Goal: Task Accomplishment & Management: Manage account settings

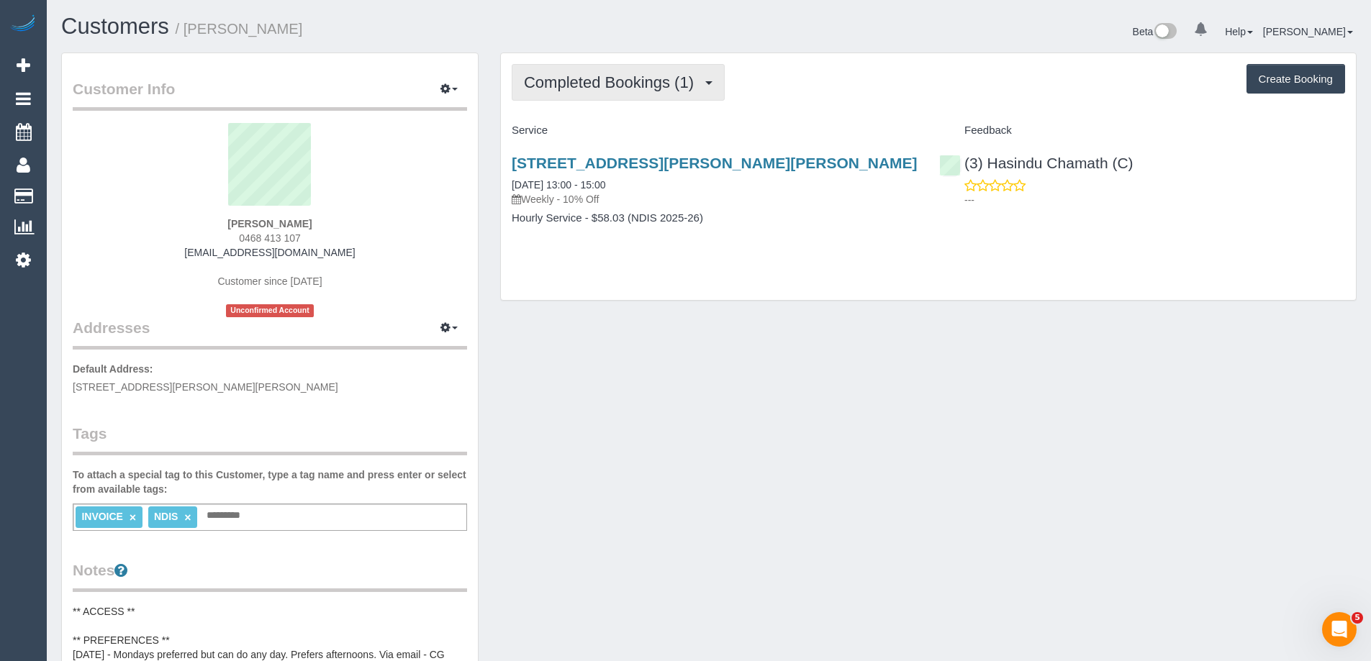
click at [622, 81] on span "Completed Bookings (1)" at bounding box center [612, 82] width 177 height 18
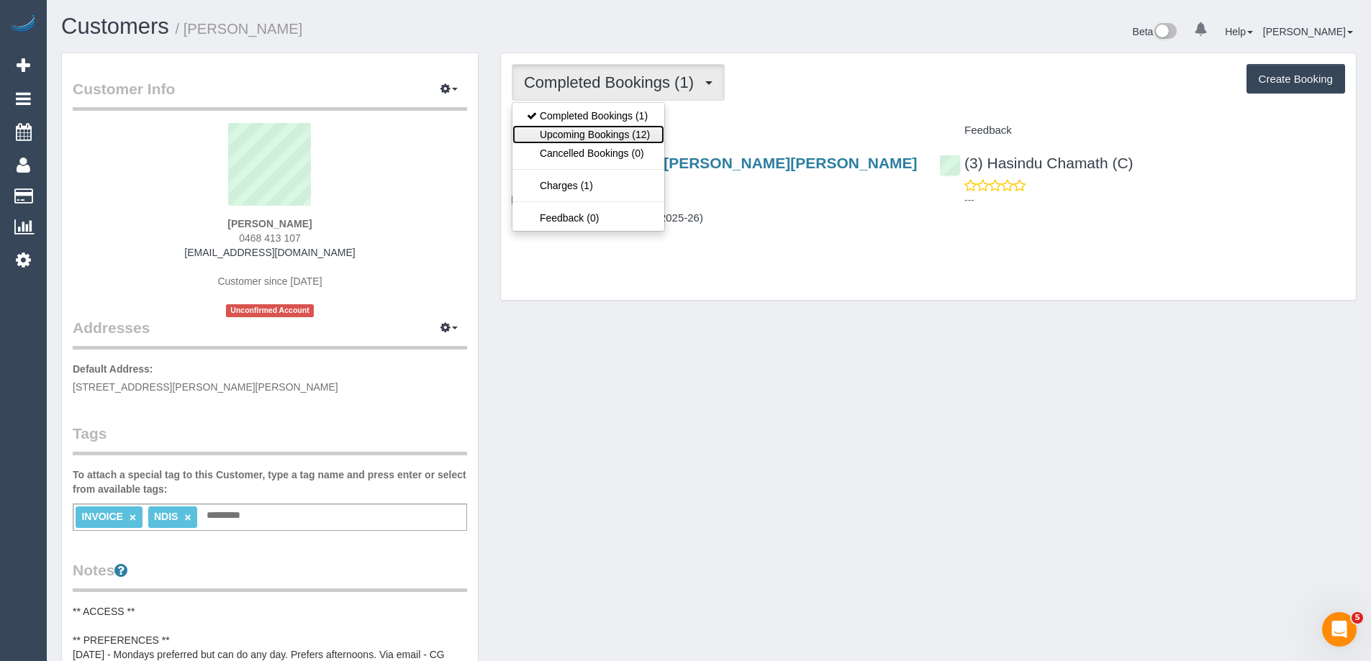
click at [624, 138] on link "Upcoming Bookings (12)" at bounding box center [588, 134] width 152 height 19
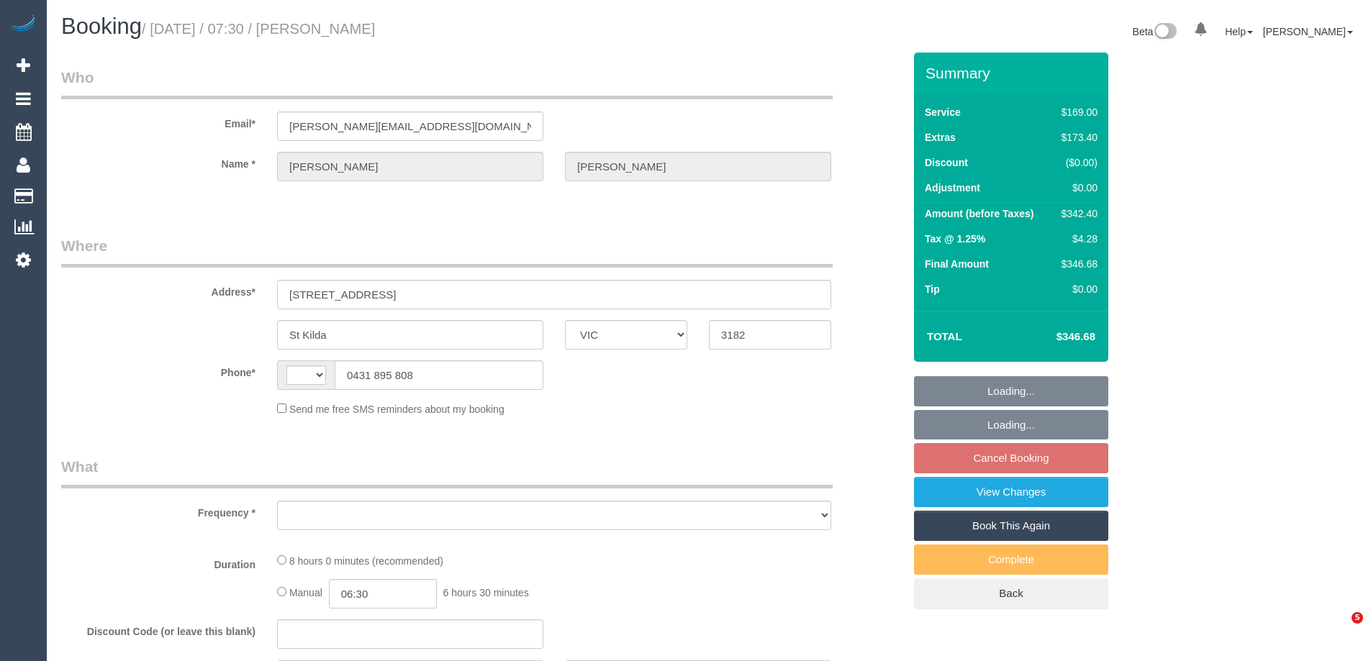
select select "VIC"
select select "string:AU"
select select "string:stripe-pm_1RsLEf2GScqysDRVexlhVqar"
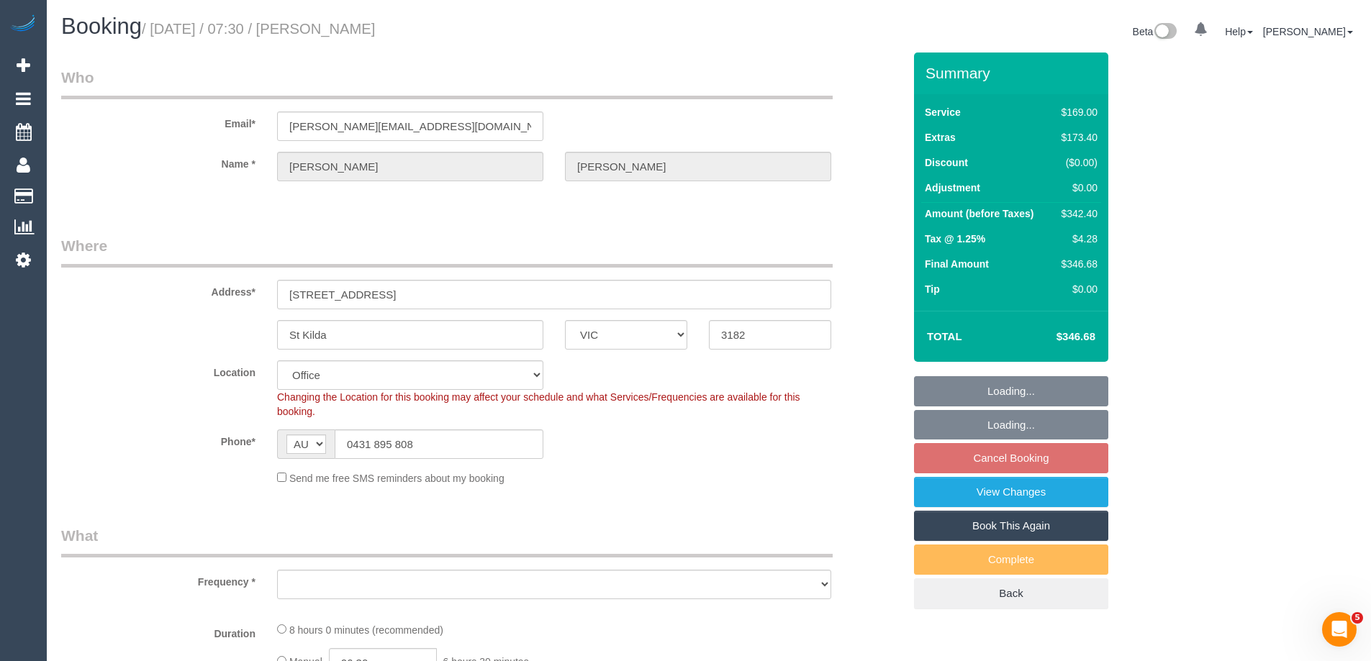
select select "object:1913"
select select "number:28"
select select "number:14"
select select "number:18"
select select "number:36"
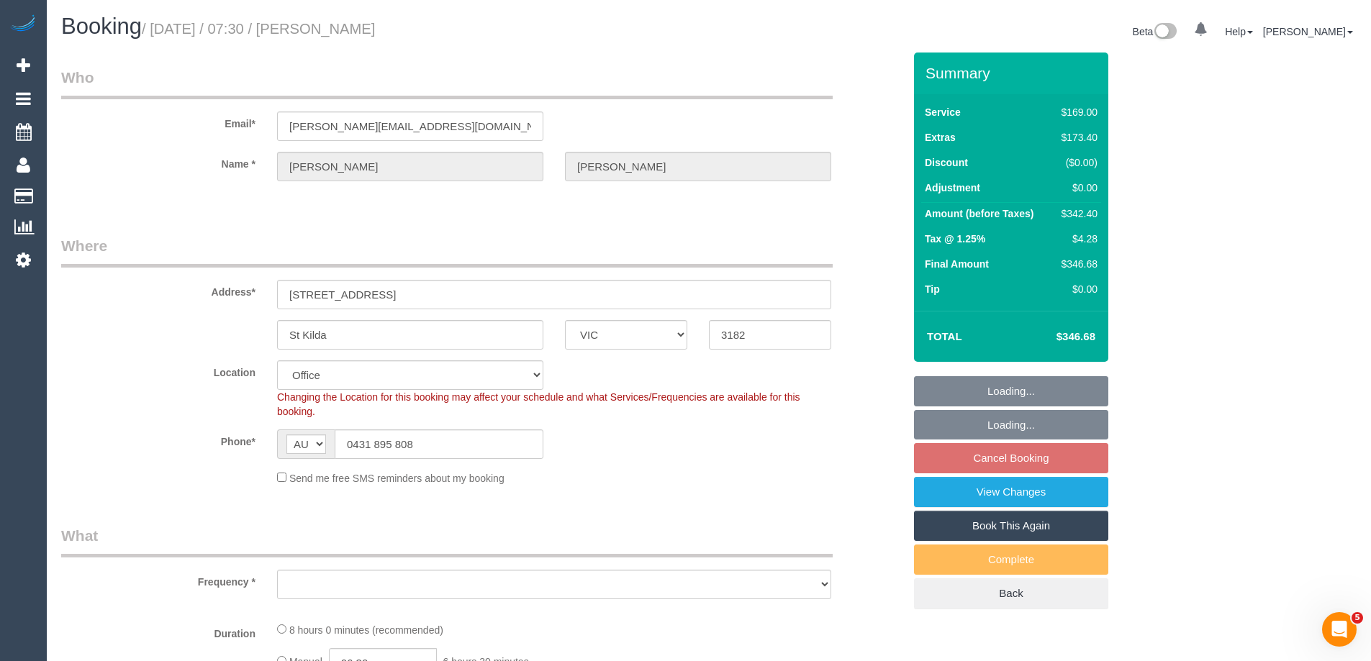
select select "number:26"
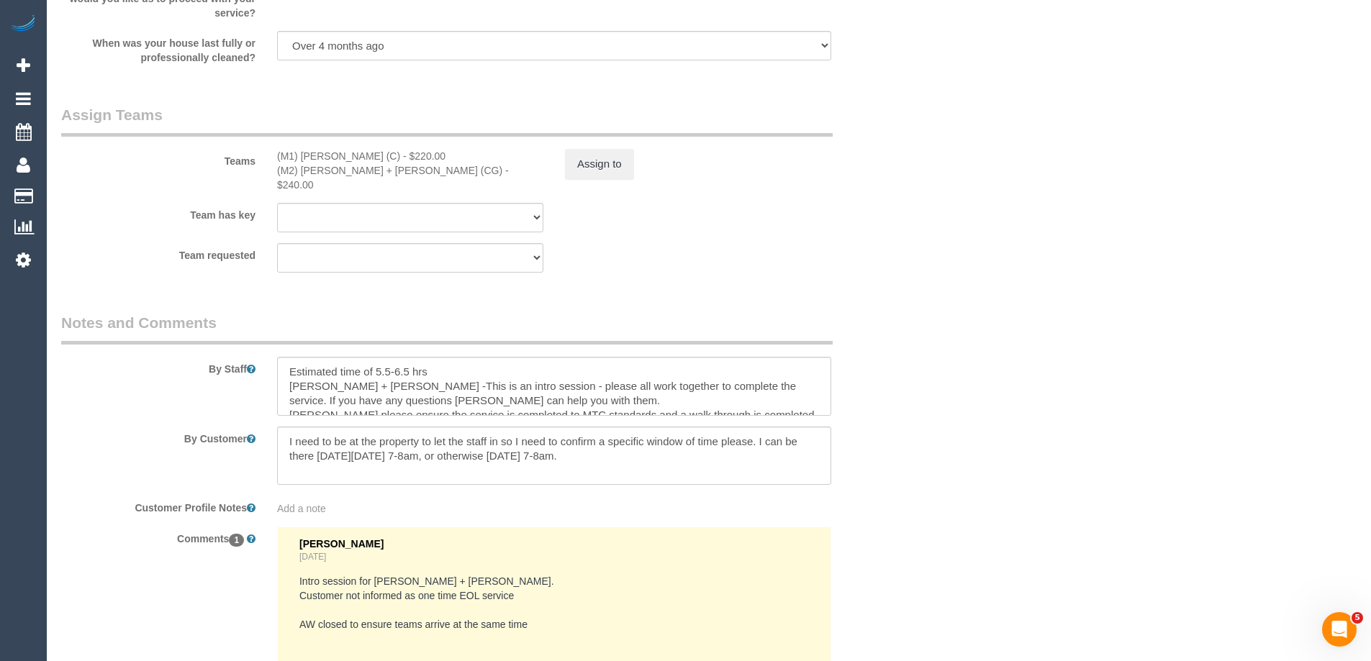
scroll to position [2383, 0]
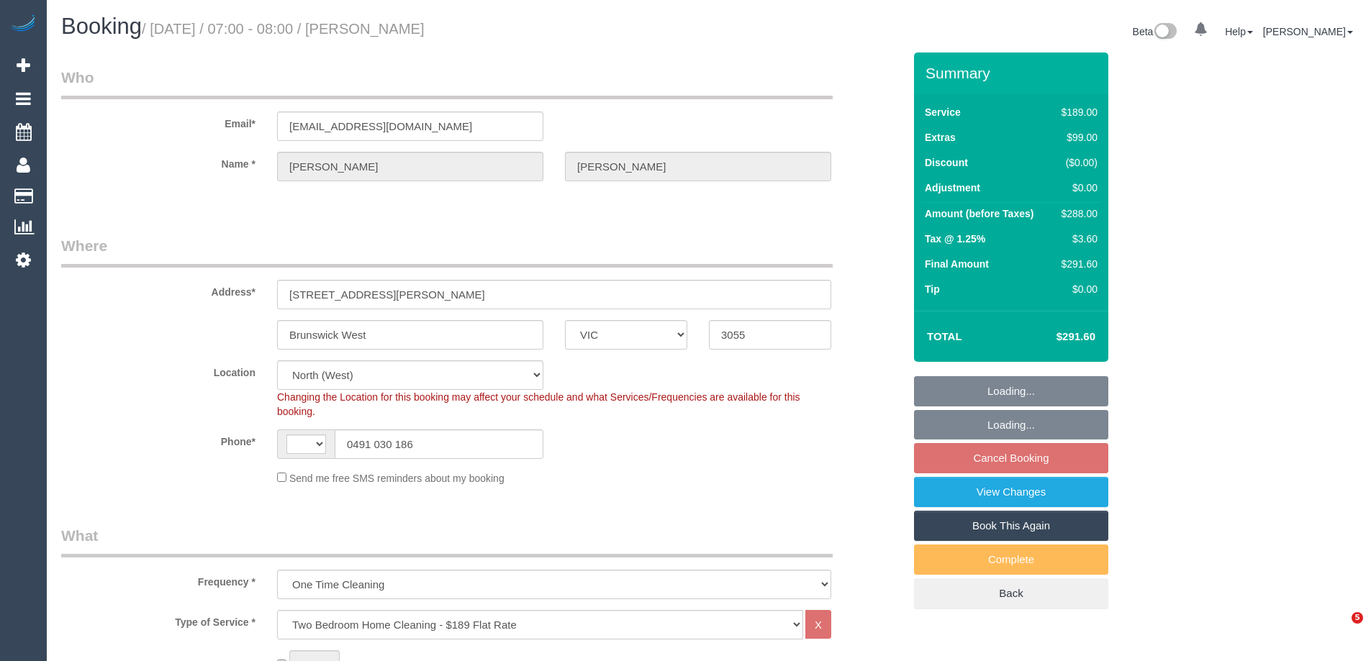
select select "VIC"
select select "spot1"
select select "string:AU"
select select "string:stripe-pm_1RNSbP2GScqysDRVHuTpD70q"
select select "number:28"
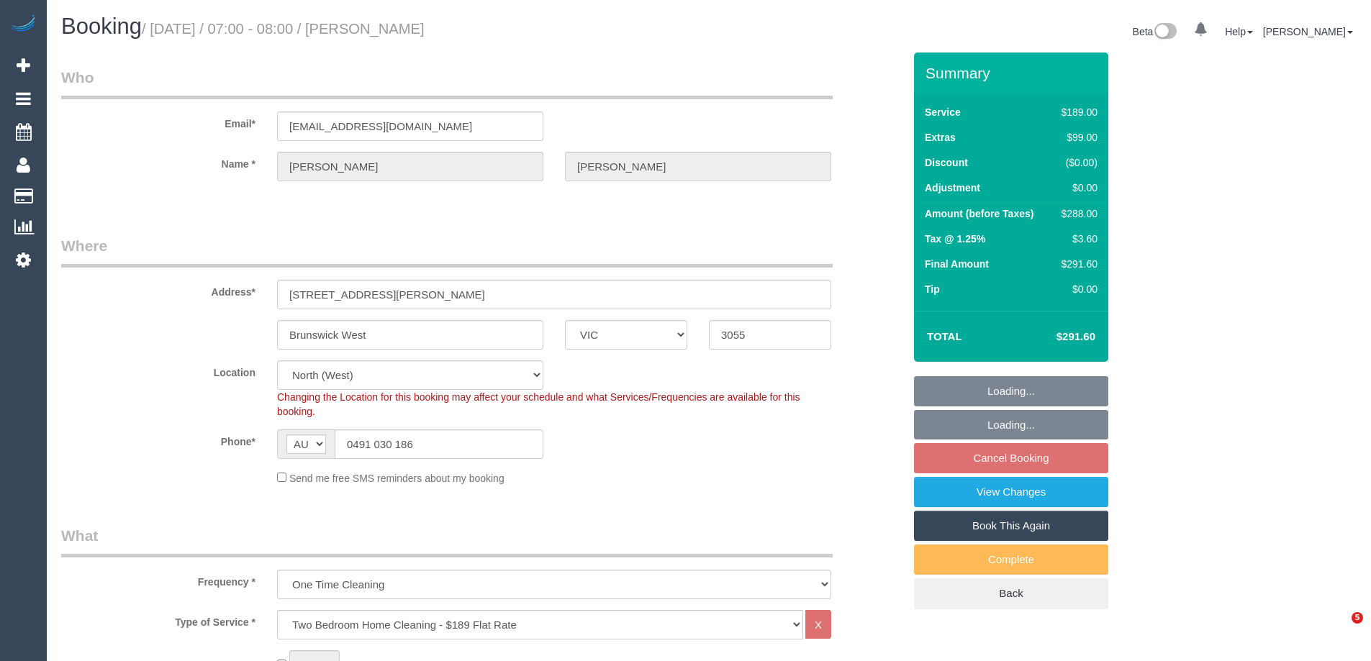
select select "number:15"
select select "number:19"
select select "number:23"
select select "number:26"
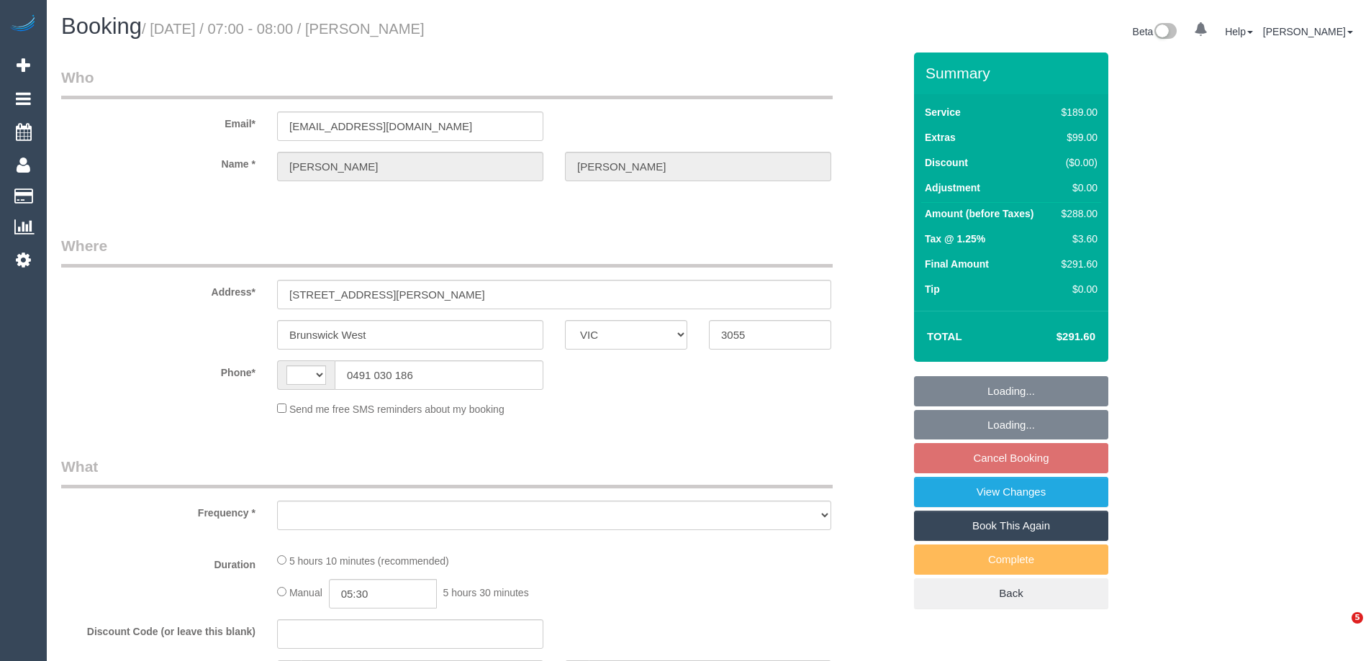
select select "VIC"
select select "string:stripe-pm_1RNSbP2GScqysDRVHuTpD70q"
select select "spot1"
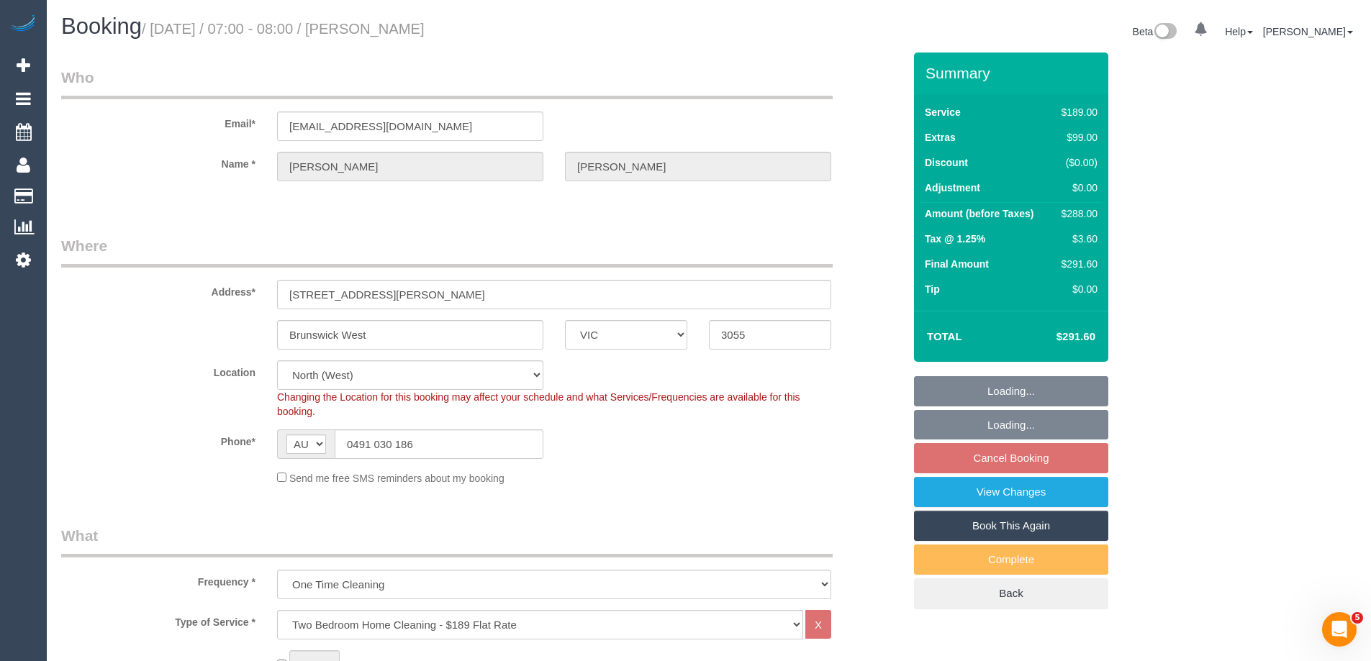
select select "string:AU"
select select "object:1495"
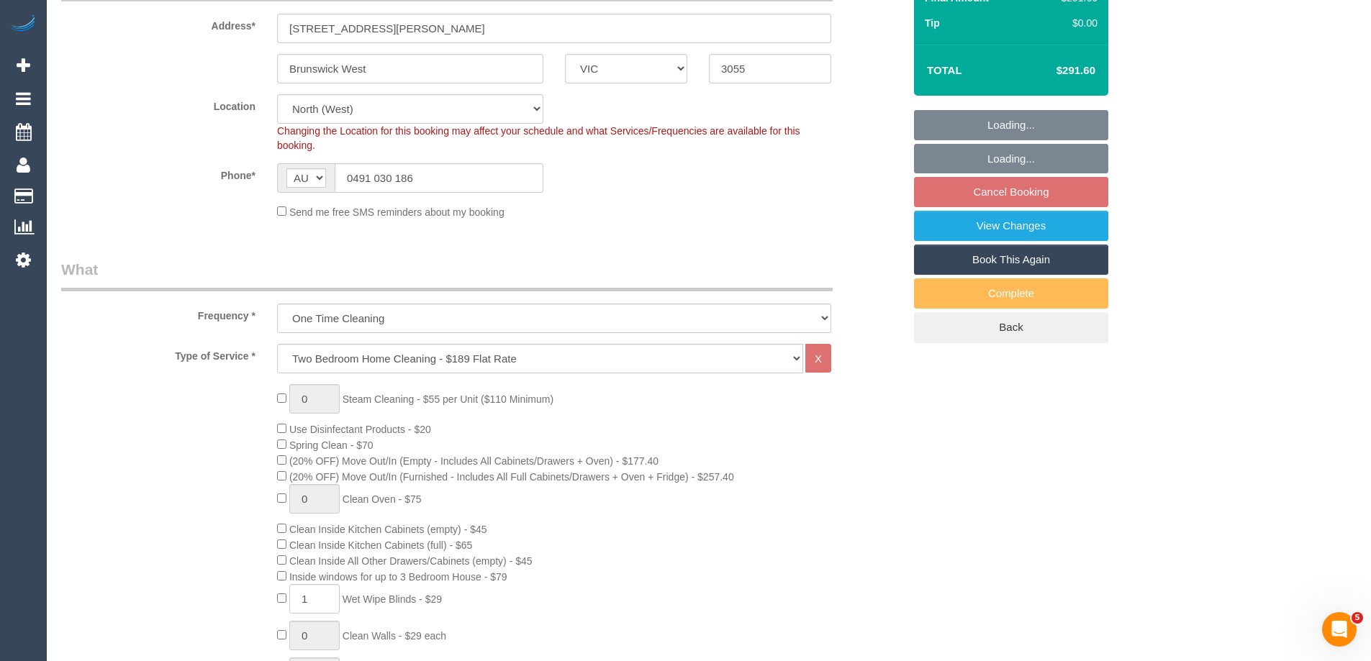
select select "number:28"
select select "number:15"
select select "number:19"
select select "number:23"
select select "number:26"
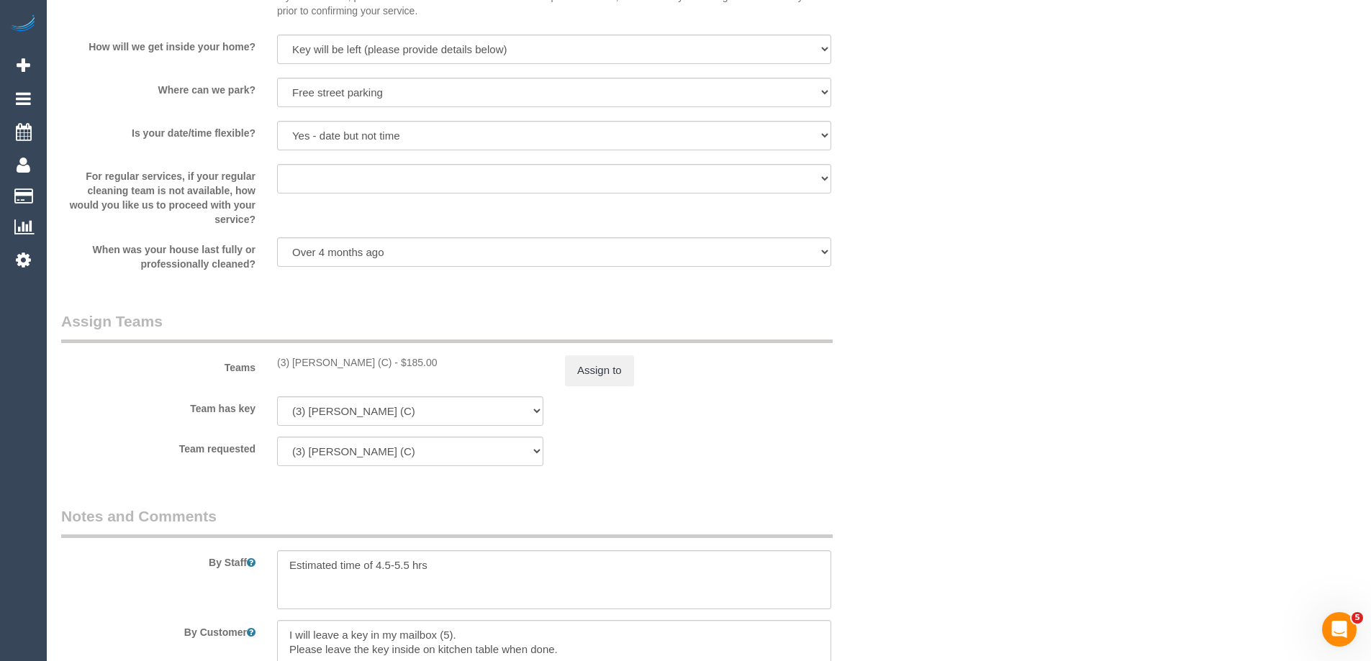
scroll to position [2102, 0]
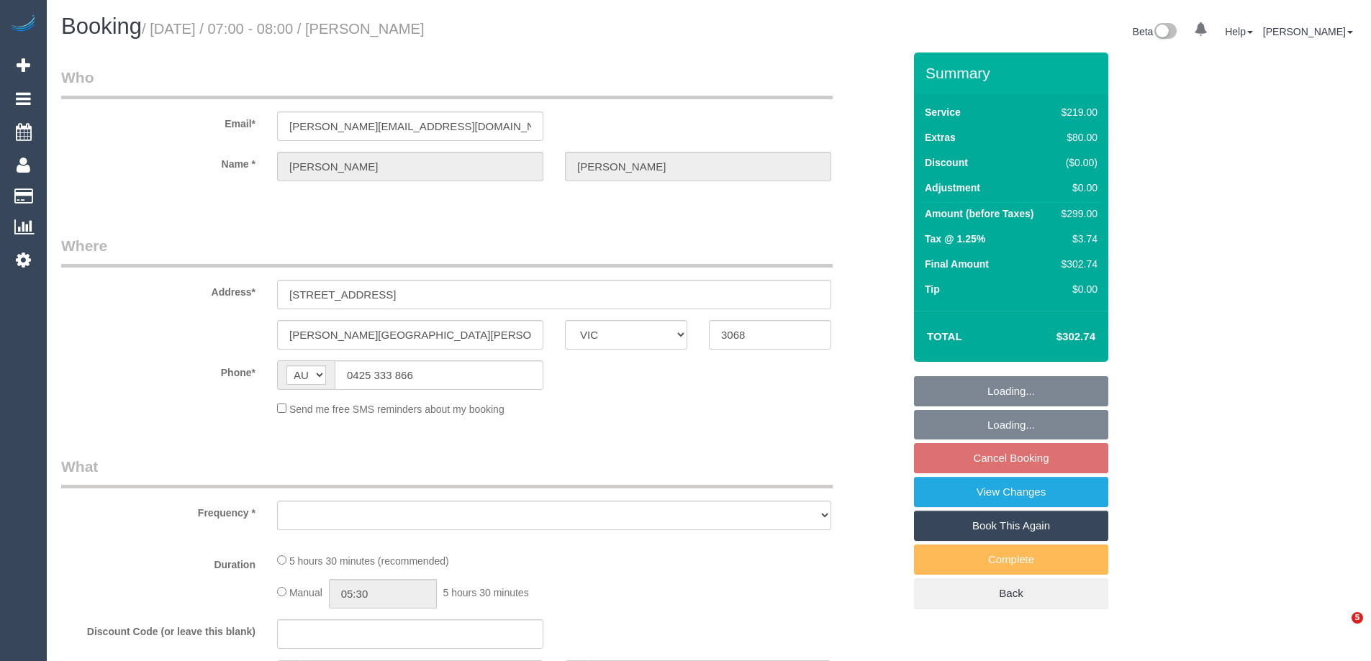
select select "VIC"
select select "string:stripe-pm_1S0HVP2GScqysDRVUCtNY5E9"
select select "number:28"
select select "number:14"
select select "number:19"
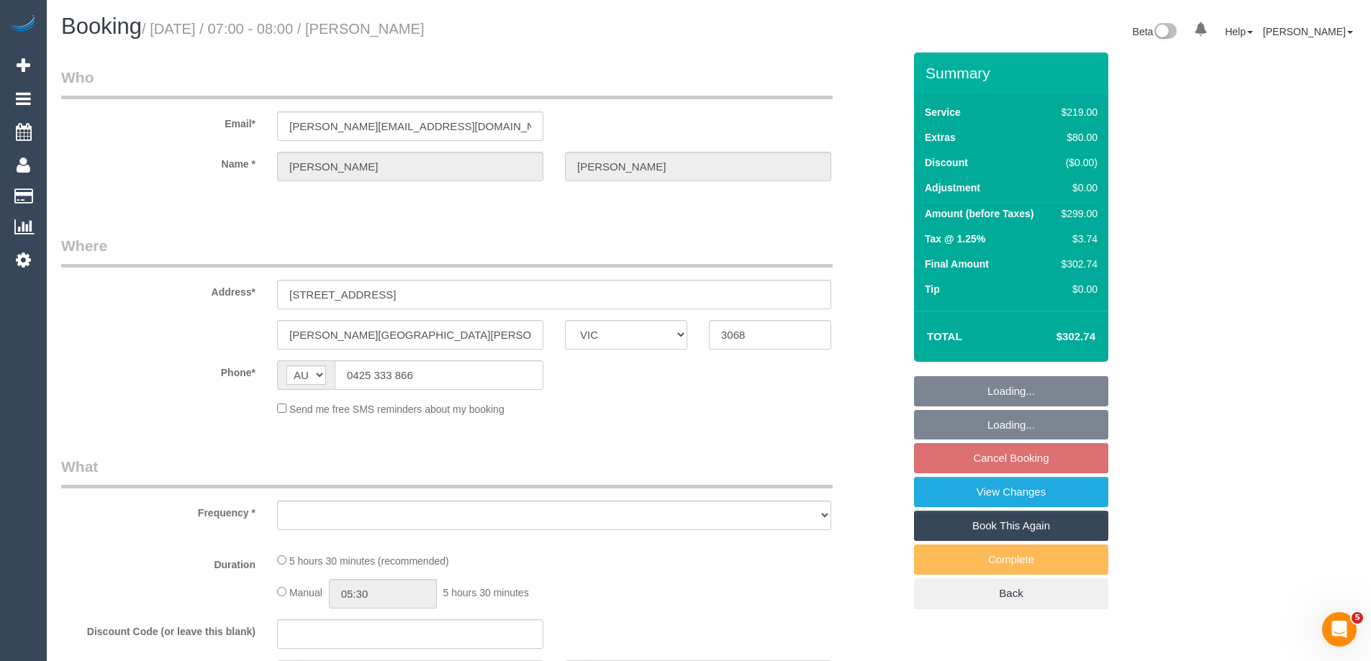
select select "number:24"
select select "number:13"
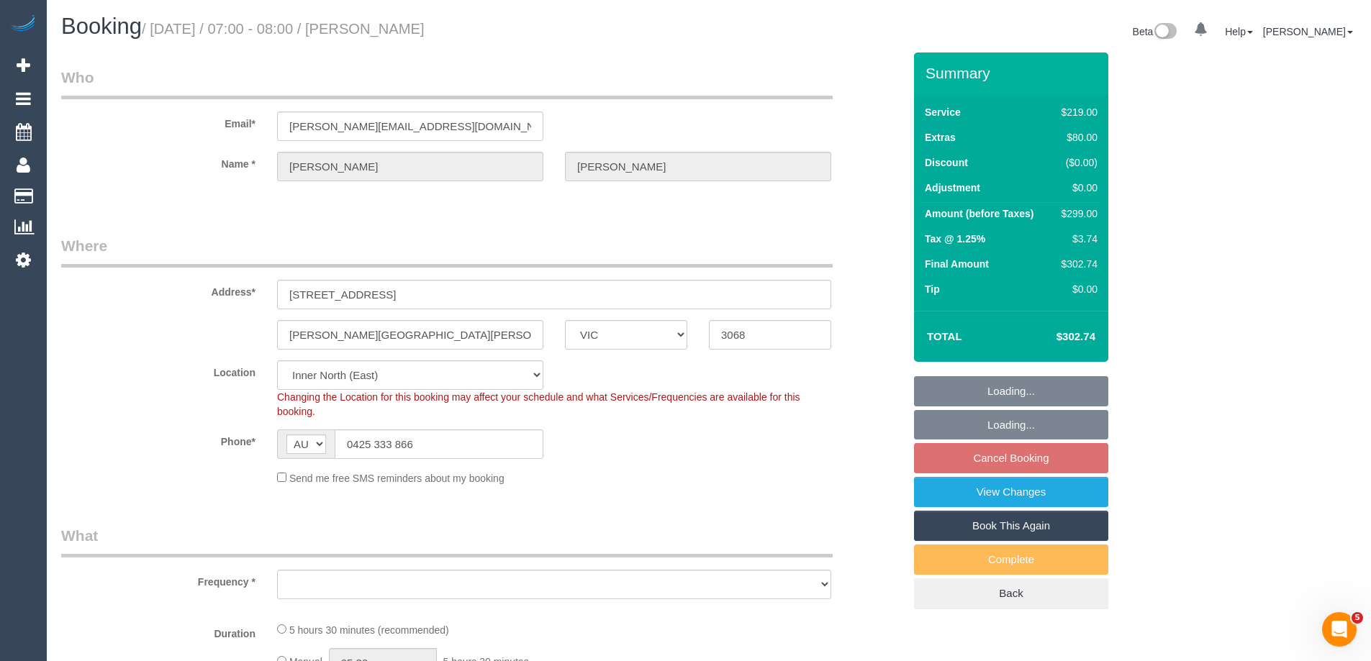
select select "object:675"
select select "spot1"
select select "object:1572"
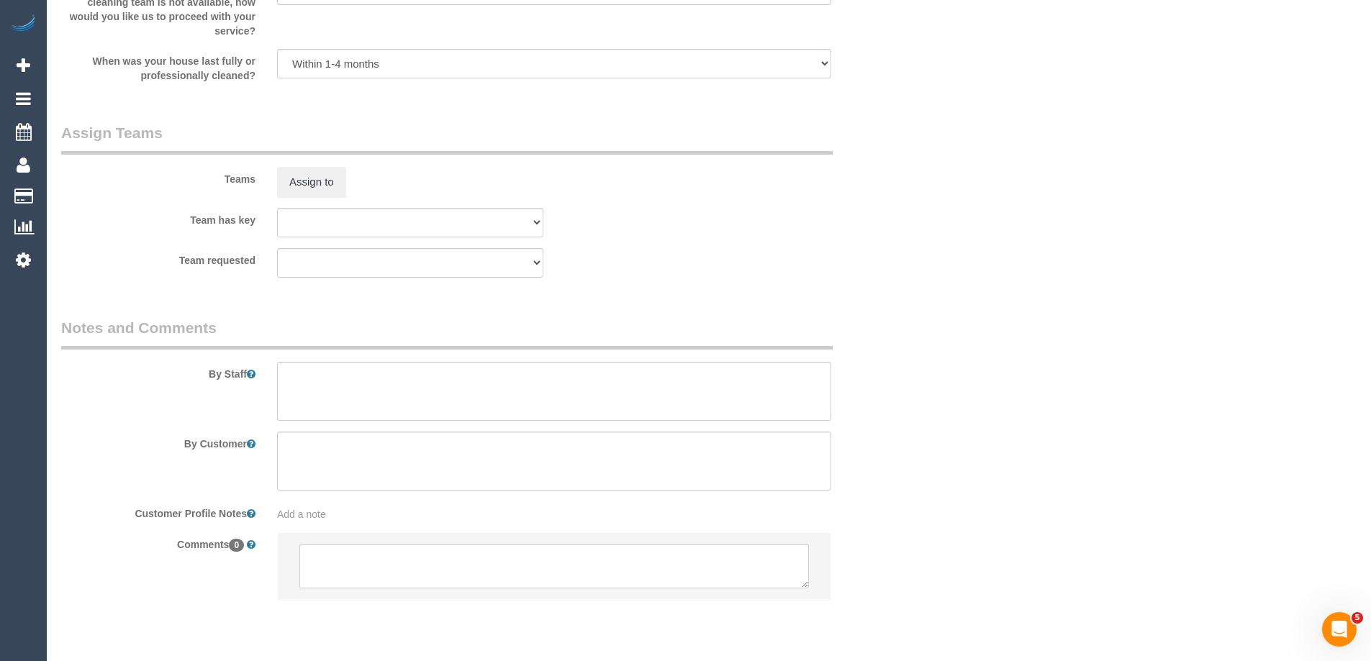
scroll to position [2102, 0]
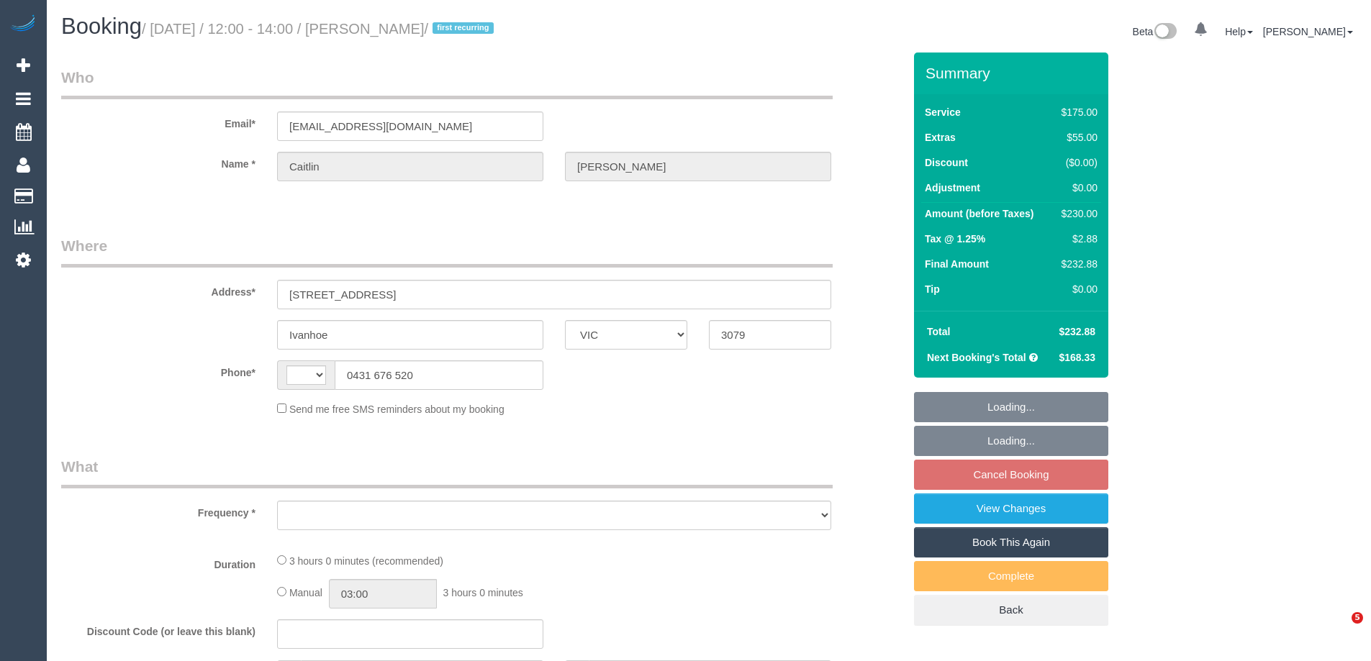
select select "VIC"
select select "string:AU"
select select "object:531"
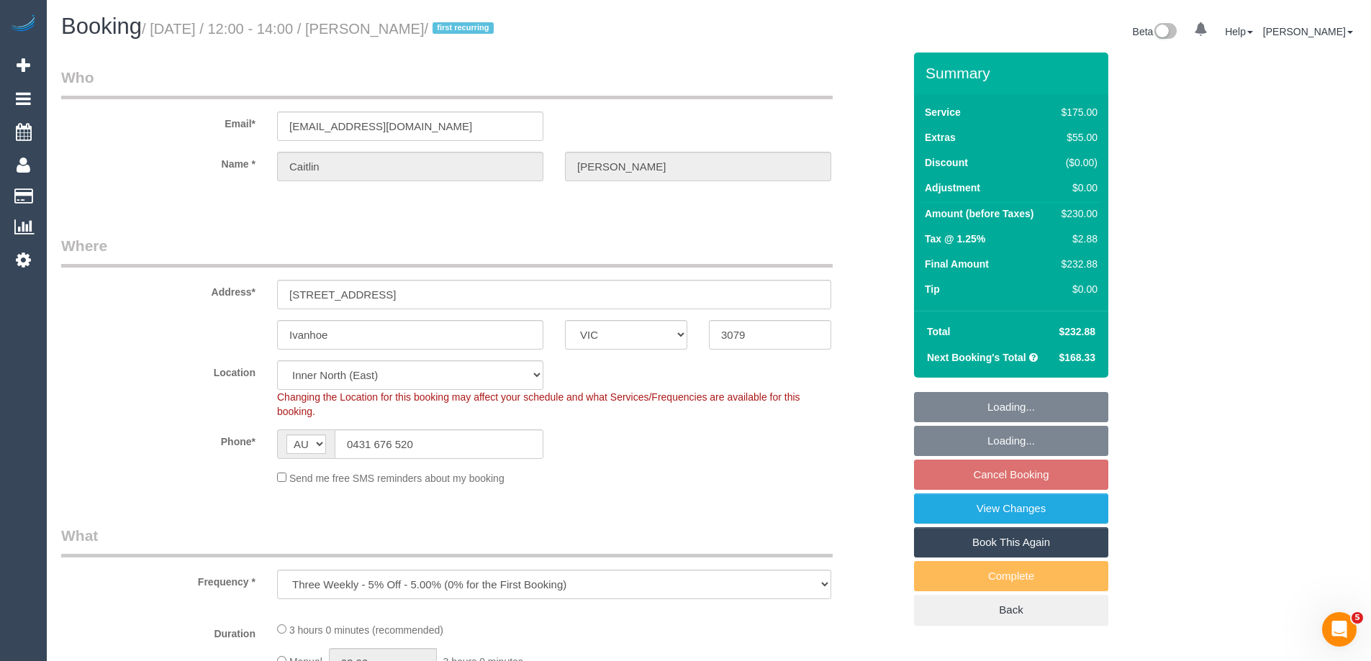
select select "string:stripe-pm_1QtRaG2GScqysDRVvrd9LIfh"
select select "spot1"
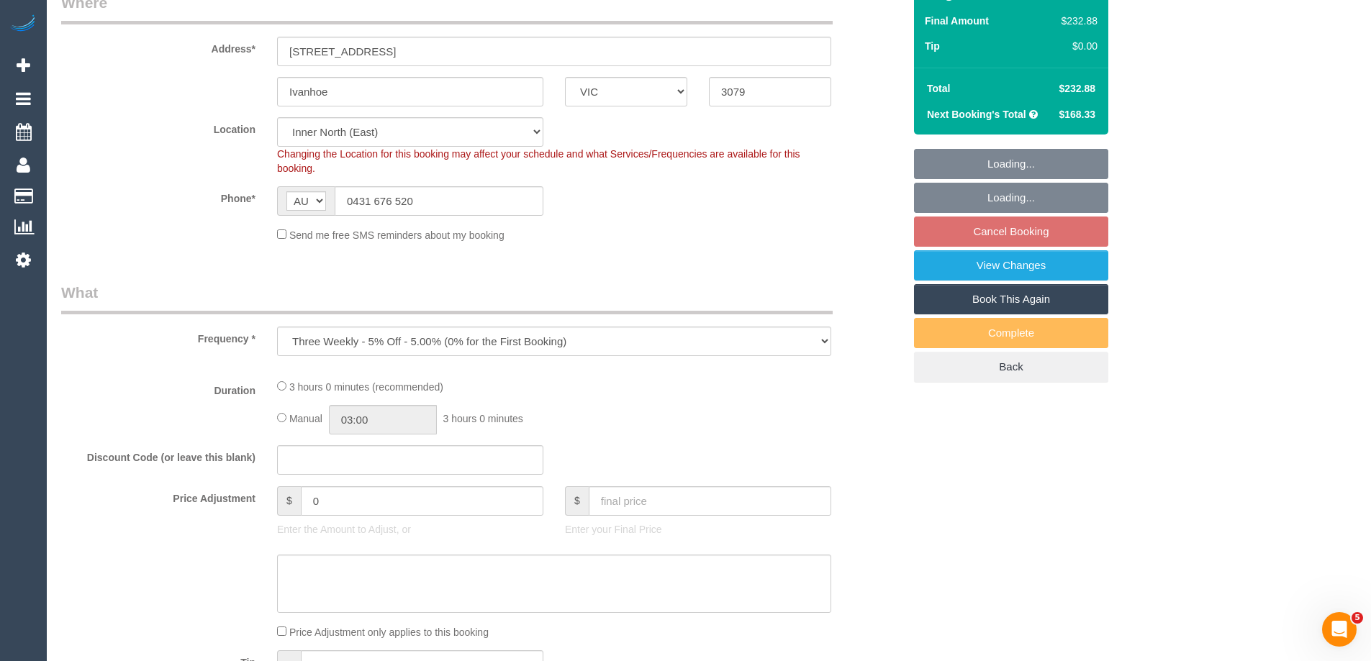
select select "object:707"
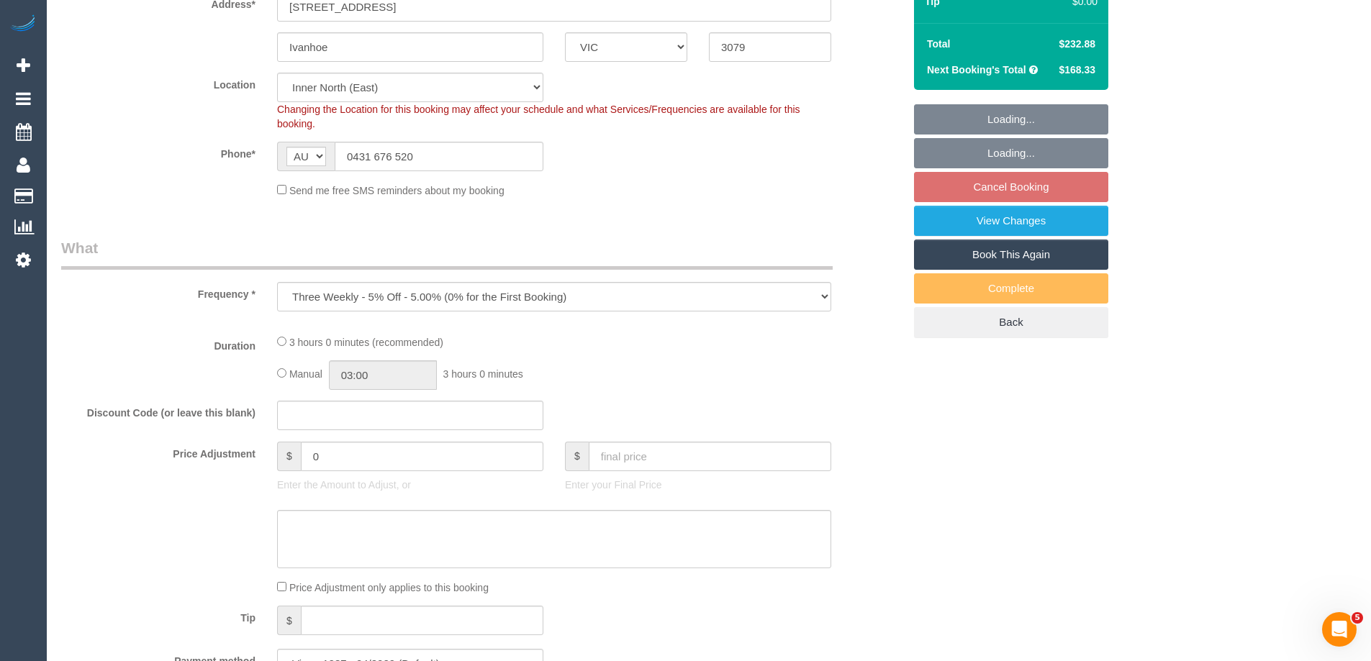
select select "150"
select select "number:27"
select select "number:14"
select select "number:19"
select select "number:22"
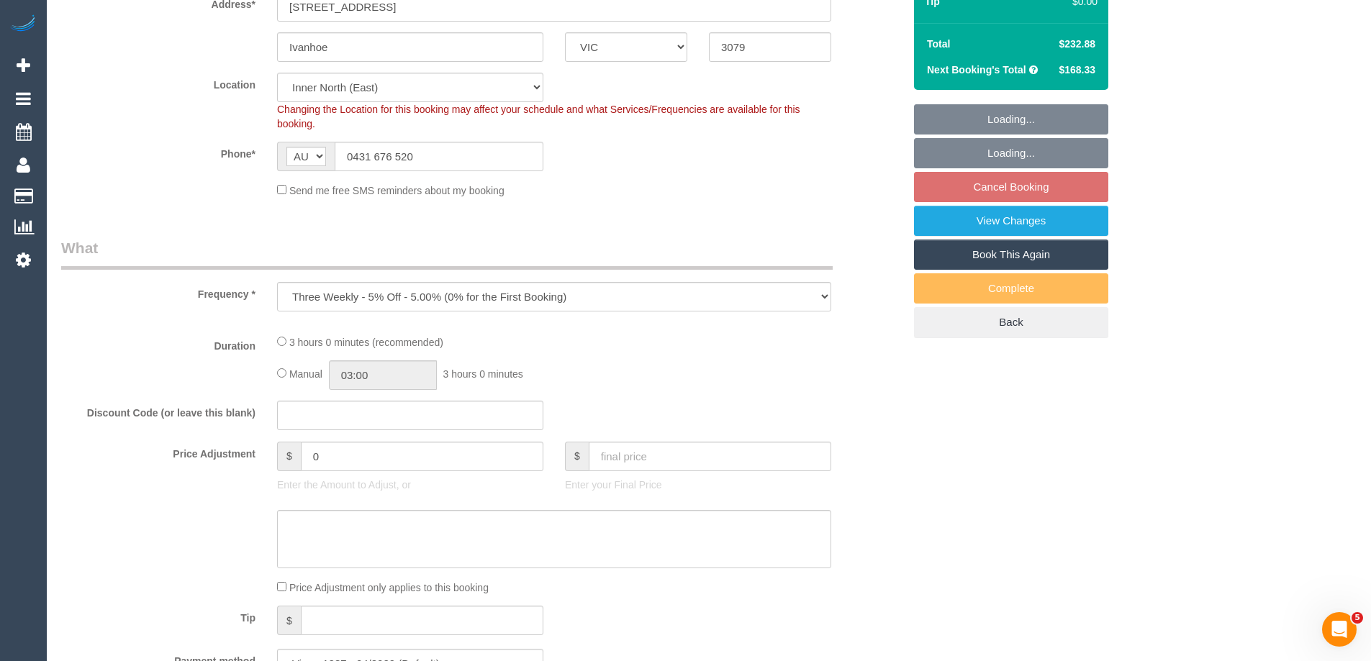
select select "number:34"
select select "number:12"
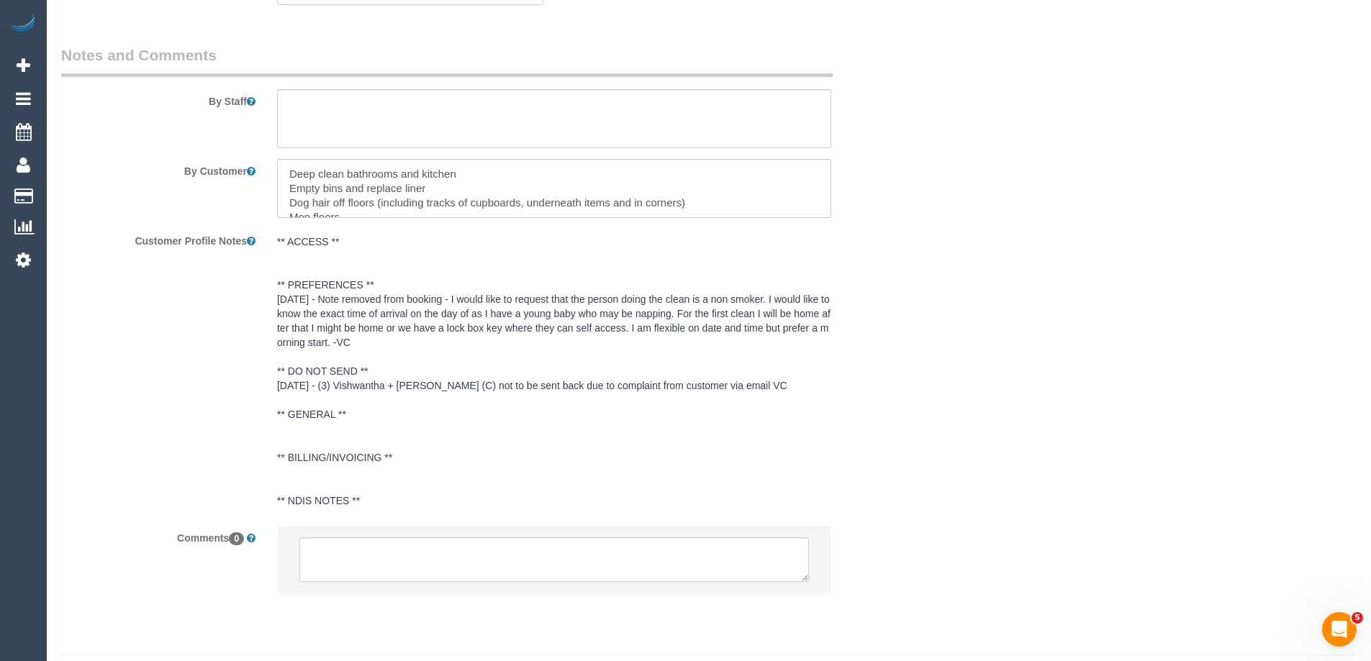
scroll to position [2302, 0]
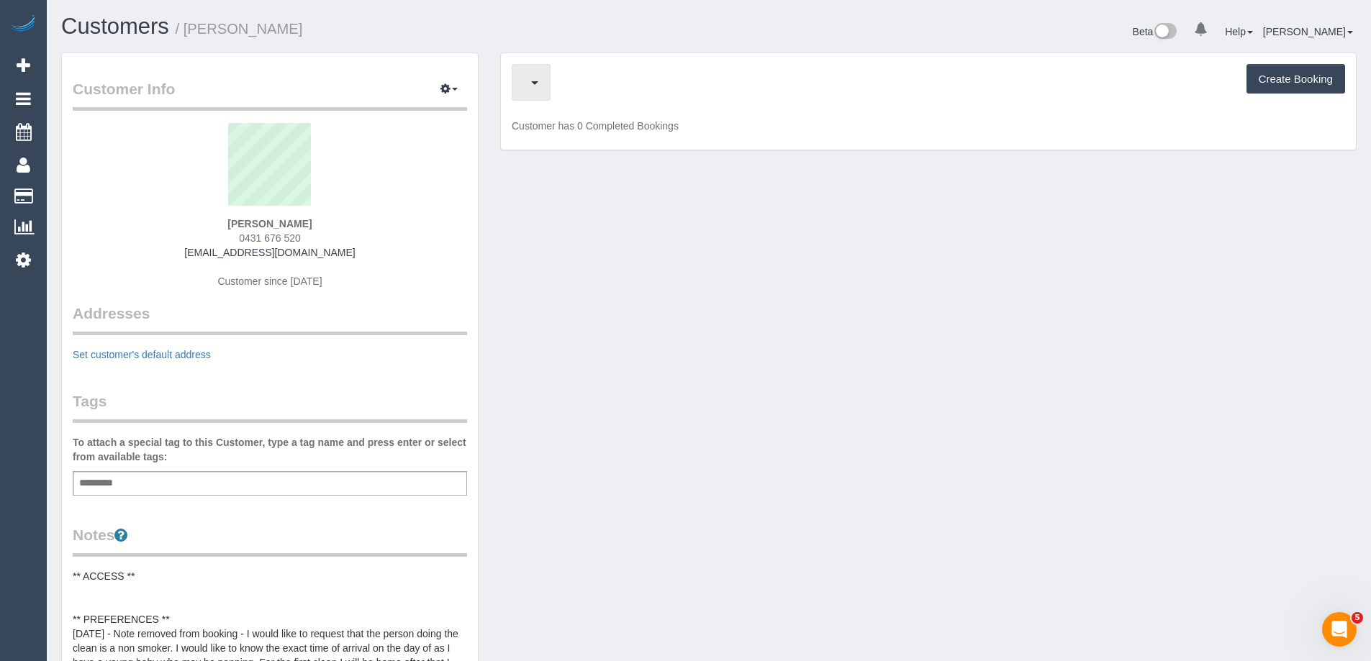
click at [537, 83] on span "button" at bounding box center [534, 83] width 7 height 4
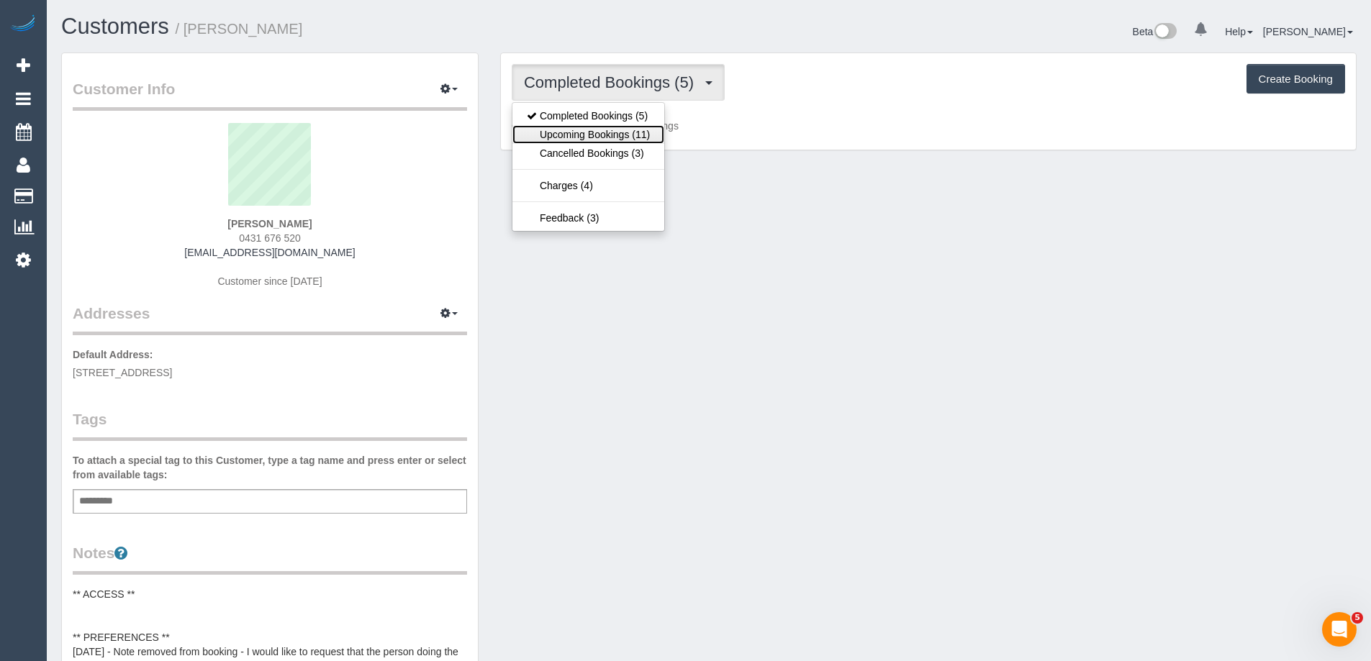
click at [571, 138] on link "Upcoming Bookings (11)" at bounding box center [588, 134] width 152 height 19
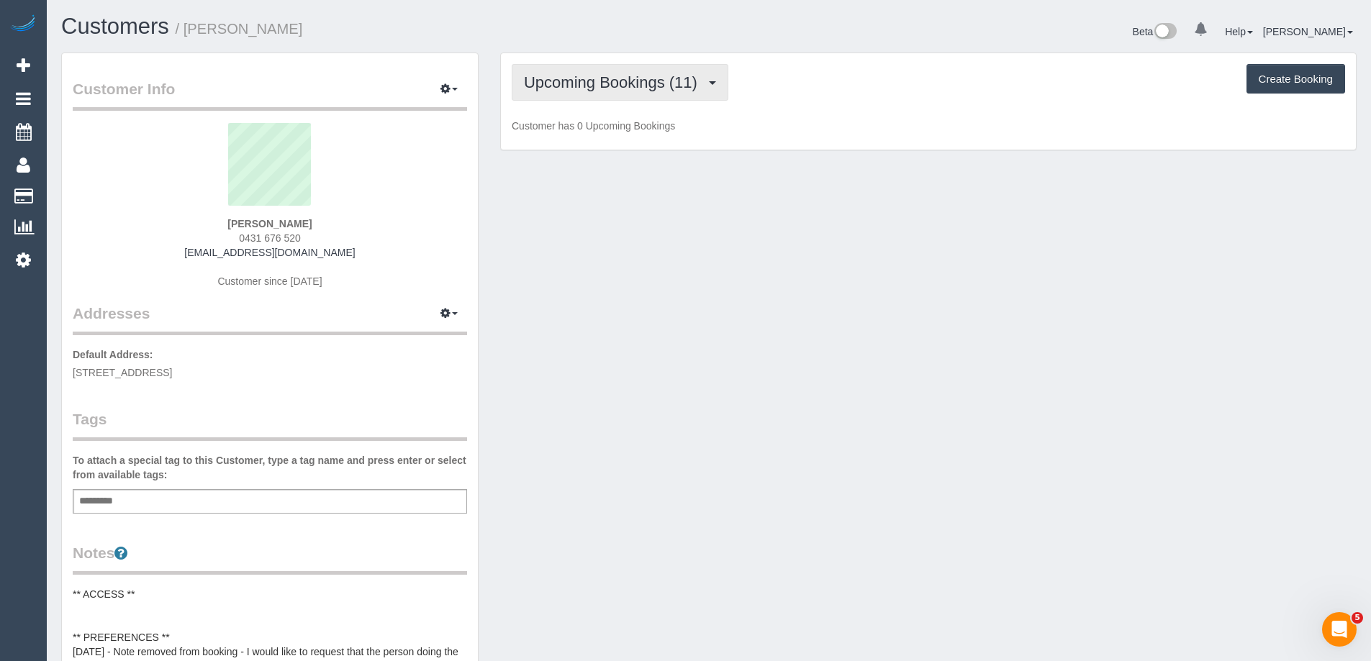
click at [583, 80] on span "Upcoming Bookings (11)" at bounding box center [614, 82] width 181 height 18
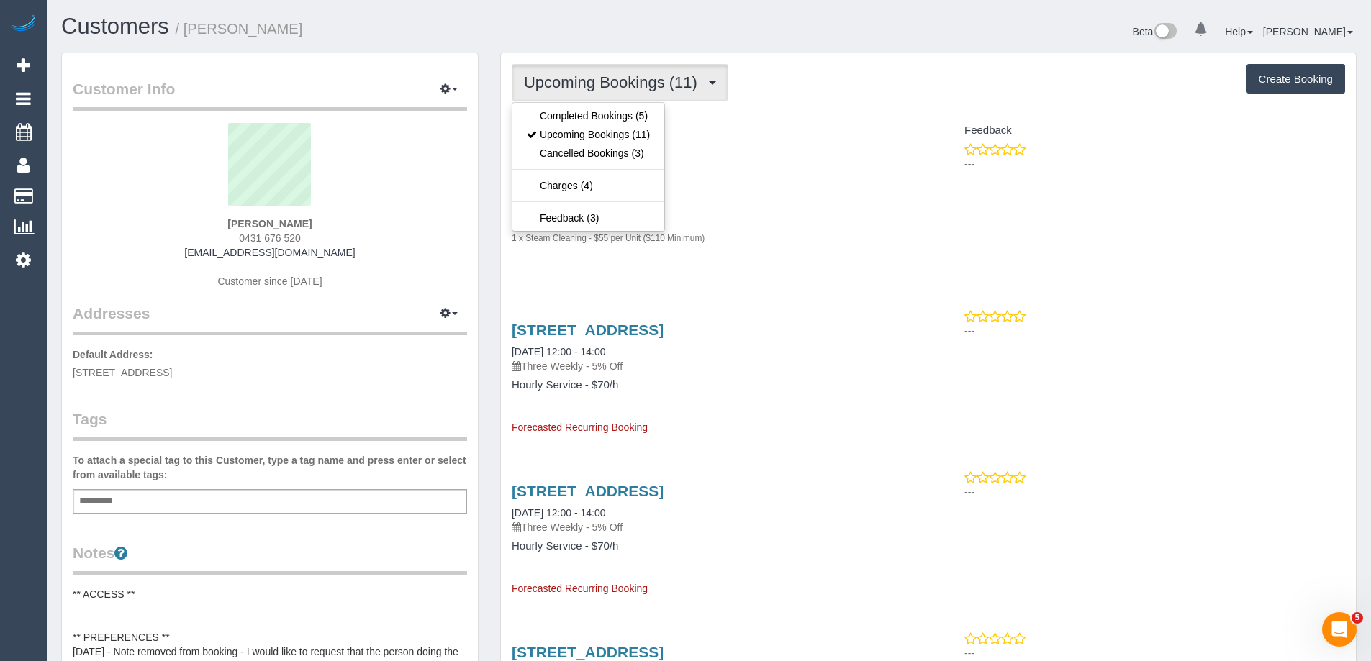
click at [769, 99] on div "Upcoming Bookings (11) Completed Bookings (5) Upcoming Bookings (11) Cancelled …" at bounding box center [928, 82] width 833 height 37
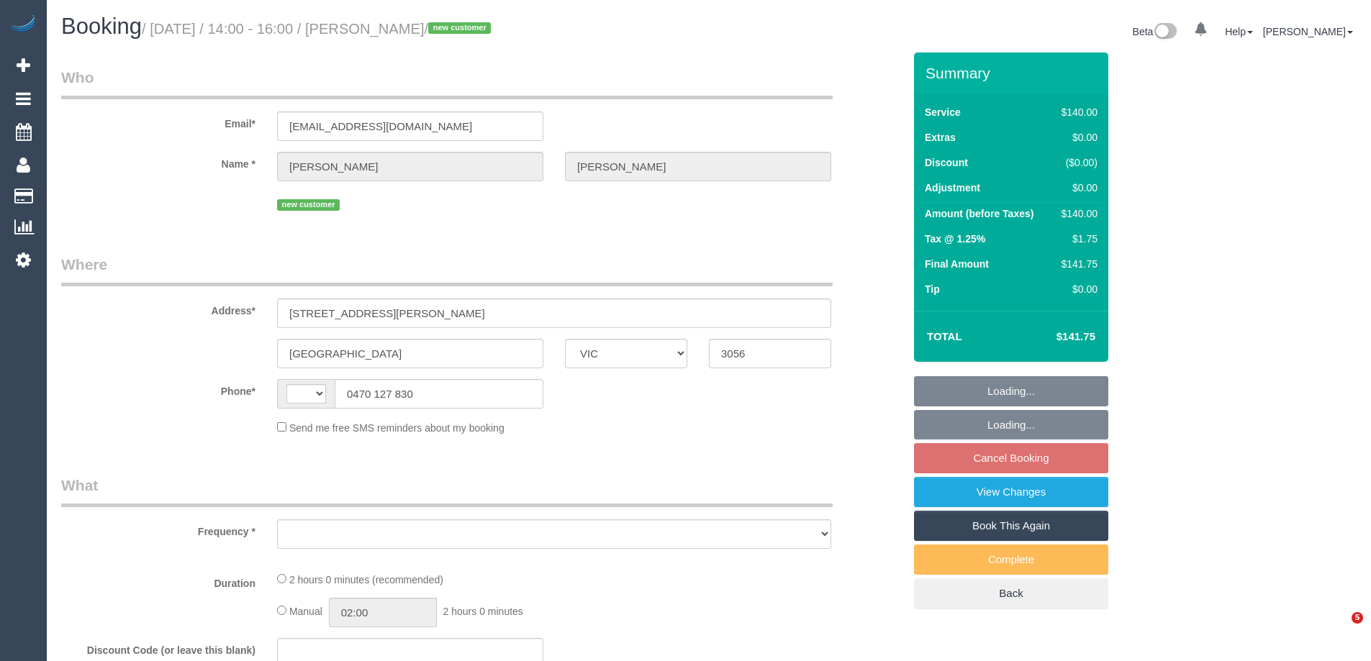
select select "VIC"
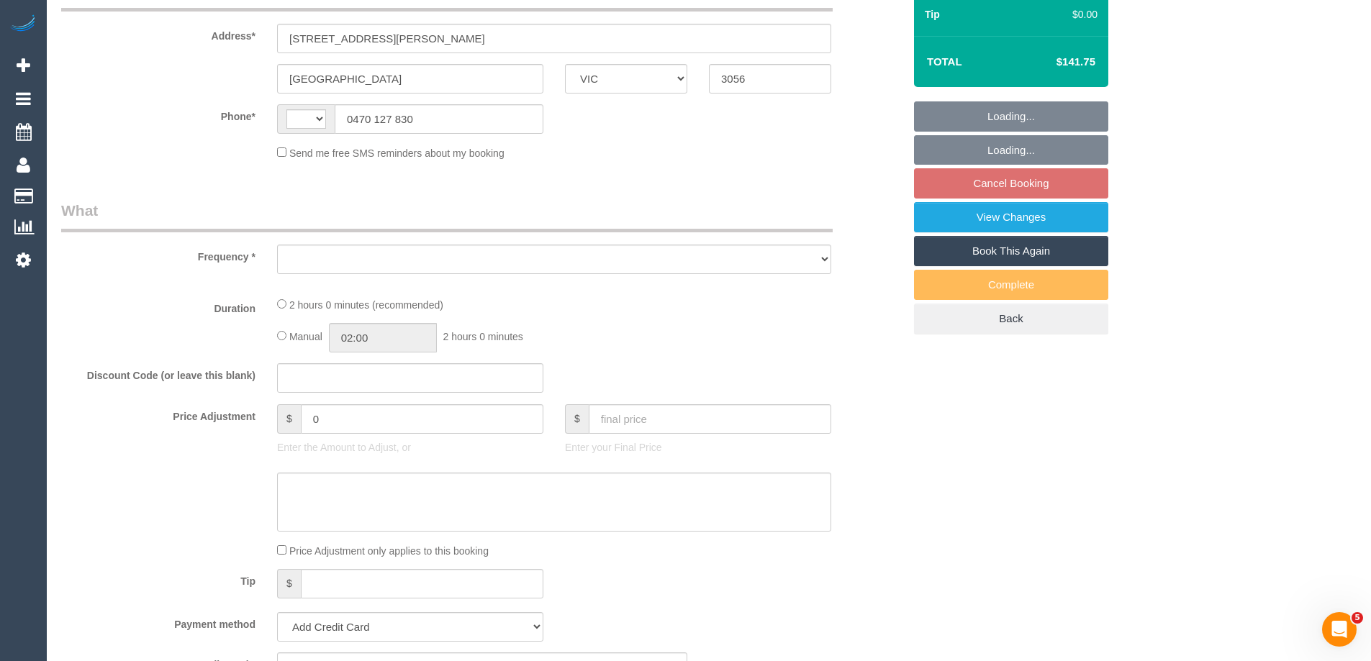
select select "string:AU"
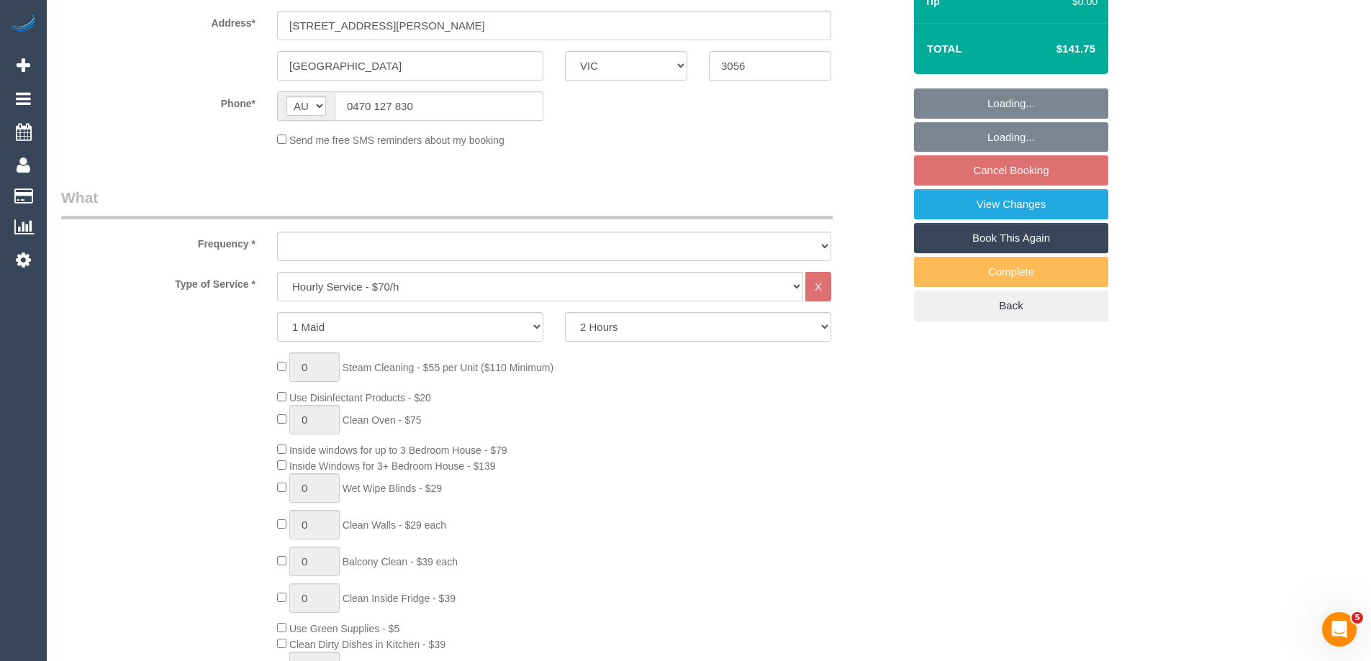
select select "object:716"
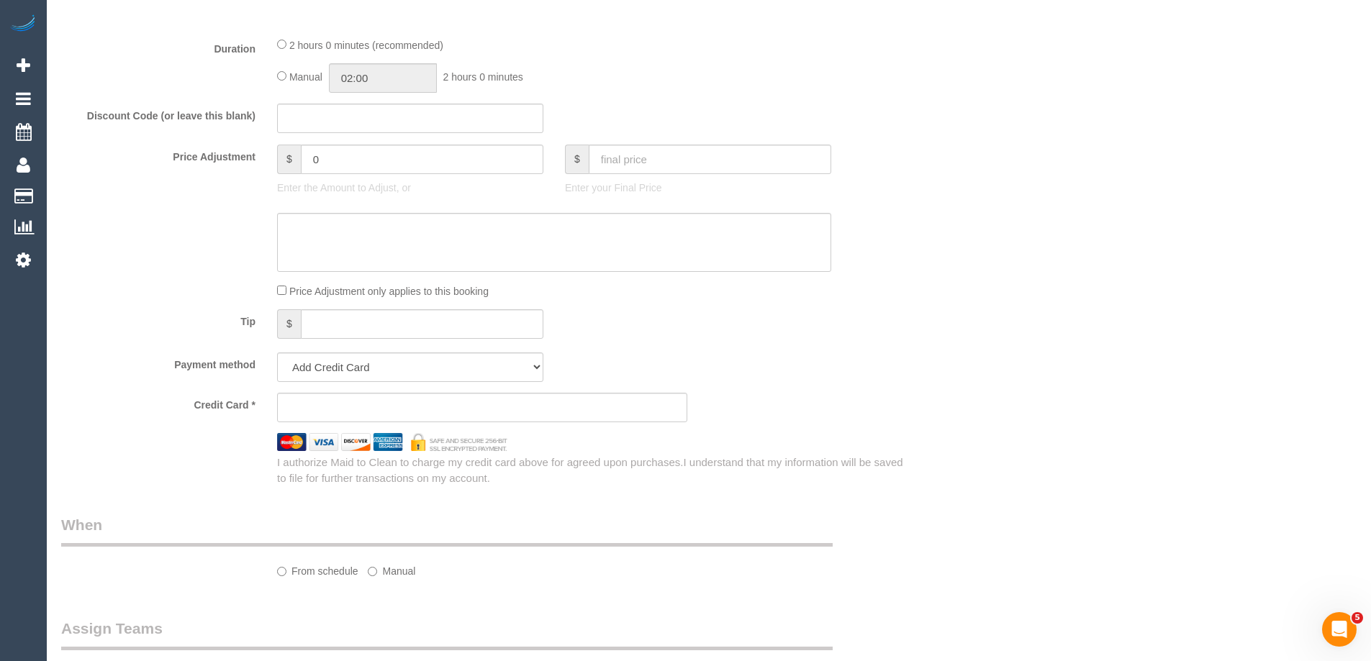
select select "number:28"
select select "number:14"
select select "number:19"
select select "number:24"
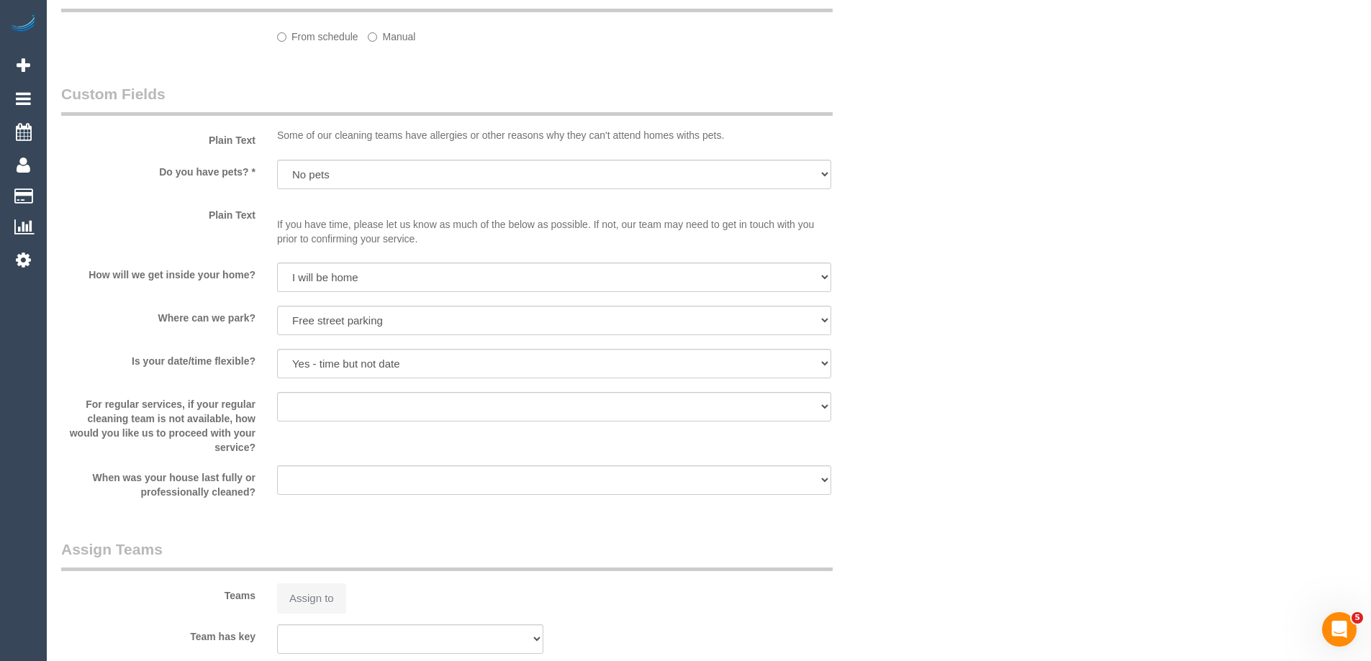
select select "string:stripe-pm_1S0H1X2GScqysDRVlpD7Lc6q"
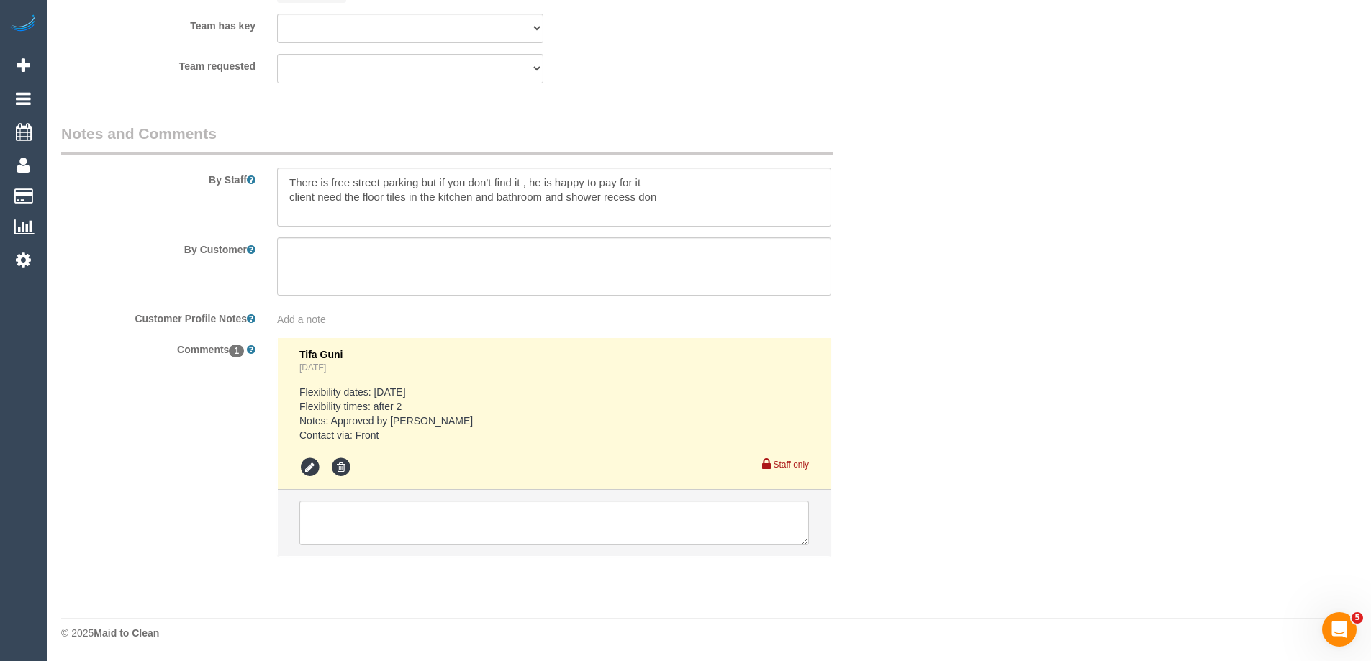
select select "spot1"
select select "object:1720"
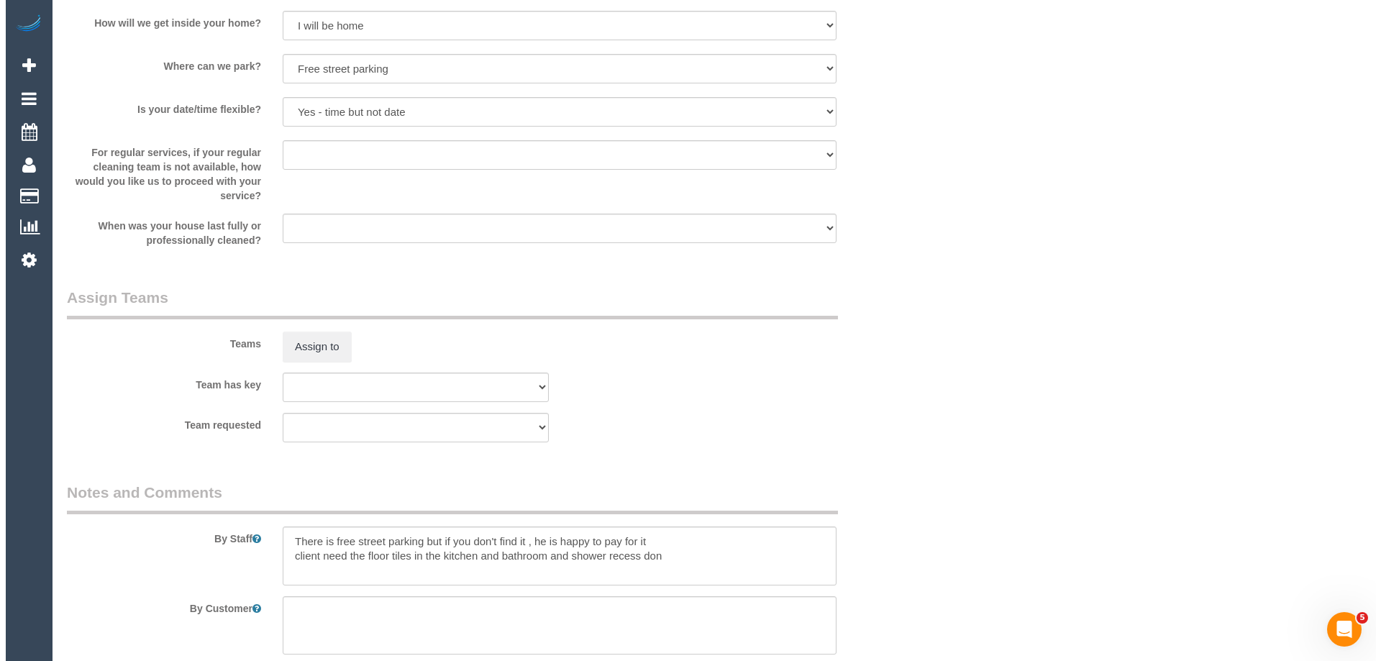
scroll to position [1874, 0]
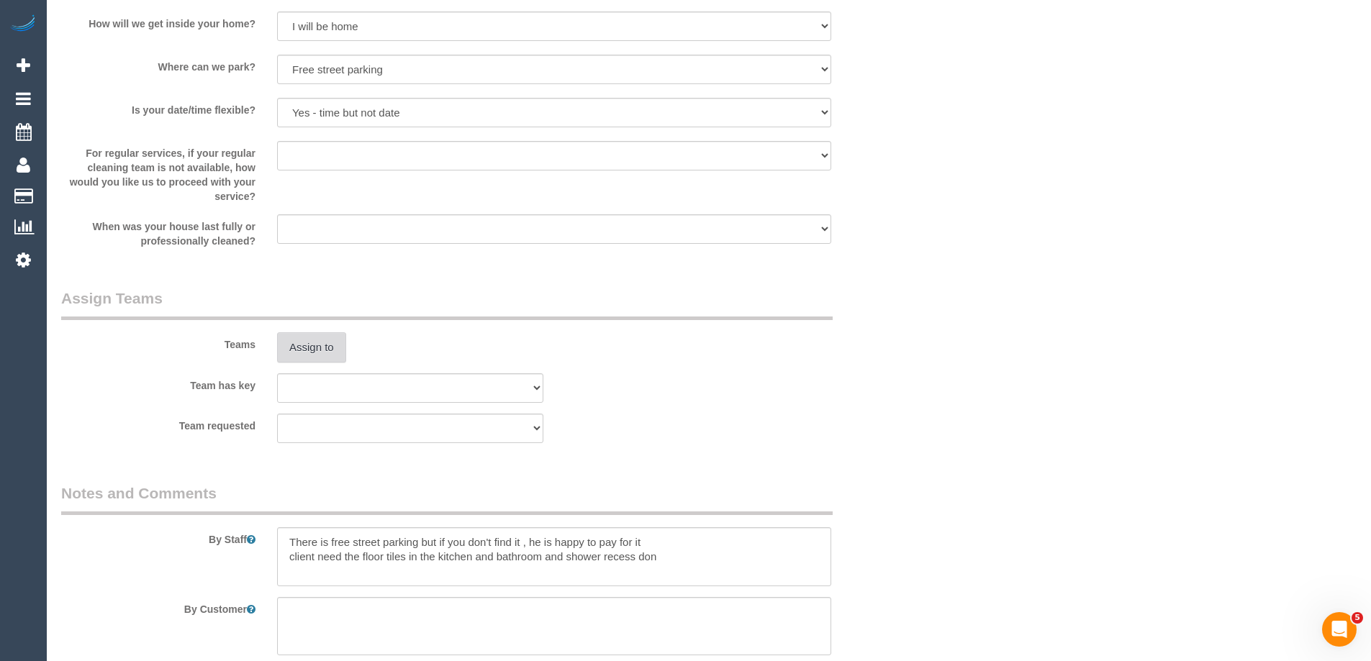
click at [310, 349] on button "Assign to" at bounding box center [311, 347] width 69 height 30
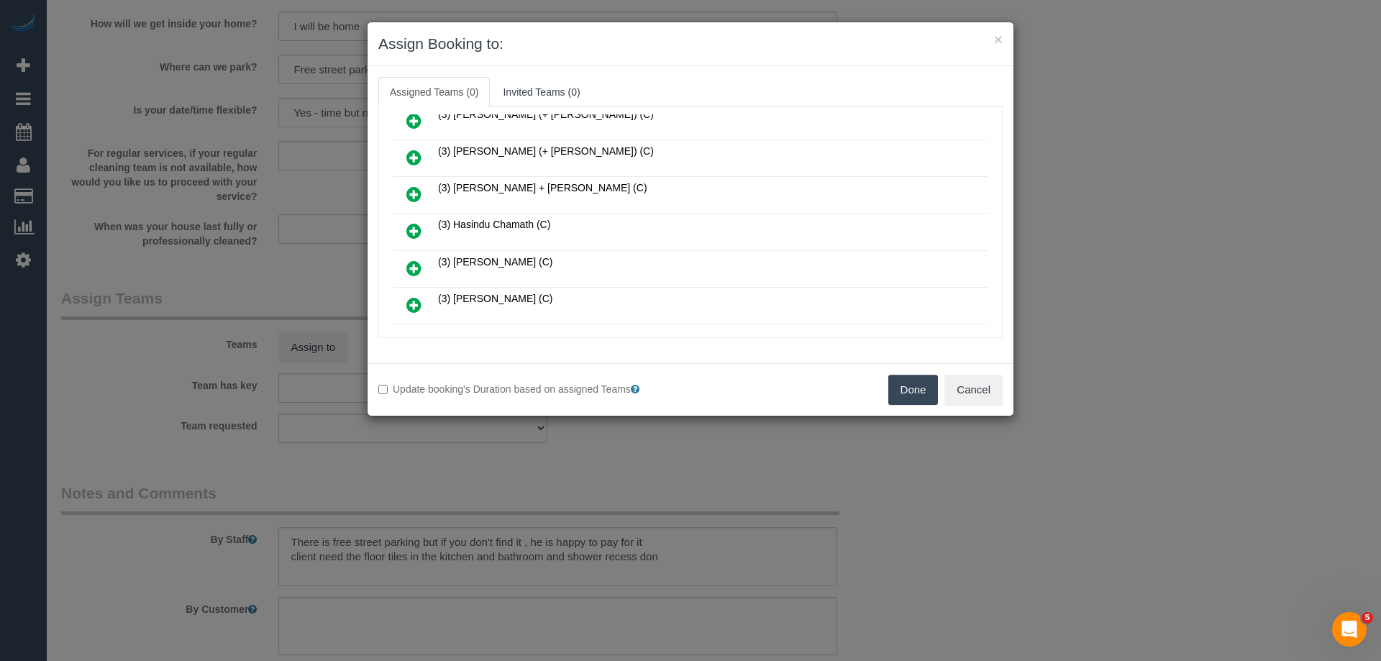
scroll to position [935, 0]
click at [412, 298] on icon at bounding box center [413, 306] width 15 height 17
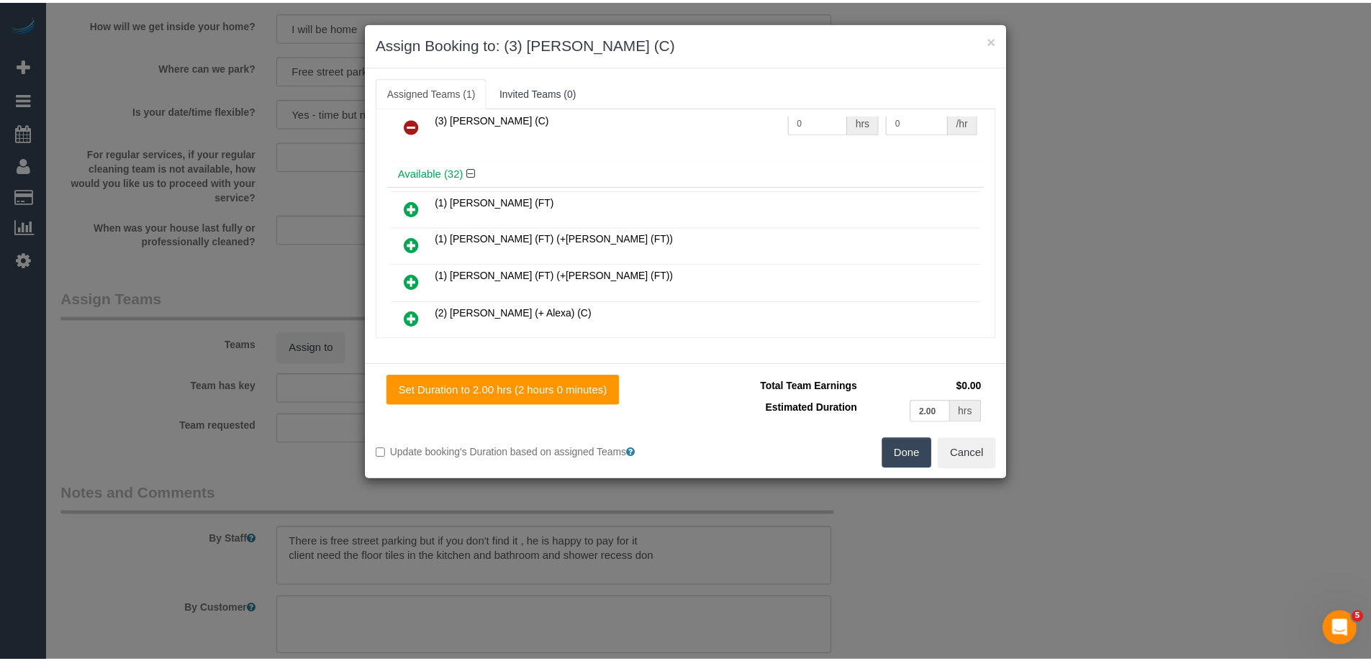
scroll to position [0, 0]
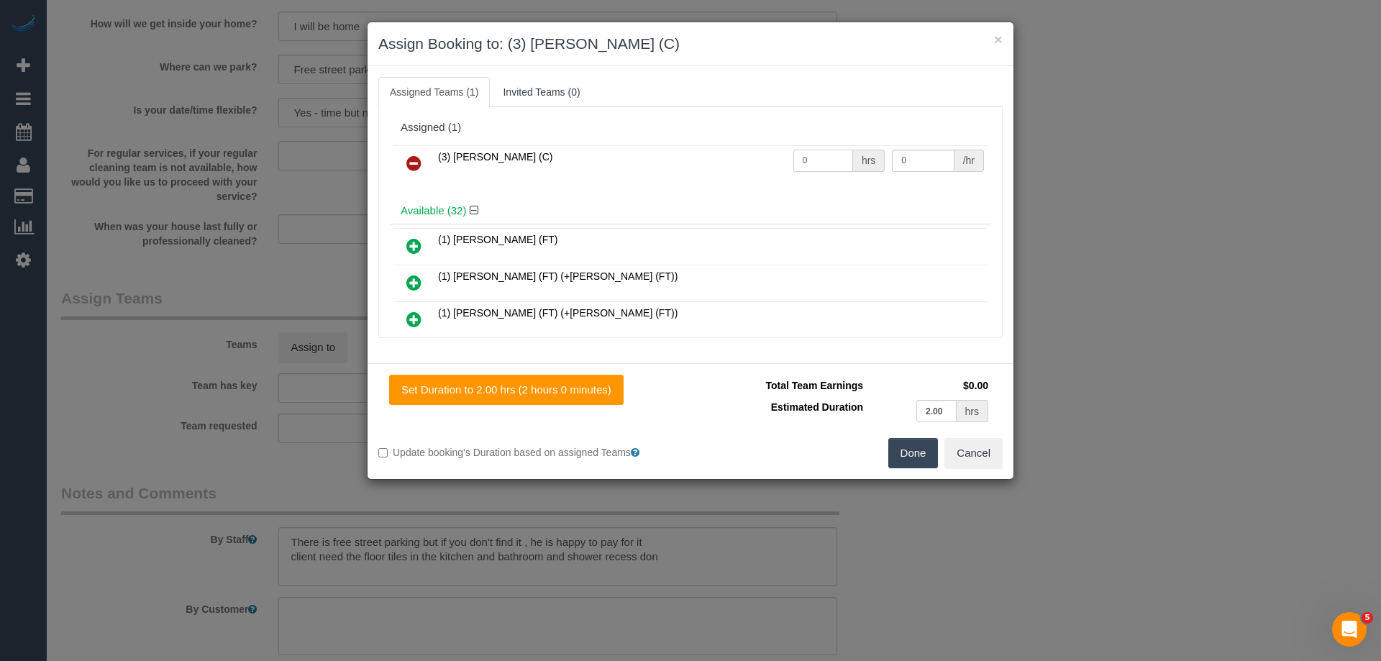
drag, startPoint x: 809, startPoint y: 160, endPoint x: 699, endPoint y: 160, distance: 109.4
click at [699, 160] on tr "(3) Juan Manuel (C) 0 hrs 0 /hr" at bounding box center [691, 163] width 594 height 37
type input "2"
drag, startPoint x: 919, startPoint y: 161, endPoint x: 840, endPoint y: 154, distance: 78.8
click at [840, 154] on tr "(3) Juan Manuel (C) 2 hrs 0 /hr" at bounding box center [691, 163] width 594 height 37
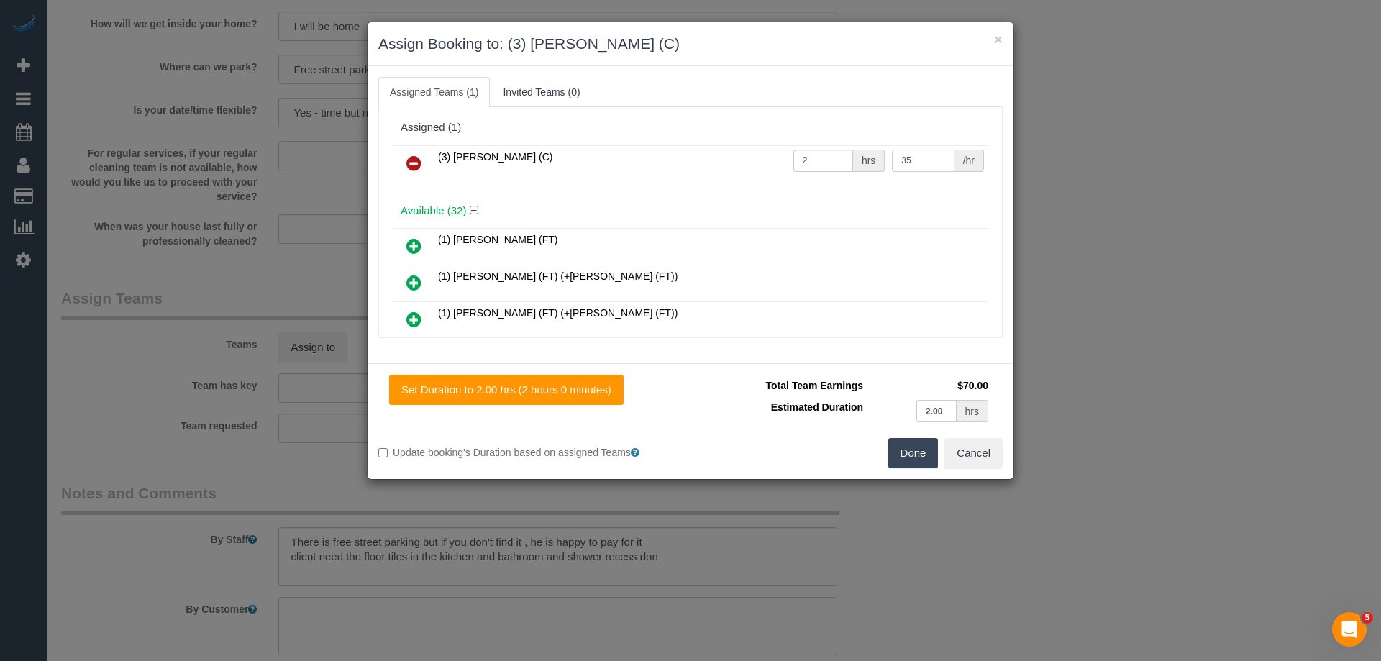
type input "35"
click at [907, 450] on button "Done" at bounding box center [914, 453] width 50 height 30
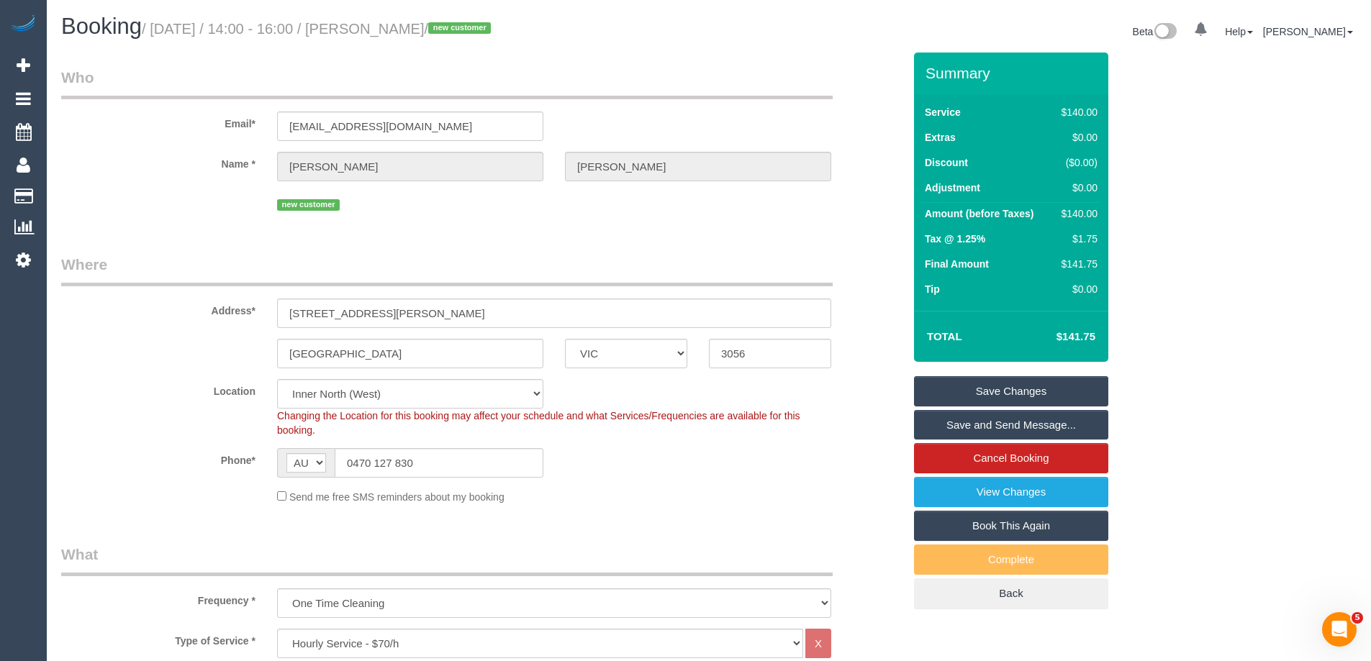
drag, startPoint x: 435, startPoint y: 28, endPoint x: 372, endPoint y: 17, distance: 64.2
click at [372, 17] on h1 "Booking / August 28, 2025 / 14:00 - 16:00 / Vince Stefano / new customer" at bounding box center [379, 26] width 637 height 24
copy small "Vince Stefano"
click at [964, 419] on link "Save and Send Message..." at bounding box center [1011, 425] width 194 height 30
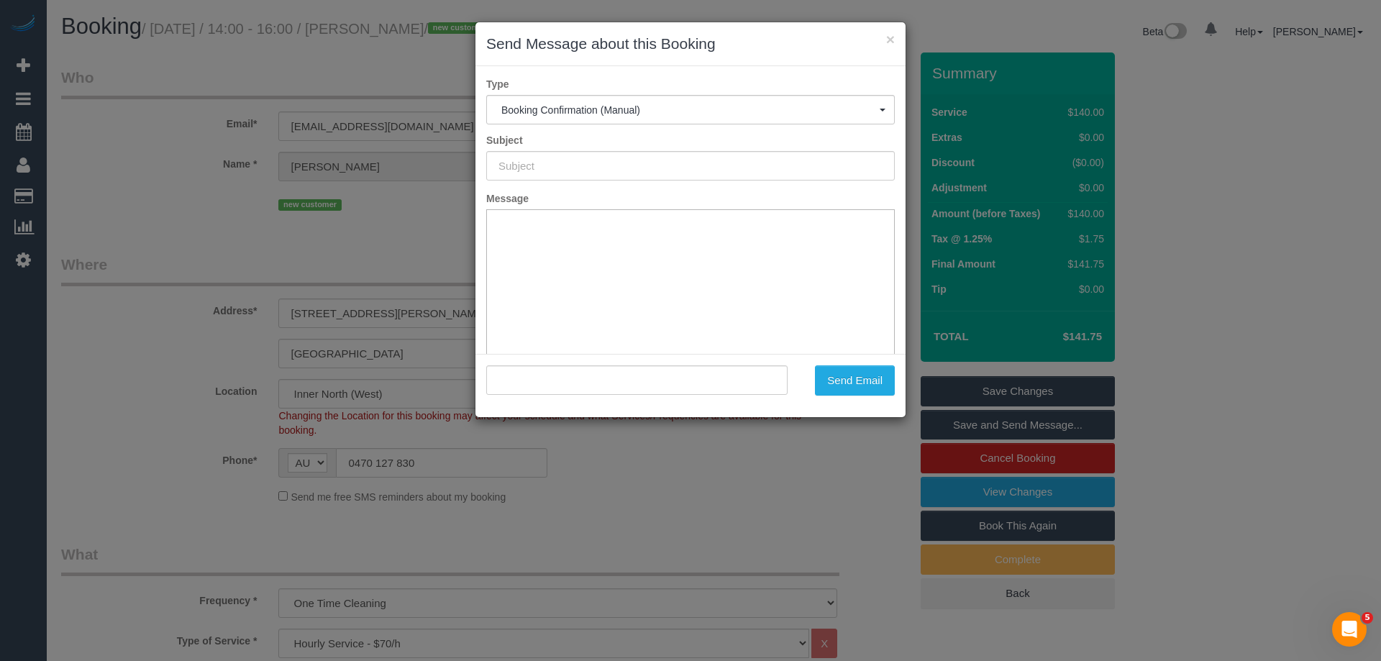
type input "Booking Confirmed"
type input ""Vince Stefano" <vxsstefano@gmail.com>"
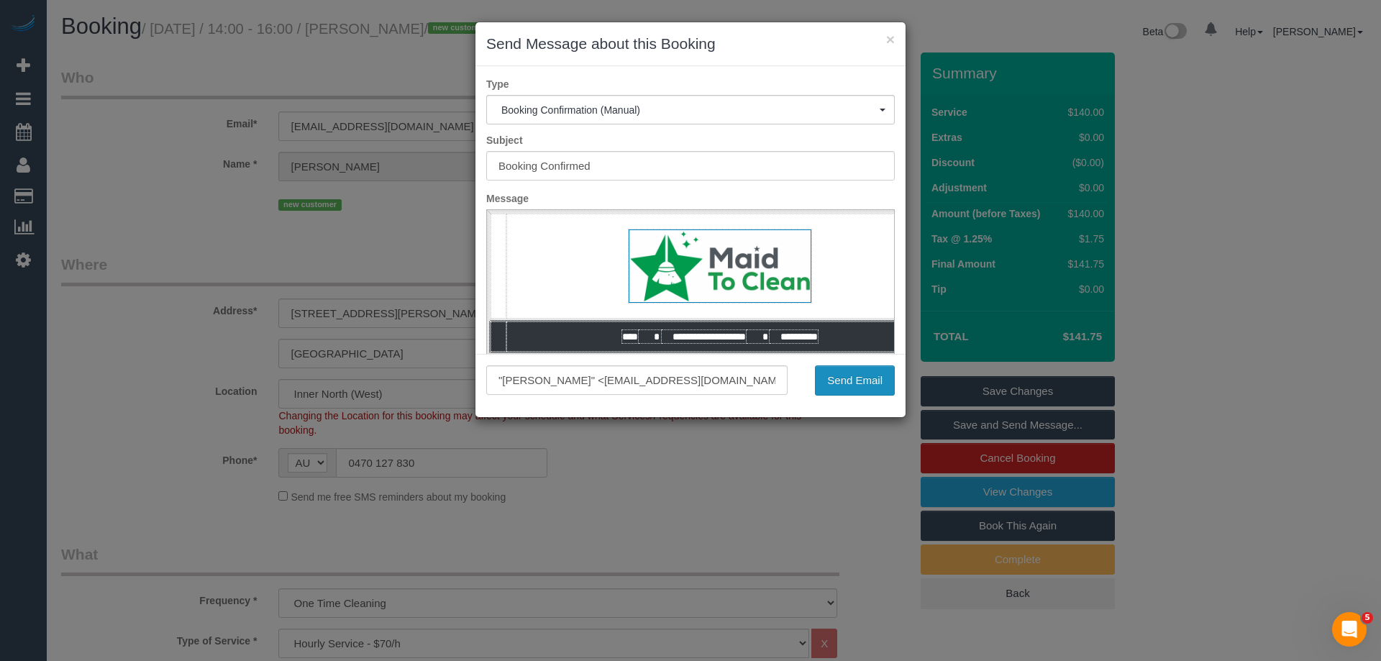
click at [847, 388] on button "Send Email" at bounding box center [855, 380] width 80 height 30
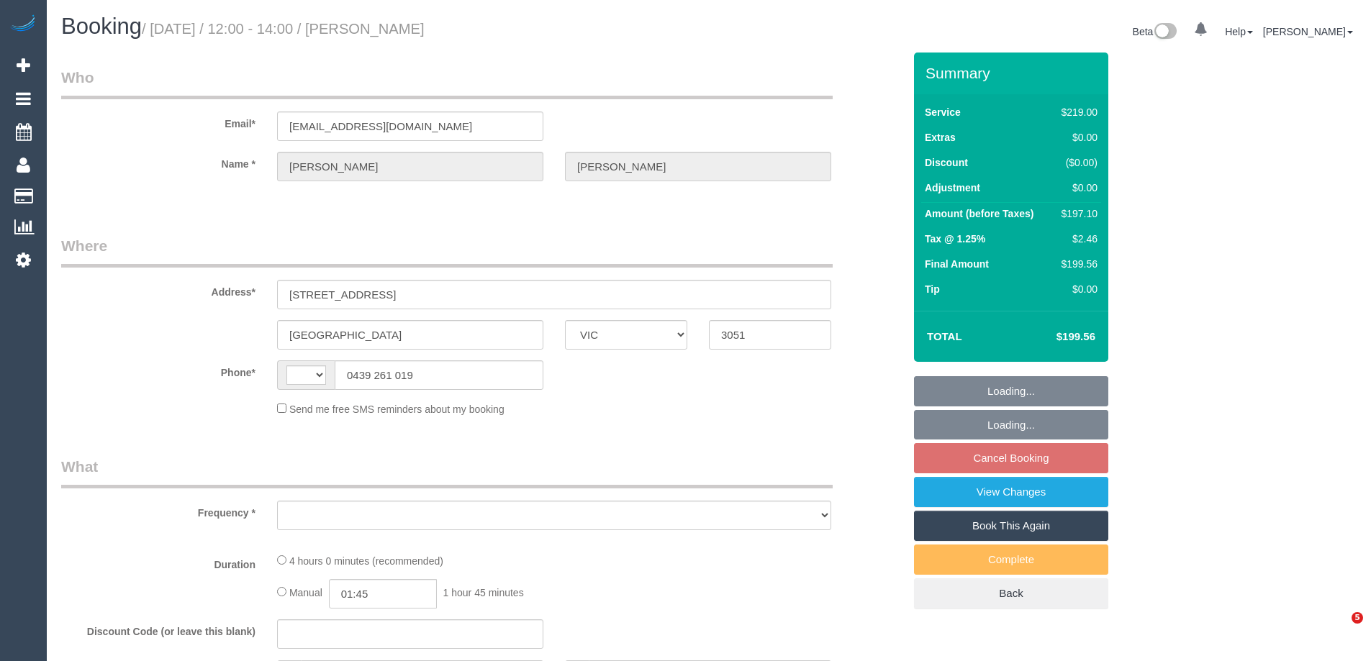
select select "VIC"
select select "object:290"
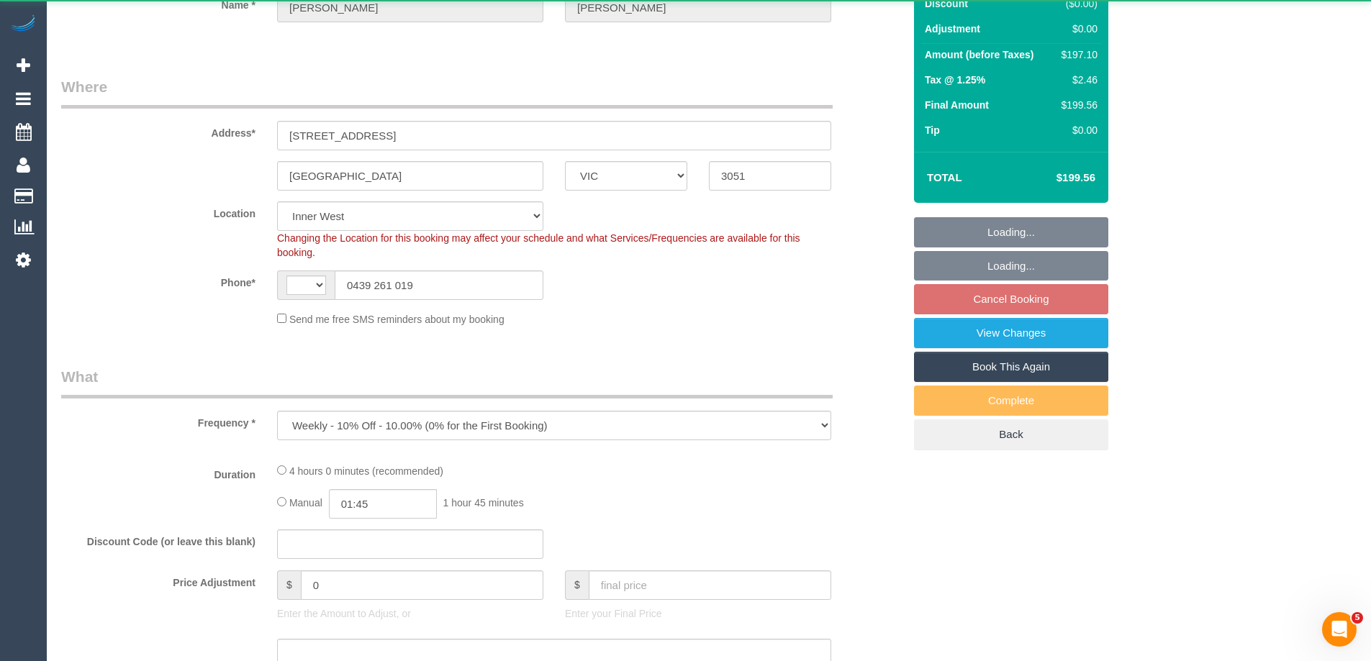
select select "string:stripe-pm_1NQ1Cu2GScqysDRV65MZnUrf"
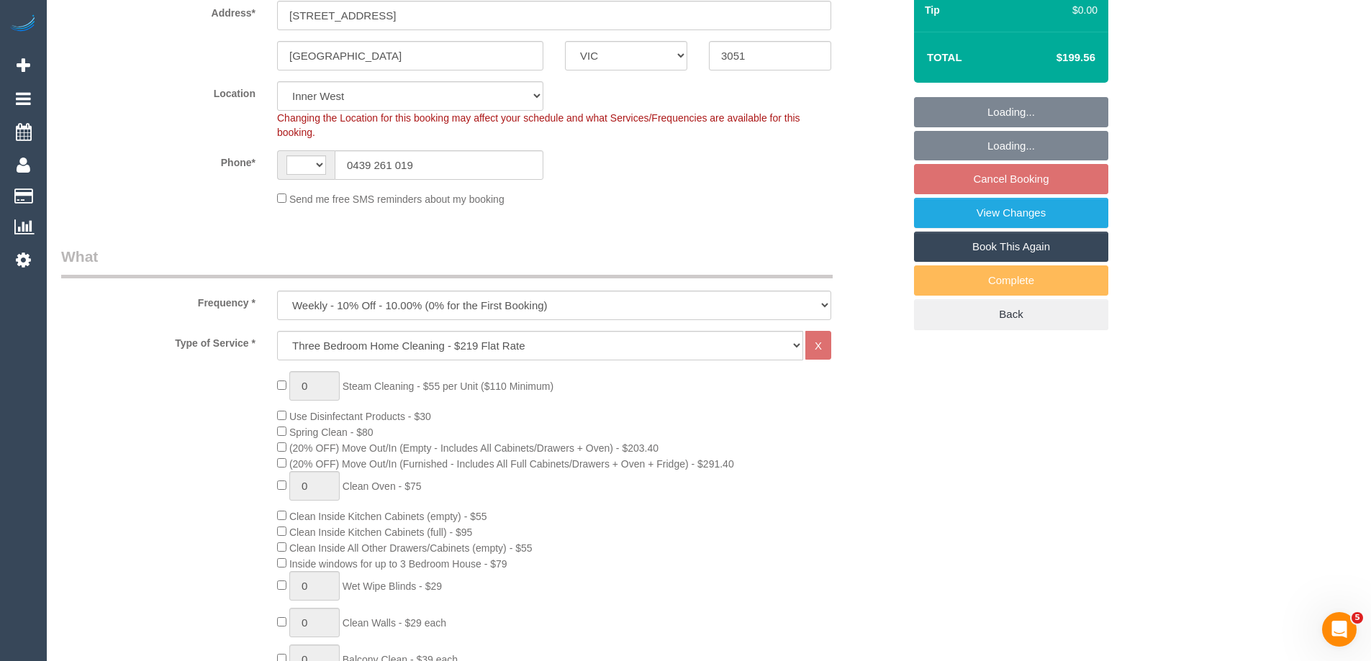
select select "string:AU"
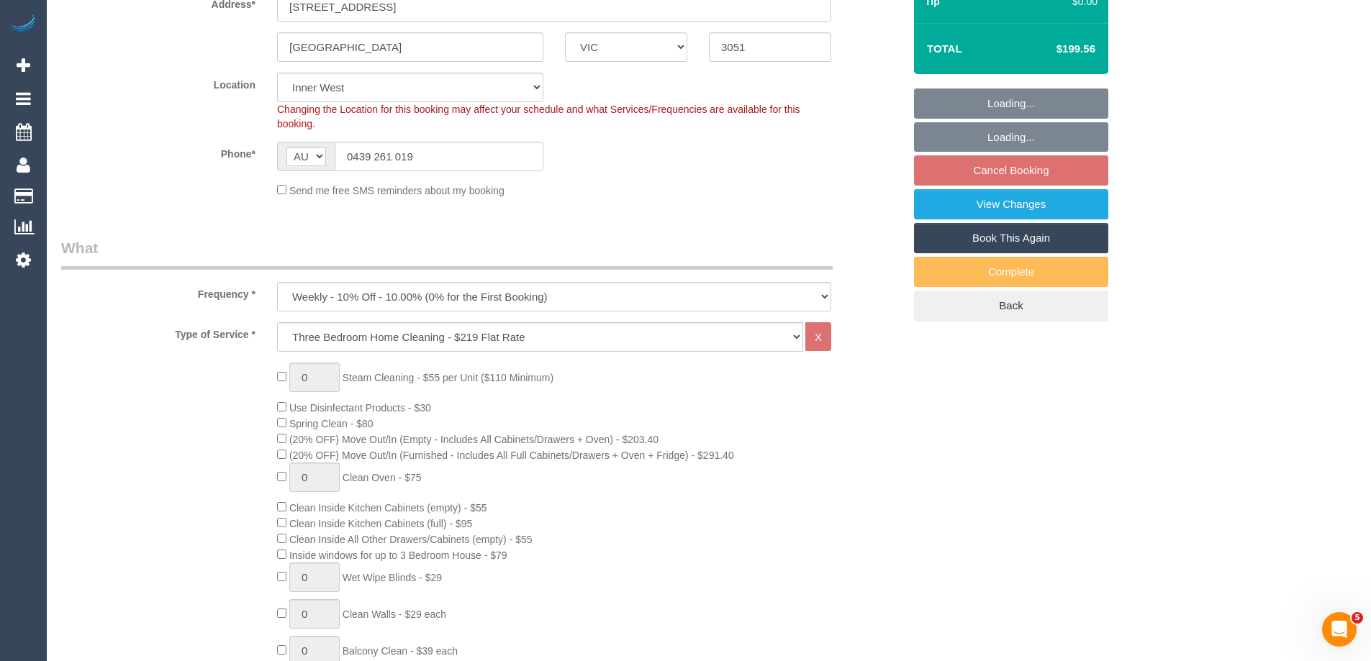
select select "object:640"
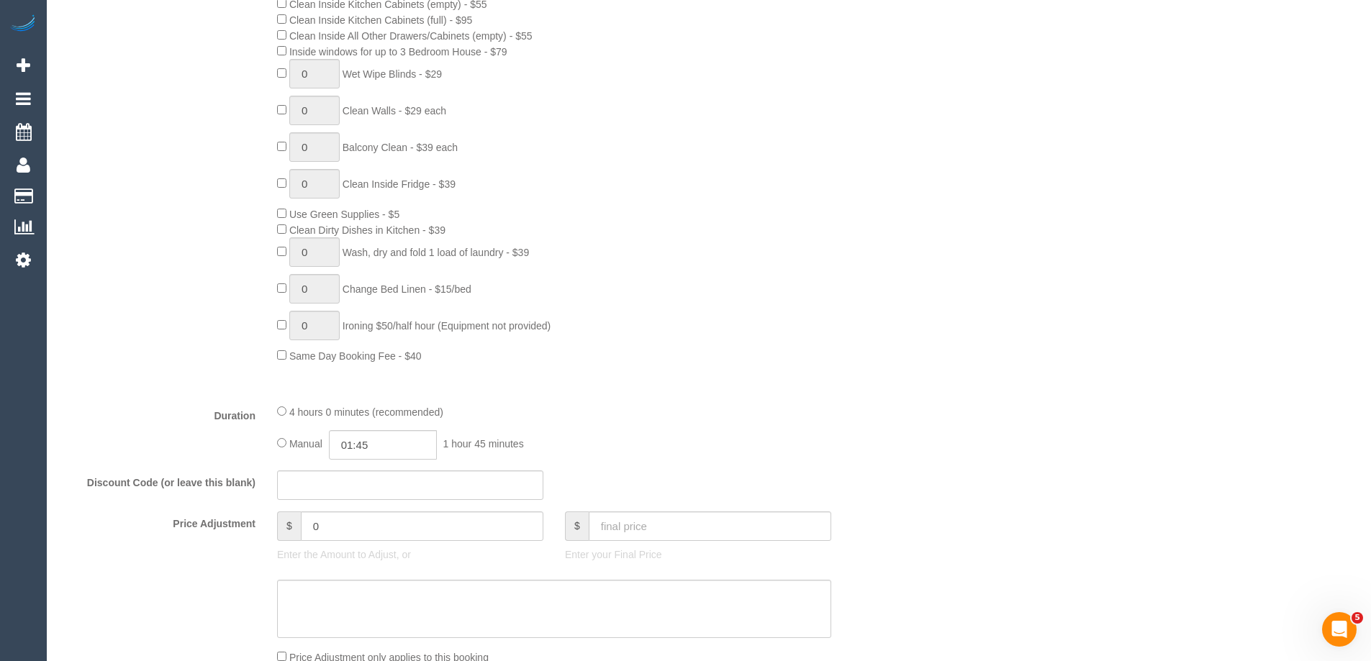
scroll to position [1295, 0]
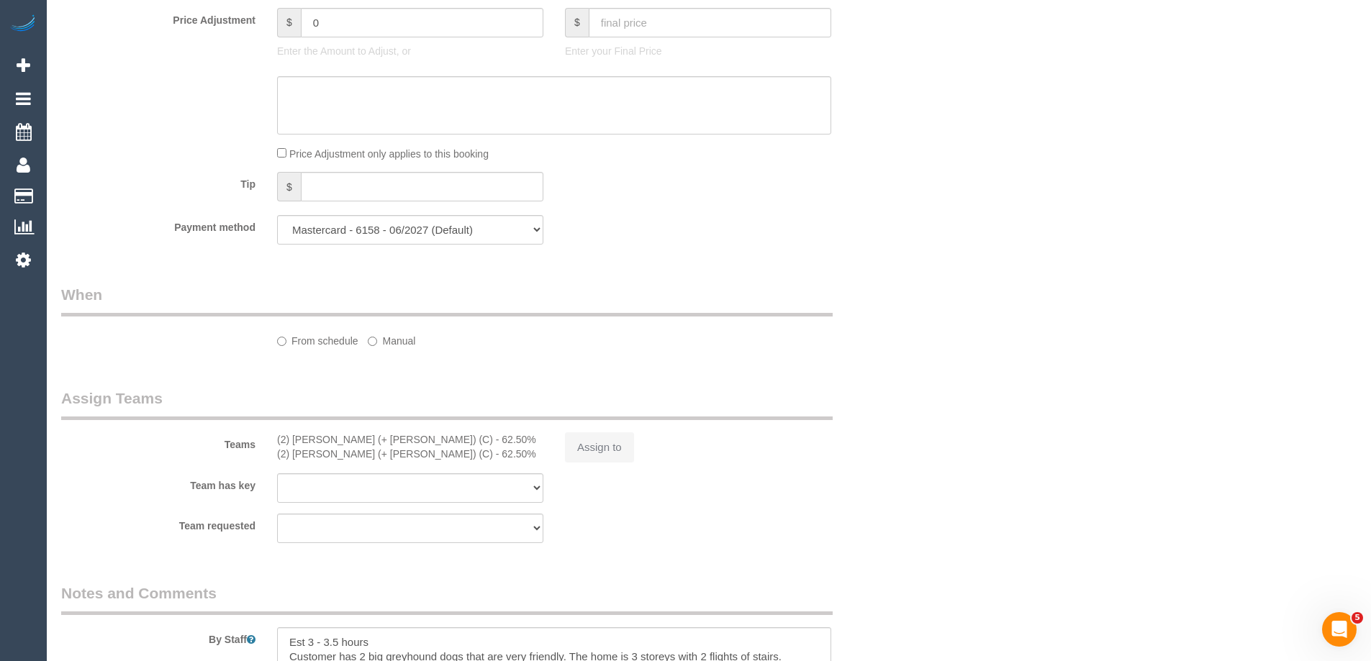
select select "spot1"
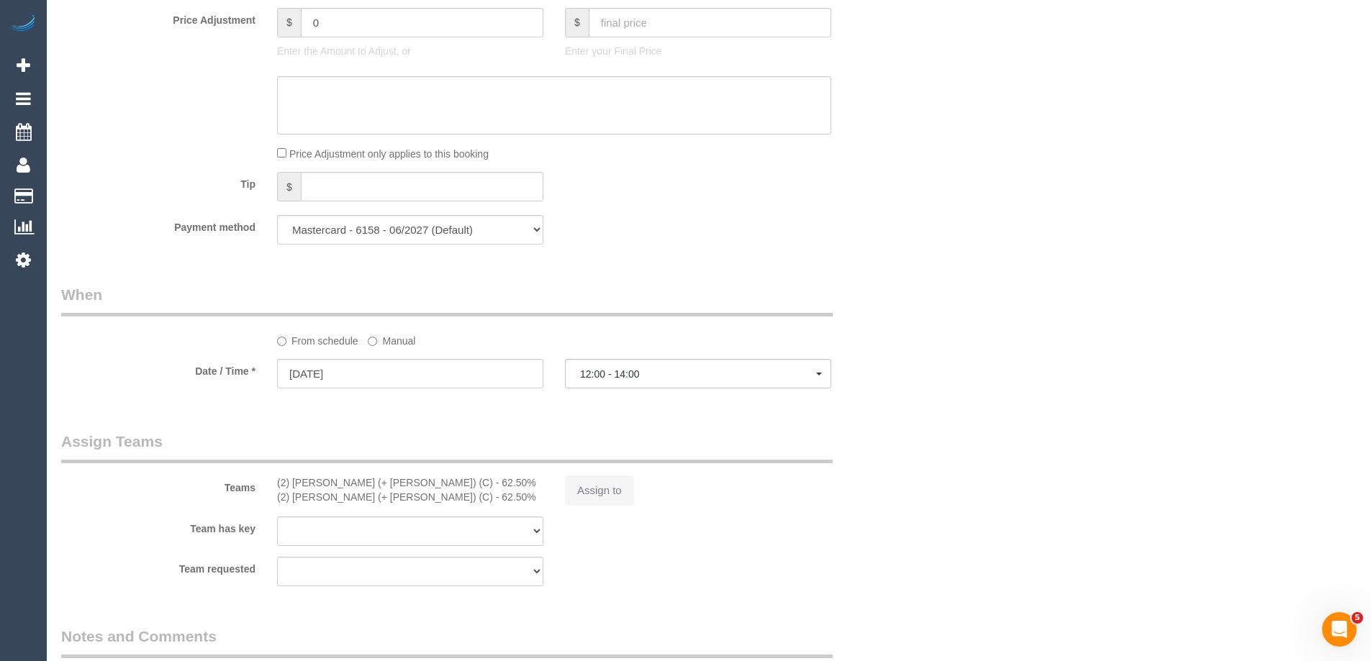
select select "26471"
select select "number:27"
select select "number:14"
select select "number:19"
select select "number:36"
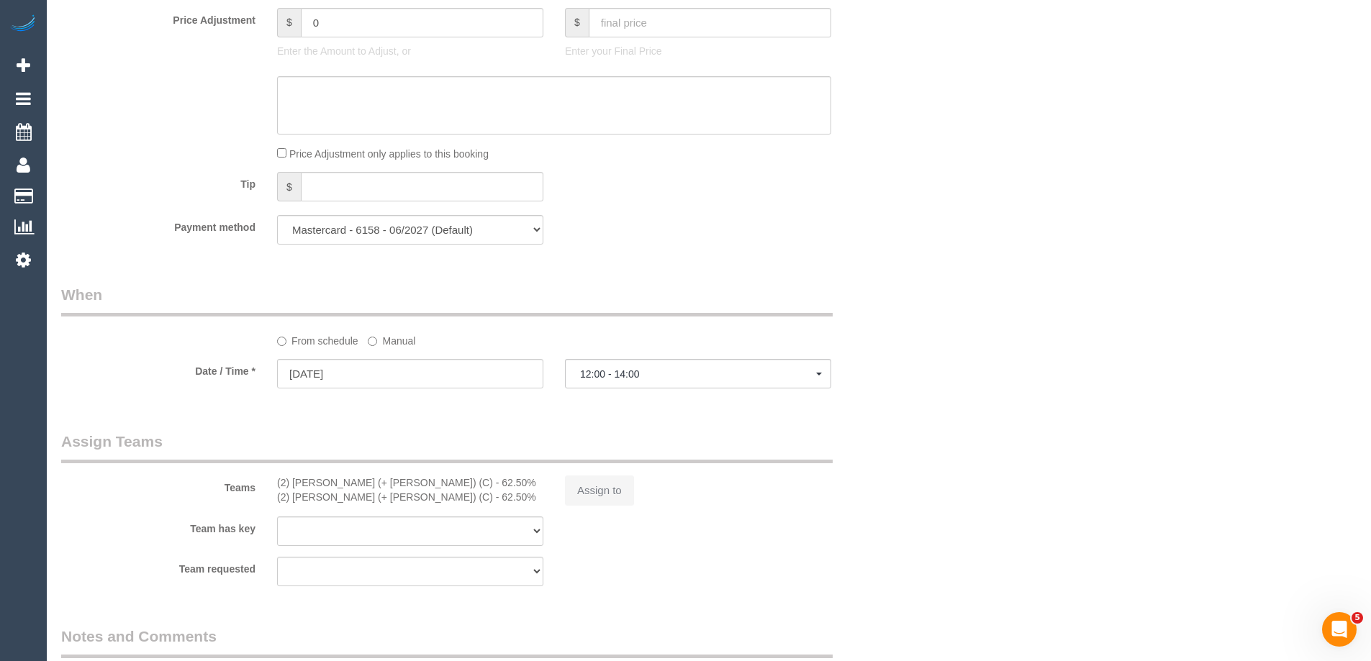
select select "number:35"
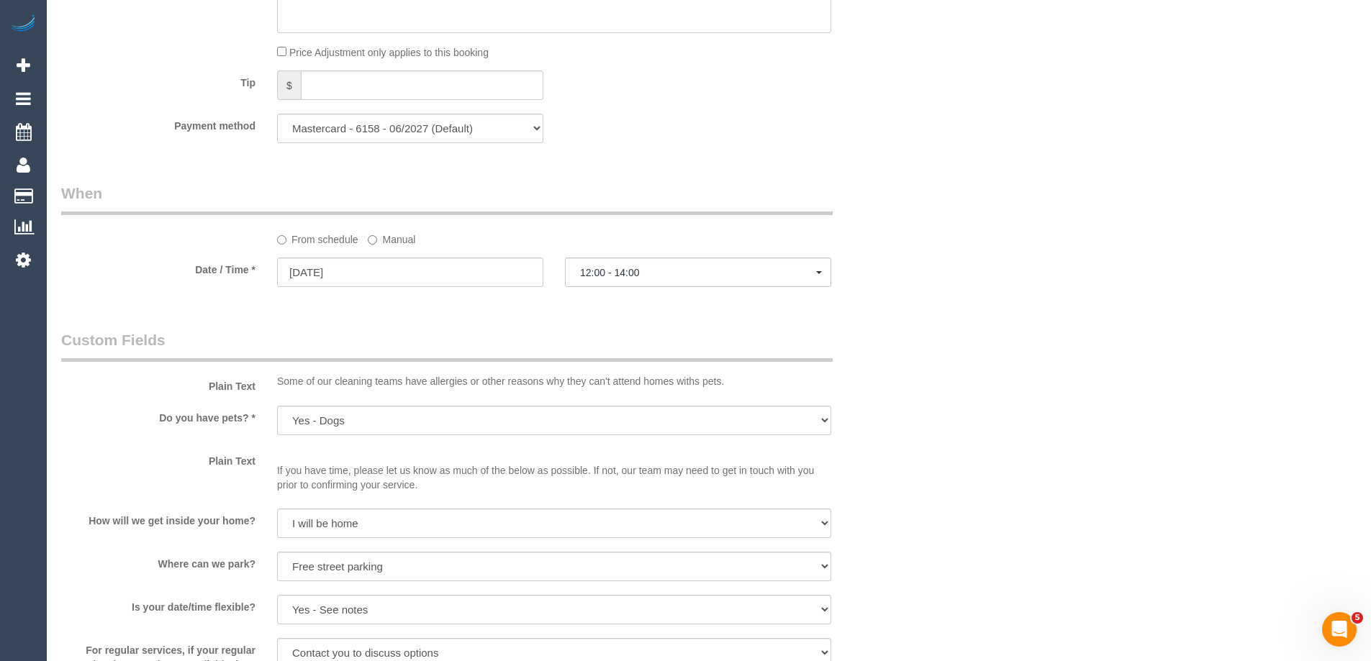
scroll to position [1511, 0]
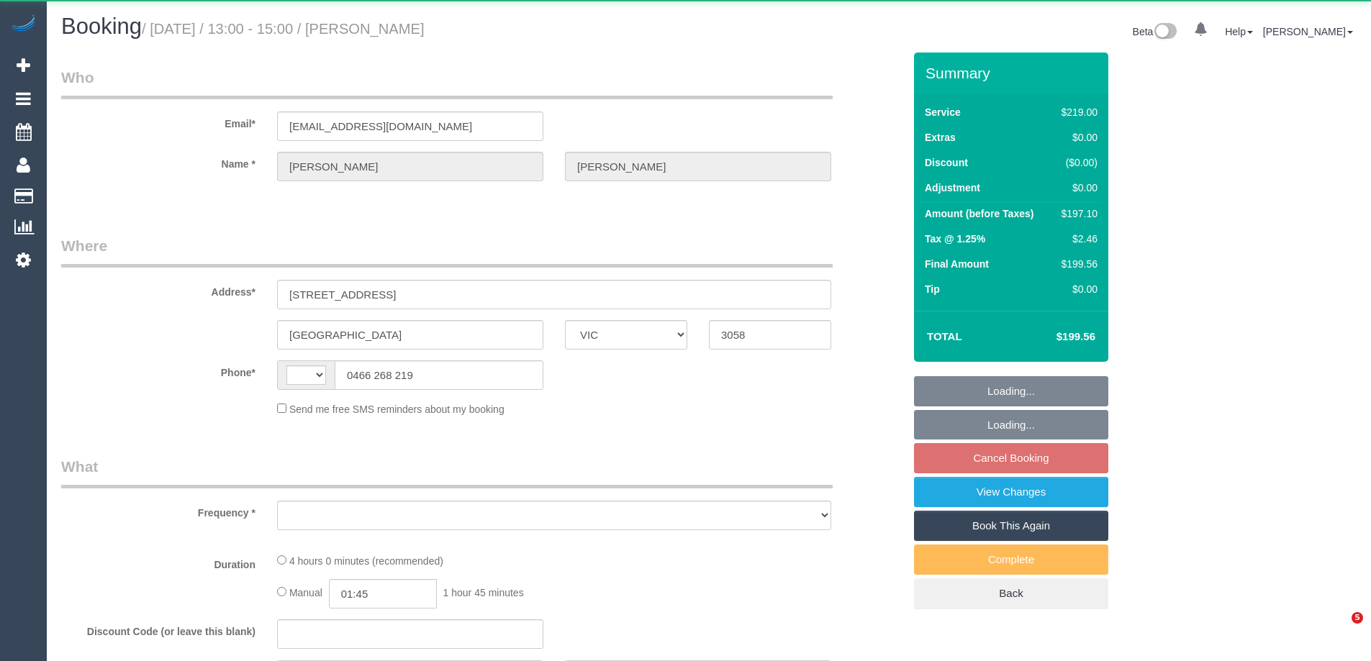
select select "VIC"
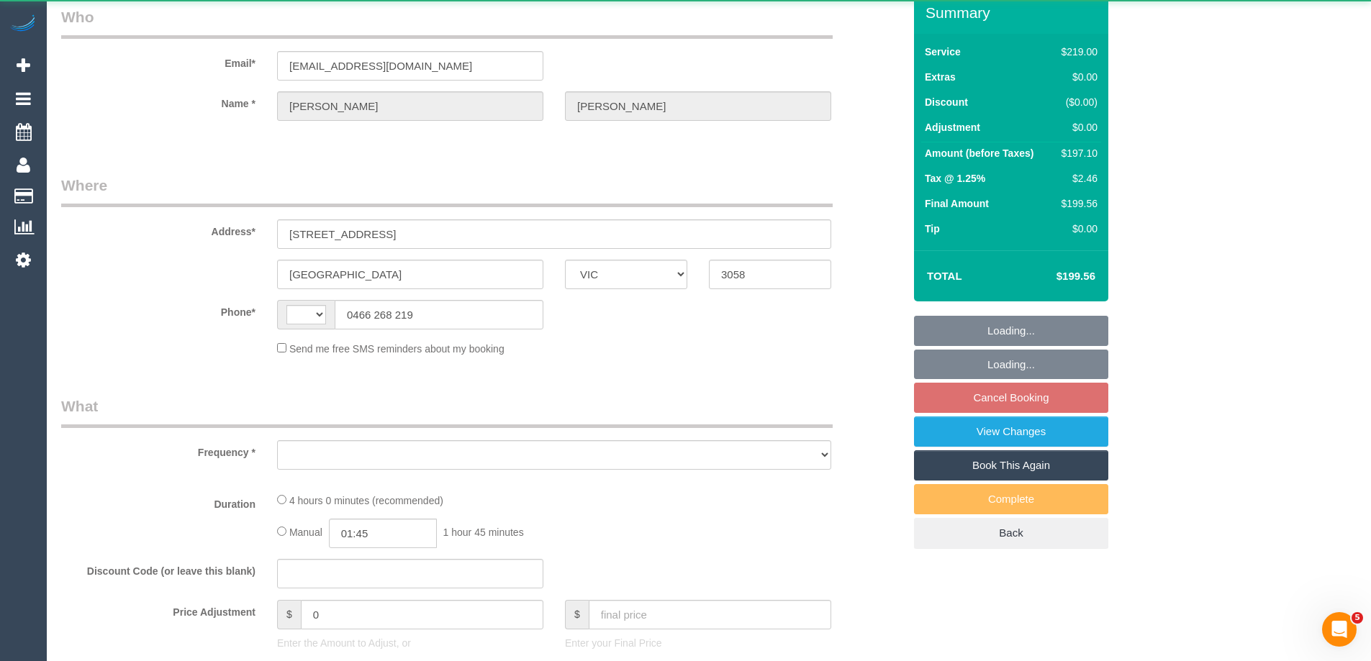
select select "string:AU"
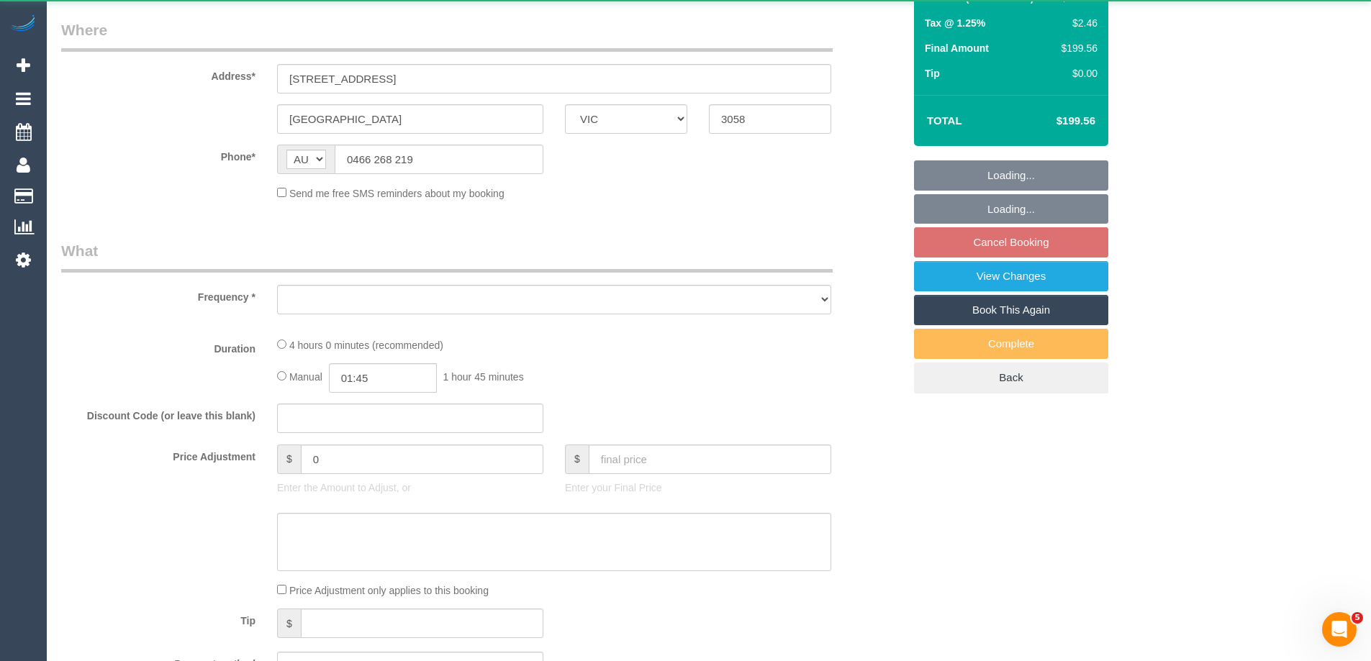
select select "string:stripe-pm_1NexeD2GScqysDRVAyt75q3e"
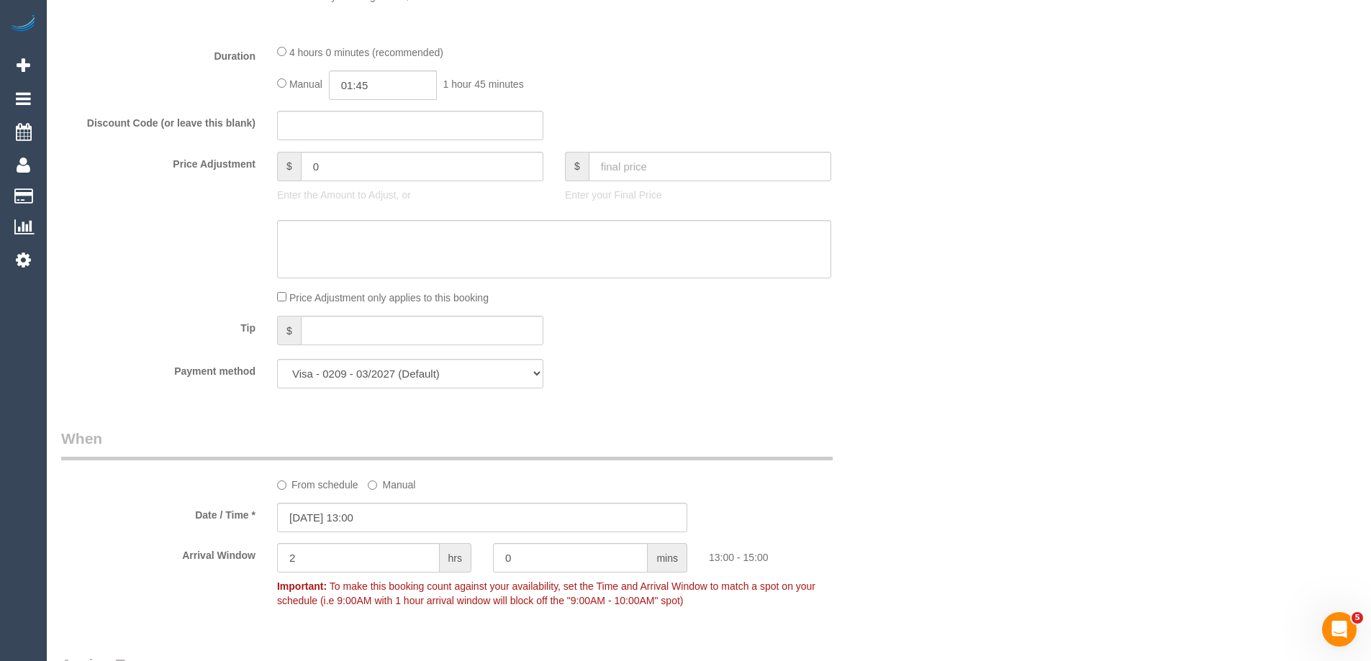
select select "object:640"
select select "number:30"
select select "number:16"
select select "number:18"
select select "number:22"
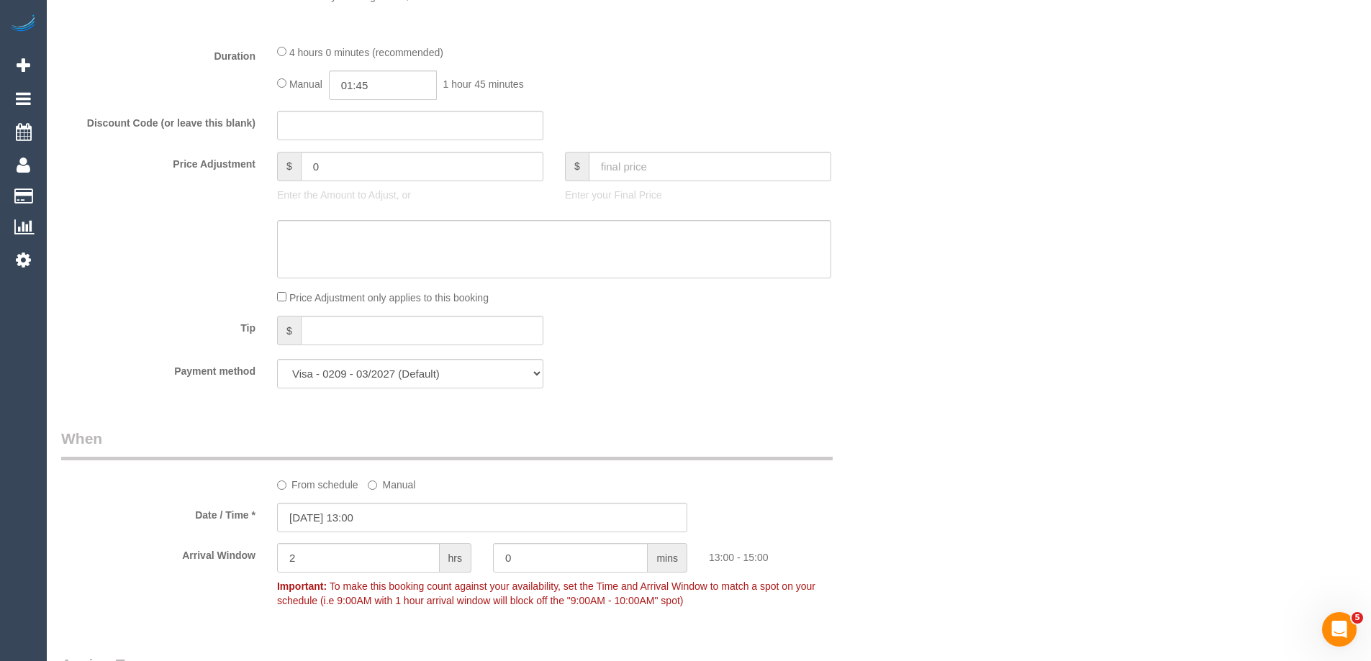
select select "number:34"
select select "number:26"
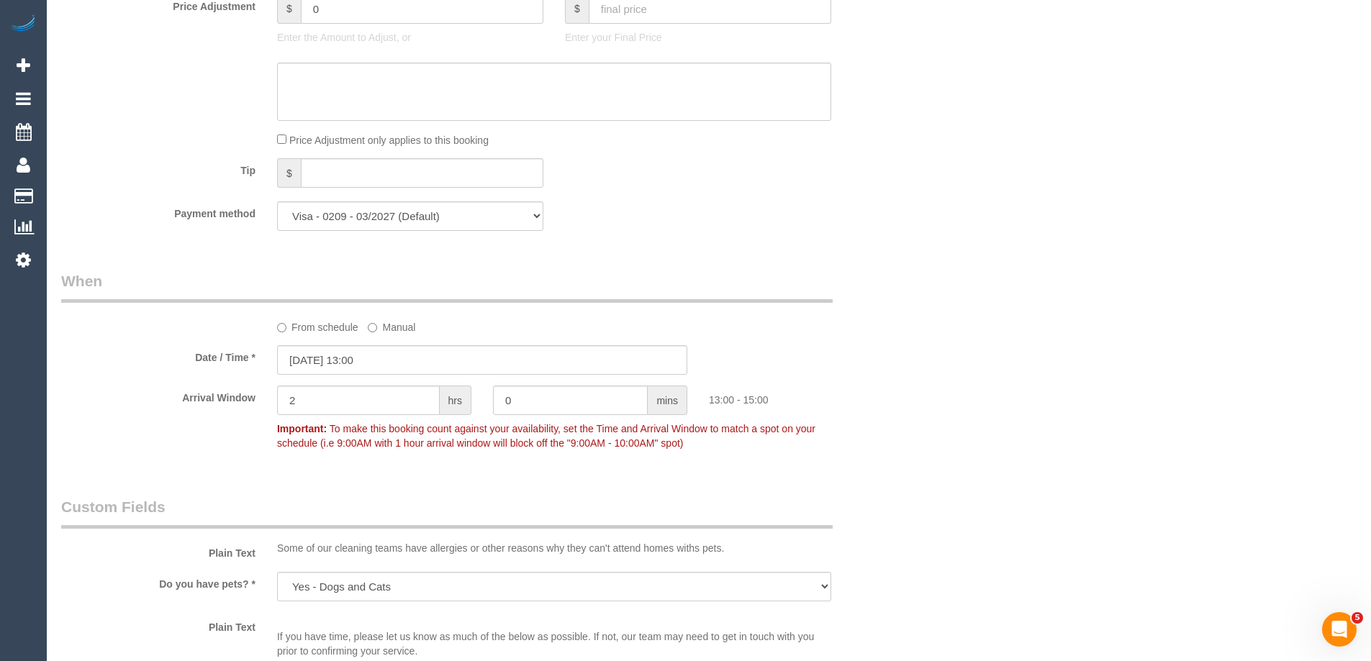
select select "object:791"
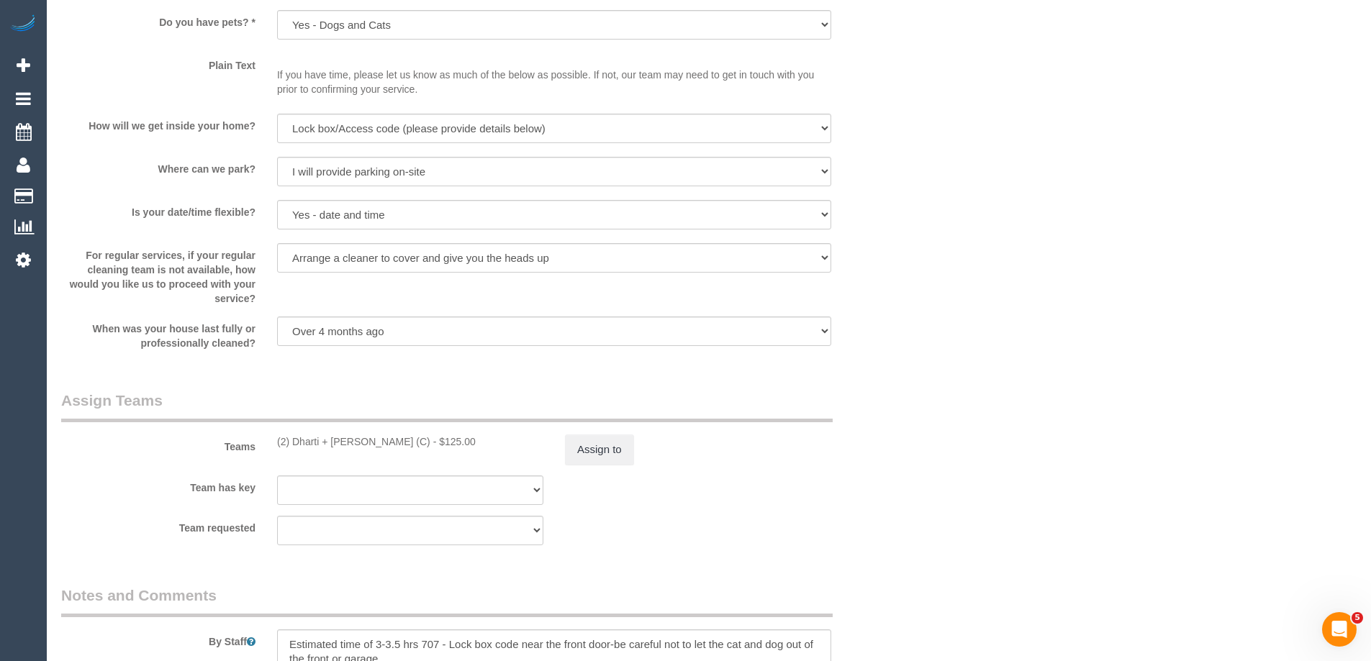
scroll to position [2217, 0]
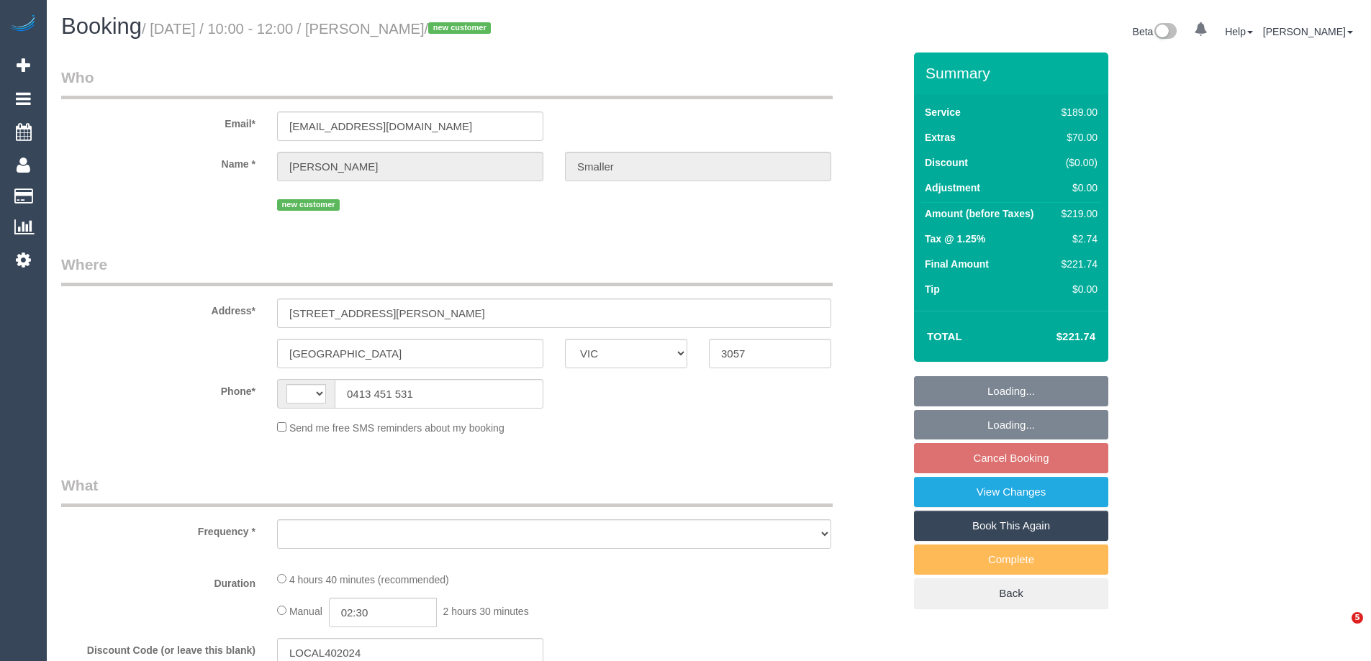
select select "VIC"
select select "string:AU"
select select "object:541"
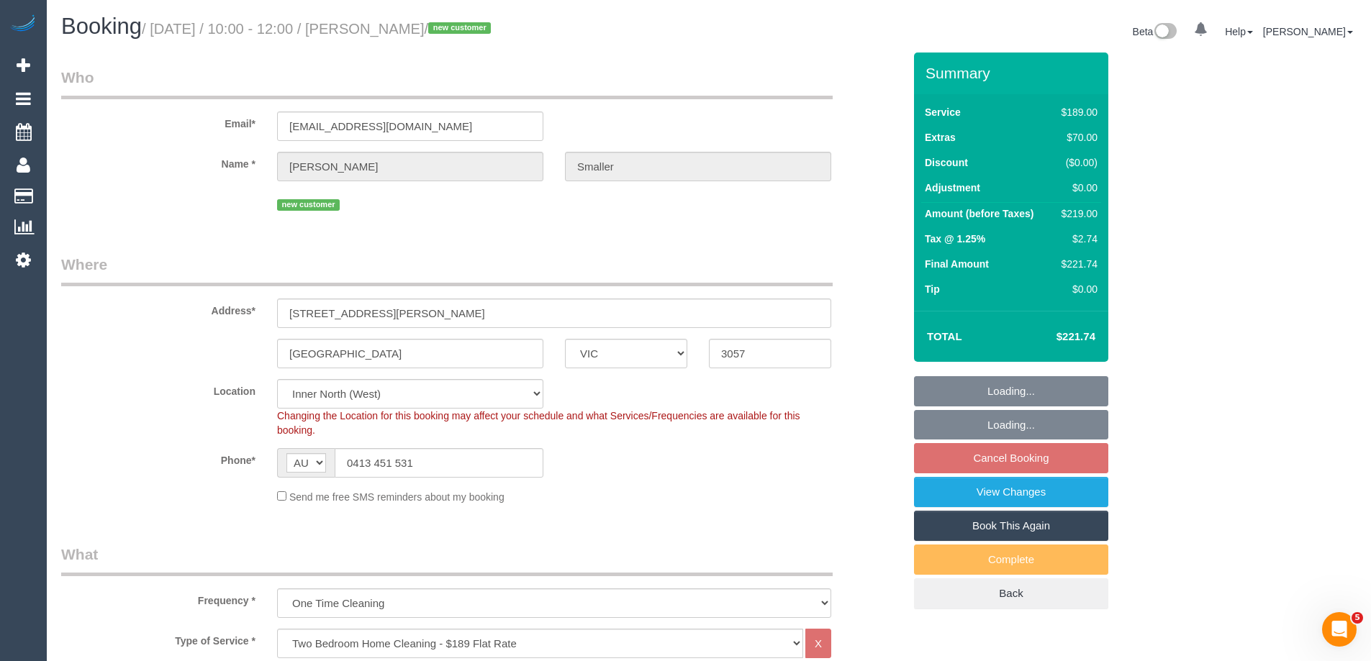
select select "string:stripe-pm_1S0BnP2GScqysDRVP1tLA3Ue"
select select "number:28"
select select "number:14"
select select "number:18"
select select "number:24"
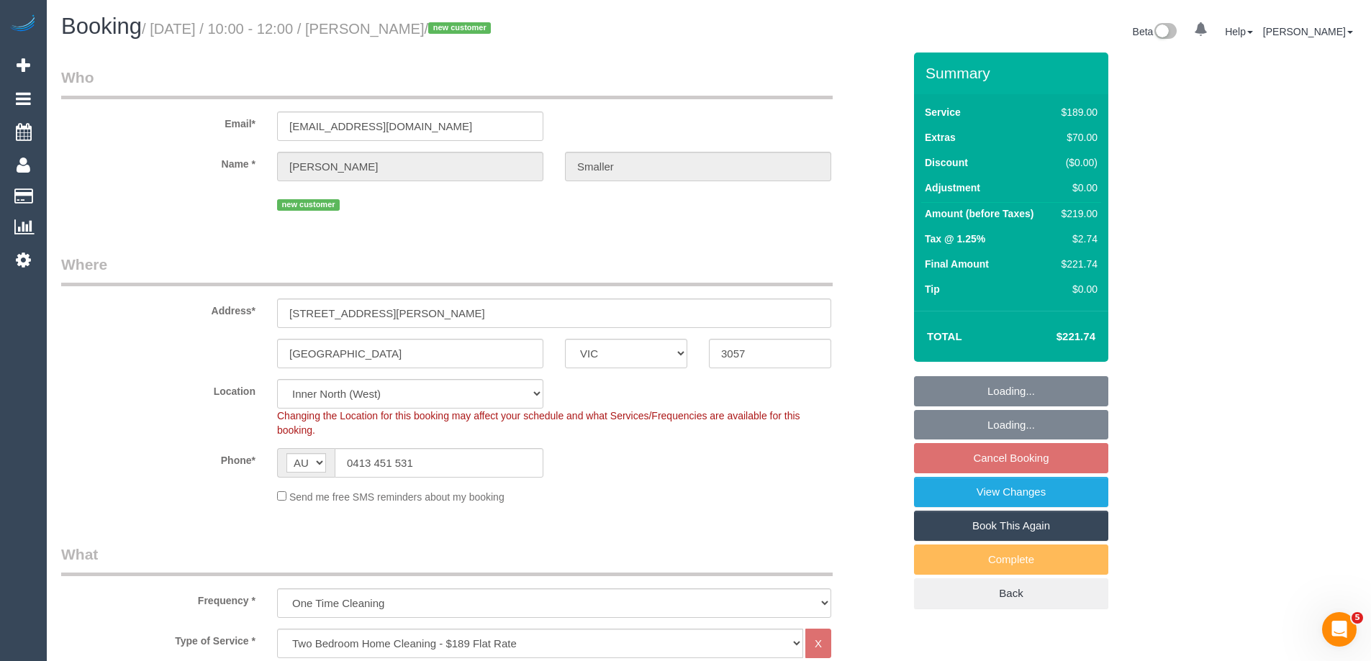
select select "number:13"
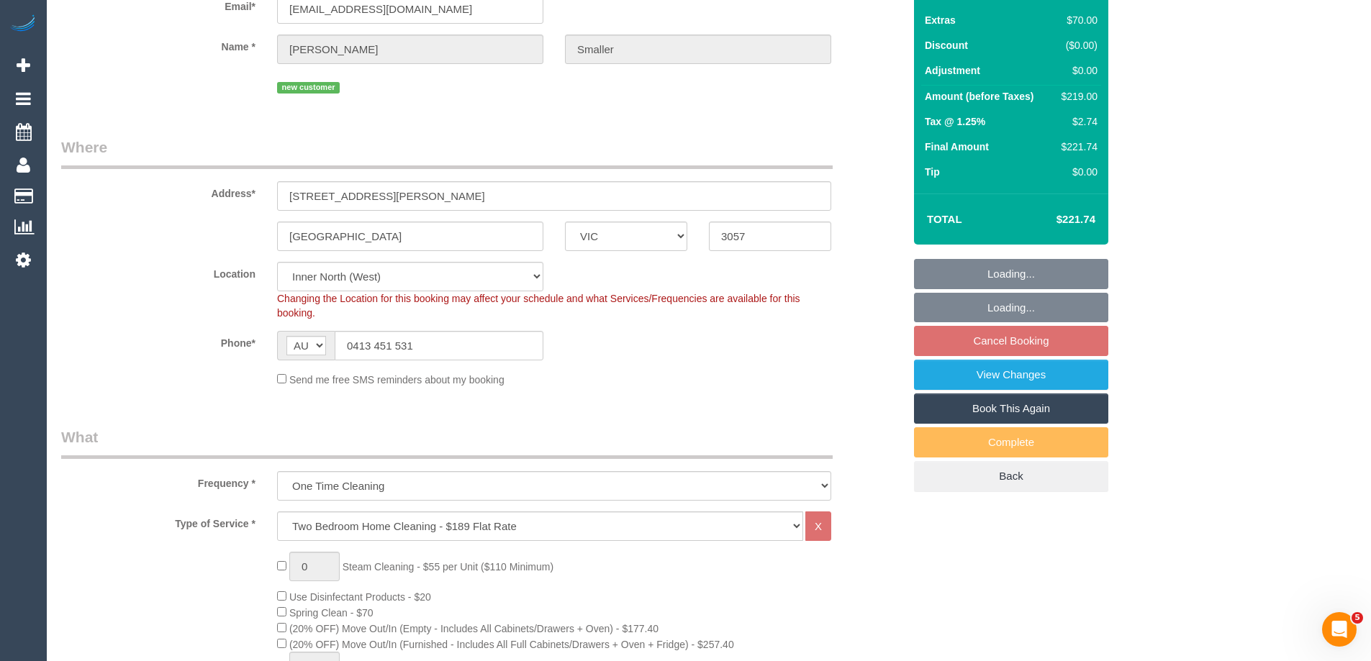
select select "spot1"
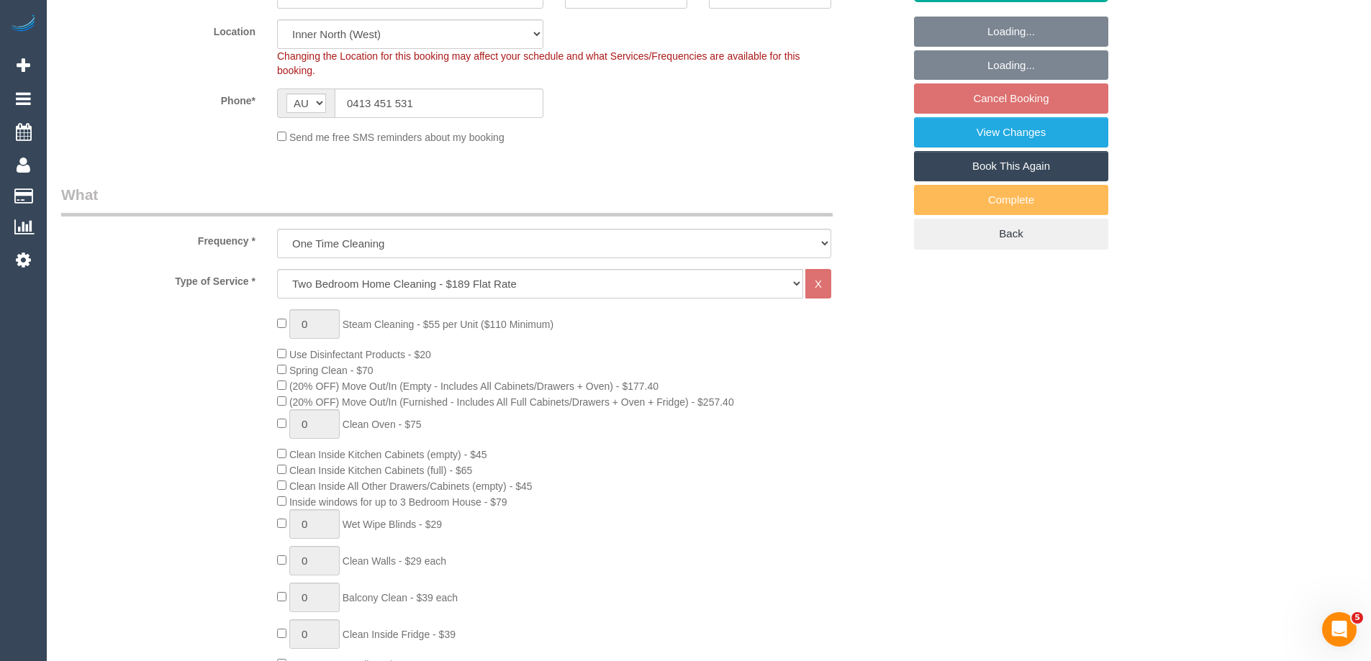
select select "object:1645"
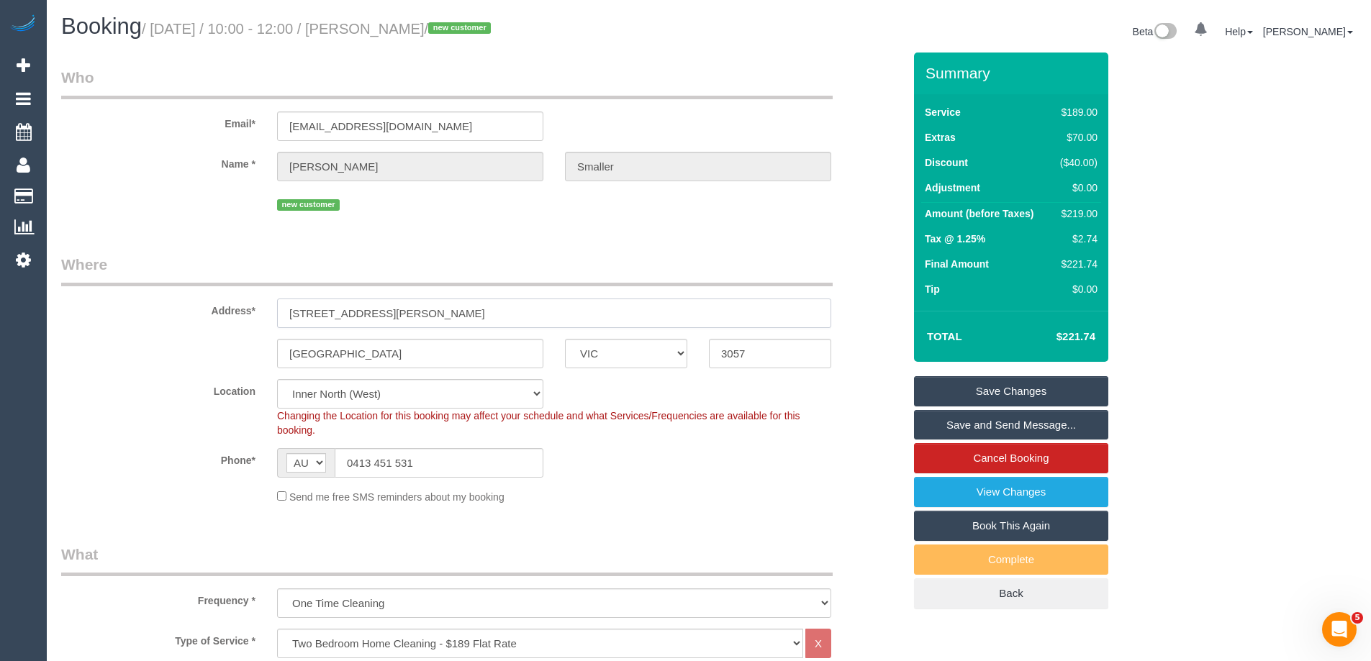
drag, startPoint x: 363, startPoint y: 313, endPoint x: 214, endPoint y: 312, distance: 148.9
click at [214, 312] on div "Address* 32 Albert Street, 4" at bounding box center [481, 291] width 863 height 74
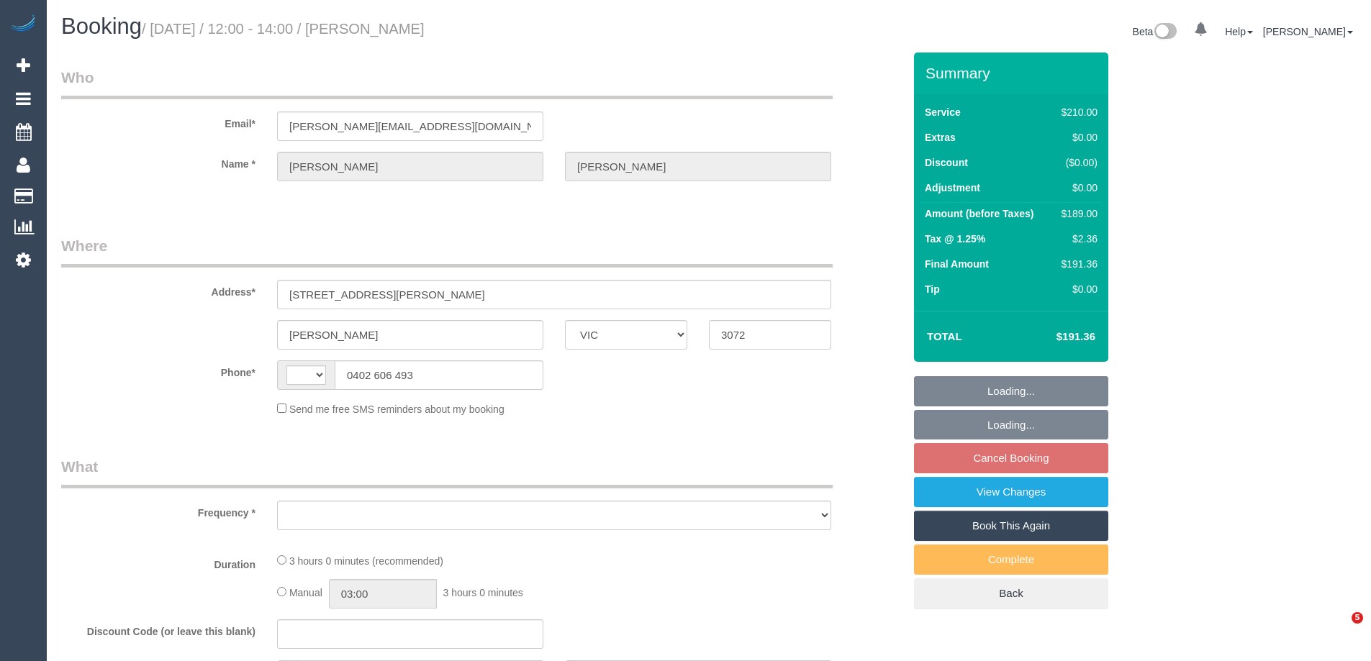
select select "VIC"
select select "string:AU"
select select "object:543"
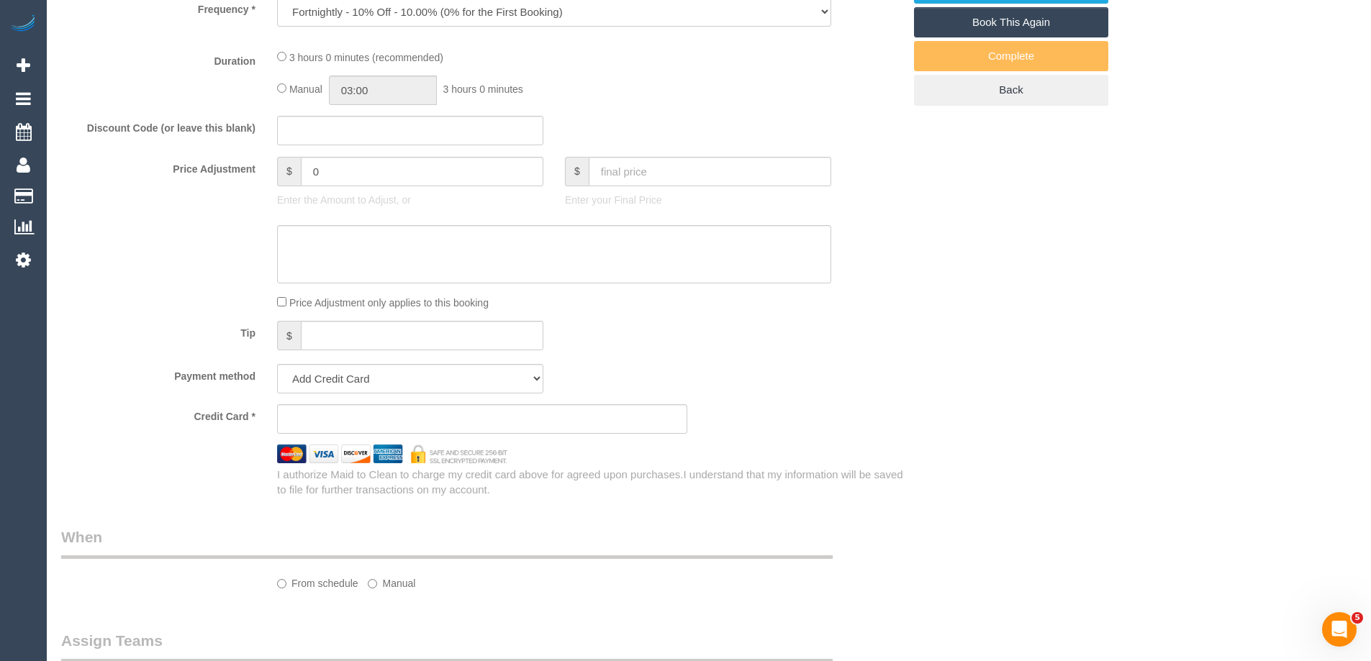
select select "string:stripe-pm_1L5pYd2GScqysDRVGjwb3DoB"
select select "180"
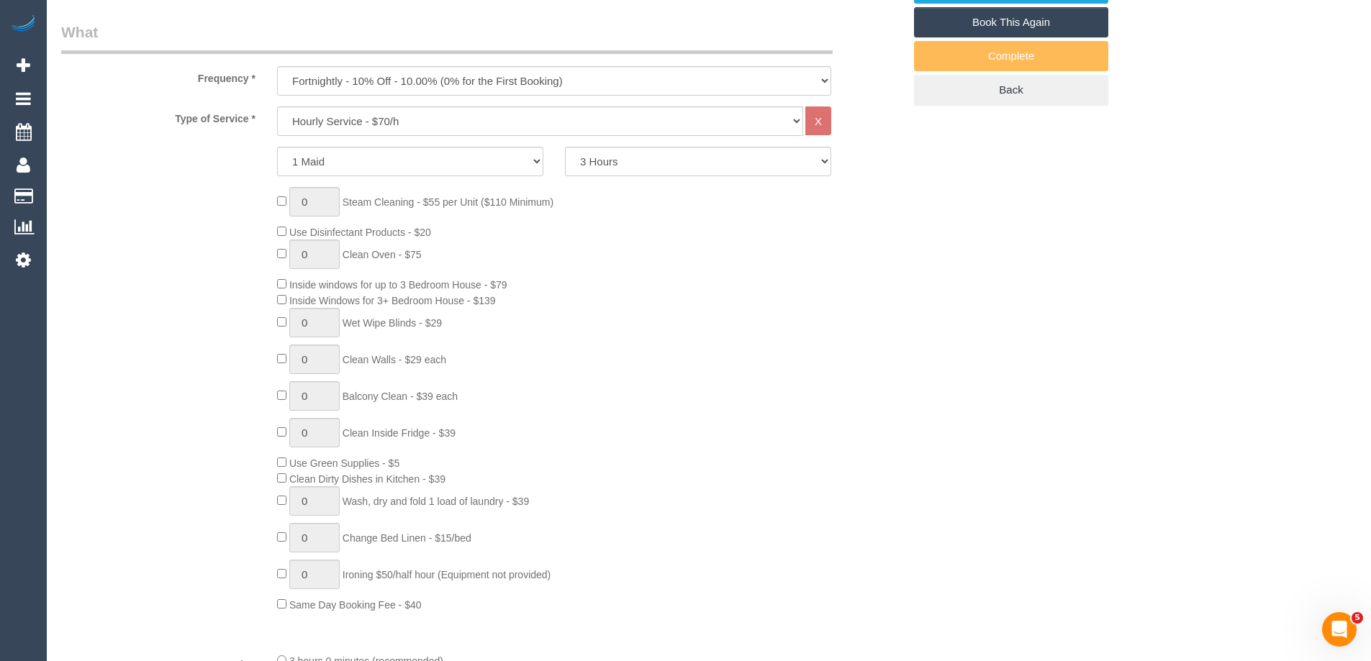
select select "object:860"
select select "spot1"
select select "number:28"
select select "number:16"
select select "number:19"
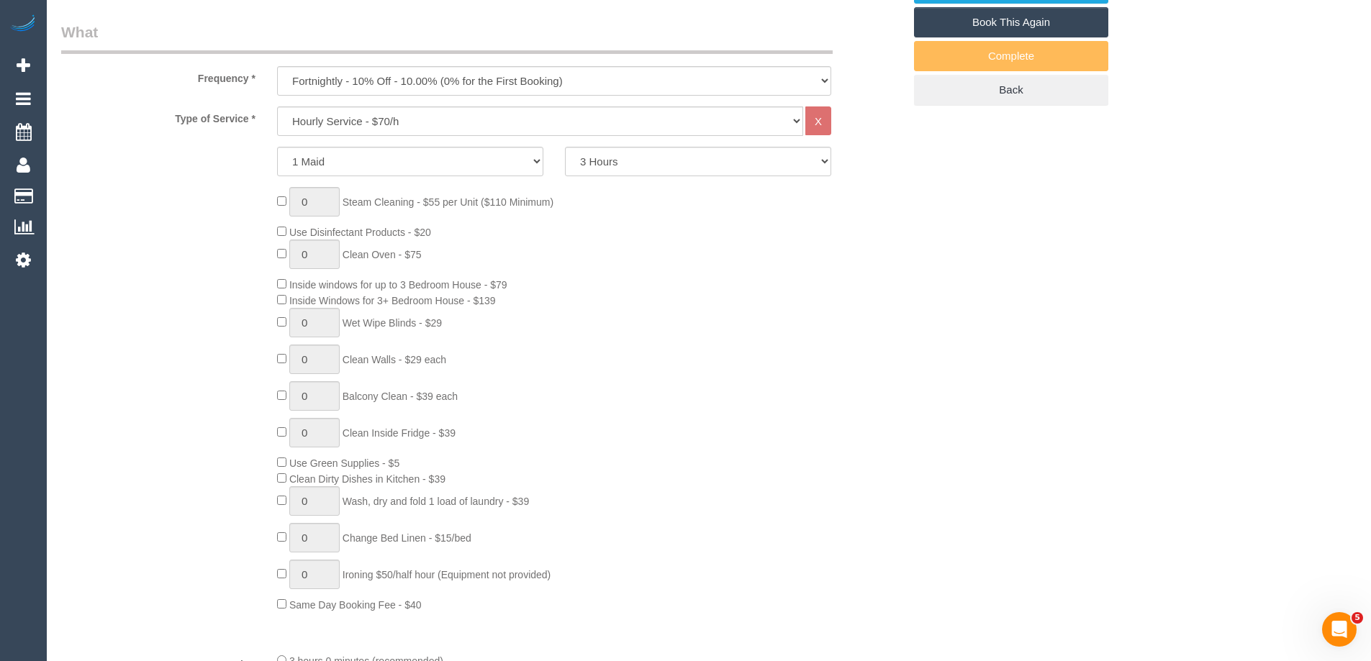
select select "number:23"
select select "number:34"
select select "number:11"
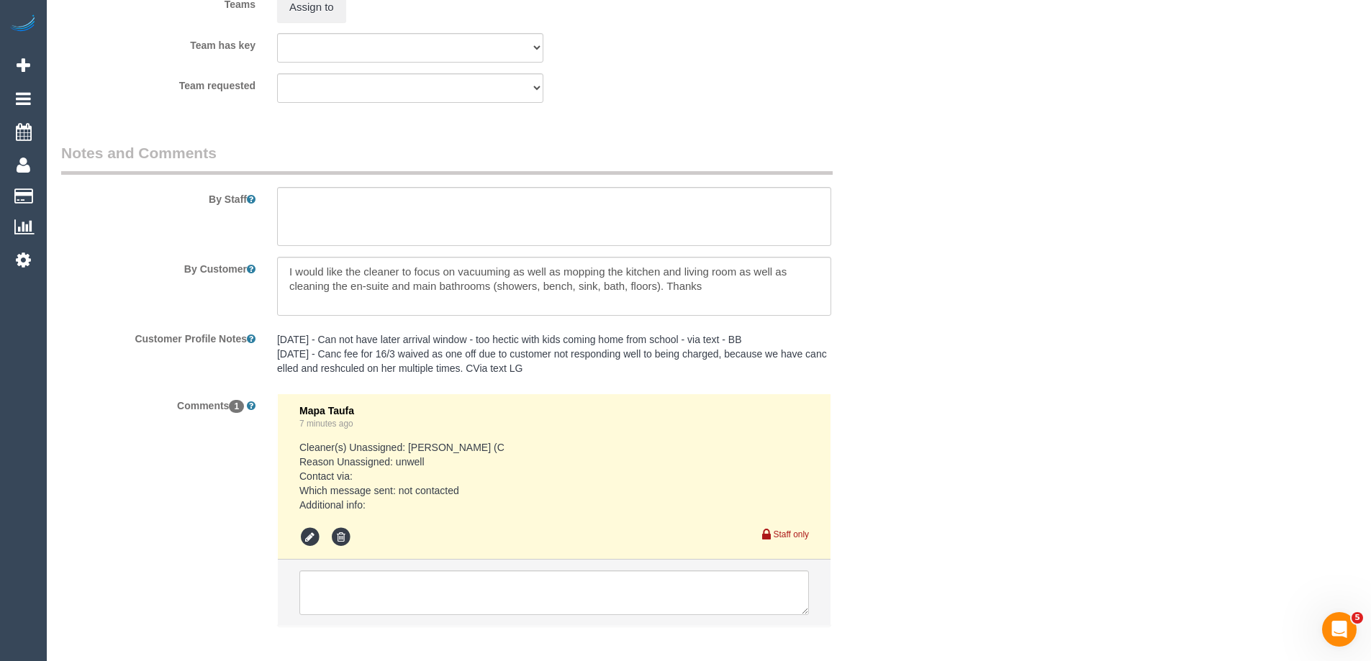
scroll to position [2290, 0]
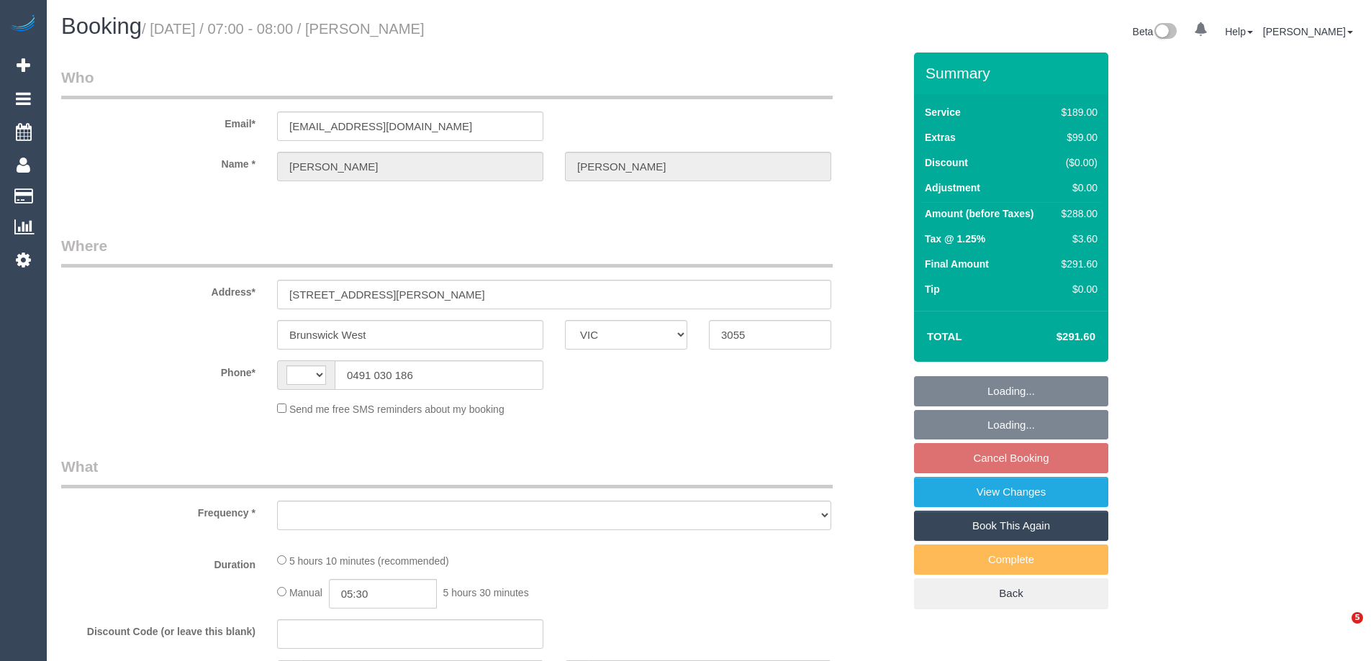
select select "VIC"
select select "string:stripe-pm_1RNSbP2GScqysDRVHuTpD70q"
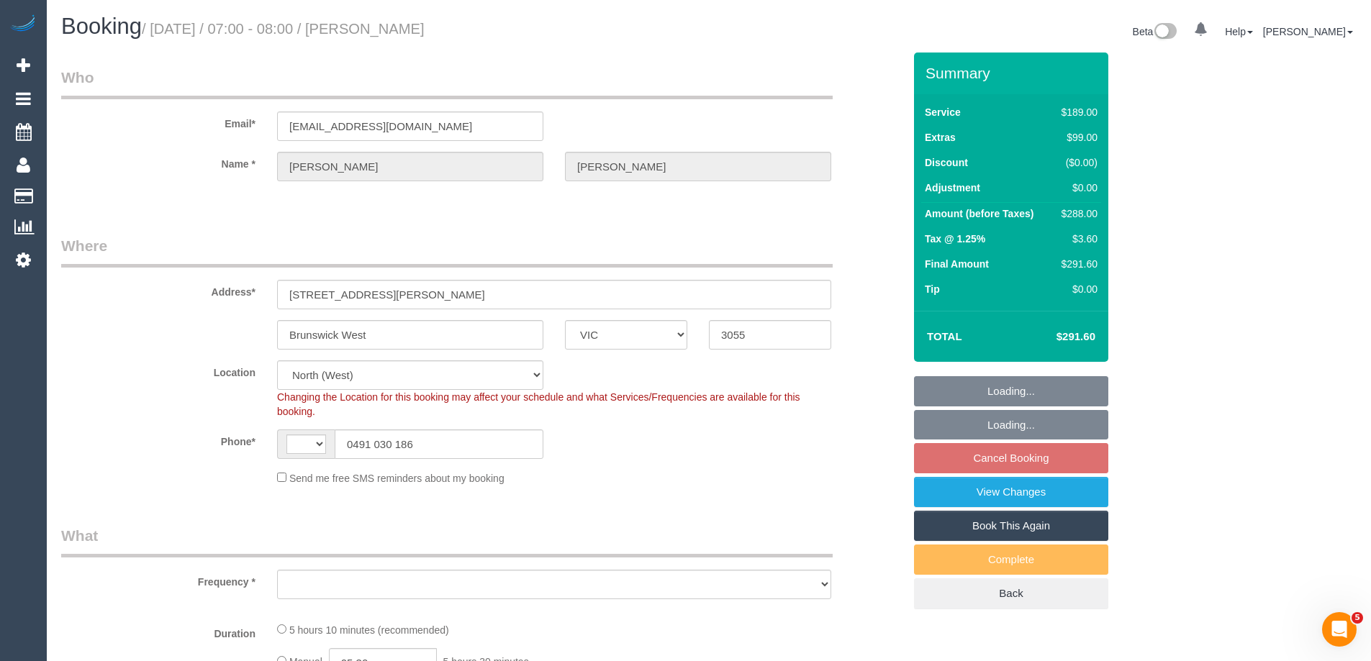
select select "string:AU"
select select "object:1253"
select select "spot1"
select select "number:28"
select select "number:15"
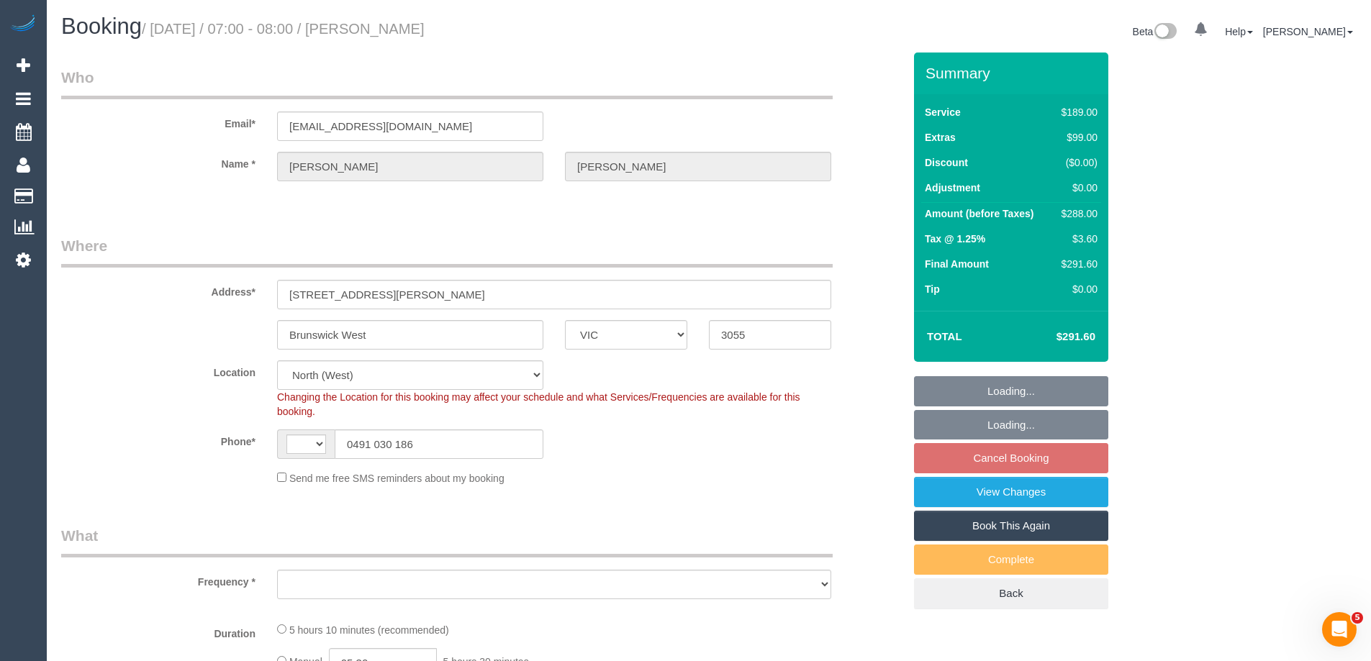
select select "number:19"
select select "number:23"
select select "number:26"
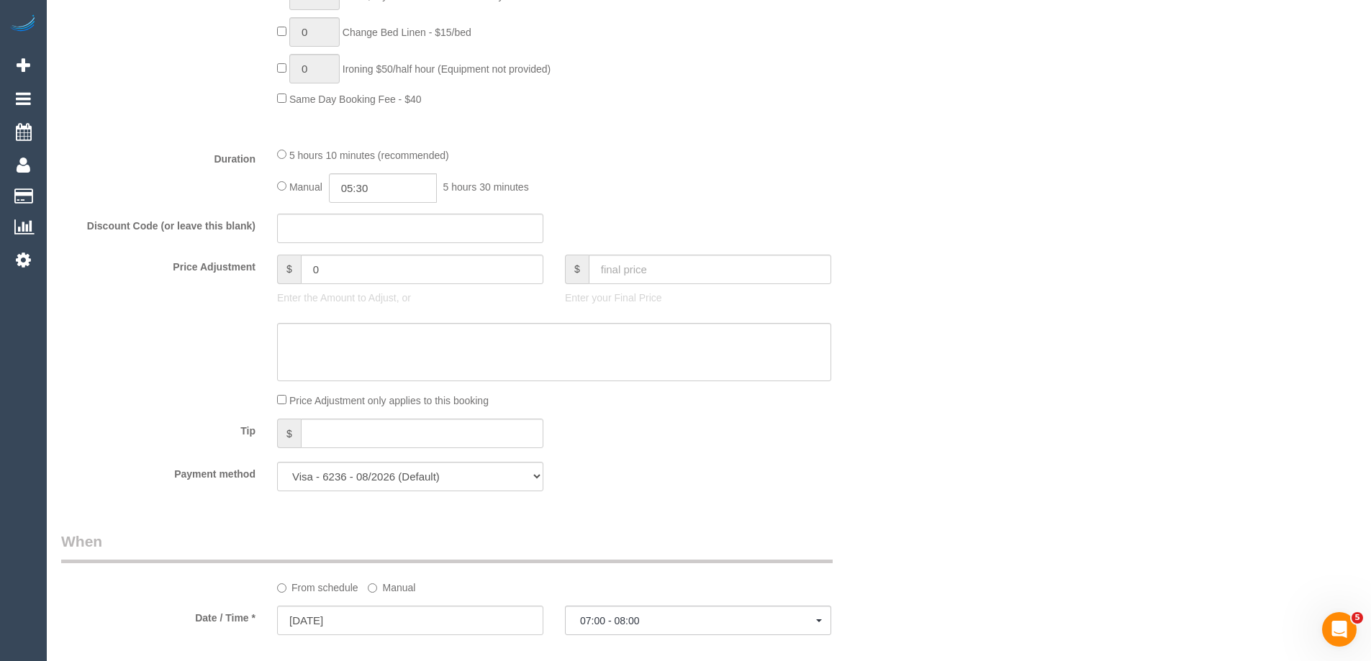
scroll to position [791, 0]
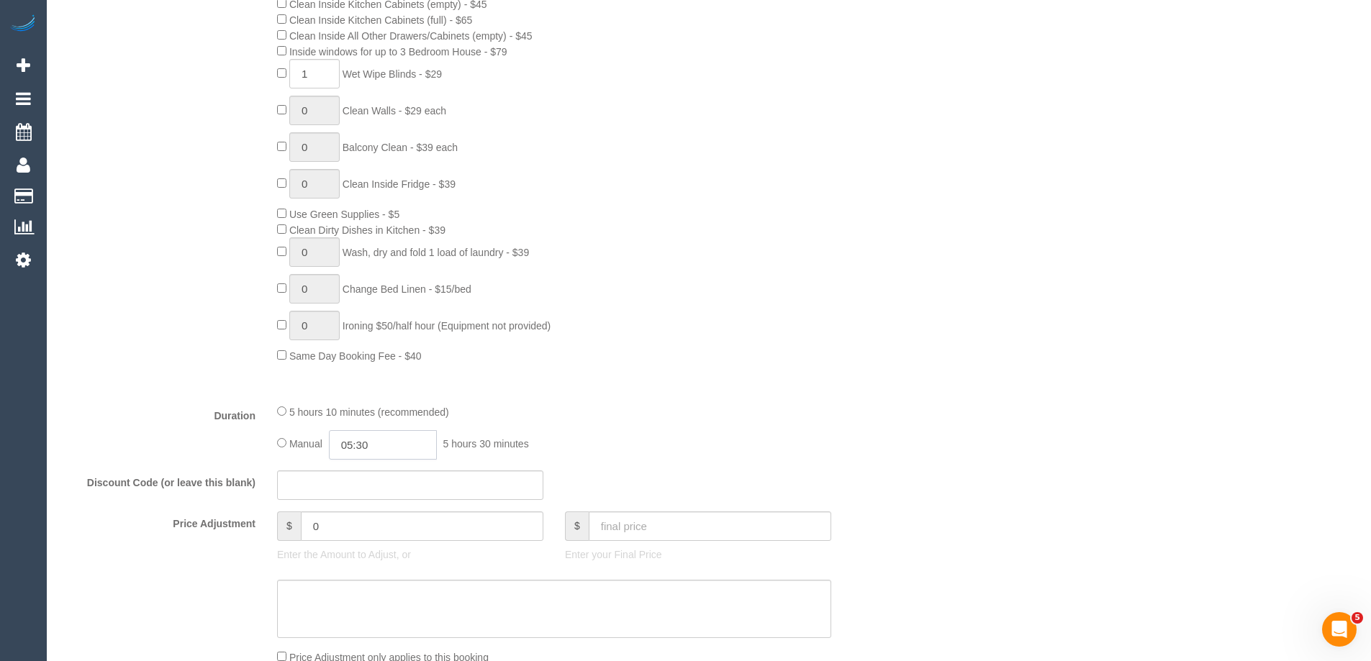
click at [377, 454] on input "05:30" at bounding box center [383, 444] width 108 height 29
type input "02:30"
click at [360, 490] on li "02:30" at bounding box center [367, 491] width 64 height 19
select select "spot10"
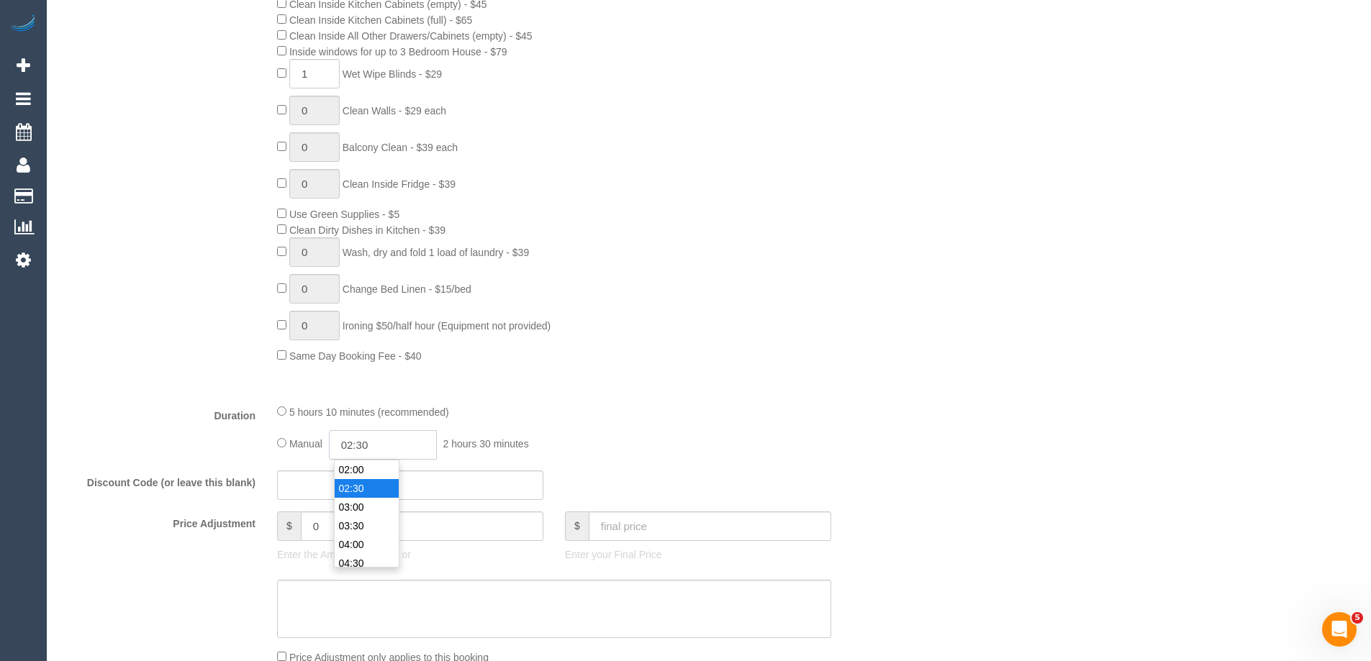
click at [363, 445] on input "02:30" at bounding box center [383, 444] width 108 height 29
type input "02:45"
click at [653, 392] on div at bounding box center [554, 392] width 576 height 1
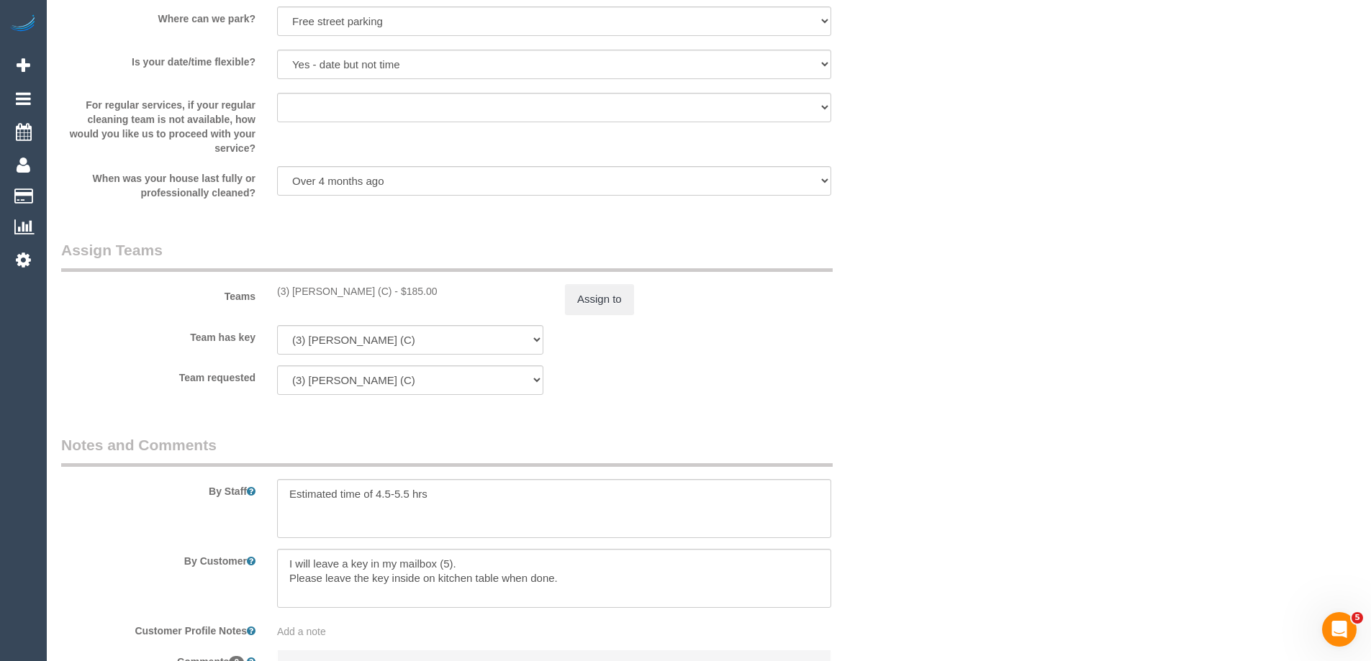
select select "spot19"
select select "spot28"
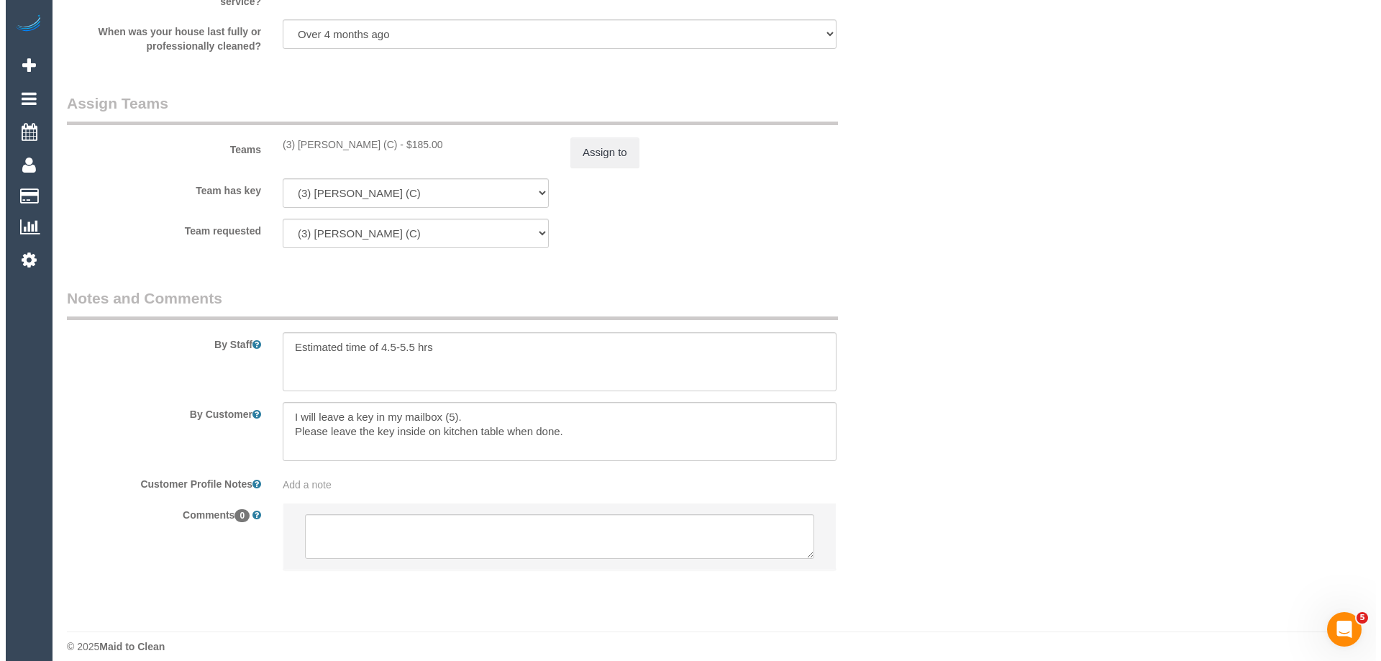
scroll to position [2102, 0]
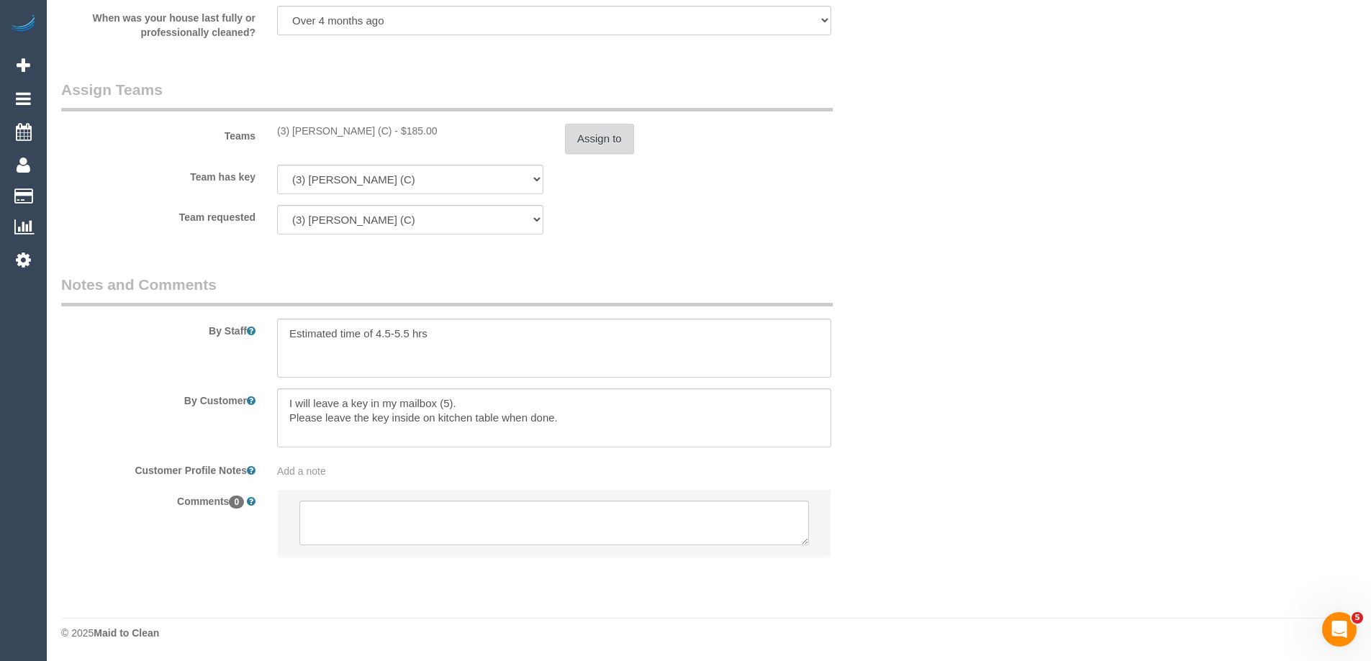
click at [604, 137] on button "Assign to" at bounding box center [599, 139] width 69 height 30
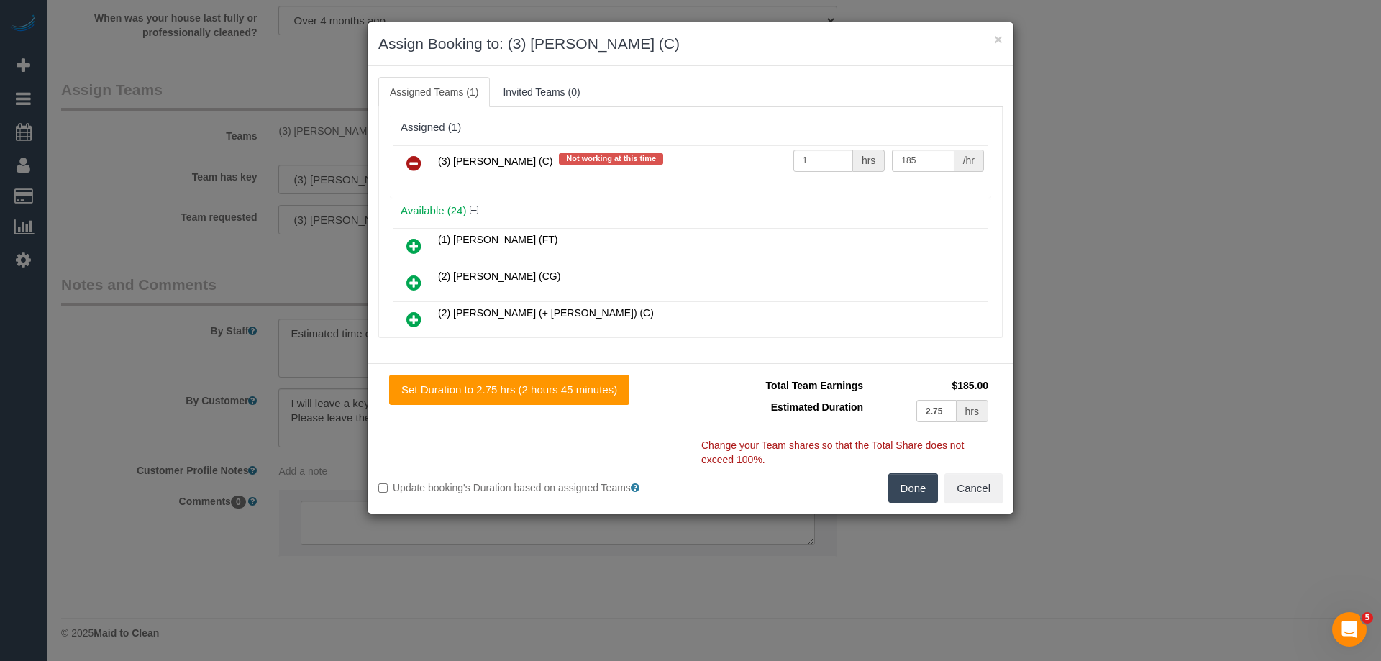
click at [418, 162] on icon at bounding box center [413, 163] width 15 height 17
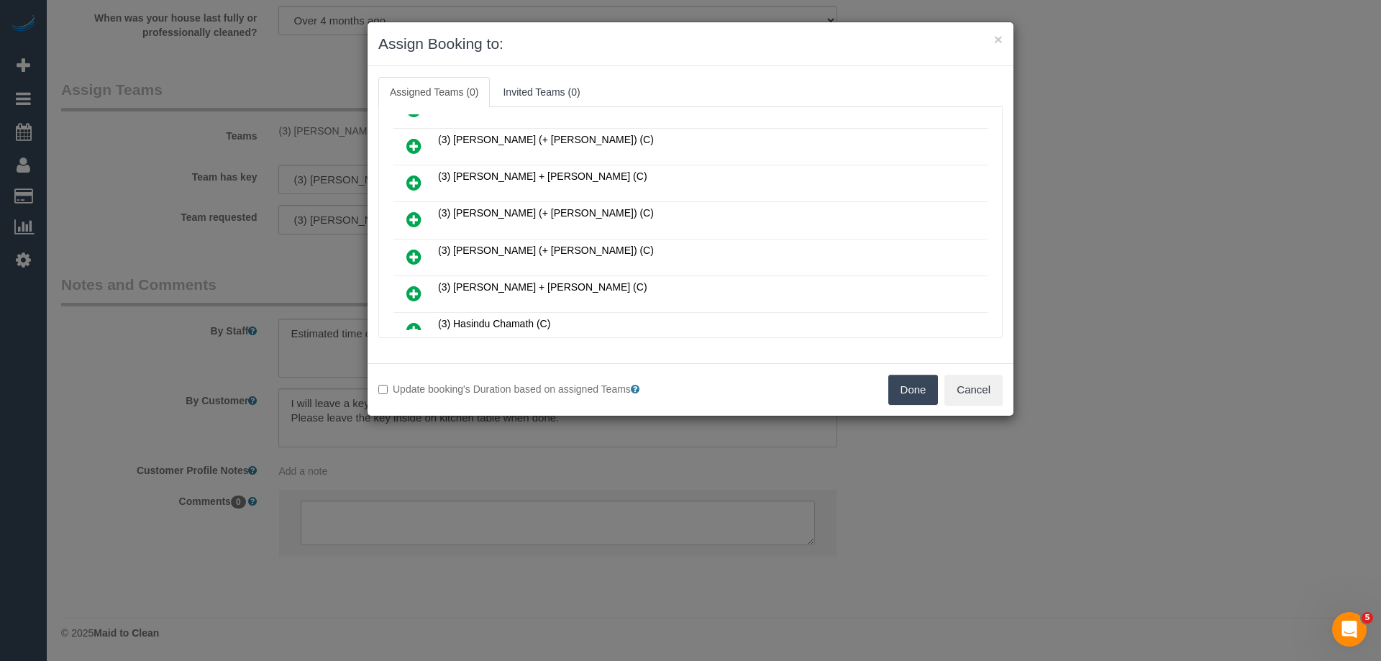
click at [416, 145] on icon at bounding box center [413, 145] width 15 height 17
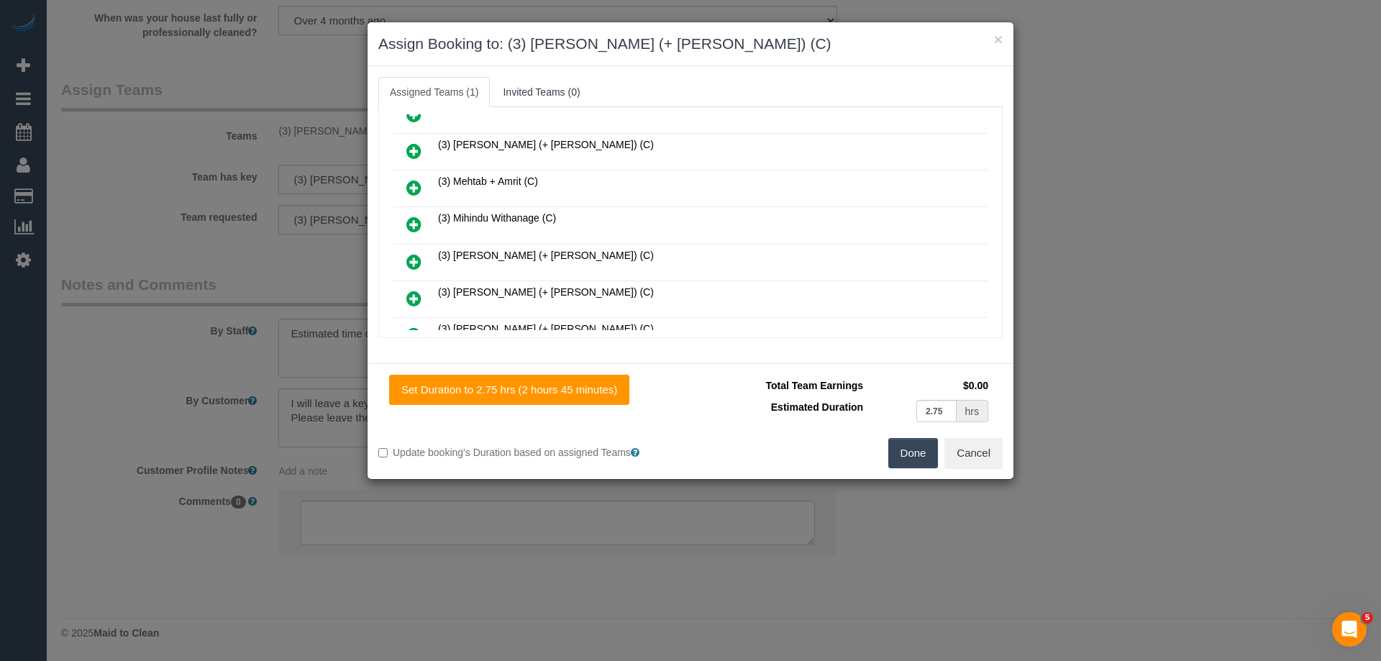
scroll to position [682, 0]
click at [412, 292] on icon at bounding box center [413, 299] width 15 height 17
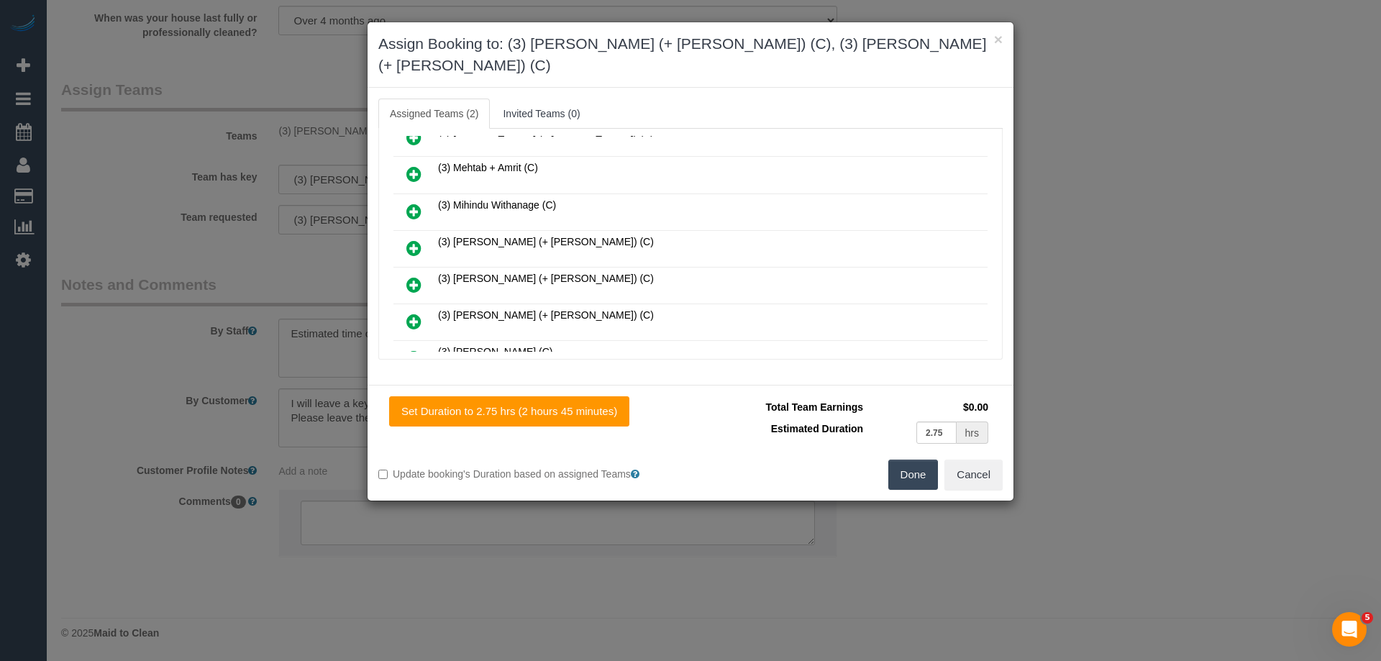
scroll to position [719, 0]
click at [956, 460] on button "Cancel" at bounding box center [974, 475] width 58 height 30
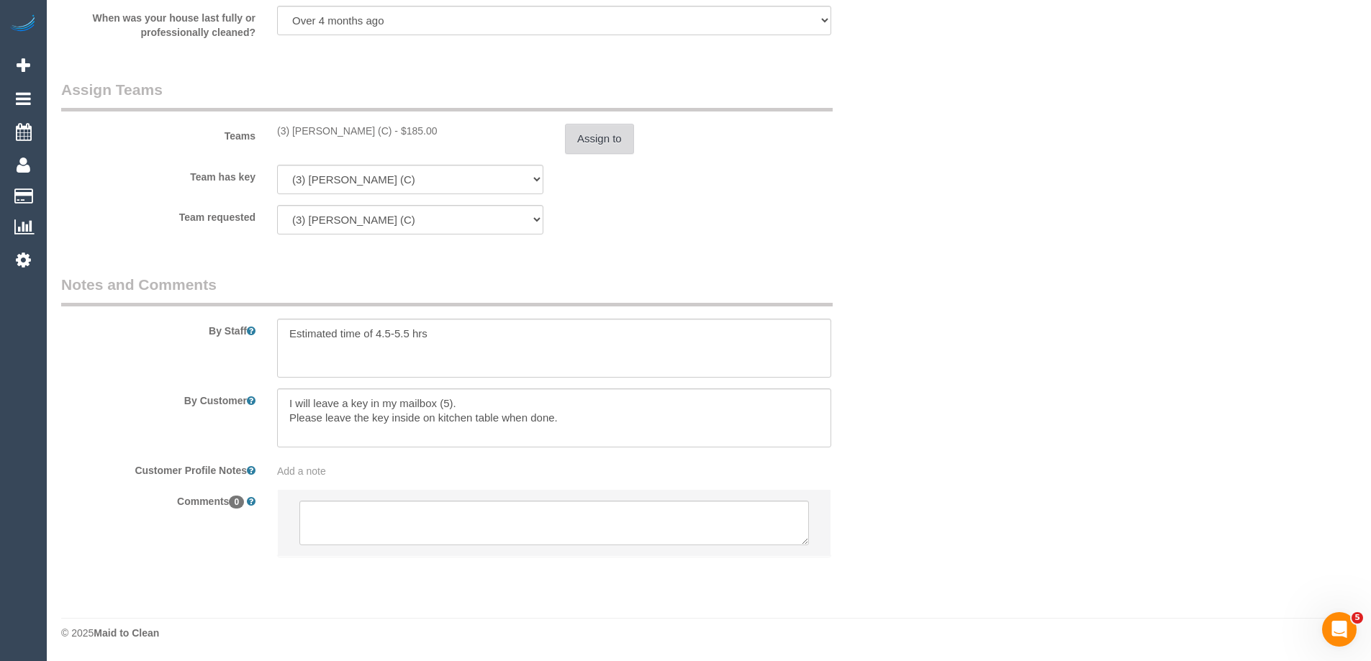
click at [592, 132] on button "Assign to" at bounding box center [599, 139] width 69 height 30
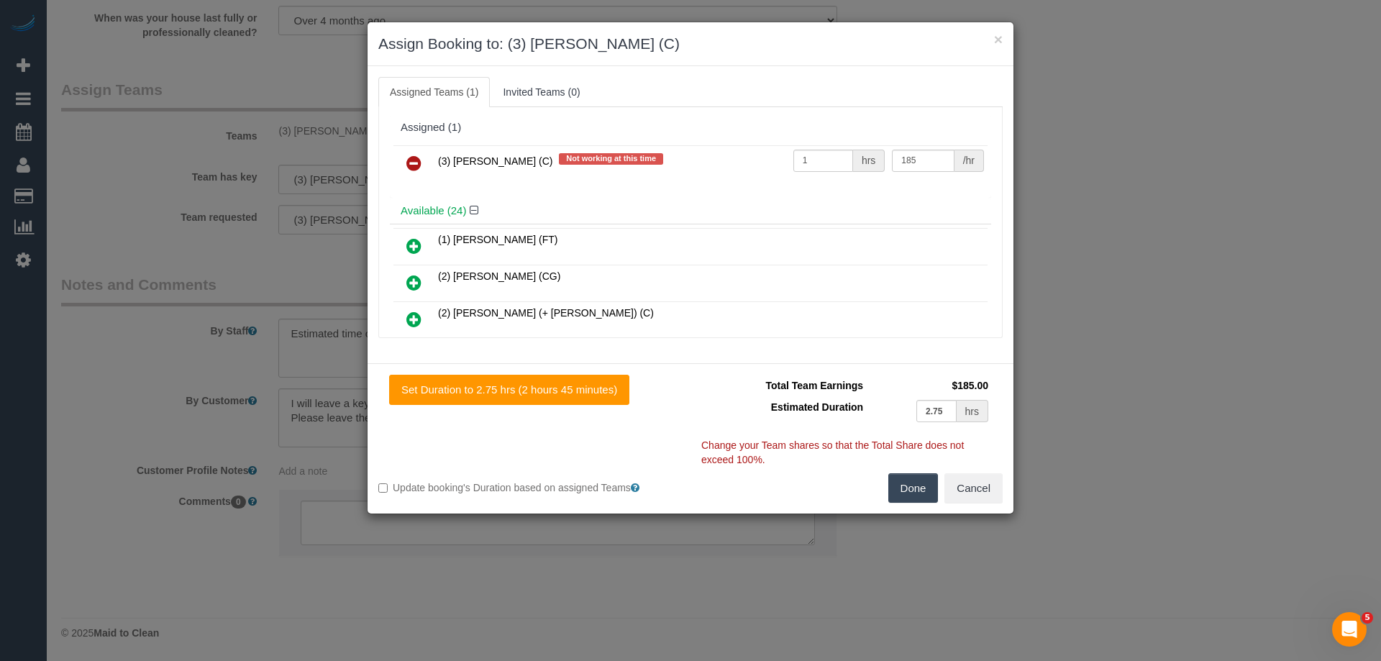
click at [414, 157] on icon at bounding box center [413, 163] width 15 height 17
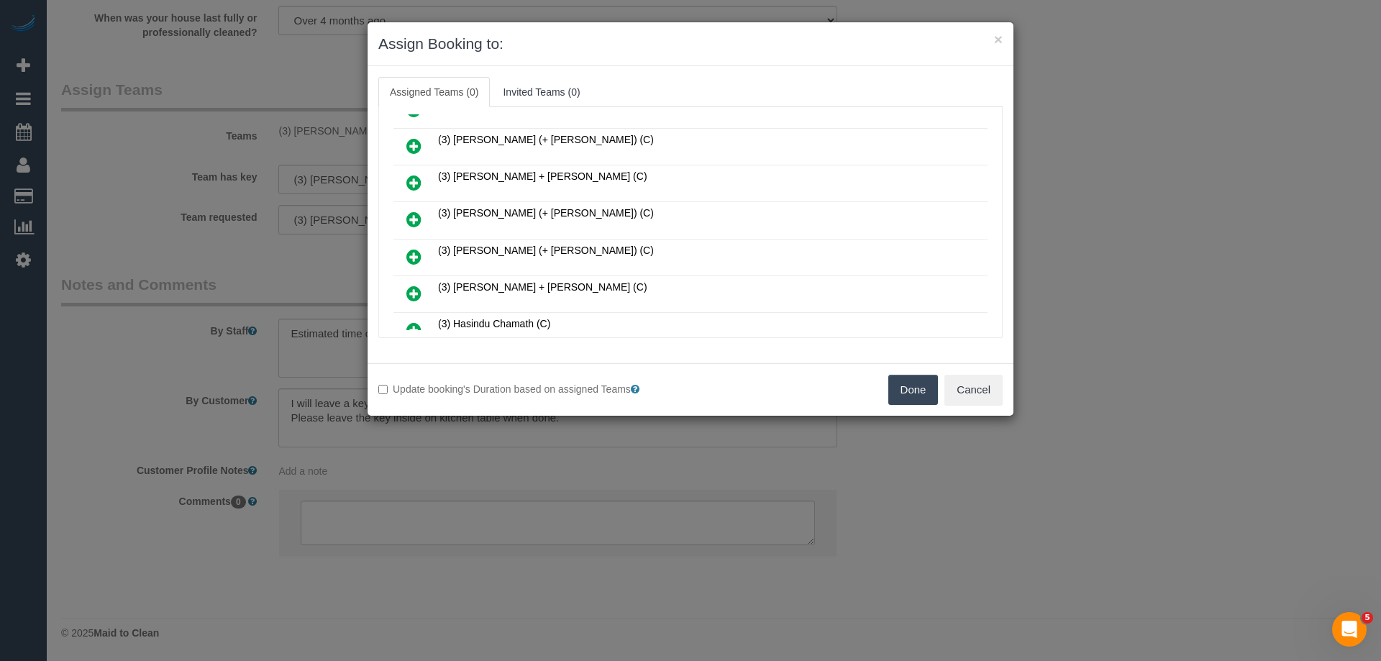
click at [417, 144] on icon at bounding box center [413, 145] width 15 height 17
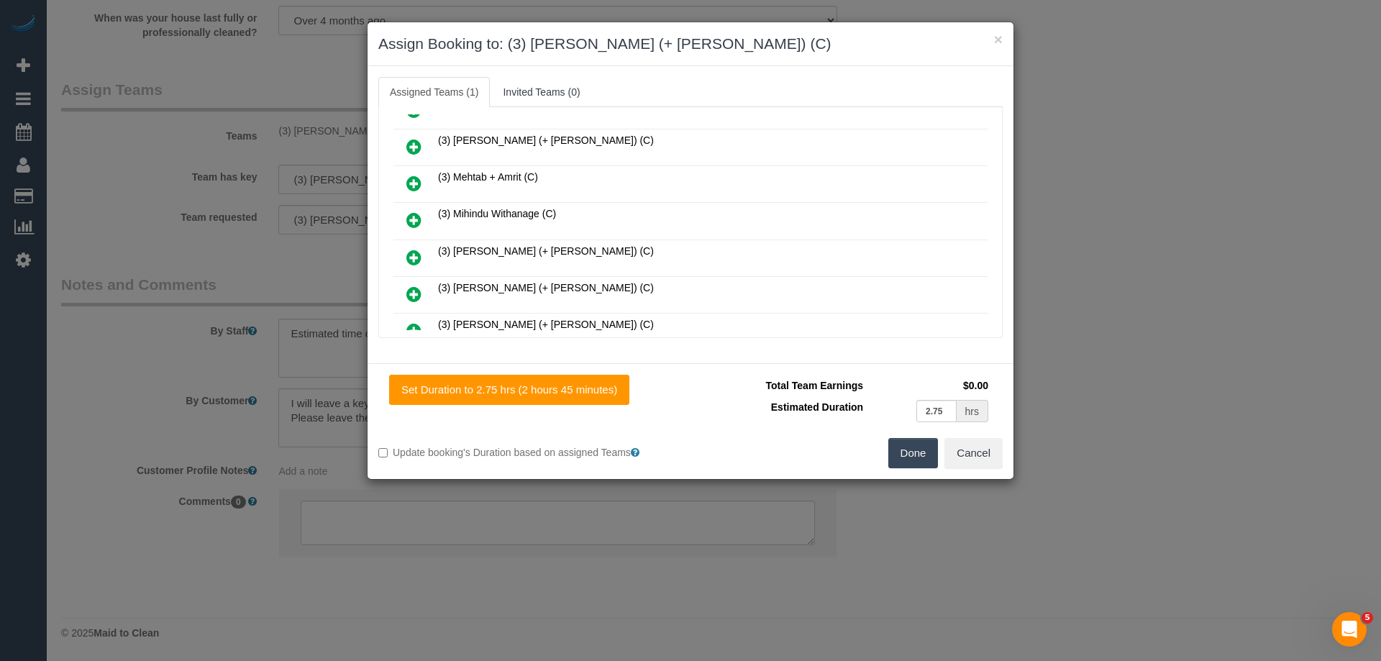
scroll to position [682, 0]
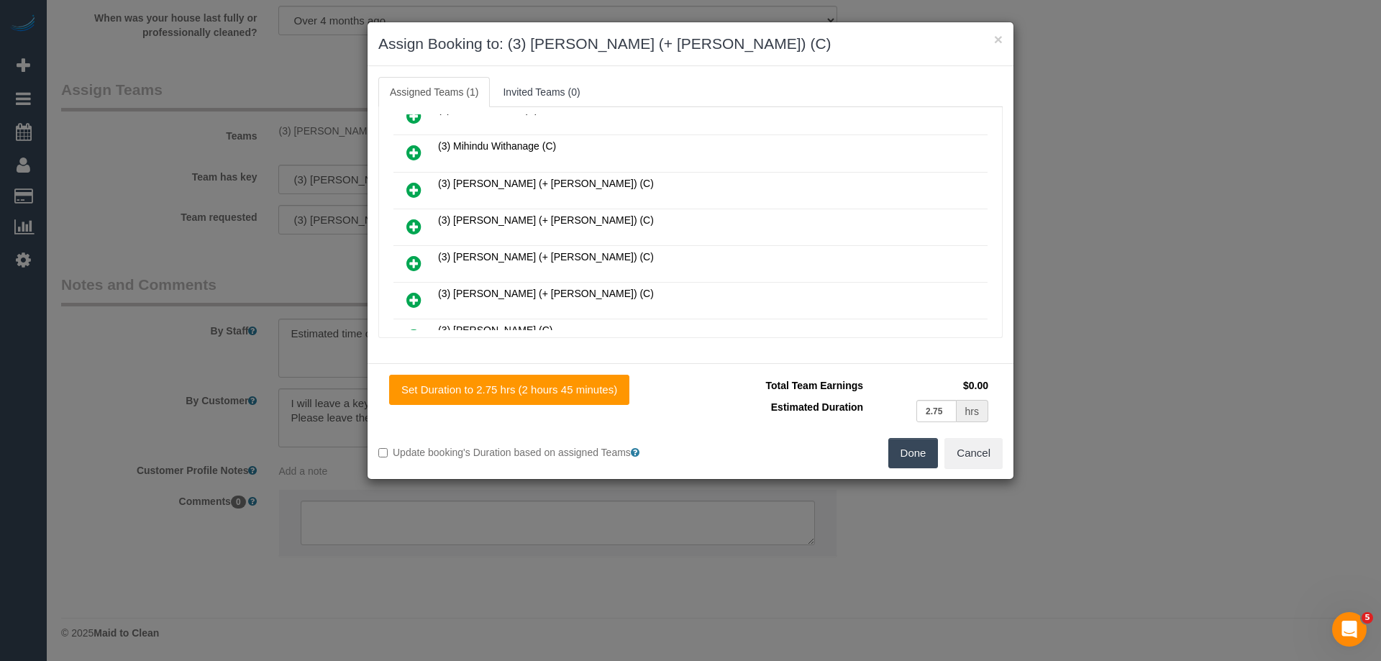
click at [412, 300] on icon at bounding box center [413, 299] width 15 height 17
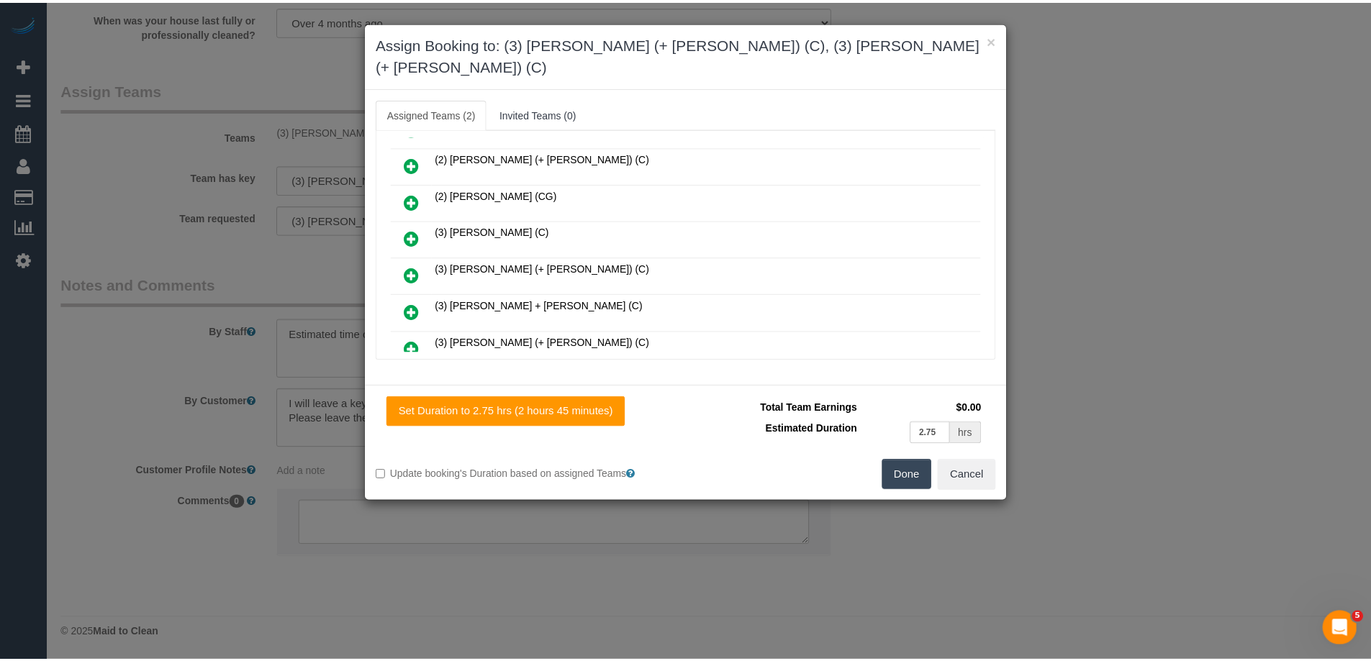
scroll to position [0, 0]
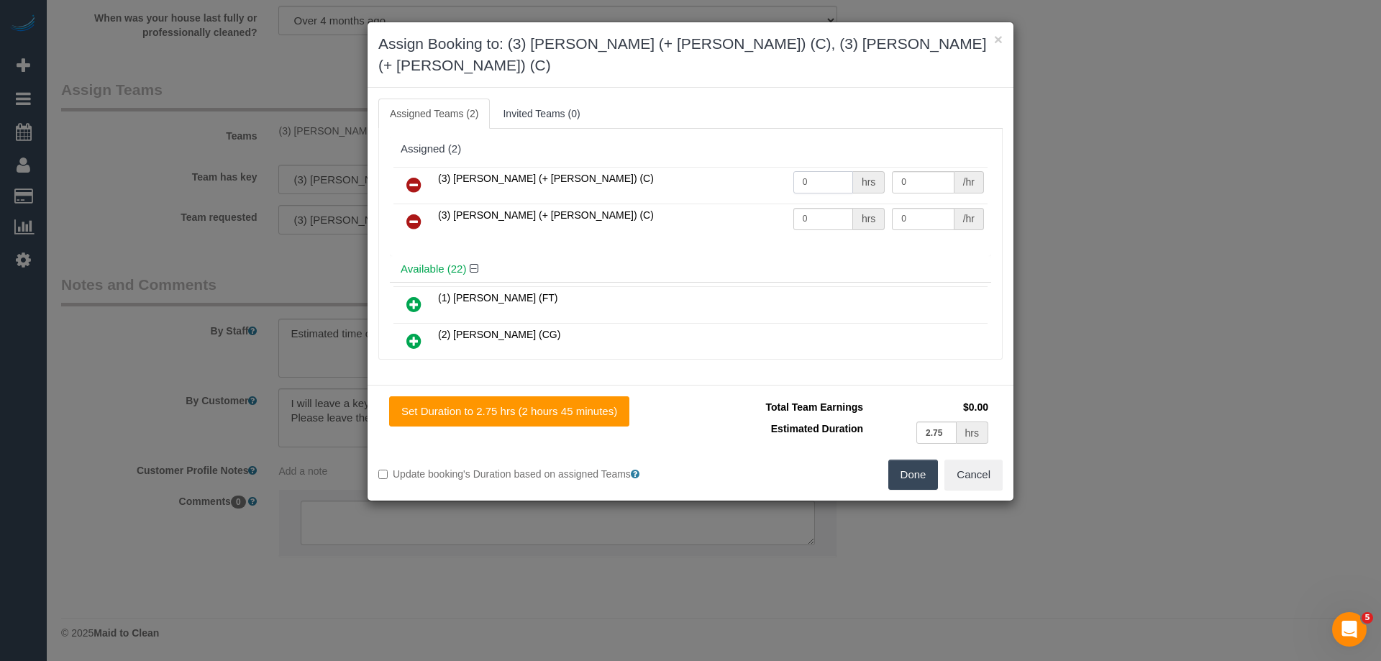
drag, startPoint x: 812, startPoint y: 163, endPoint x: 717, endPoint y: 160, distance: 95.0
click at [699, 167] on tr "(3) Cristian (+ Tania) (C) 0 hrs 0 /hr" at bounding box center [691, 185] width 594 height 37
type input "1"
drag, startPoint x: 814, startPoint y: 194, endPoint x: 748, endPoint y: 189, distance: 67.1
click at [749, 204] on tr "(3) Tania (+ Cristian) (C) 0 hrs 0 /hr" at bounding box center [691, 222] width 594 height 37
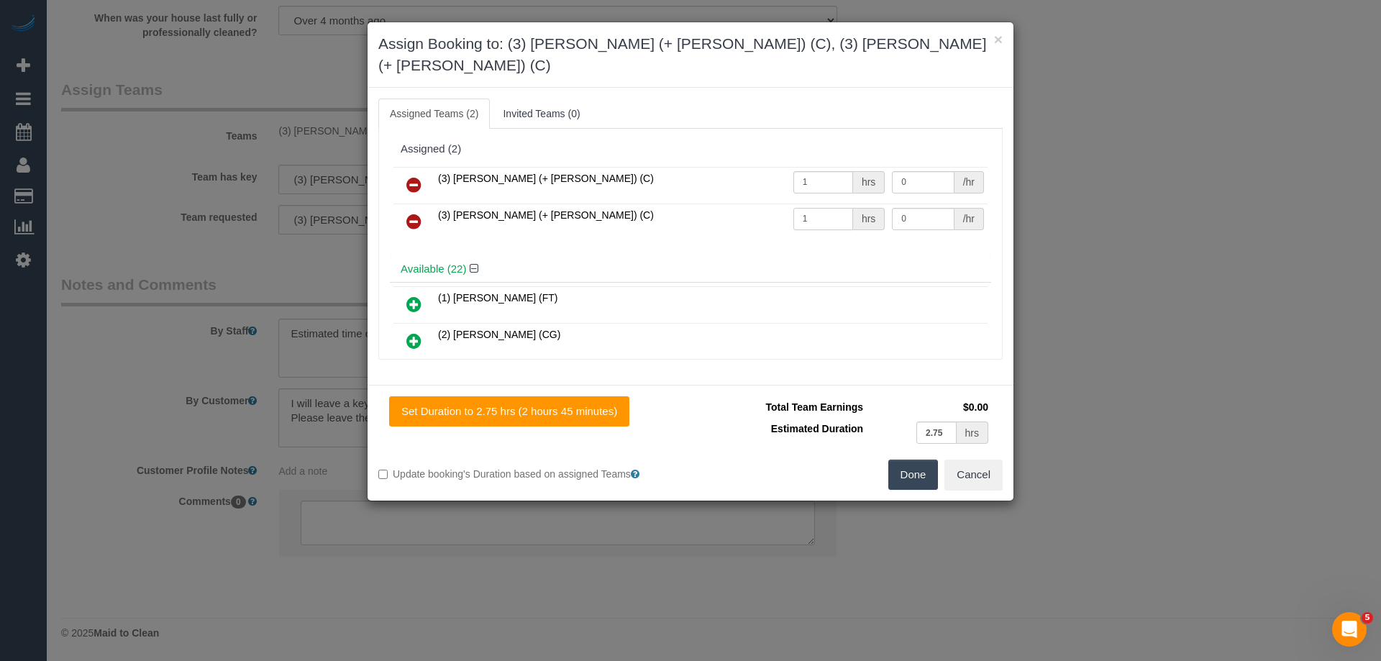
type input "1"
drag, startPoint x: 922, startPoint y: 157, endPoint x: 835, endPoint y: 150, distance: 87.4
click at [835, 167] on tr "(3) Cristian (+ Tania) (C) 1 hrs 0 /hr" at bounding box center [691, 185] width 594 height 37
type input "92.5"
drag, startPoint x: 876, startPoint y: 192, endPoint x: 807, endPoint y: 191, distance: 69.1
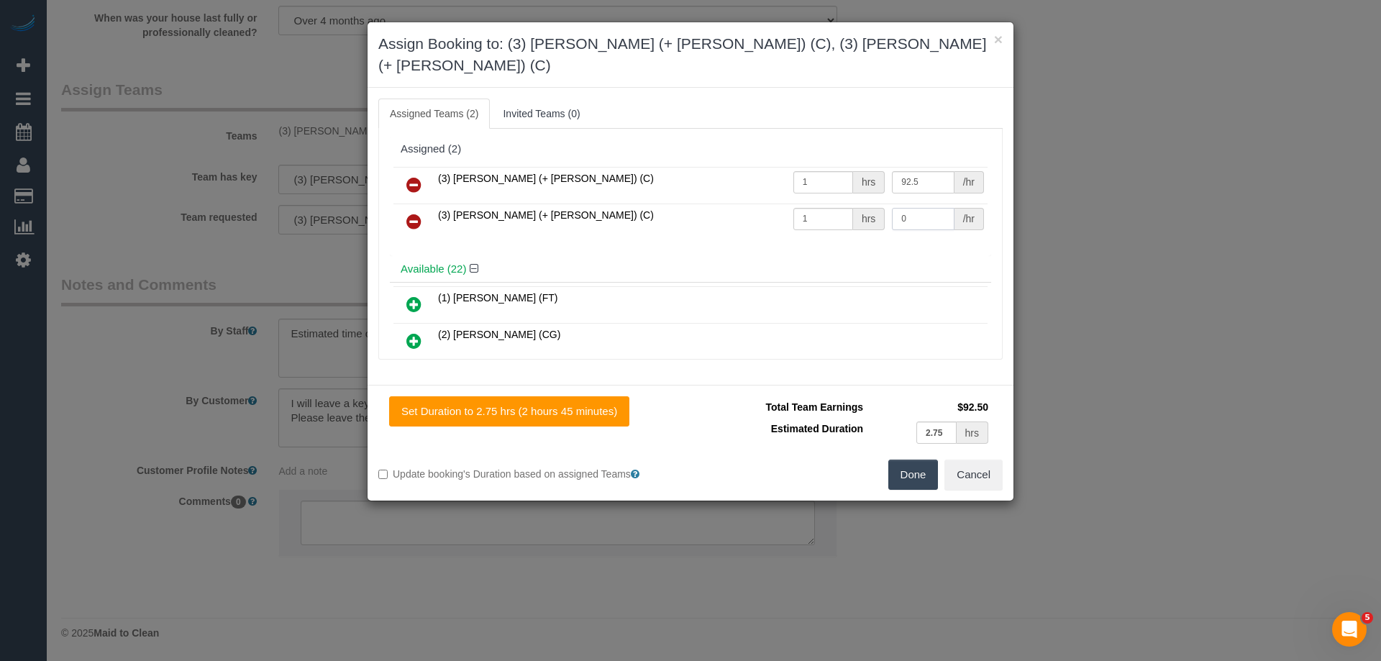
click at [807, 204] on tr "(3) Tania (+ Cristian) (C) 1 hrs 0 /hr" at bounding box center [691, 222] width 594 height 37
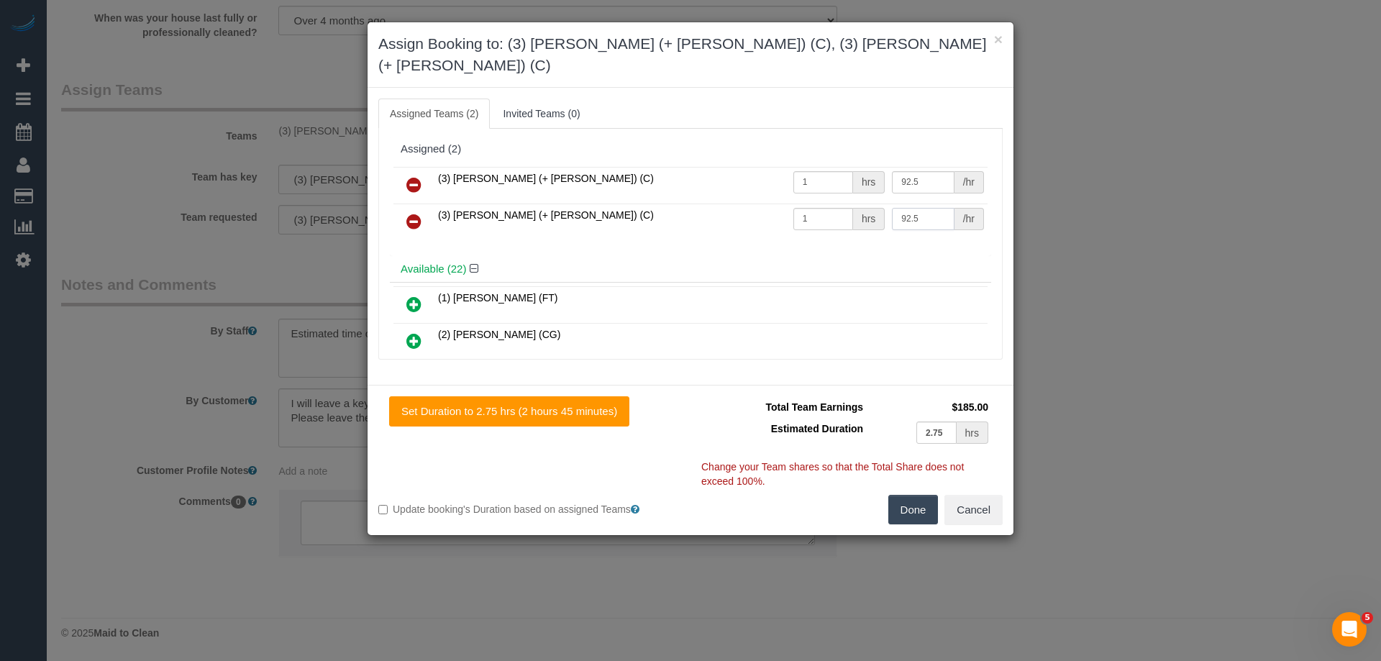
type input "92.5"
click at [922, 495] on button "Done" at bounding box center [914, 510] width 50 height 30
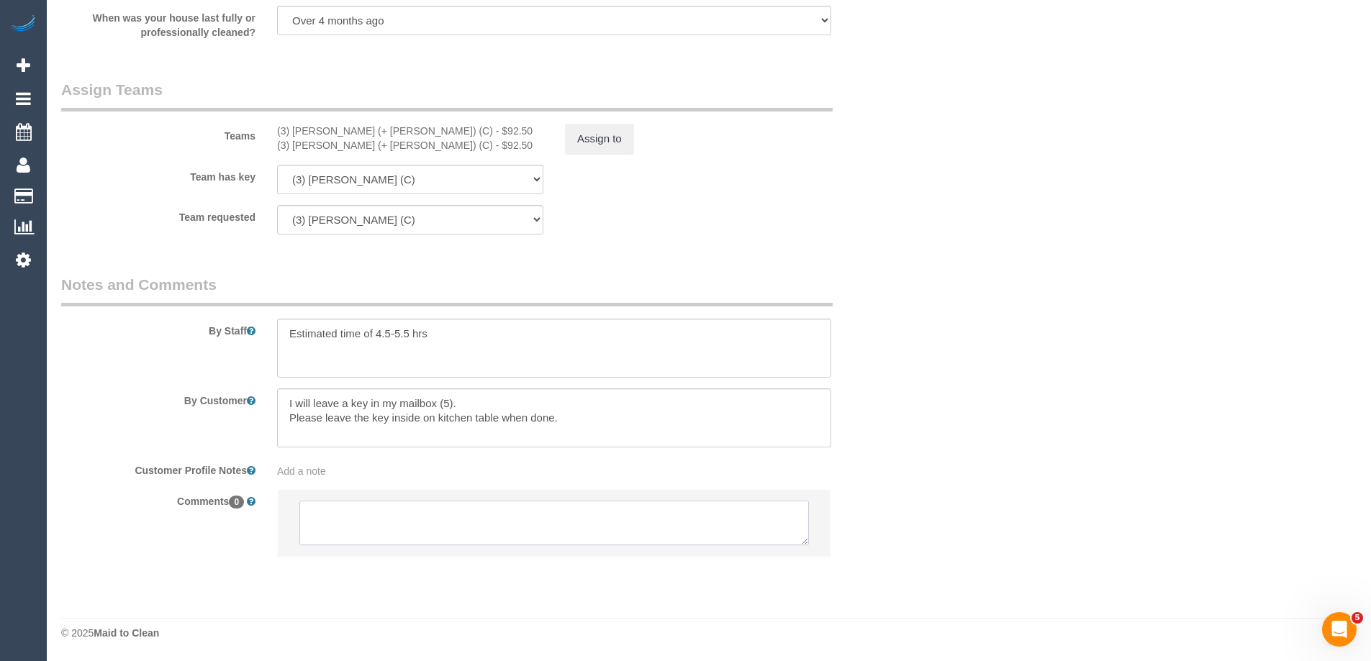
click at [334, 535] on textarea at bounding box center [553, 523] width 509 height 45
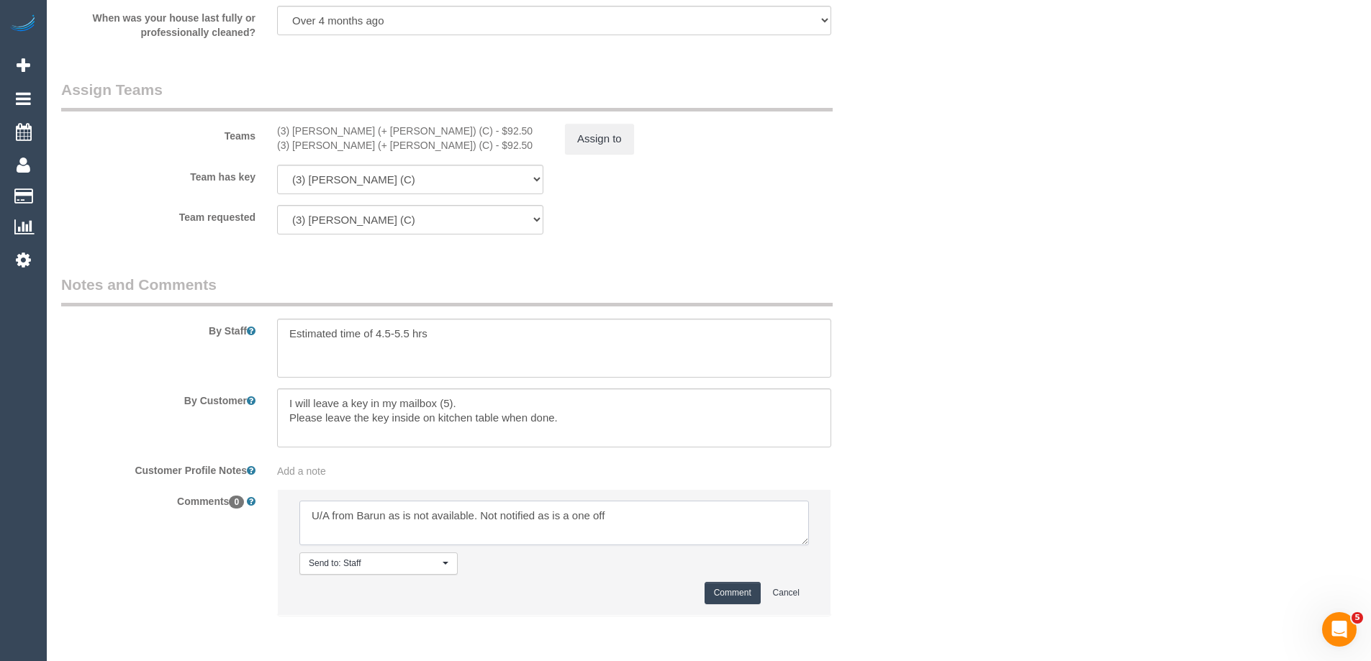
type textarea "U/A from Barun as is not available. Not notified as is a one off"
click at [723, 589] on button "Comment" at bounding box center [732, 593] width 56 height 22
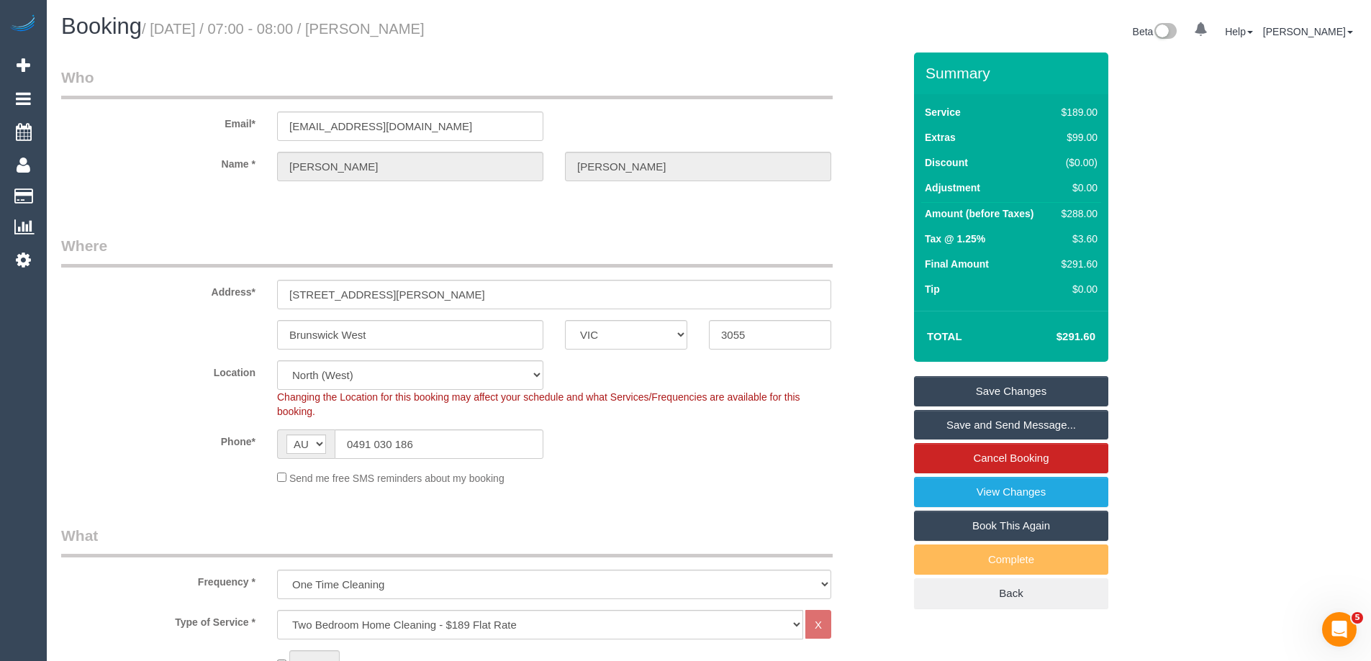
drag, startPoint x: 507, startPoint y: 27, endPoint x: 373, endPoint y: 22, distance: 133.9
click at [373, 22] on h1 "Booking / August 28, 2025 / 07:00 - 08:00 / Benjamin Echols" at bounding box center [379, 26] width 637 height 24
copy small "Benjamin Echols"
click at [966, 389] on link "Save Changes" at bounding box center [1011, 391] width 194 height 30
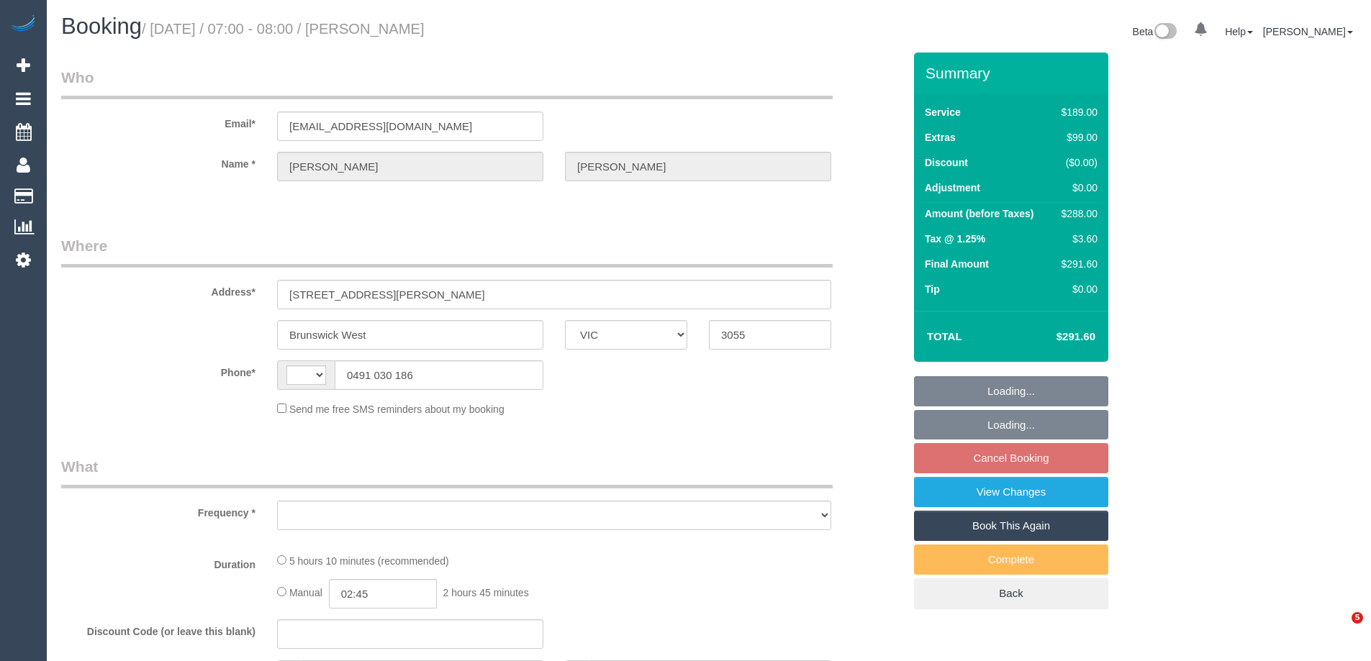
select select "VIC"
select select "object:285"
select select "string:AU"
select select "string:stripe-pm_1RNSbP2GScqysDRVHuTpD70q"
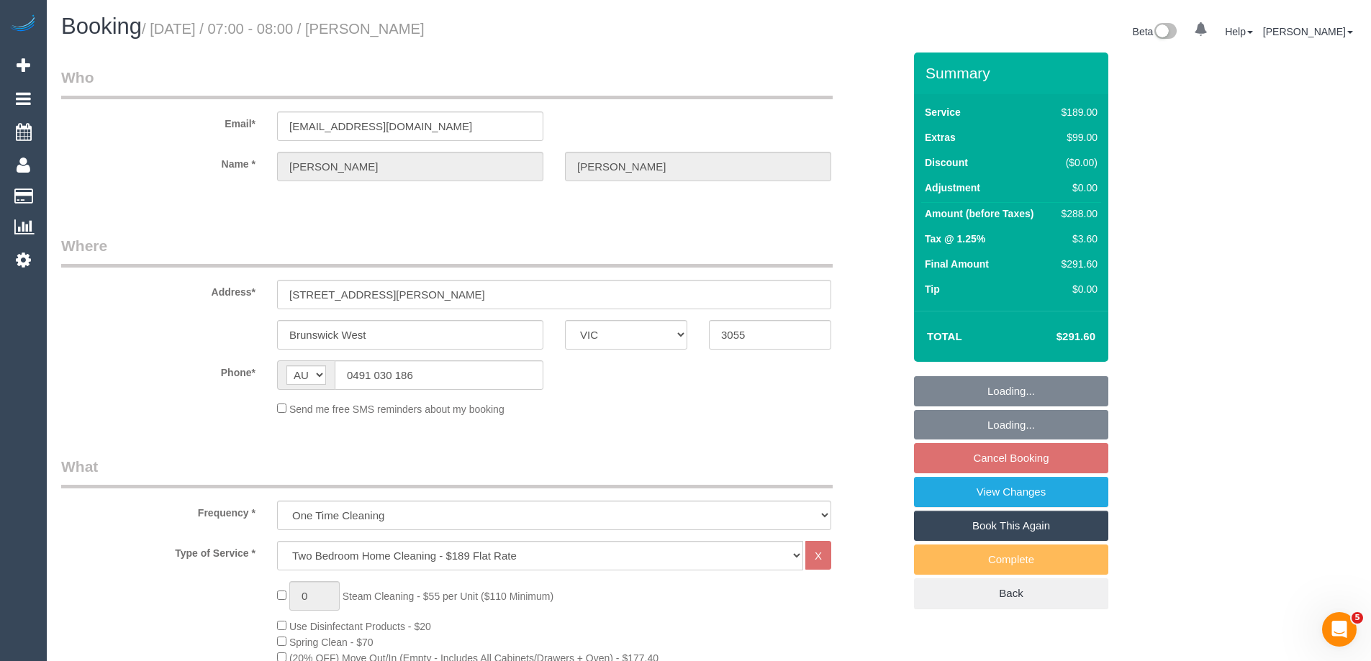
select select "number:28"
select select "number:15"
select select "number:19"
select select "number:23"
select select "number:26"
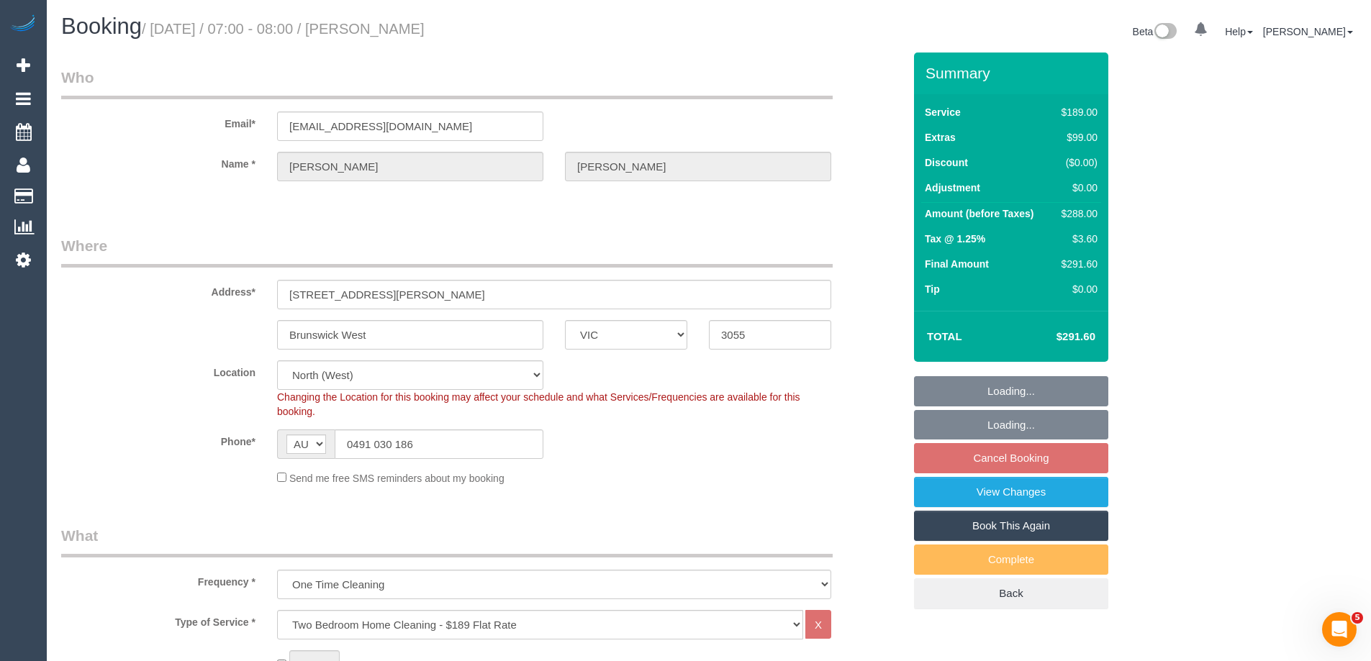
select select "object:802"
select select "spot1"
select select "VIC"
select select "180"
select select "string:stripe-pm_1L5pYd2GScqysDRVGjwb3DoB"
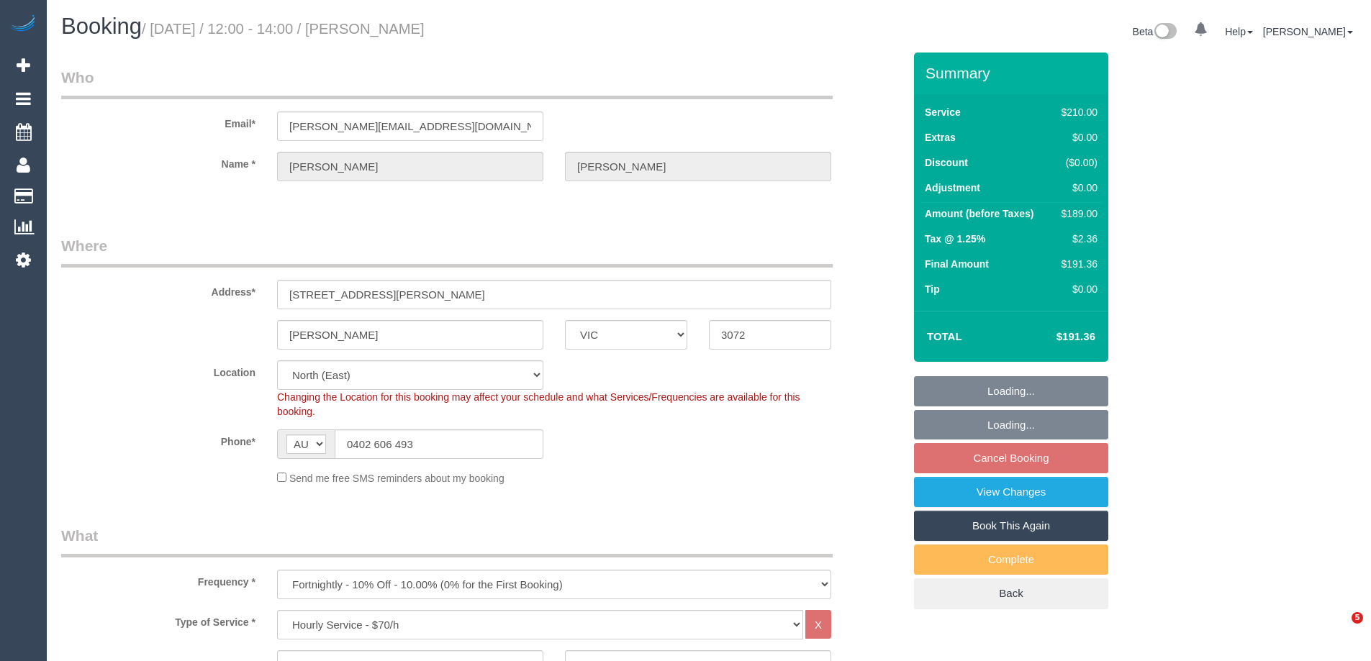
select select "spot1"
select select "number:28"
select select "number:16"
select select "number:19"
select select "number:23"
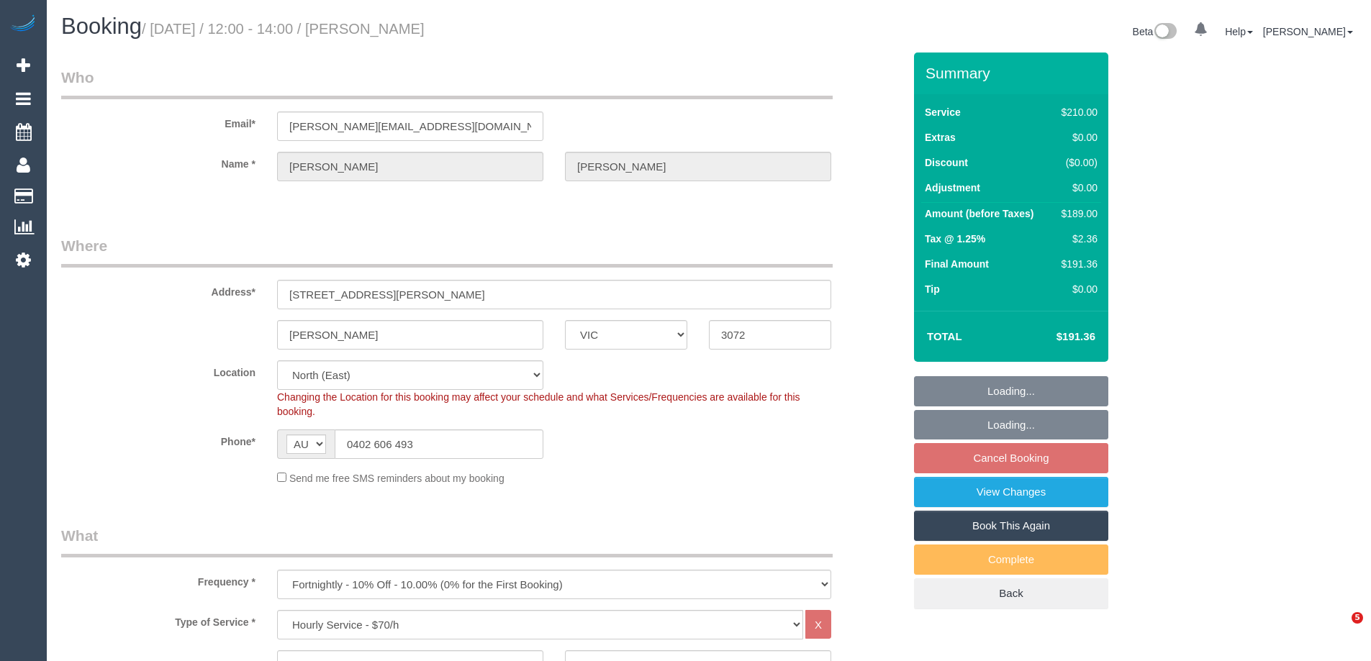
select select "number:34"
select select "number:11"
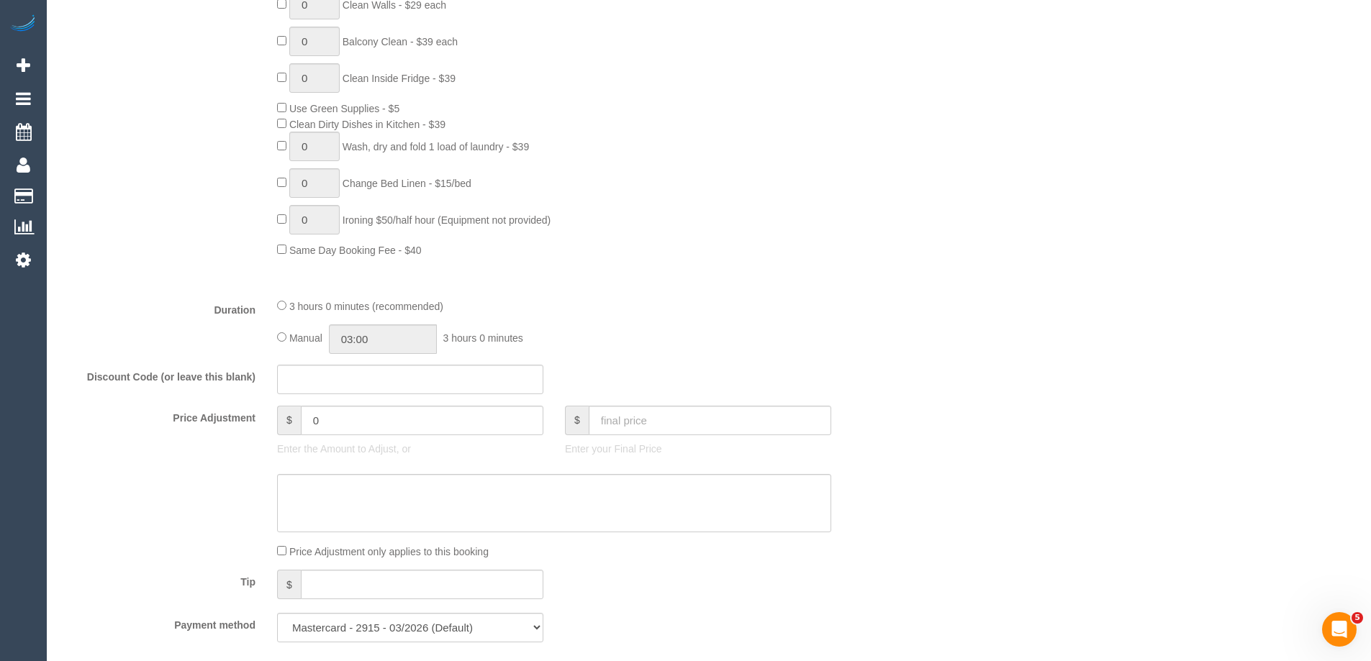
scroll to position [1007, 0]
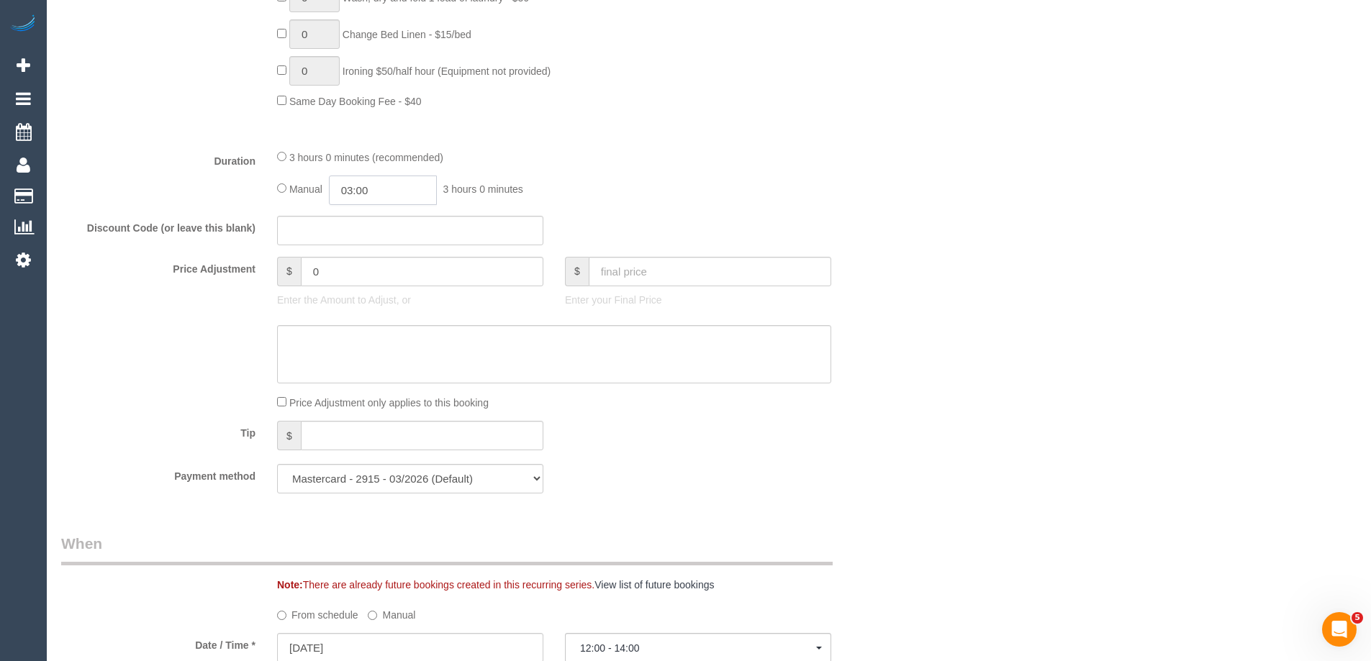
click at [394, 191] on input "03:00" at bounding box center [383, 190] width 108 height 29
type input "01:30"
click at [347, 210] on li "01:30" at bounding box center [367, 206] width 64 height 19
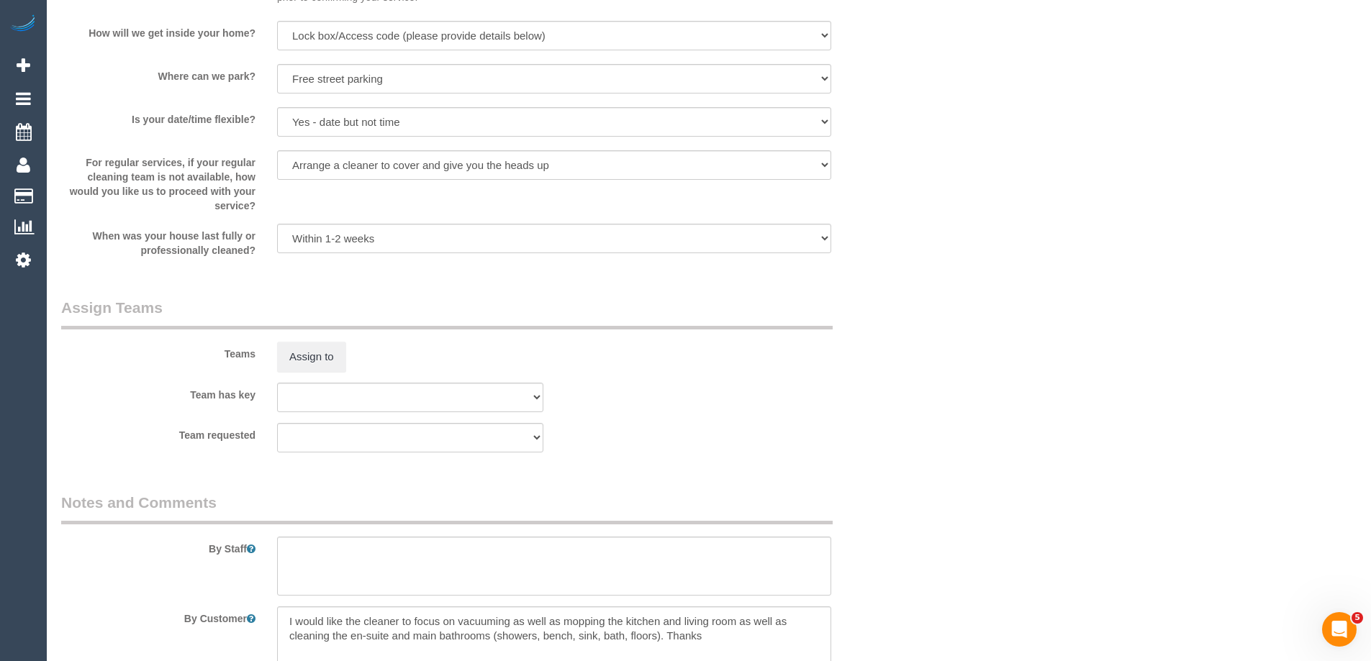
select select "spot10"
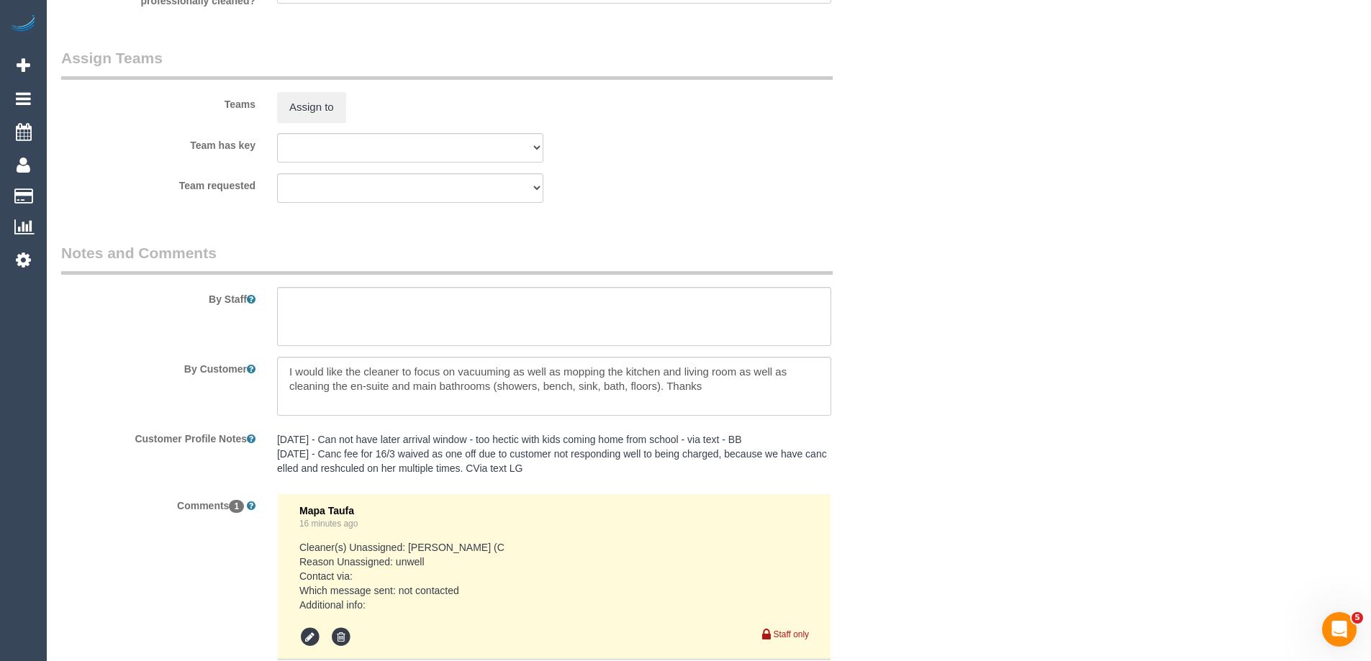
scroll to position [2290, 0]
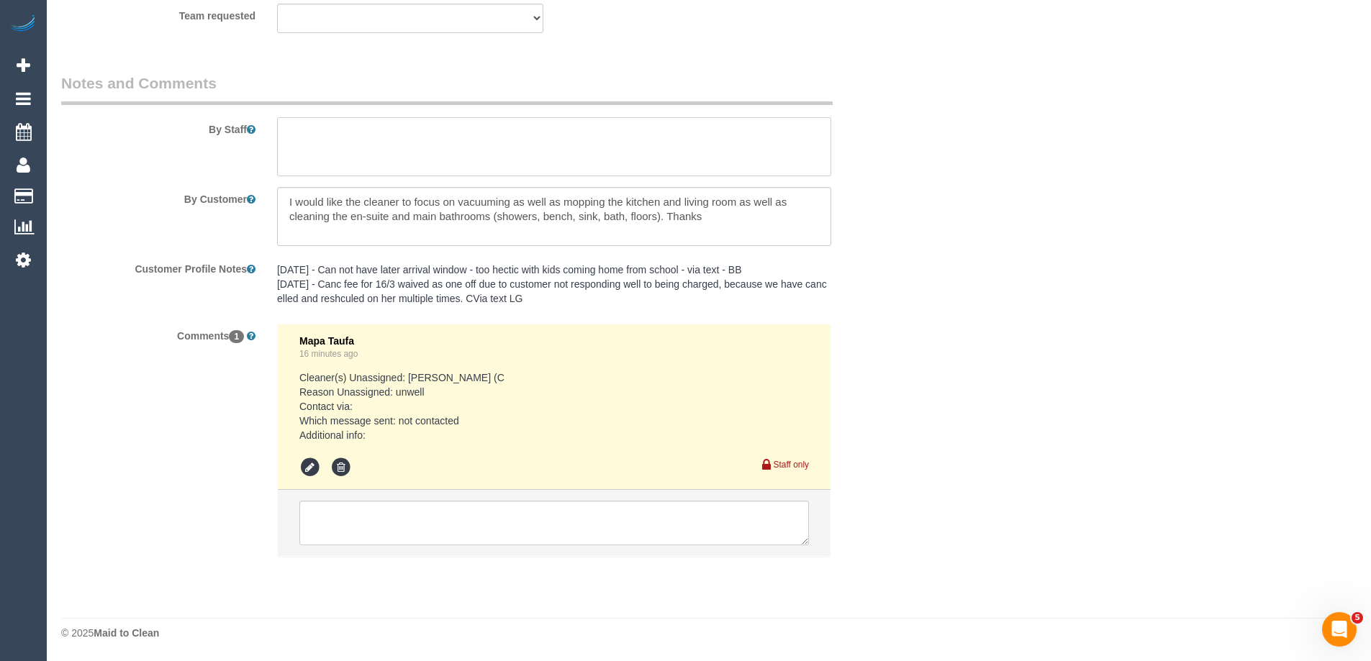
click at [310, 153] on textarea at bounding box center [554, 146] width 554 height 59
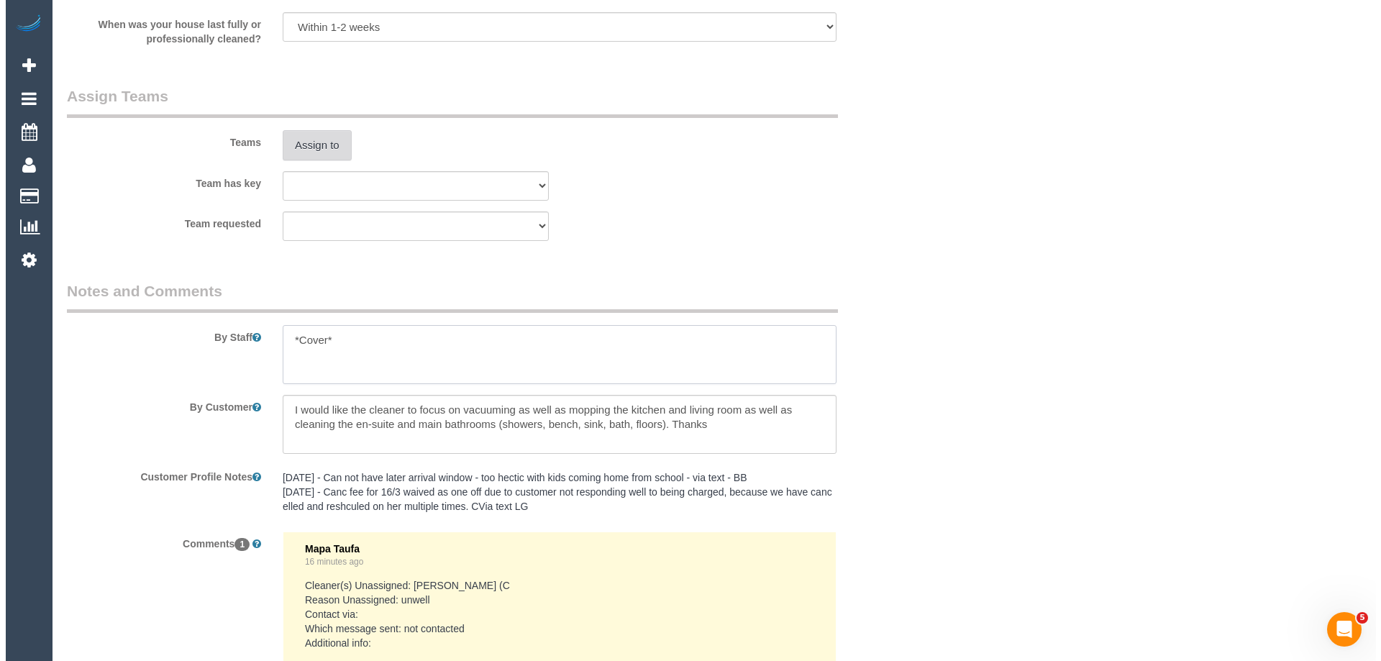
scroll to position [2074, 0]
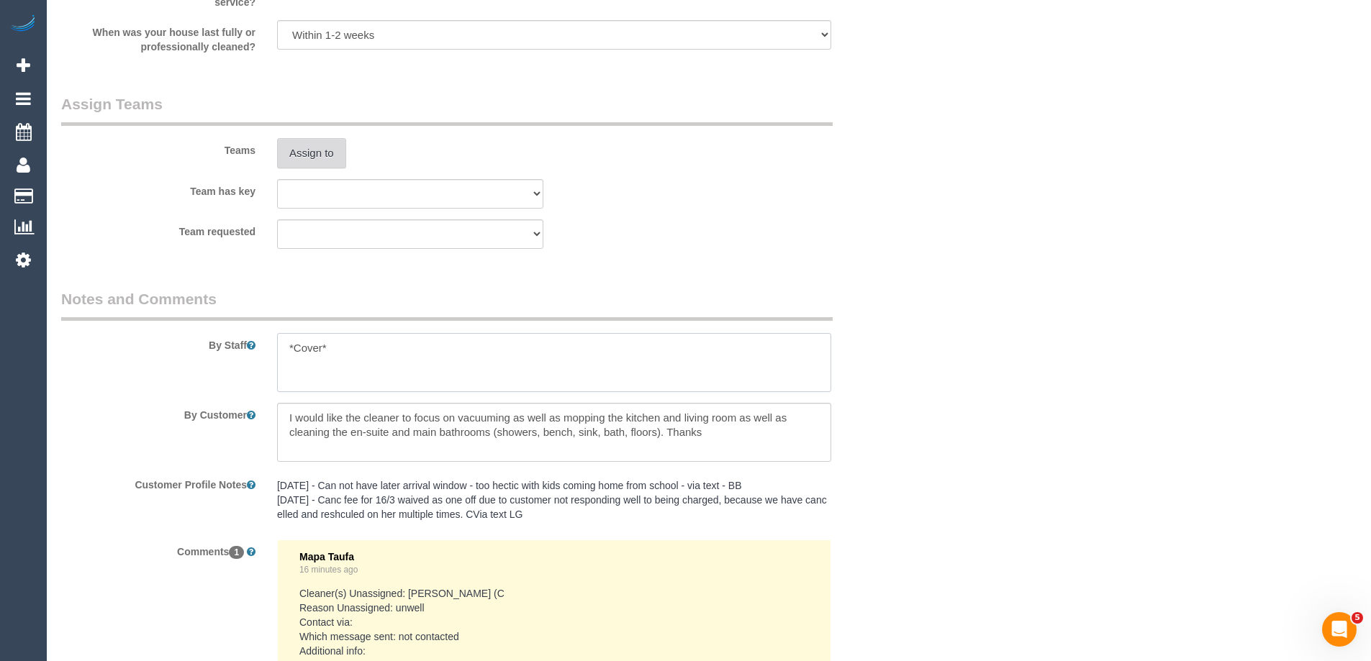
type textarea "*Cover*"
click at [325, 160] on button "Assign to" at bounding box center [311, 153] width 69 height 30
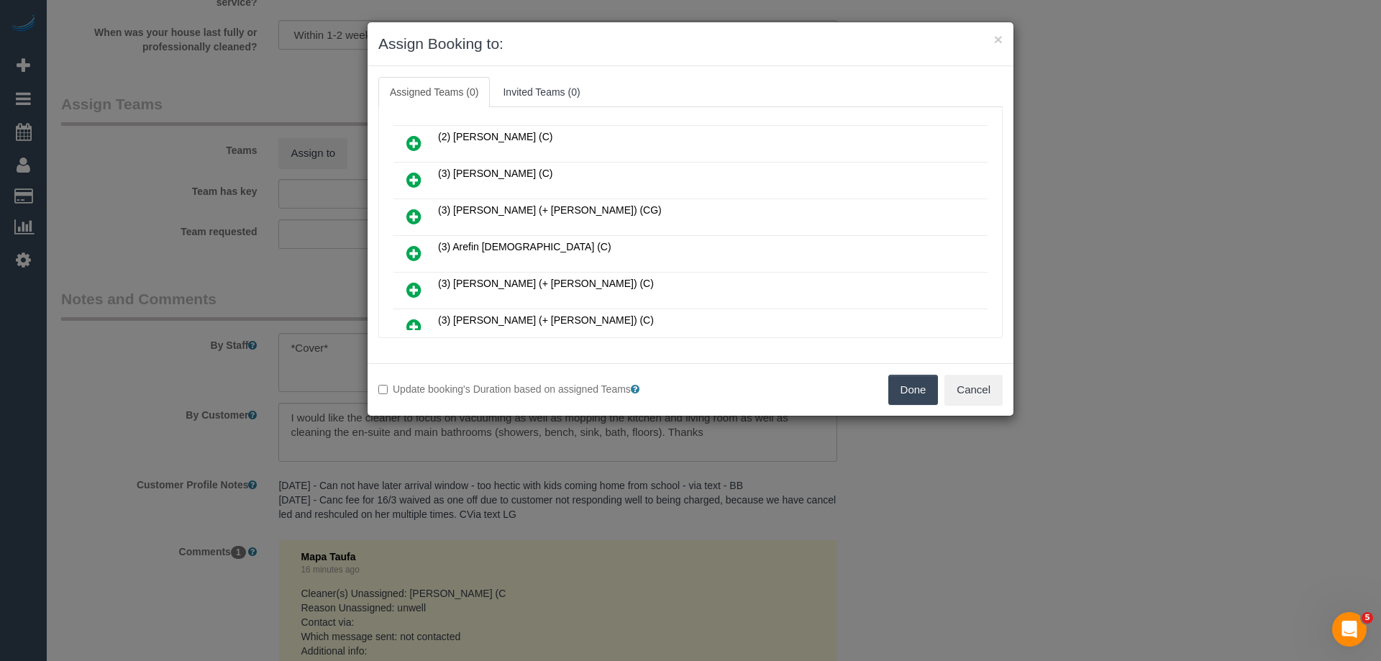
click at [411, 209] on icon at bounding box center [413, 216] width 15 height 17
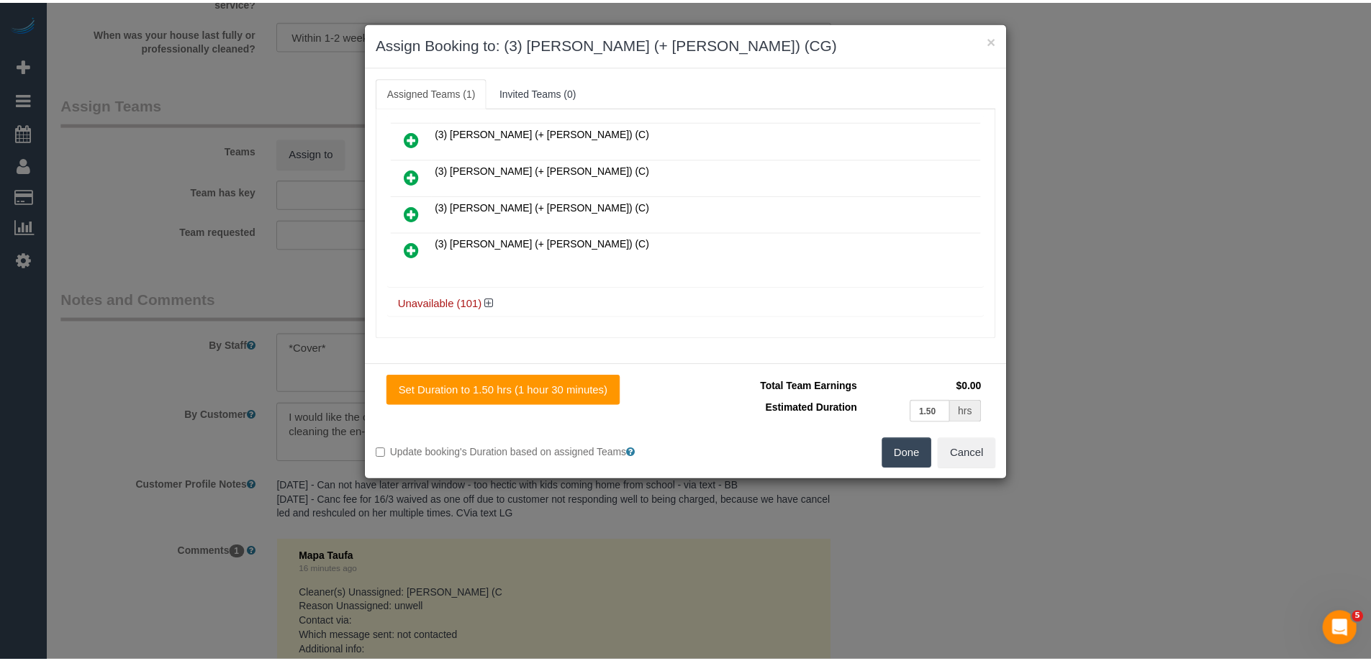
scroll to position [624, 0]
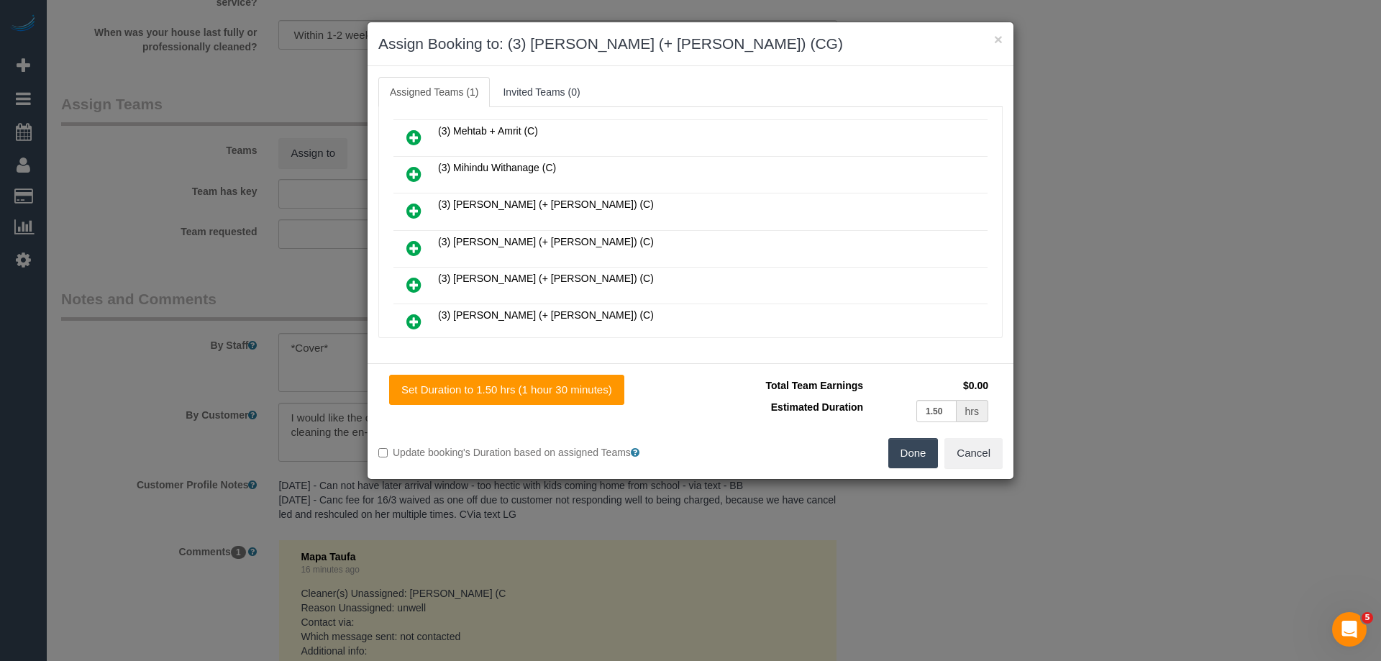
click at [896, 455] on button "Done" at bounding box center [914, 453] width 50 height 30
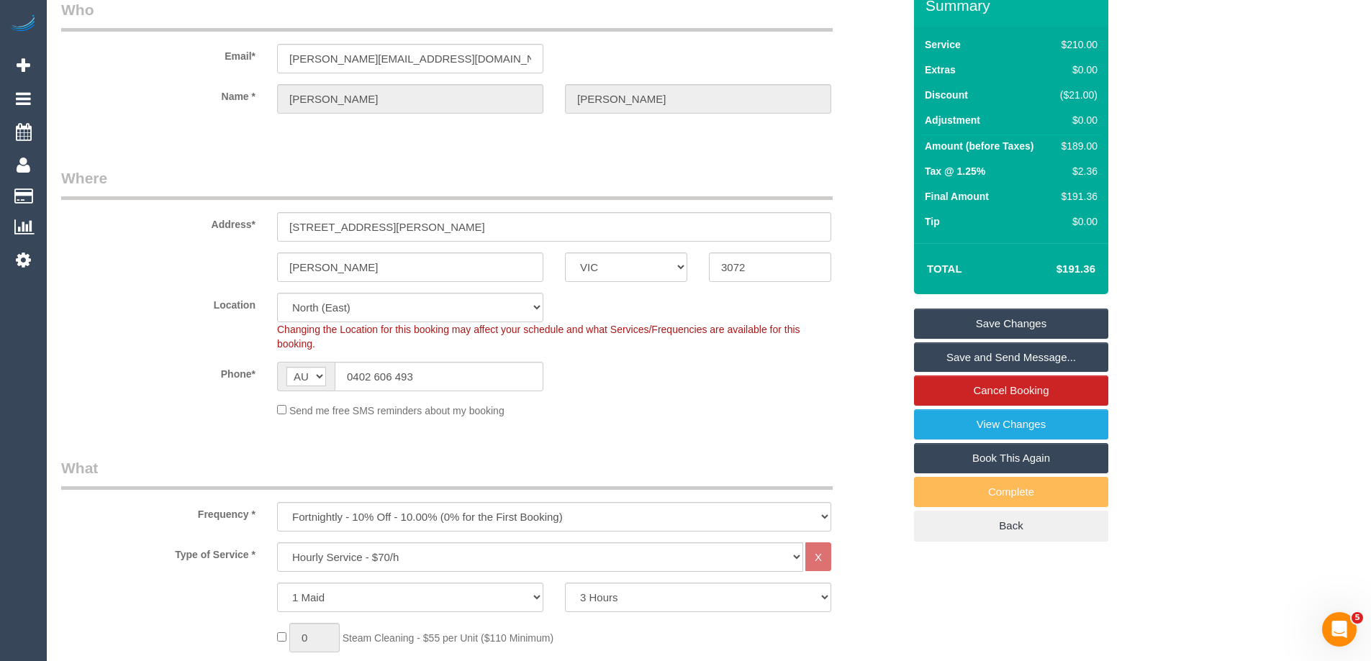
scroll to position [0, 0]
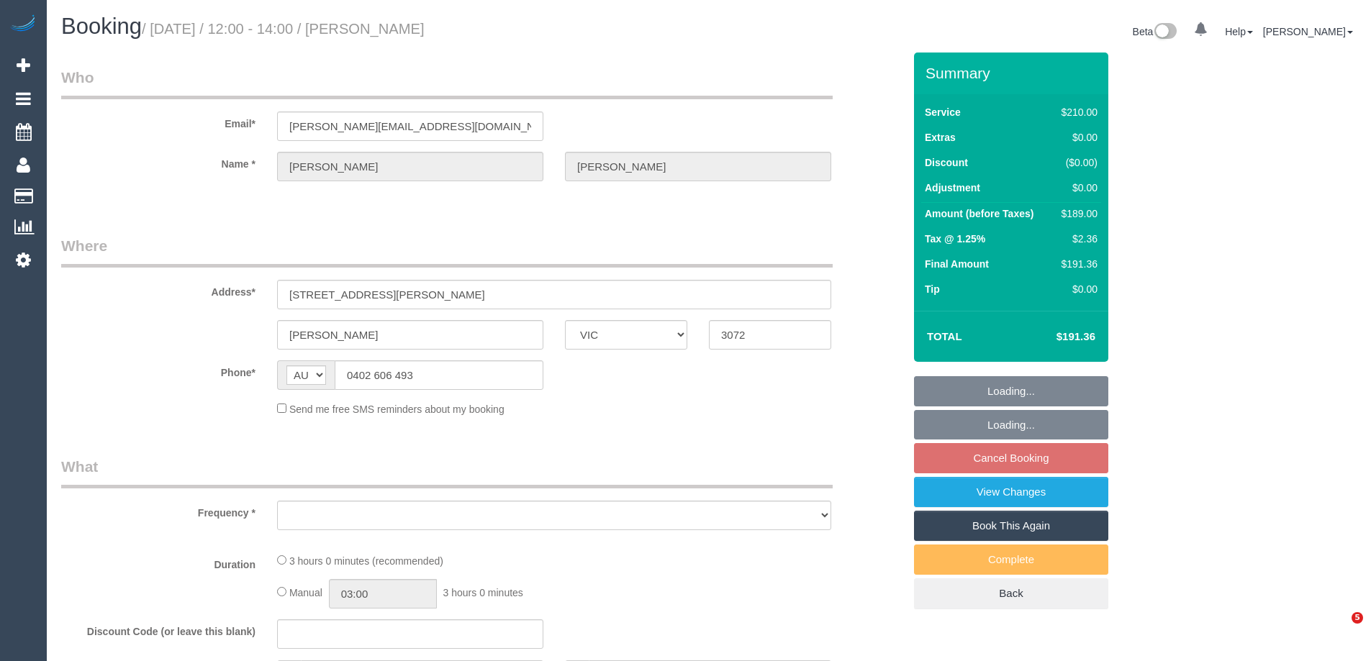
select select "VIC"
select select "object:543"
select select "number:28"
select select "number:16"
select select "number:19"
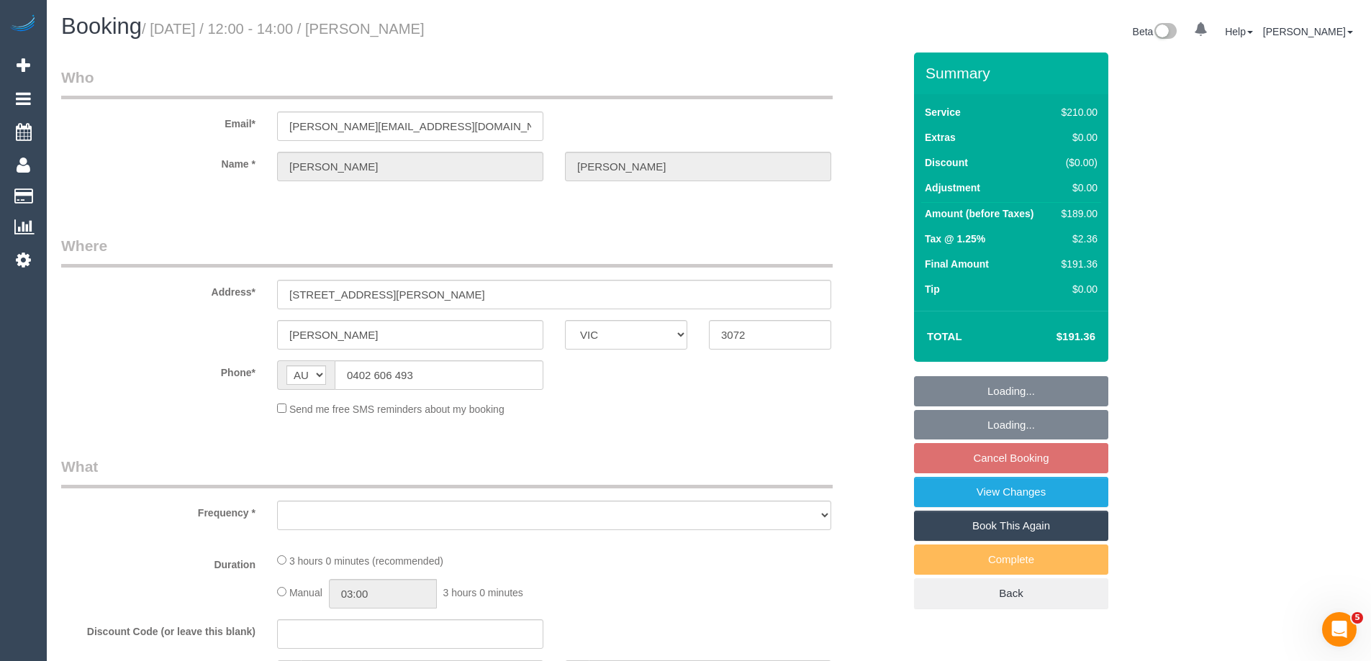
select select "number:23"
select select "number:34"
select select "number:11"
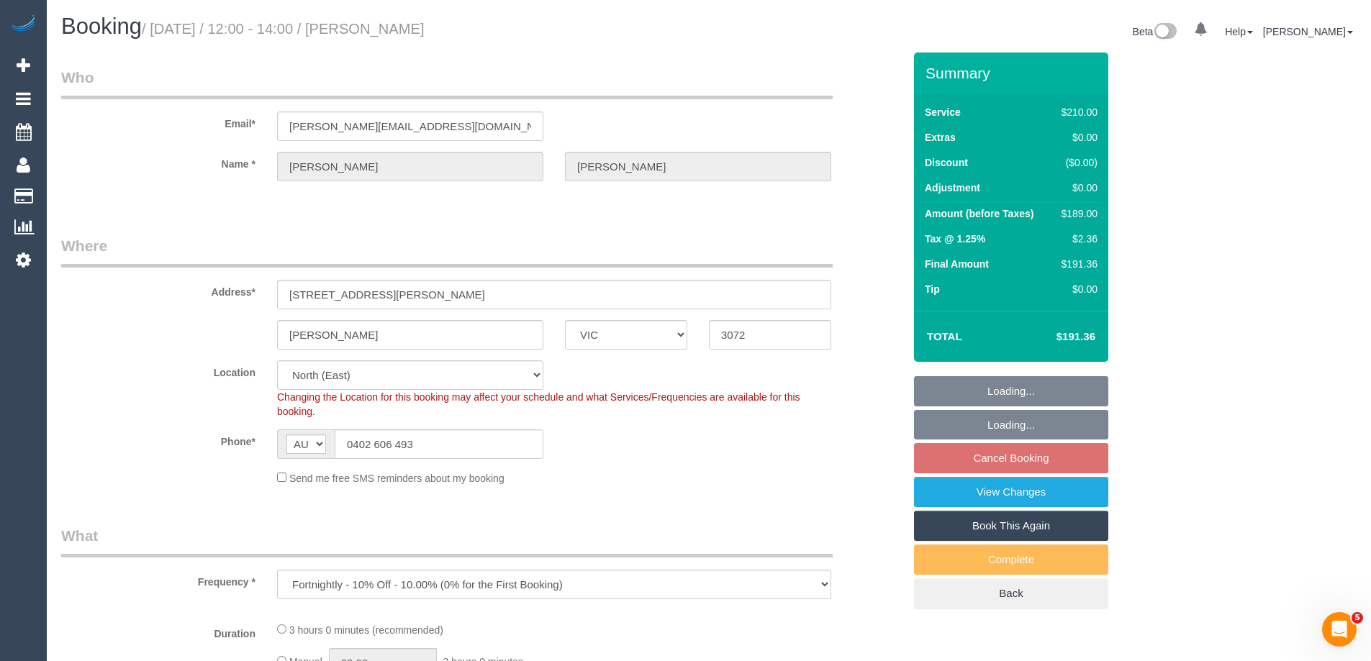
select select "string:stripe-pm_1L5pYd2GScqysDRVGjwb3DoB"
select select "object:701"
select select "spot1"
select select "180"
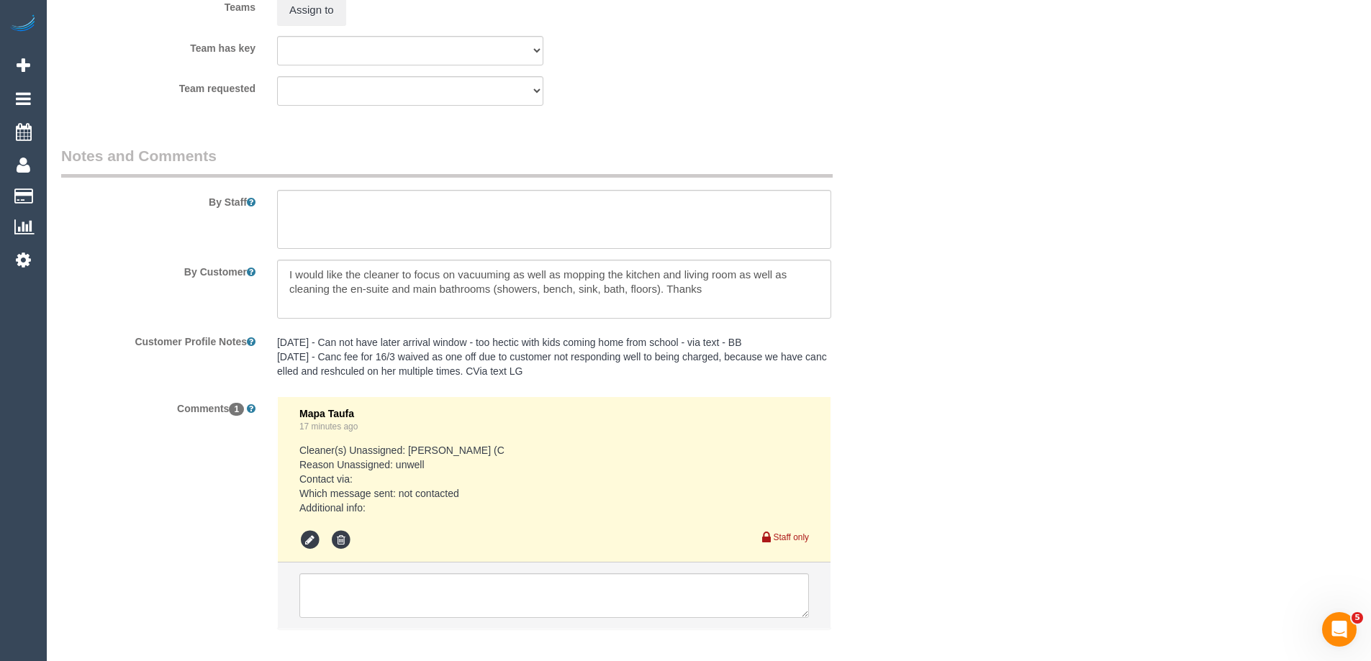
scroll to position [2290, 0]
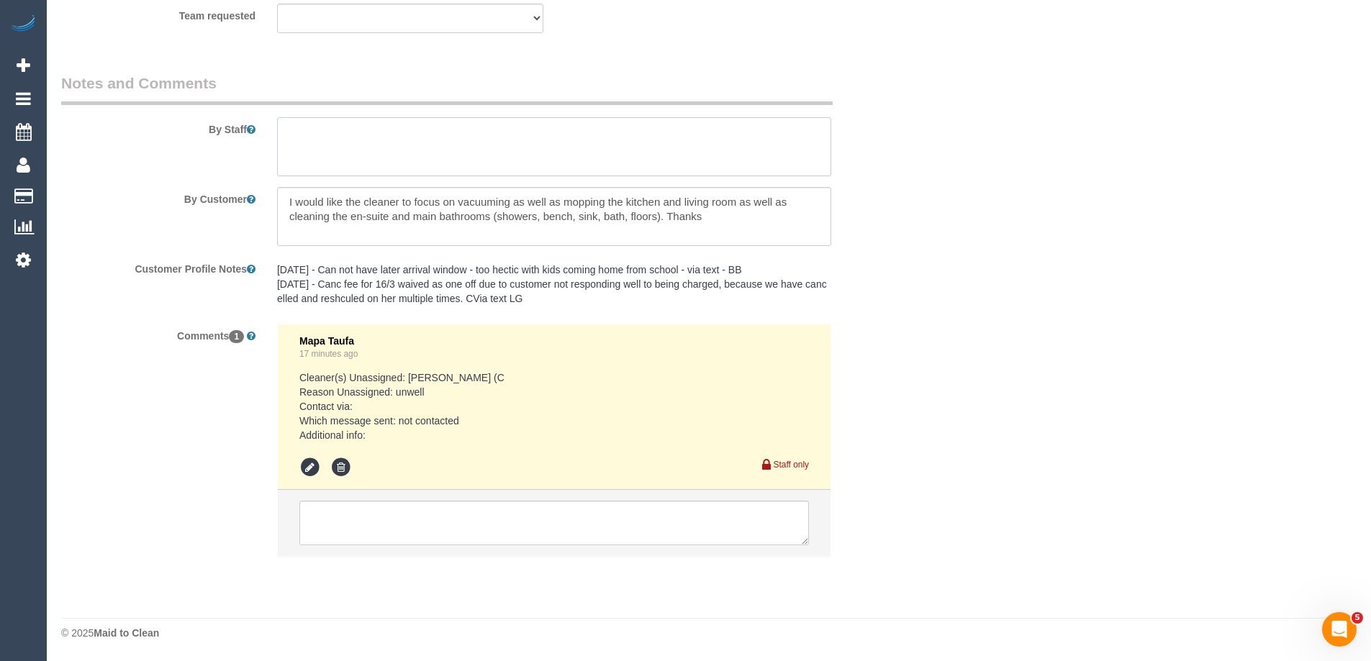
click at [346, 144] on textarea at bounding box center [554, 146] width 554 height 59
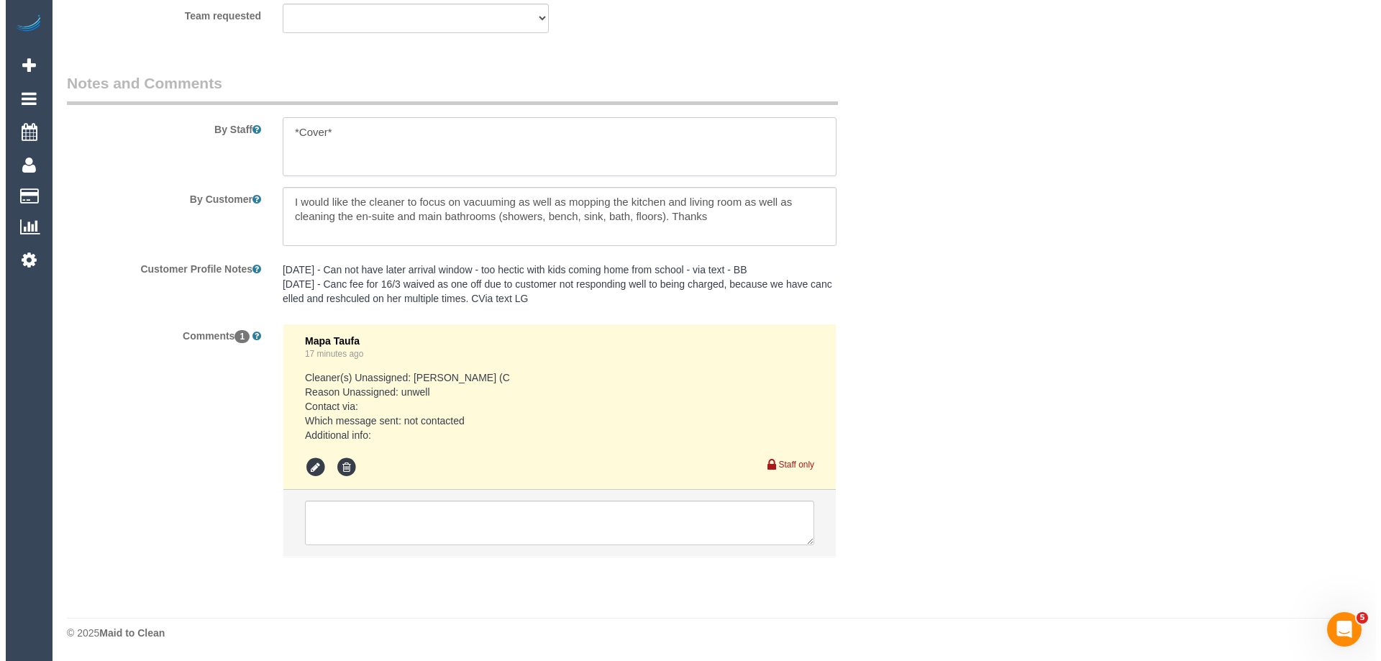
scroll to position [2074, 0]
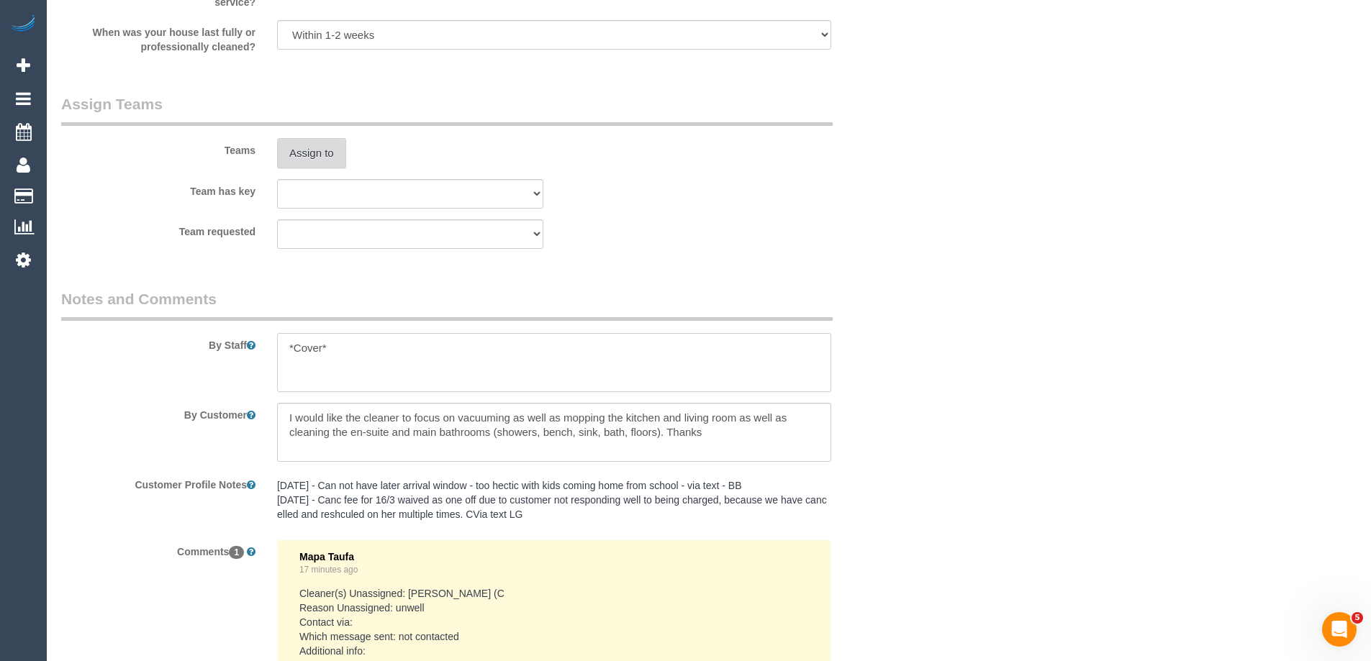
type textarea "*Cover*"
click at [320, 159] on button "Assign to" at bounding box center [311, 153] width 69 height 30
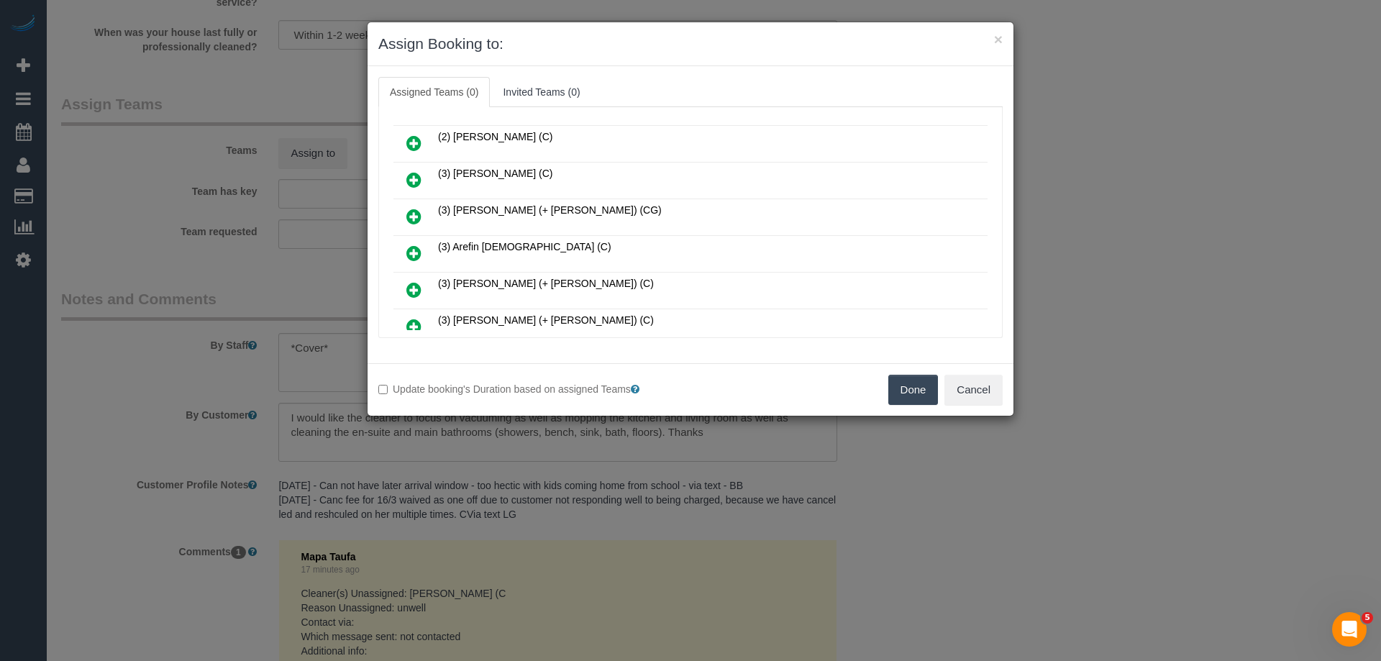
click at [414, 214] on icon at bounding box center [413, 216] width 15 height 17
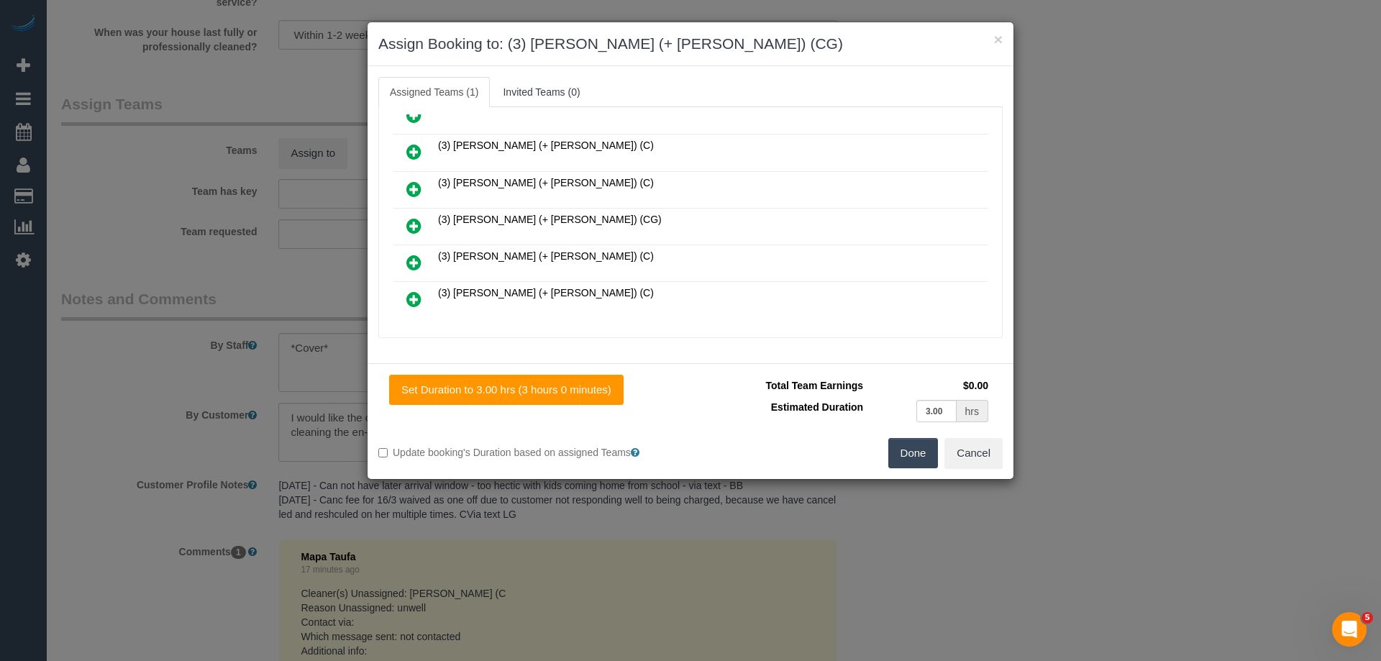
click at [417, 217] on icon at bounding box center [413, 225] width 15 height 17
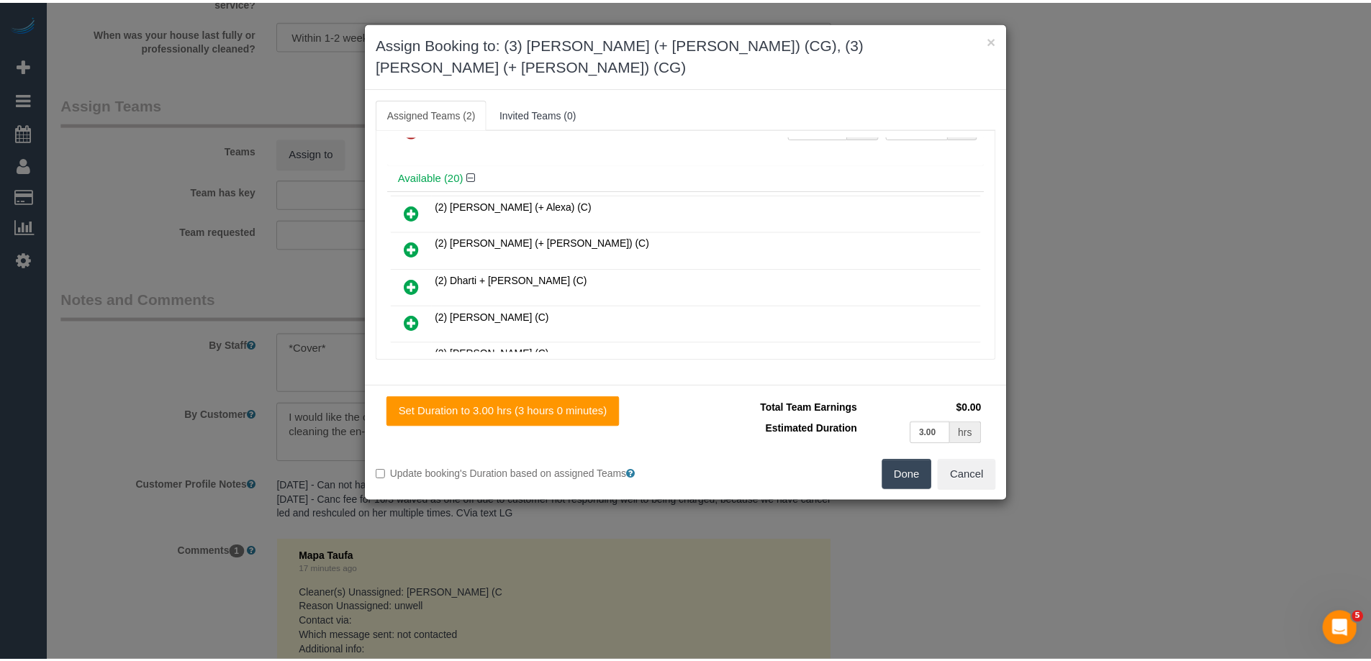
scroll to position [0, 0]
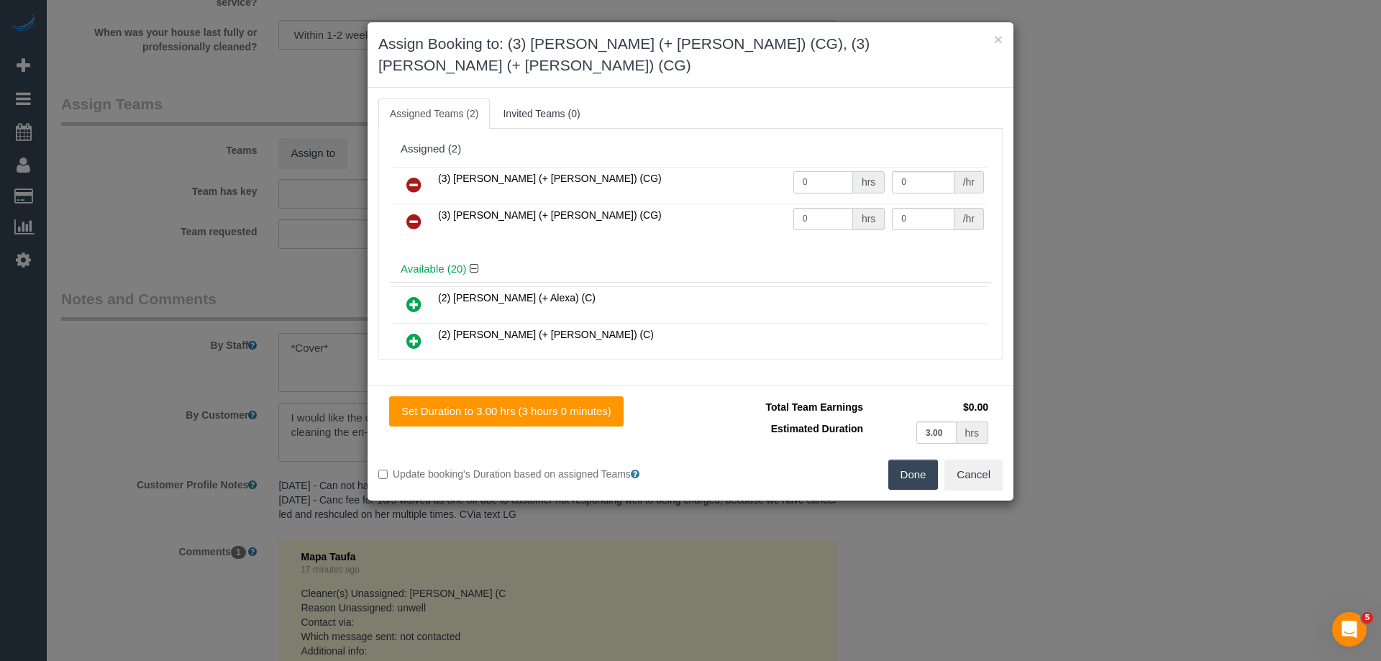
drag, startPoint x: 827, startPoint y: 155, endPoint x: 699, endPoint y: 158, distance: 128.1
click at [699, 167] on tr "(3) [PERSON_NAME] (+ [PERSON_NAME]) (CG) 0 hrs 0 /hr" at bounding box center [691, 185] width 594 height 37
type input "1.5"
click at [740, 204] on tr "(3) [PERSON_NAME] (+ [PERSON_NAME]) (CG) 0 hrs 0 /hr" at bounding box center [691, 222] width 594 height 37
type input "1.5"
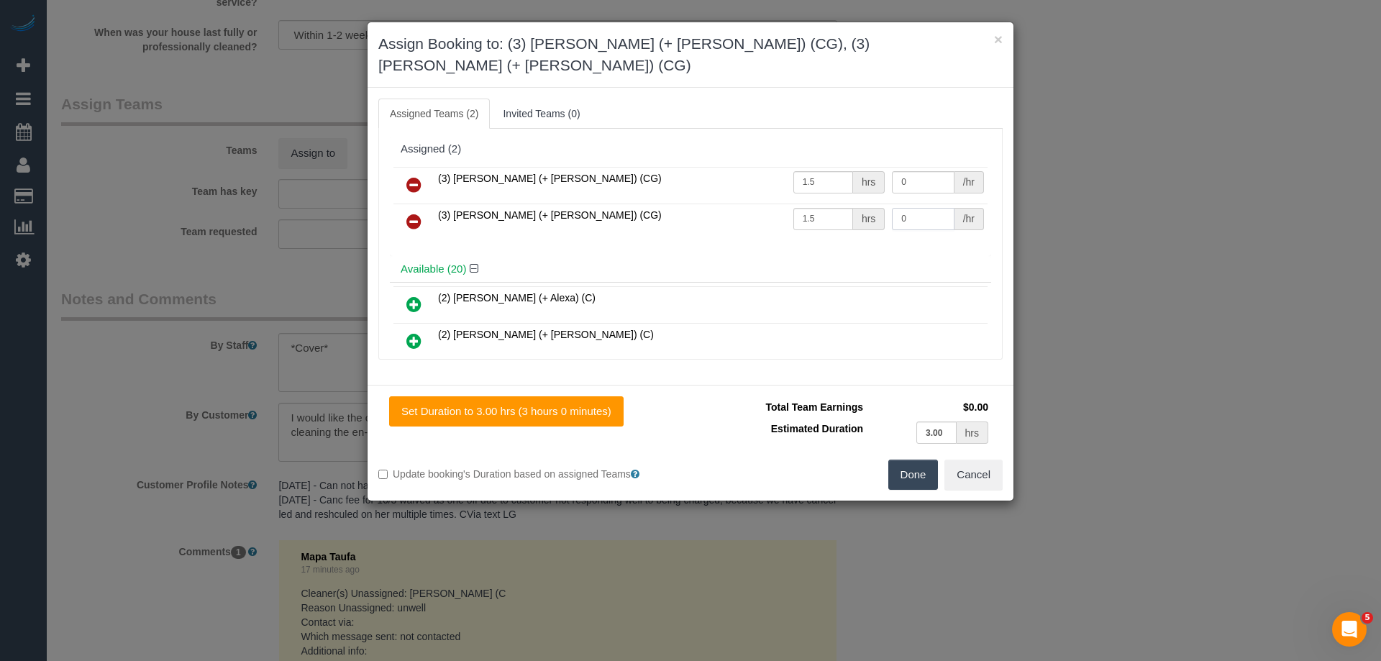
drag, startPoint x: 918, startPoint y: 194, endPoint x: 840, endPoint y: 190, distance: 77.8
click at [840, 204] on tr "(3) Sohail (+ Amninder) (CG) 1.5 hrs 0 /hr" at bounding box center [691, 222] width 594 height 37
type input "38.5"
drag, startPoint x: 896, startPoint y: 162, endPoint x: 817, endPoint y: 156, distance: 78.6
click at [817, 167] on tr "(3) Amninder (+ Sohail) (CG) 1.5 hrs 0 /hr" at bounding box center [691, 185] width 594 height 37
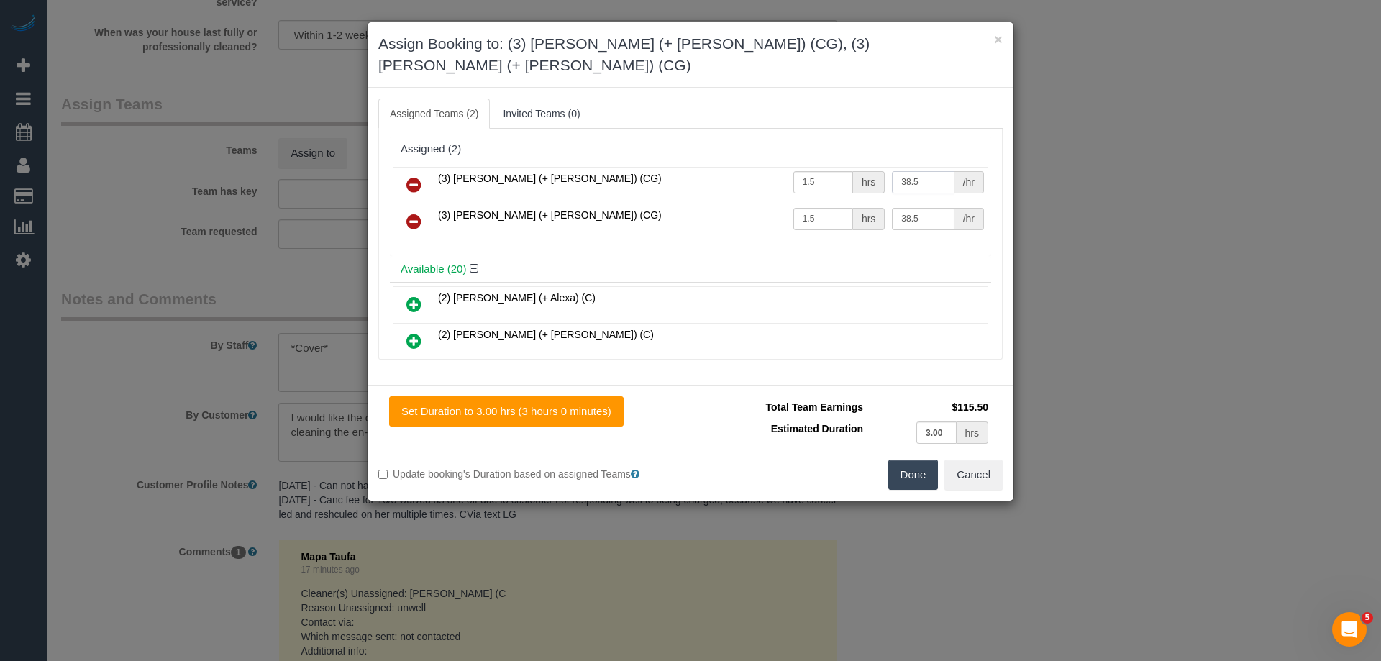
type input "38.5"
click at [908, 460] on button "Done" at bounding box center [914, 475] width 50 height 30
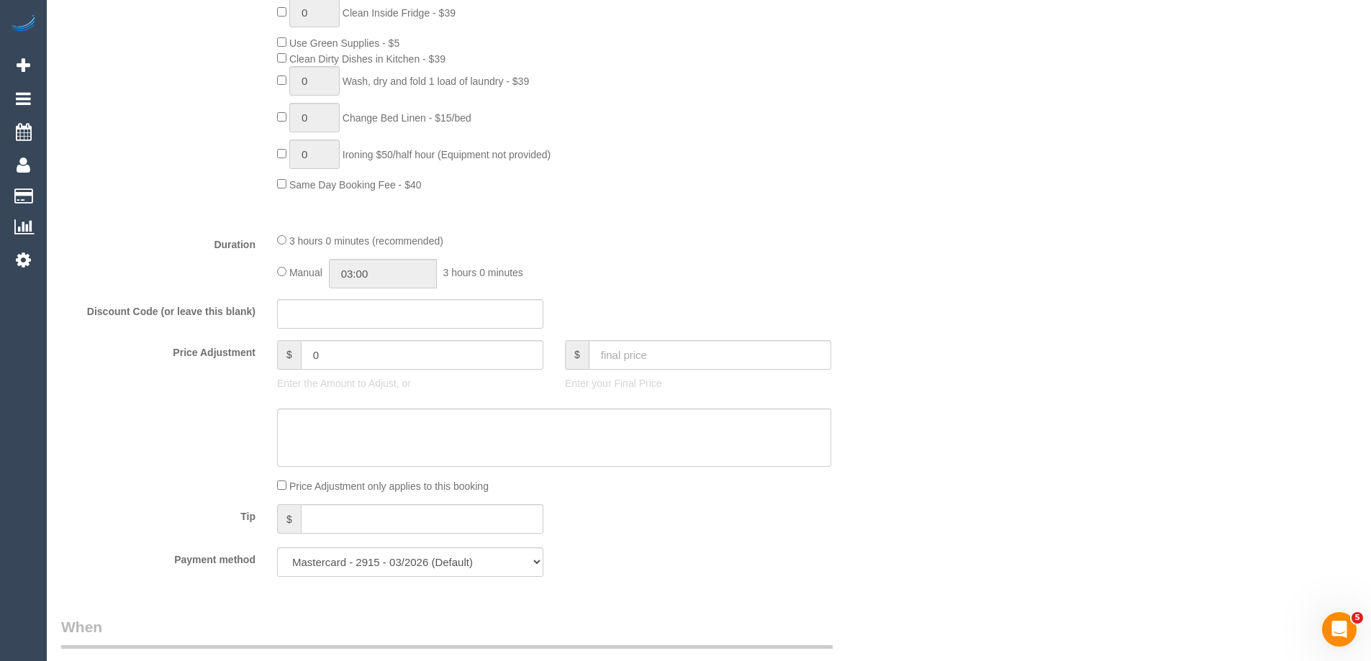
scroll to position [923, 0]
click at [397, 274] on input "03:00" at bounding box center [383, 274] width 108 height 29
type input "01:30"
click at [358, 314] on li "01:30" at bounding box center [367, 319] width 64 height 19
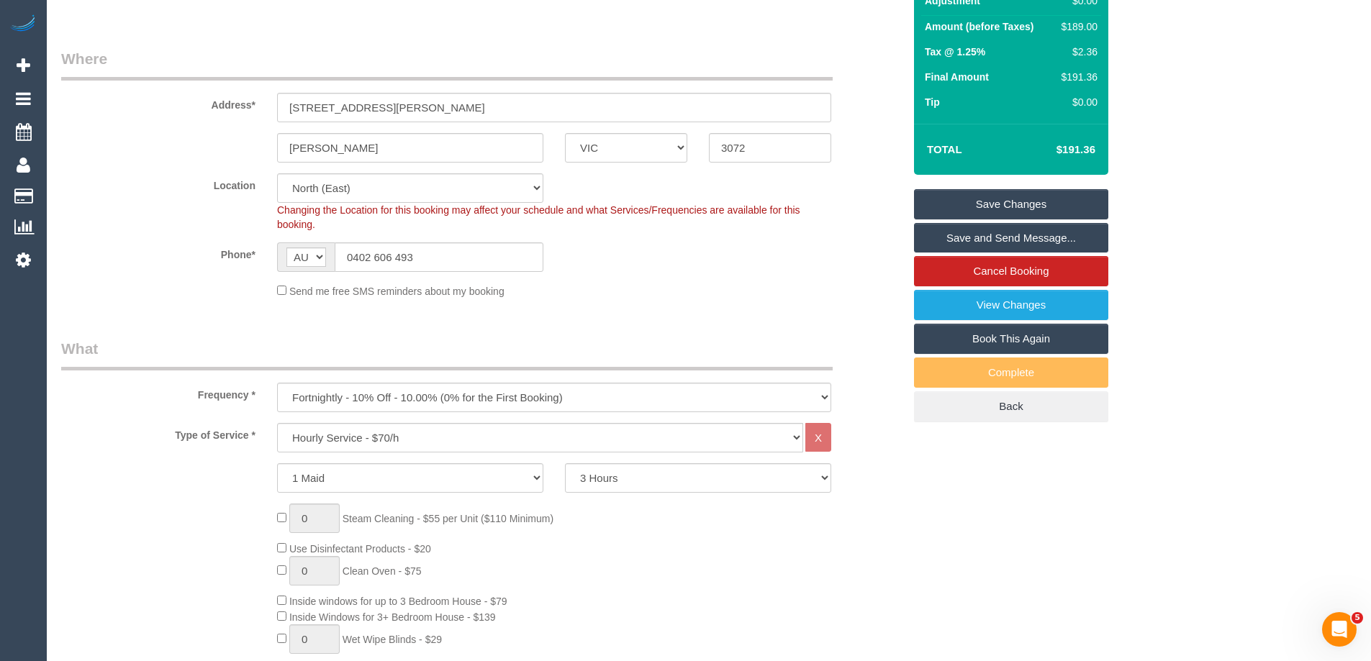
scroll to position [0, 0]
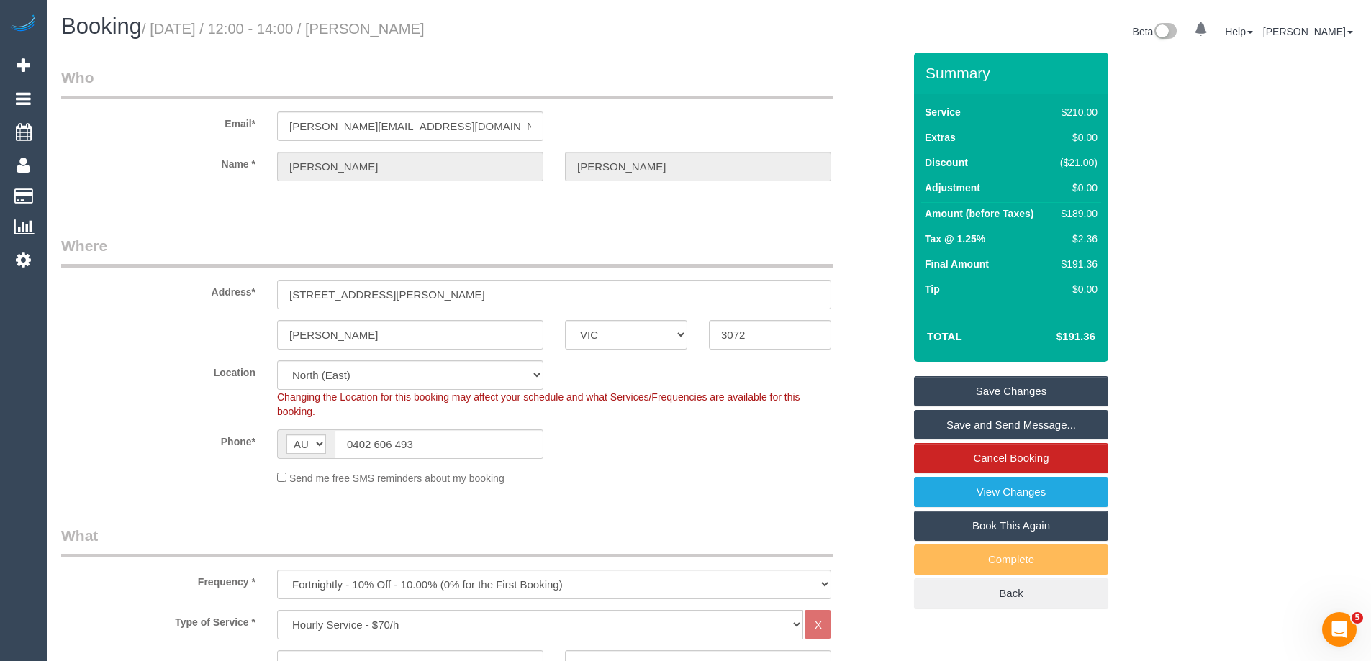
select select "spot10"
drag, startPoint x: 445, startPoint y: 130, endPoint x: 86, endPoint y: 106, distance: 359.8
click at [86, 106] on div "Email* jane_feil@hotmail.com" at bounding box center [481, 104] width 863 height 74
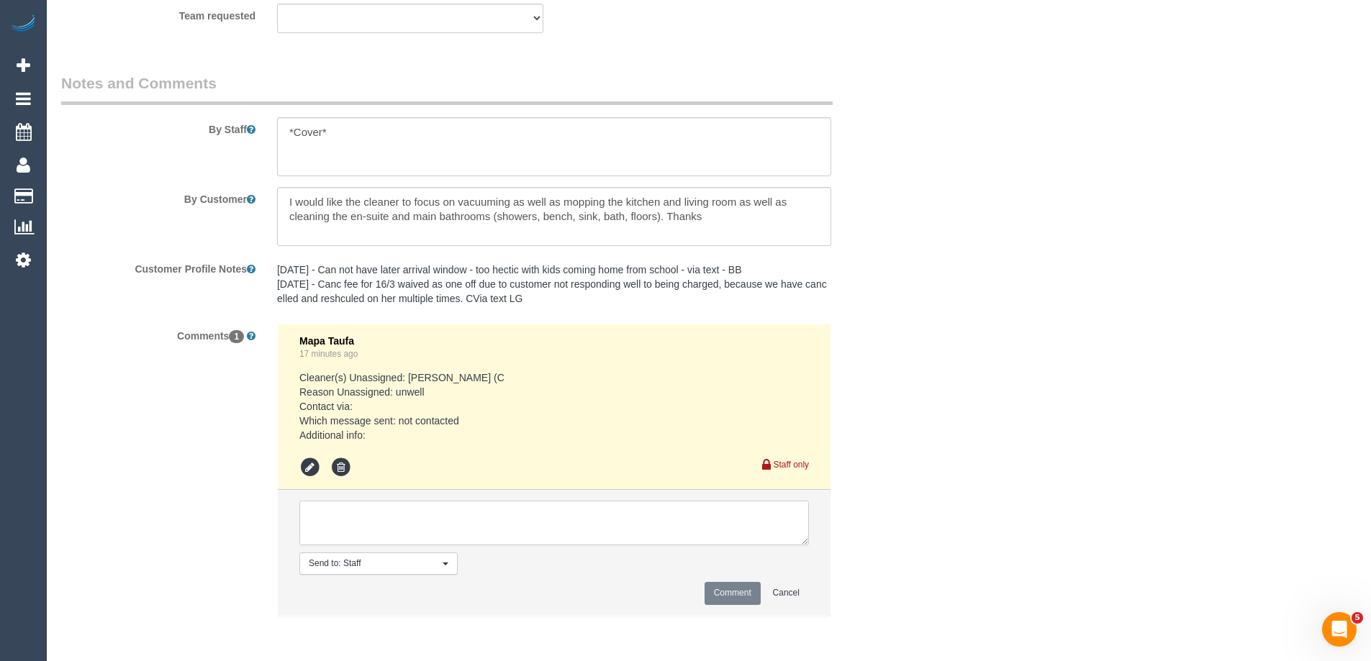
click at [374, 533] on textarea at bounding box center [553, 523] width 509 height 45
type textarea "Notified of one off cover - via email"
click at [740, 583] on button "Comment" at bounding box center [732, 593] width 56 height 22
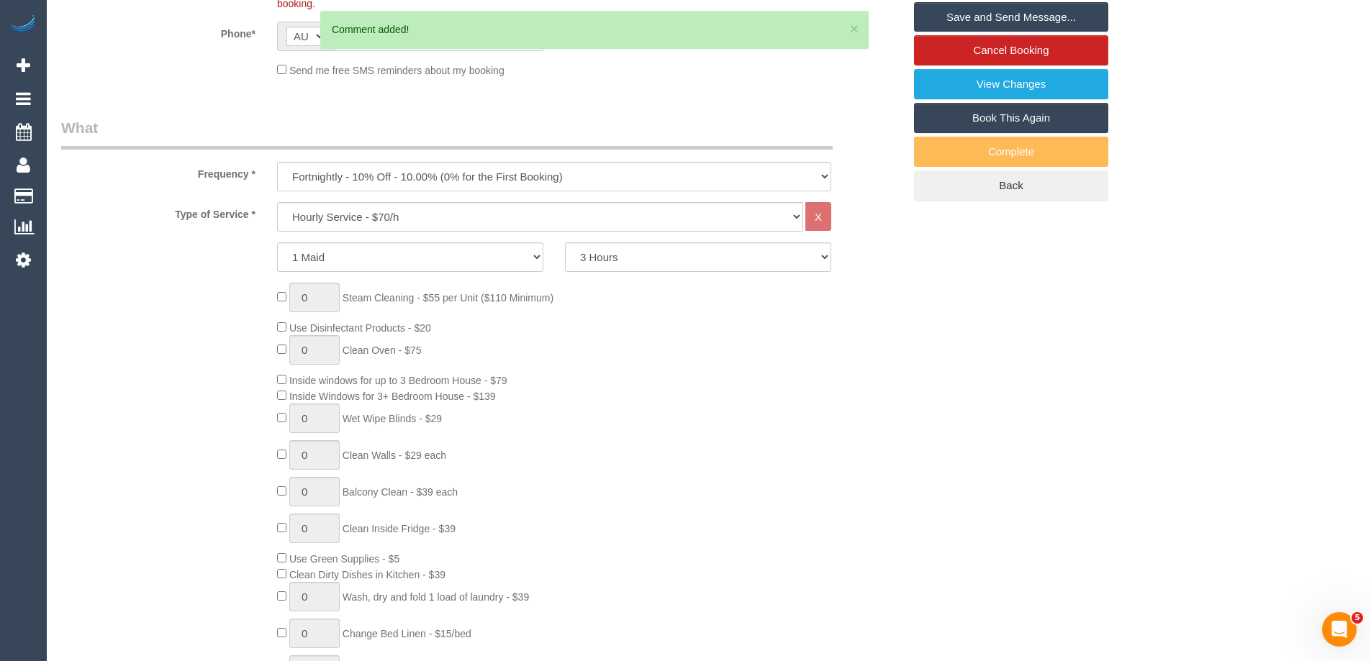
scroll to position [0, 0]
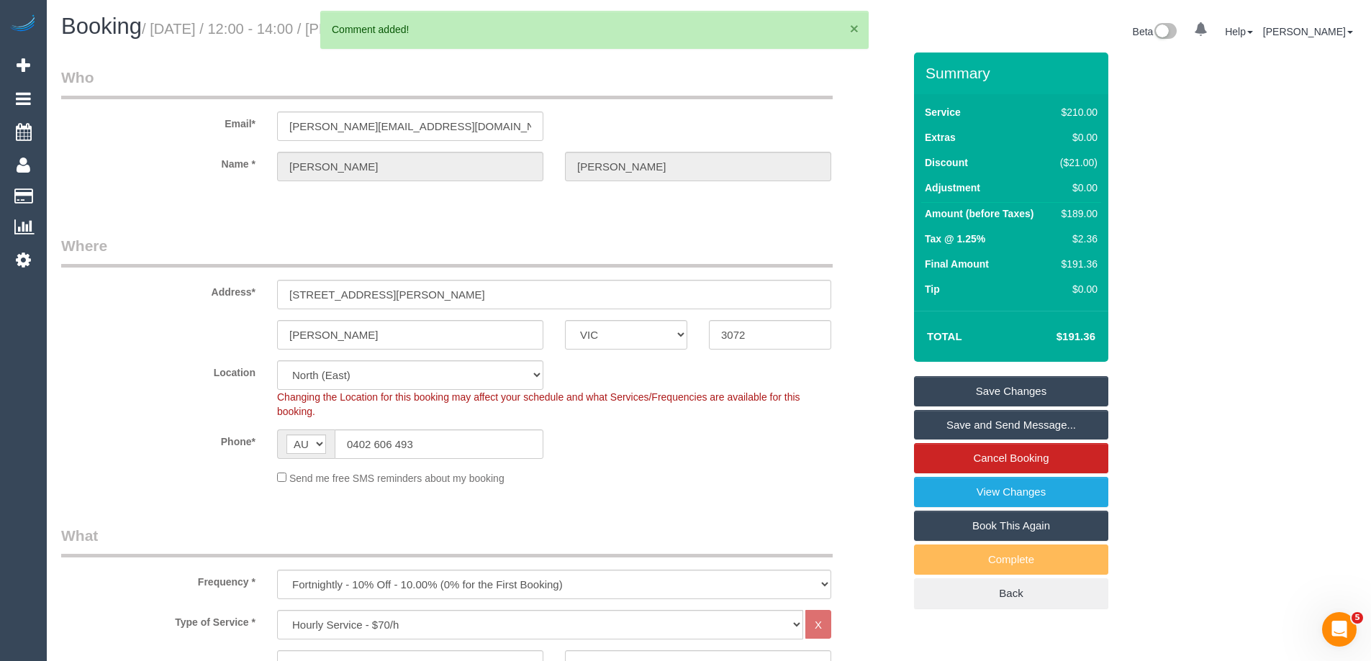
drag, startPoint x: 852, startPoint y: 31, endPoint x: 821, endPoint y: 29, distance: 31.0
click at [853, 30] on button "×" at bounding box center [854, 28] width 9 height 15
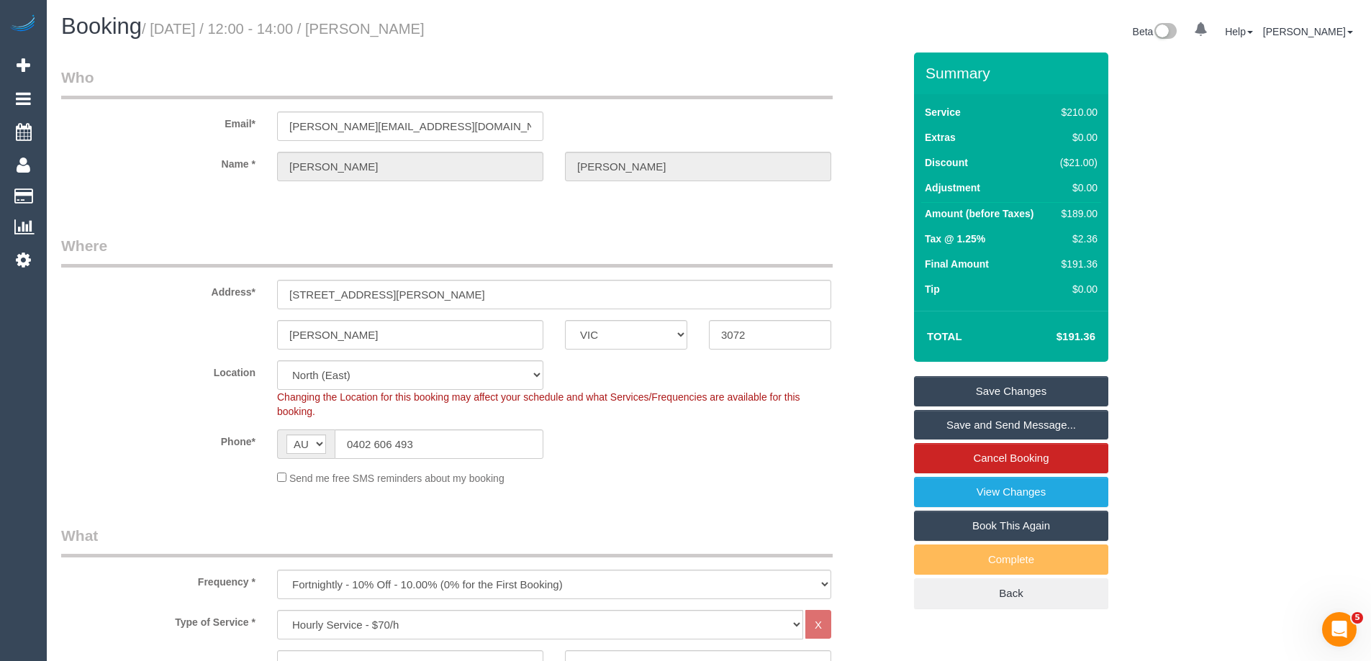
drag, startPoint x: 437, startPoint y: 29, endPoint x: 370, endPoint y: 32, distance: 67.7
click at [370, 32] on h1 "Booking / August 28, 2025 / 12:00 - 14:00 / Jane Levinson" at bounding box center [379, 26] width 637 height 24
drag, startPoint x: 440, startPoint y: 130, endPoint x: 68, endPoint y: 126, distance: 372.7
click at [71, 126] on div "Email* jane_feil@hotmail.com" at bounding box center [481, 104] width 863 height 74
click at [470, 72] on legend "Who" at bounding box center [446, 83] width 771 height 32
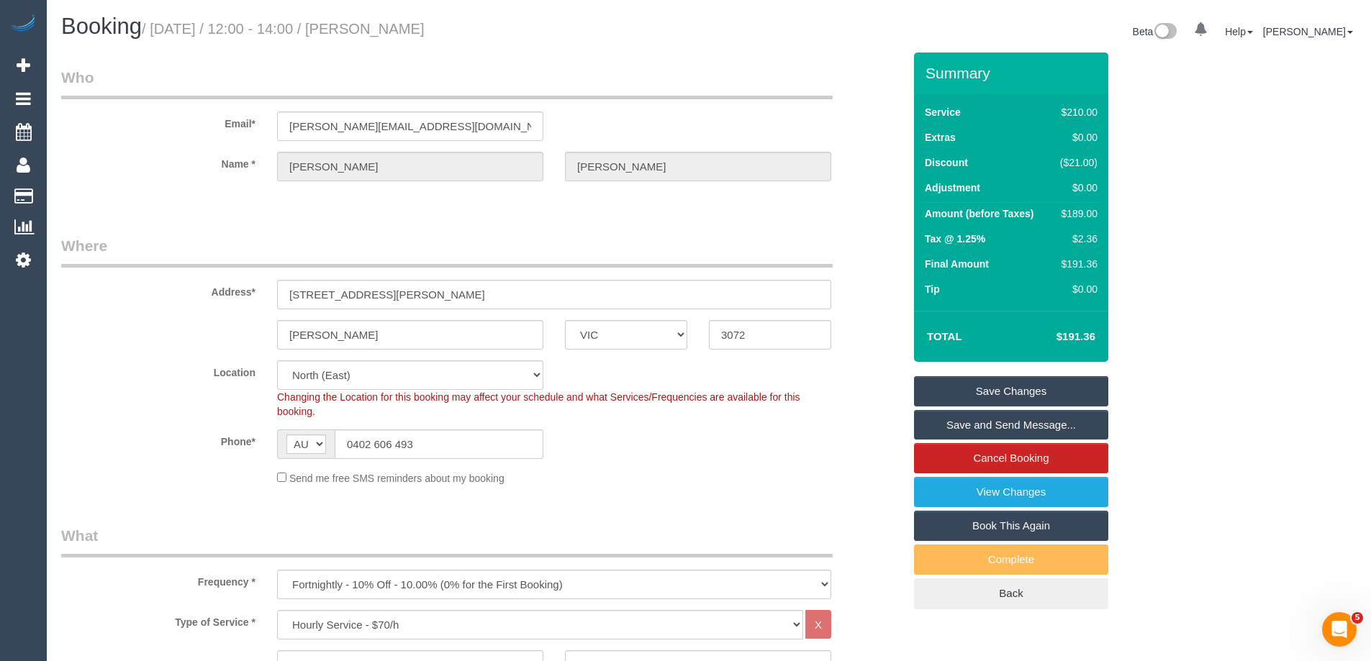
drag, startPoint x: 470, startPoint y: 31, endPoint x: 371, endPoint y: 27, distance: 98.7
click at [371, 27] on h1 "Booking / August 28, 2025 / 12:00 - 14:00 / Jane Levinson" at bounding box center [379, 26] width 637 height 24
copy small "Jane Levinson"
click at [951, 426] on link "Save and Send Message..." at bounding box center [1011, 425] width 194 height 30
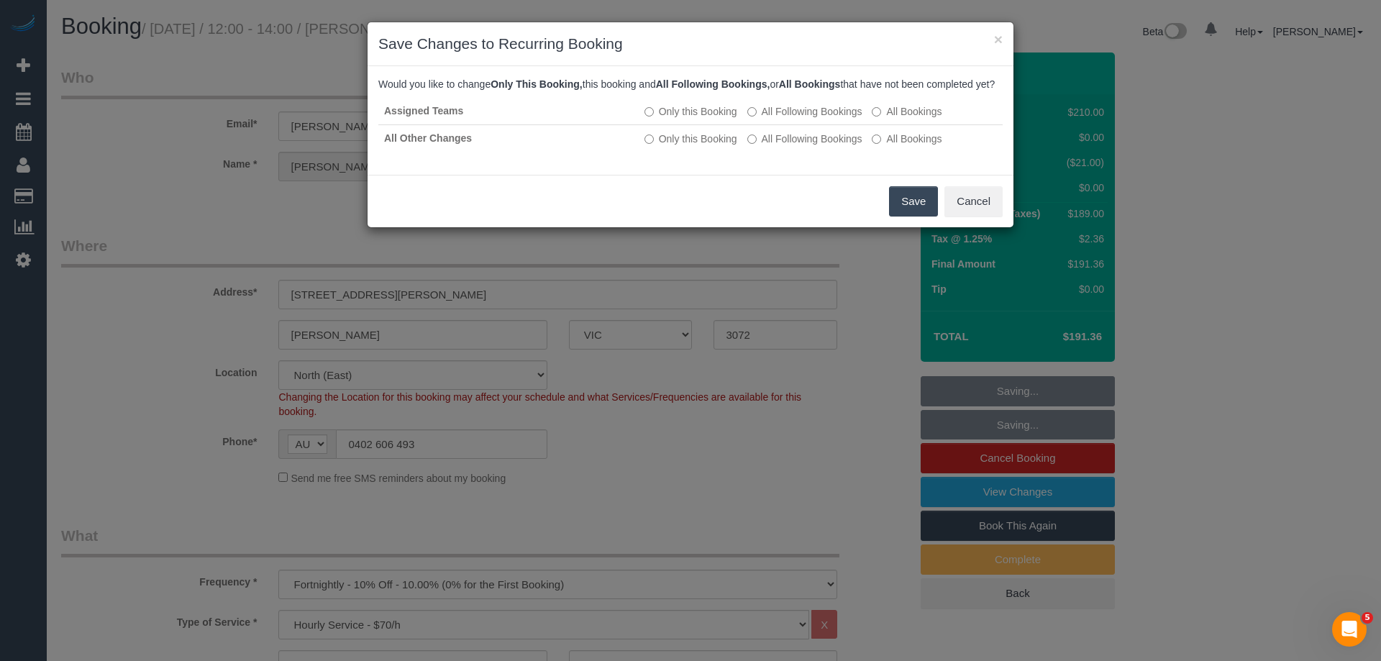
click at [918, 215] on button "Save" at bounding box center [913, 201] width 49 height 30
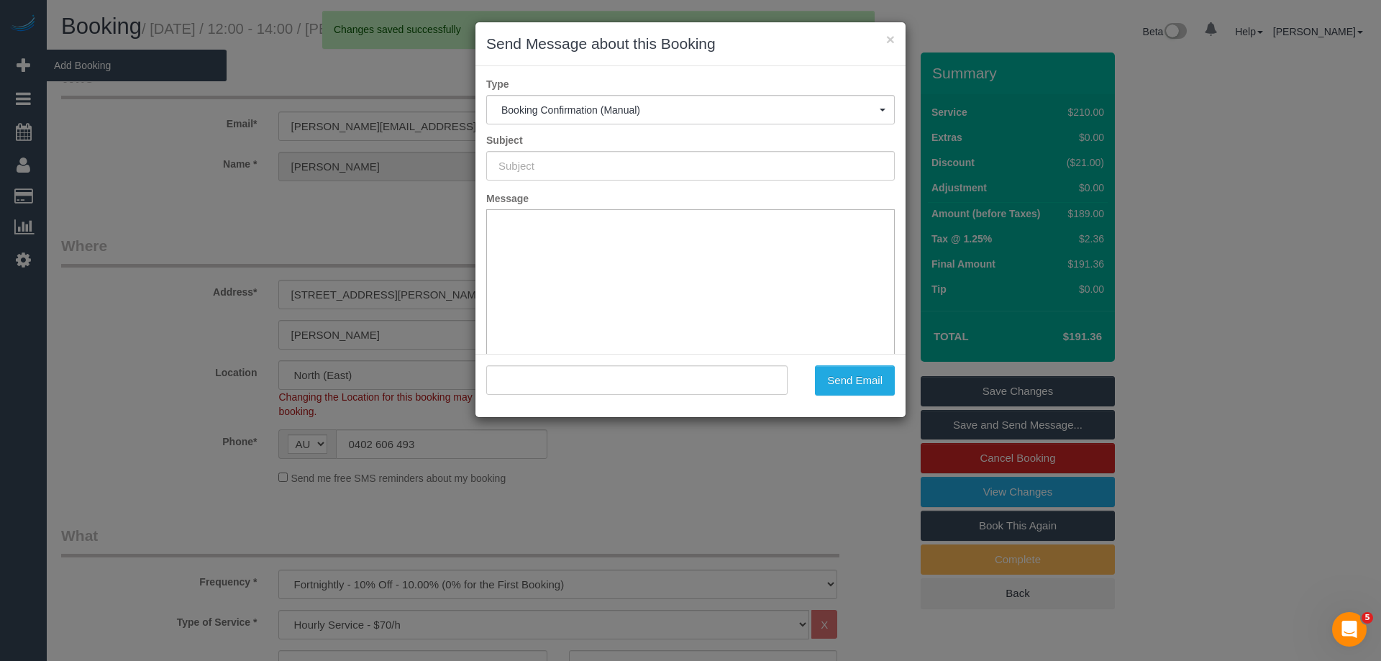
type input "Booking Confirmed"
type input ""Jane Levinson" <jane_feil@hotmail.com>"
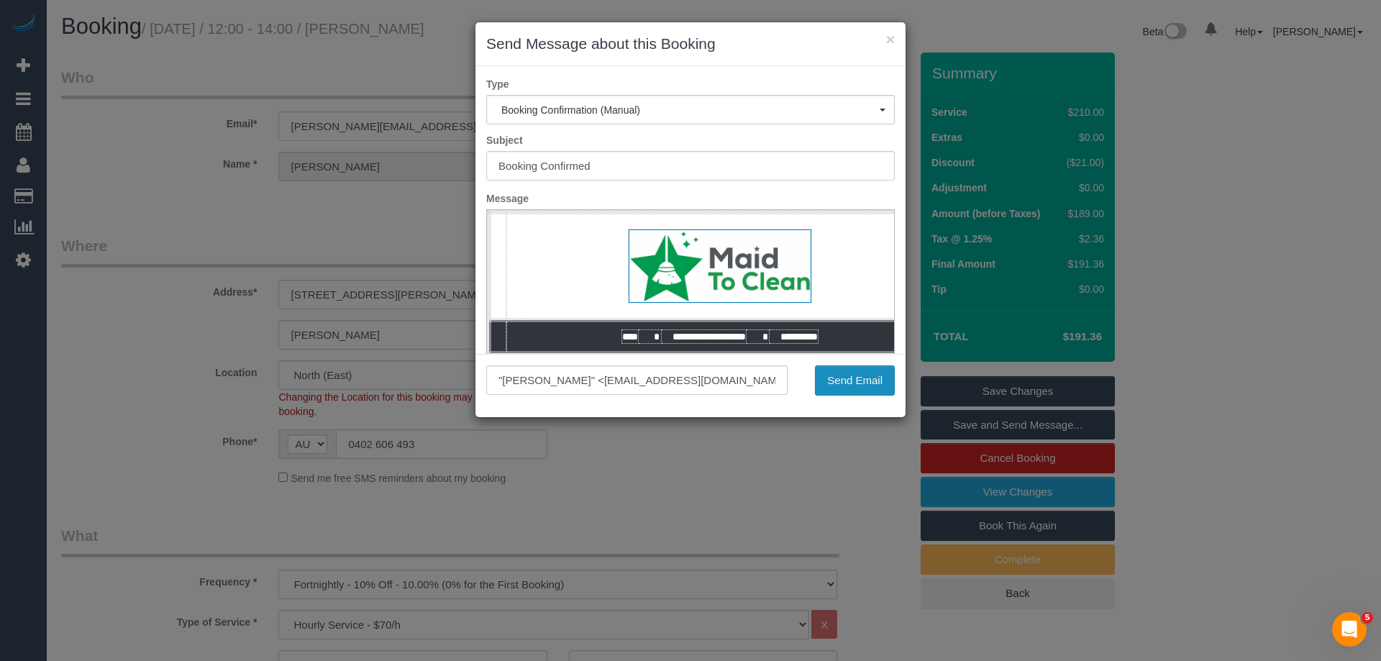
click at [846, 383] on button "Send Email" at bounding box center [855, 380] width 80 height 30
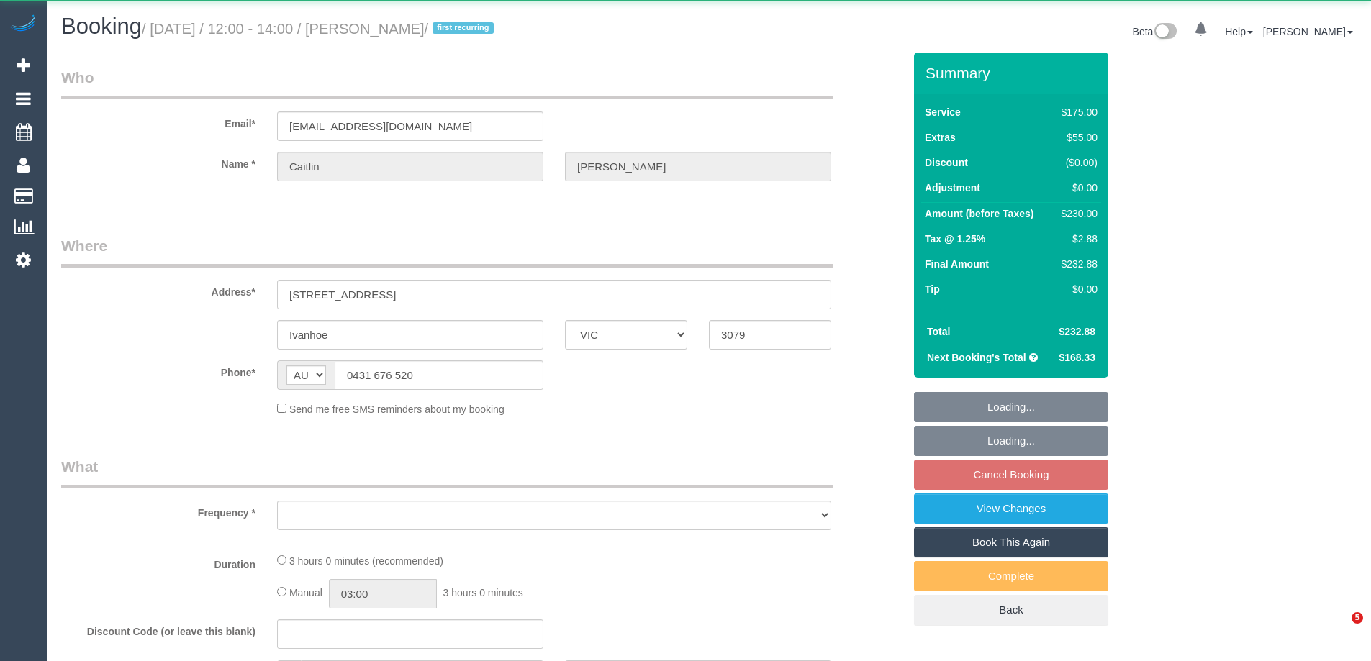
select select "VIC"
select select "object:529"
select select "string:stripe-pm_1QtRaG2GScqysDRVvrd9LIfh"
select select "150"
select select "number:27"
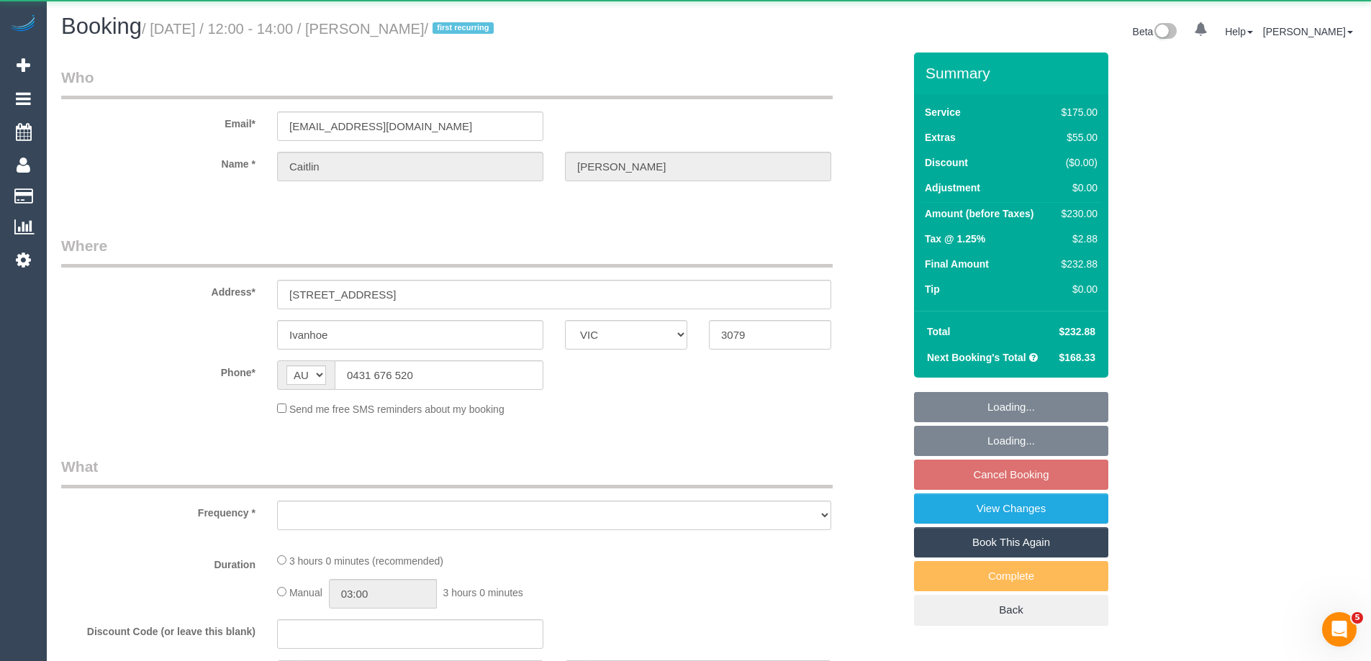
select select "number:14"
select select "number:19"
select select "number:22"
select select "number:34"
select select "number:12"
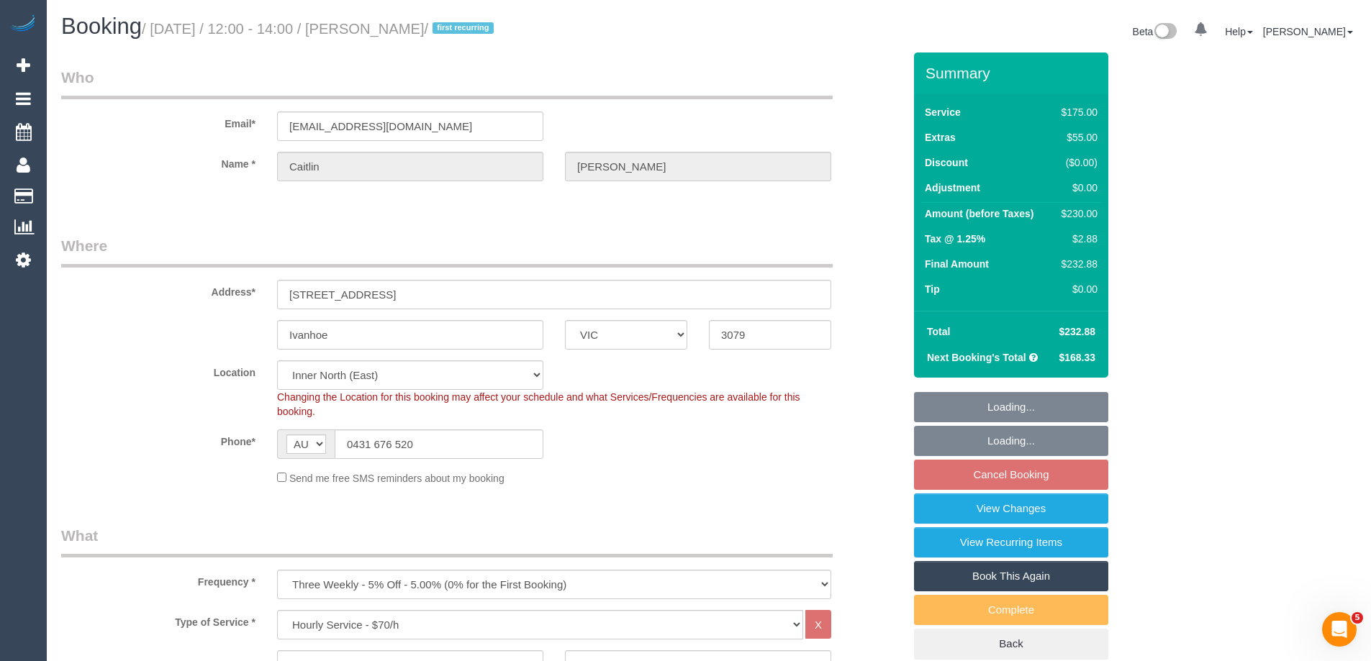
select select "object:848"
select select "spot1"
drag, startPoint x: 443, startPoint y: 125, endPoint x: 94, endPoint y: 96, distance: 350.2
click at [94, 96] on fieldset "Who Email* macdocherty911@gmail.com Name * Caitlin Docherty" at bounding box center [482, 137] width 842 height 140
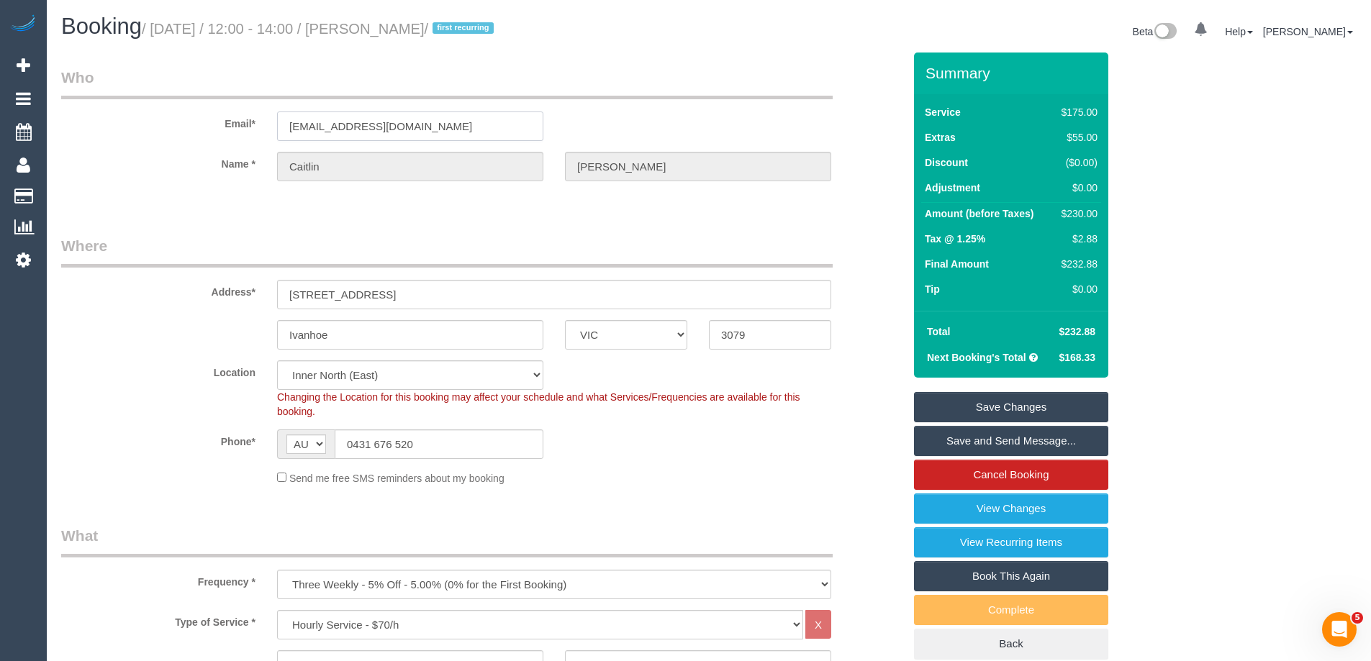
click at [461, 127] on input "macdocherty911@gmail.com" at bounding box center [410, 126] width 266 height 29
drag, startPoint x: 482, startPoint y: 123, endPoint x: 222, endPoint y: 105, distance: 260.3
click at [222, 105] on div "Email* macdocherty911@gmail.com" at bounding box center [481, 104] width 863 height 74
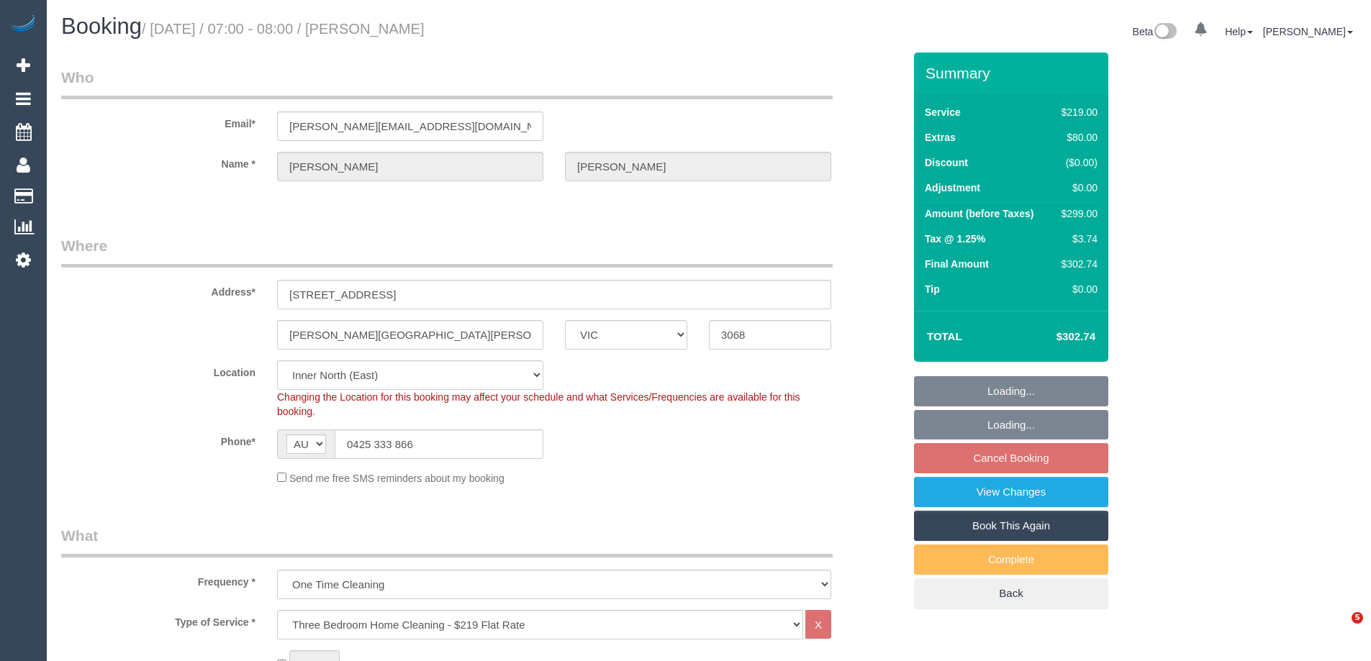
select select "VIC"
select select "string:stripe-pm_1S0HVP2GScqysDRVUCtNY5E9"
select select "number:28"
select select "number:14"
select select "number:19"
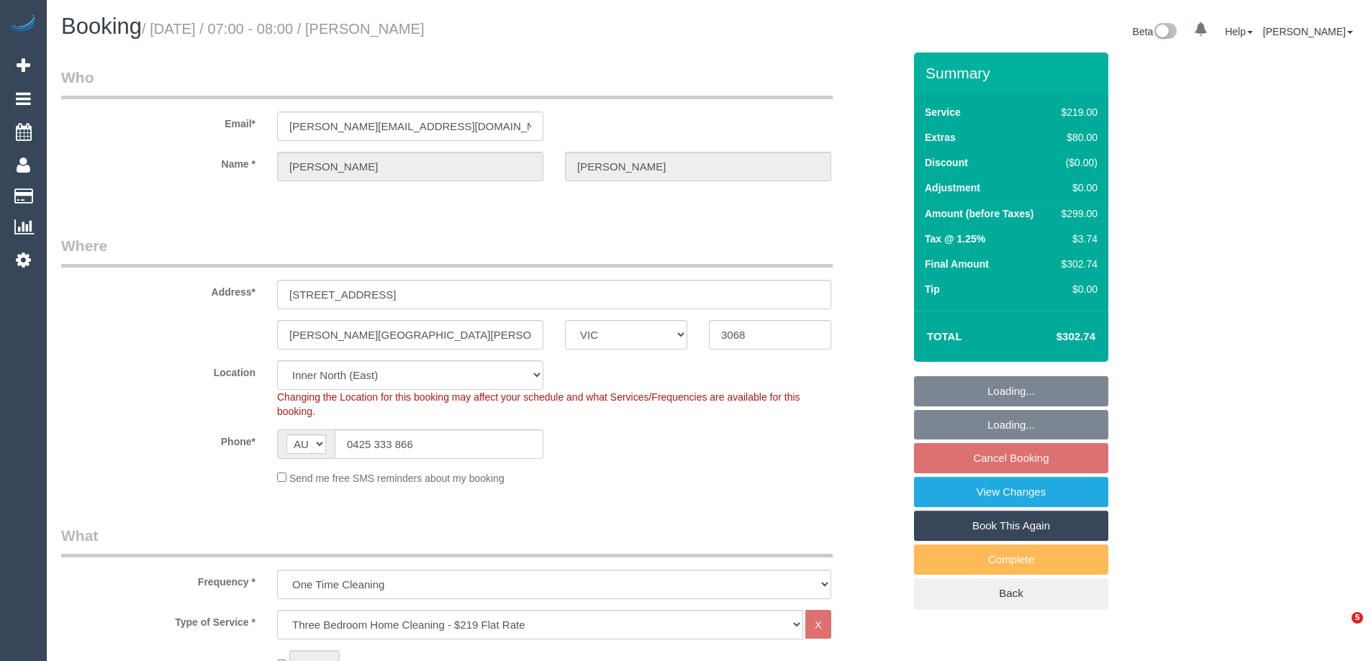
select select "number:24"
select select "number:13"
select select "spot1"
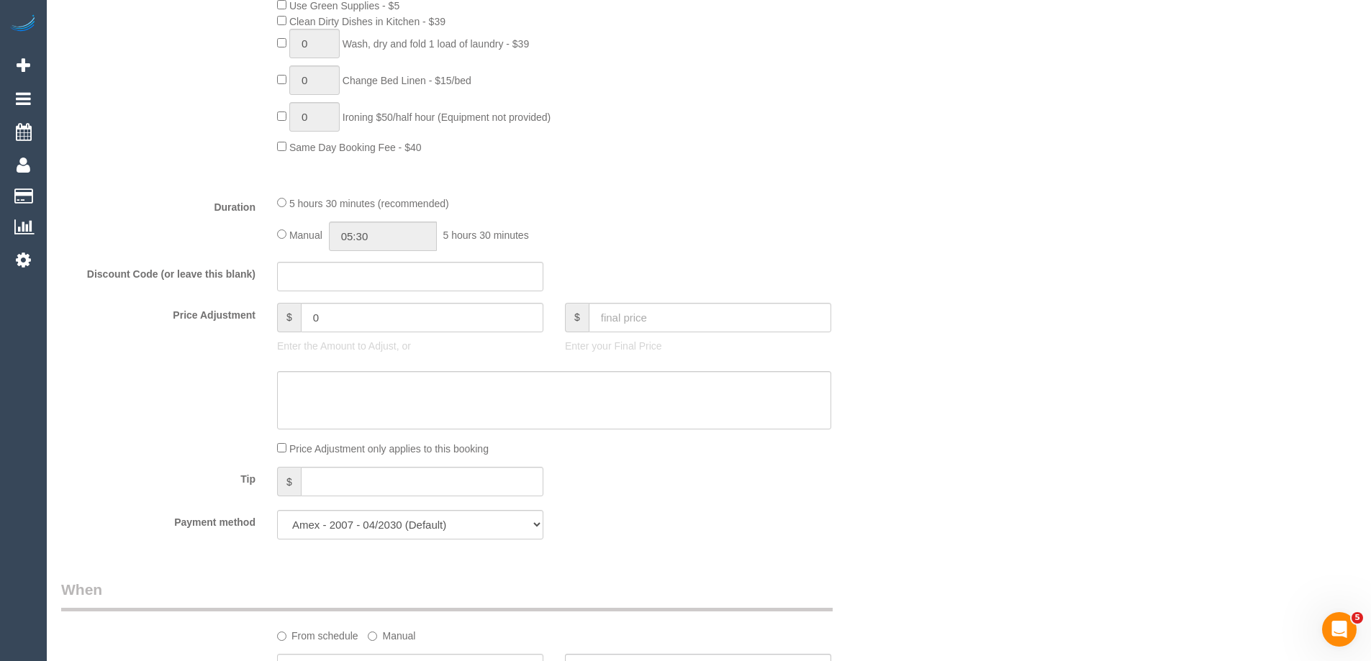
scroll to position [1079, 0]
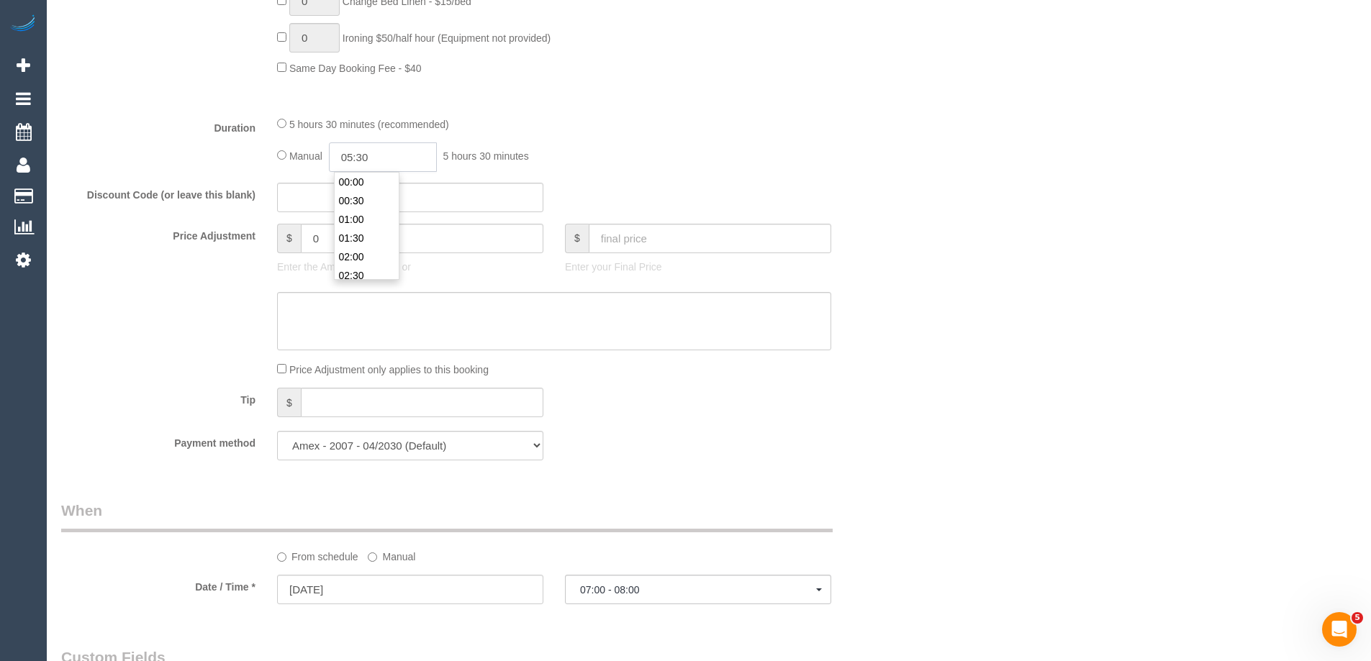
click at [394, 156] on input "05:30" at bounding box center [383, 156] width 108 height 29
type input "02:30"
click at [369, 199] on li "02:30" at bounding box center [367, 203] width 64 height 19
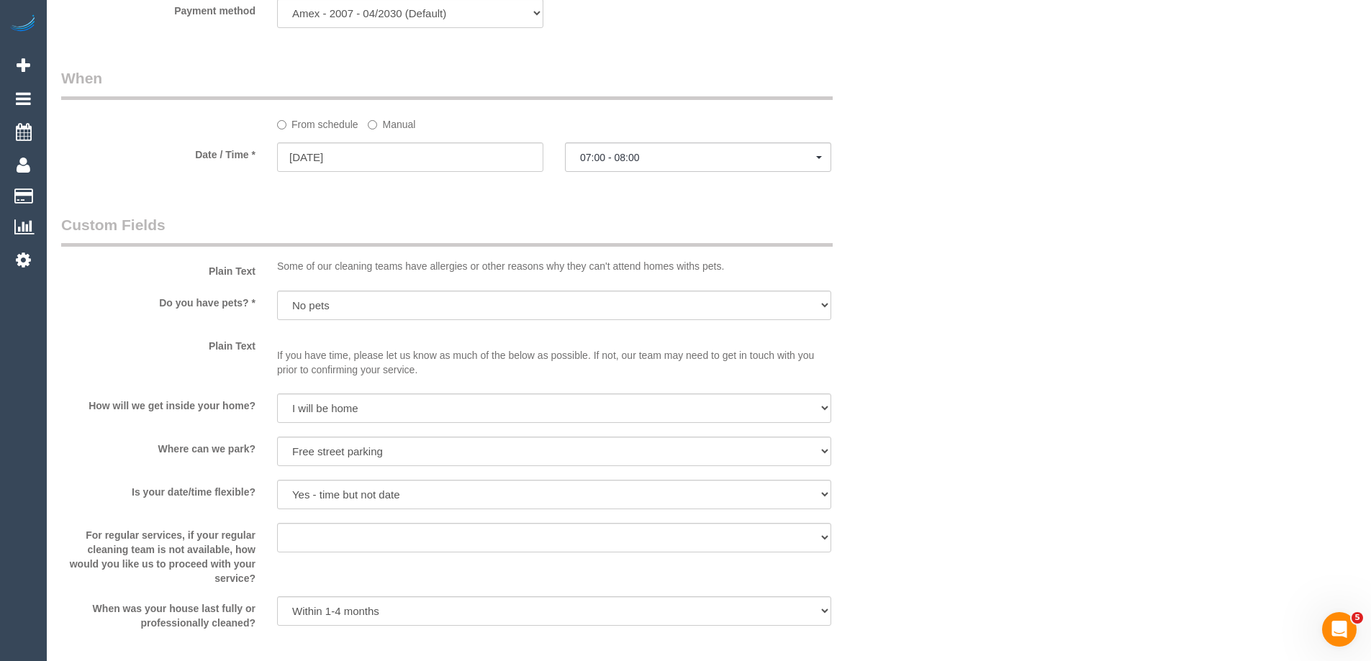
select select "spot9"
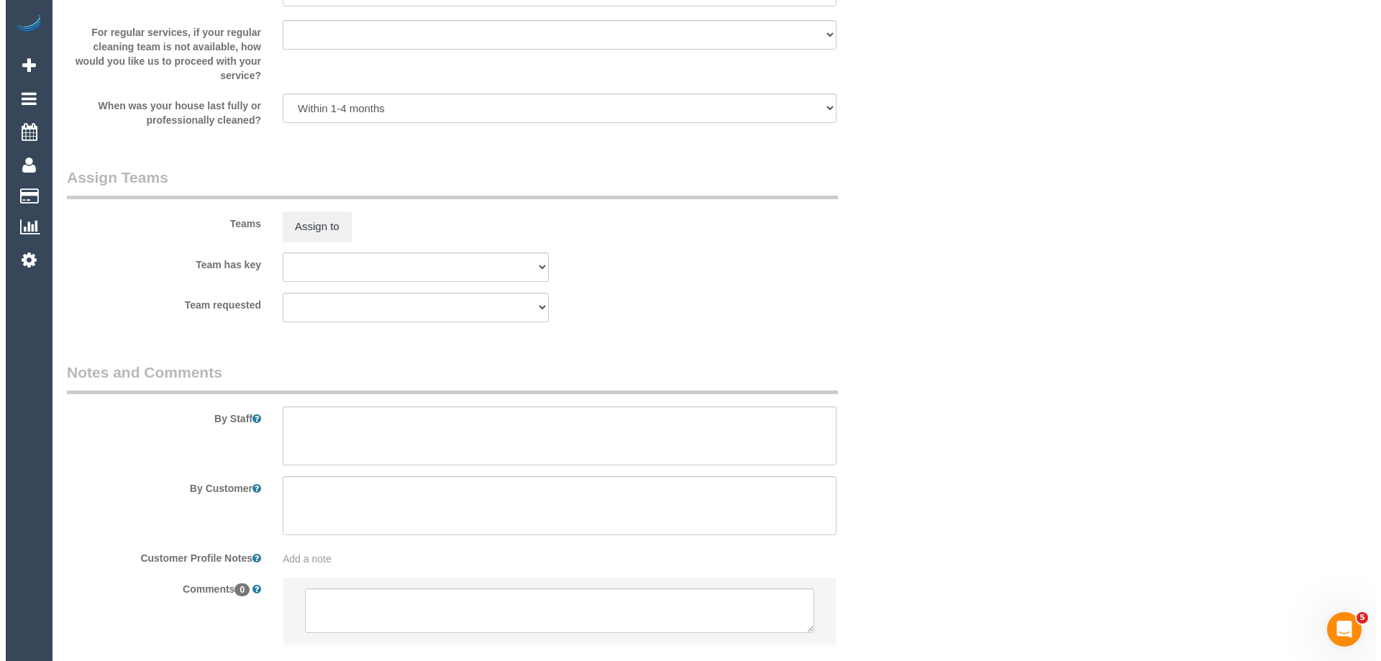
scroll to position [2102, 0]
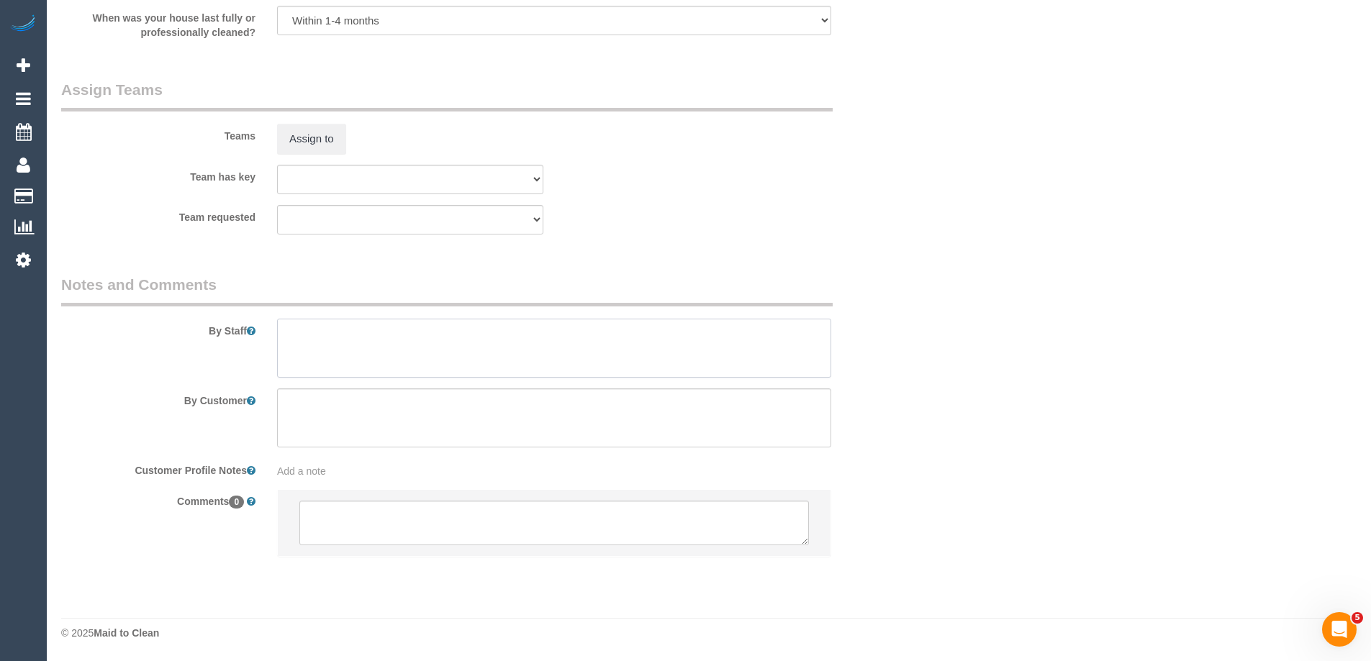
click at [324, 345] on textarea at bounding box center [554, 348] width 554 height 59
type textarea "Estimated time of 4.5-5.5 hrs"
click at [313, 137] on button "Assign to" at bounding box center [311, 139] width 69 height 30
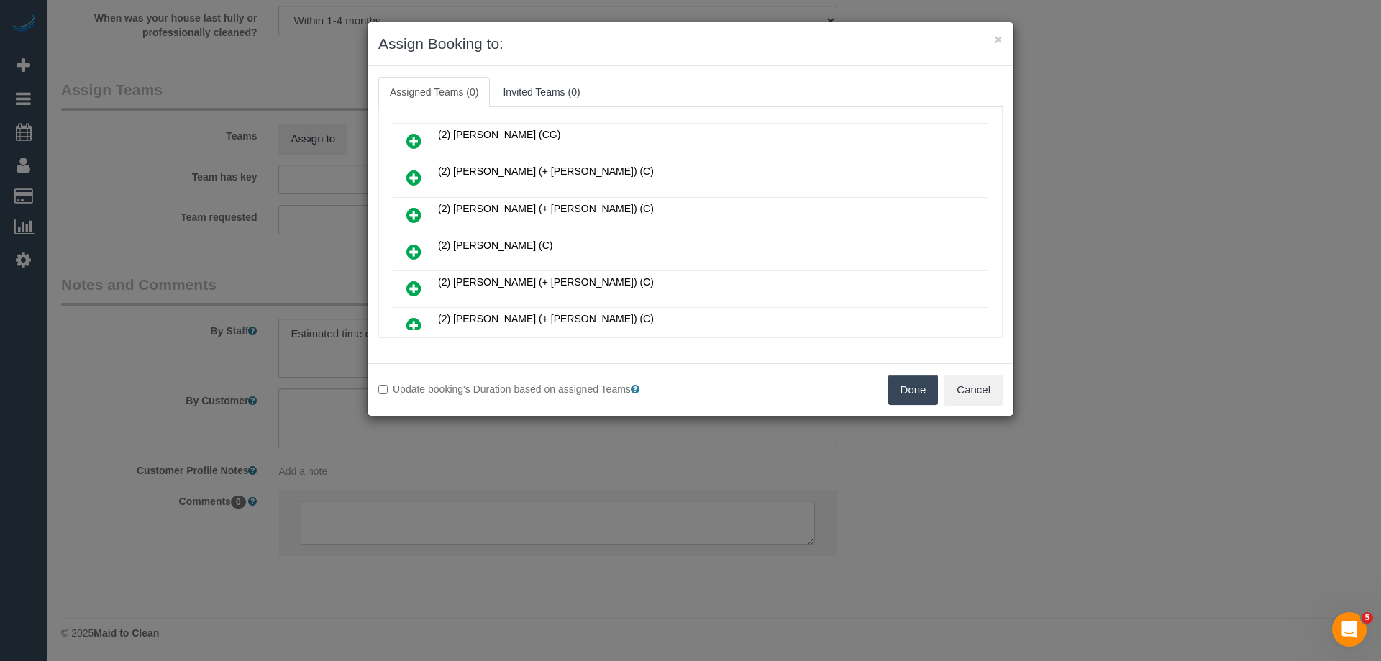
click at [409, 214] on icon at bounding box center [413, 214] width 15 height 17
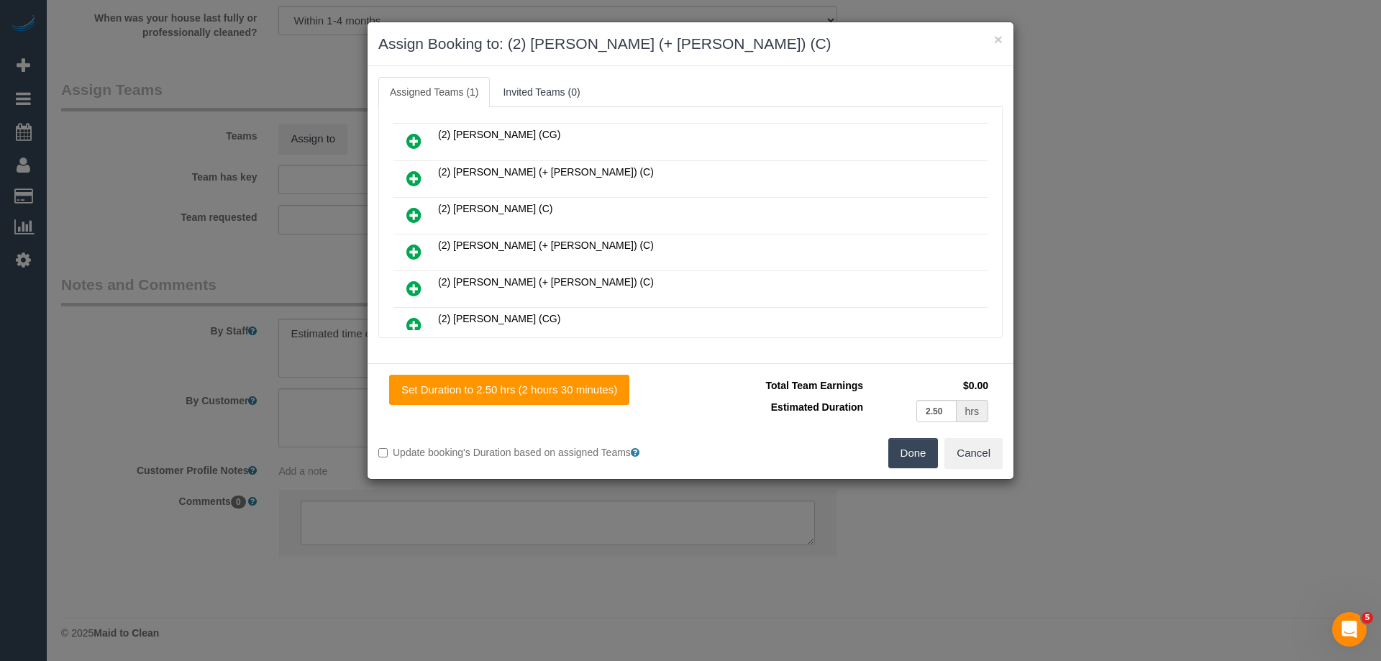
click at [414, 248] on icon at bounding box center [413, 251] width 15 height 17
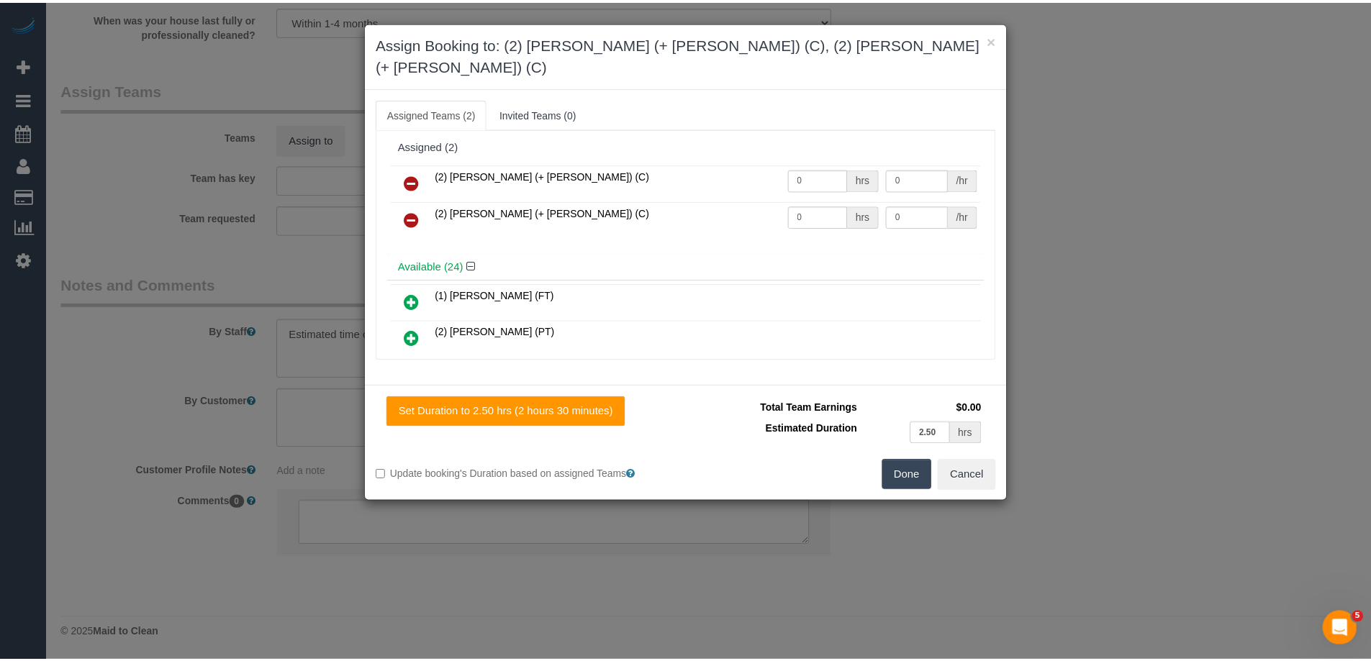
scroll to position [0, 0]
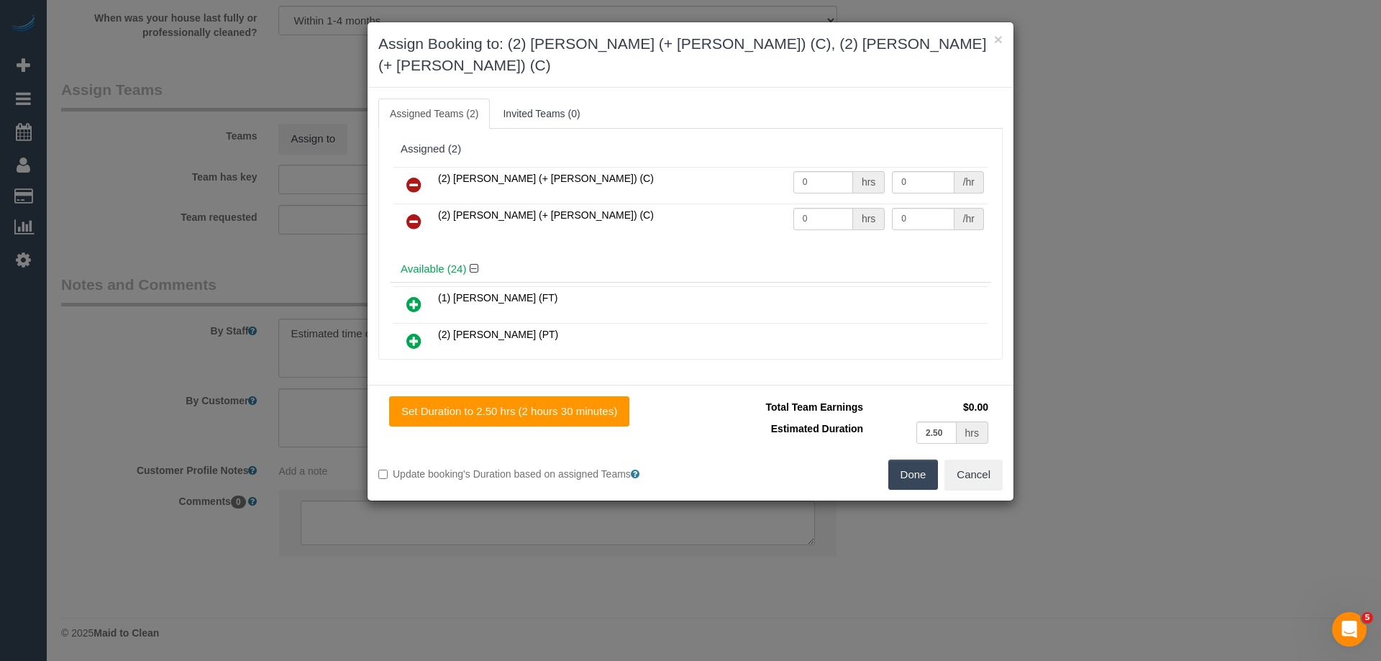
click at [911, 460] on button "Done" at bounding box center [914, 475] width 50 height 30
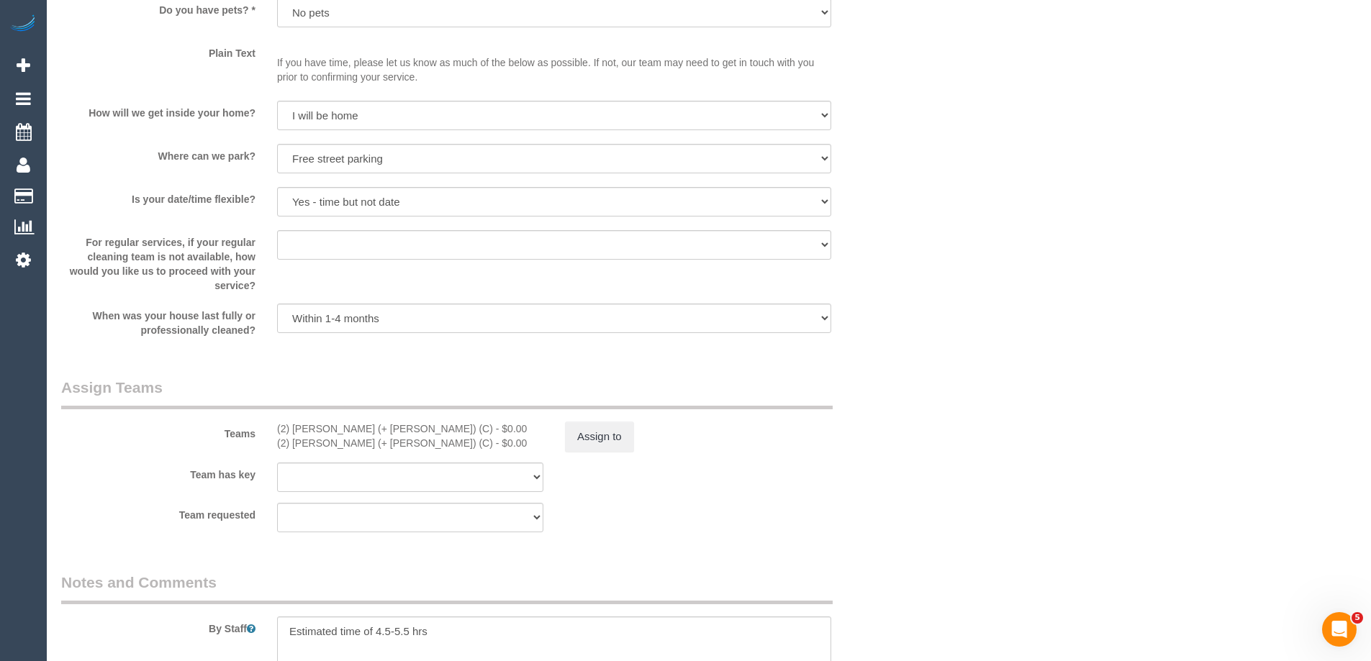
scroll to position [2014, 0]
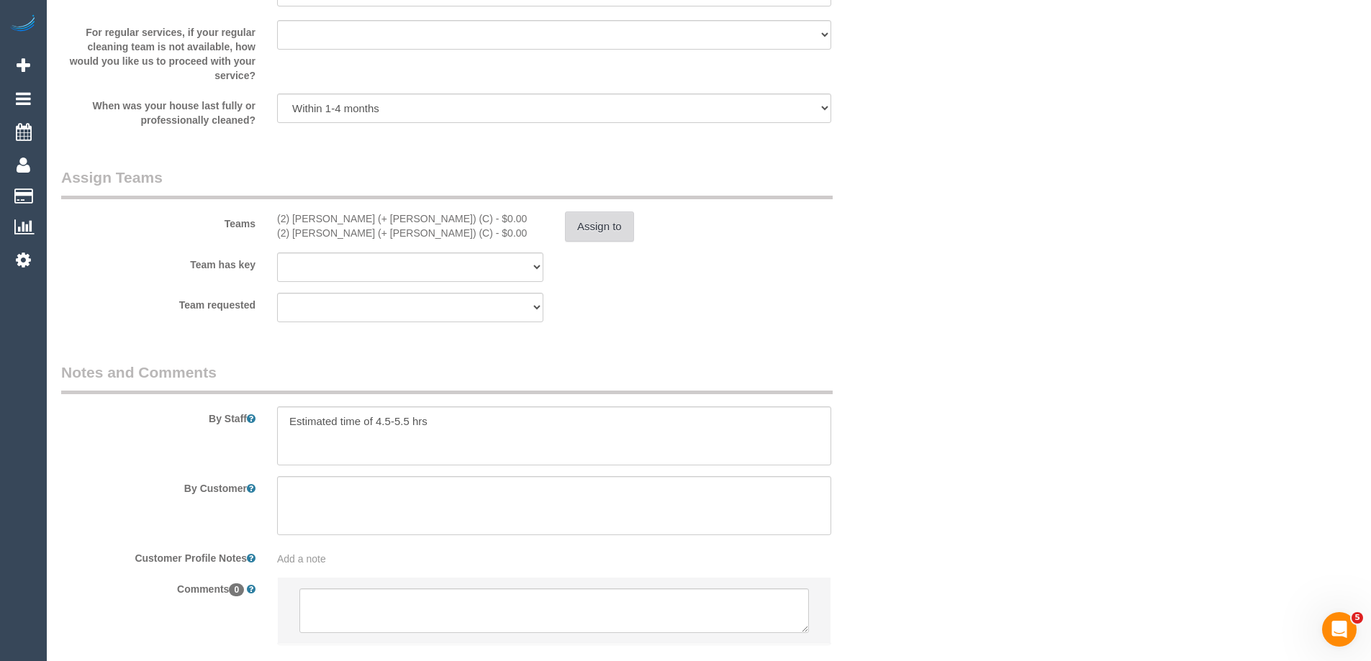
click at [589, 230] on button "Assign to" at bounding box center [599, 227] width 69 height 30
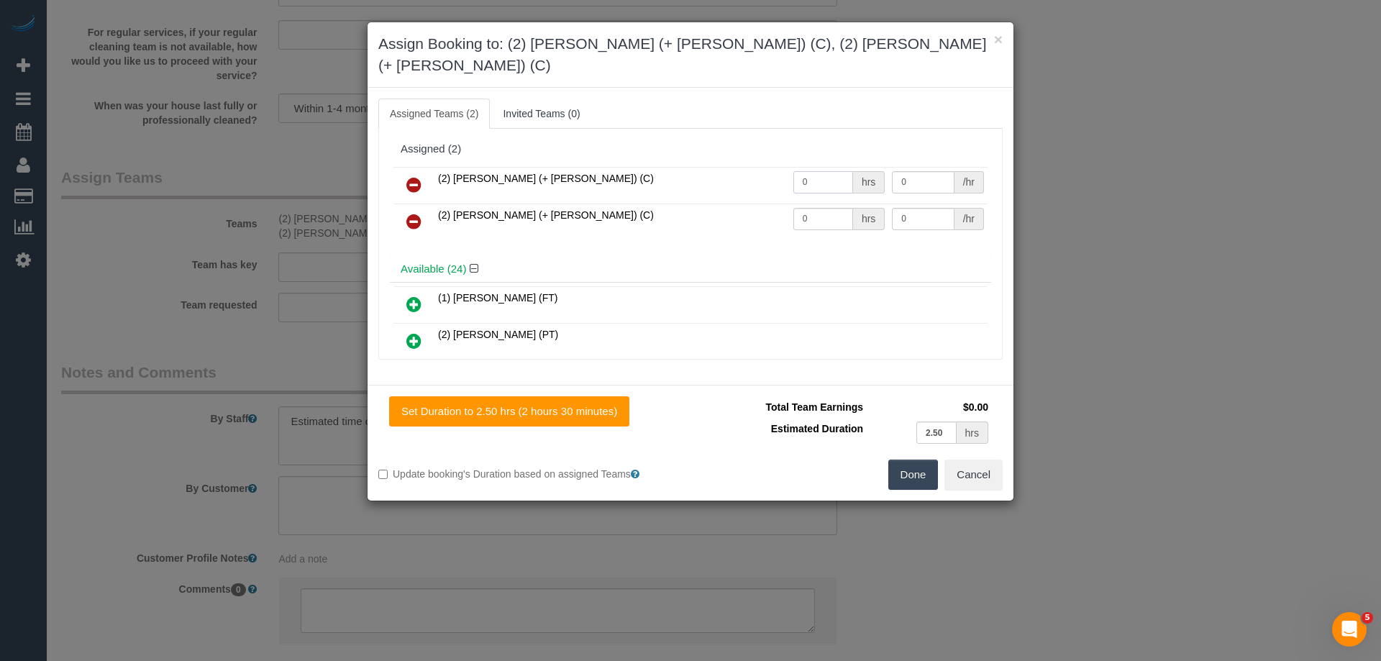
drag, startPoint x: 821, startPoint y: 163, endPoint x: 659, endPoint y: 159, distance: 161.9
click at [659, 167] on tr "(2) Daniela (+ Kevin) (C) 0 hrs 0 /hr" at bounding box center [691, 185] width 594 height 37
type input "1"
click at [755, 204] on tr "(2) Kevin (+ Daniela) (C) 0 hrs 0 /hr" at bounding box center [691, 222] width 594 height 37
type input "1"
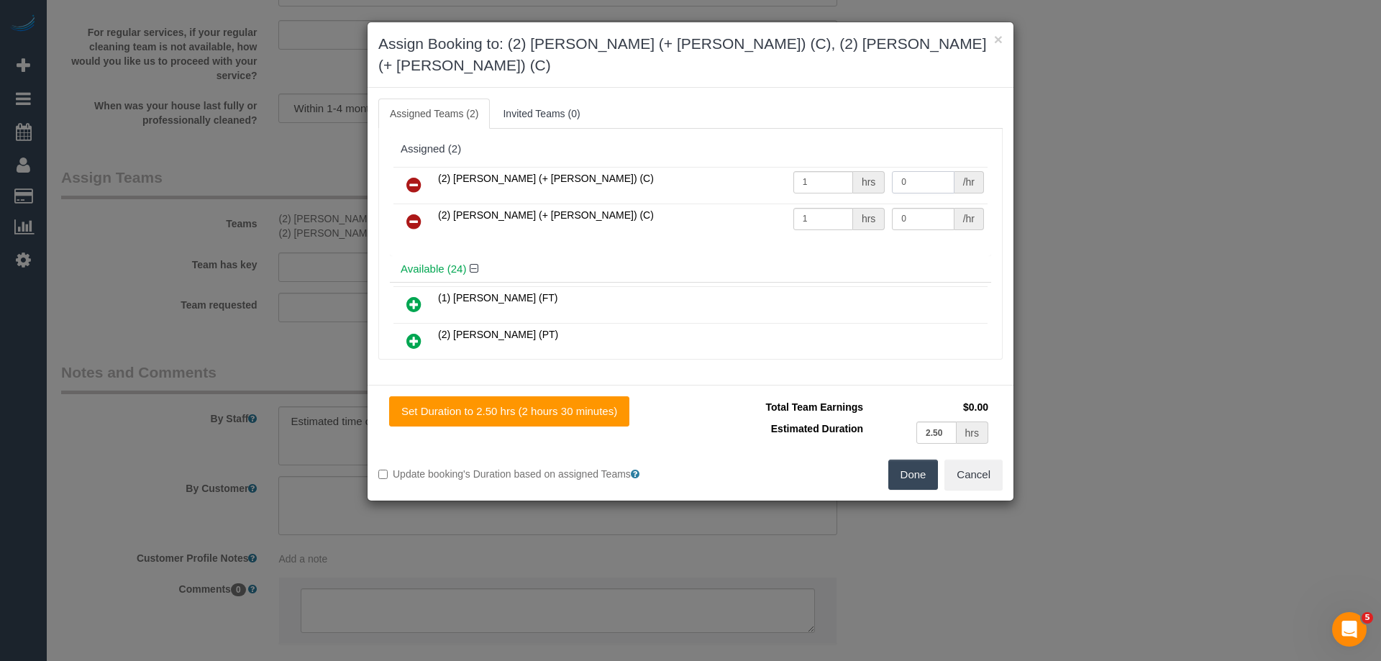
drag, startPoint x: 915, startPoint y: 157, endPoint x: 796, endPoint y: 150, distance: 118.9
click at [796, 167] on tr "(2) Daniela (+ Kevin) (C) 1 hrs 0 /hr" at bounding box center [691, 185] width 594 height 37
type input "95"
drag, startPoint x: 914, startPoint y: 197, endPoint x: 812, endPoint y: 189, distance: 102.5
click at [827, 204] on tr "(2) Kevin (+ Daniela) (C) 1 hrs 0 /hr" at bounding box center [691, 222] width 594 height 37
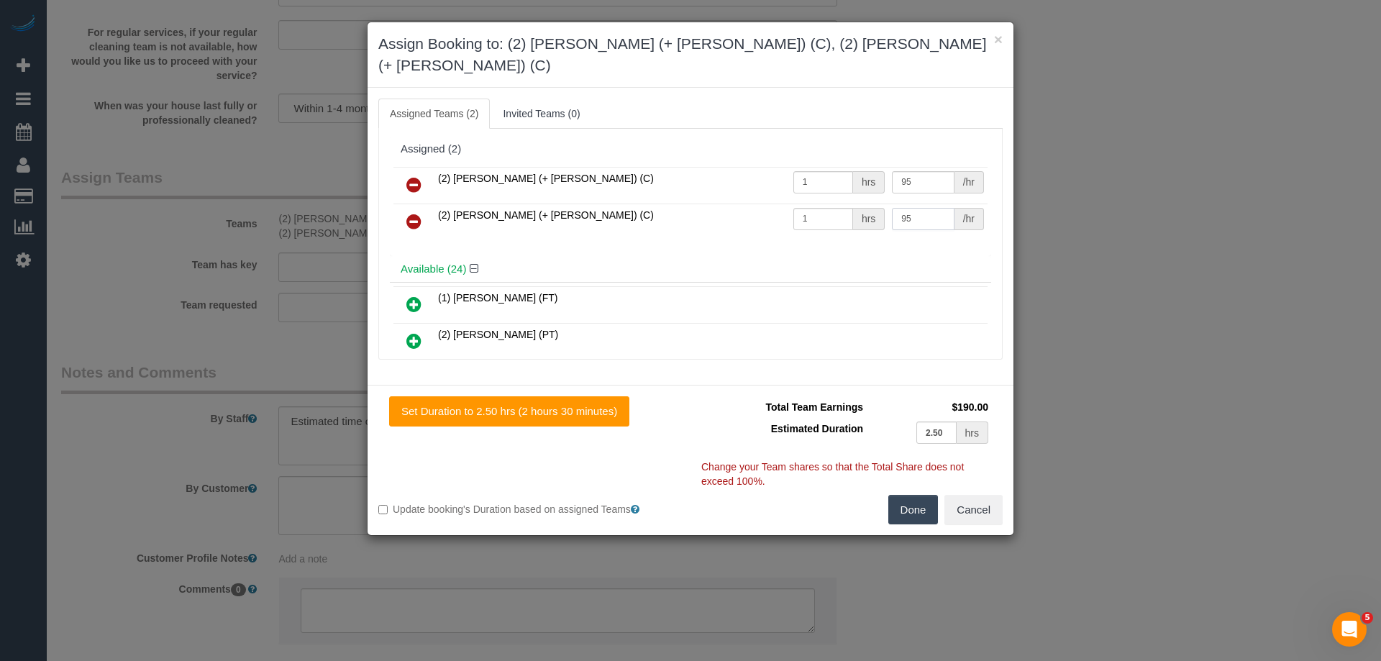
type input "95"
click at [924, 495] on button "Done" at bounding box center [914, 510] width 50 height 30
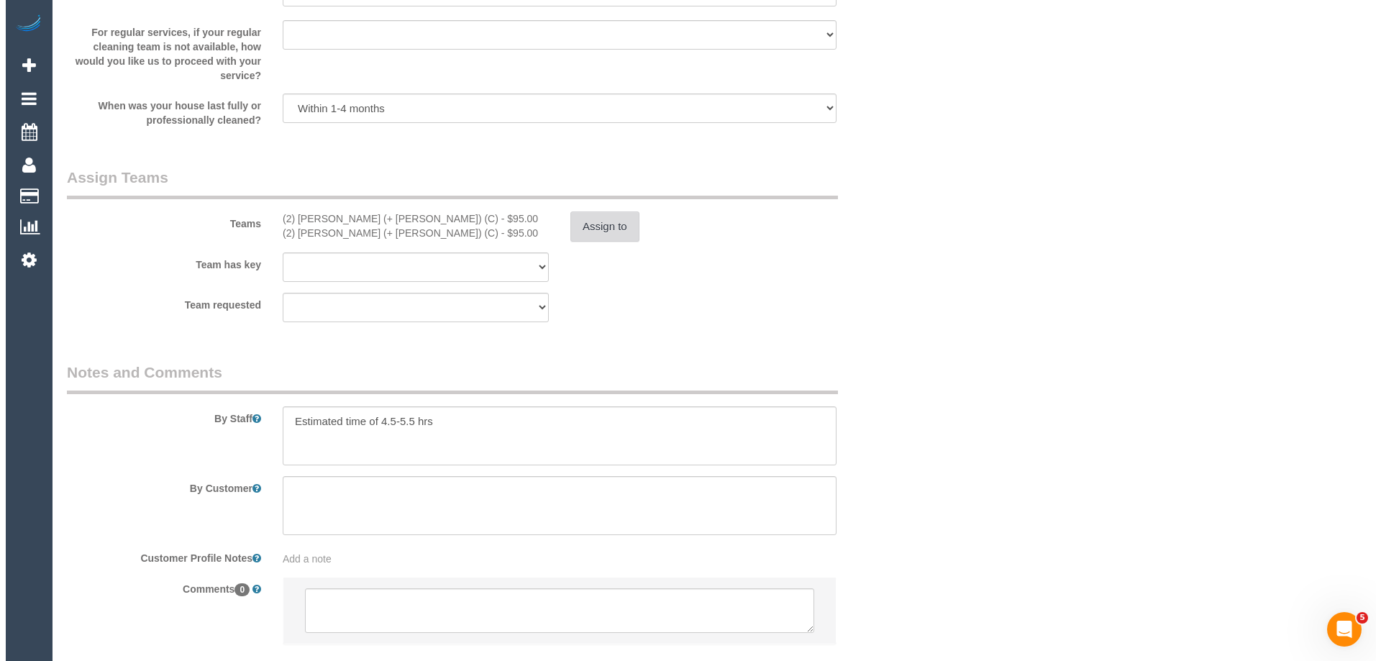
scroll to position [0, 0]
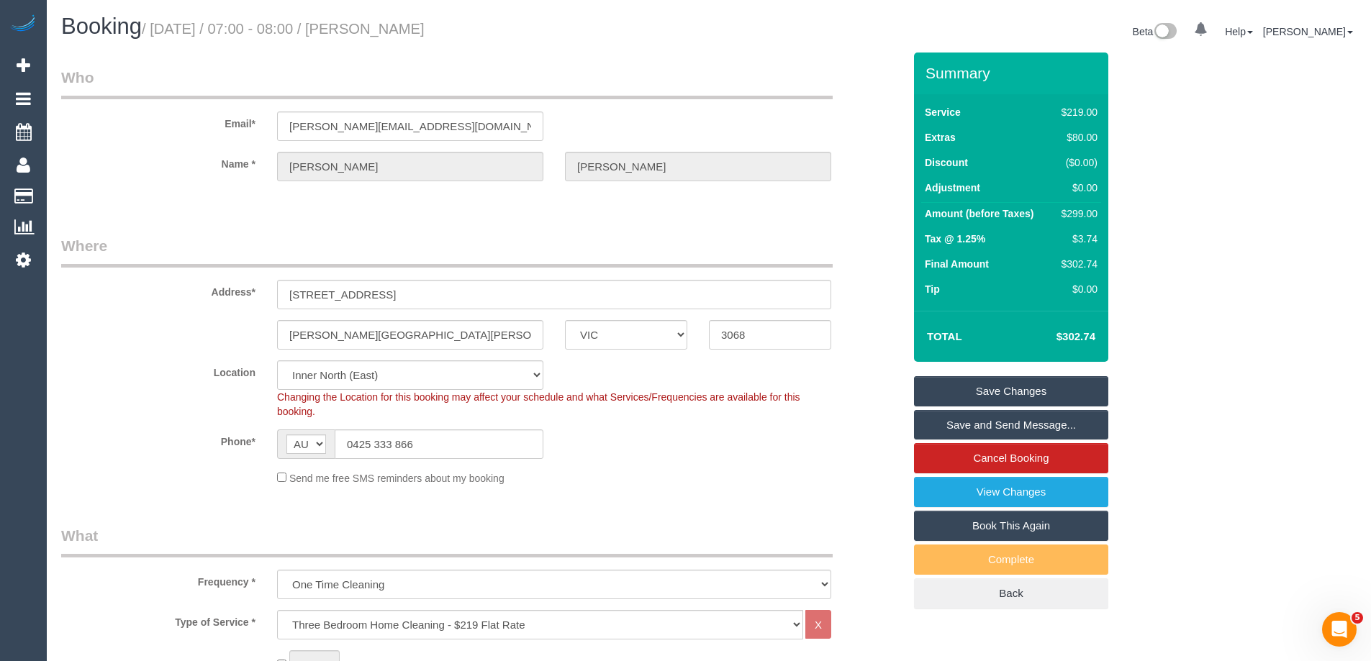
drag, startPoint x: 459, startPoint y: 29, endPoint x: 370, endPoint y: 29, distance: 89.2
click at [370, 29] on h1 "Booking / August 28, 2025 / 07:00 - 08:00 / Charlie Kelly" at bounding box center [379, 26] width 637 height 24
copy small "Charlie Kelly"
click at [935, 419] on link "Save and Send Message..." at bounding box center [1011, 425] width 194 height 30
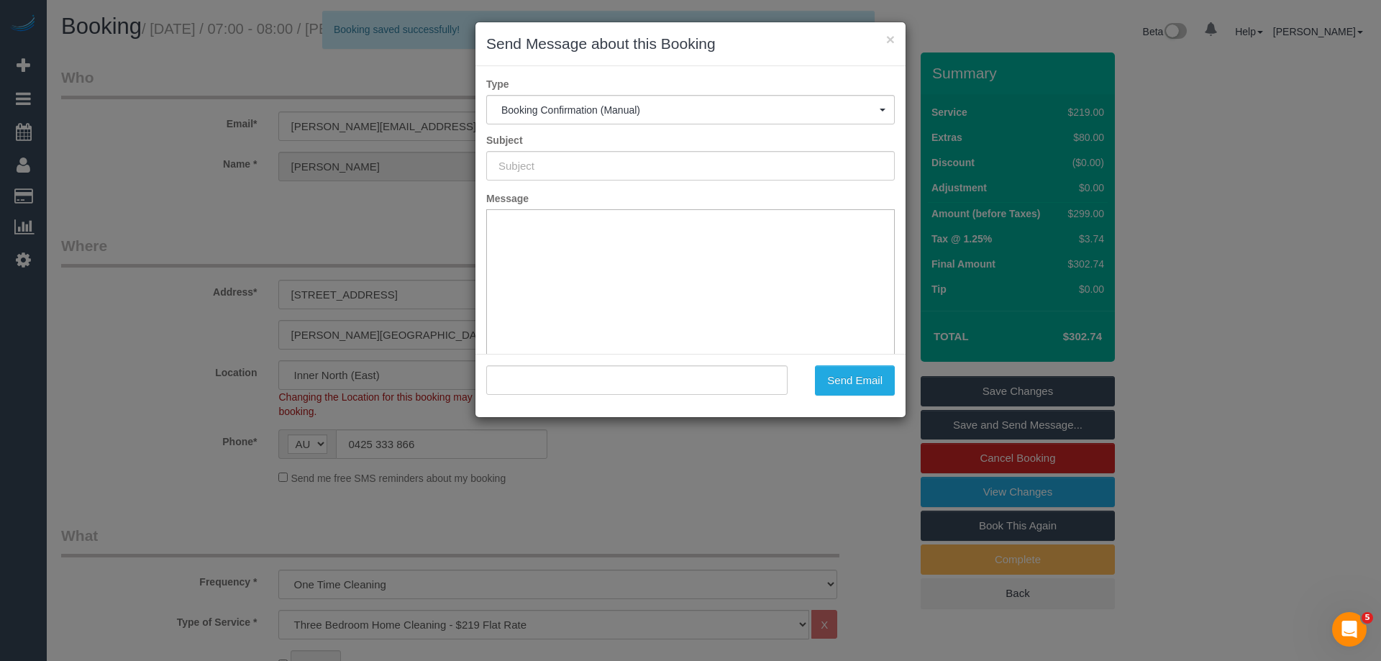
type input "Booking Confirmed"
type input ""Charlie Kelly" <charles.kelly1324@gmail.com>"
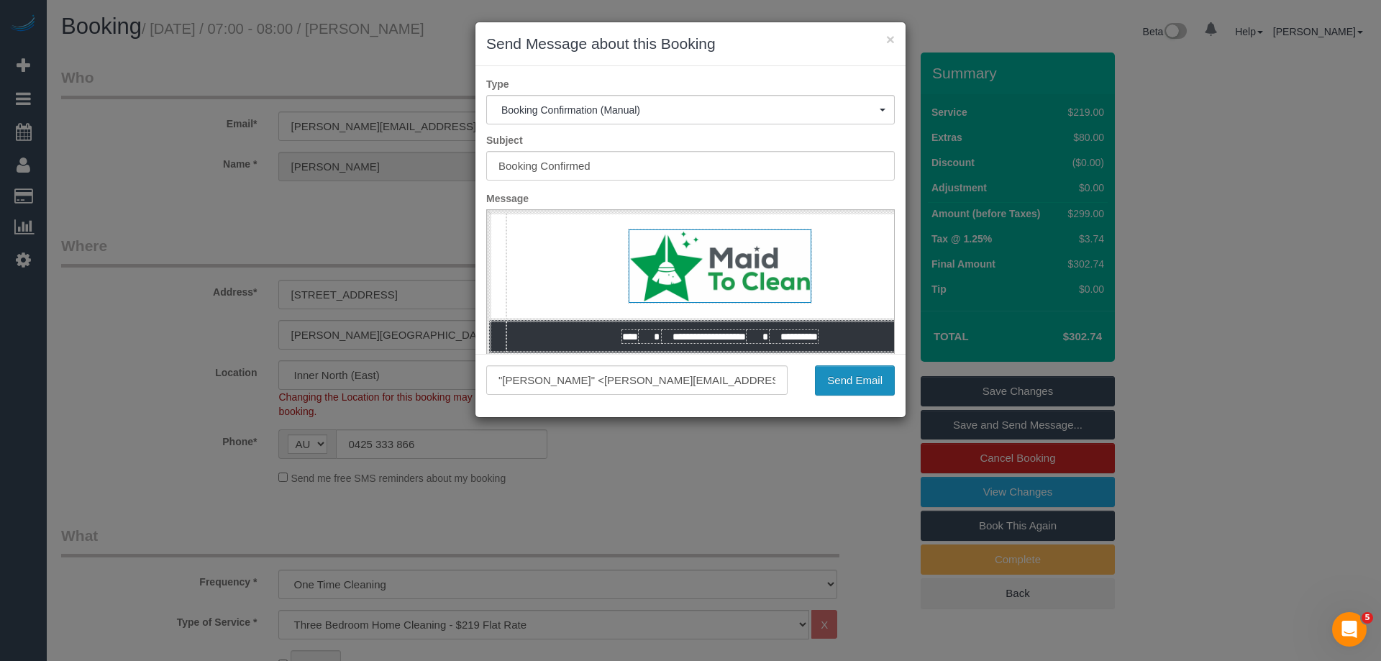
click at [863, 384] on button "Send Email" at bounding box center [855, 380] width 80 height 30
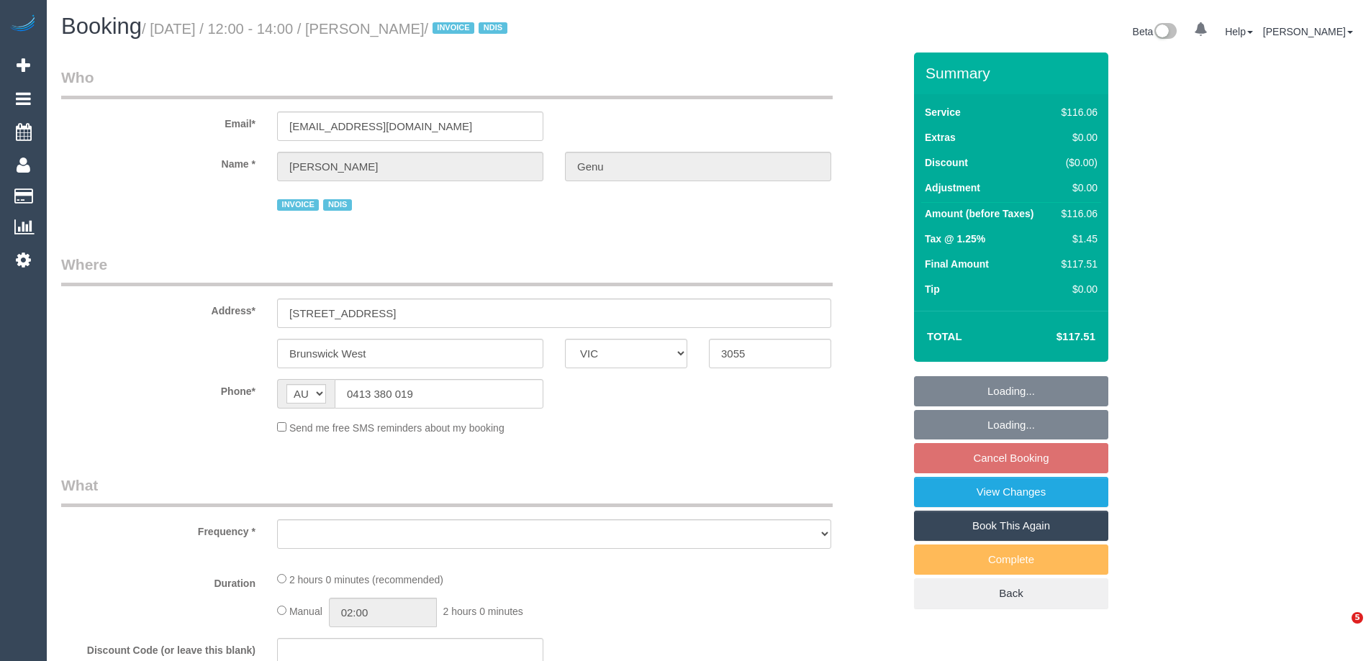
select select "VIC"
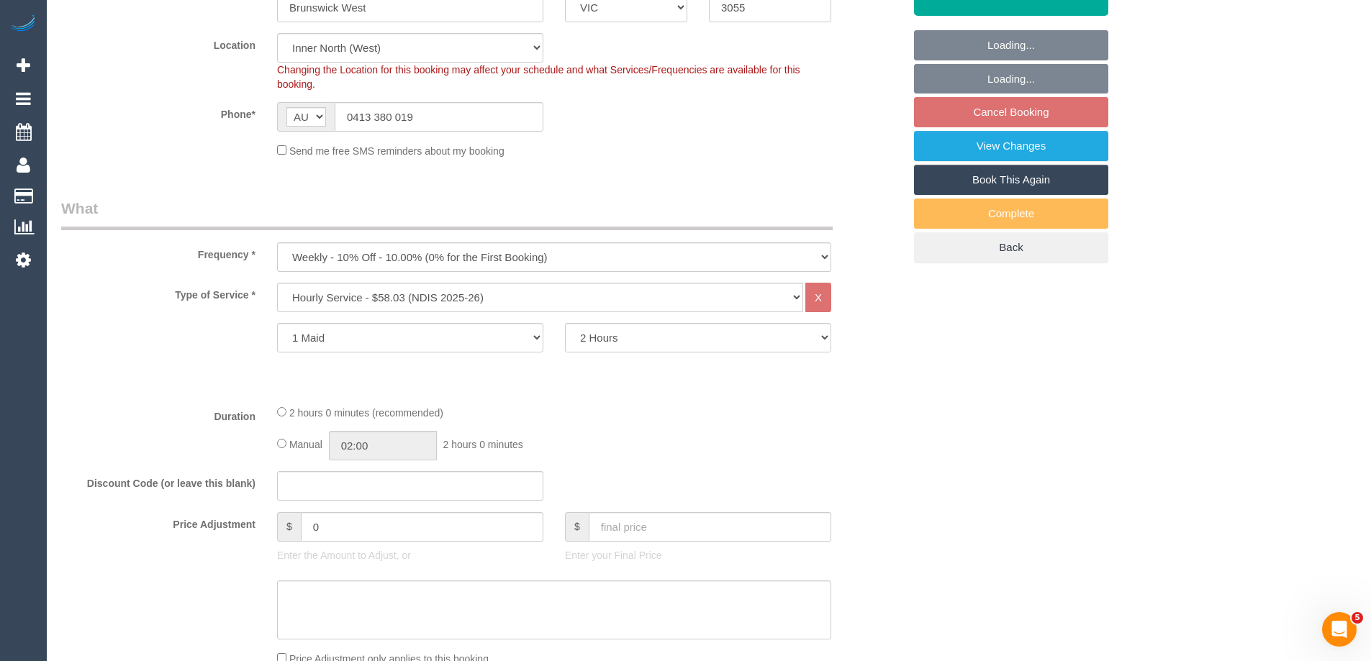
select select "object:774"
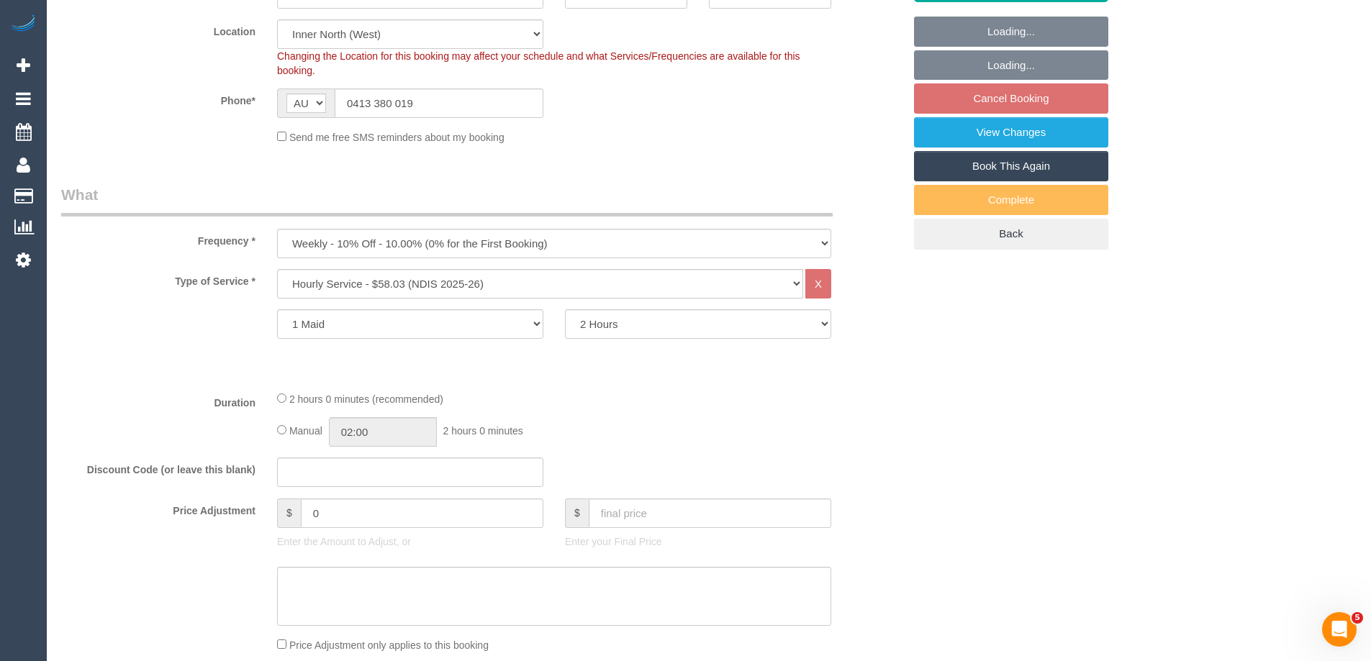
select select "number:28"
select select "number:14"
select select "number:21"
select select "number:36"
select select "number:35"
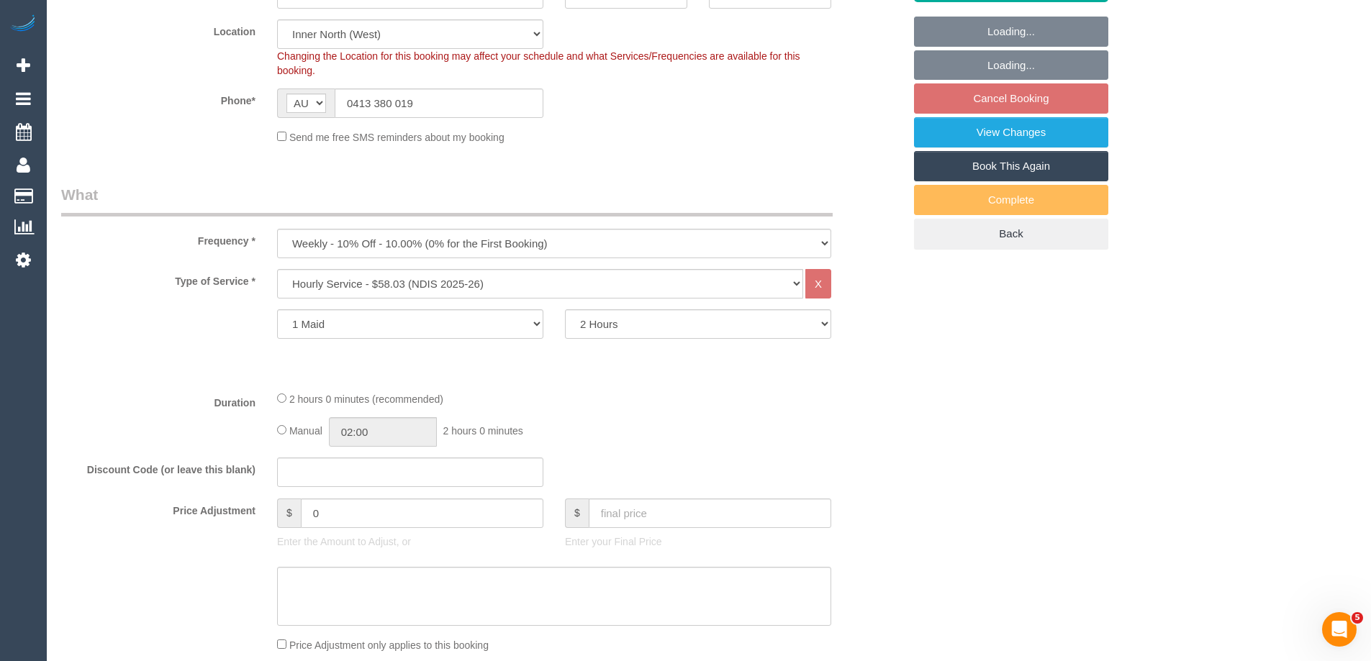
select select "spot1"
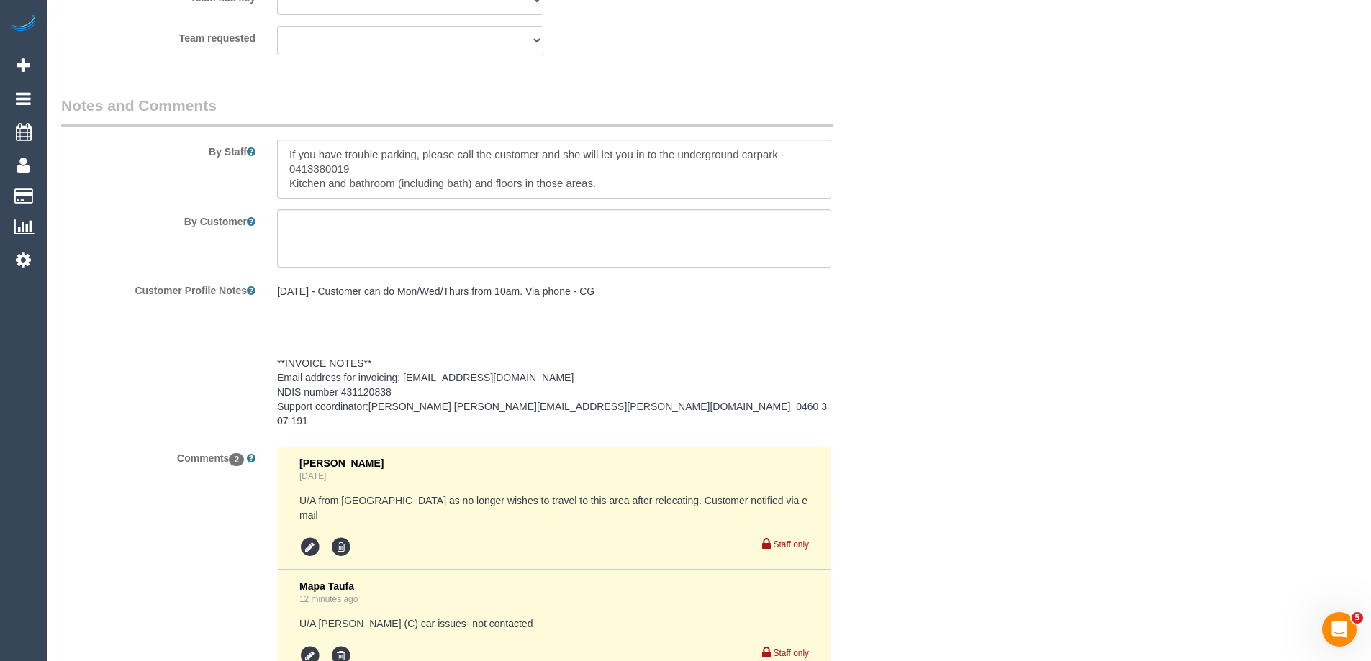
scroll to position [1806, 0]
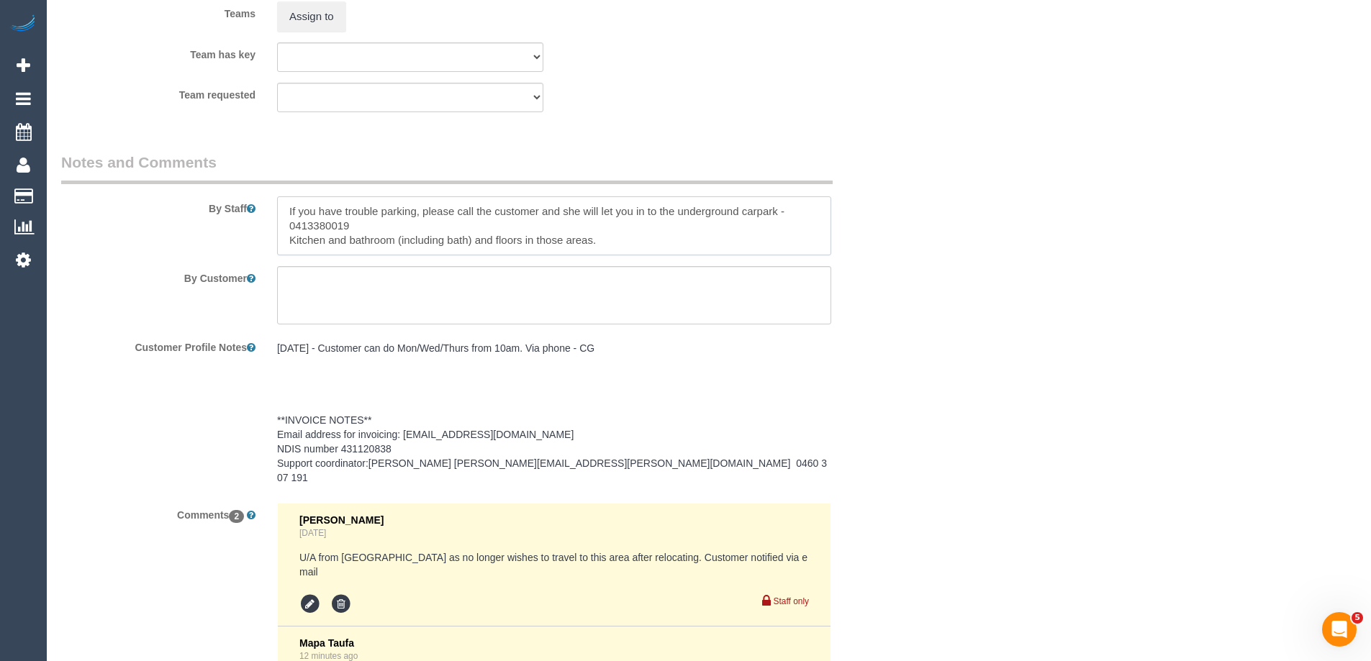
click at [284, 214] on textarea at bounding box center [554, 225] width 554 height 59
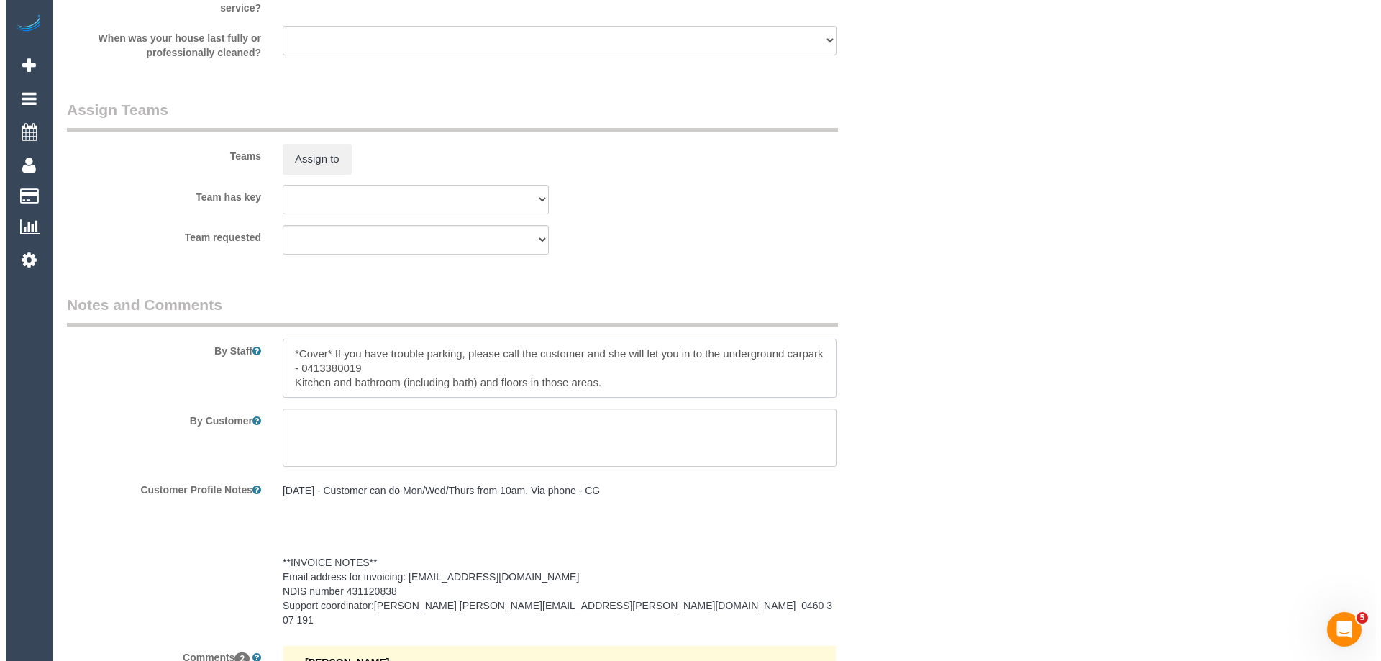
scroll to position [1662, 0]
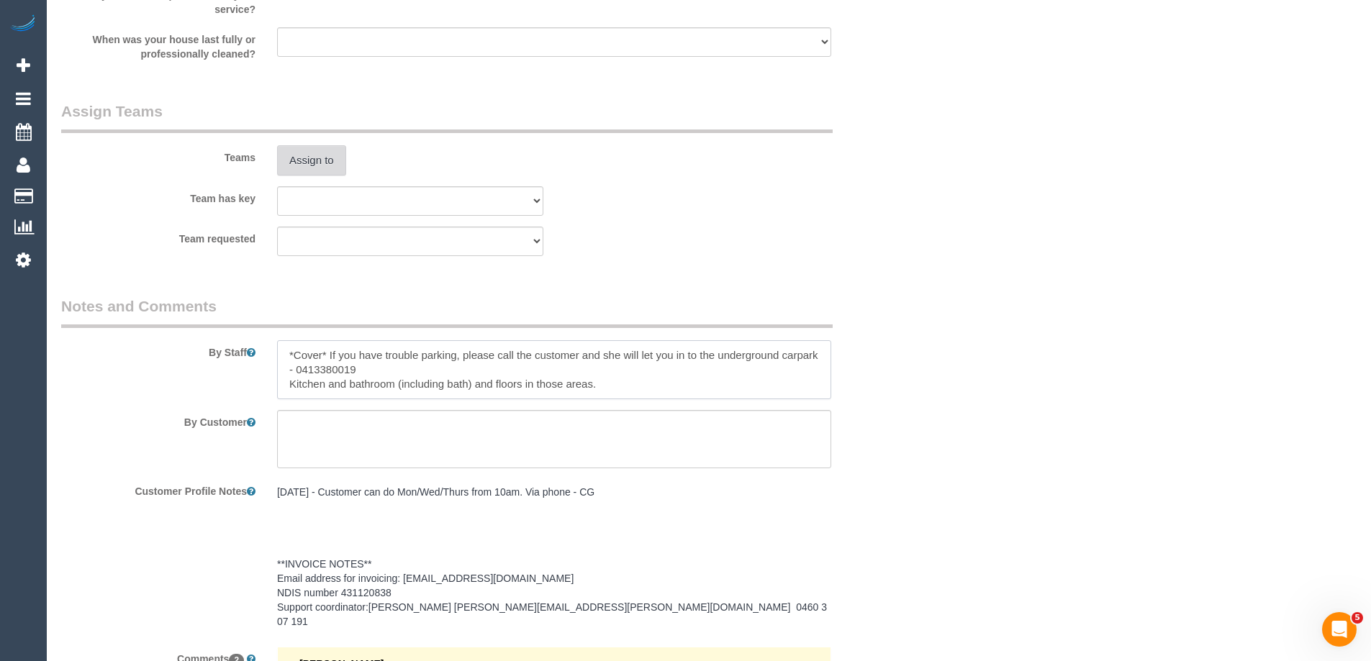
type textarea "*Cover* If you have trouble parking, please call the customer and she will let …"
click at [320, 155] on button "Assign to" at bounding box center [311, 160] width 69 height 30
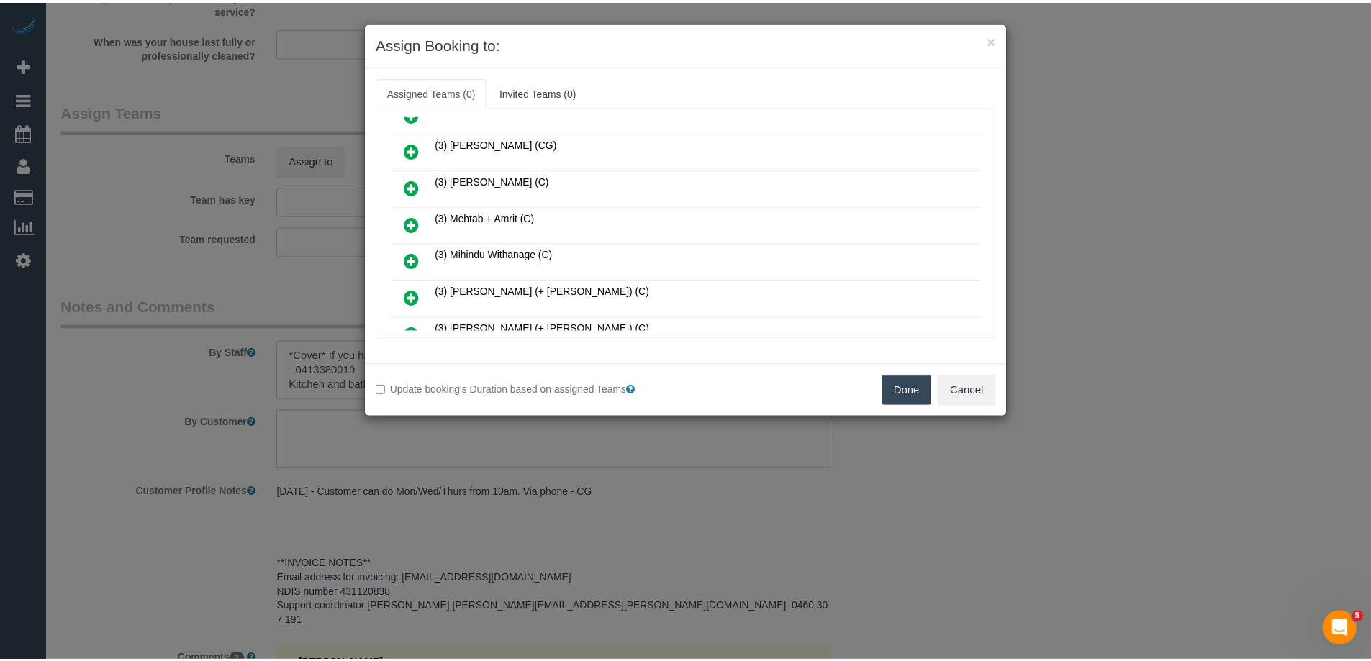
scroll to position [791, 0]
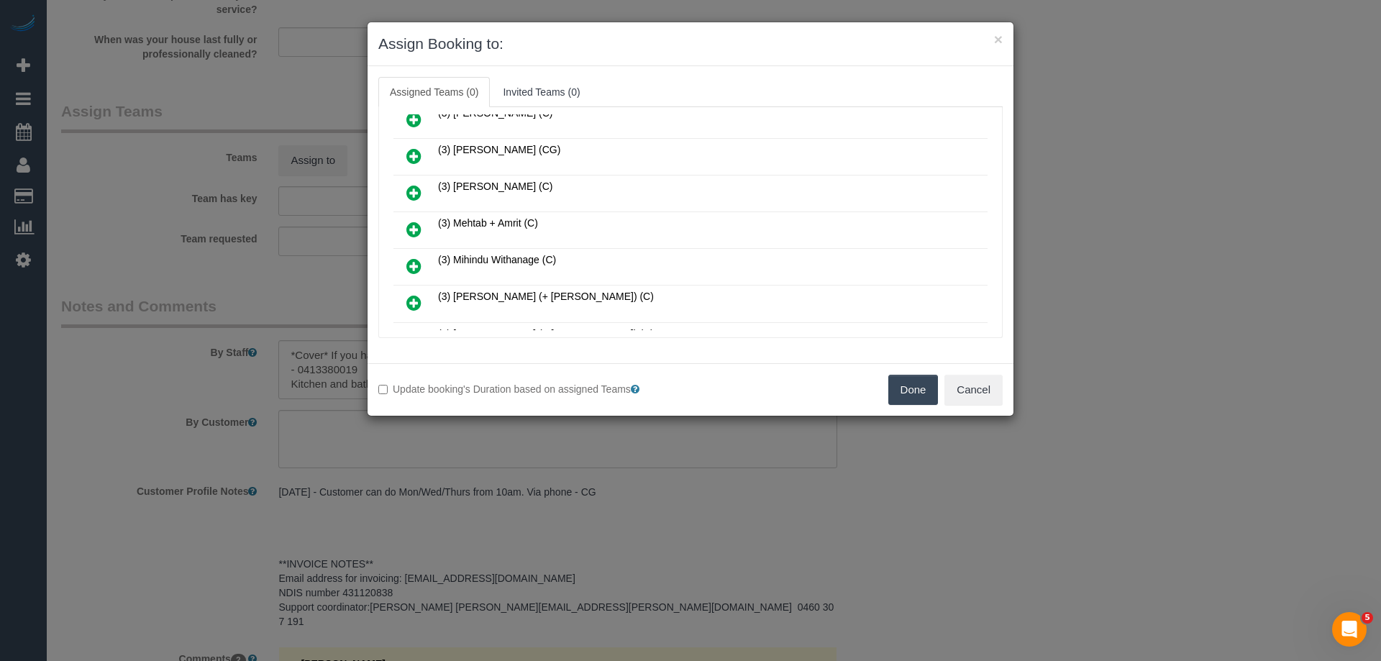
click at [903, 389] on button "Done" at bounding box center [914, 390] width 50 height 30
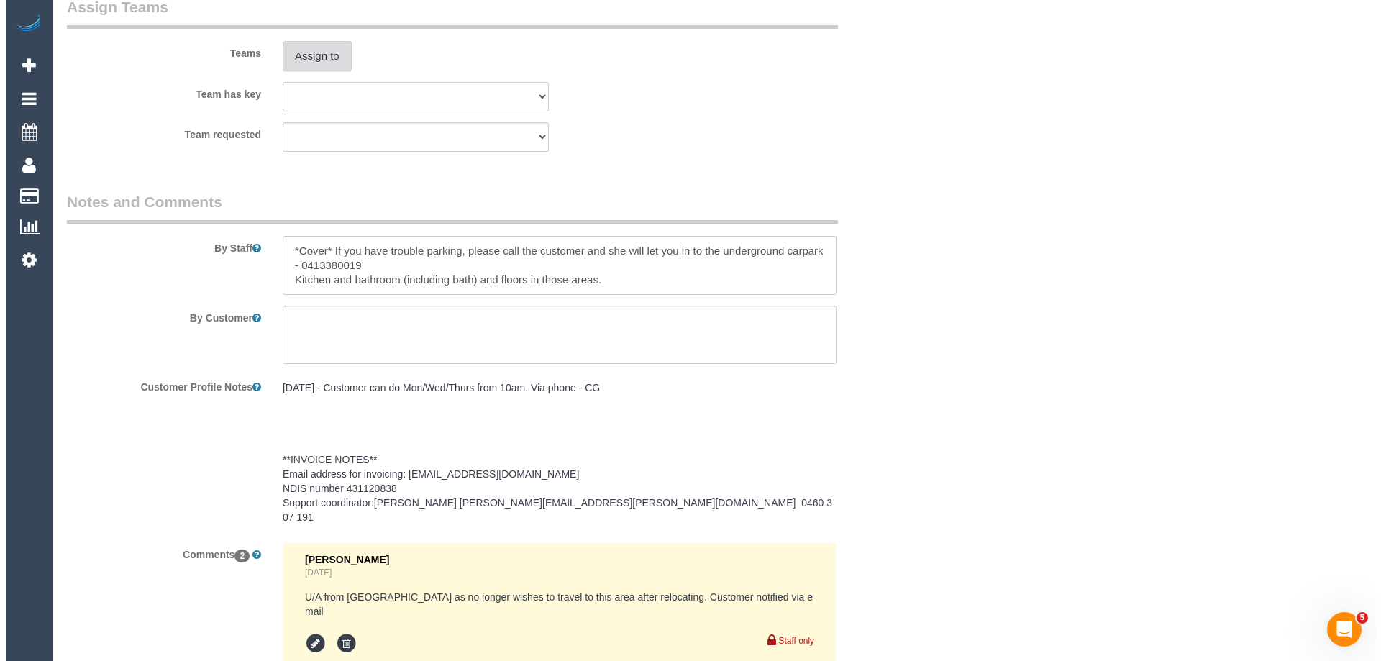
scroll to position [1727, 0]
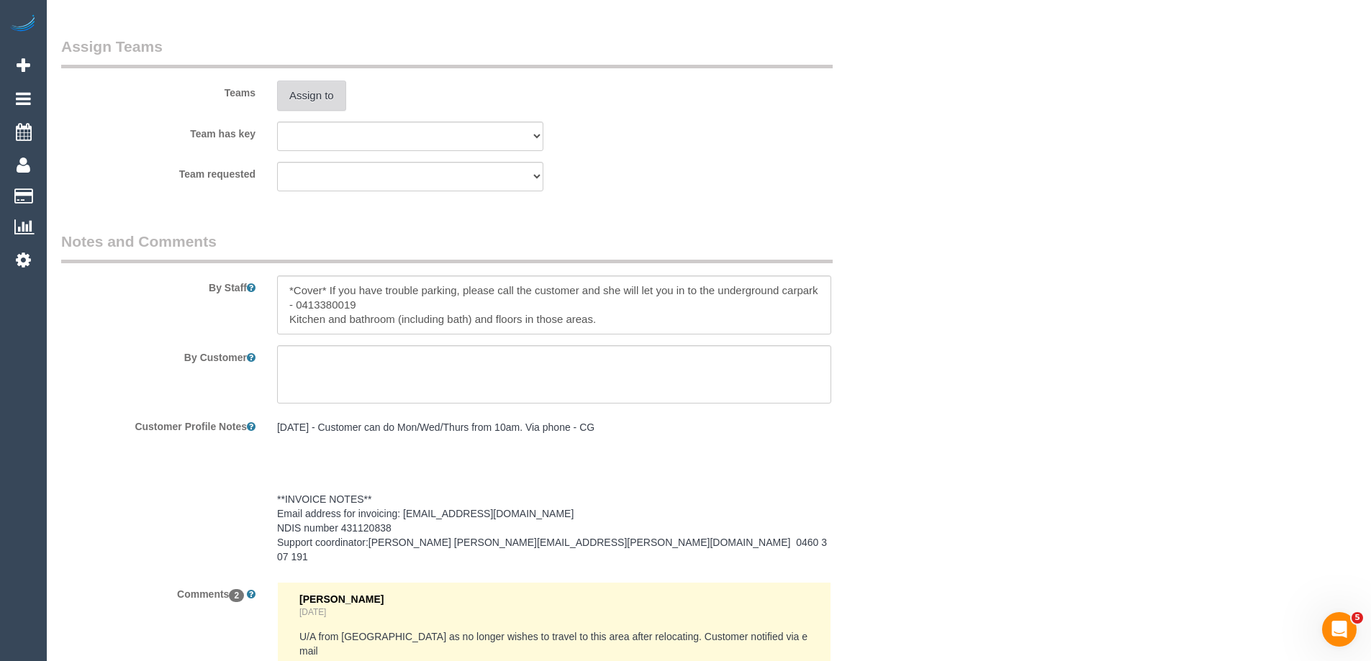
click at [306, 98] on button "Assign to" at bounding box center [311, 96] width 69 height 30
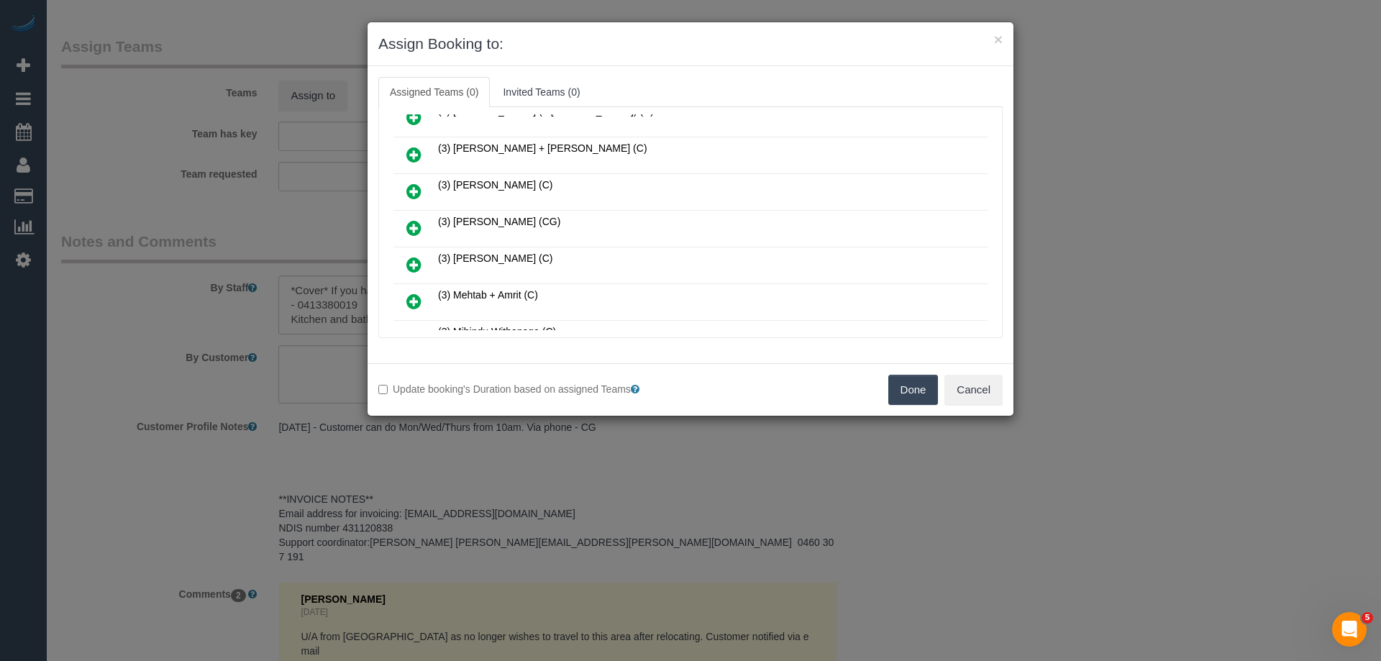
click at [407, 184] on icon at bounding box center [413, 191] width 15 height 17
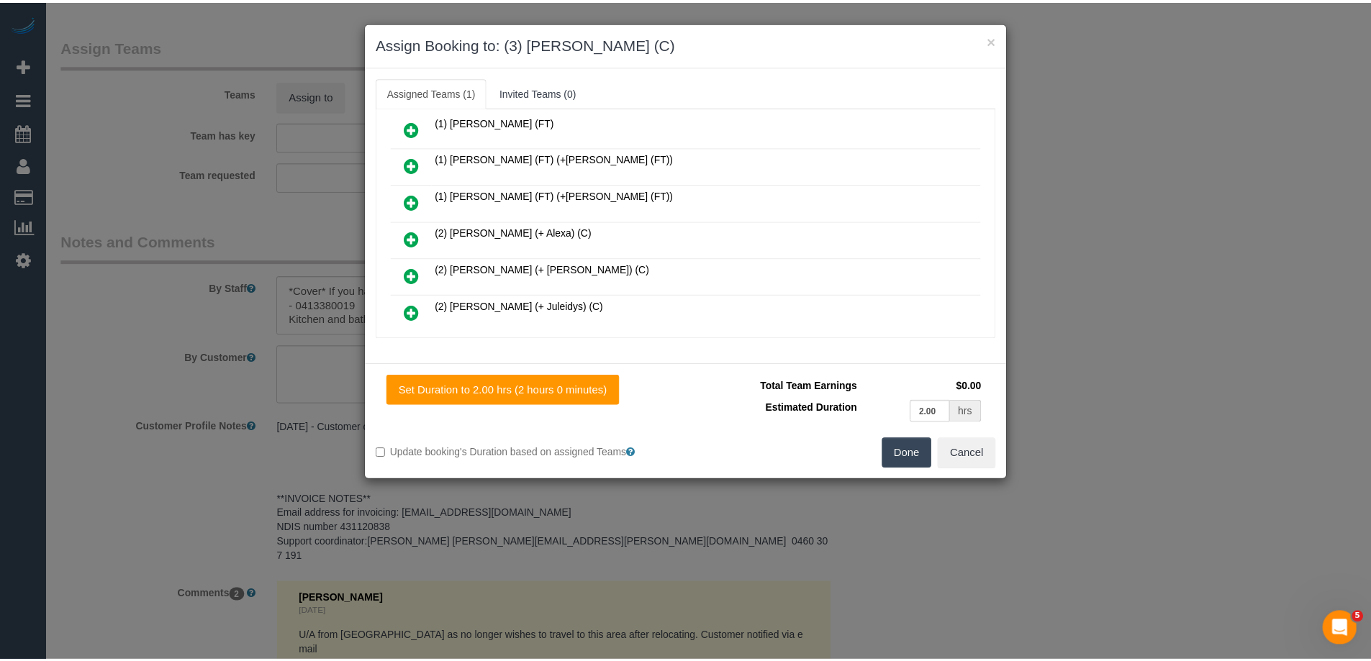
scroll to position [0, 0]
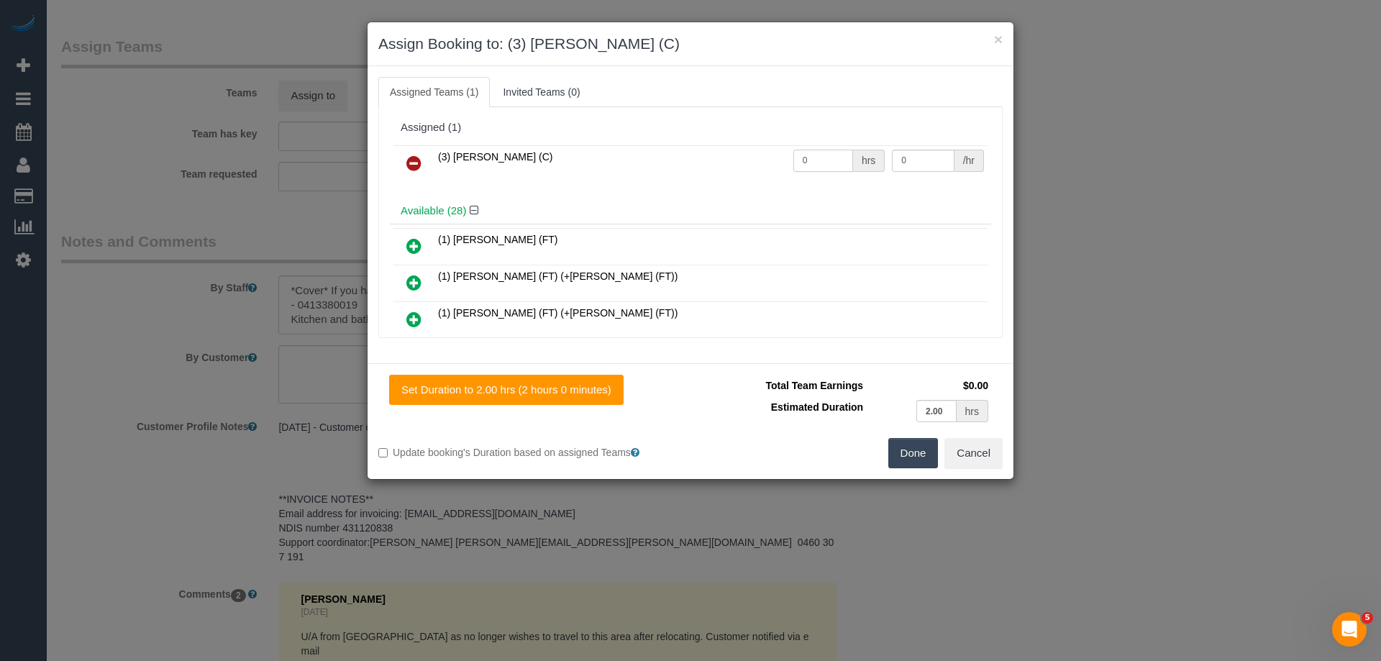
drag, startPoint x: 763, startPoint y: 158, endPoint x: 748, endPoint y: 157, distance: 15.2
click at [749, 157] on tr "(3) Jahidul Islam (C) 0 hrs 0 /hr" at bounding box center [691, 163] width 594 height 37
type input "2"
drag, startPoint x: 933, startPoint y: 161, endPoint x: 752, endPoint y: 158, distance: 181.3
click at [766, 154] on tr "(3) Jahidul Islam (C) 2 hrs 0 /hr" at bounding box center [691, 163] width 594 height 37
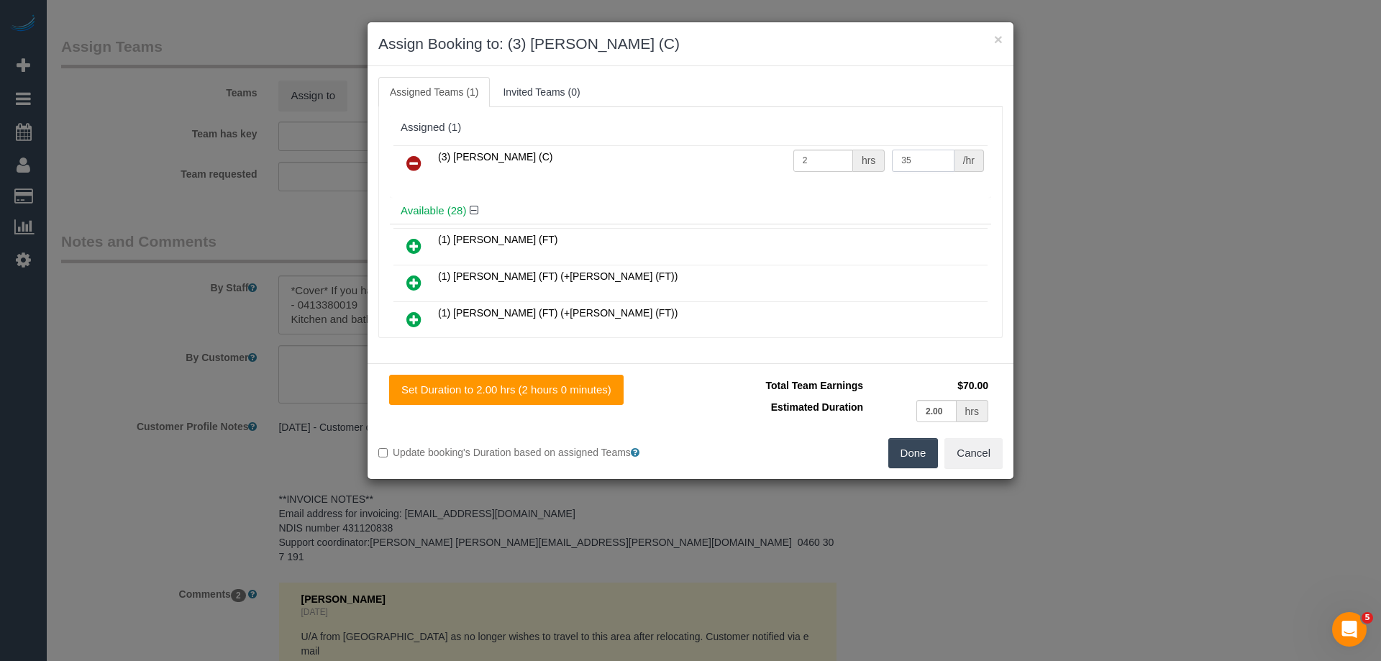
type input "35"
click at [909, 458] on button "Done" at bounding box center [914, 453] width 50 height 30
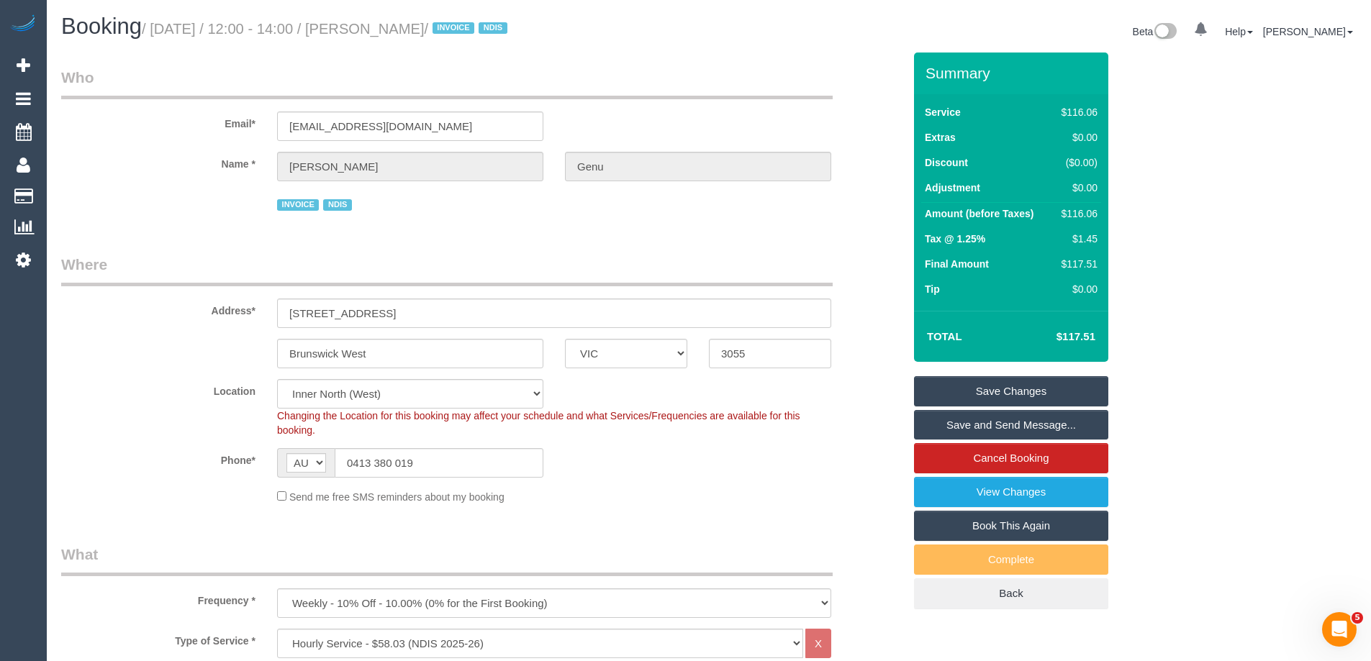
drag, startPoint x: 500, startPoint y: 32, endPoint x: 371, endPoint y: 23, distance: 129.1
click at [371, 23] on small "/ August 28, 2025 / 12:00 - 14:00 / Terry Lindiann Genu / INVOICE NDIS" at bounding box center [327, 29] width 370 height 16
copy small "Terry Lindiann Genu"
click at [963, 383] on link "Save Changes" at bounding box center [1011, 391] width 194 height 30
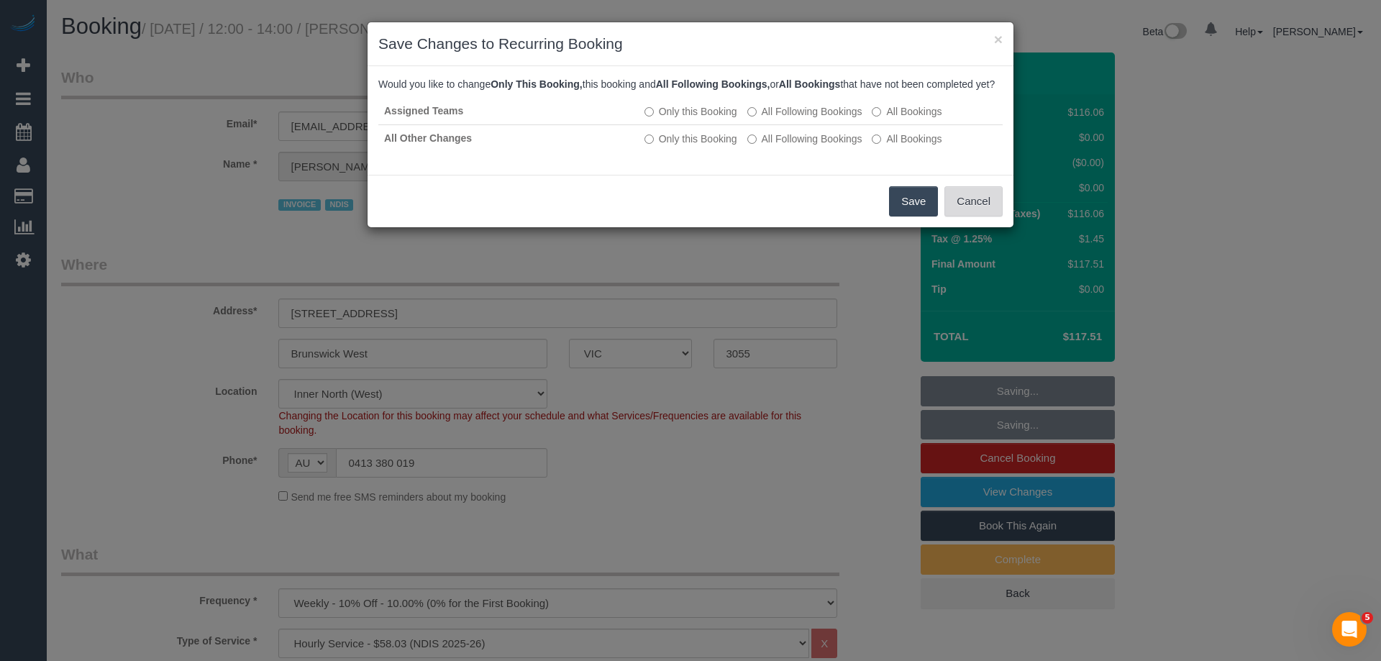
click at [976, 212] on button "Cancel" at bounding box center [974, 201] width 58 height 30
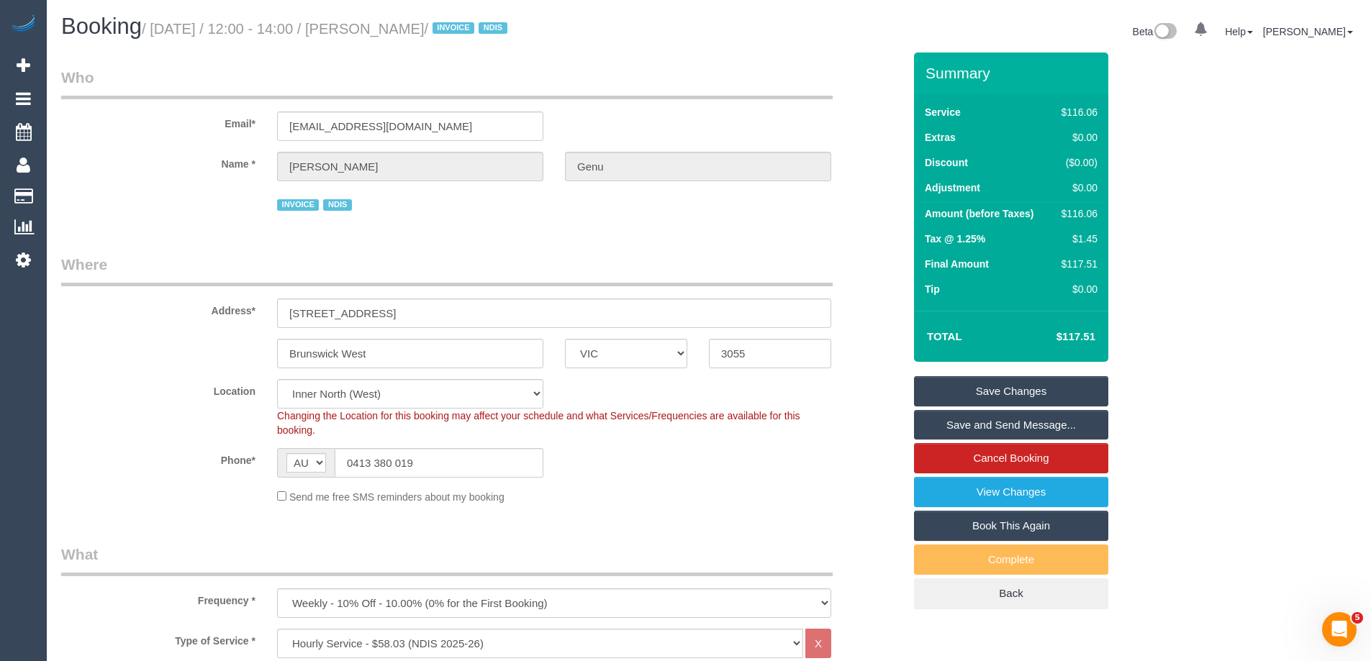
copy small "Terry Lindiann Genu"
click at [964, 389] on link "Save Changes" at bounding box center [1011, 391] width 194 height 30
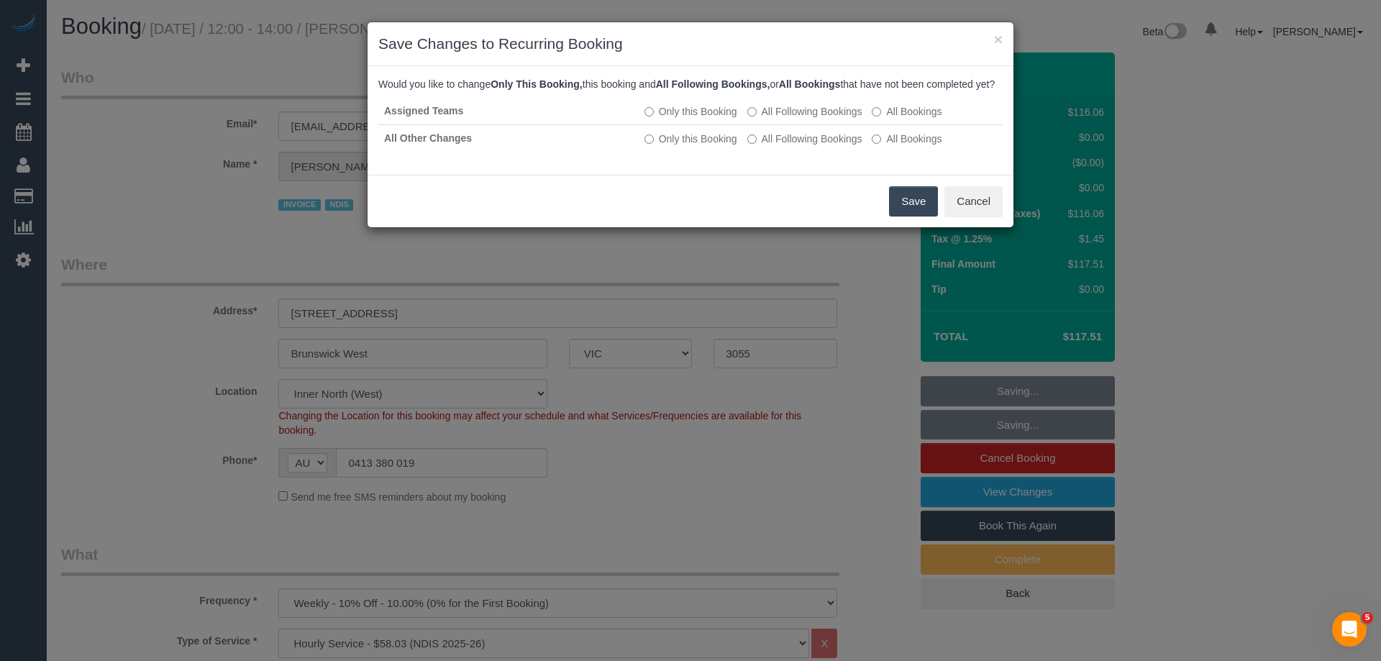
click at [926, 213] on button "Save" at bounding box center [913, 201] width 49 height 30
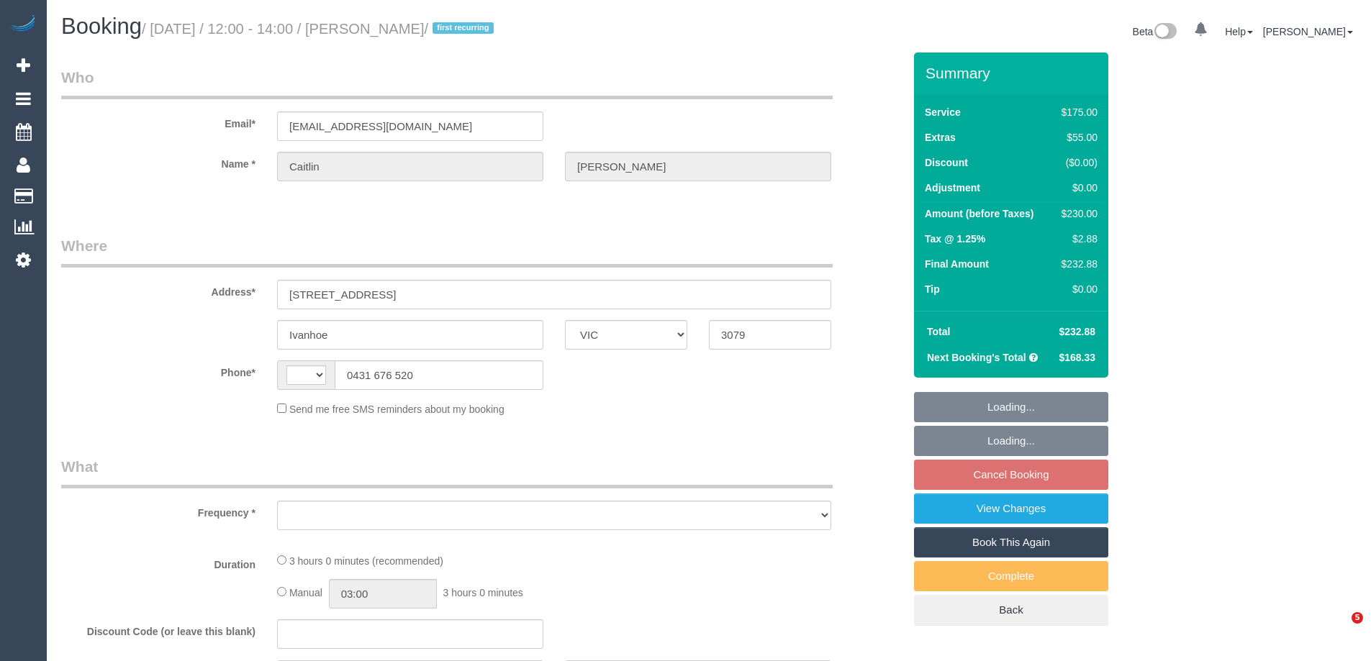
select select "VIC"
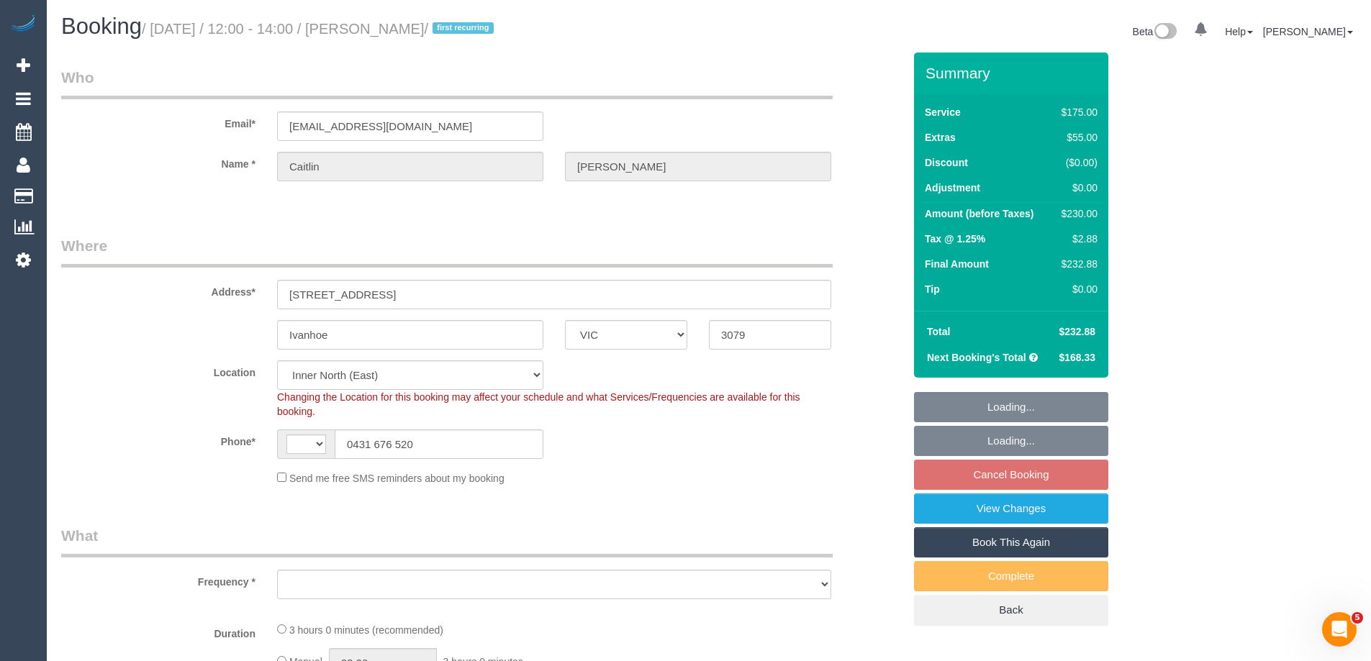
select select "string:AU"
select select "object:843"
select select "150"
select select "number:27"
select select "number:14"
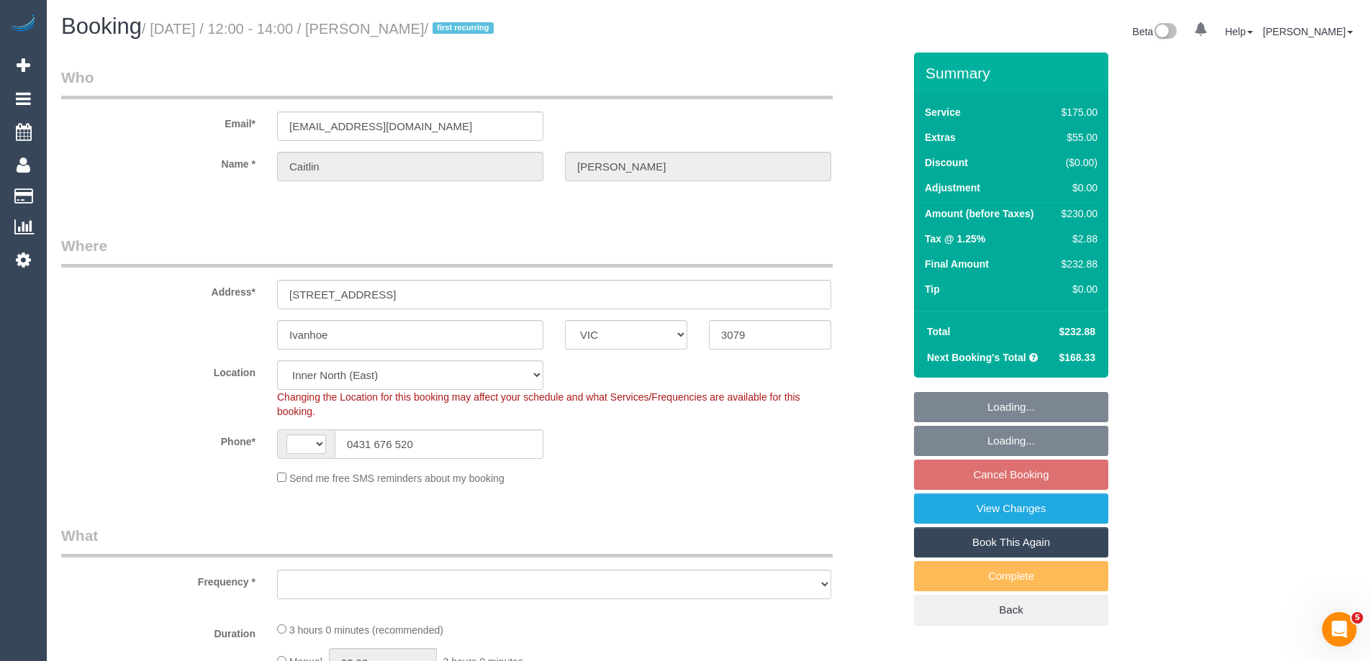
select select "number:19"
select select "number:22"
select select "number:34"
select select "number:12"
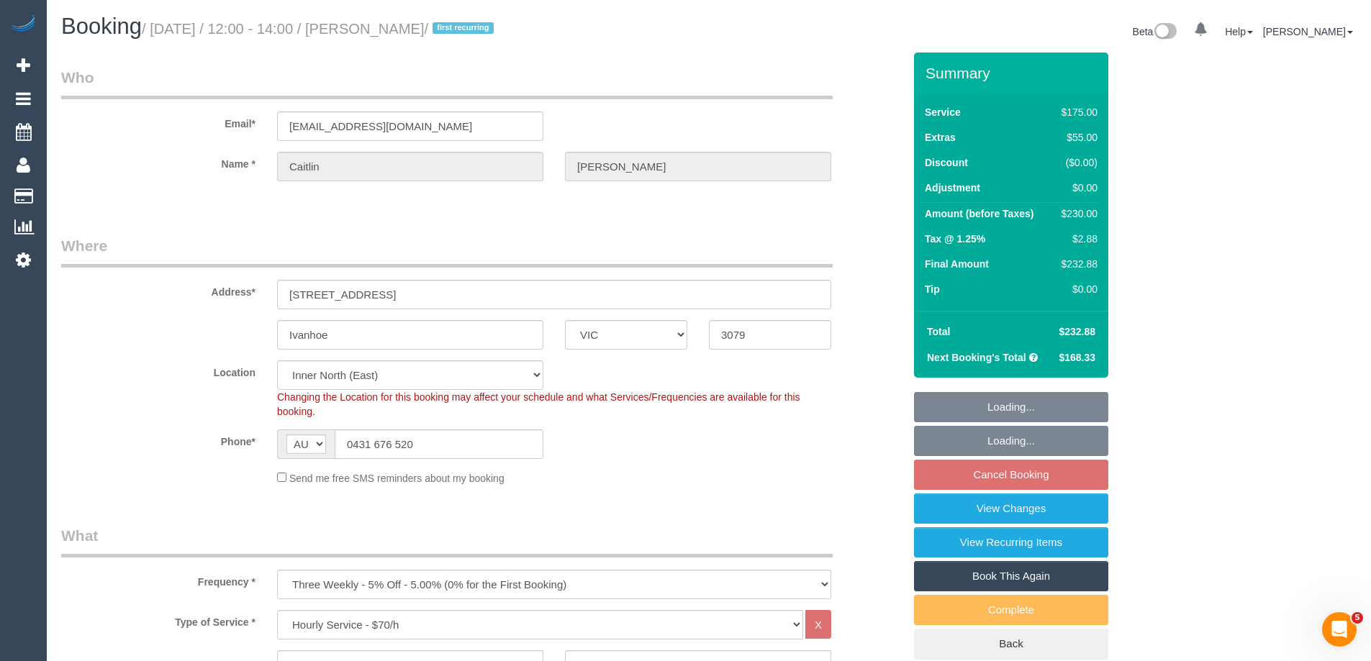
select select "object:1649"
select select "string:stripe-pm_1QtRaG2GScqysDRVvrd9LIfh"
select select "spot1"
drag, startPoint x: 424, startPoint y: 447, endPoint x: 211, endPoint y: 450, distance: 213.7
click at [211, 452] on div "Phone* AF AL DZ AD AO AI AQ AG AR AM AW AU AT AZ BS BH BD BB BY BE BZ BJ BM BT …" at bounding box center [481, 444] width 863 height 29
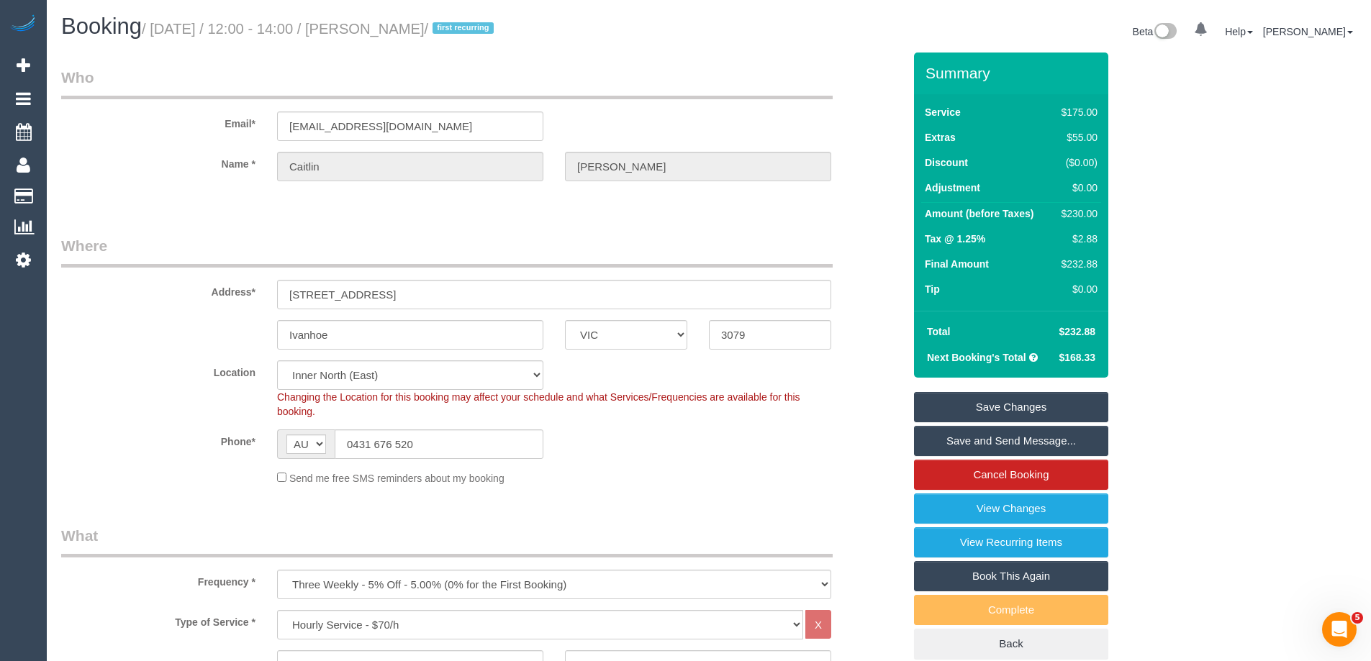
drag, startPoint x: 223, startPoint y: 433, endPoint x: 144, endPoint y: 424, distance: 79.6
click at [154, 428] on sui-booking-location "Location [GEOGRAPHIC_DATA] (North) East (South) [GEOGRAPHIC_DATA] (East) [GEOGR…" at bounding box center [482, 422] width 842 height 125
click at [435, 453] on input "0431 676 520" at bounding box center [439, 444] width 209 height 29
drag, startPoint x: 449, startPoint y: 447, endPoint x: 60, endPoint y: 414, distance: 389.9
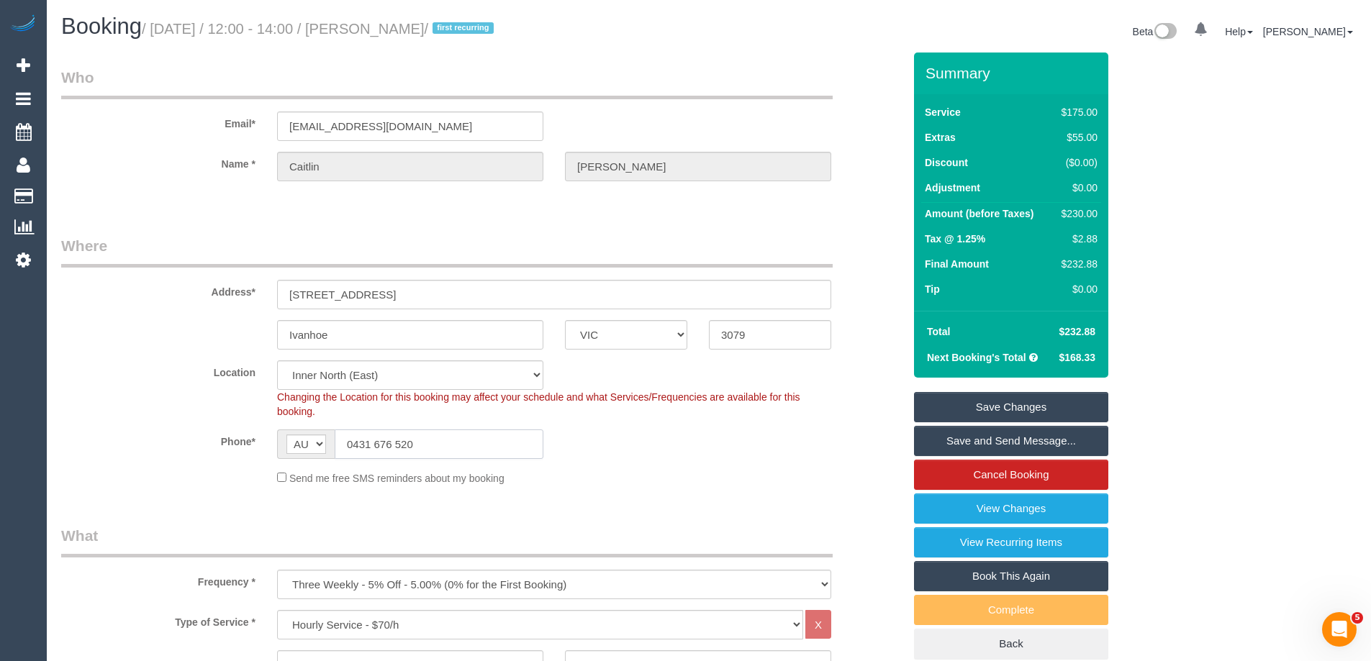
click at [61, 414] on sui-booking-location "Location [GEOGRAPHIC_DATA] (North) East (South) [GEOGRAPHIC_DATA] (East) [GEOGR…" at bounding box center [482, 422] width 842 height 125
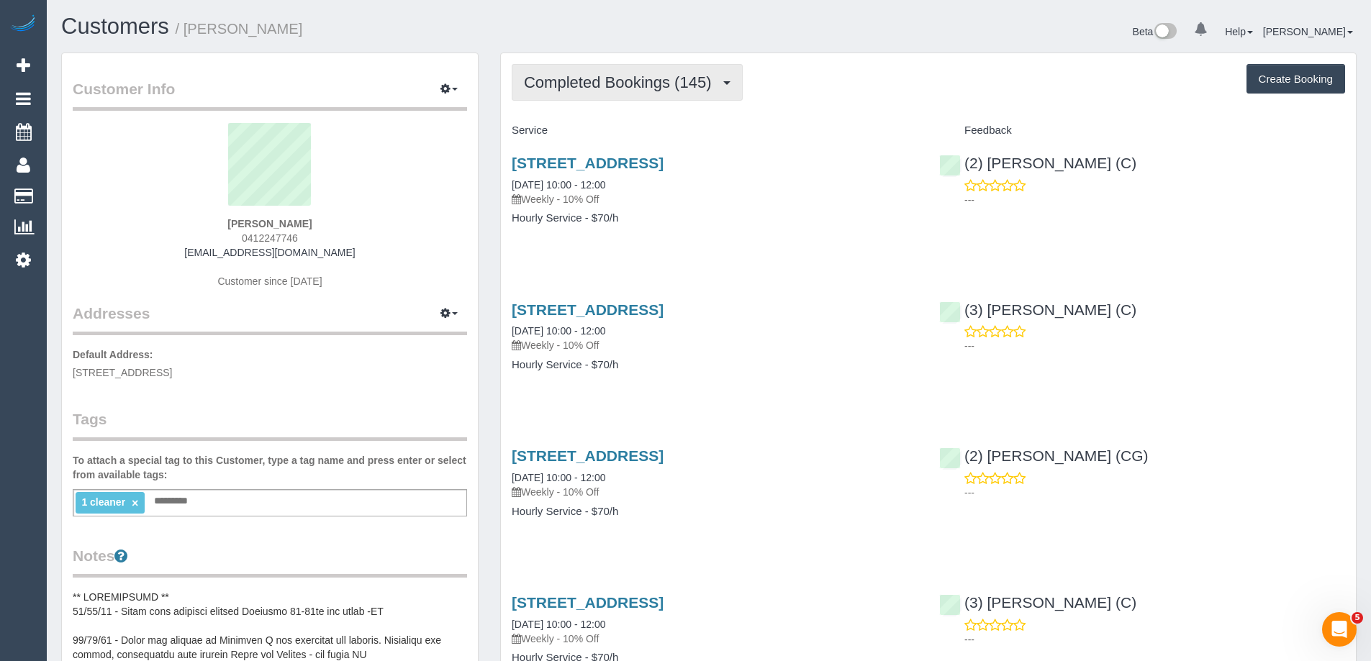
click at [649, 85] on span "Completed Bookings (145)" at bounding box center [621, 82] width 194 height 18
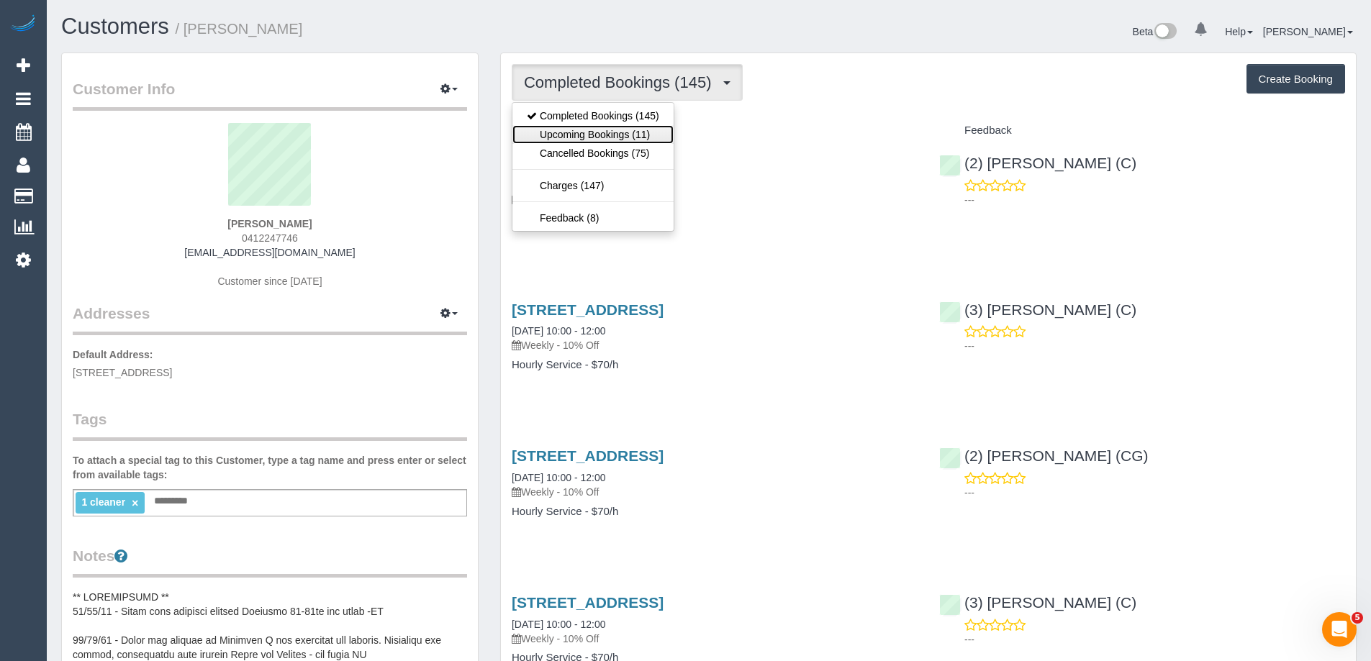
click at [645, 134] on link "Upcoming Bookings (11)" at bounding box center [592, 134] width 161 height 19
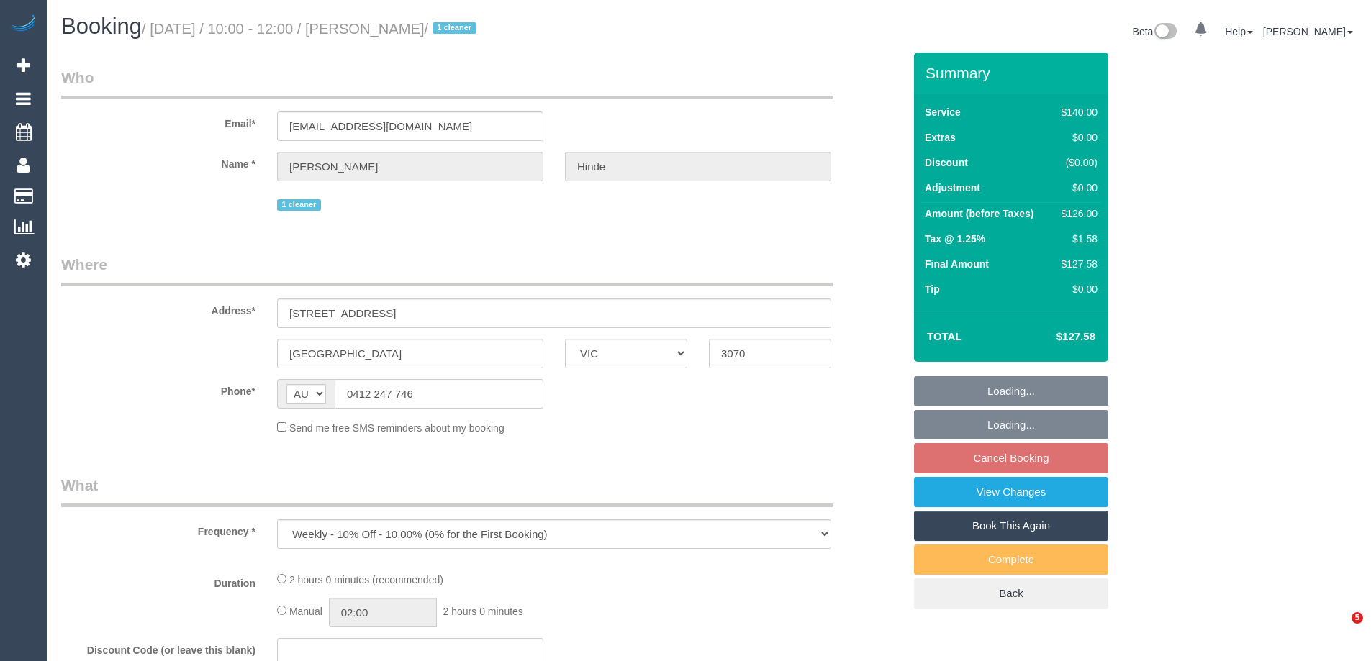
select select "VIC"
select select "string:stripe-pm_1QkDw72GScqysDRVNmaaGZB3"
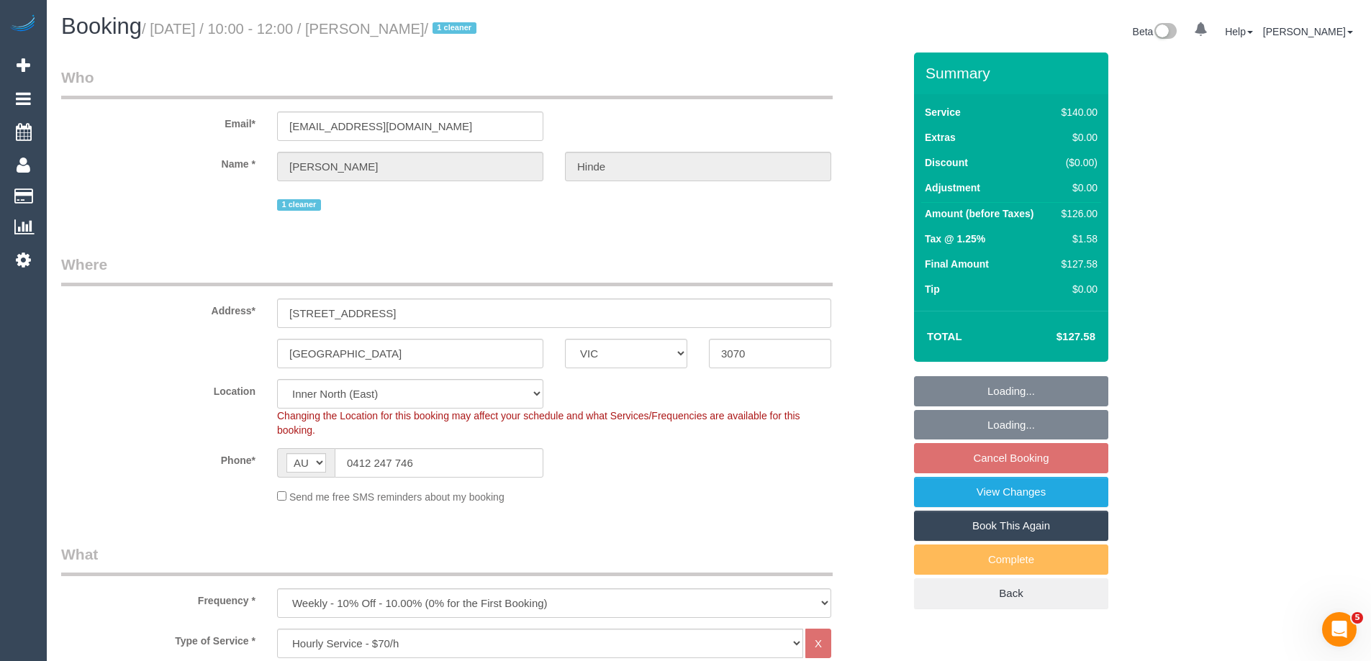
select select "object:729"
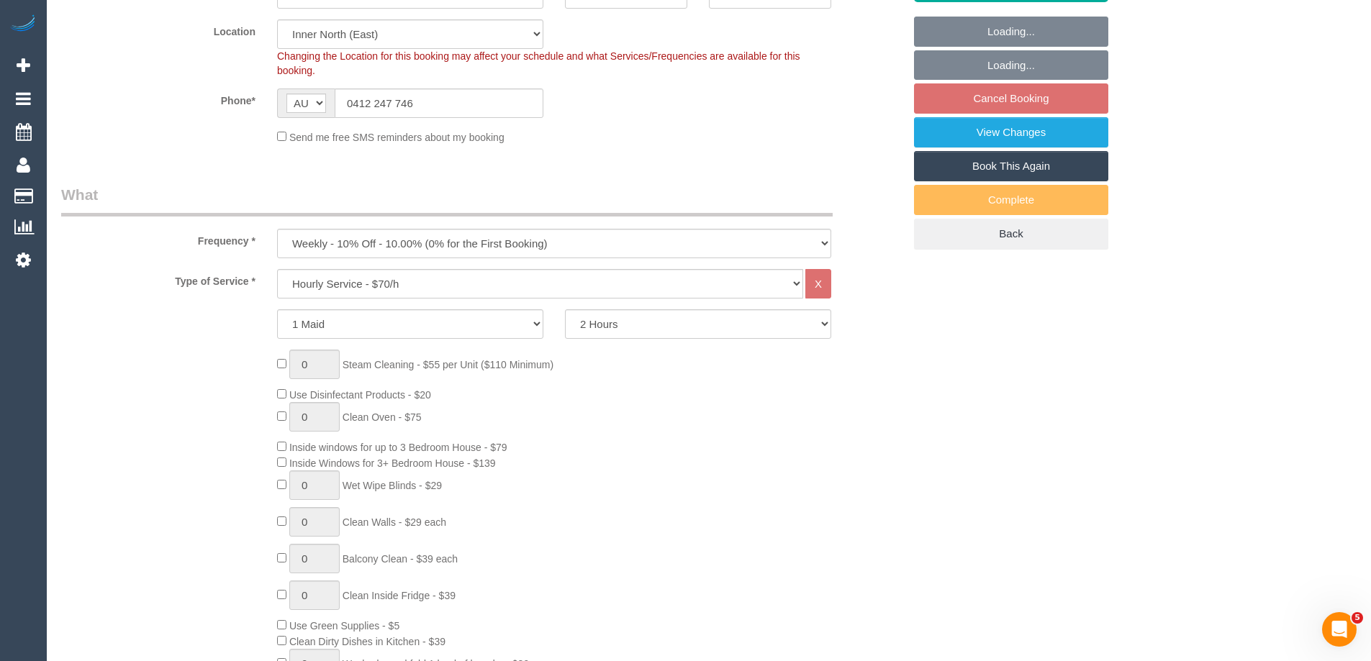
select select "spot1"
select select "number:28"
select select "number:14"
select select "number:18"
select select "number:36"
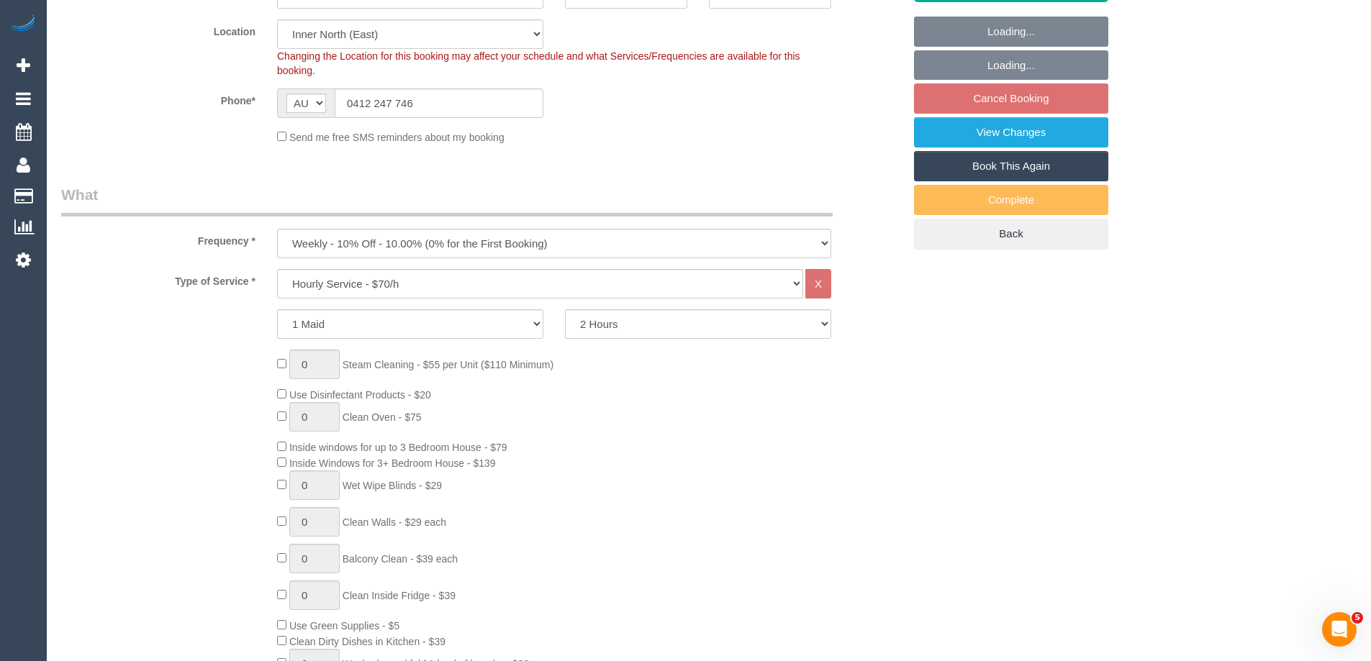
select select "number:33"
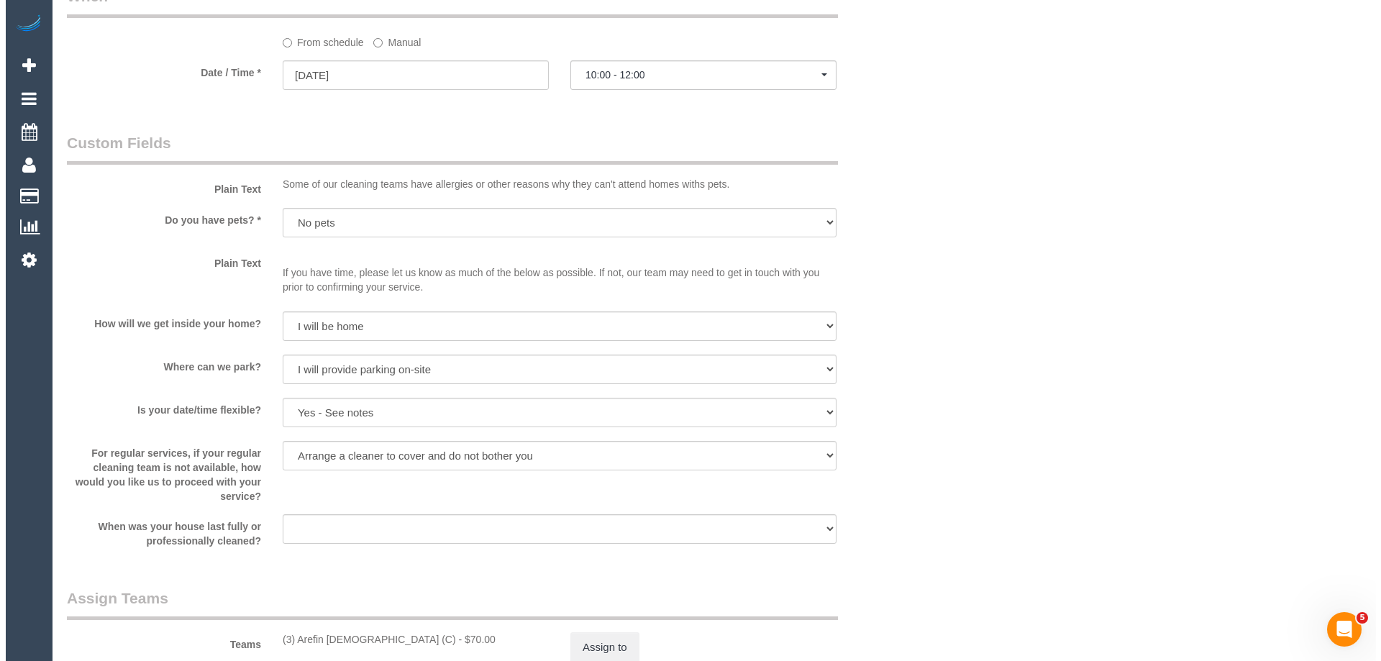
scroll to position [1871, 0]
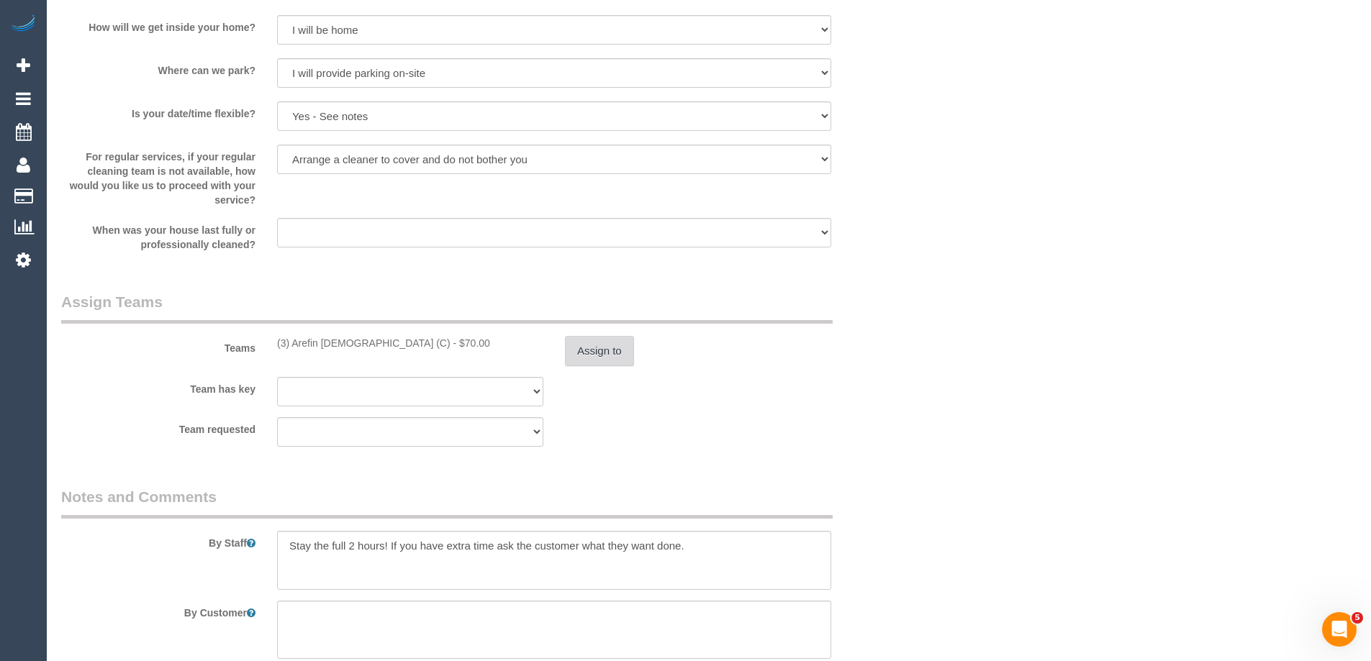
click at [587, 345] on button "Assign to" at bounding box center [599, 351] width 69 height 30
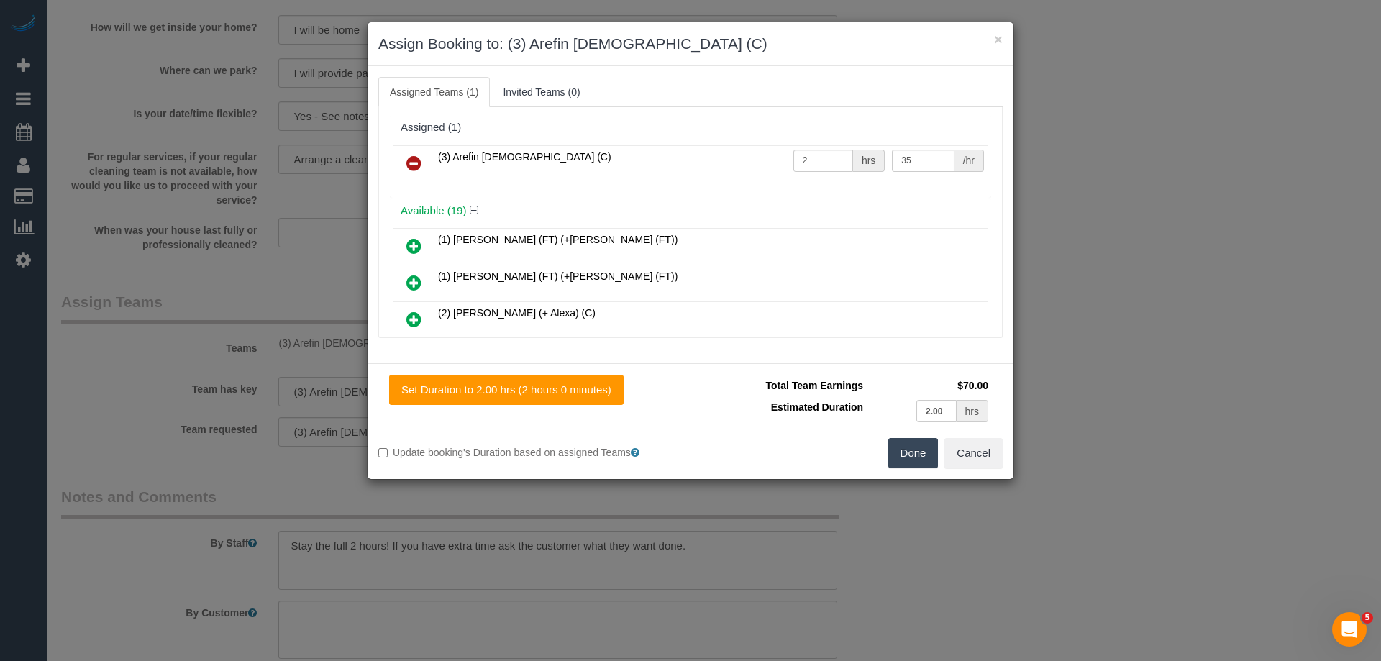
click at [416, 155] on icon at bounding box center [413, 163] width 15 height 17
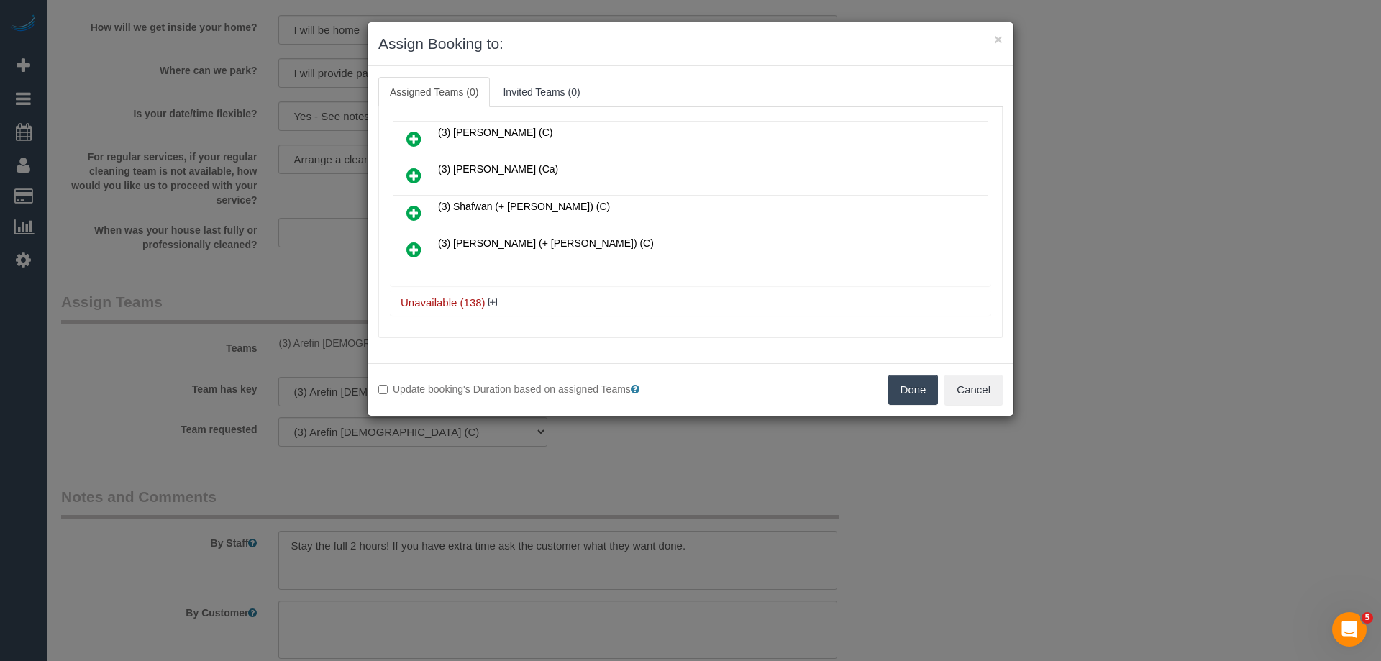
click at [417, 245] on icon at bounding box center [413, 249] width 15 height 17
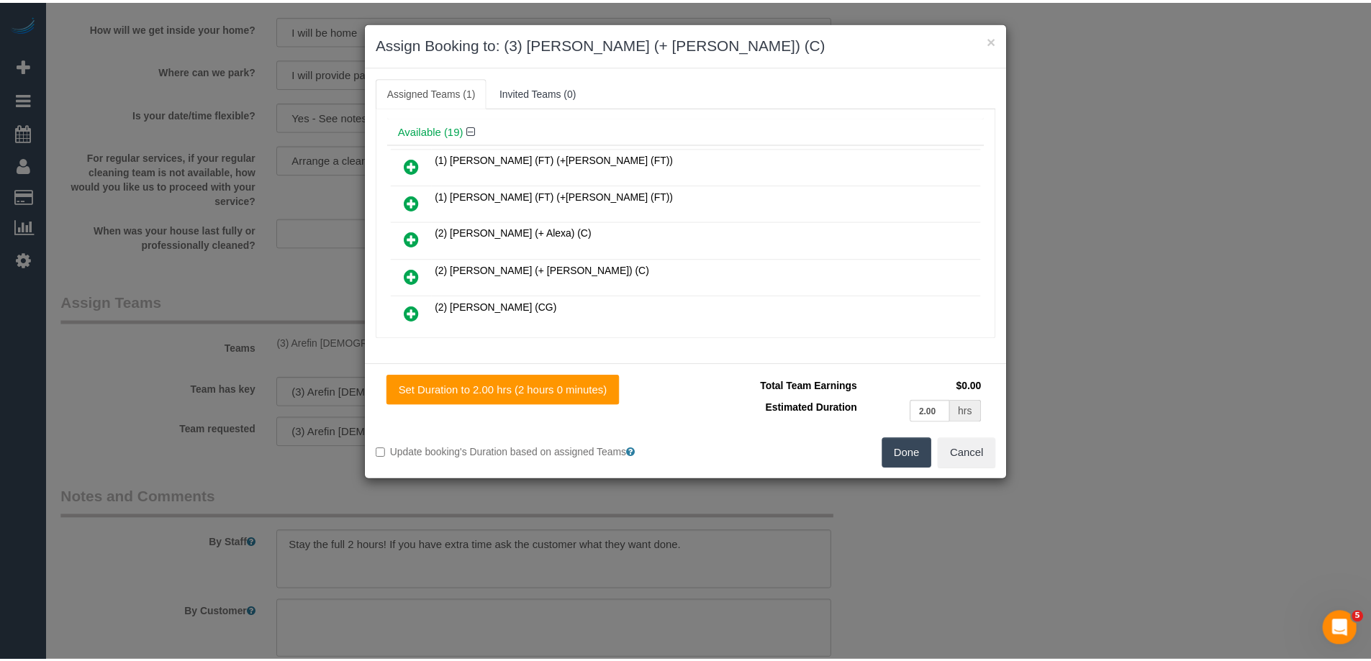
scroll to position [0, 0]
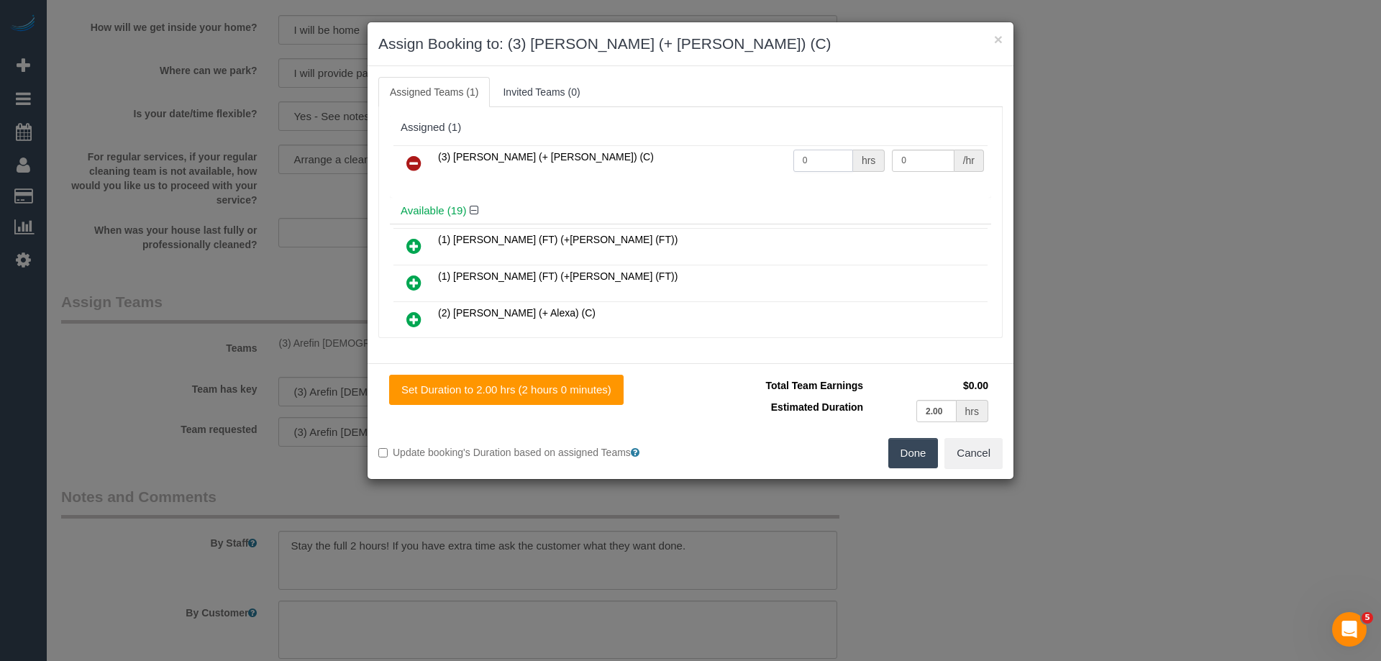
drag, startPoint x: 826, startPoint y: 160, endPoint x: 724, endPoint y: 157, distance: 101.5
click at [724, 157] on tr "(3) Tatiana (+ Felipe) (C) 0 hrs 0 /hr" at bounding box center [691, 163] width 594 height 37
type input "2"
drag, startPoint x: 939, startPoint y: 161, endPoint x: 764, endPoint y: 158, distance: 174.9
click at [768, 158] on tr "(3) Tatiana (+ Felipe) (C) 2 hrs 0 /hr" at bounding box center [691, 163] width 594 height 37
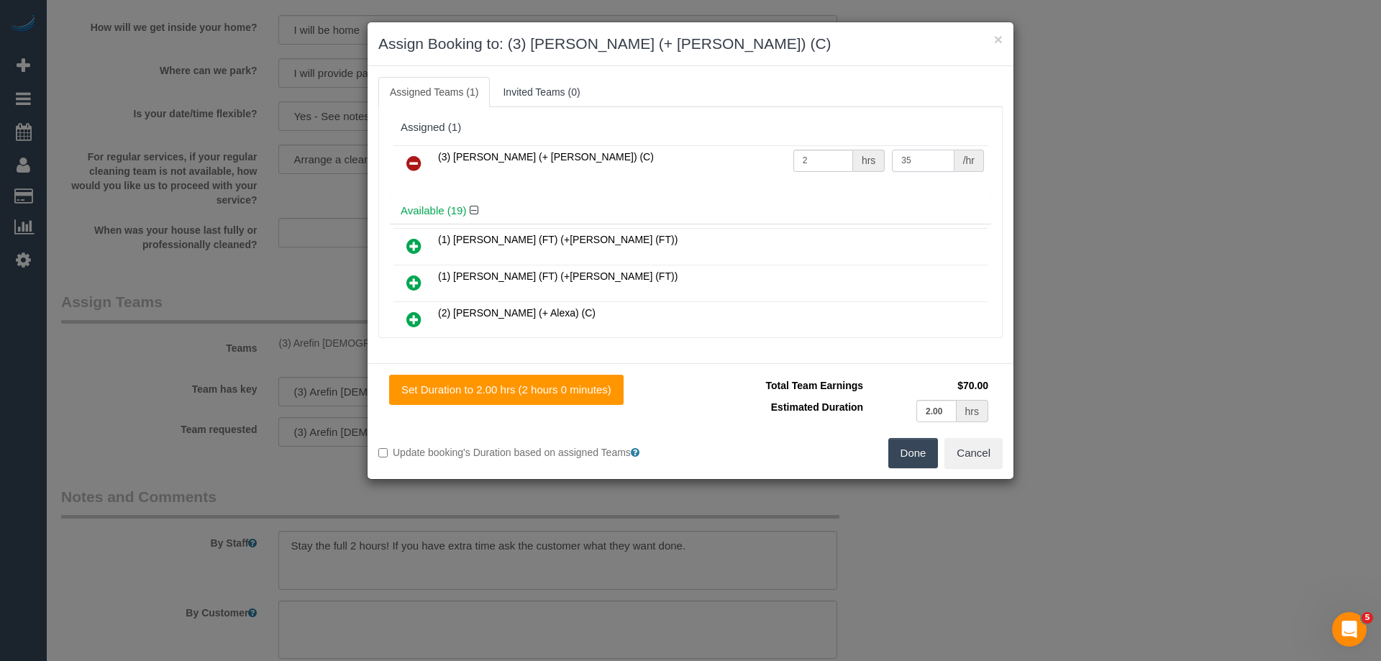
type input "35"
click at [901, 463] on button "Done" at bounding box center [914, 453] width 50 height 30
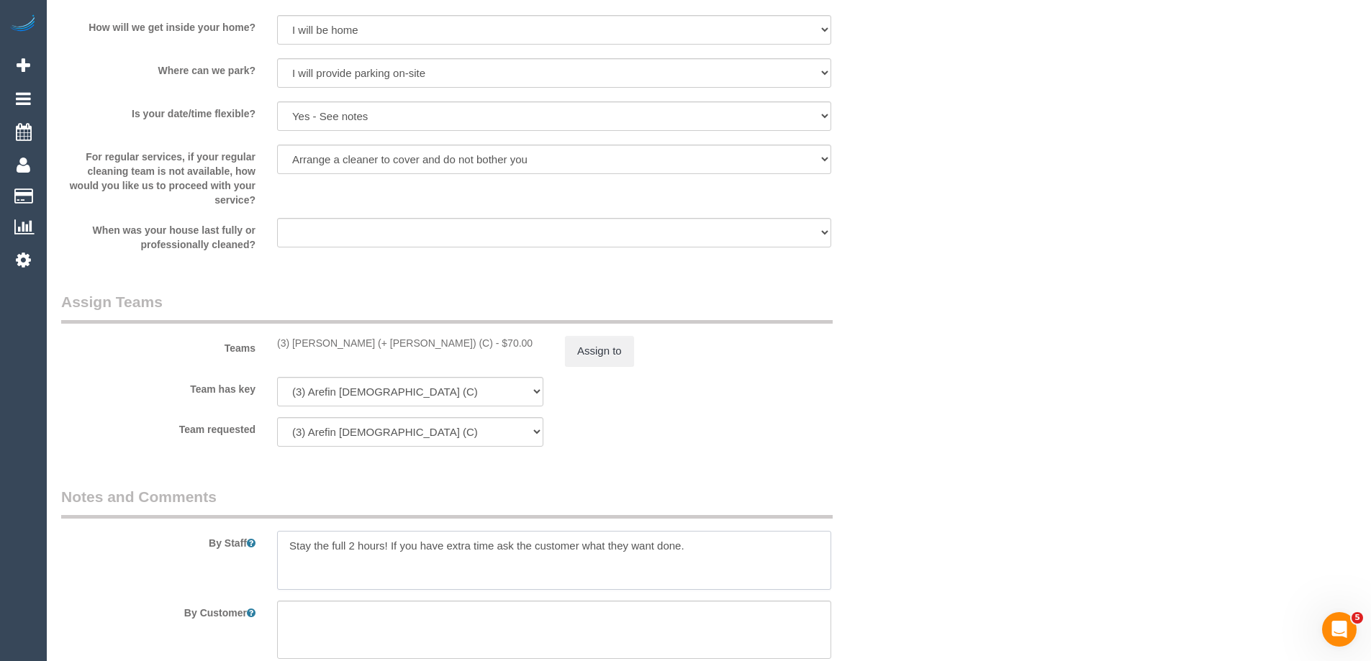
click at [289, 537] on textarea at bounding box center [554, 560] width 554 height 59
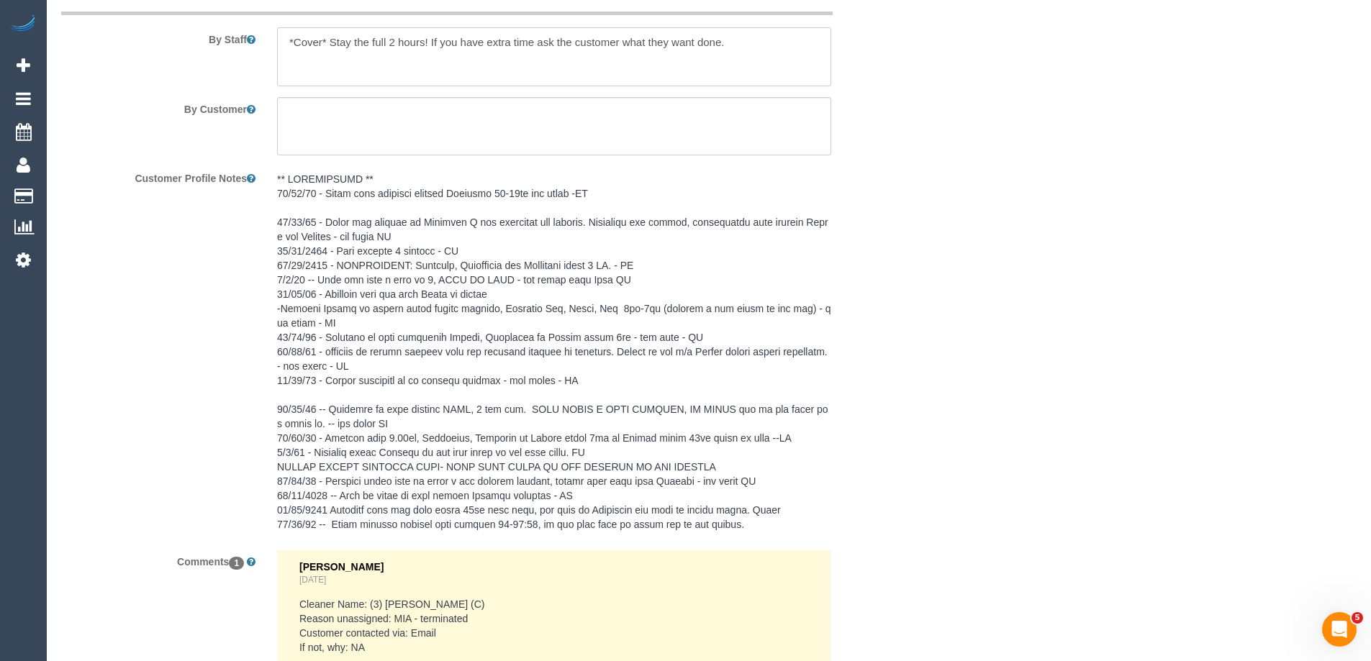
scroll to position [2586, 0]
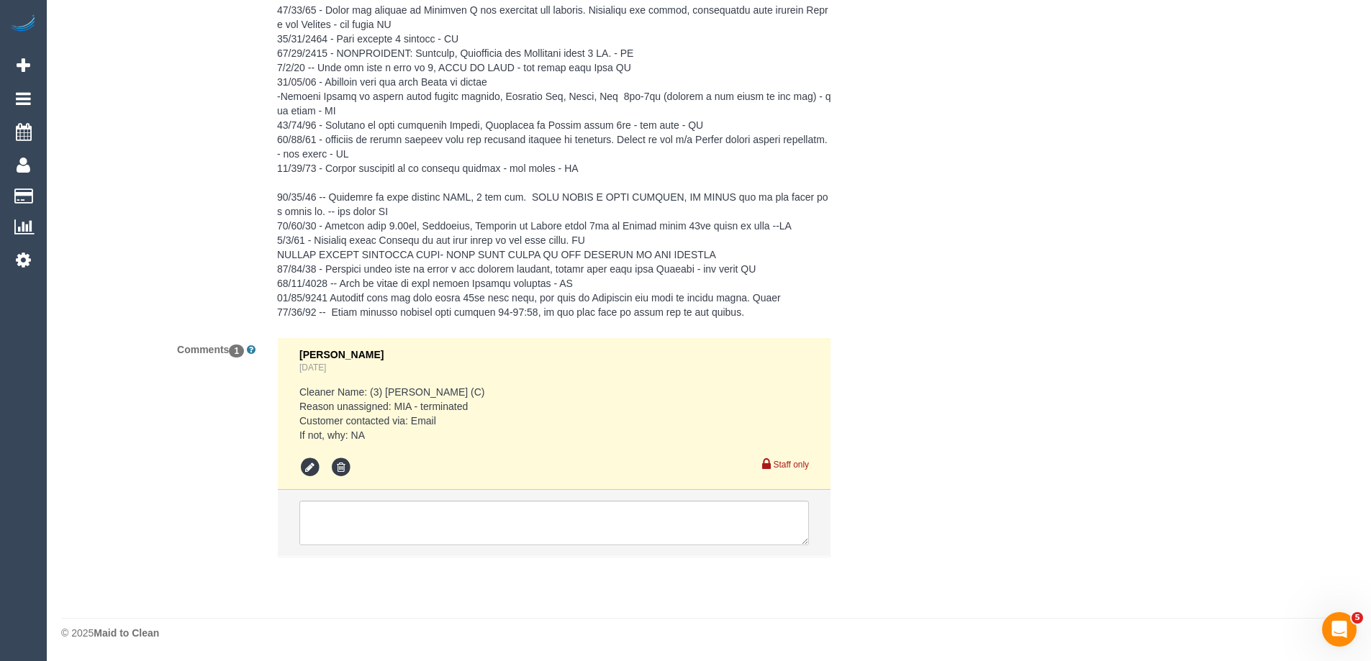
type textarea "*Cover* Stay the full 2 hours! If you have extra time ask the customer what the…"
click at [340, 518] on textarea at bounding box center [553, 523] width 509 height 45
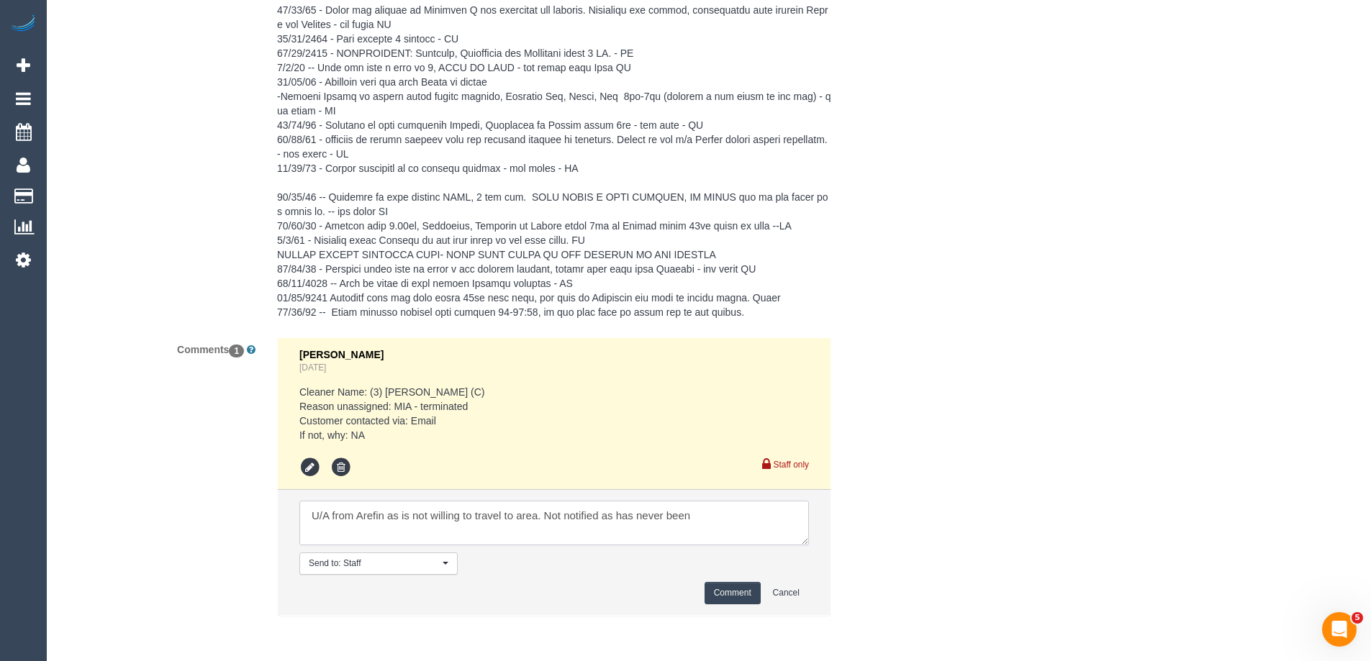
type textarea "U/A from Arefin as is not willing to travel to area. Not notified as has never …"
click at [719, 586] on button "Comment" at bounding box center [732, 593] width 56 height 22
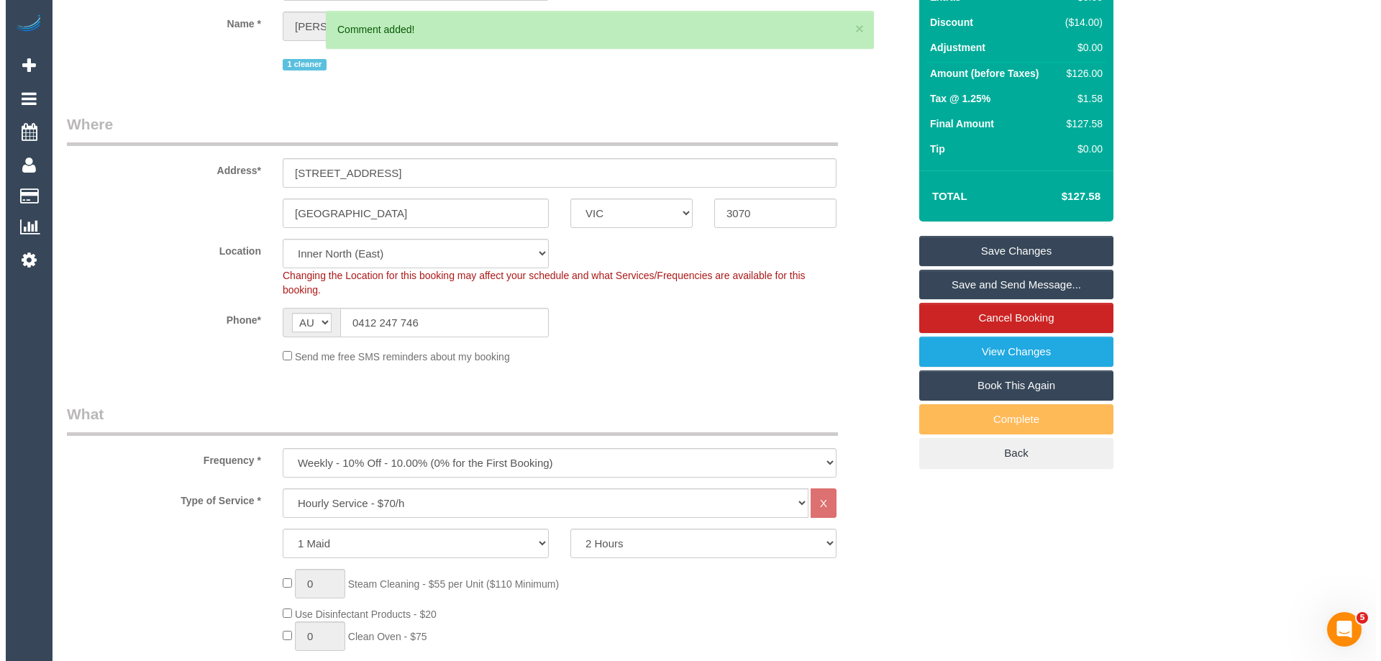
scroll to position [0, 0]
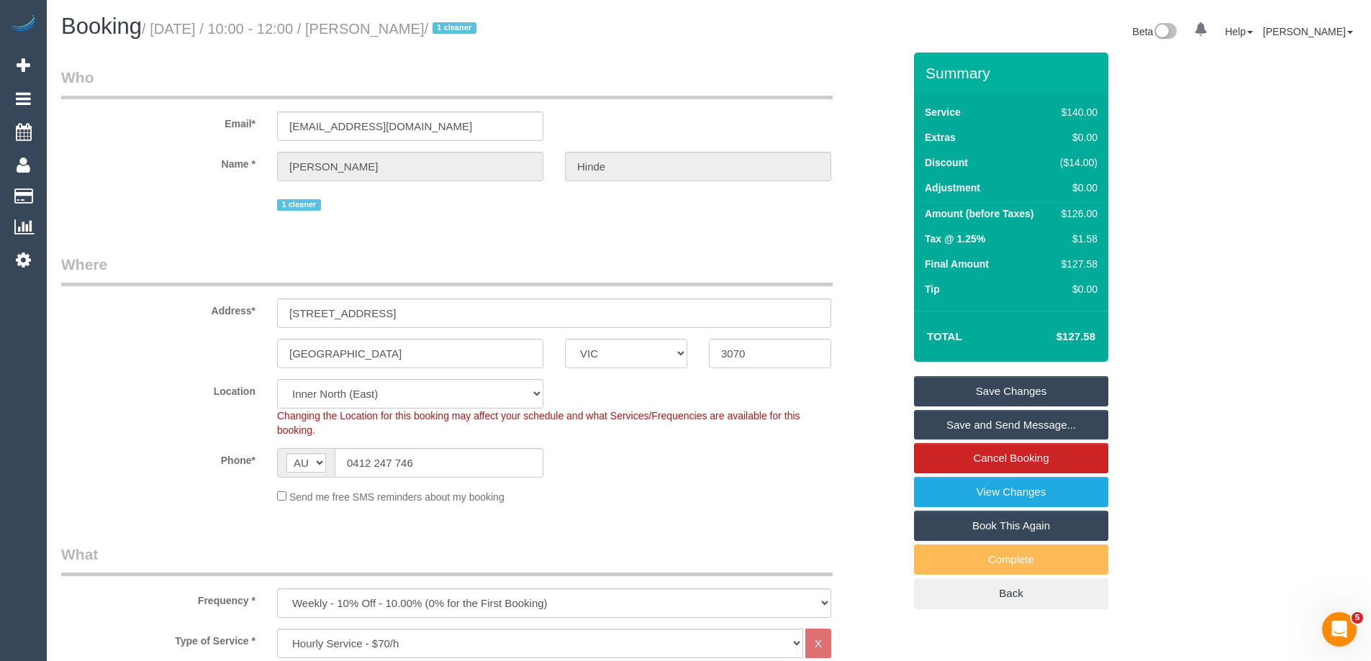
drag, startPoint x: 449, startPoint y: 31, endPoint x: 369, endPoint y: 24, distance: 80.1
click at [369, 24] on small "/ August 28, 2025 / 10:00 - 12:00 / Karen Hinde / 1 cleaner" at bounding box center [311, 29] width 339 height 16
copy small "Karen Hinde"
click at [933, 393] on link "Save Changes" at bounding box center [1011, 391] width 194 height 30
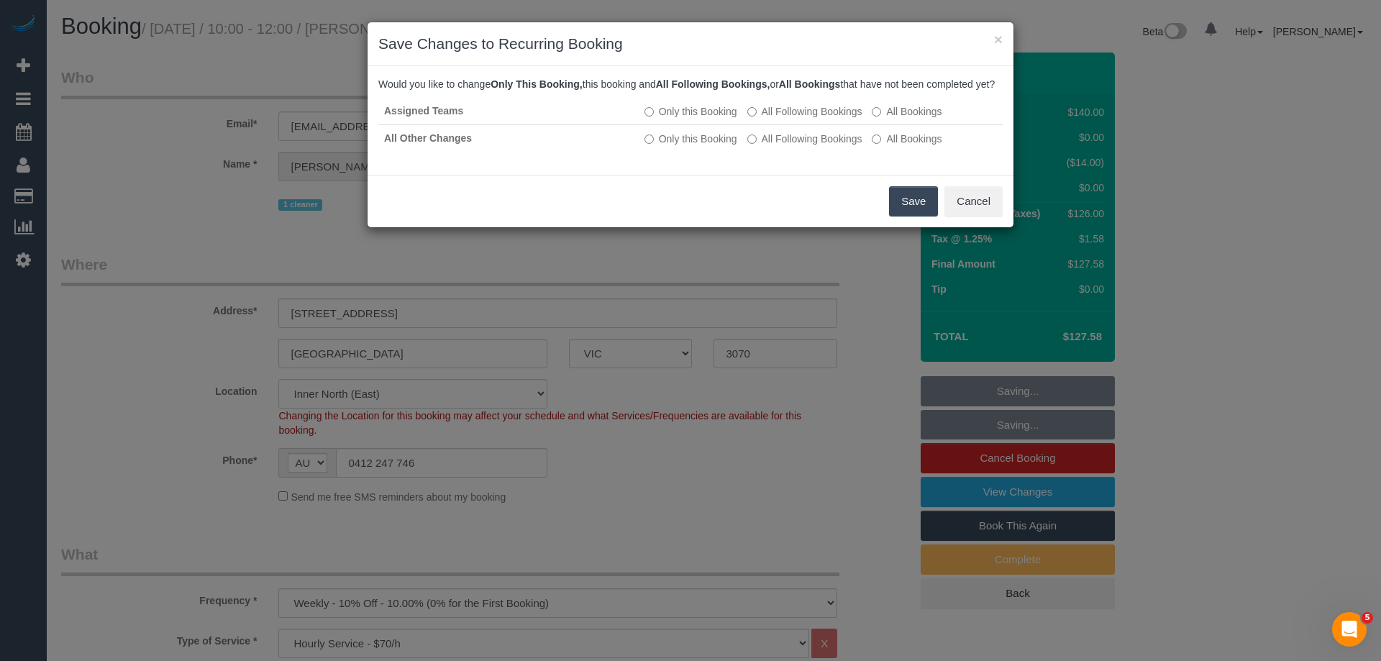
click at [919, 217] on button "Save" at bounding box center [913, 201] width 49 height 30
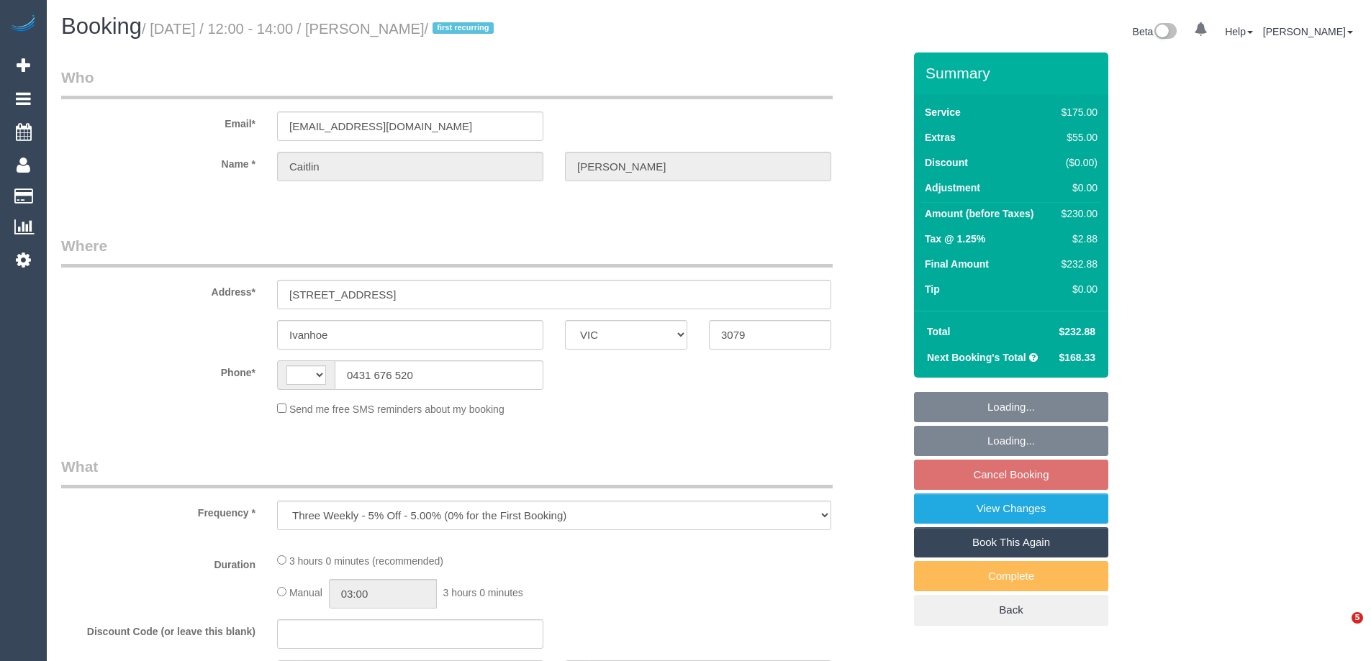
select select "VIC"
select select "string:stripe-pm_1QtRaG2GScqysDRVvrd9LIfh"
select select "150"
select select "number:27"
select select "number:14"
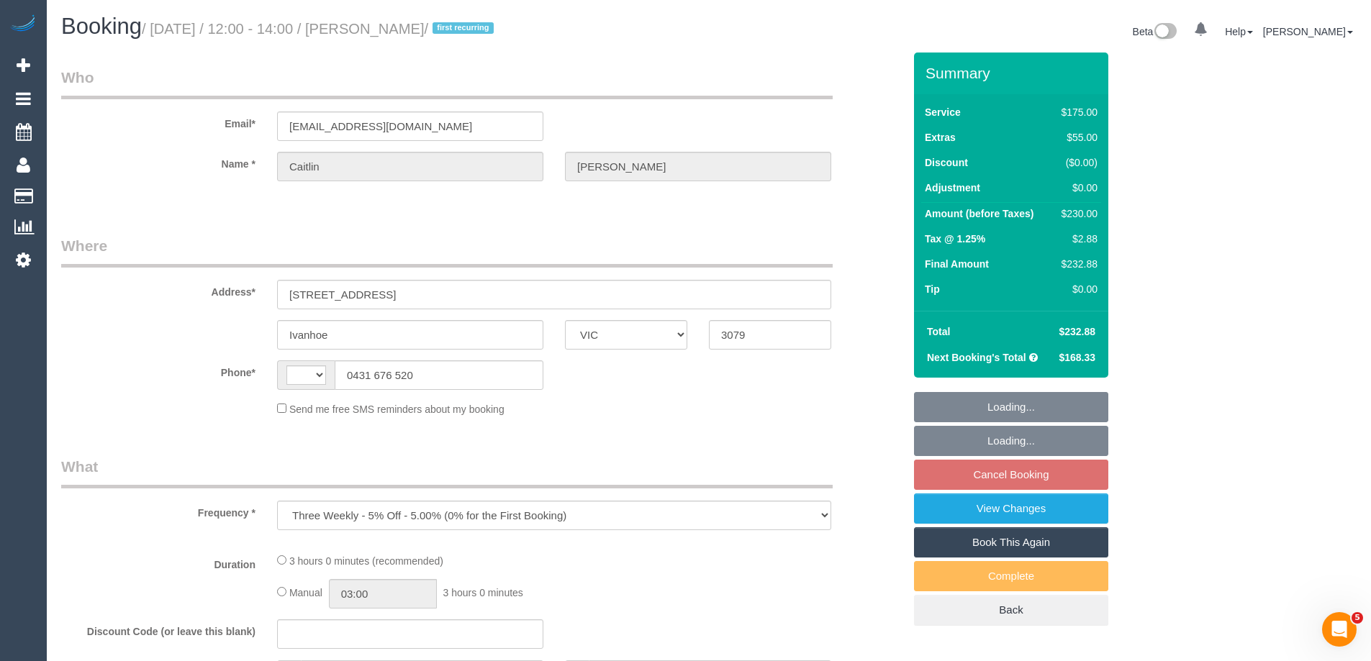
select select "number:19"
select select "number:22"
select select "number:34"
select select "number:12"
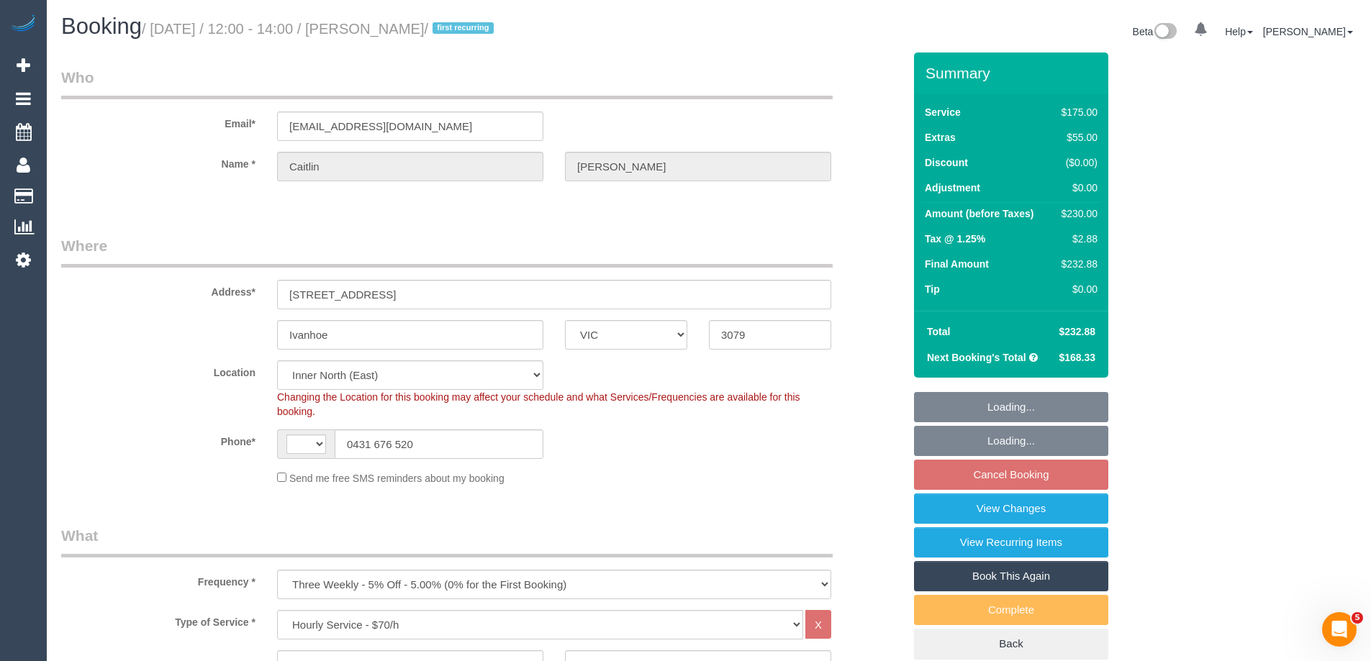
select select "object:848"
select select "string:AU"
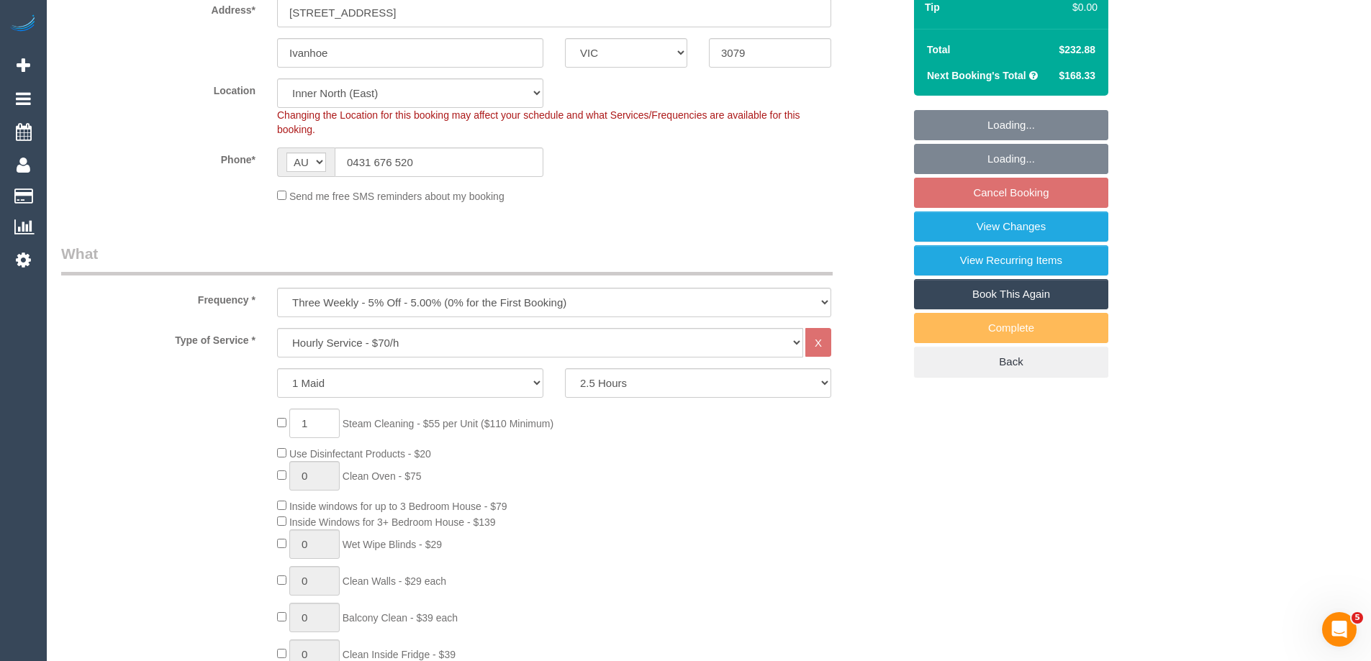
select select "spot1"
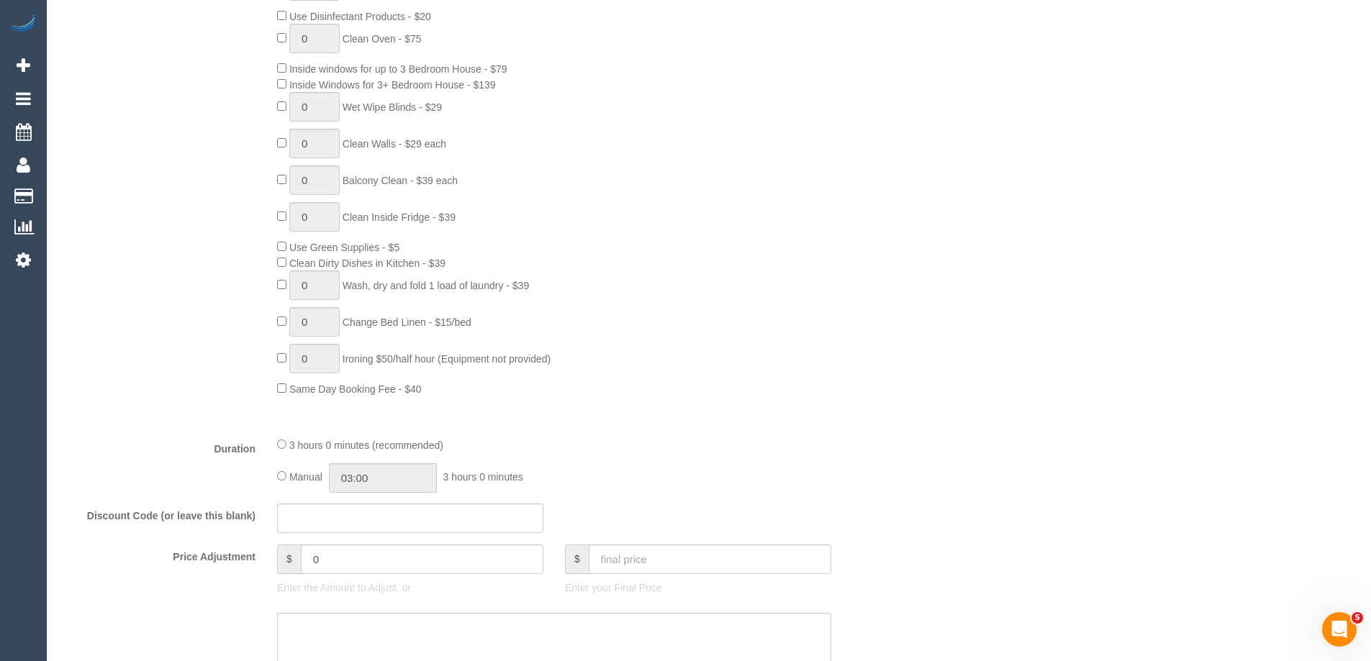
scroll to position [1151, 0]
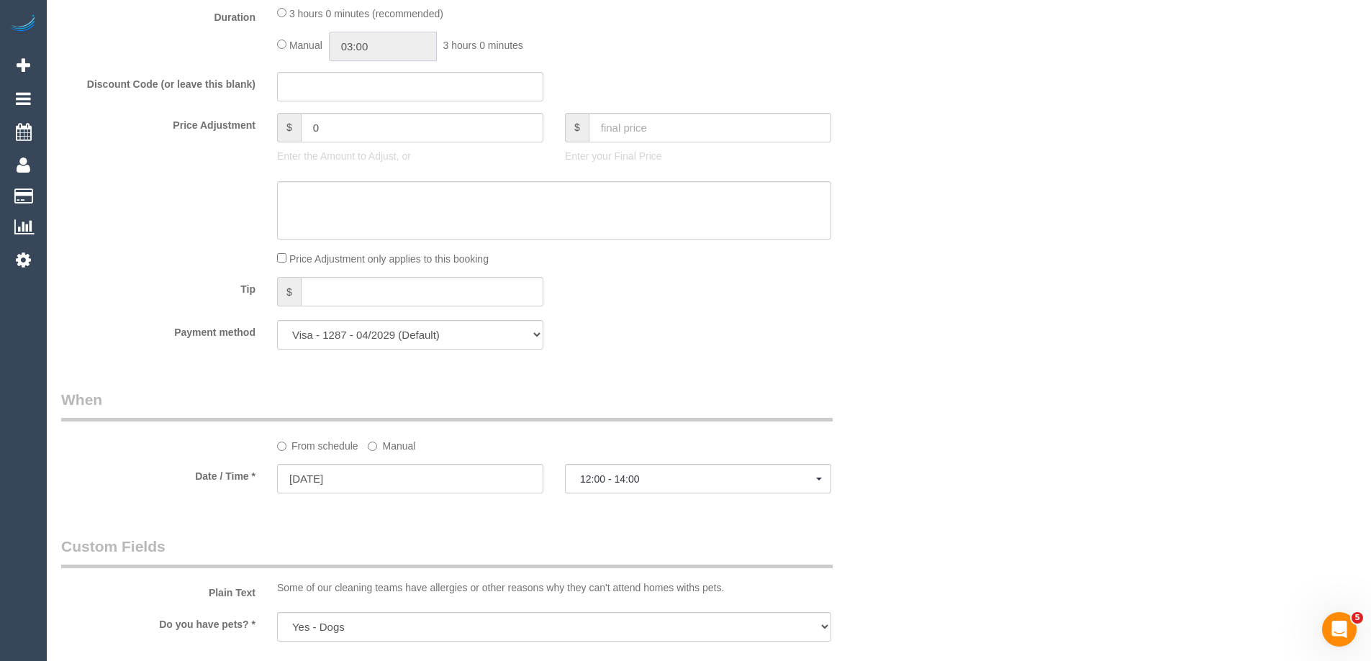
click at [393, 48] on input "03:00" at bounding box center [383, 46] width 108 height 29
type input "01:30"
click at [353, 93] on li "01:30" at bounding box center [367, 91] width 64 height 19
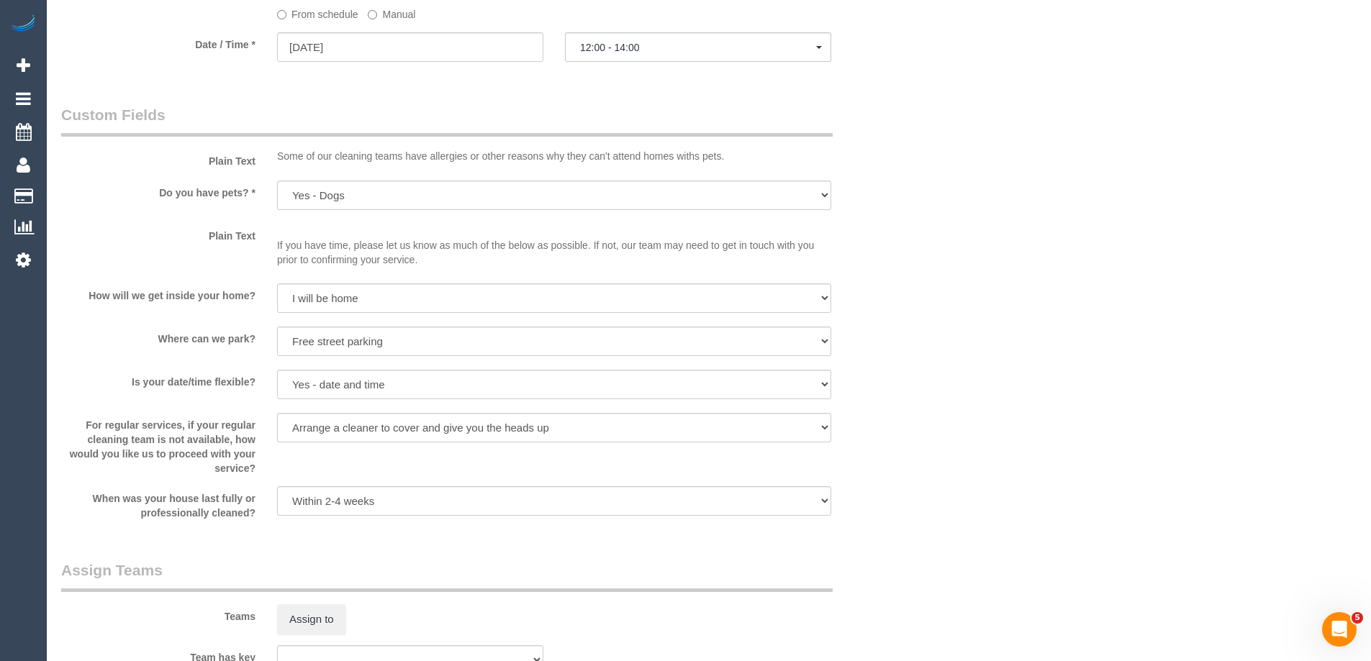
select select "spot9"
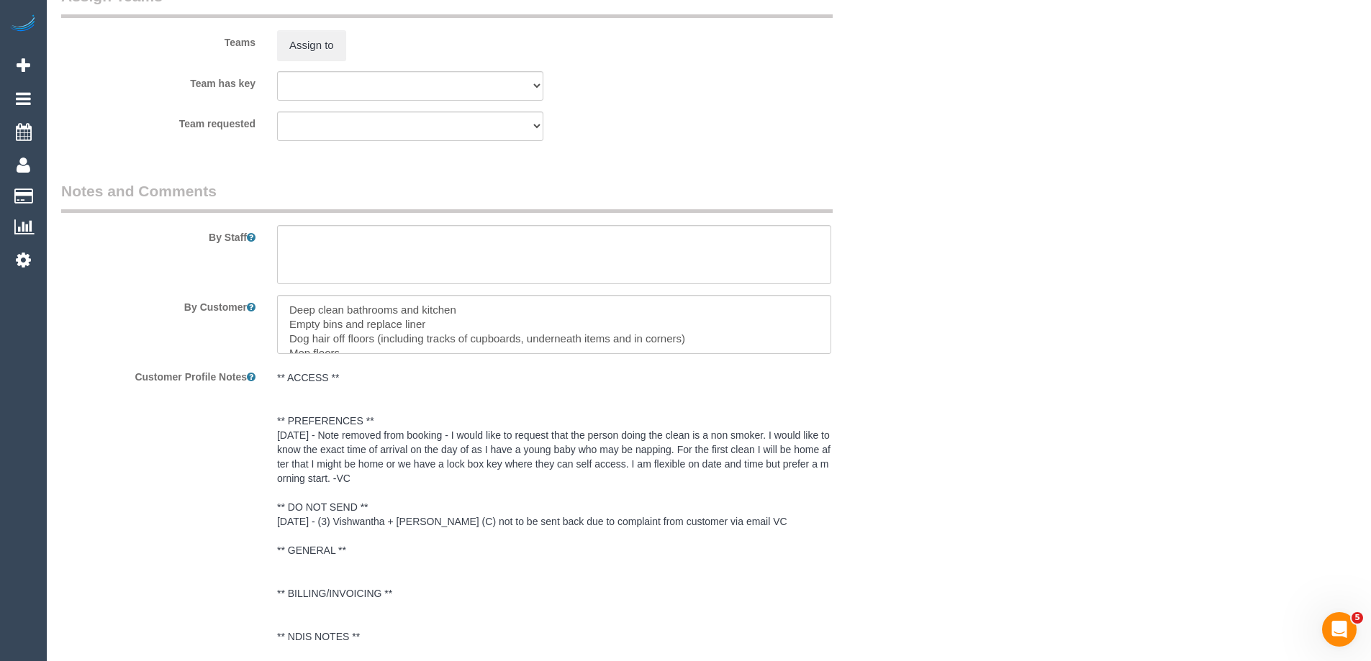
scroll to position [2330, 0]
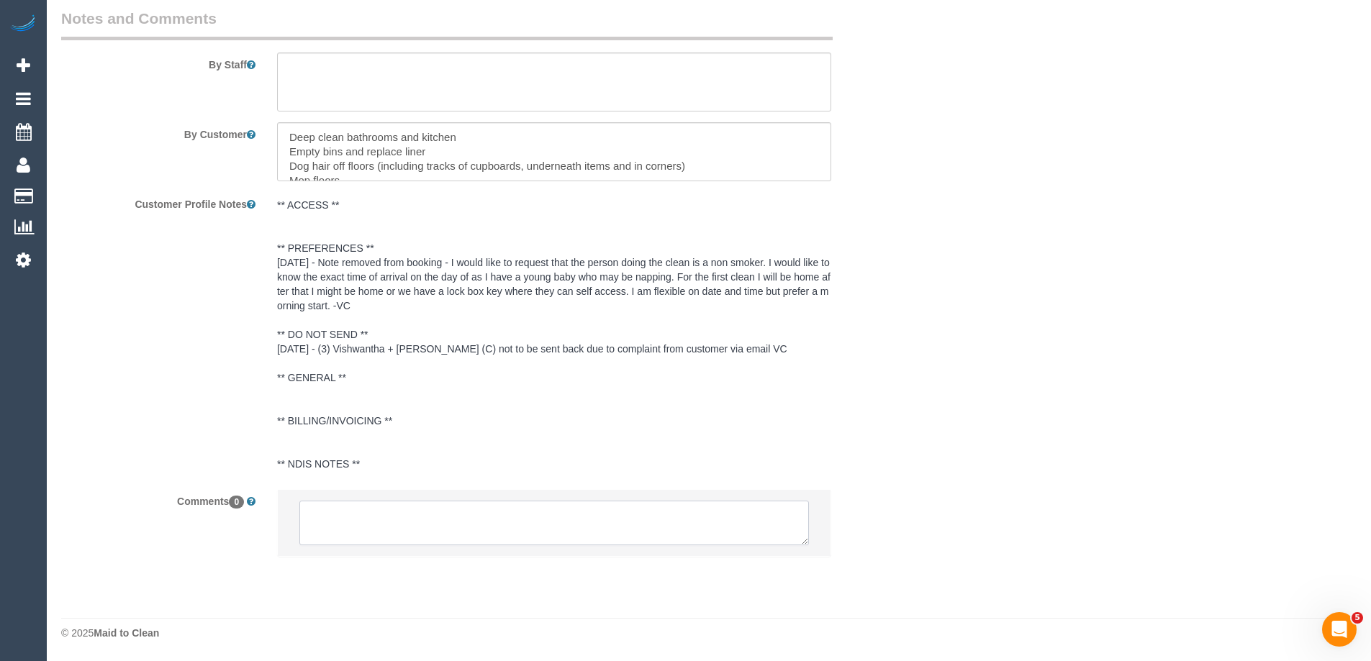
click at [320, 516] on textarea at bounding box center [553, 523] width 509 height 45
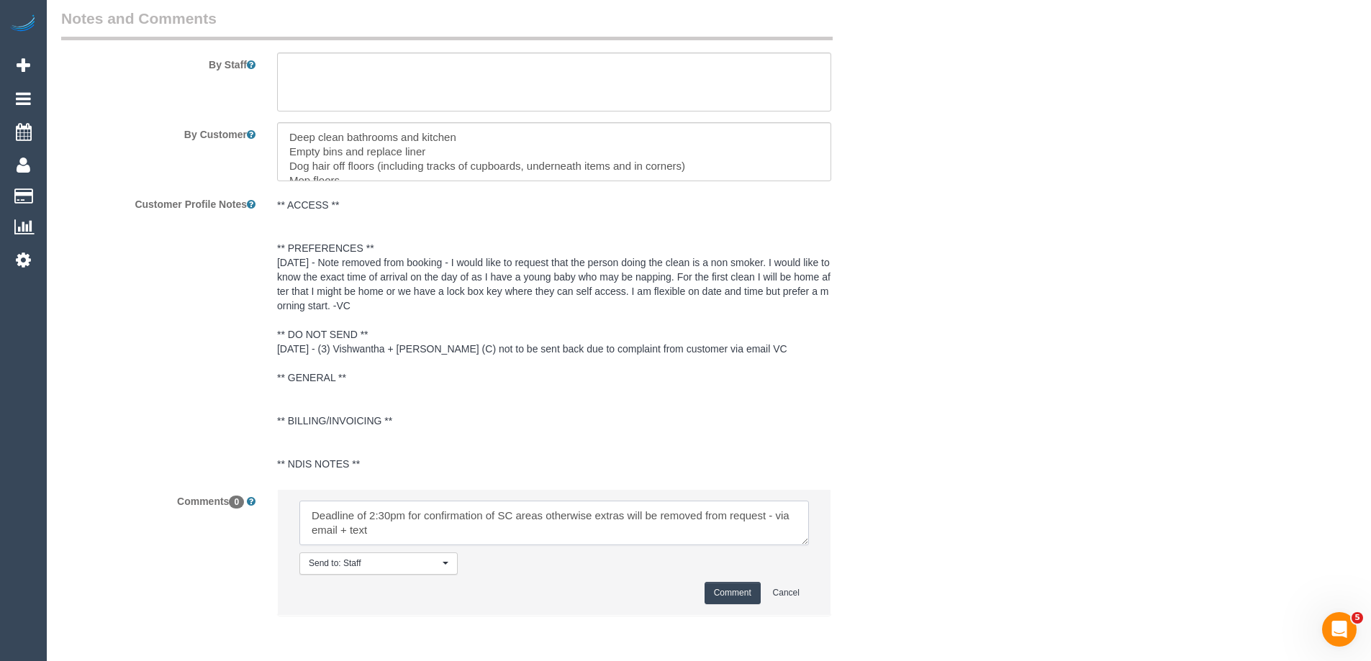
type textarea "Deadline of 2:30pm for confirmation of SC areas otherwise extras will be remove…"
click at [719, 594] on button "Comment" at bounding box center [732, 593] width 56 height 22
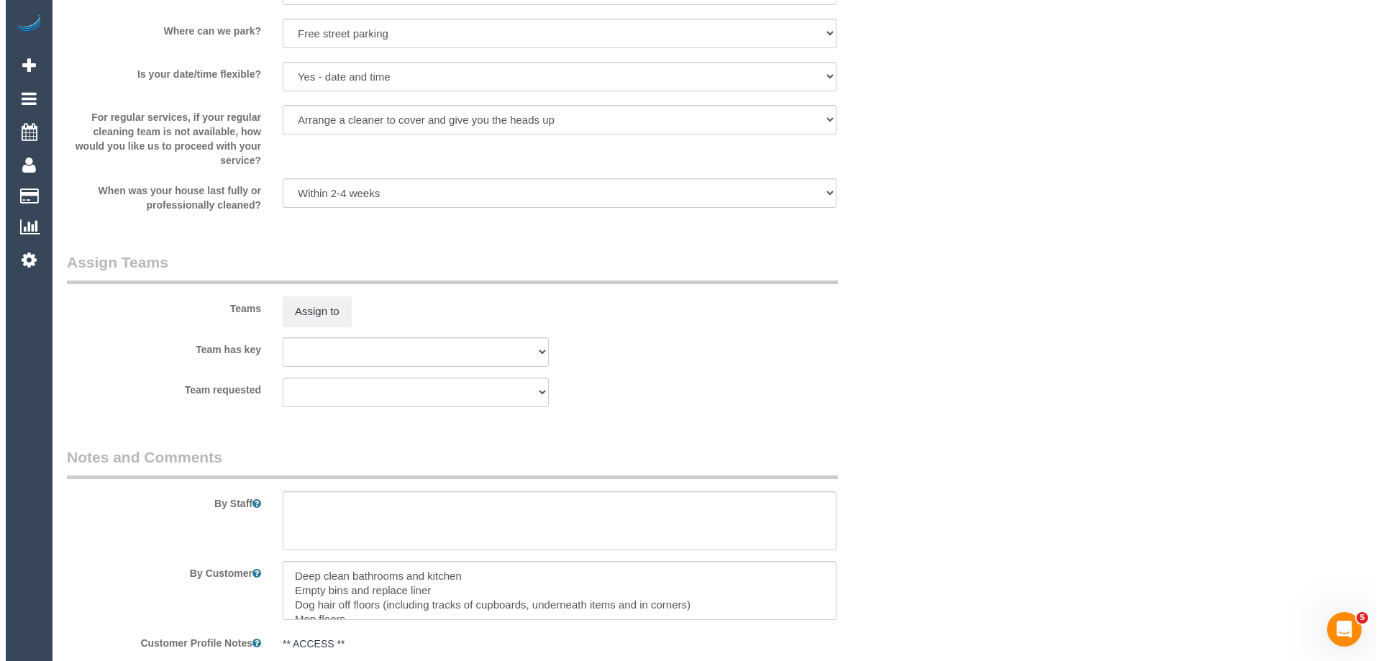
scroll to position [1898, 0]
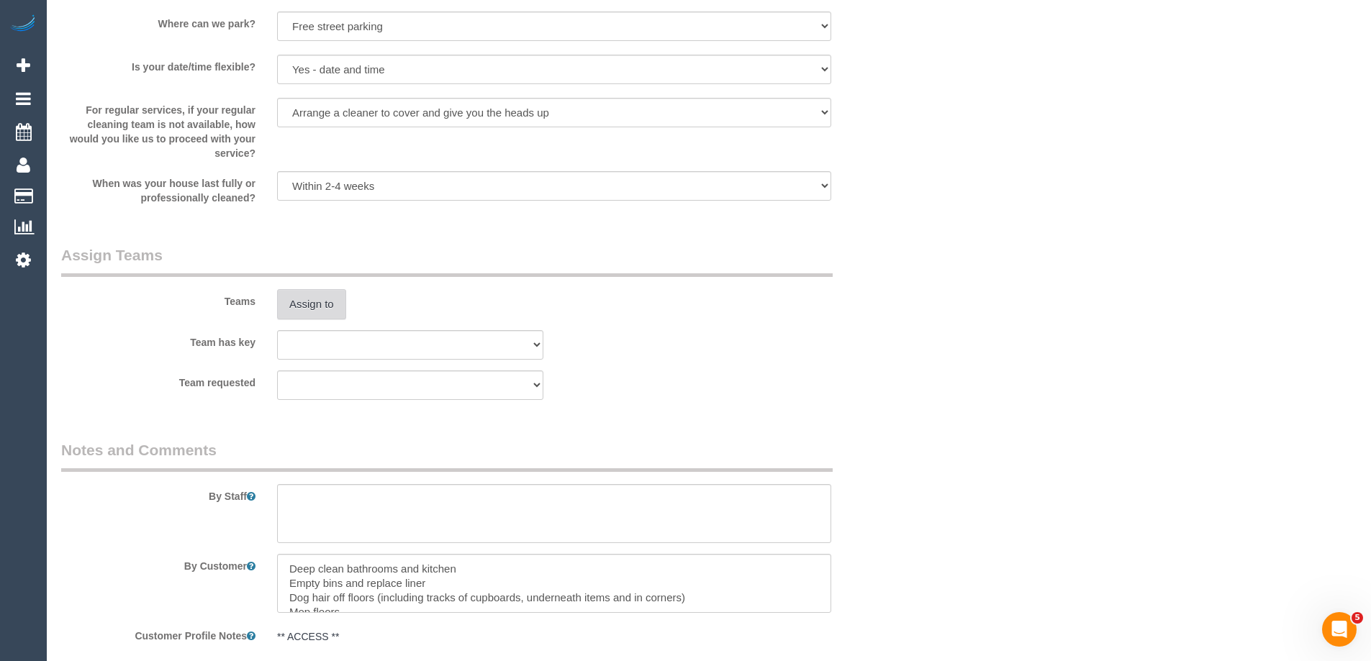
click at [307, 304] on button "Assign to" at bounding box center [311, 304] width 69 height 30
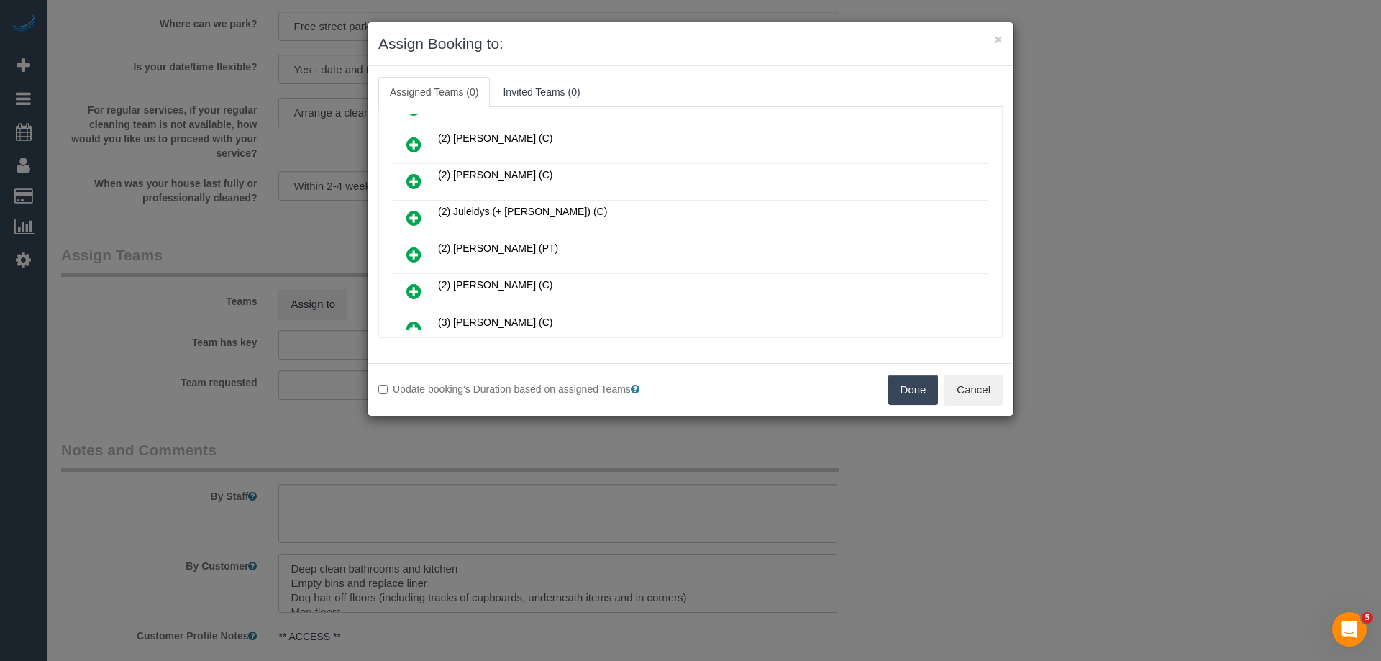
scroll to position [845, 0]
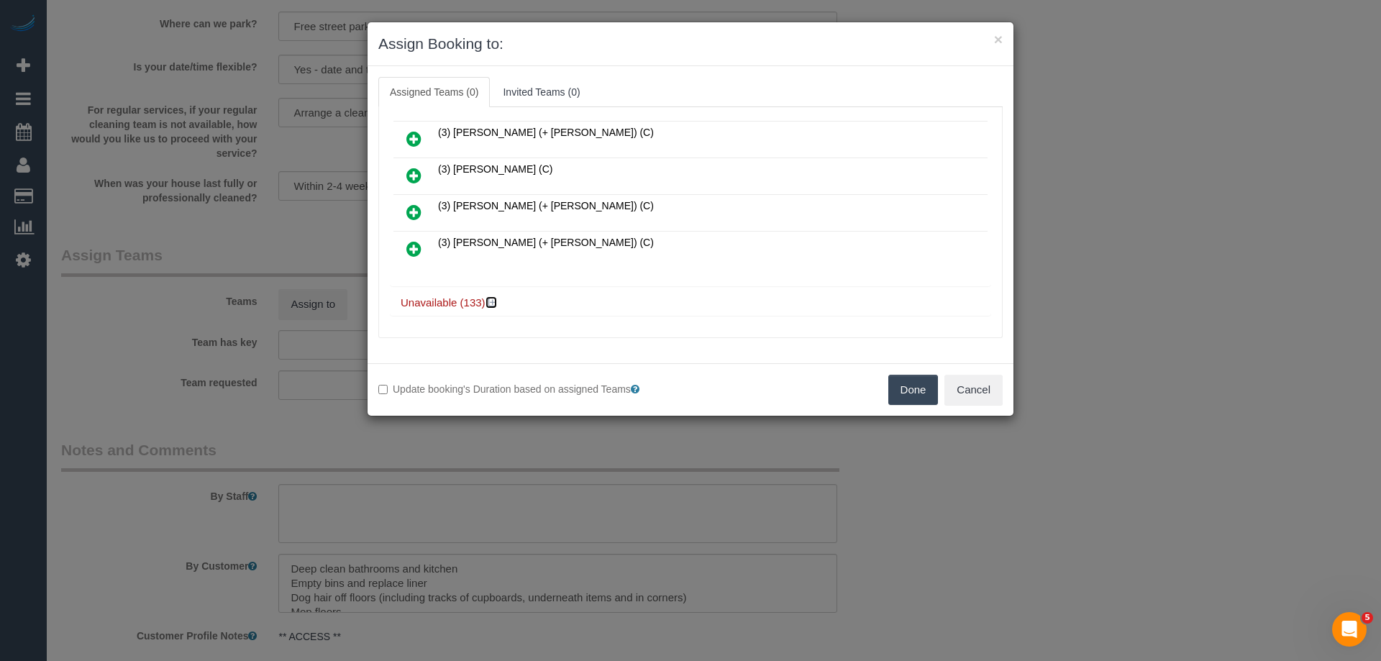
click at [493, 299] on icon at bounding box center [493, 302] width 9 height 11
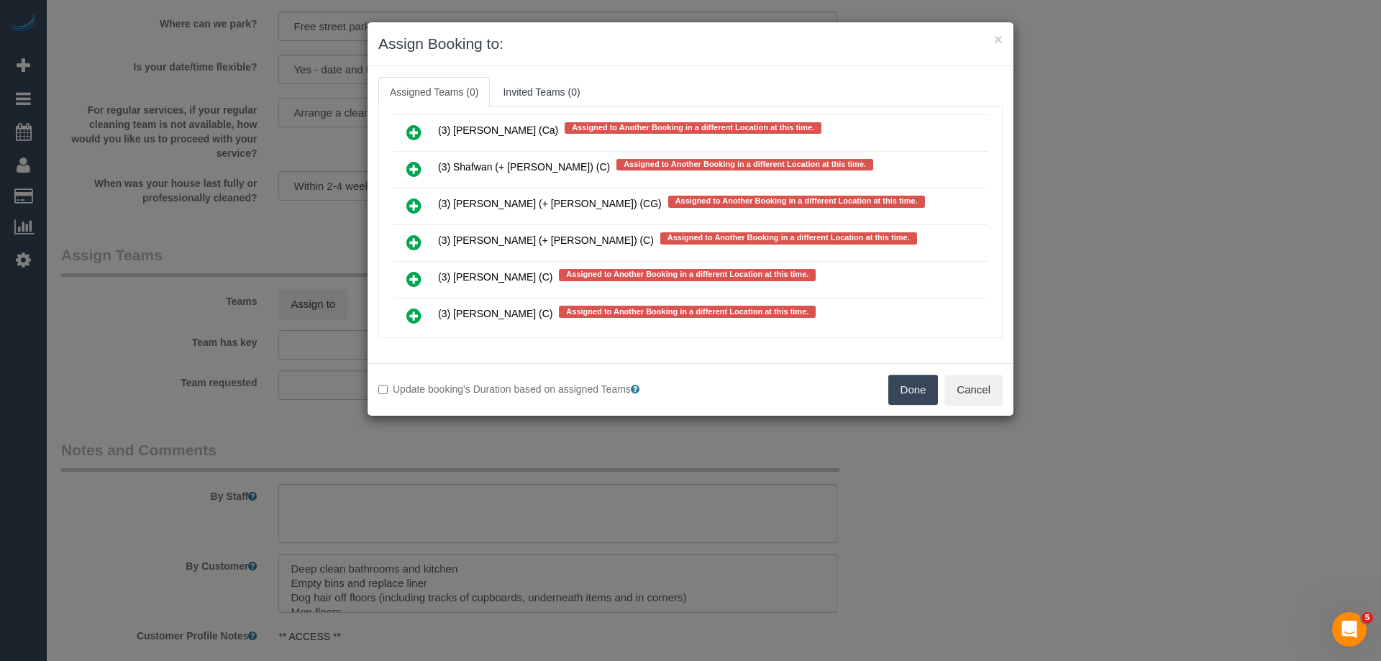
scroll to position [5651, 0]
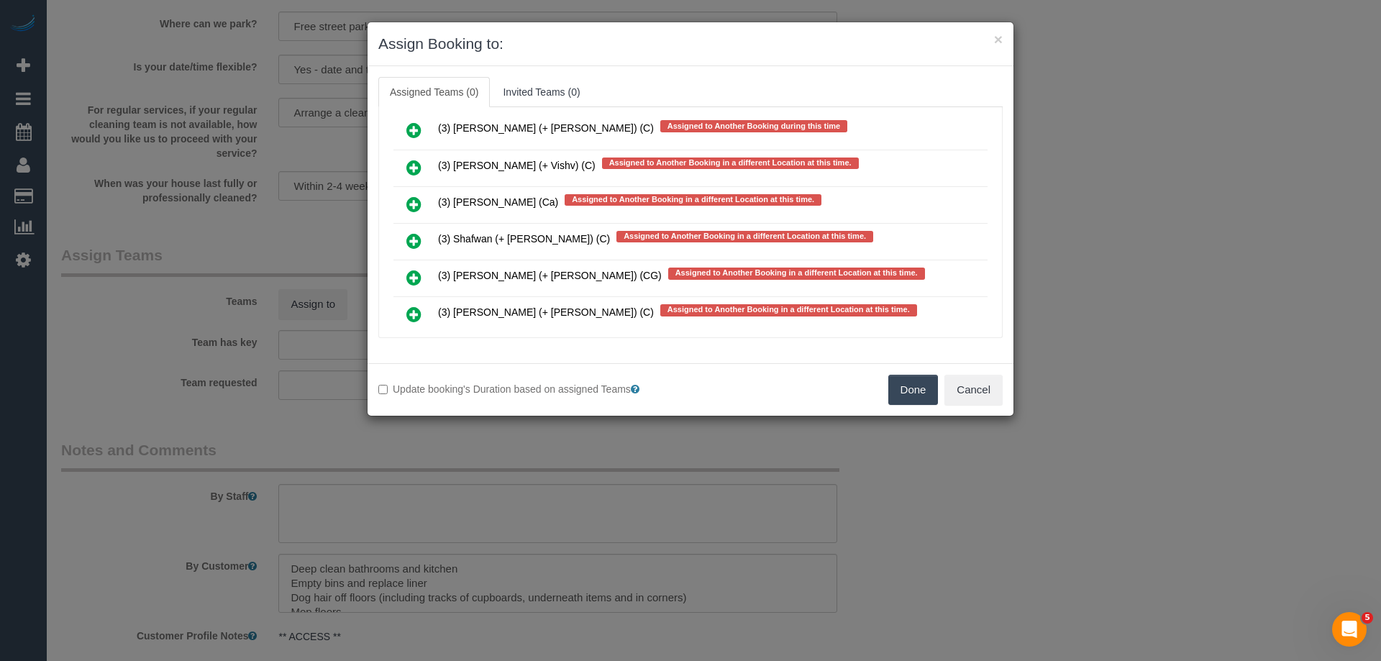
click at [413, 237] on icon at bounding box center [413, 240] width 15 height 17
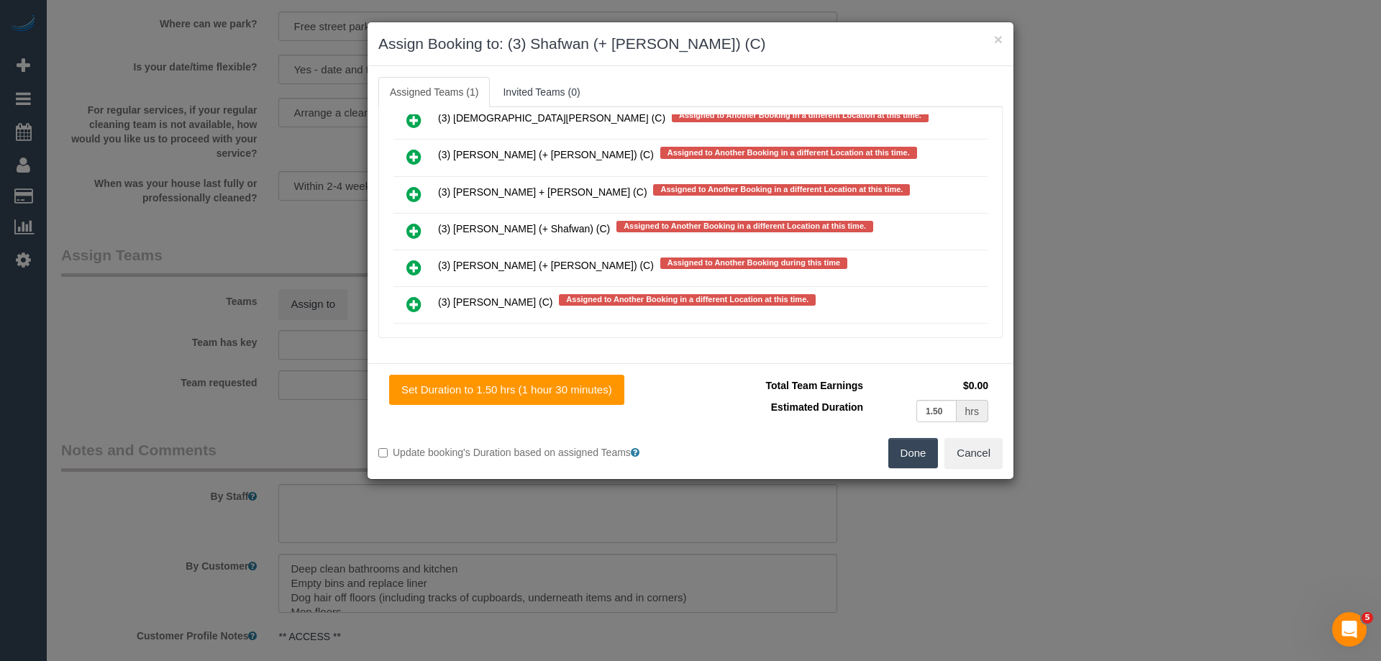
click at [412, 227] on icon at bounding box center [413, 230] width 15 height 17
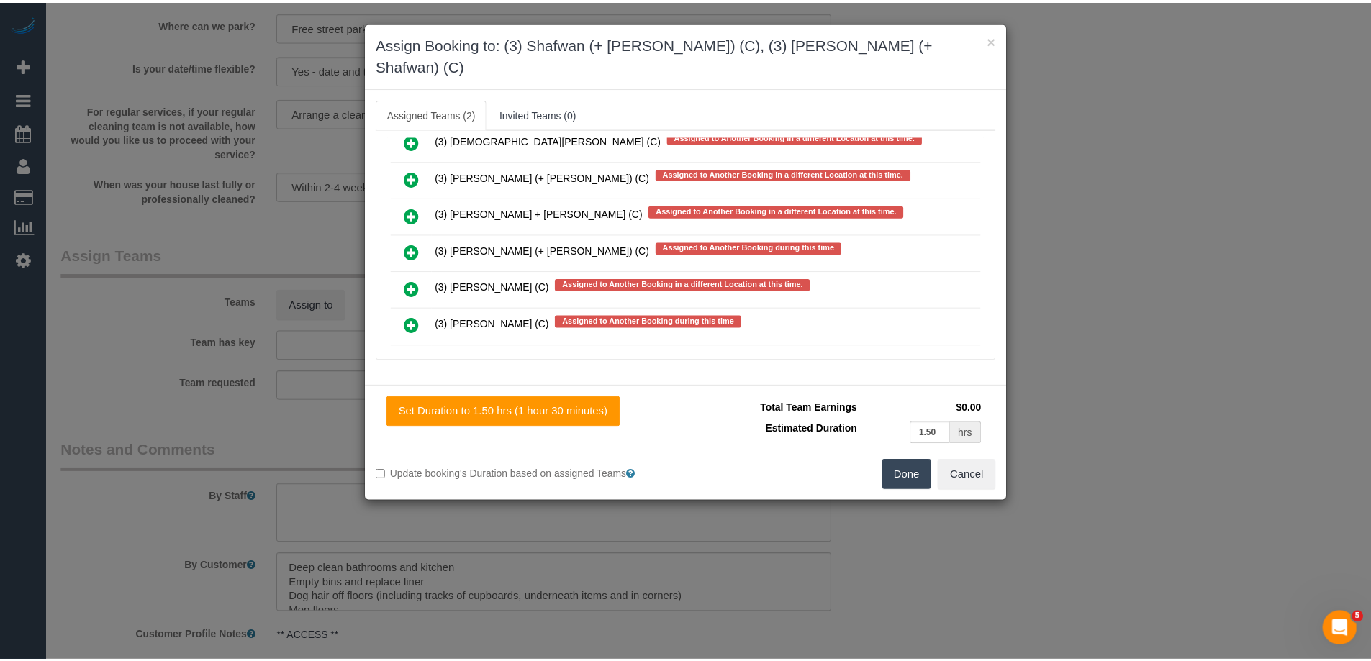
scroll to position [0, 0]
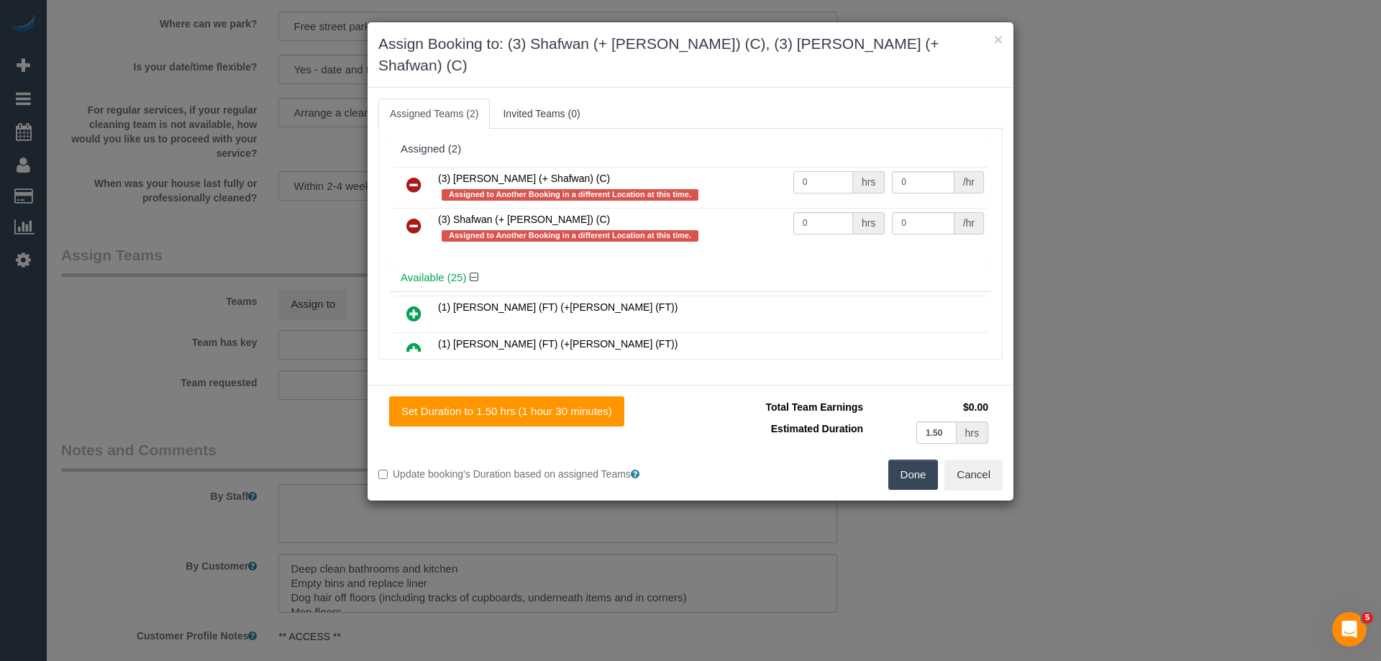
drag, startPoint x: 792, startPoint y: 161, endPoint x: 748, endPoint y: 161, distance: 44.6
click at [746, 167] on tr "(3) Farhan (+ Shafwan) (C) Assigned to Another Booking in a different Location …" at bounding box center [691, 187] width 594 height 41
drag, startPoint x: 816, startPoint y: 156, endPoint x: 729, endPoint y: 155, distance: 87.1
click at [729, 167] on tr "(3) Farhan (+ Shafwan) (C) Assigned to Another Booking in a different Location …" at bounding box center [691, 187] width 594 height 41
type input "1.5"
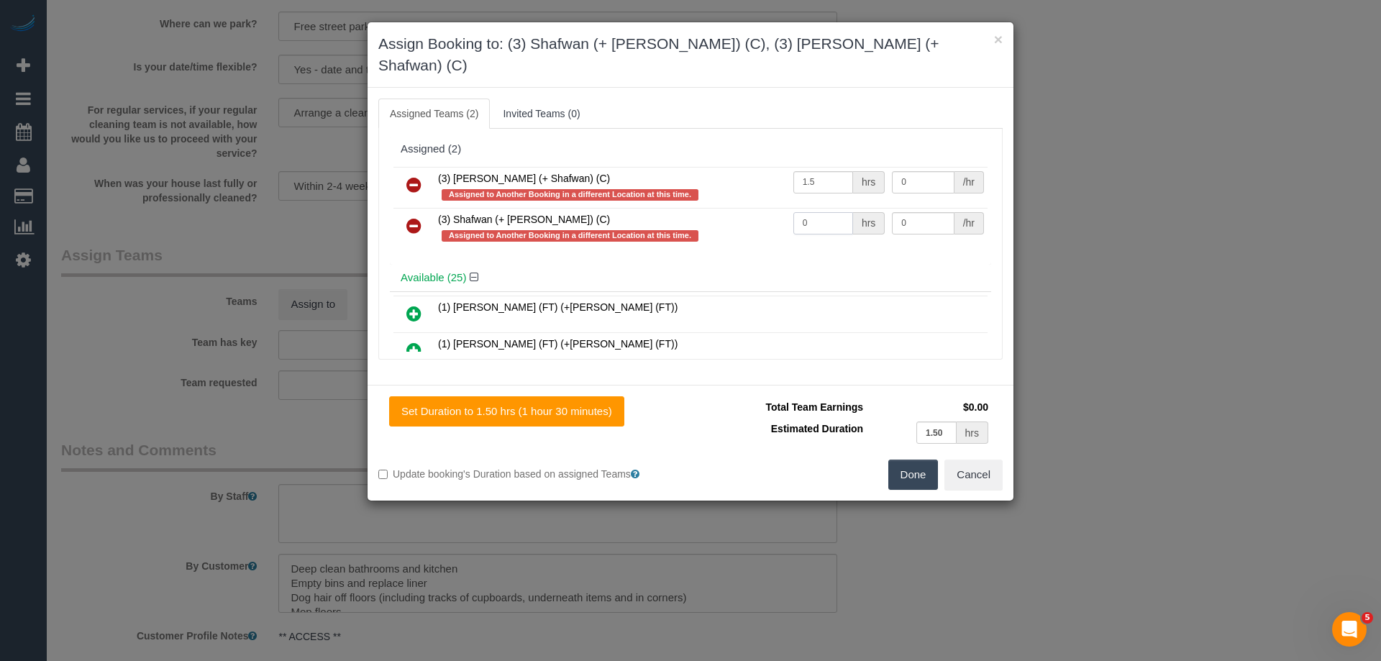
drag, startPoint x: 814, startPoint y: 200, endPoint x: 675, endPoint y: 185, distance: 139.7
click at [675, 185] on tbody "(3) Farhan (+ Shafwan) (C) Assigned to Another Booking in a different Location …" at bounding box center [691, 208] width 594 height 82
type input "1.5"
drag, startPoint x: 901, startPoint y: 199, endPoint x: 764, endPoint y: 181, distance: 137.9
click at [763, 181] on tbody "(3) Farhan (+ Shafwan) (C) Assigned to Another Booking in a different Location …" at bounding box center [691, 208] width 594 height 82
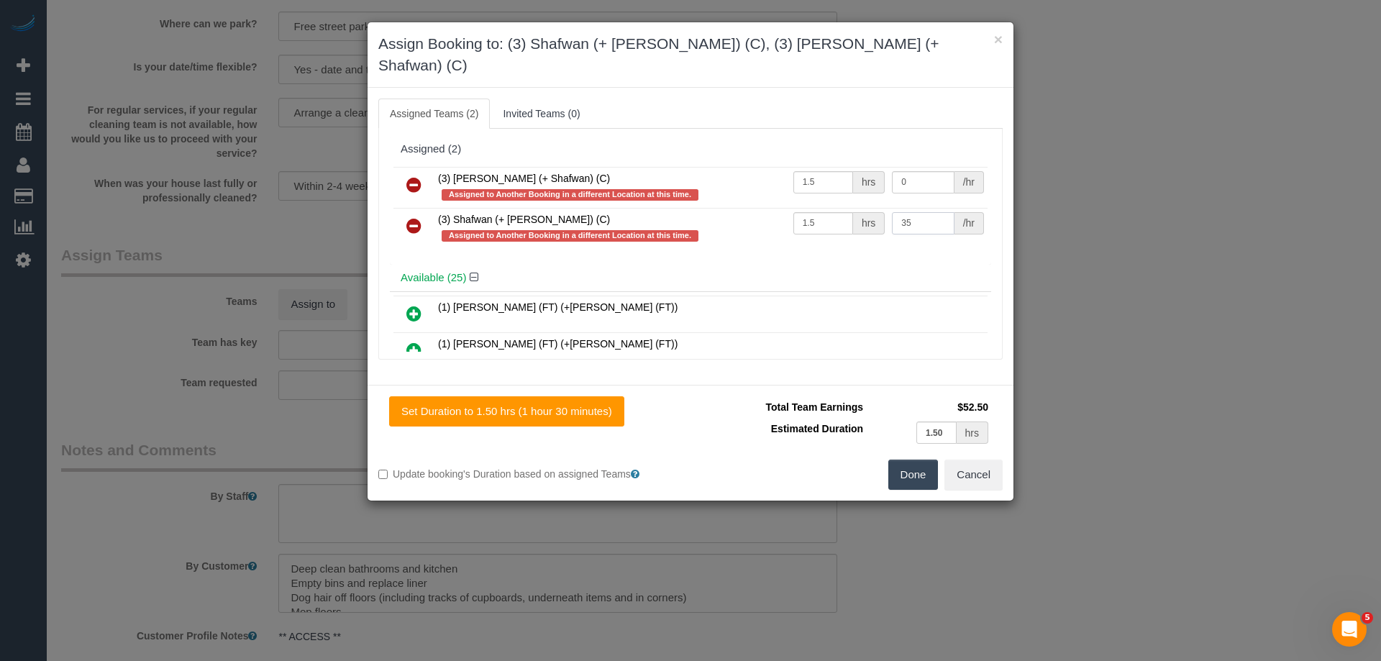
type input "35"
drag, startPoint x: 927, startPoint y: 155, endPoint x: 772, endPoint y: 156, distance: 154.7
click at [796, 167] on tr "(3) Farhan (+ Shafwan) (C) Assigned to Another Booking in a different Location …" at bounding box center [691, 187] width 594 height 41
type input "35"
click at [909, 460] on button "Done" at bounding box center [914, 475] width 50 height 30
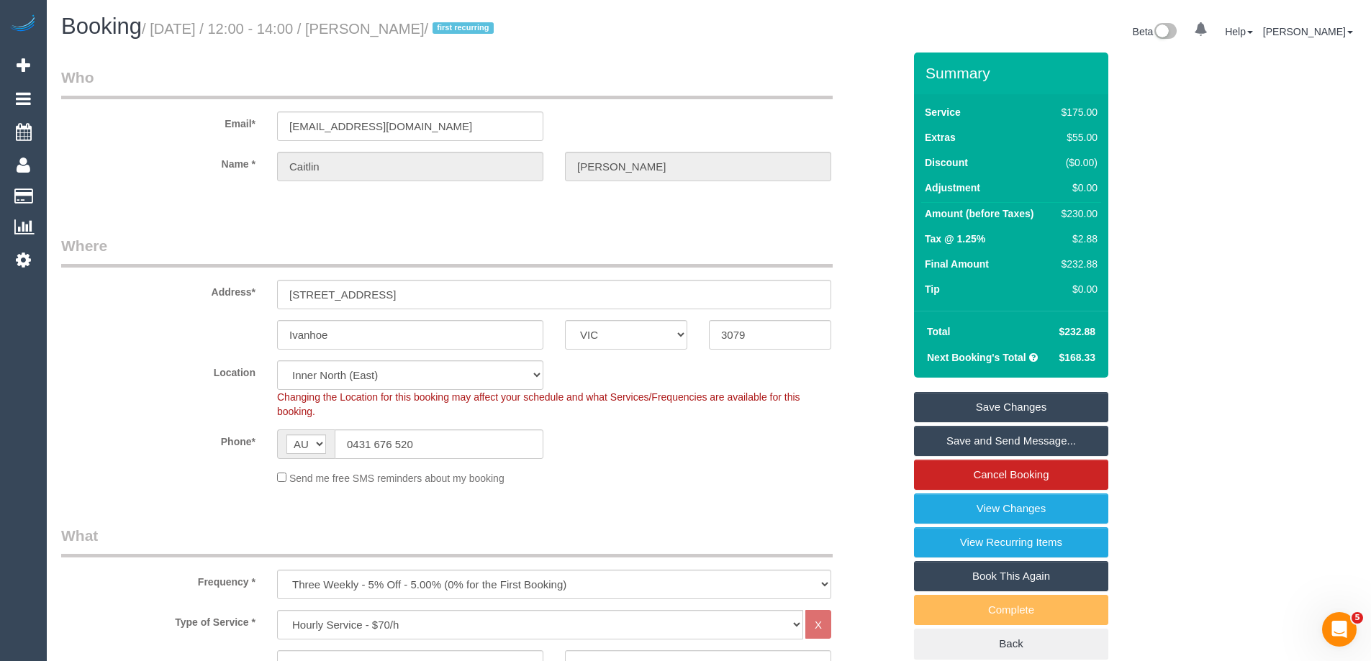
drag, startPoint x: 471, startPoint y: 31, endPoint x: 373, endPoint y: 27, distance: 97.9
click at [373, 27] on small "/ August 28, 2025 / 12:00 - 14:00 / Caitlin Docherty / first recurring" at bounding box center [320, 29] width 356 height 16
copy small "Caitlin Docherty"
click at [952, 399] on link "Save Changes" at bounding box center [1011, 407] width 194 height 30
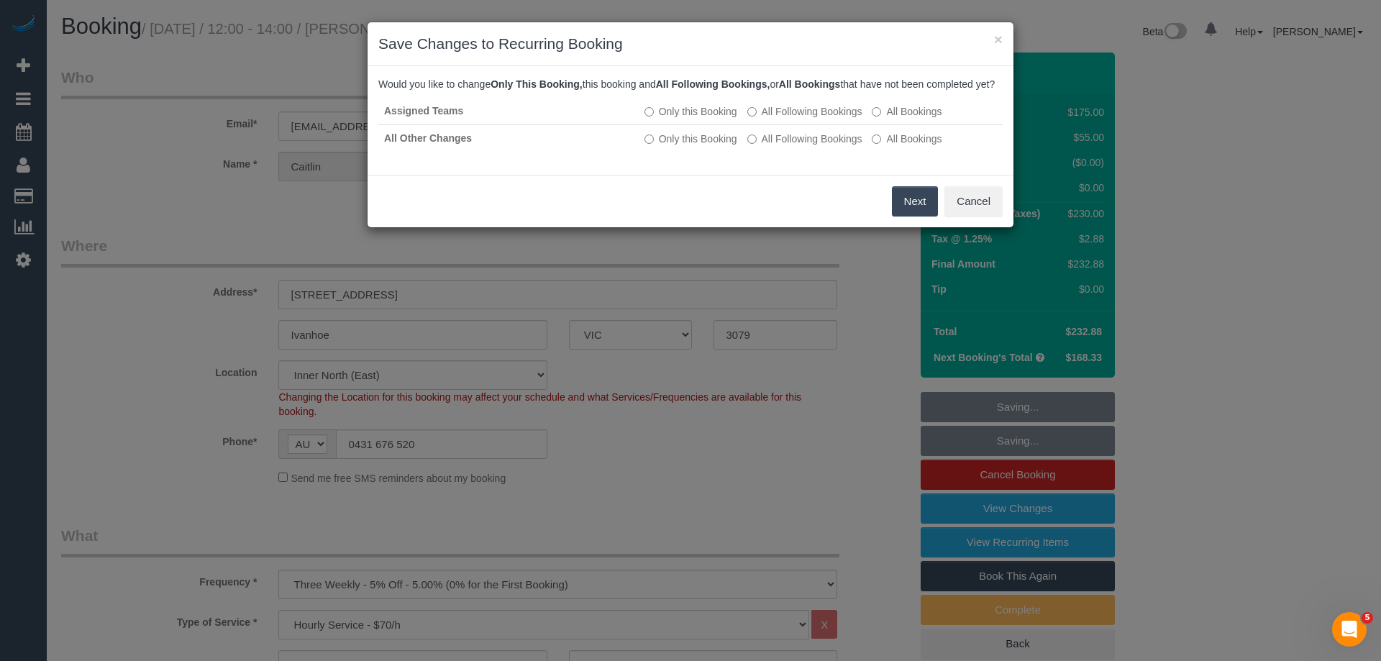
click at [911, 217] on button "Next" at bounding box center [915, 201] width 47 height 30
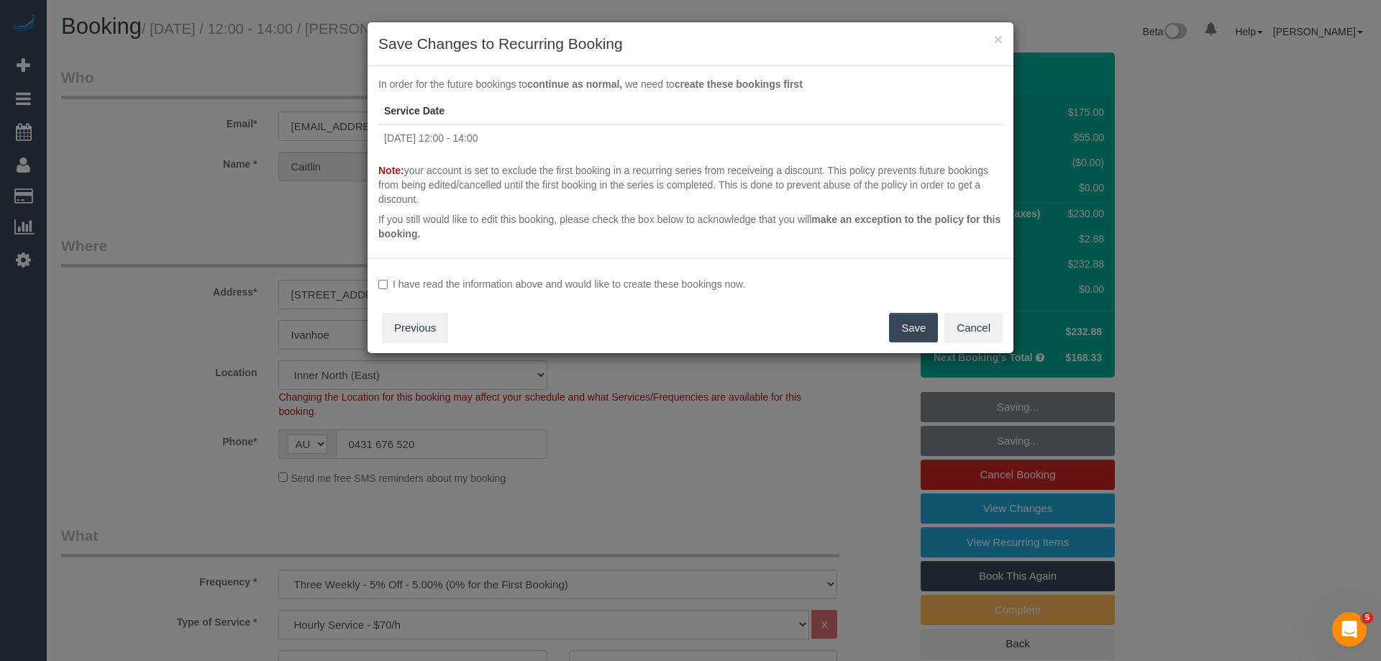
click at [494, 277] on label "I have read the information above and would like to create these bookings now." at bounding box center [690, 284] width 624 height 14
click at [907, 329] on button "Save" at bounding box center [913, 328] width 49 height 30
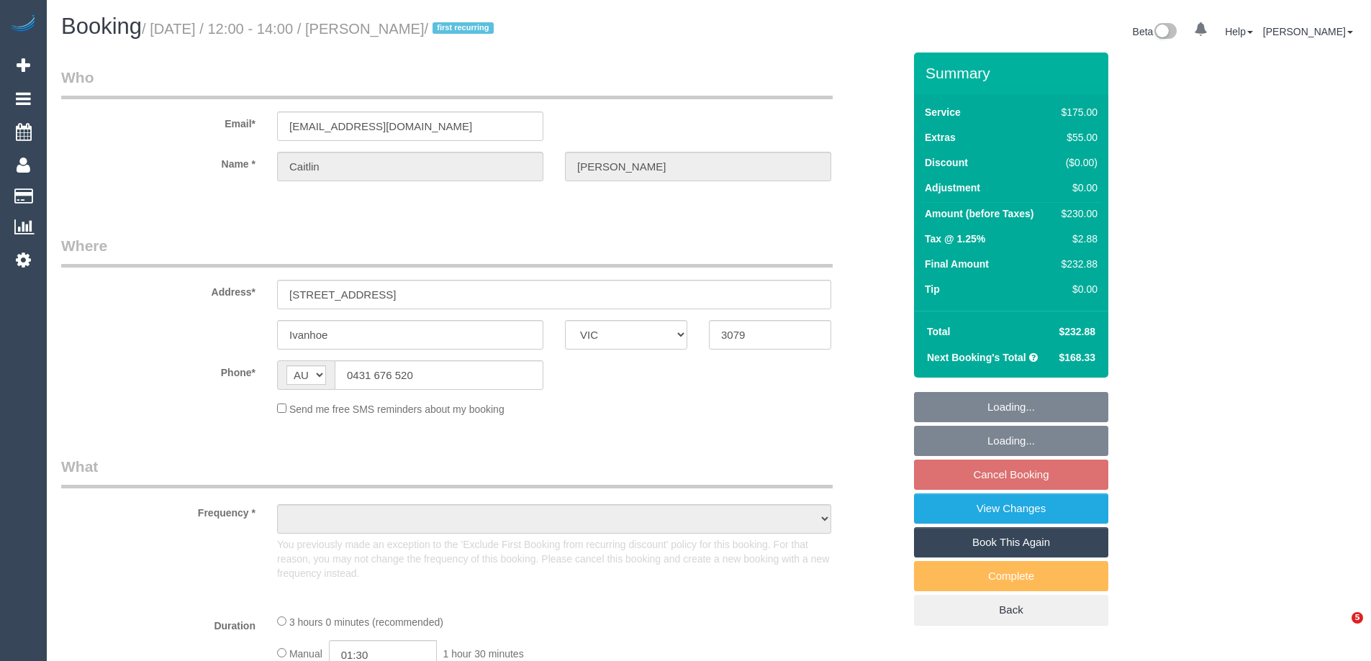
select select "VIC"
select select "object:565"
select select "string:stripe-pm_1QtRaG2GScqysDRVvrd9LIfh"
select select "number:27"
select select "number:14"
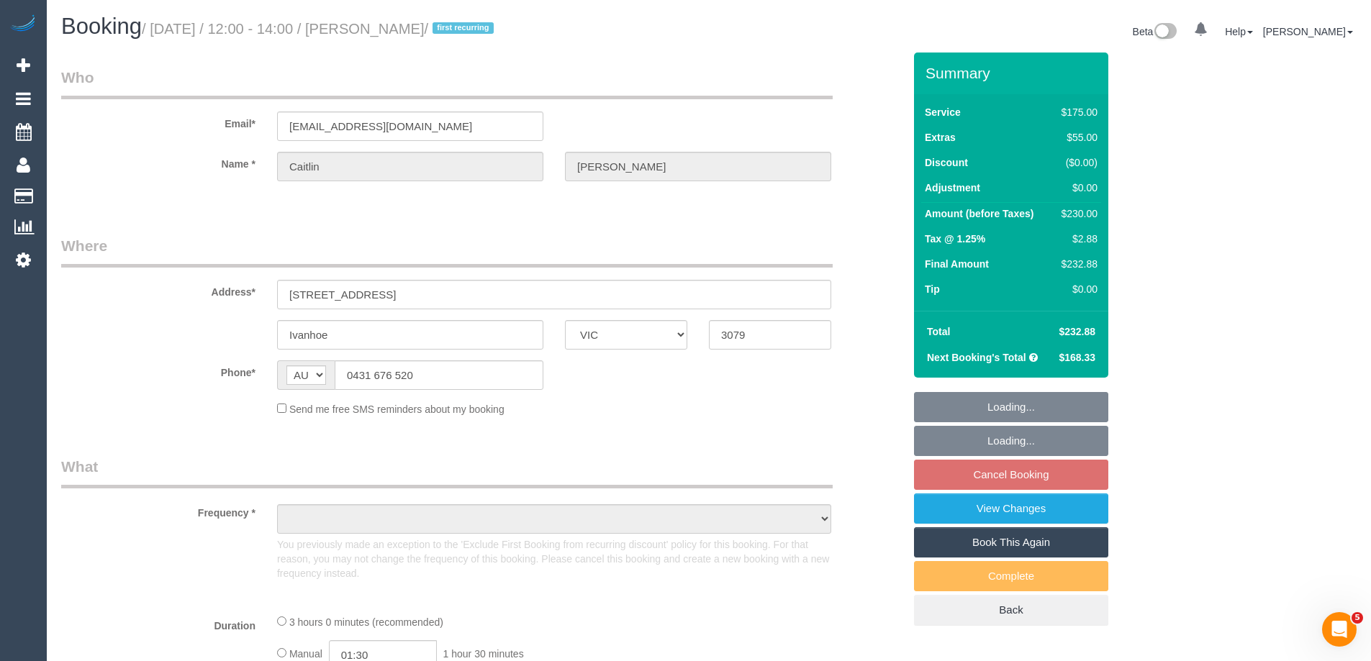
select select "number:19"
select select "number:22"
select select "number:34"
select select "number:12"
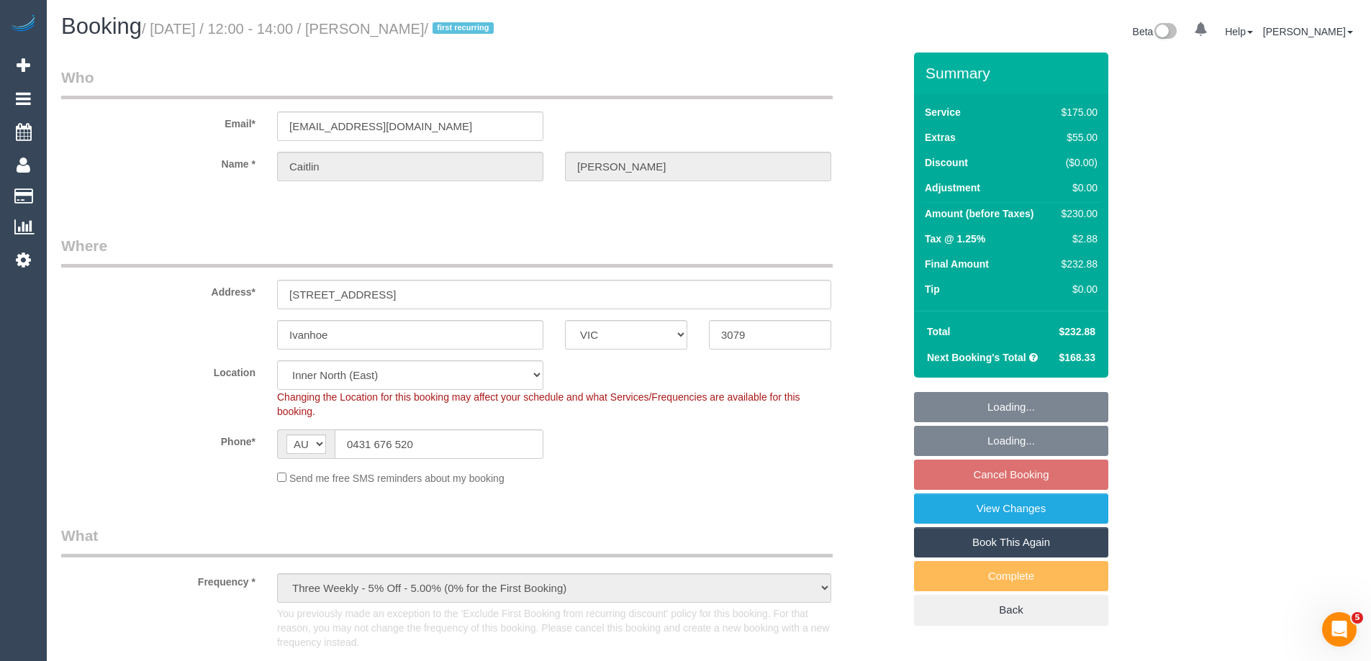
select select "150"
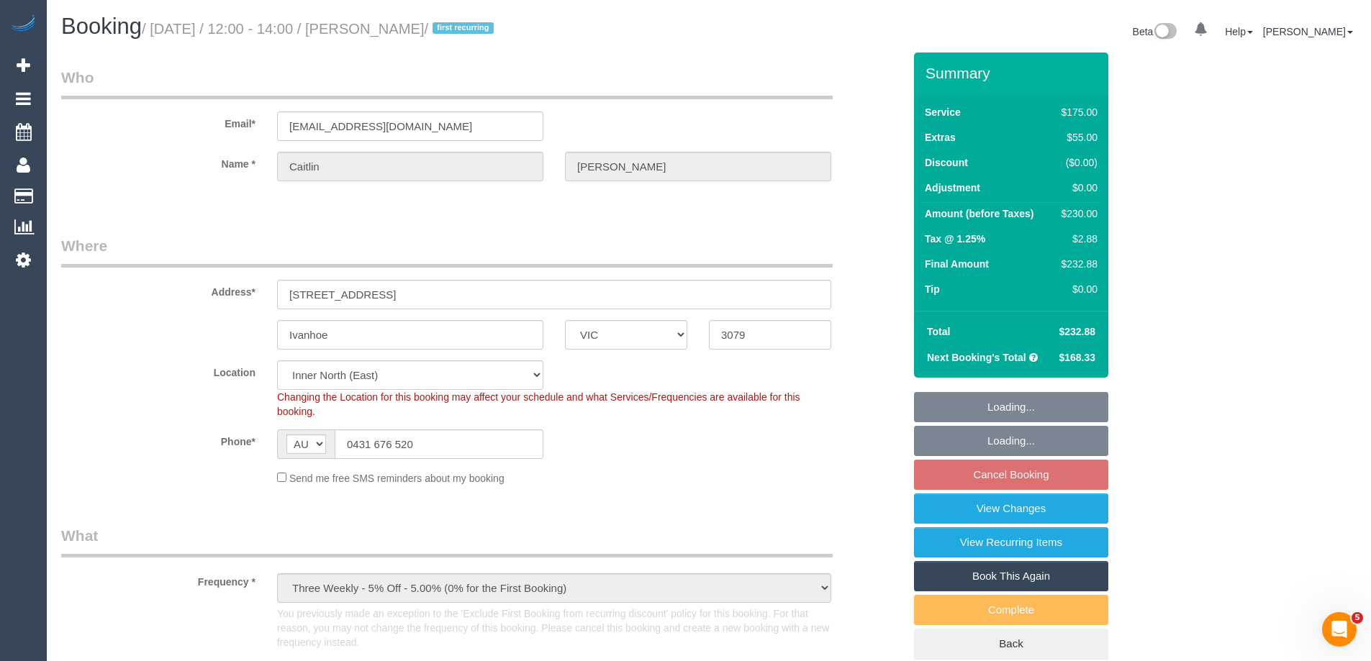
select select "object:1684"
select select "spot1"
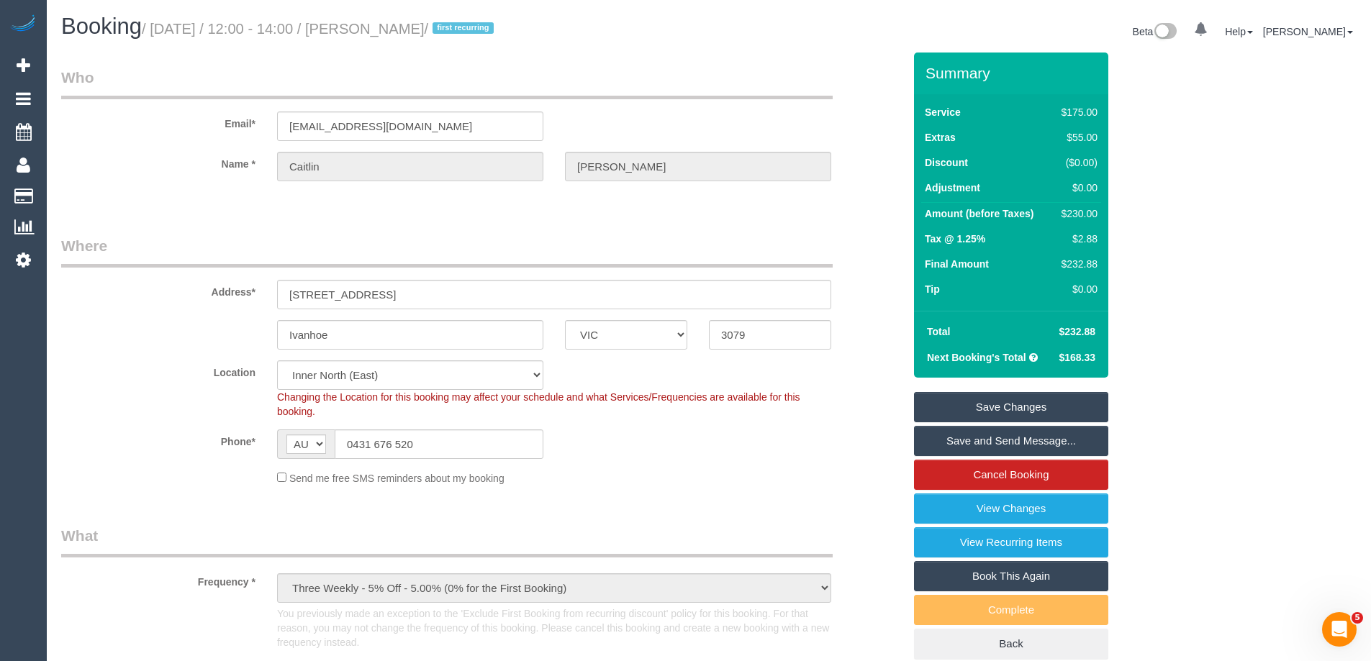
drag, startPoint x: 471, startPoint y: 29, endPoint x: 373, endPoint y: 29, distance: 97.1
click at [373, 29] on small "/ August 28, 2025 / 12:00 - 14:00 / Caitlin Docherty / first recurring" at bounding box center [320, 29] width 356 height 16
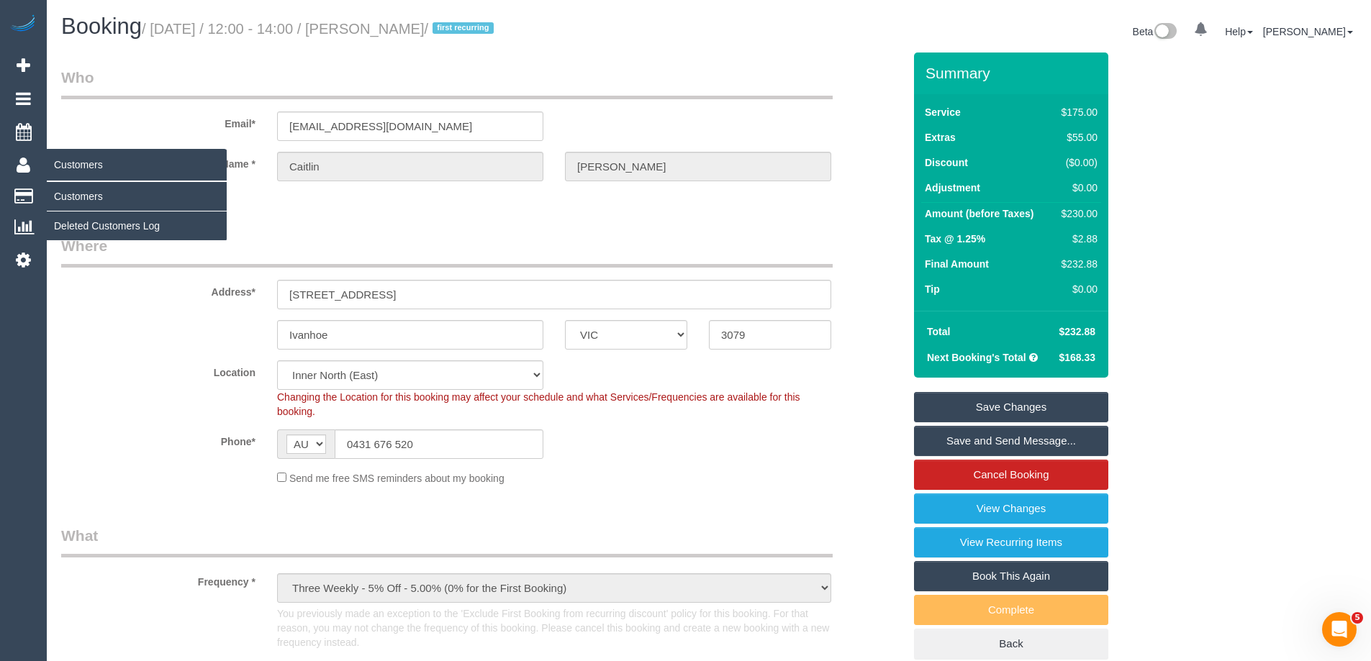
copy small "Caitlin Docherty"
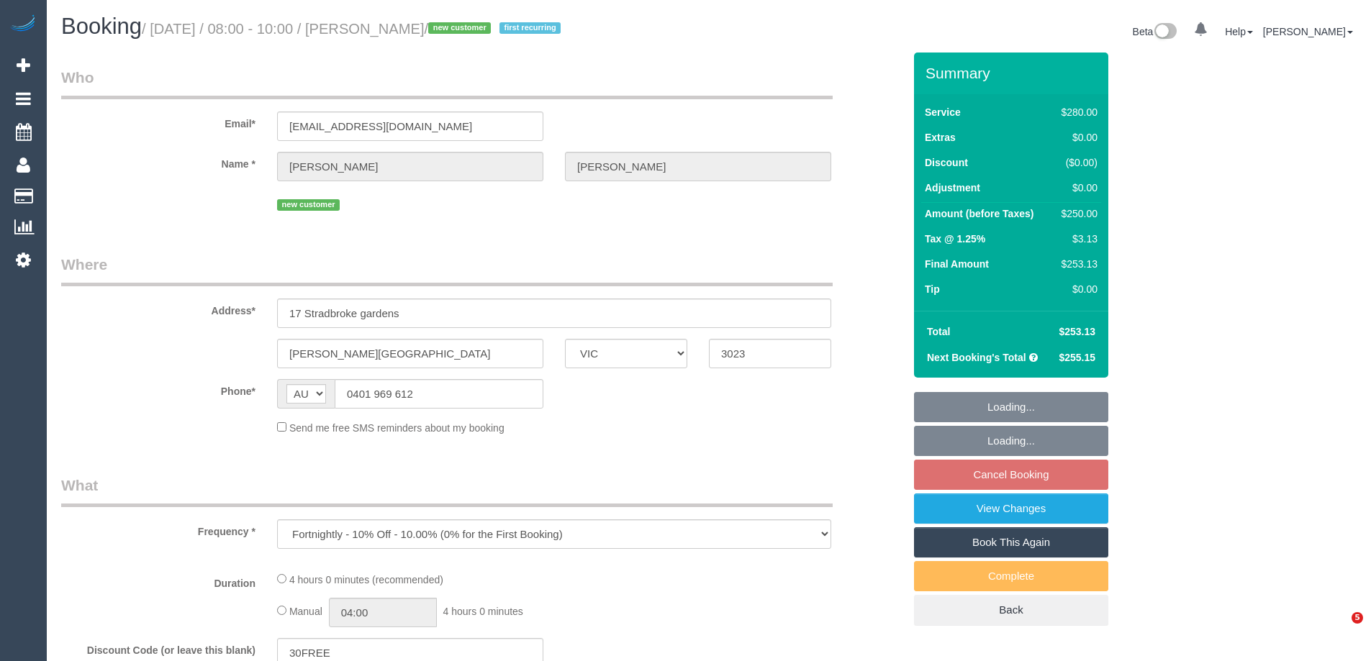
select select "VIC"
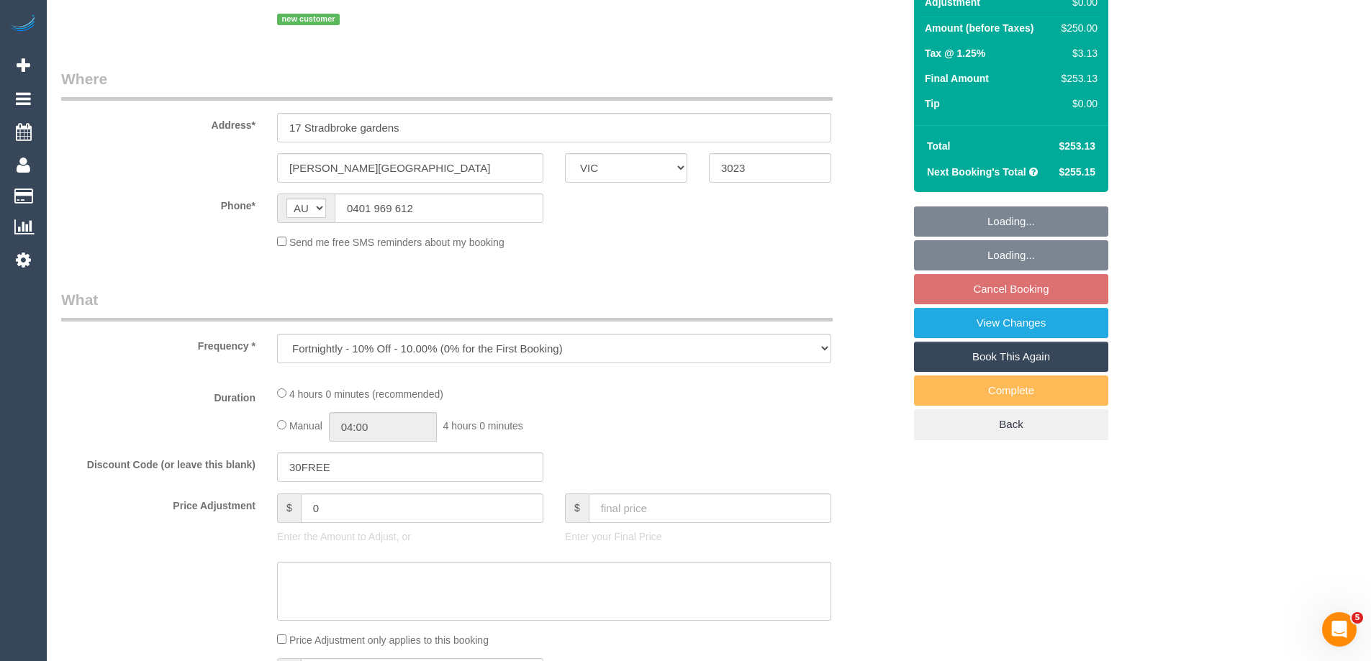
select select "number:28"
select select "number:14"
select select "number:18"
select select "number:22"
select select "number:35"
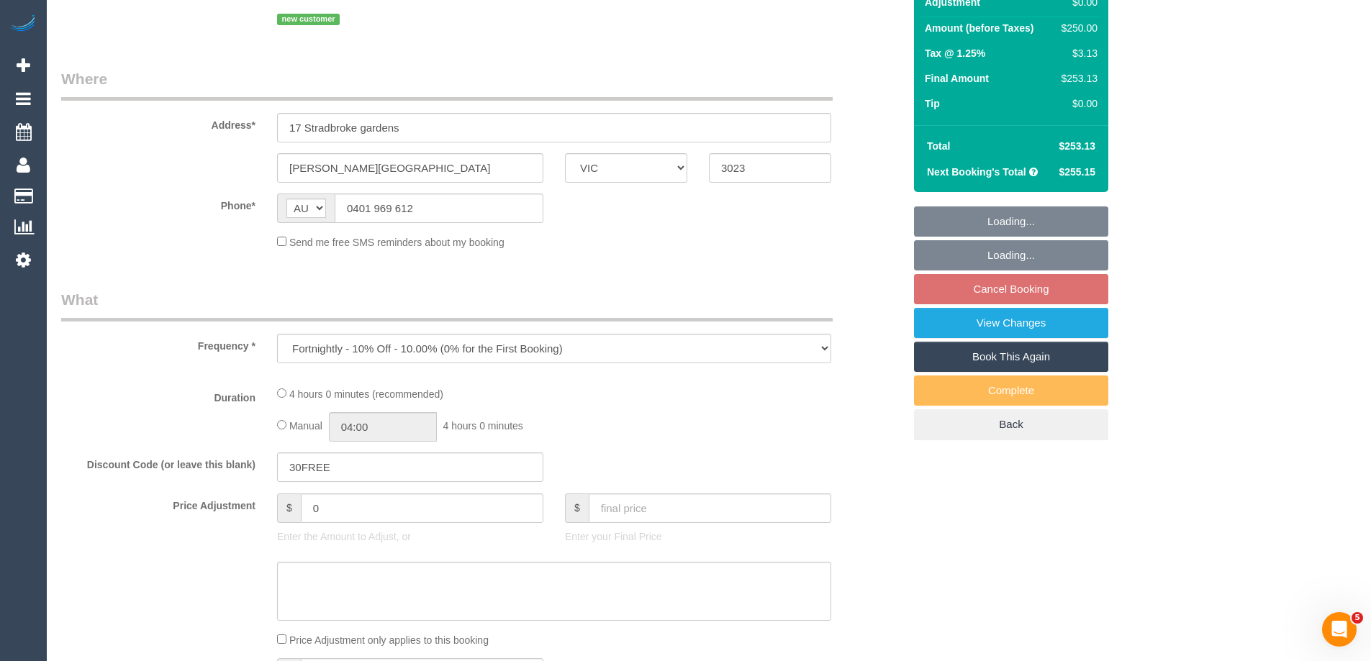
select select "number:12"
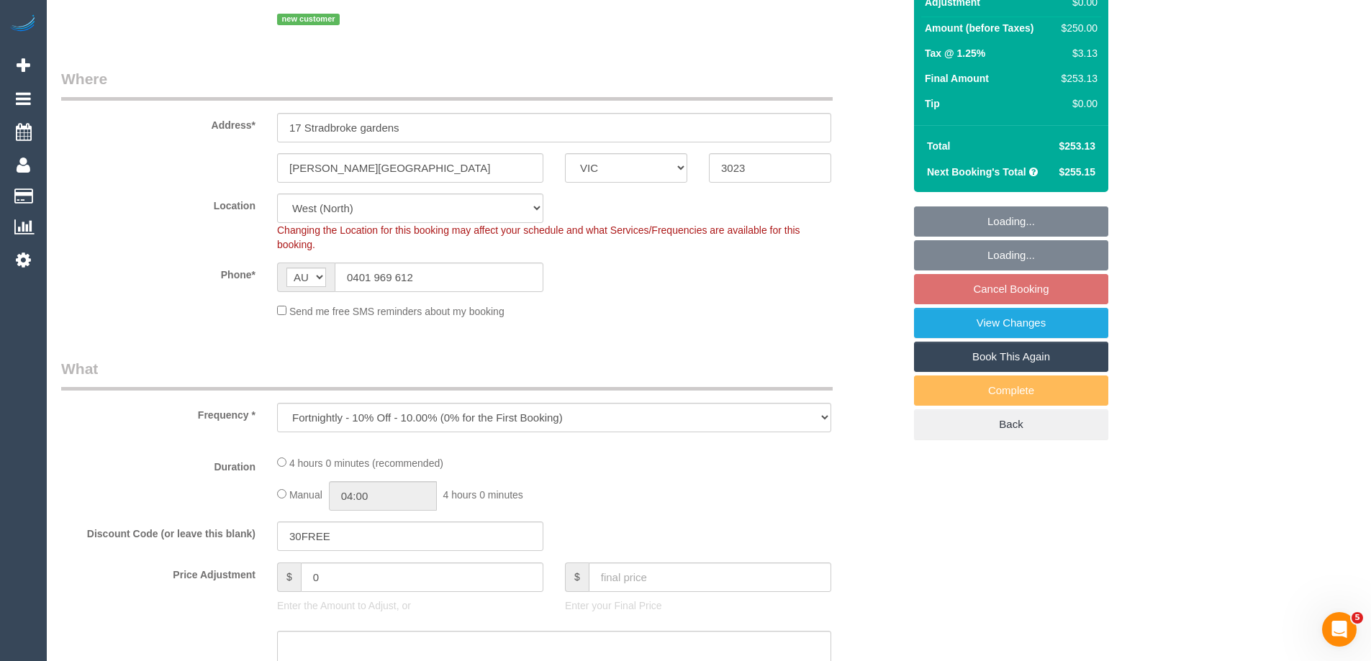
select select "object:695"
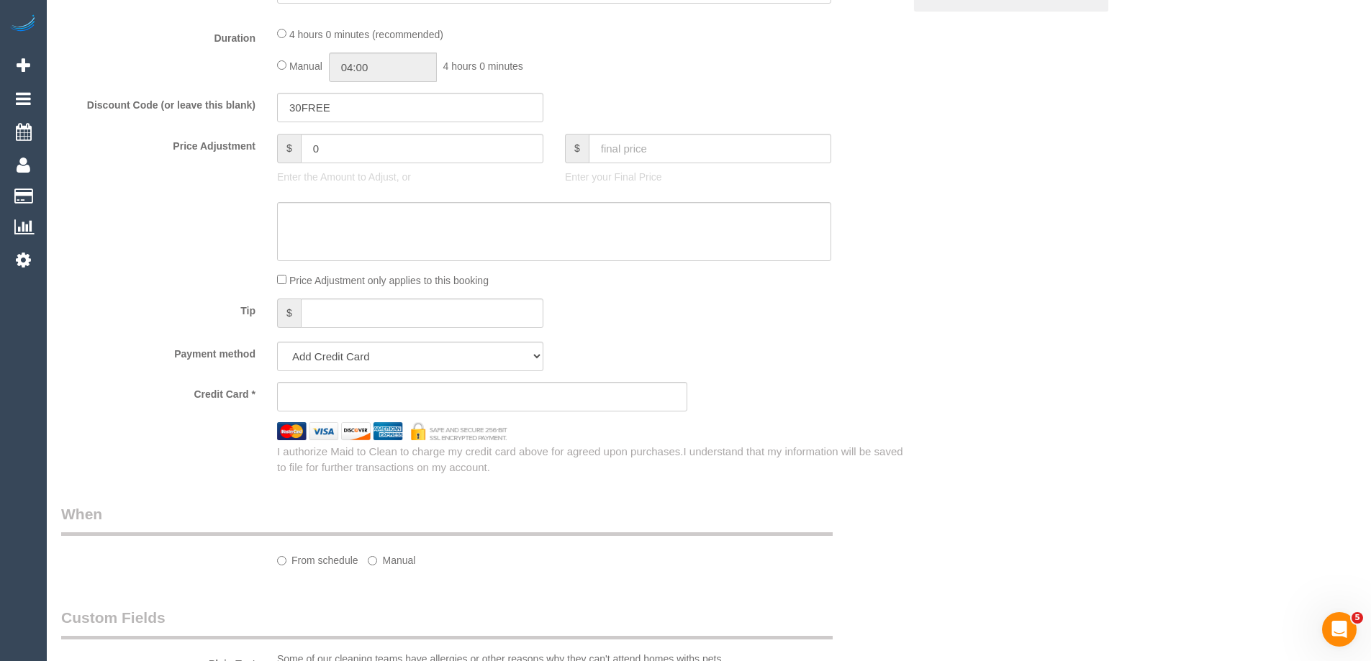
select select "string:stripe-pm_1S0ERc2GScqysDRVdA7IOrHV"
select select "240"
select select "spot1"
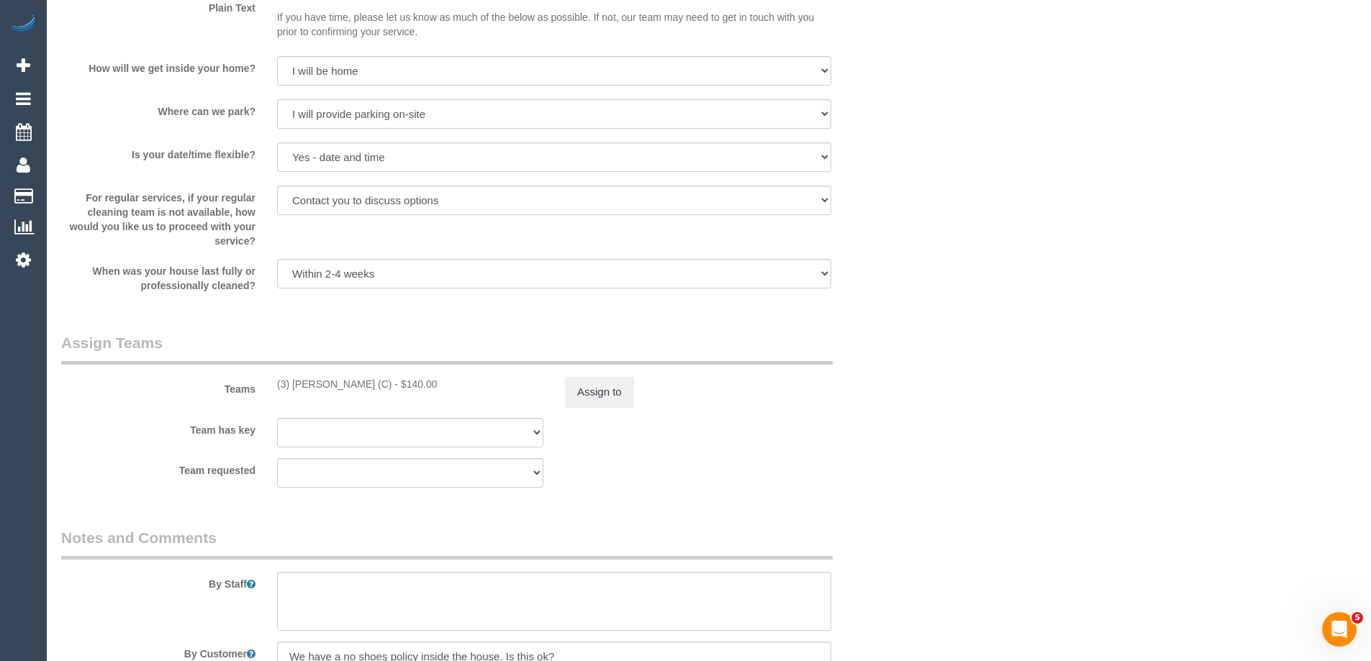
scroll to position [2045, 0]
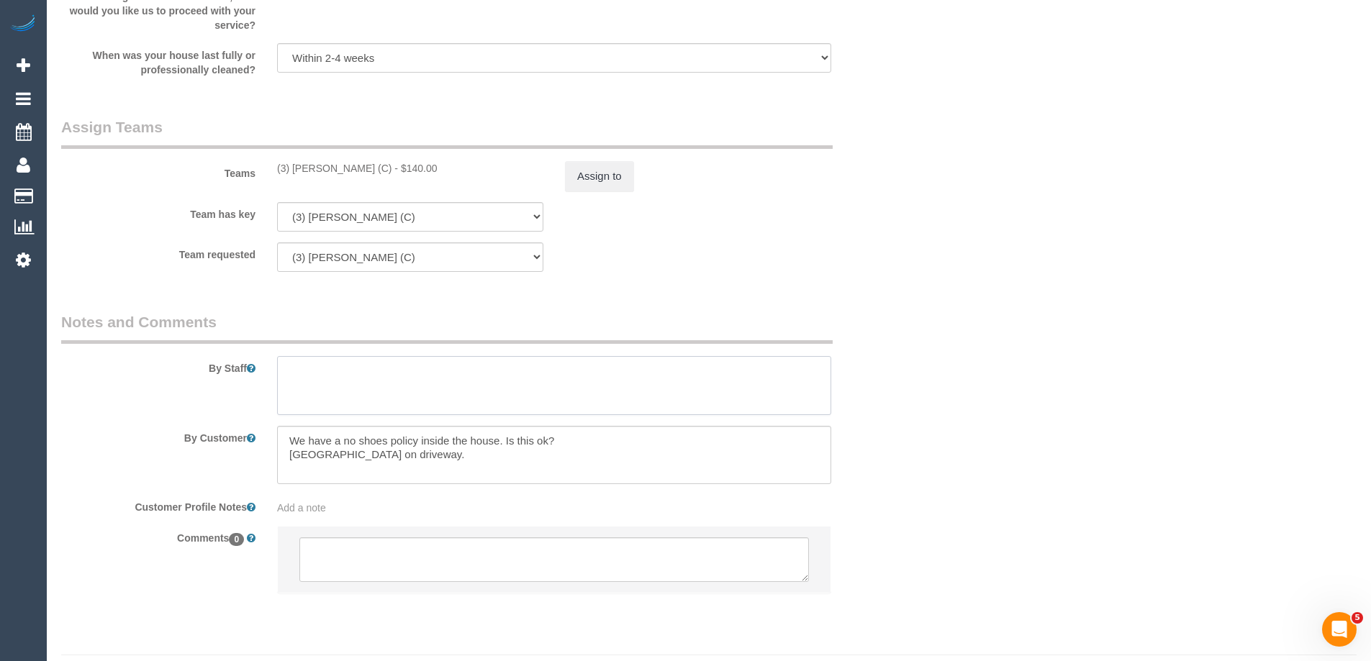
click at [469, 366] on textarea at bounding box center [554, 385] width 554 height 59
type textarea "S"
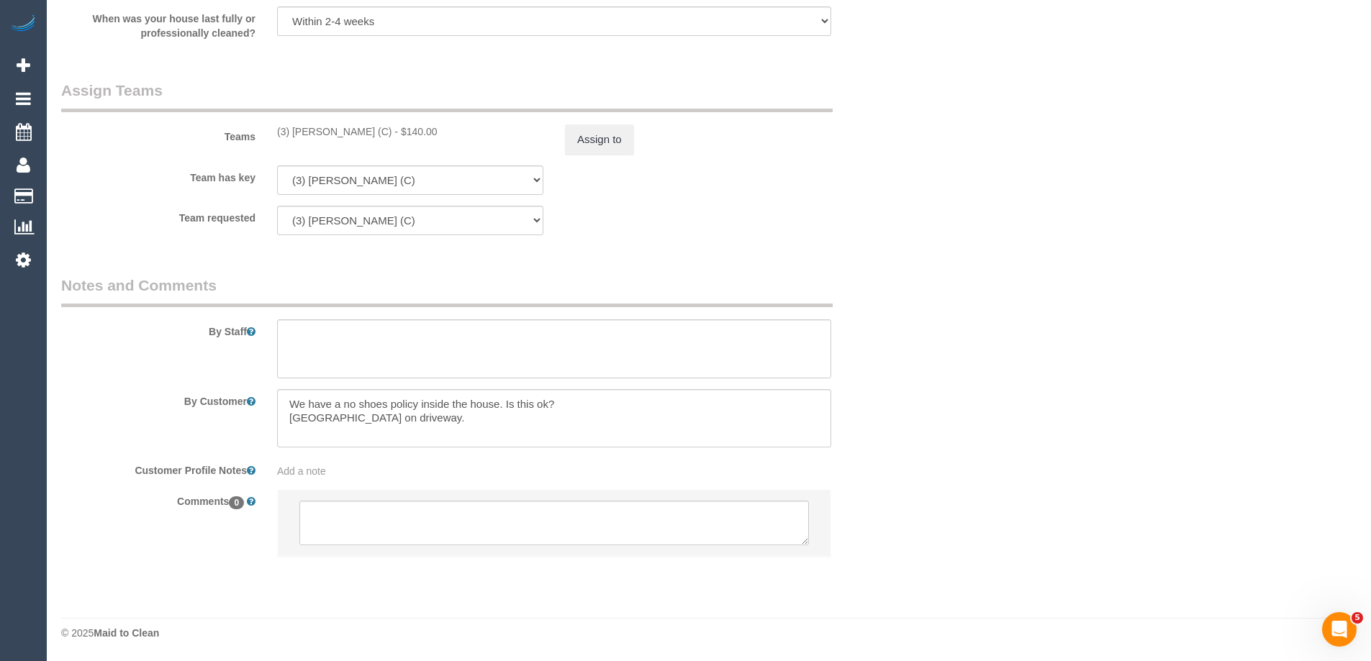
click at [296, 469] on span "Add a note" at bounding box center [301, 471] width 49 height 12
paste textarea "** ACCESS ** ** PREFERENCES ** ** DO NOT SEND ** ** GENERAL ** ** BILLING/INVOI…"
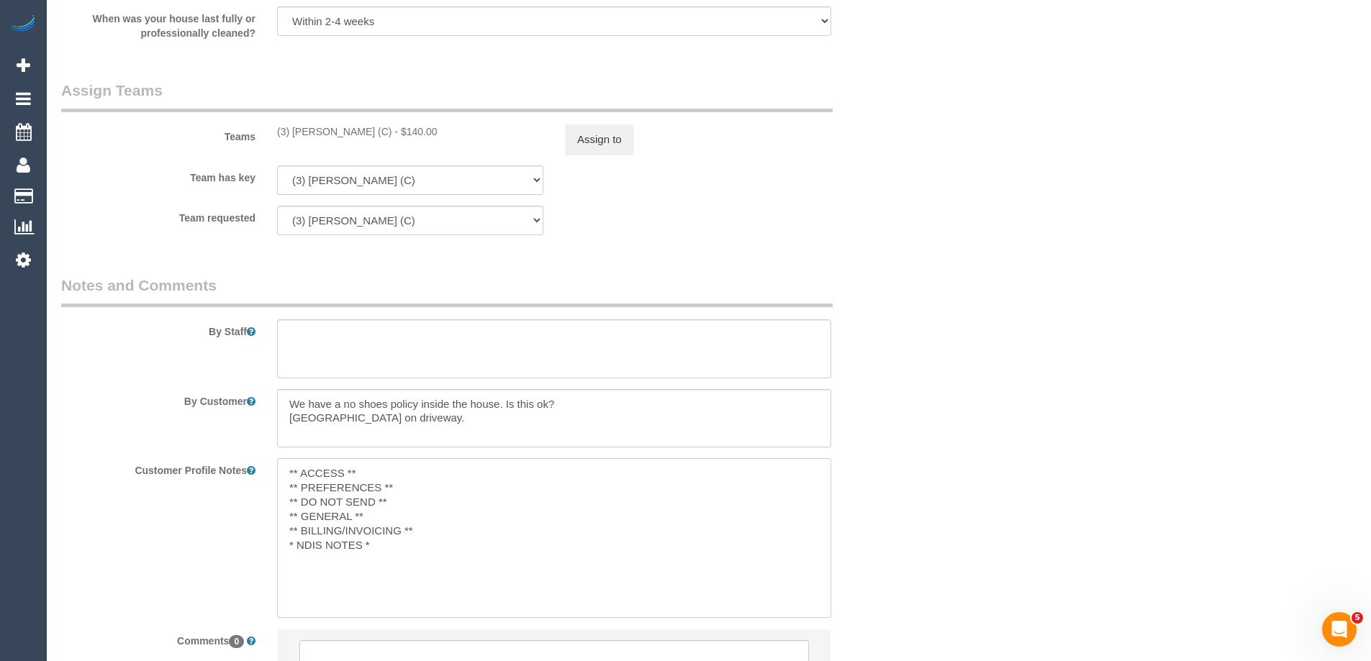
click at [403, 488] on textarea "** ACCESS ** ** PREFERENCES ** ** DO NOT SEND ** ** GENERAL ** ** BILLING/INVOI…" at bounding box center [554, 537] width 554 height 159
drag, startPoint x: 377, startPoint y: 494, endPoint x: 247, endPoint y: 491, distance: 129.5
click at [247, 491] on div "Customer Profile Notes ** ACCESS ** ** PREFERENCES ** Shoe covers mu ** DO NOT …" at bounding box center [481, 537] width 863 height 159
click at [327, 561] on textarea "** ACCESS ** ** PREFERENCES ** ** DO NOT SEND ** ** GENERAL ** ** BILLING/INVOI…" at bounding box center [554, 537] width 554 height 159
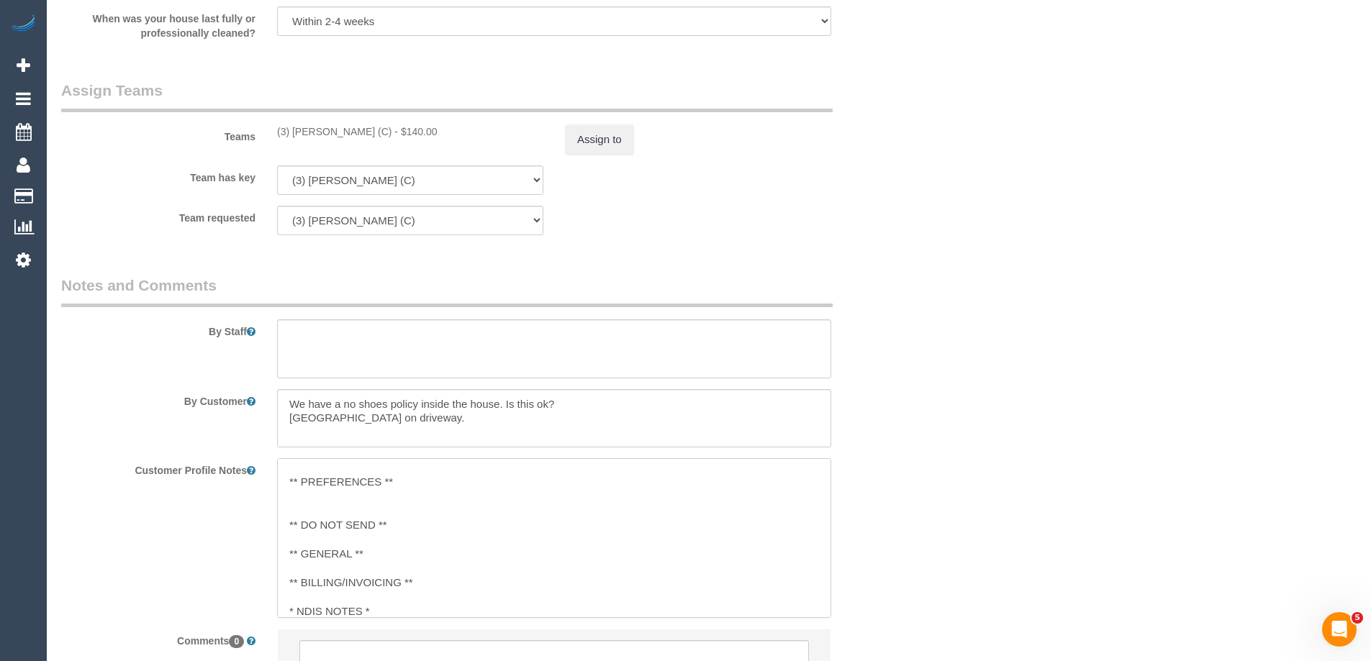
paste textarea "Shoe covers mu"
type textarea "** ACCESS ** ** PREFERENCES ** ** DO NOT SEND ** ** GENERAL ** Shoe covers must…"
drag, startPoint x: 441, startPoint y: 565, endPoint x: 257, endPoint y: 567, distance: 184.2
click at [257, 567] on div "Customer Profile Notes ** ACCESS ** ** PREFERENCES ** ** DO NOT SEND ** ** GENE…" at bounding box center [481, 537] width 863 height 159
click at [332, 345] on textarea at bounding box center [554, 348] width 554 height 59
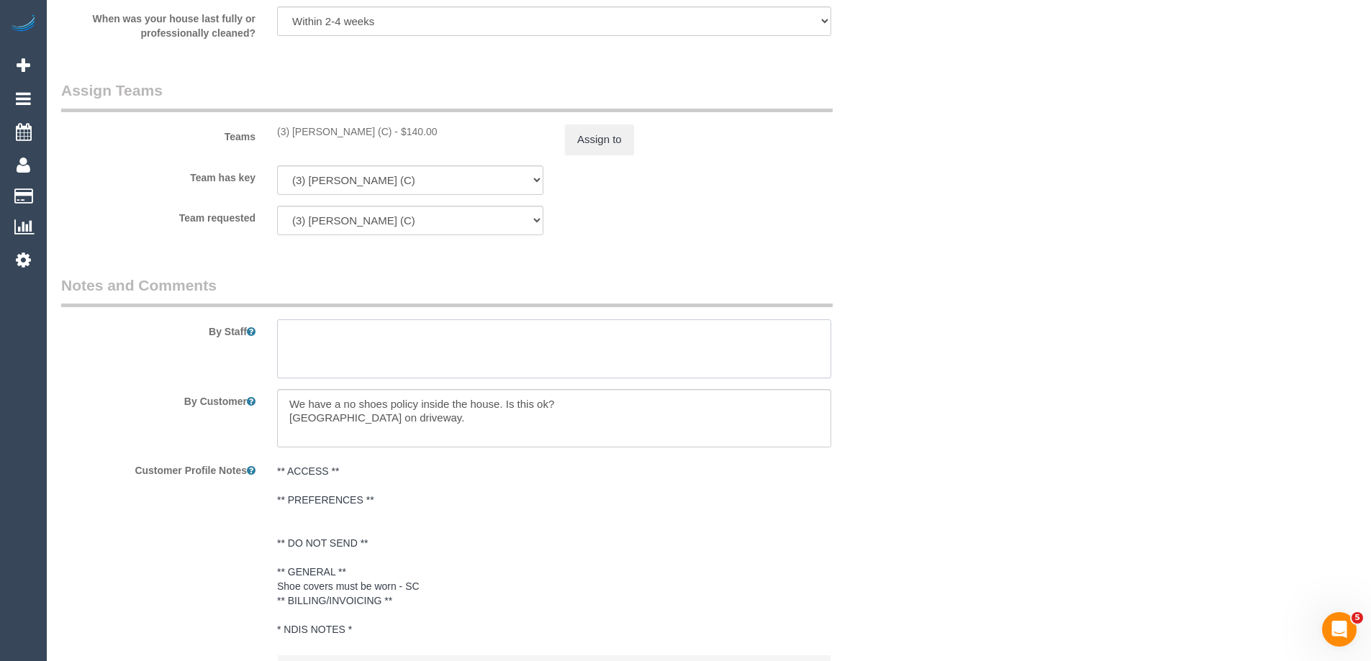
paste textarea "Shoe covers must be worn - SC"
drag, startPoint x: 414, startPoint y: 330, endPoint x: 514, endPoint y: 340, distance: 101.2
click at [514, 340] on textarea at bounding box center [554, 348] width 554 height 59
type textarea "Shoe covers must be worn"
click at [601, 137] on button "Assign to" at bounding box center [599, 139] width 69 height 30
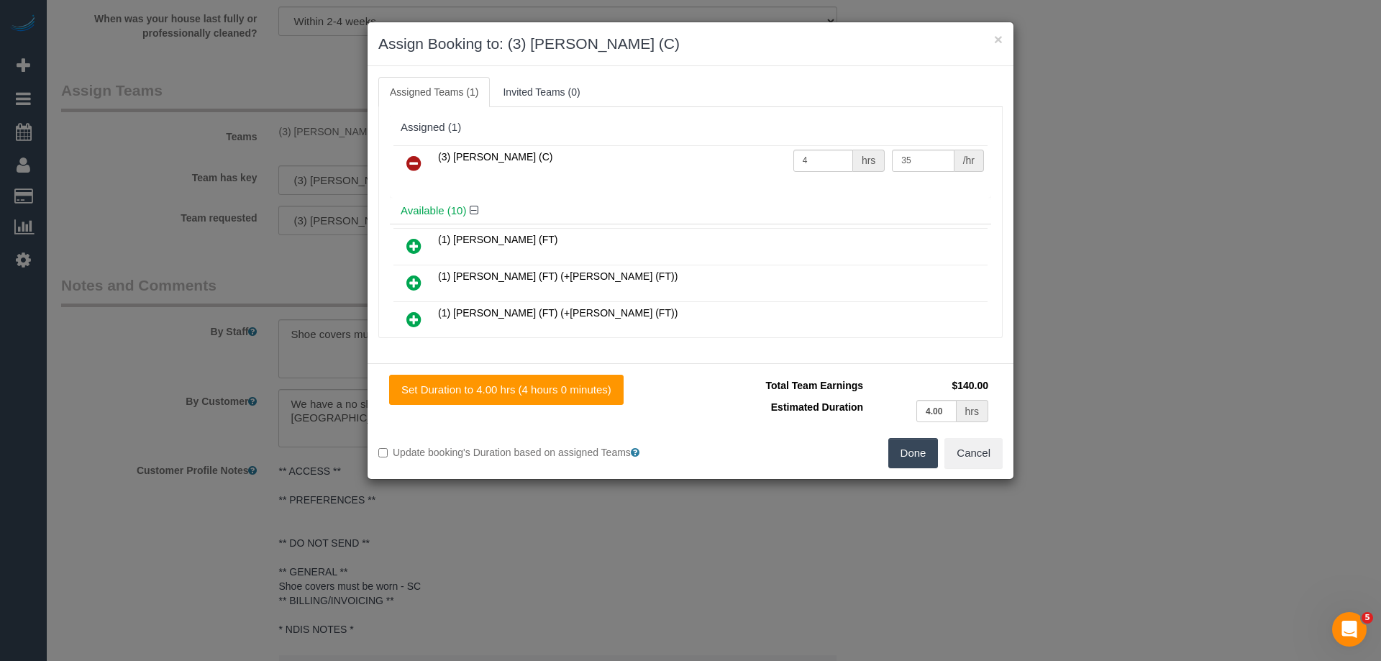
click at [413, 155] on icon at bounding box center [413, 163] width 15 height 17
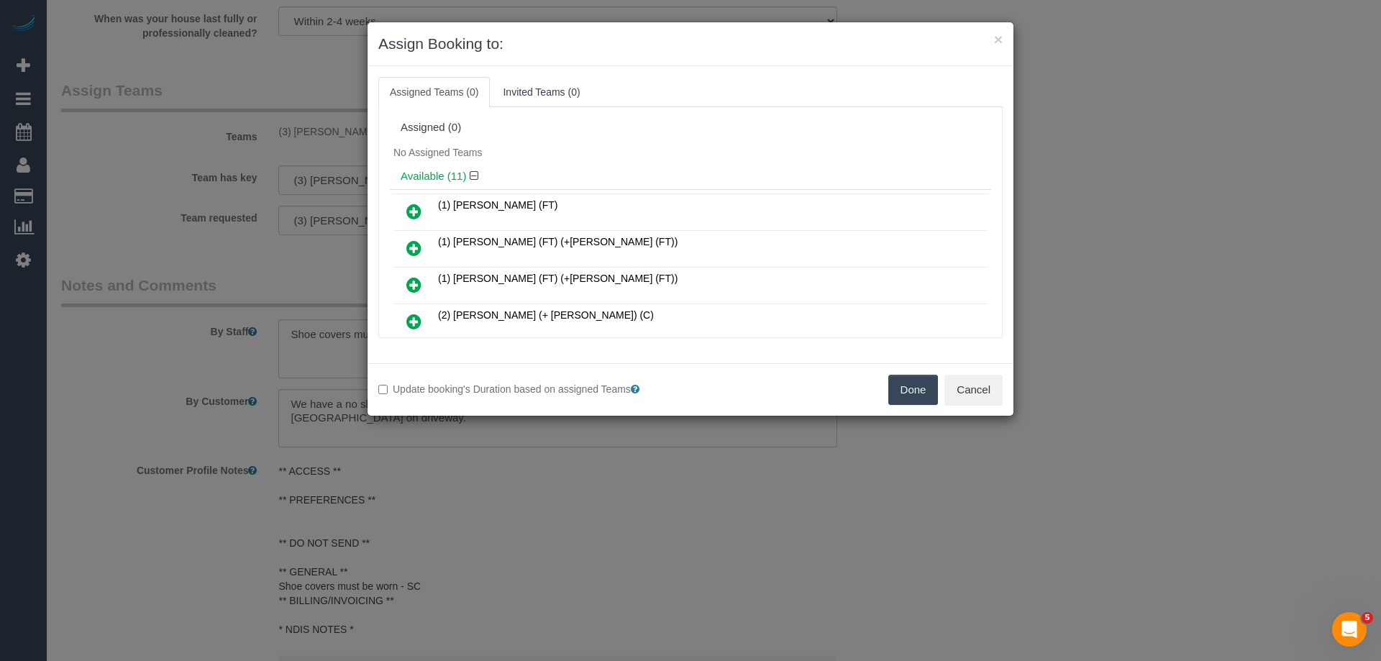
click at [911, 386] on button "Done" at bounding box center [914, 390] width 50 height 30
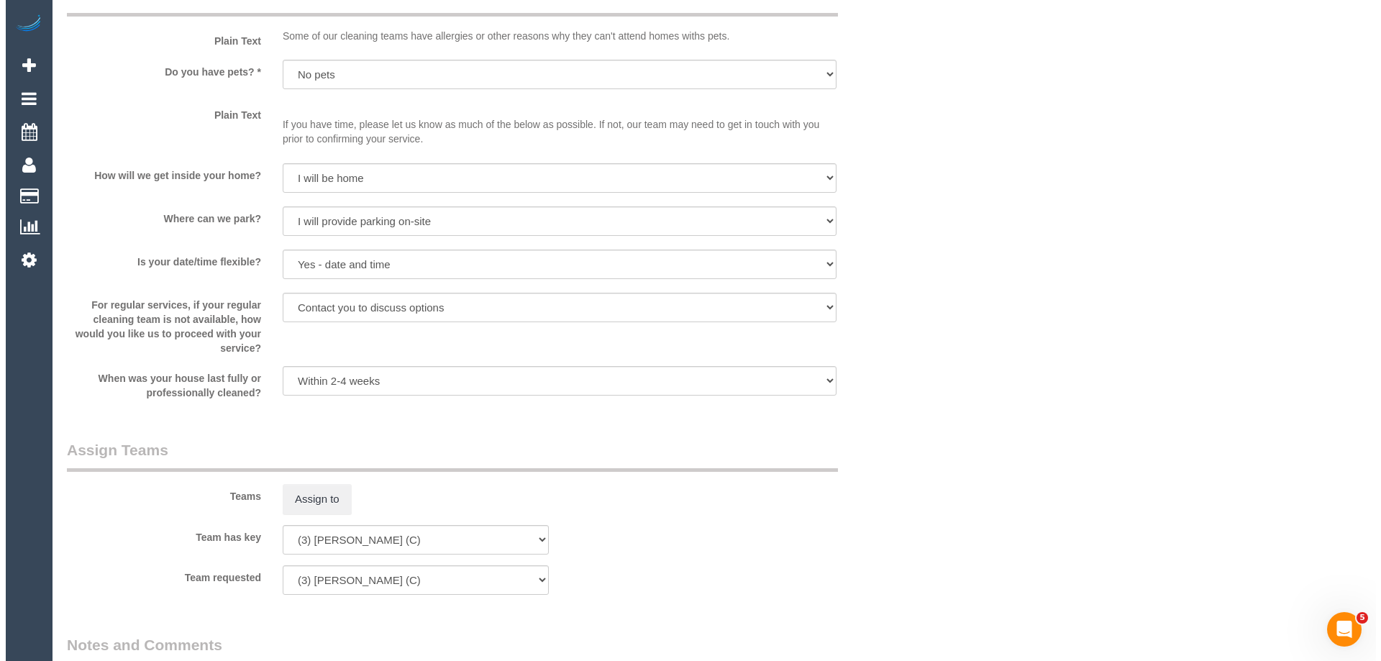
scroll to position [2082, 0]
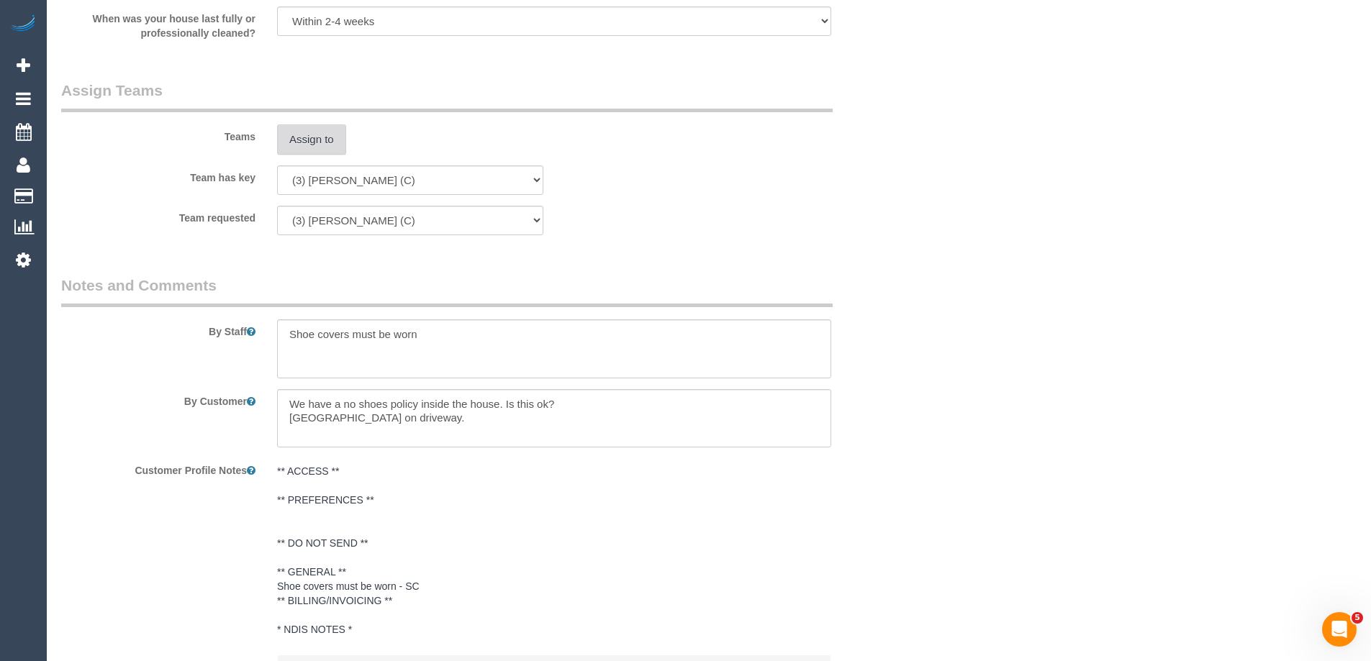
click at [312, 146] on button "Assign to" at bounding box center [311, 139] width 69 height 30
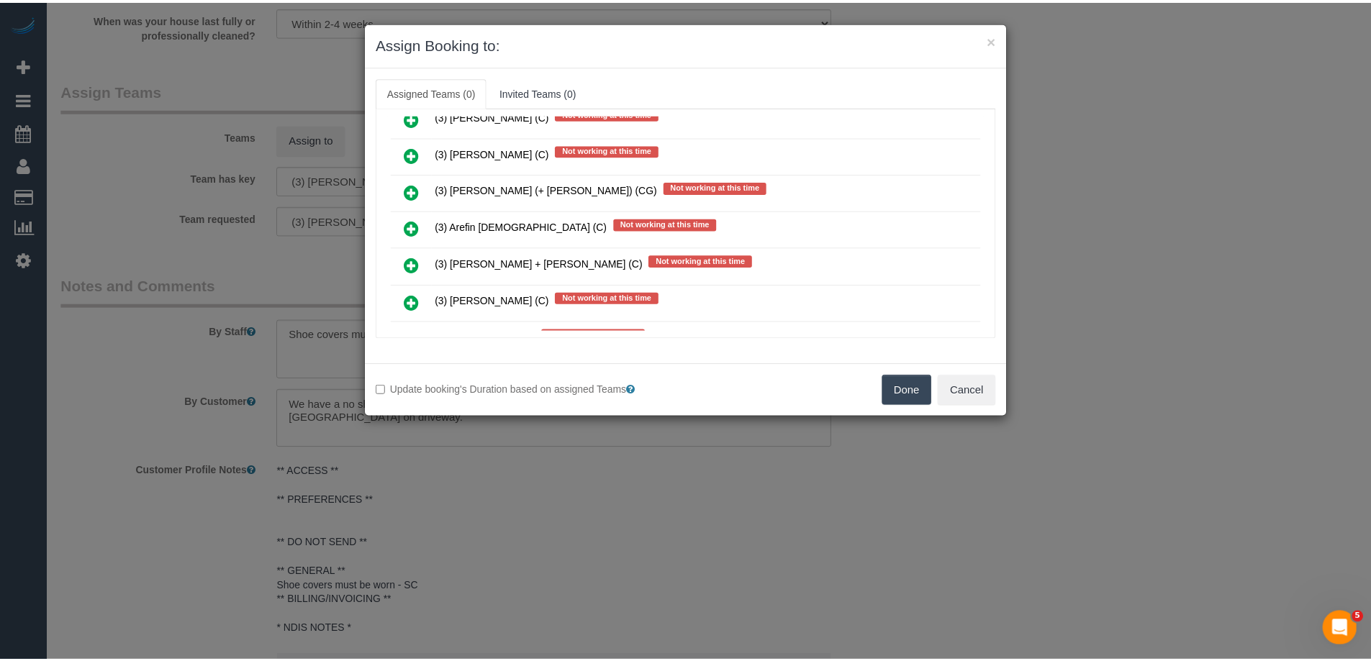
scroll to position [1223, 0]
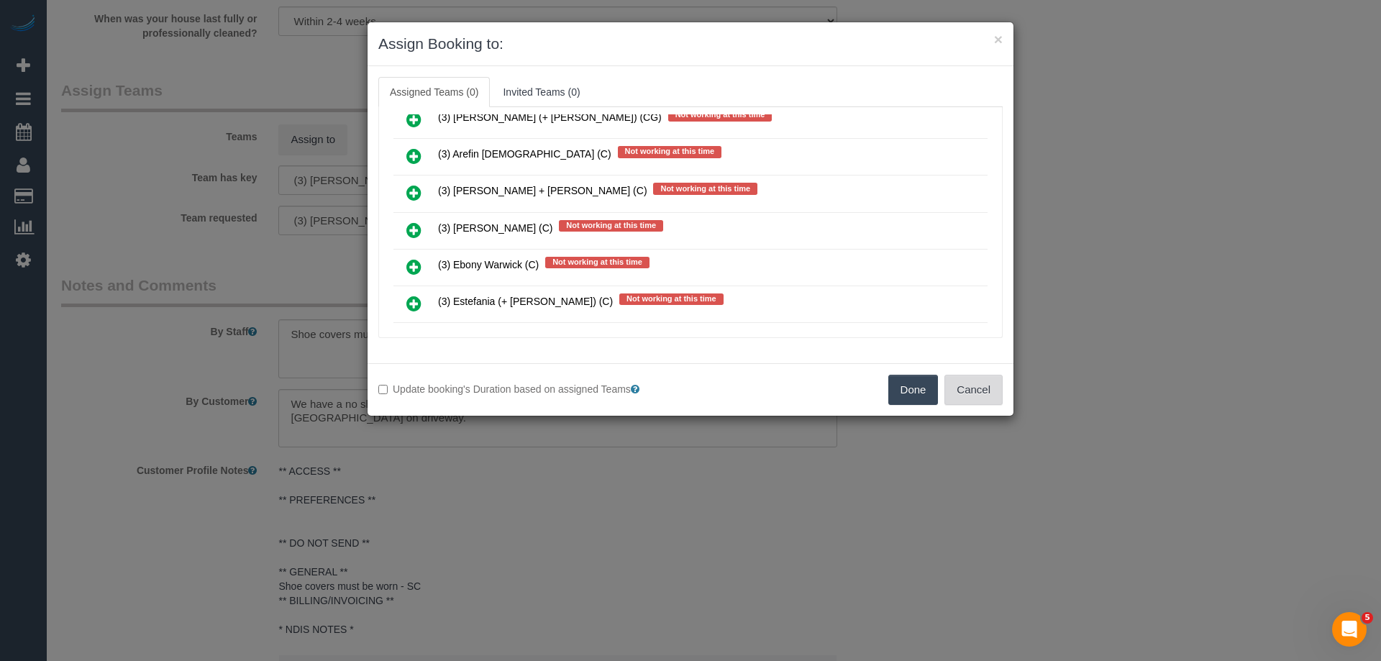
click at [991, 389] on button "Cancel" at bounding box center [974, 390] width 58 height 30
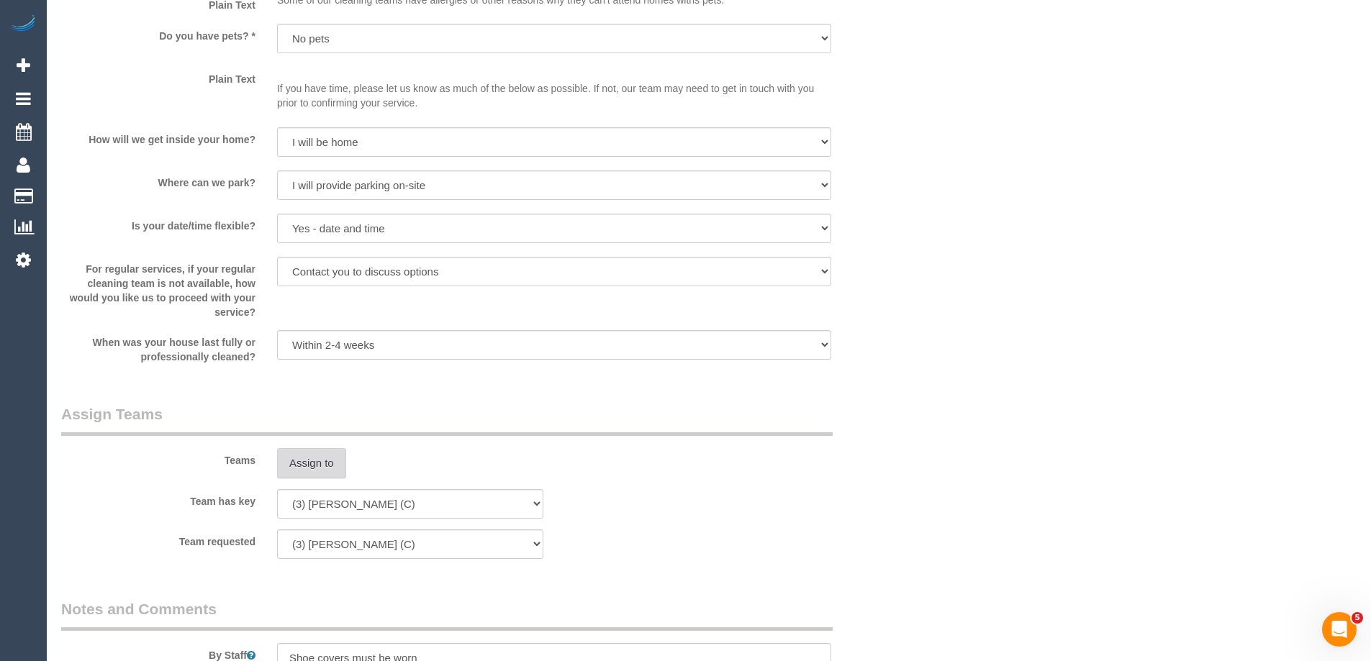
scroll to position [1722, 0]
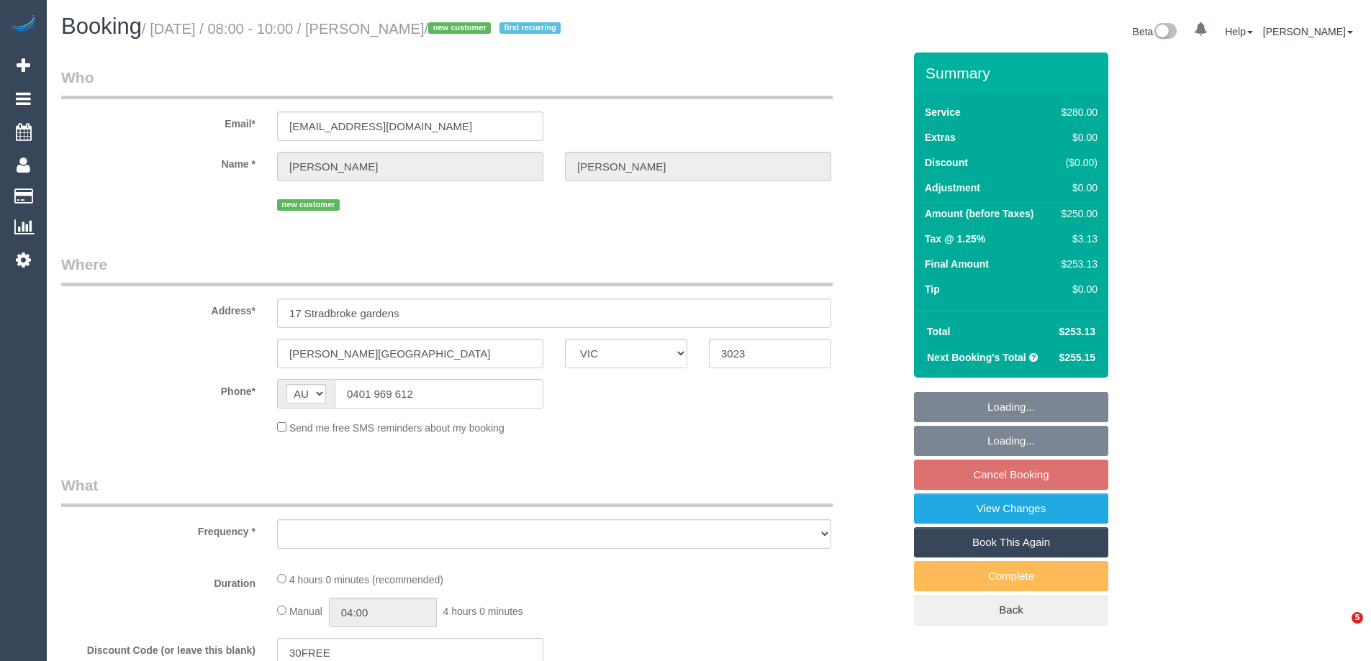
select select "VIC"
select select "object:542"
select select "string:stripe-pm_1S0ERc2GScqysDRVdA7IOrHV"
select select "spot1"
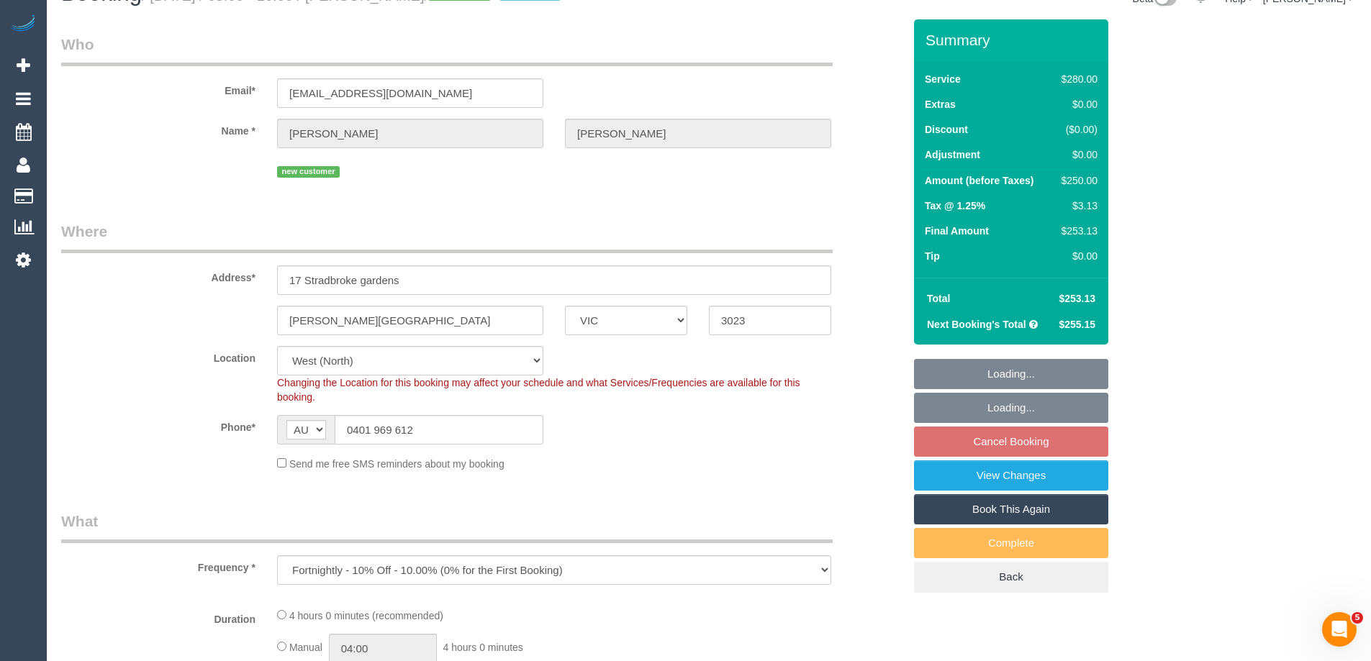
select select "object:554"
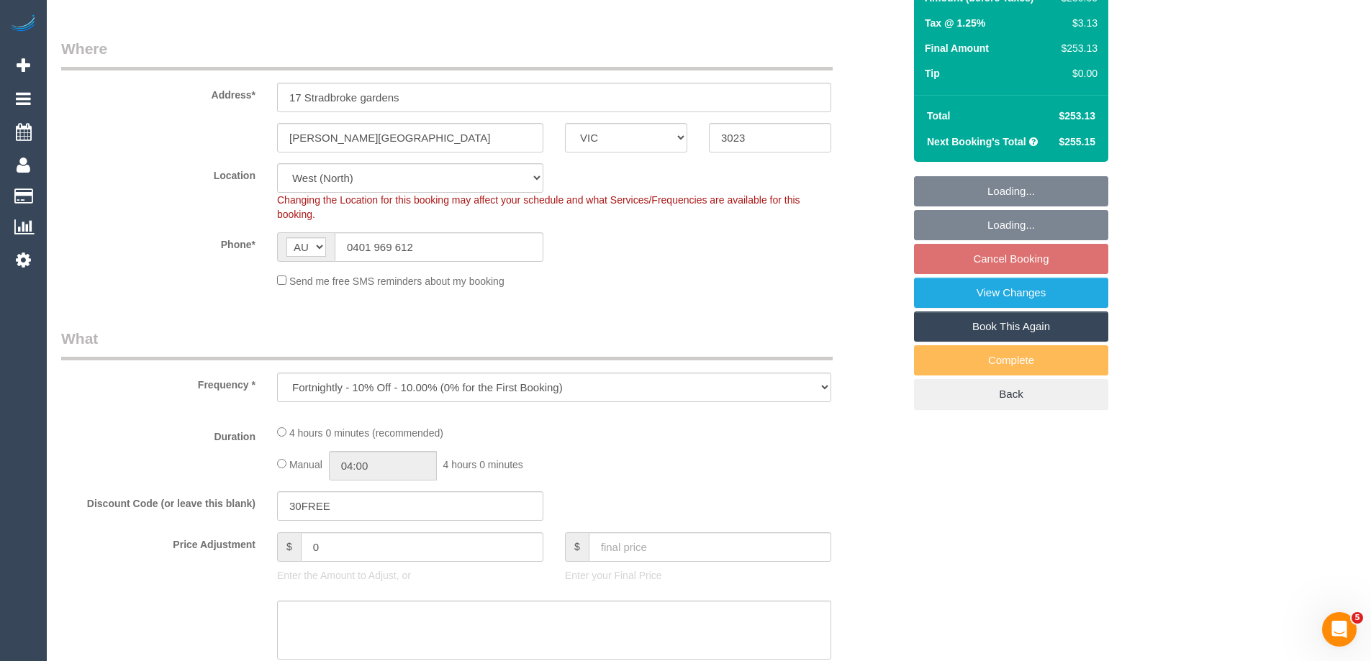
select select "240"
select select "number:28"
select select "number:14"
select select "number:18"
select select "number:22"
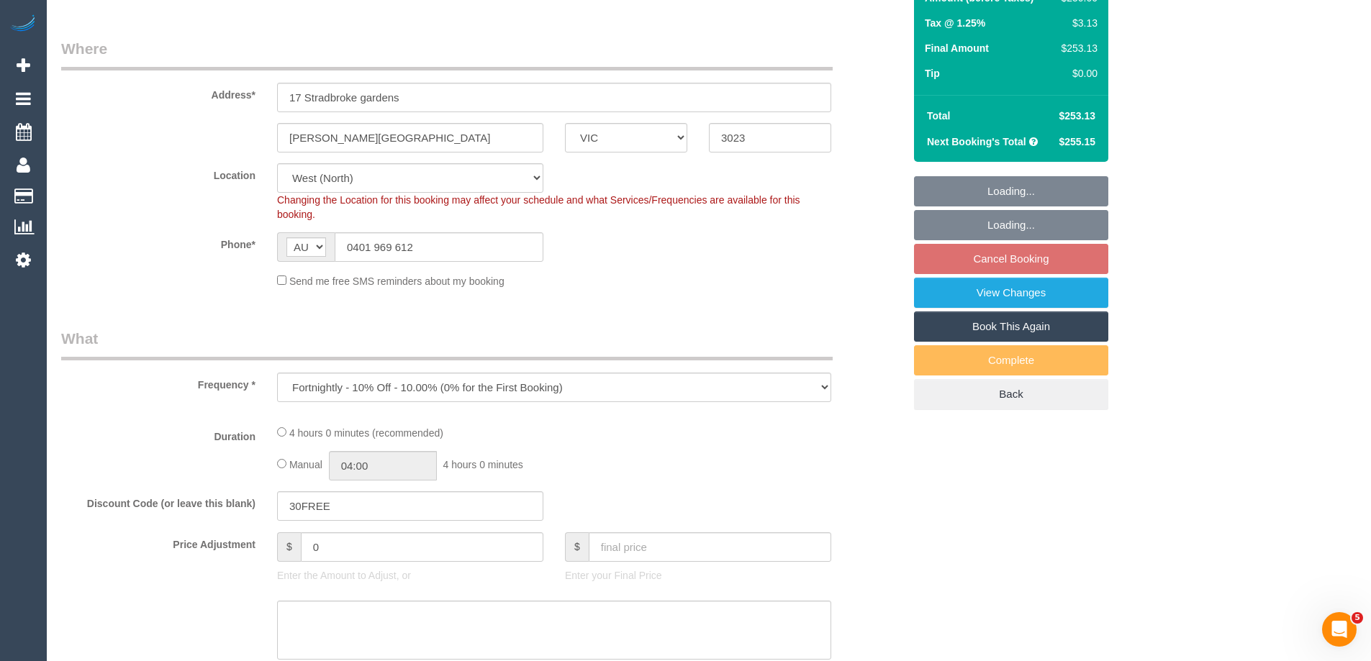
select select "number:35"
select select "number:12"
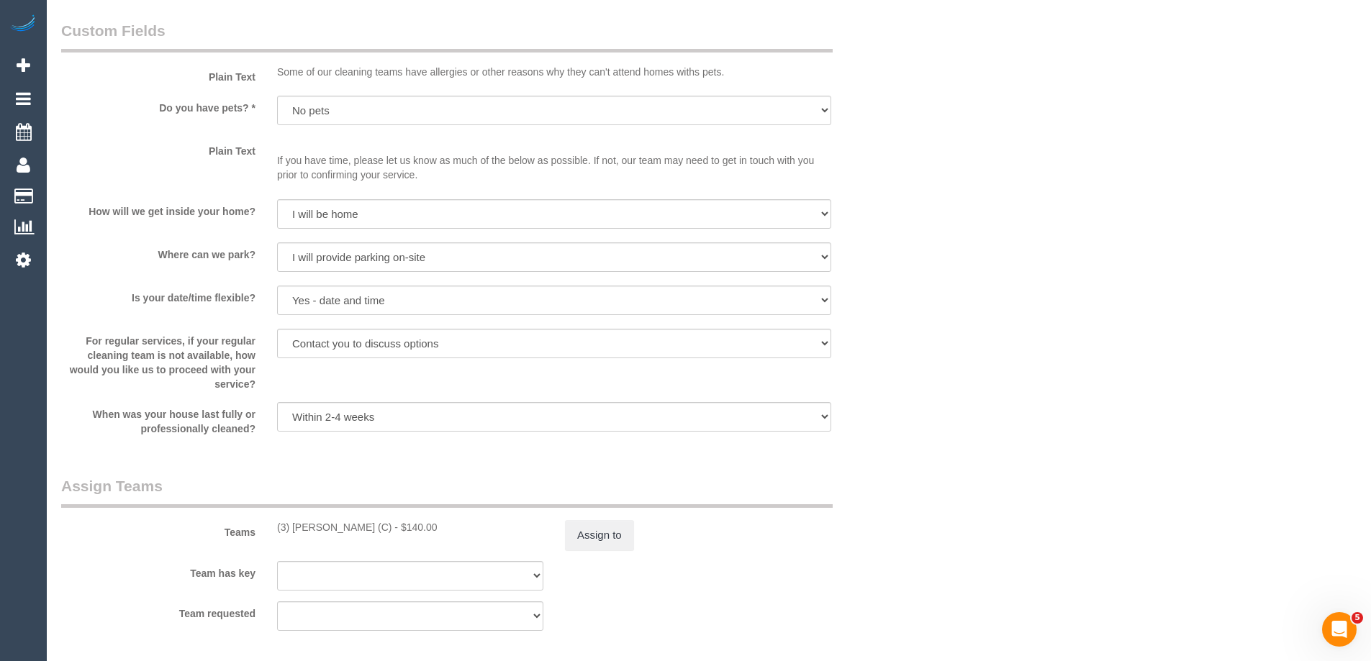
scroll to position [1943, 0]
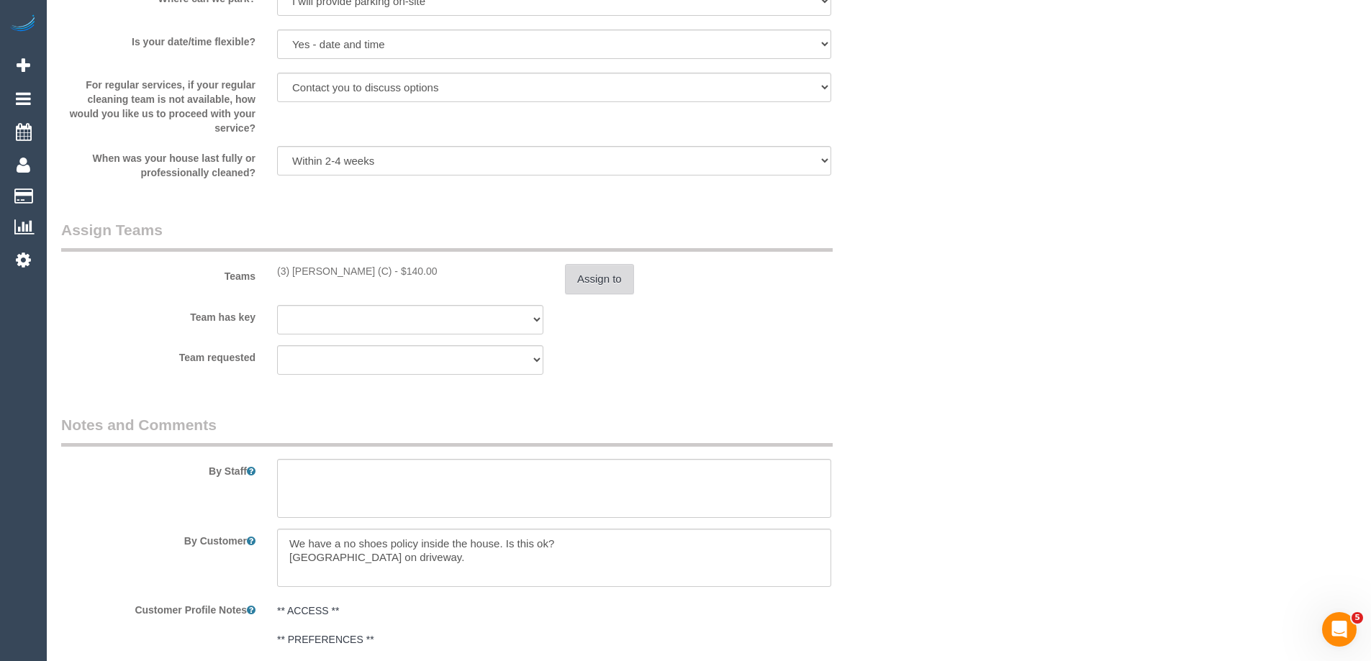
click at [589, 272] on button "Assign to" at bounding box center [599, 279] width 69 height 30
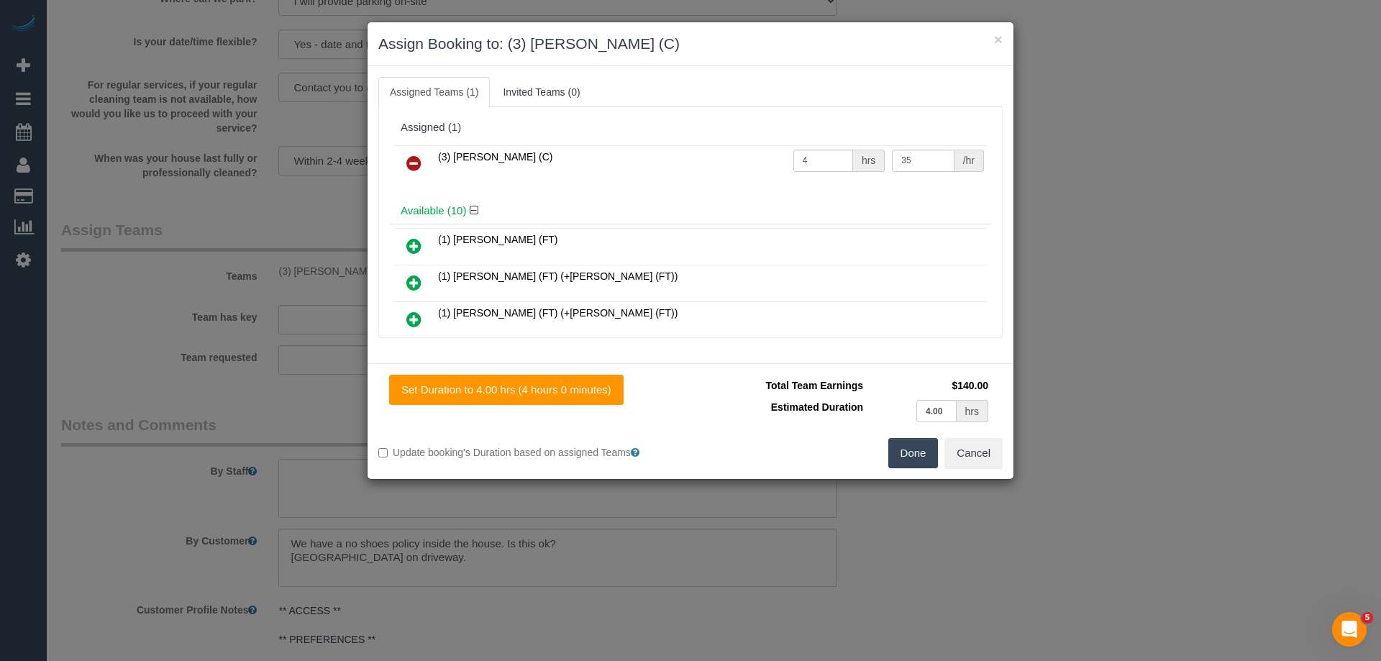
click at [413, 165] on icon at bounding box center [413, 163] width 15 height 17
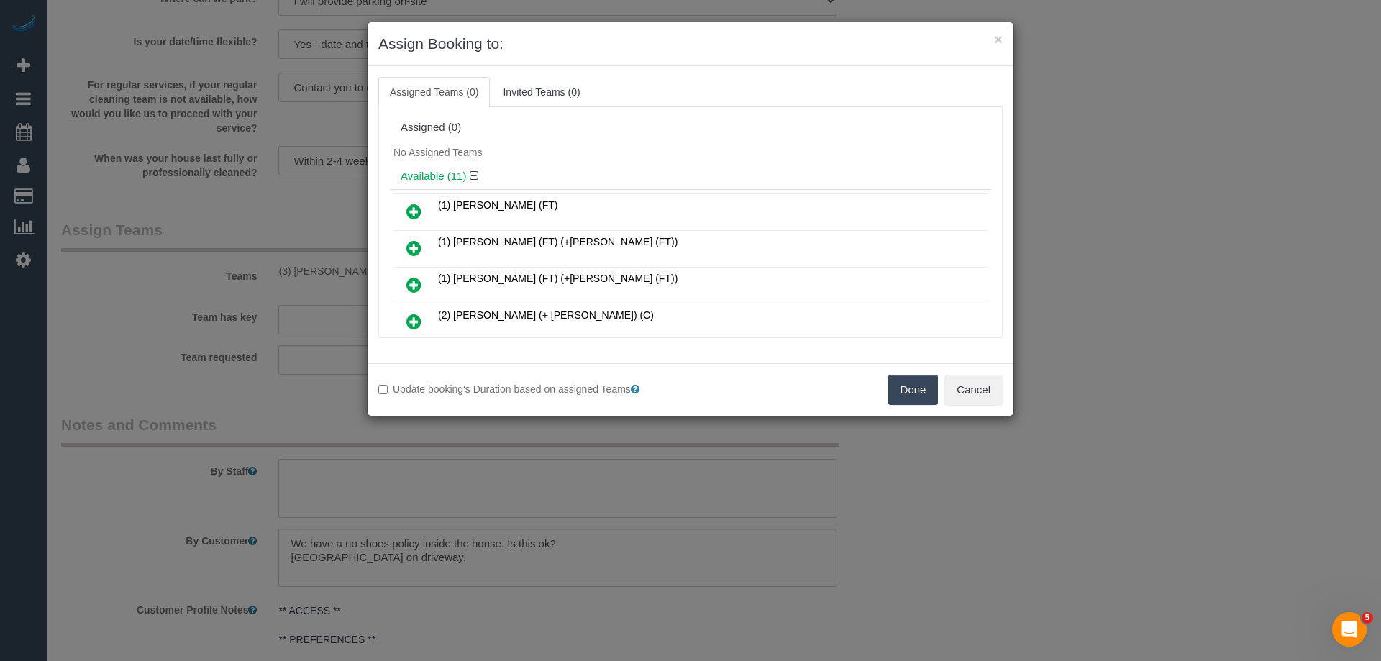
click at [908, 396] on button "Done" at bounding box center [914, 390] width 50 height 30
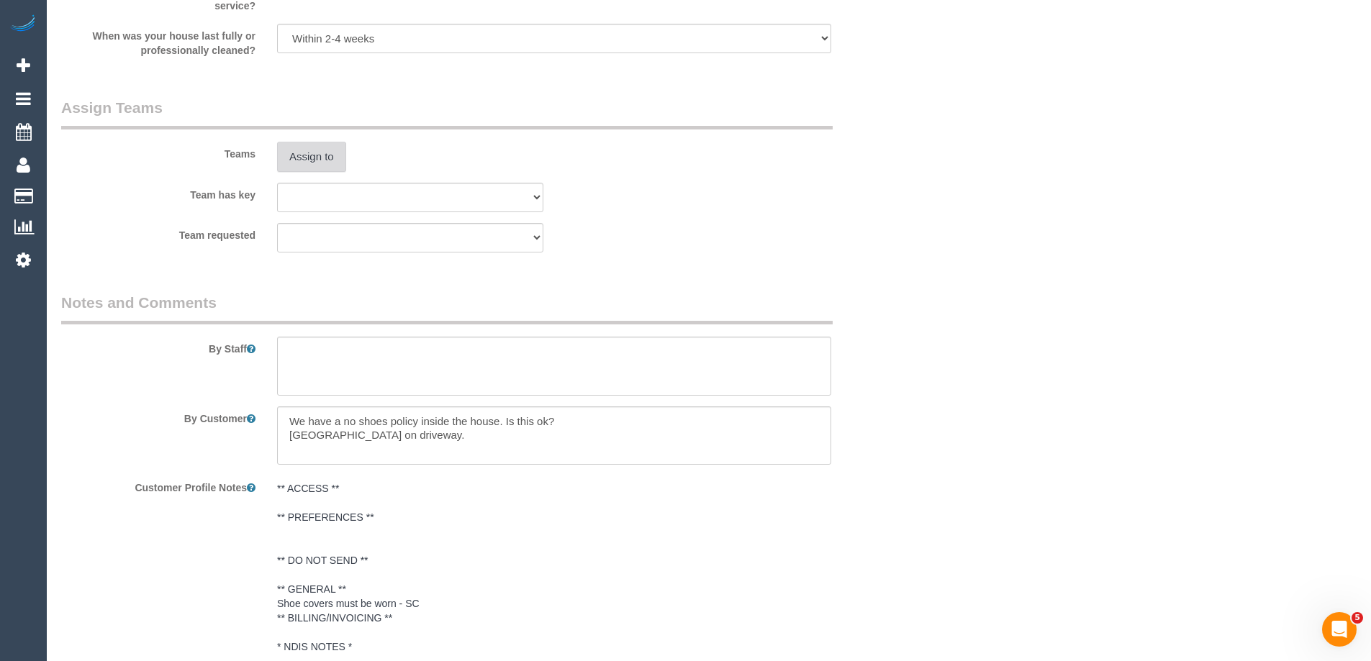
scroll to position [2248, 0]
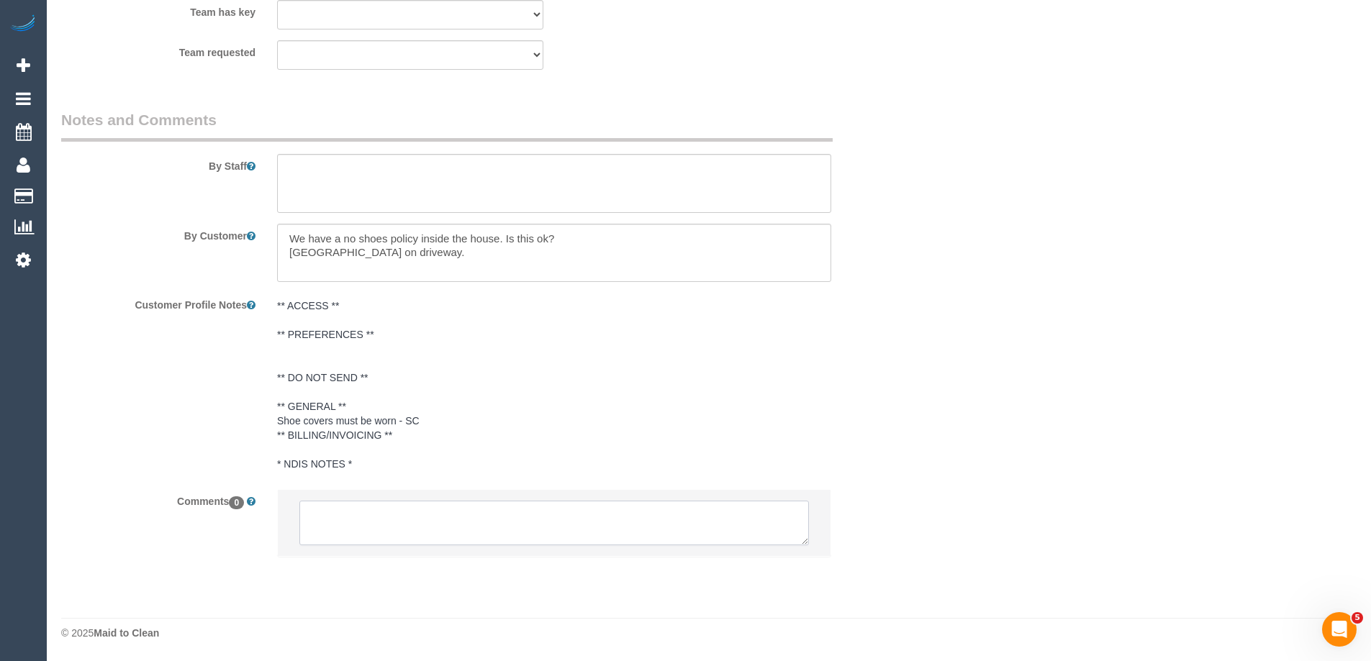
click at [355, 522] on textarea at bounding box center [553, 523] width 509 height 45
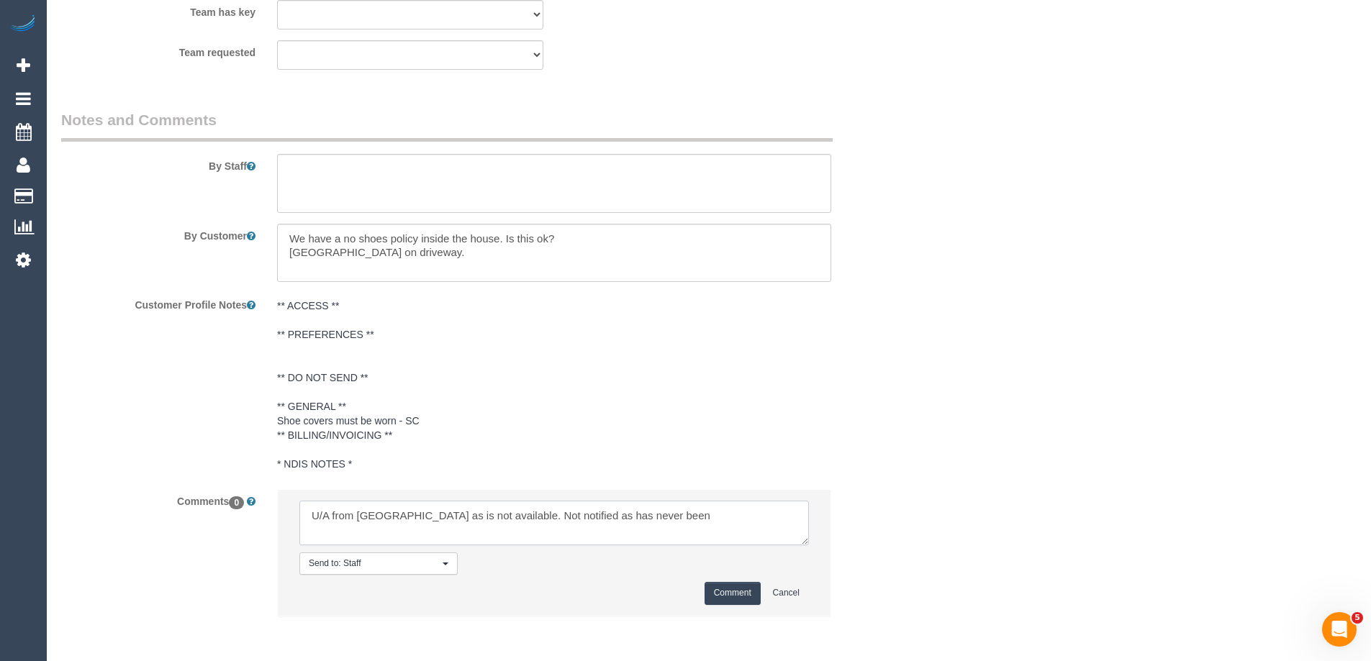
type textarea "U/A from [GEOGRAPHIC_DATA] as is not available. Not notified as has never been"
click at [744, 599] on button "Comment" at bounding box center [732, 593] width 56 height 22
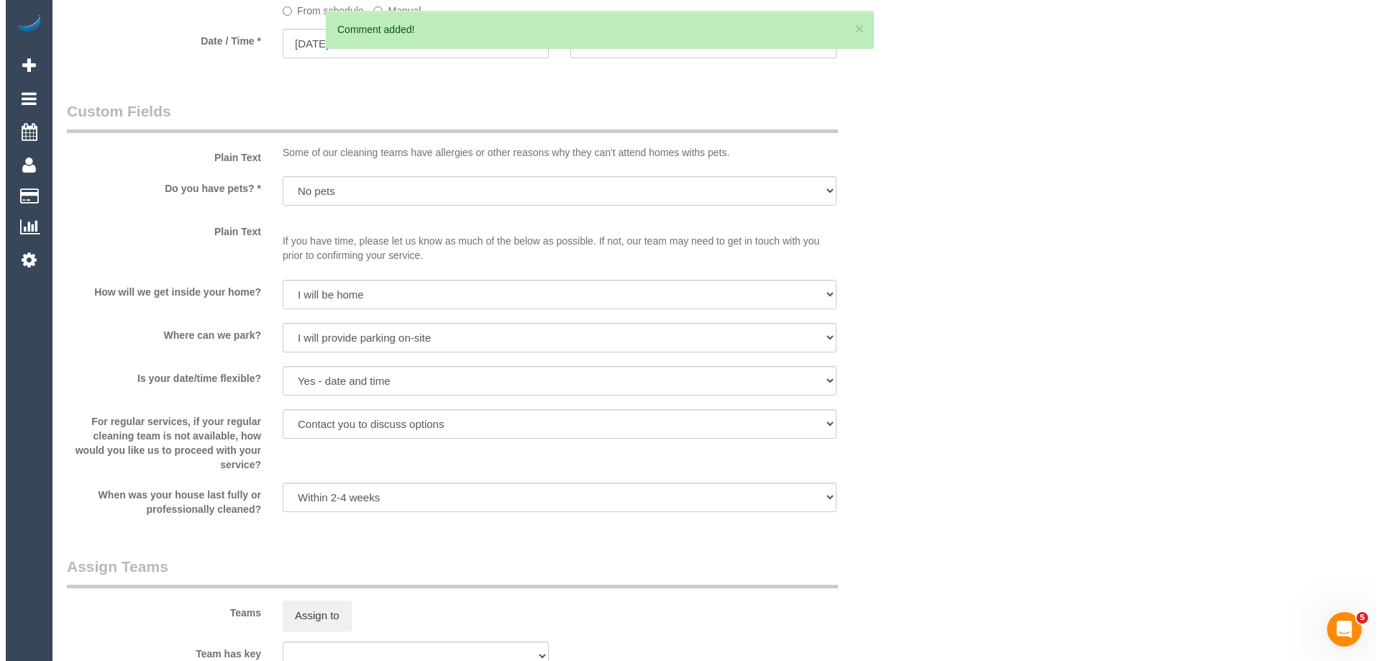
scroll to position [0, 0]
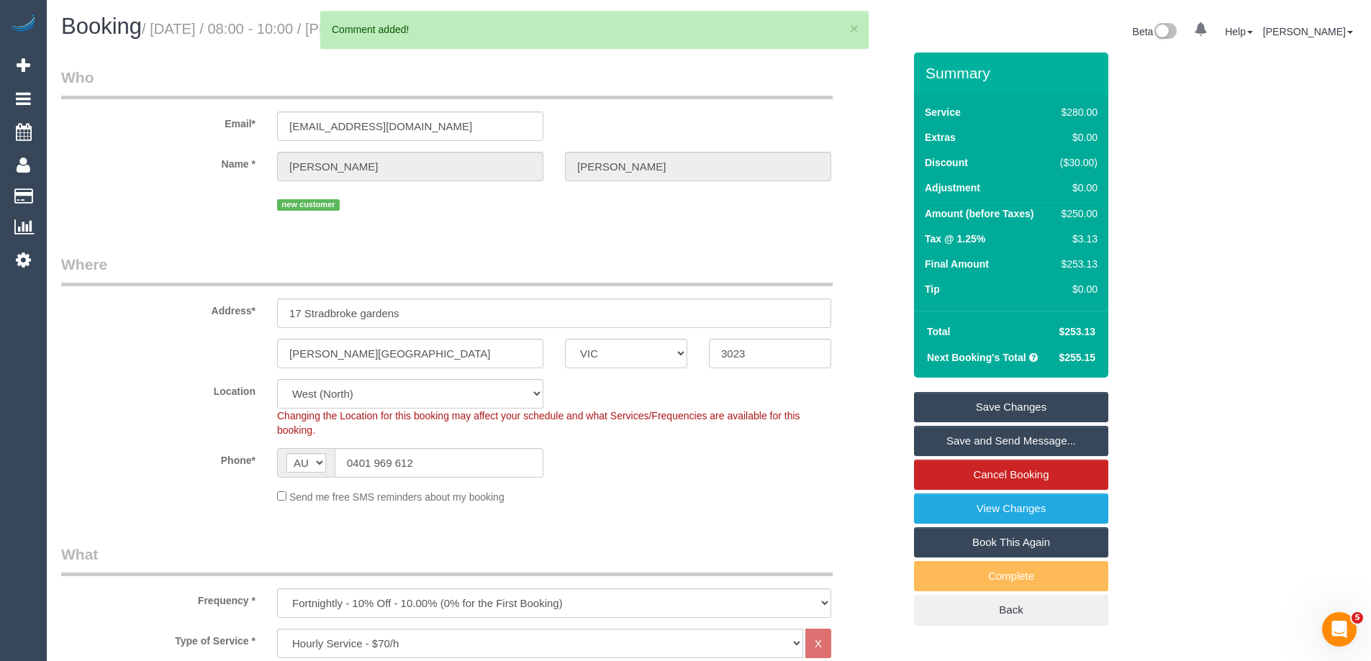
click at [936, 404] on link "Save Changes" at bounding box center [1011, 407] width 194 height 30
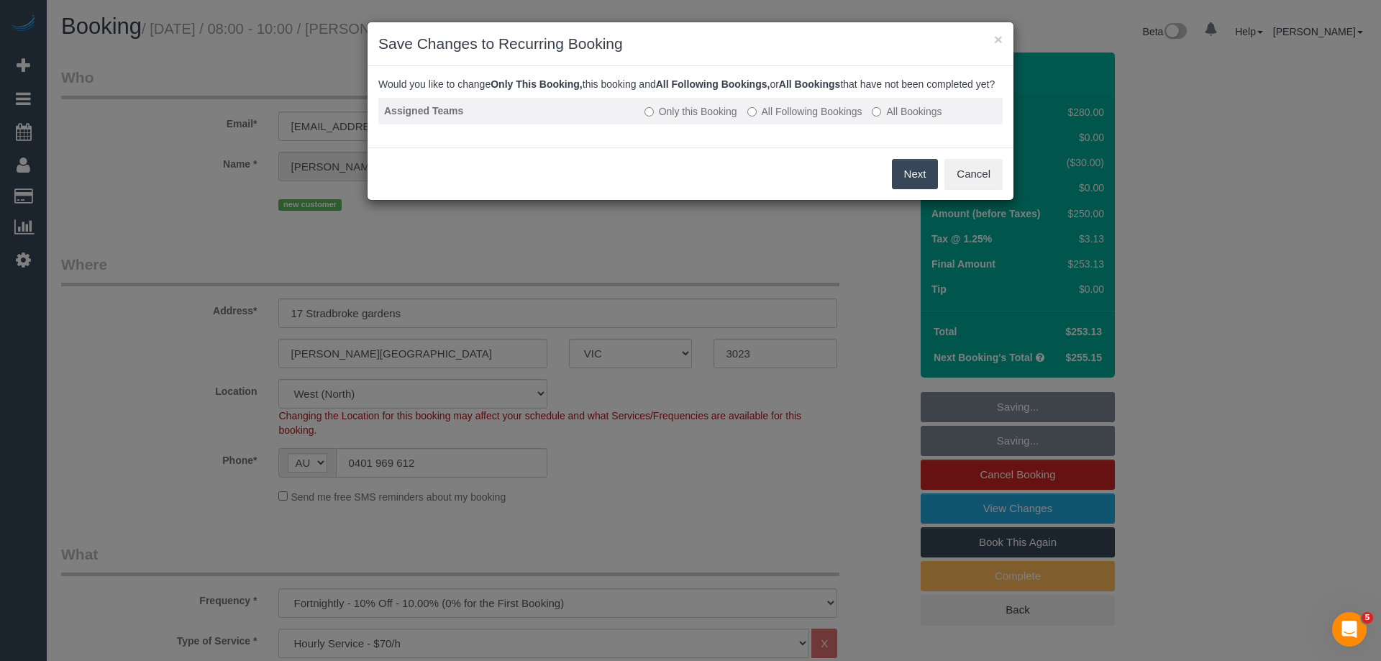
click at [760, 119] on label "All Following Bookings" at bounding box center [805, 111] width 115 height 14
click at [920, 183] on button "Save" at bounding box center [913, 174] width 49 height 30
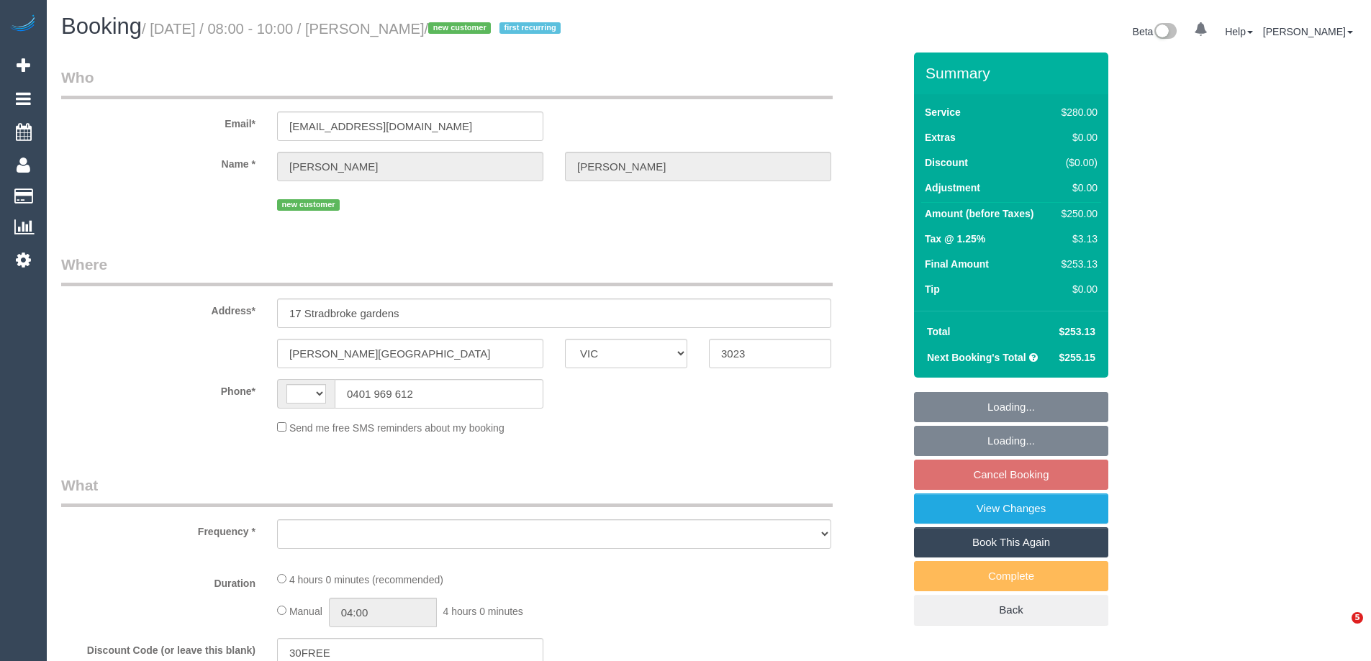
select select "VIC"
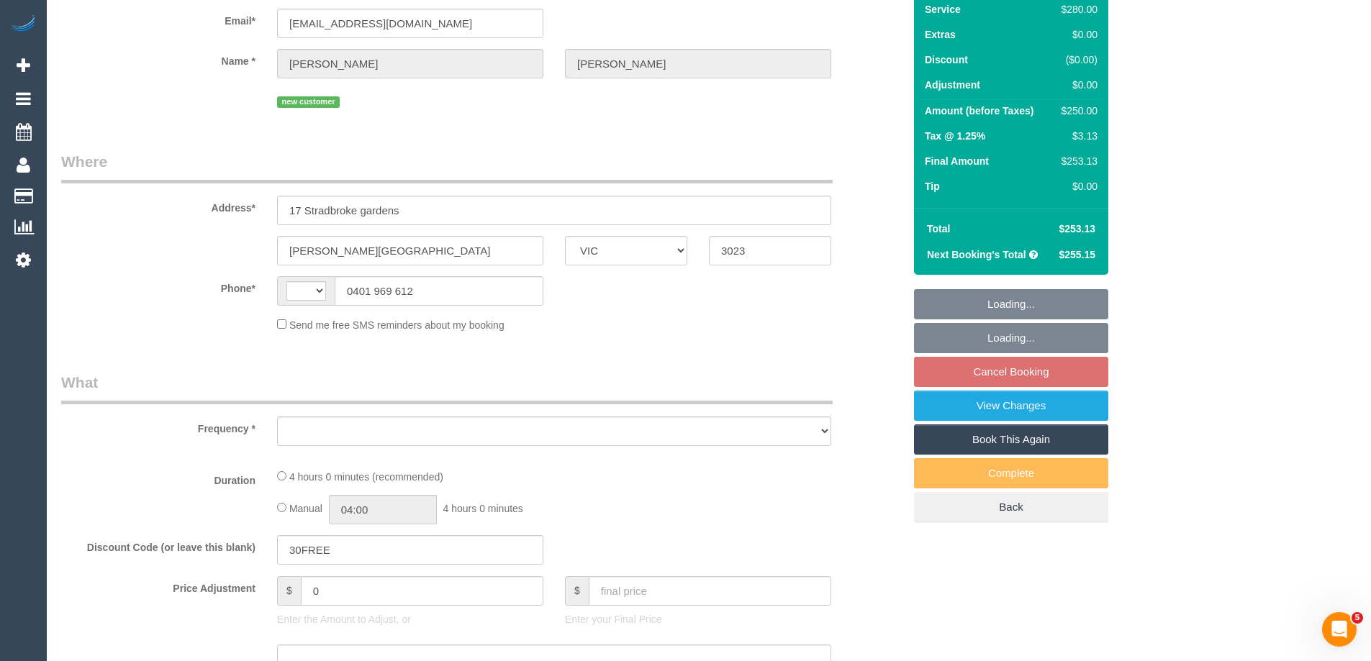
select select "string:stripe-pm_1S0ERc2GScqysDRVdA7IOrHV"
select select "240"
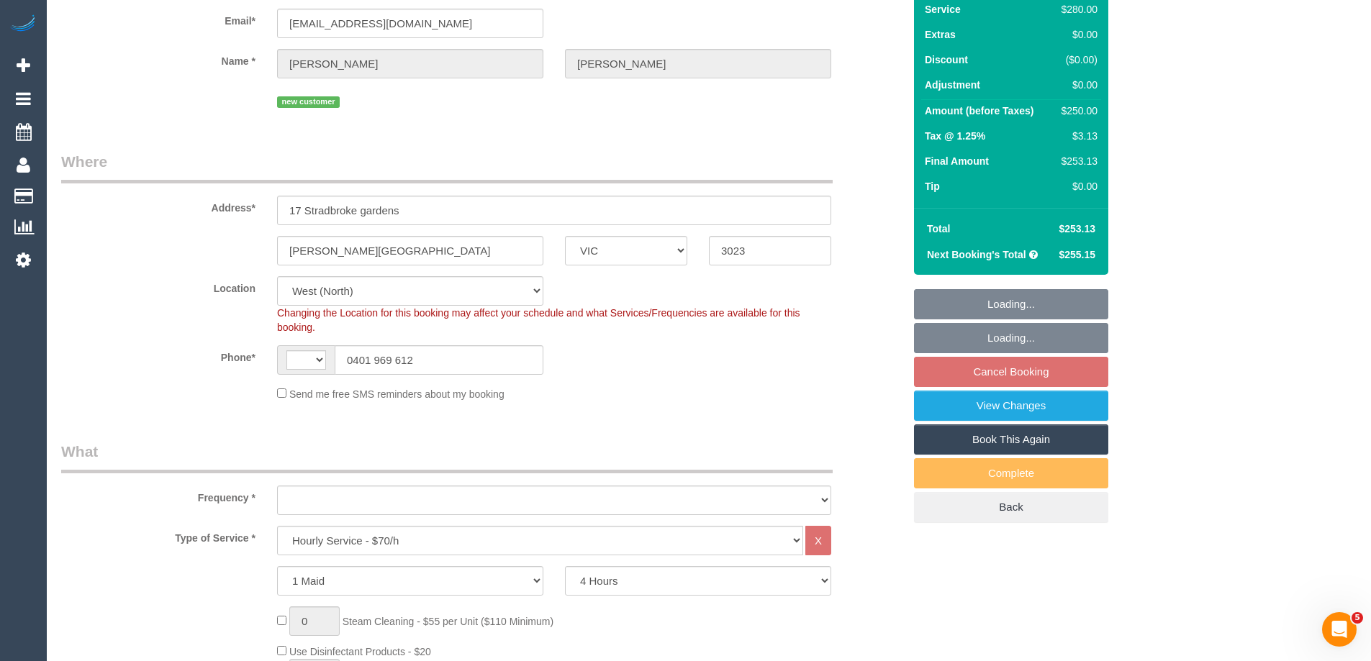
select select "string:AU"
select select "object:1420"
select select "spot1"
select select "number:28"
select select "number:14"
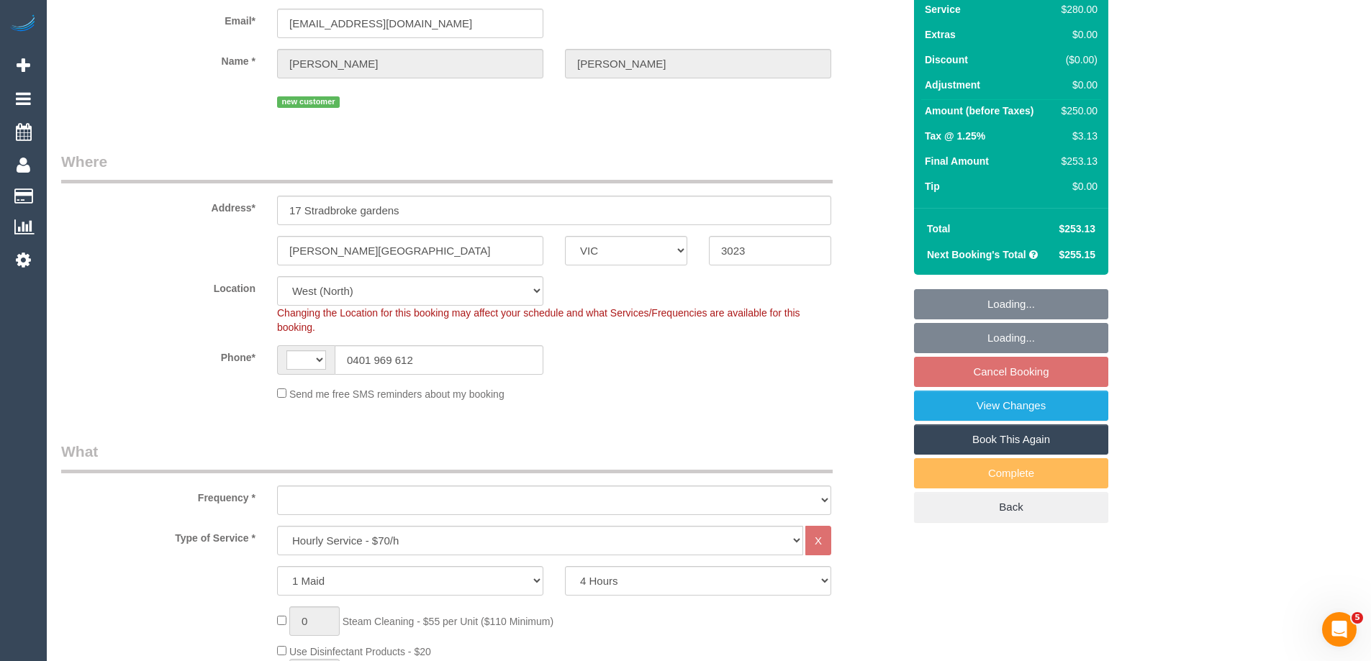
select select "number:18"
select select "number:22"
select select "number:35"
select select "number:12"
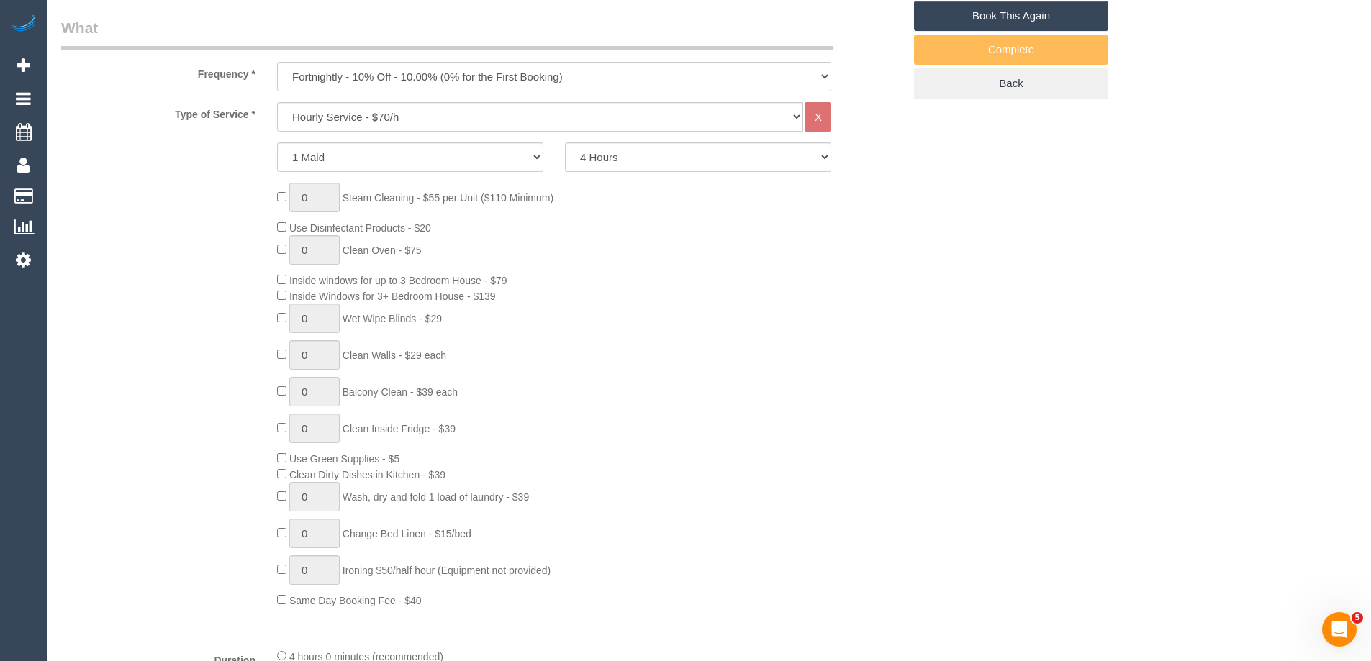
select select "object:1425"
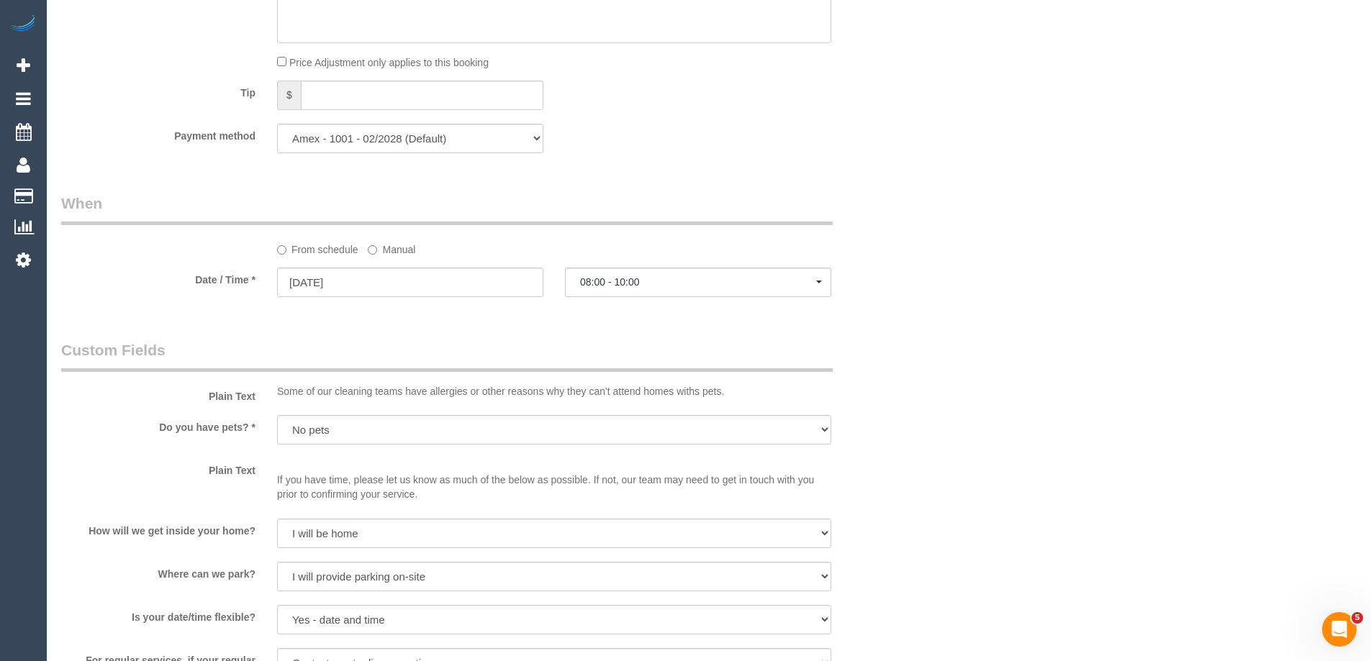
scroll to position [1871, 0]
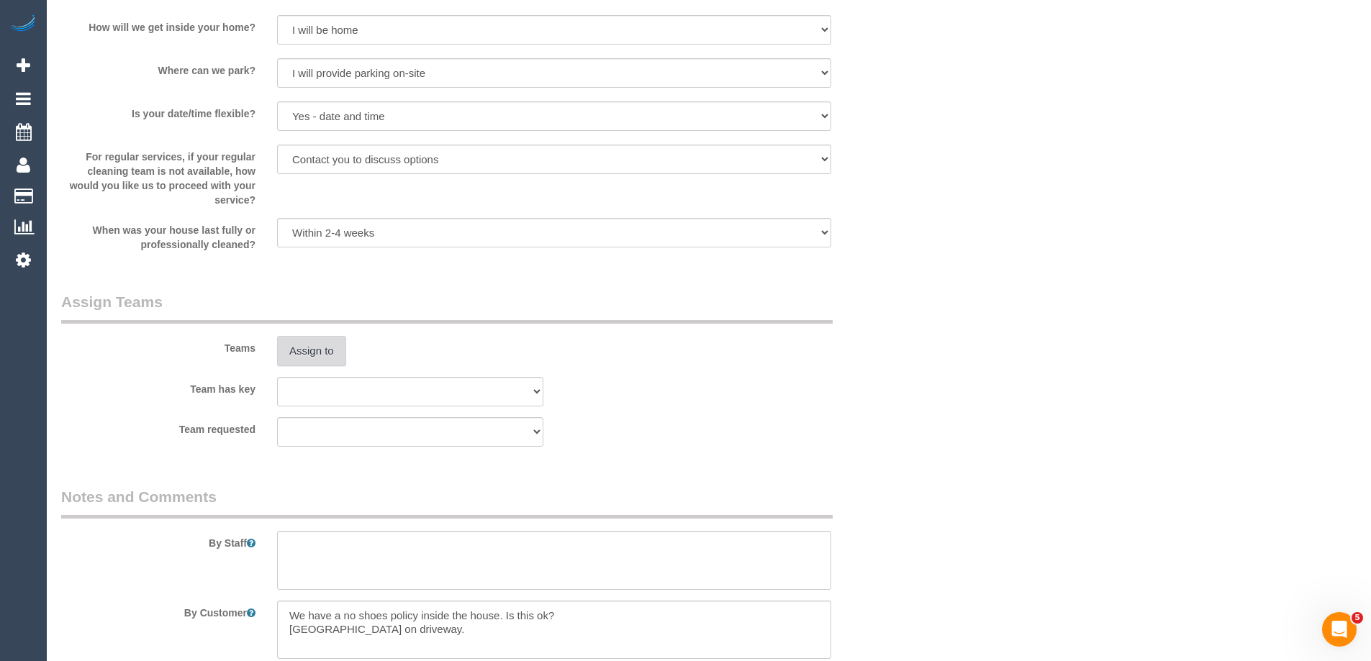
drag, startPoint x: 317, startPoint y: 332, endPoint x: 327, endPoint y: 353, distance: 22.5
click at [318, 334] on div "Teams Assign to" at bounding box center [481, 328] width 863 height 75
click at [327, 353] on button "Assign to" at bounding box center [311, 351] width 69 height 30
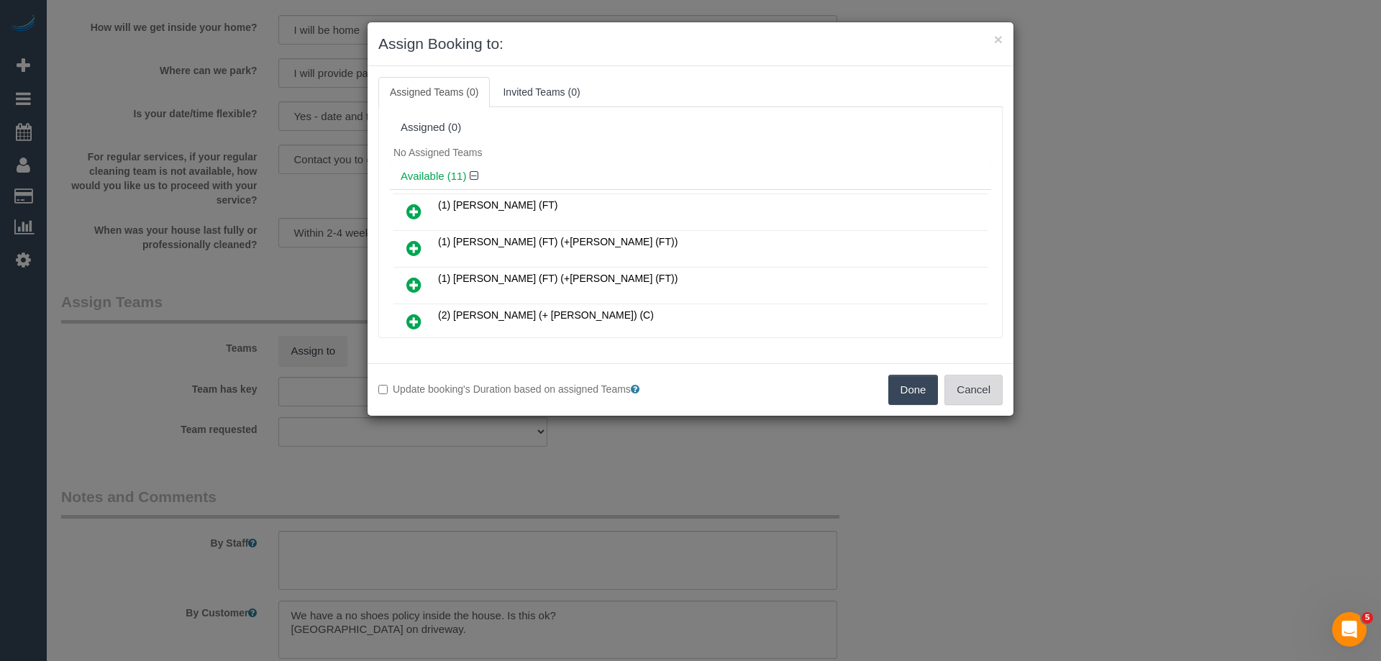
click at [987, 399] on button "Cancel" at bounding box center [974, 390] width 58 height 30
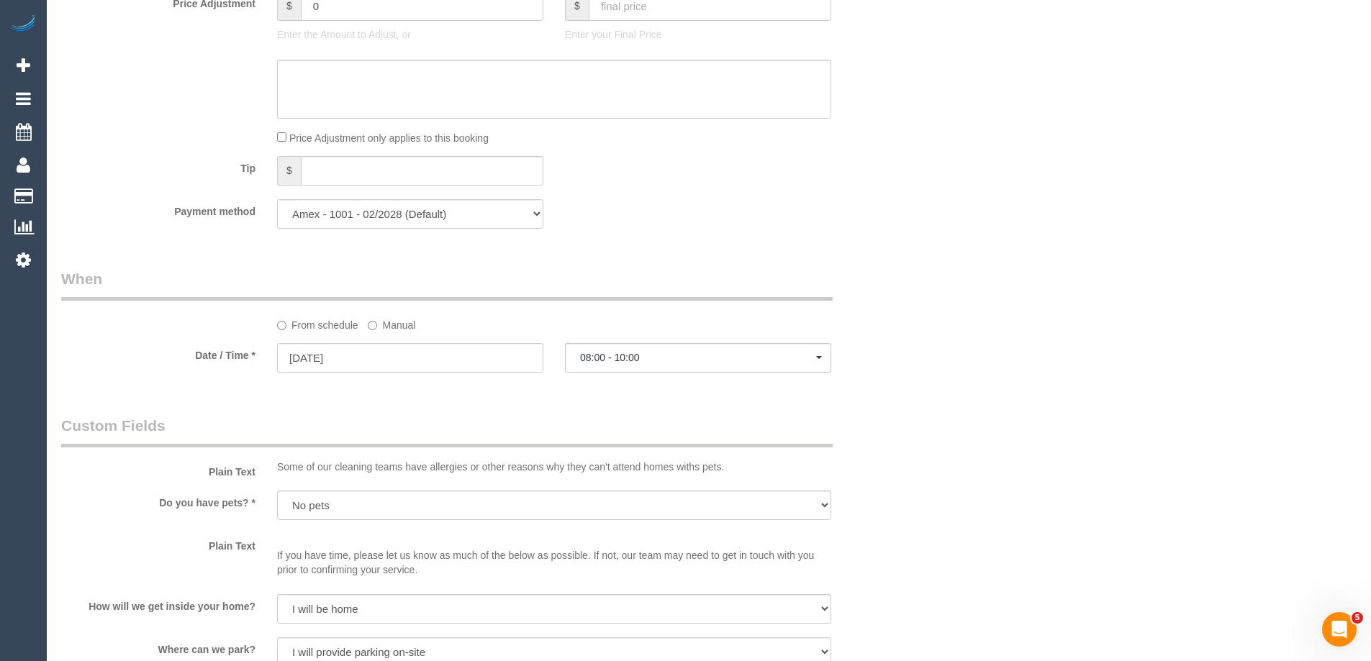
scroll to position [1151, 0]
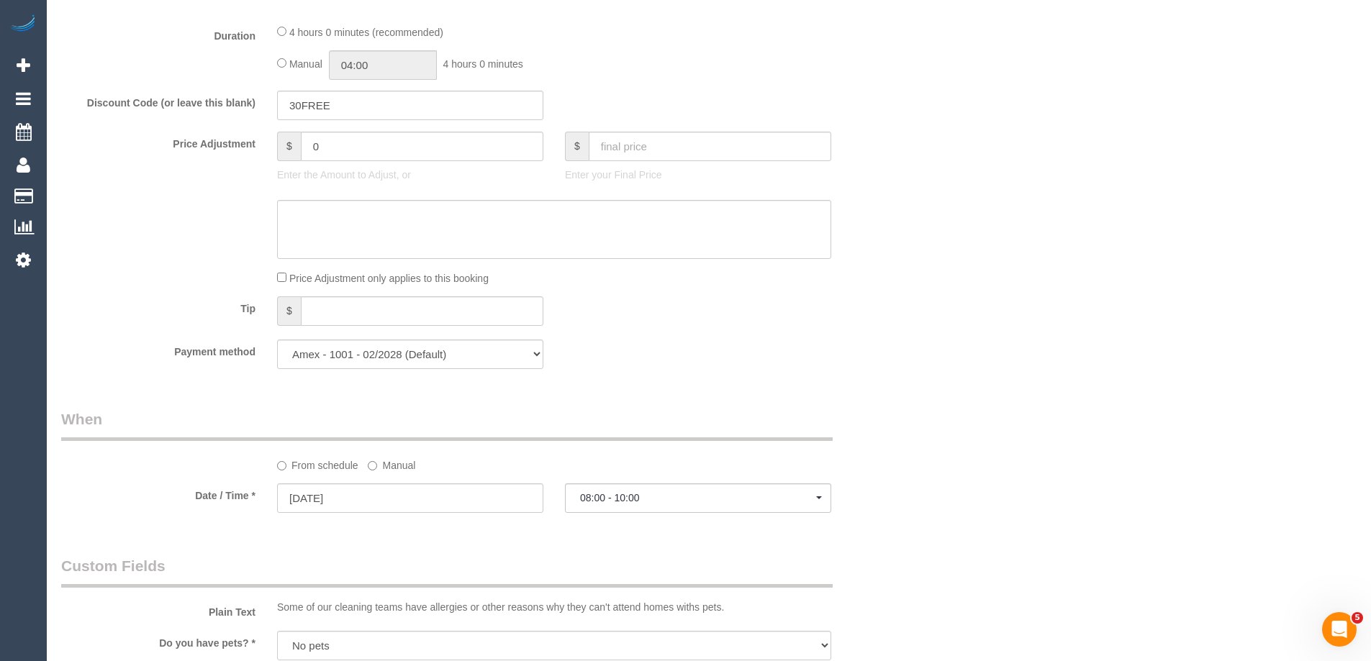
click at [393, 463] on label "Manual" at bounding box center [391, 462] width 47 height 19
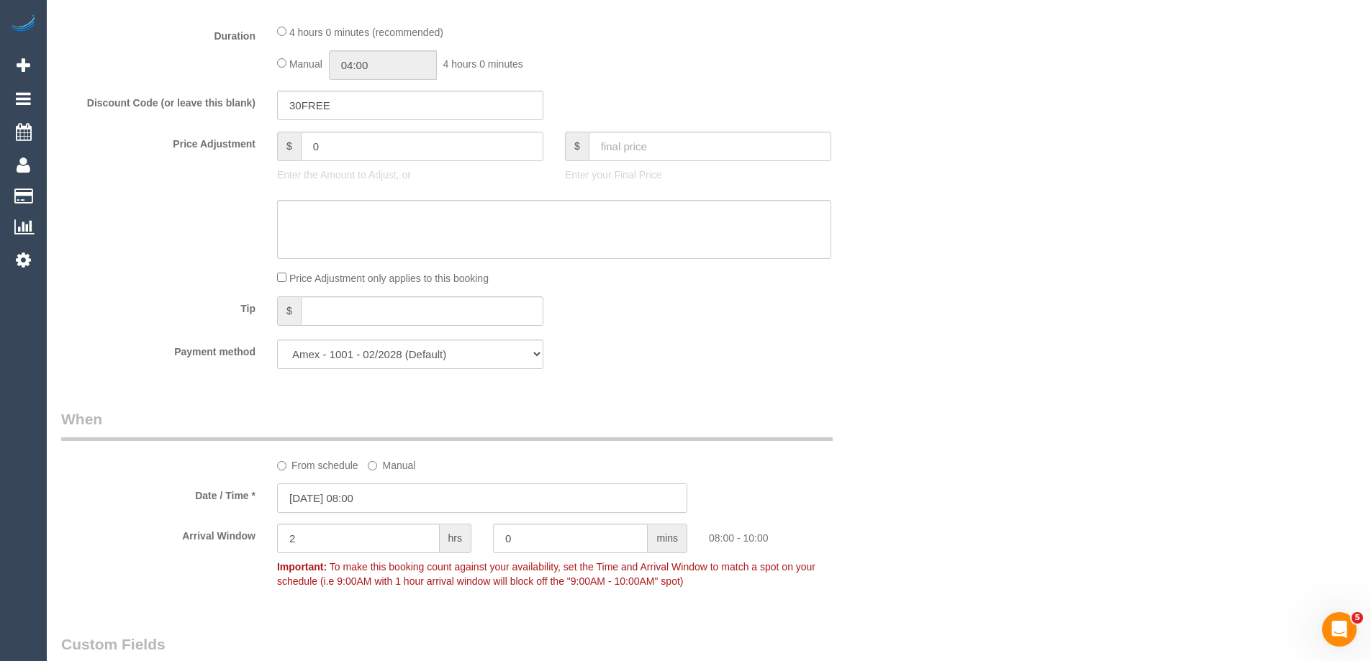
click at [331, 502] on input "28/08/2025 08:00" at bounding box center [482, 497] width 410 height 29
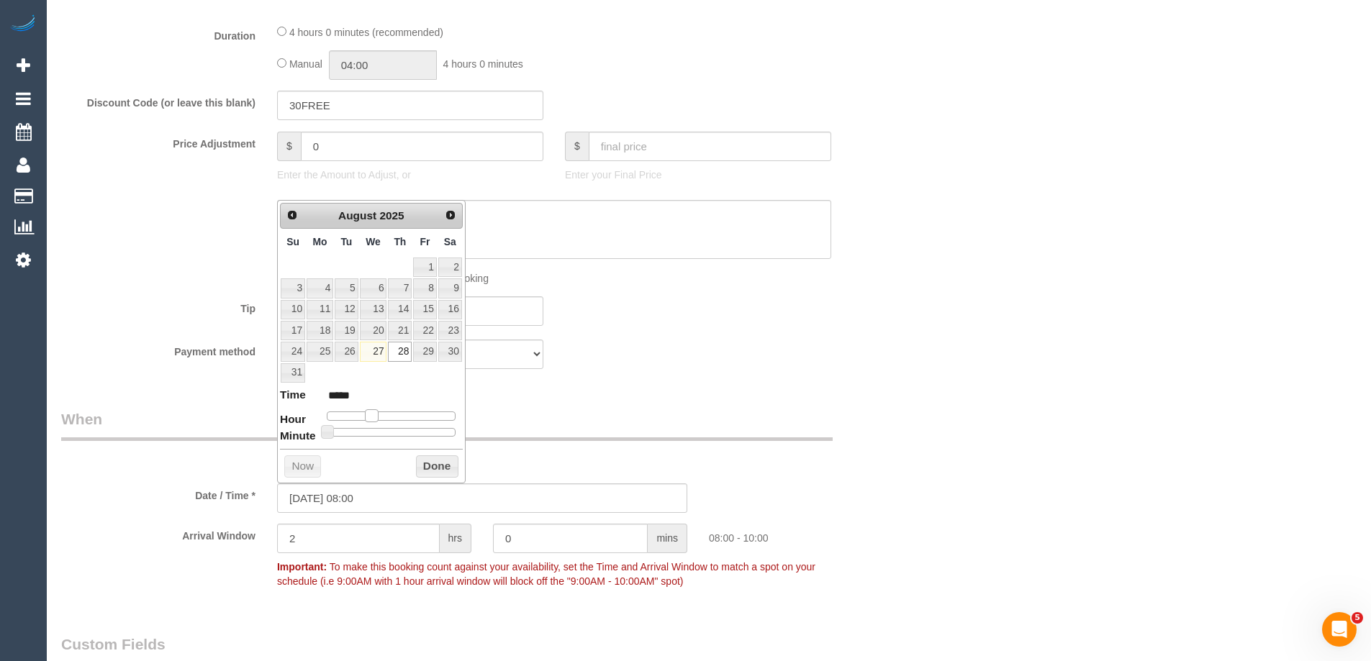
type input "28/08/2025 09:00"
type input "*****"
type input "28/08/2025 10:00"
type input "*****"
drag, startPoint x: 374, startPoint y: 417, endPoint x: 383, endPoint y: 419, distance: 9.6
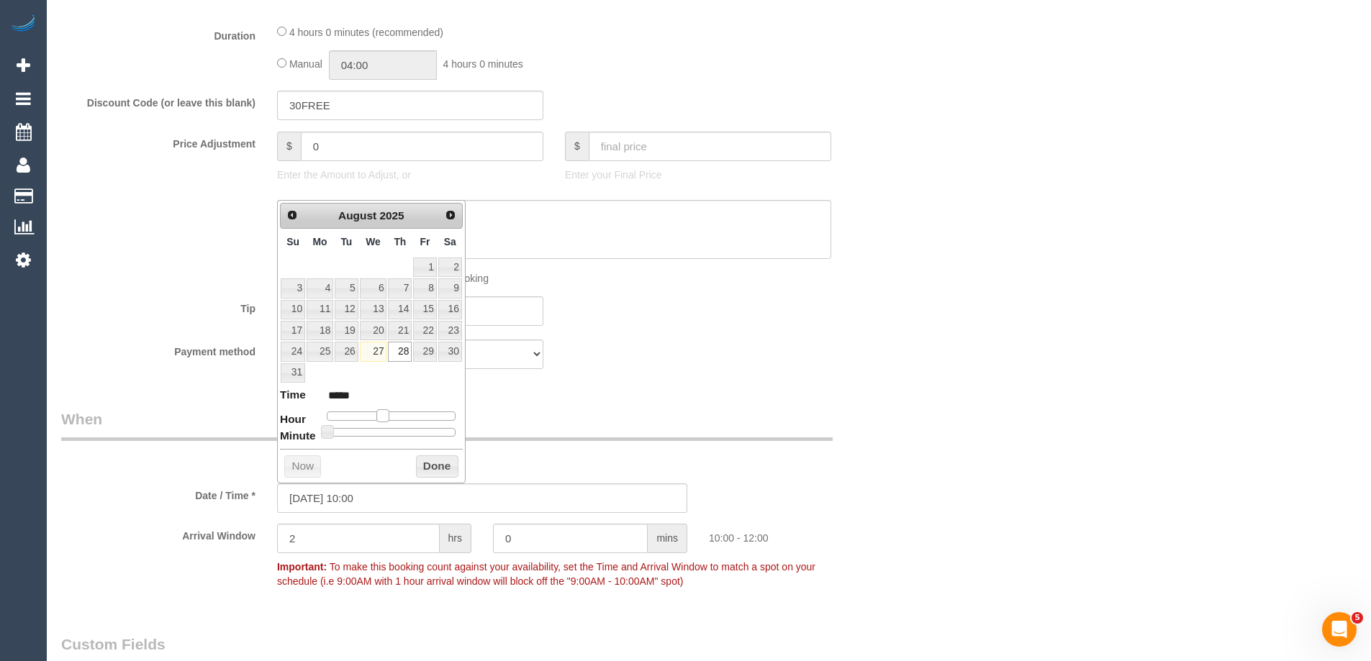
click at [383, 419] on span at bounding box center [382, 415] width 13 height 13
click at [430, 466] on button "Done" at bounding box center [437, 466] width 42 height 23
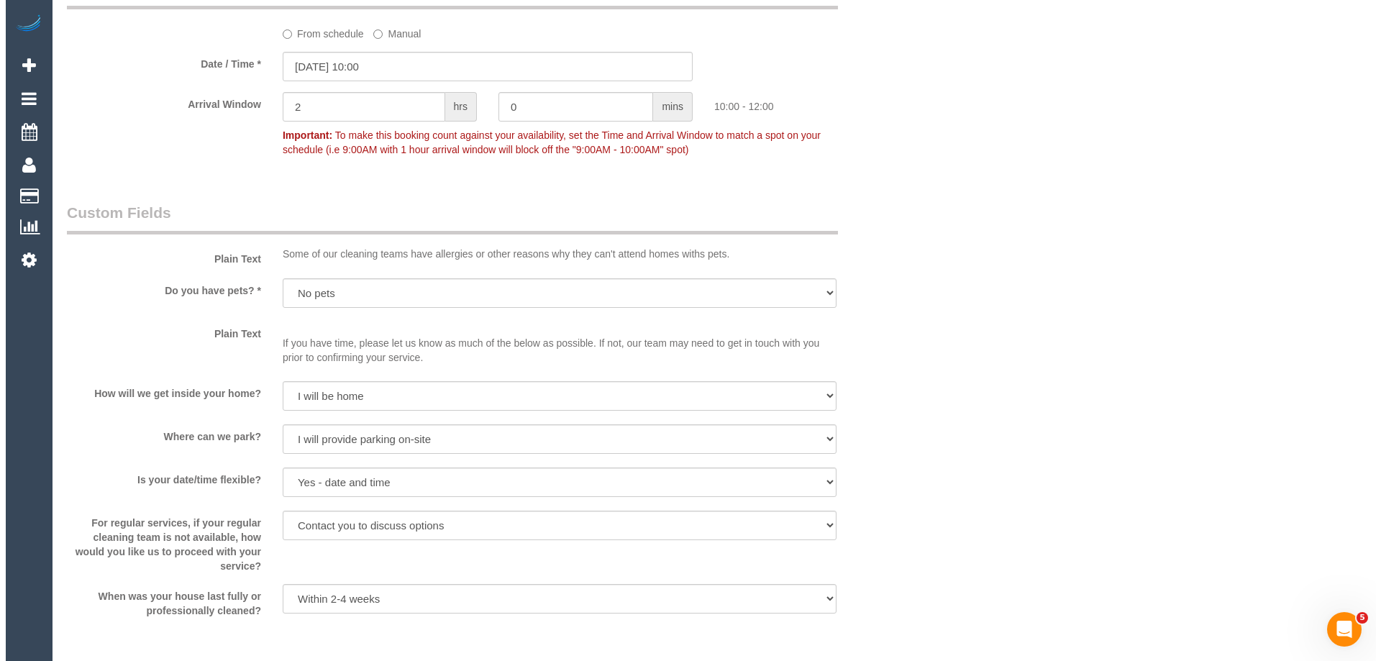
scroll to position [1799, 0]
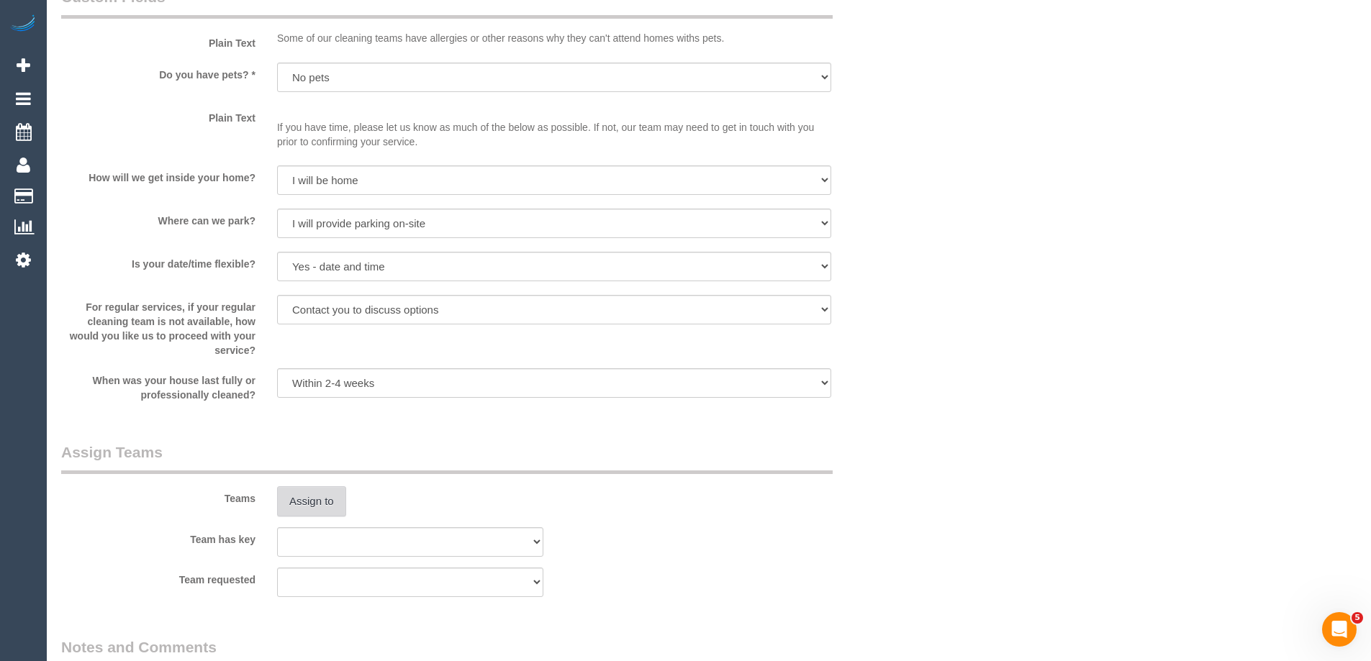
click at [314, 509] on button "Assign to" at bounding box center [311, 501] width 69 height 30
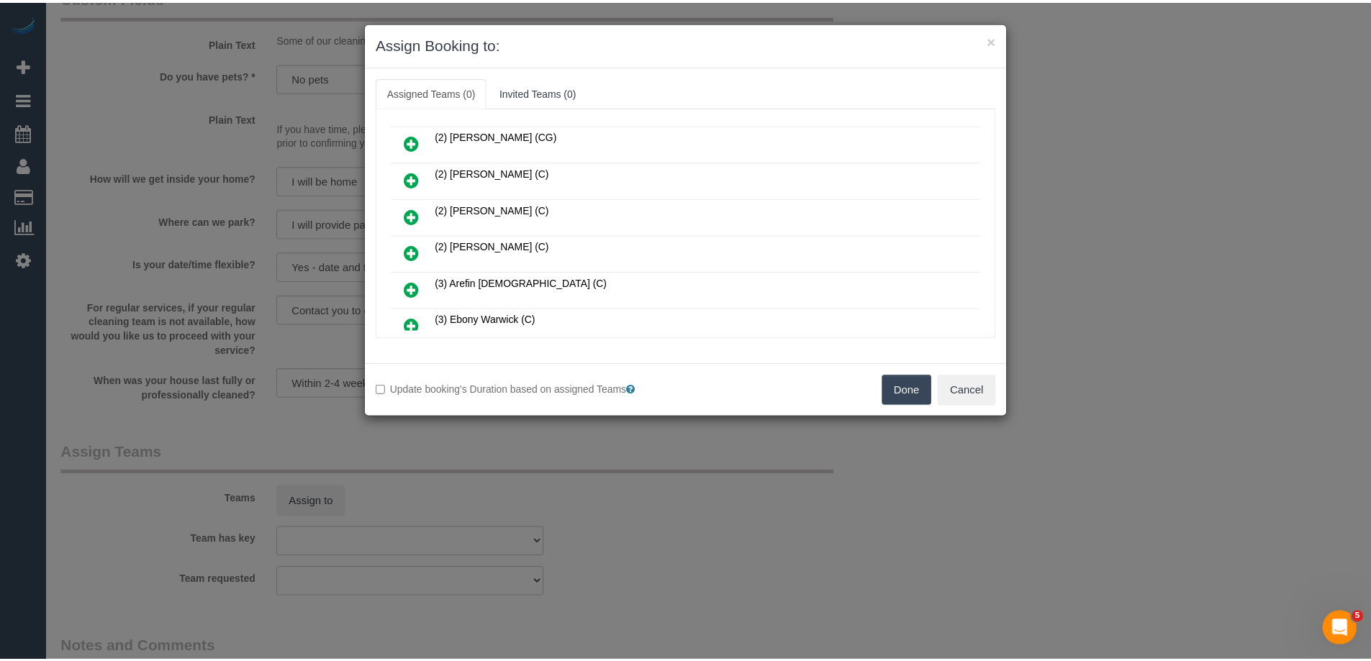
scroll to position [216, 0]
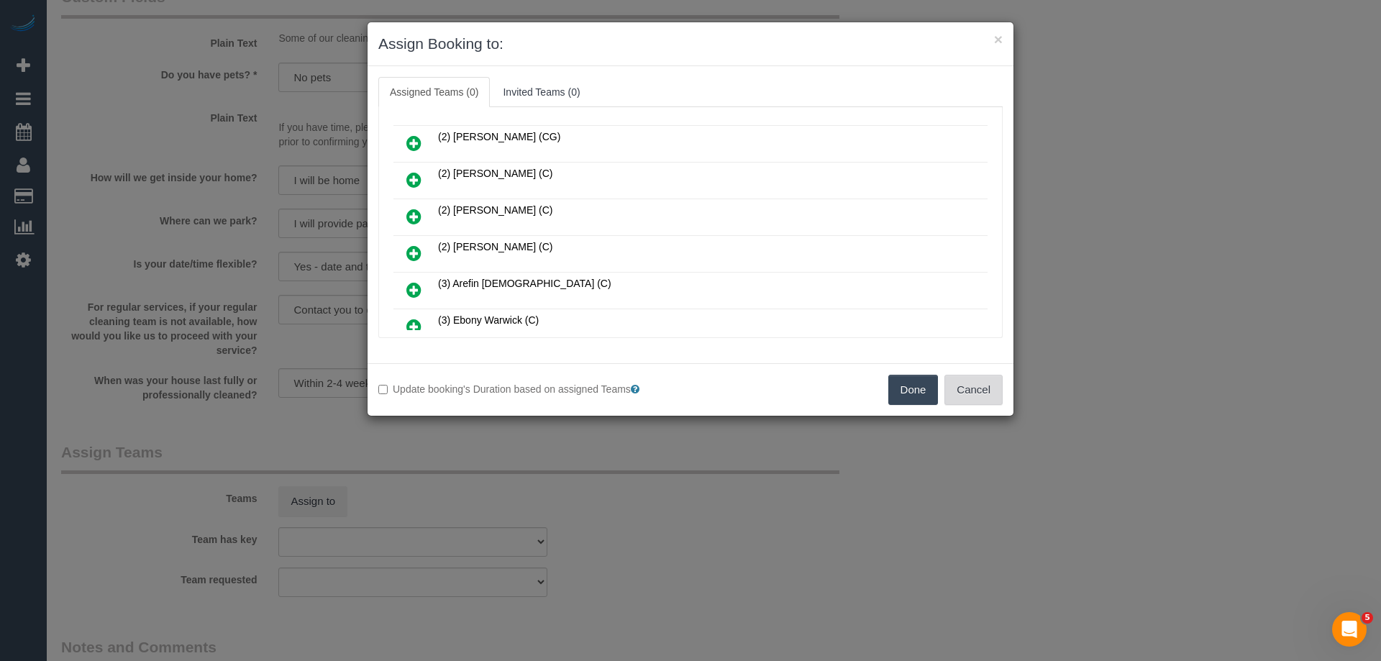
click at [975, 403] on button "Cancel" at bounding box center [974, 390] width 58 height 30
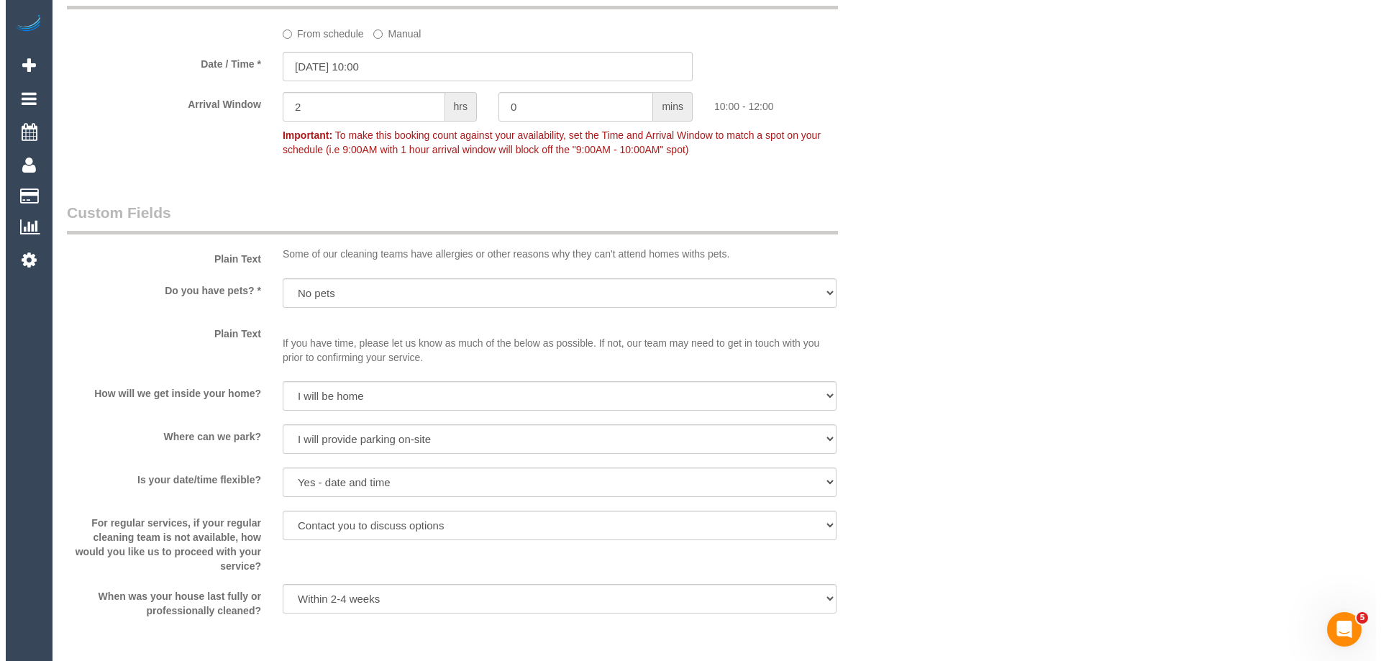
scroll to position [1871, 0]
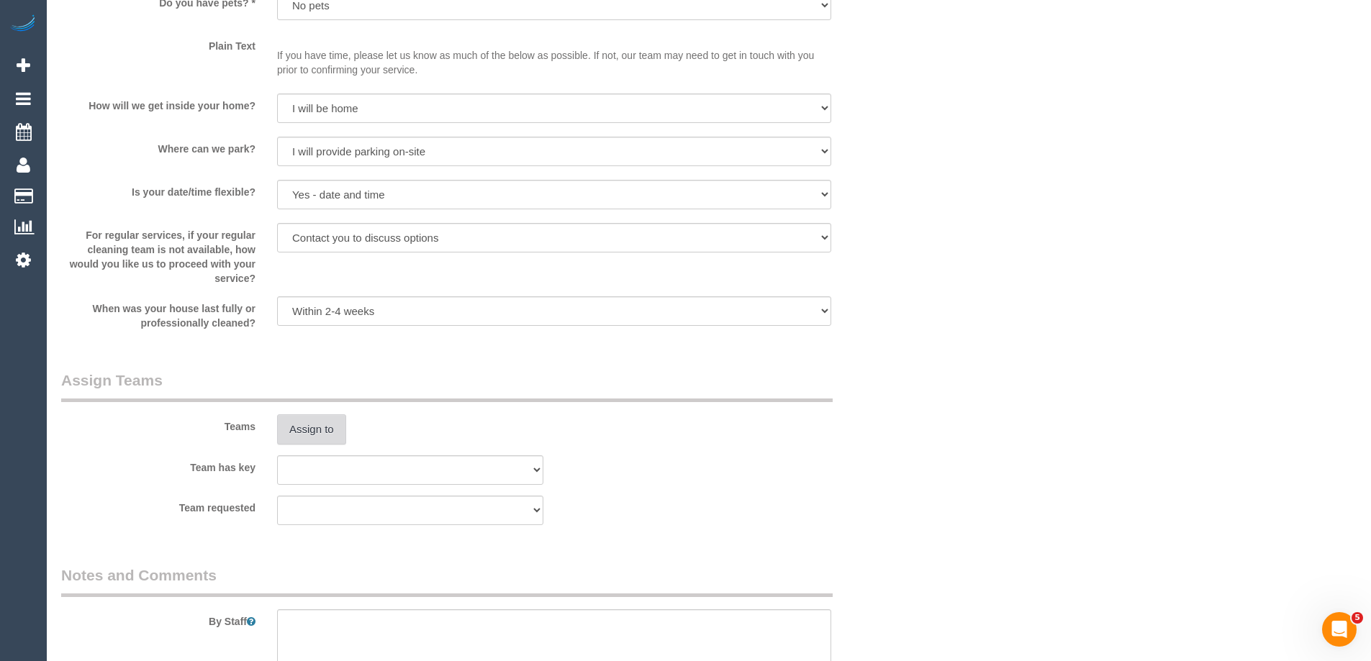
click at [312, 435] on button "Assign to" at bounding box center [311, 429] width 69 height 30
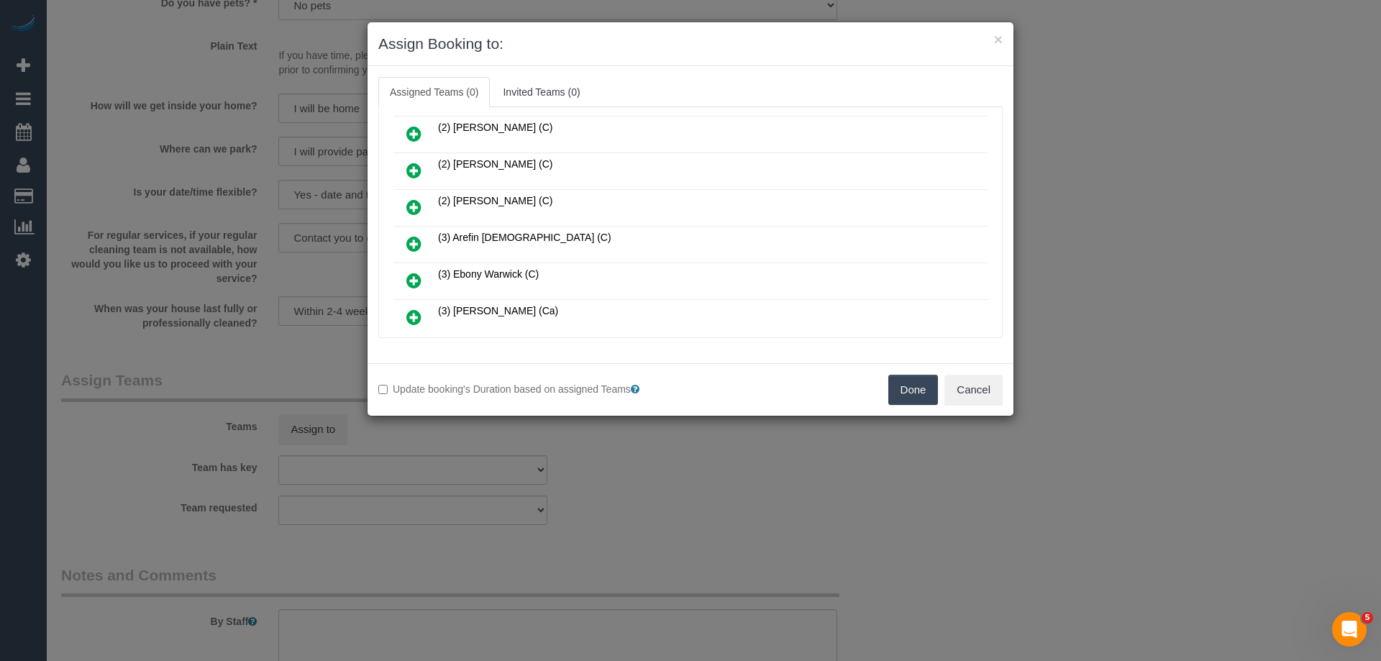
scroll to position [288, 0]
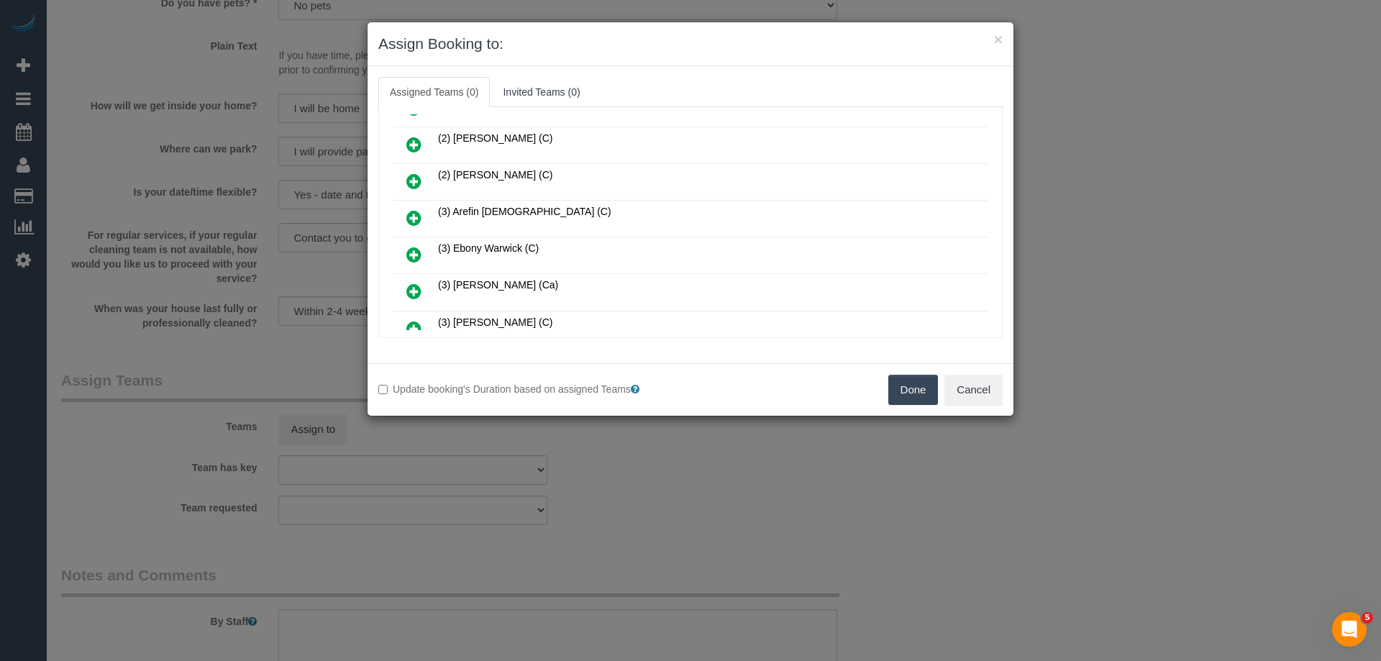
click at [413, 213] on icon at bounding box center [413, 217] width 15 height 17
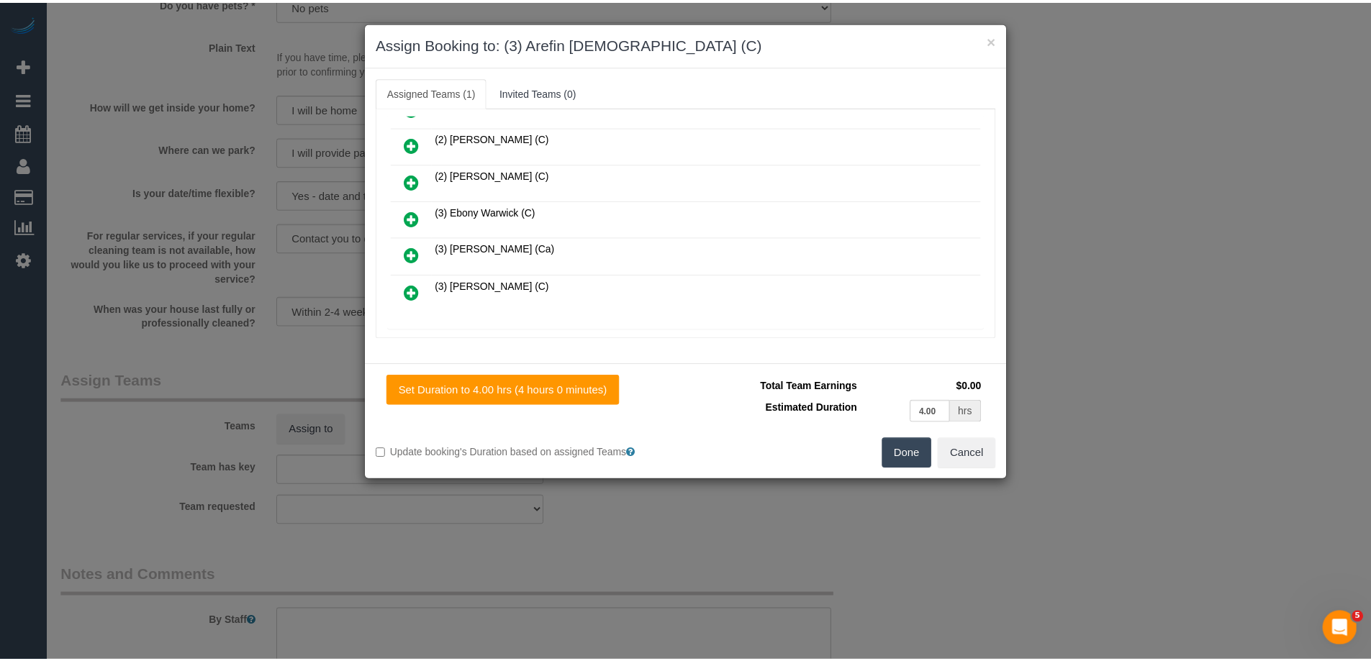
scroll to position [0, 0]
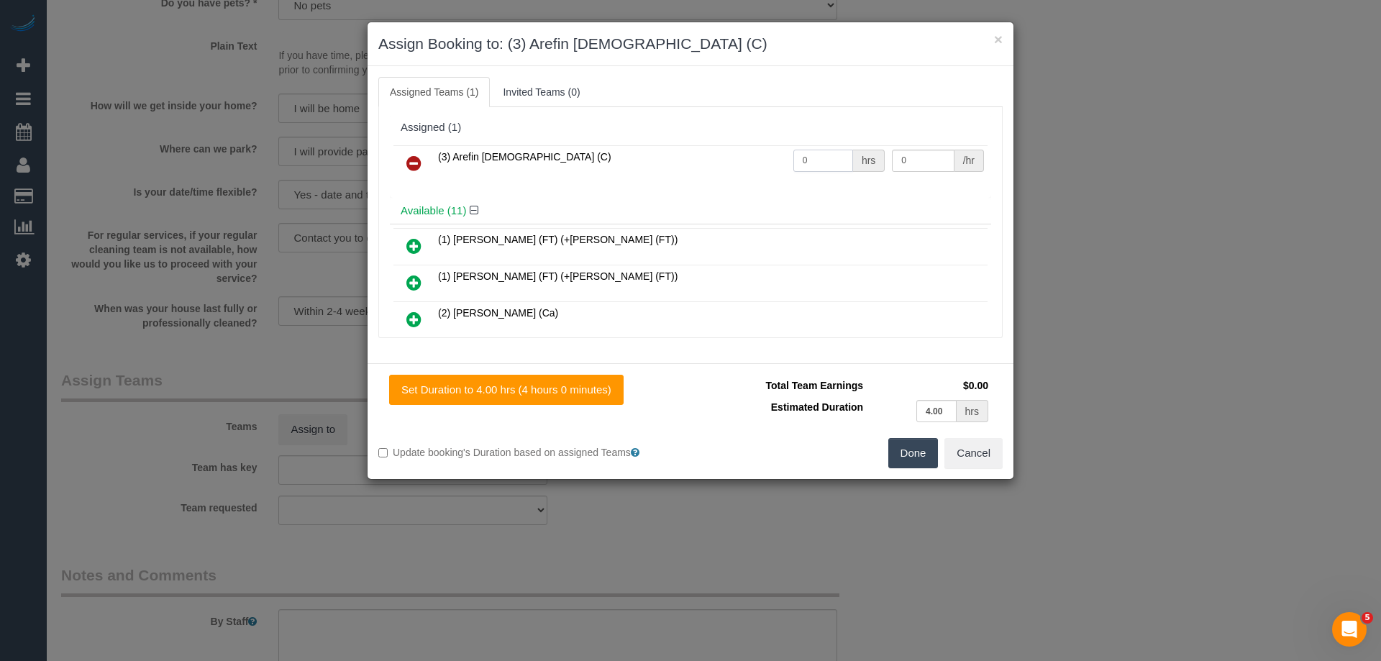
drag, startPoint x: 814, startPoint y: 158, endPoint x: 705, endPoint y: 147, distance: 110.0
click at [706, 147] on tr "(3) Arefin Islam (C) 0 hrs 0 /hr" at bounding box center [691, 163] width 594 height 37
type input "4"
drag, startPoint x: 919, startPoint y: 160, endPoint x: 807, endPoint y: 154, distance: 112.4
click at [837, 155] on tr "(3) Arefin Islam (C) 4 hrs 0 /hr" at bounding box center [691, 163] width 594 height 37
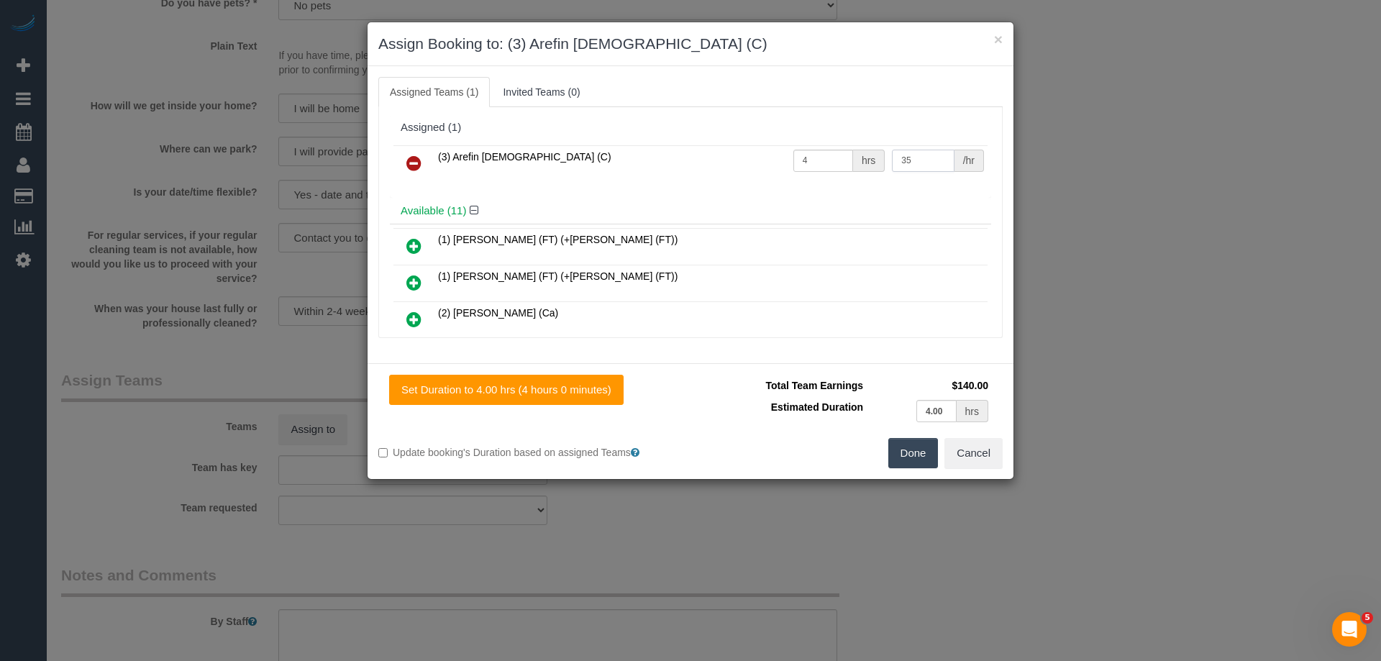
type input "35"
click at [917, 447] on button "Done" at bounding box center [914, 453] width 50 height 30
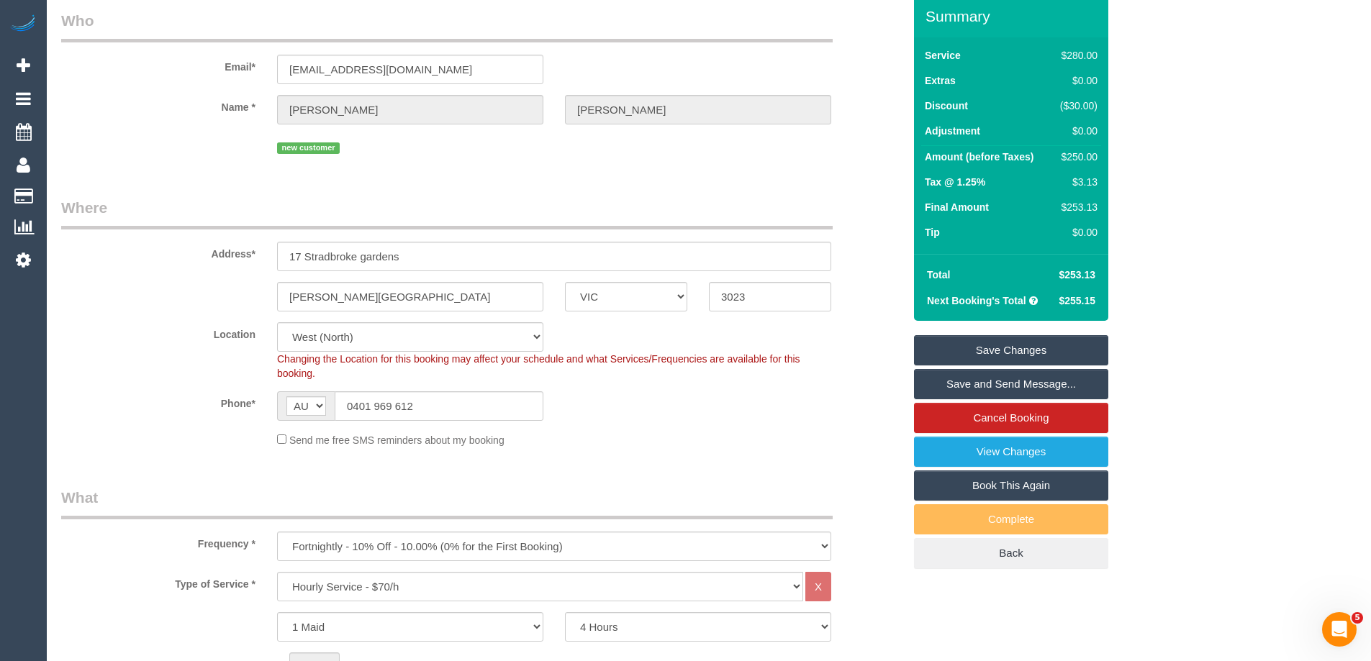
scroll to position [46, 0]
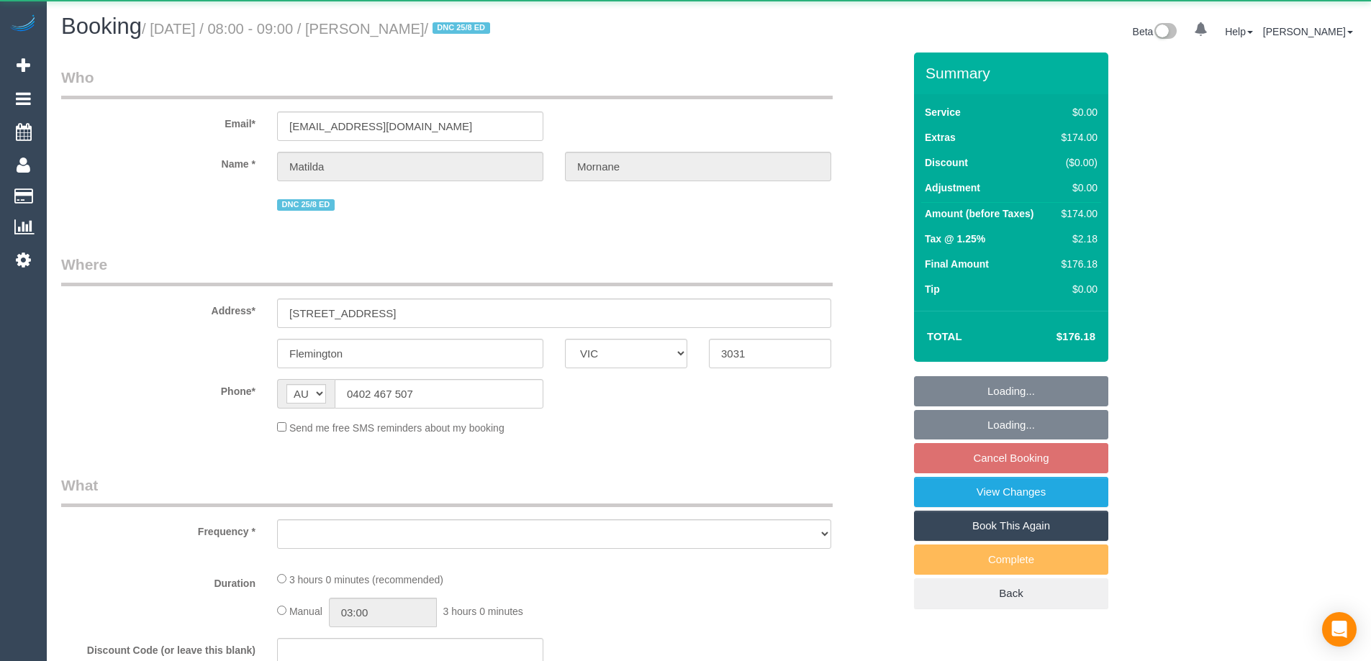
select select "VIC"
select select "object:531"
select select "string:stripe-pm_1RsFsd2GScqysDRVgSeO7wtR"
select select "number:29"
select select "number:14"
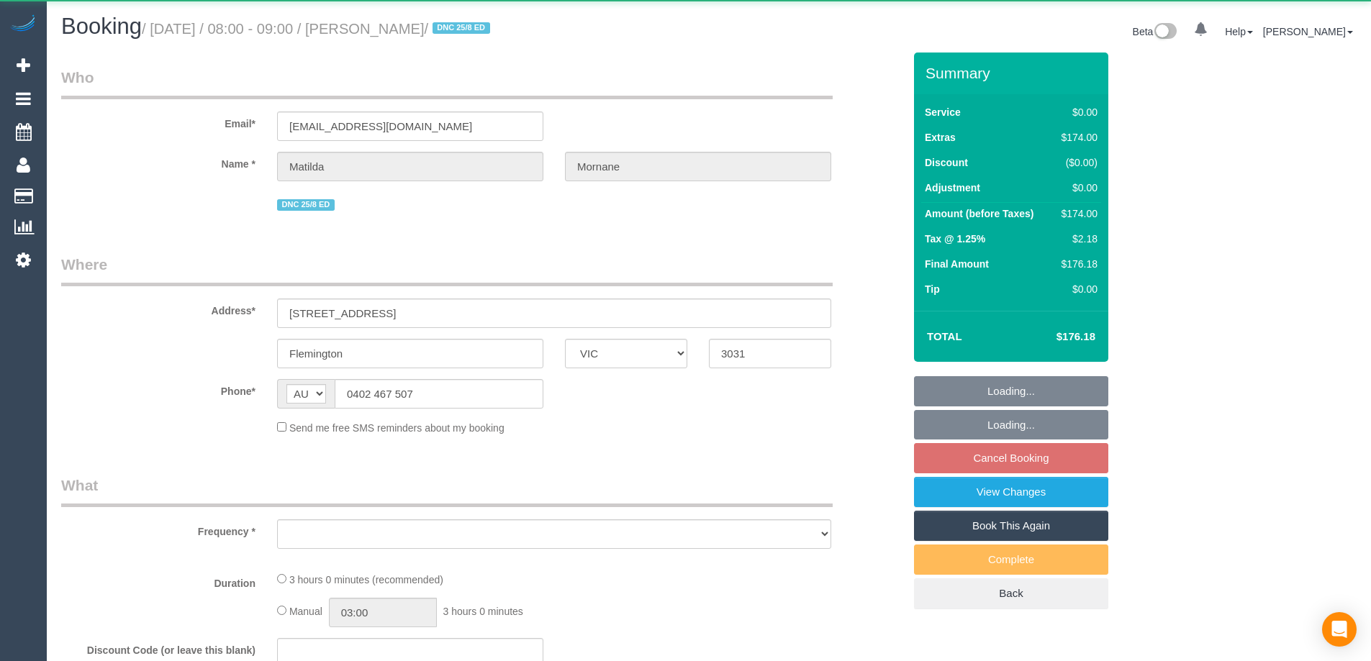
select select "number:18"
select select "number:24"
select select "number:13"
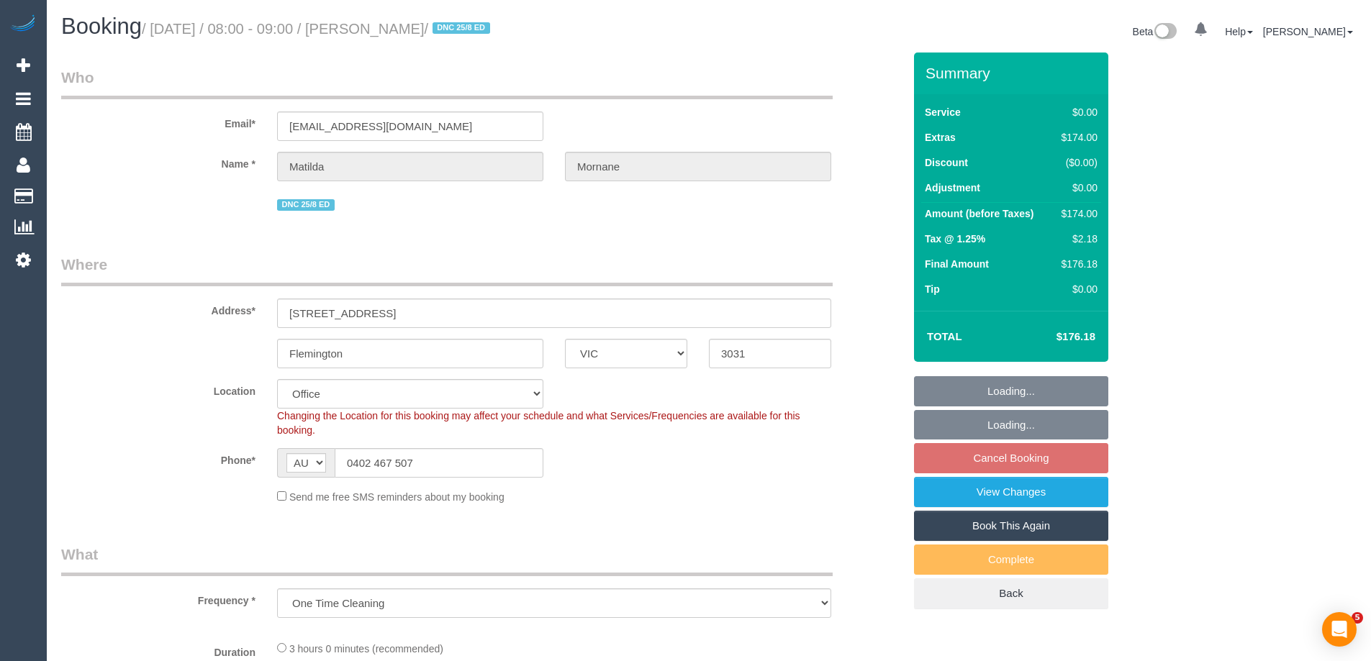
select select "object:698"
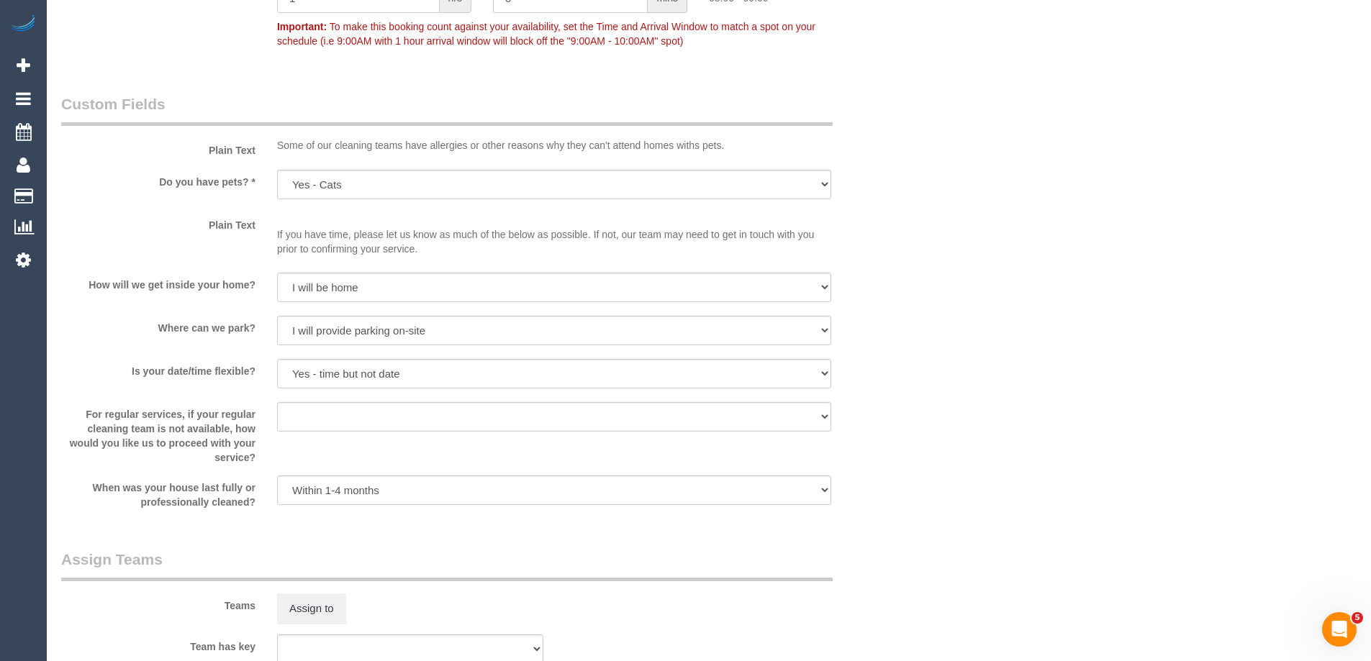
scroll to position [2086, 0]
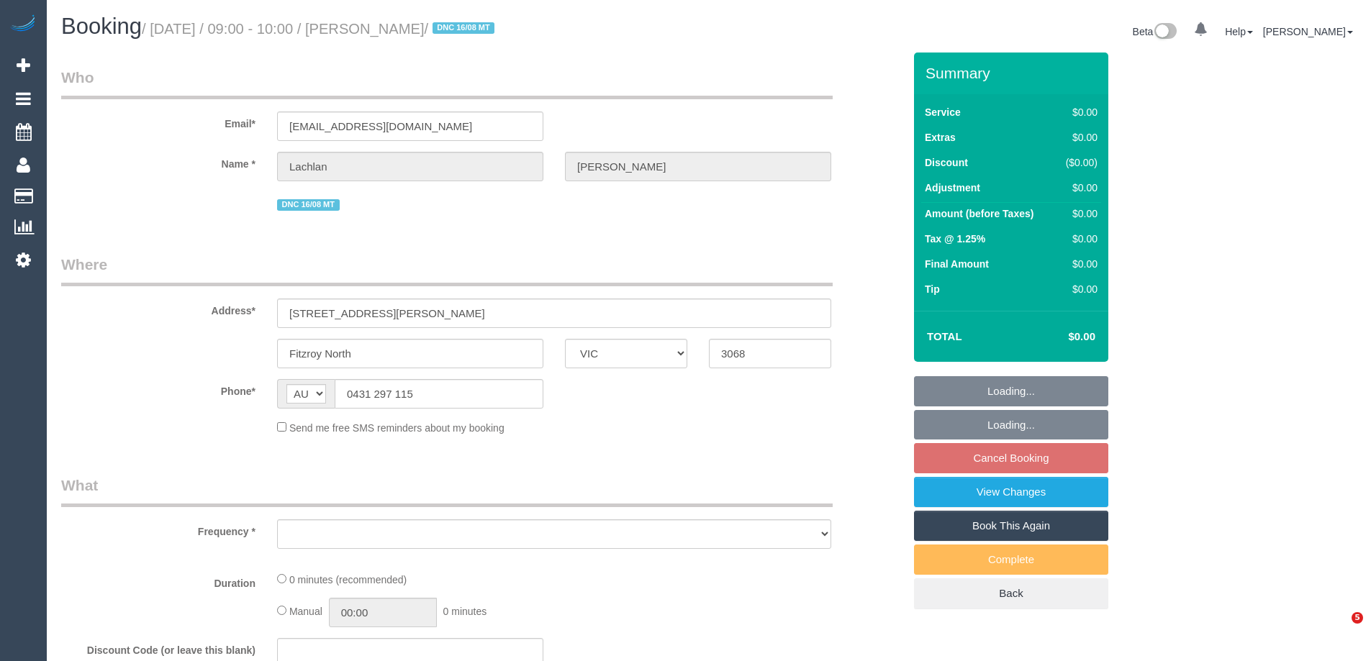
select select "VIC"
select select "number:28"
select select "number:14"
select select "number:19"
select select "number:24"
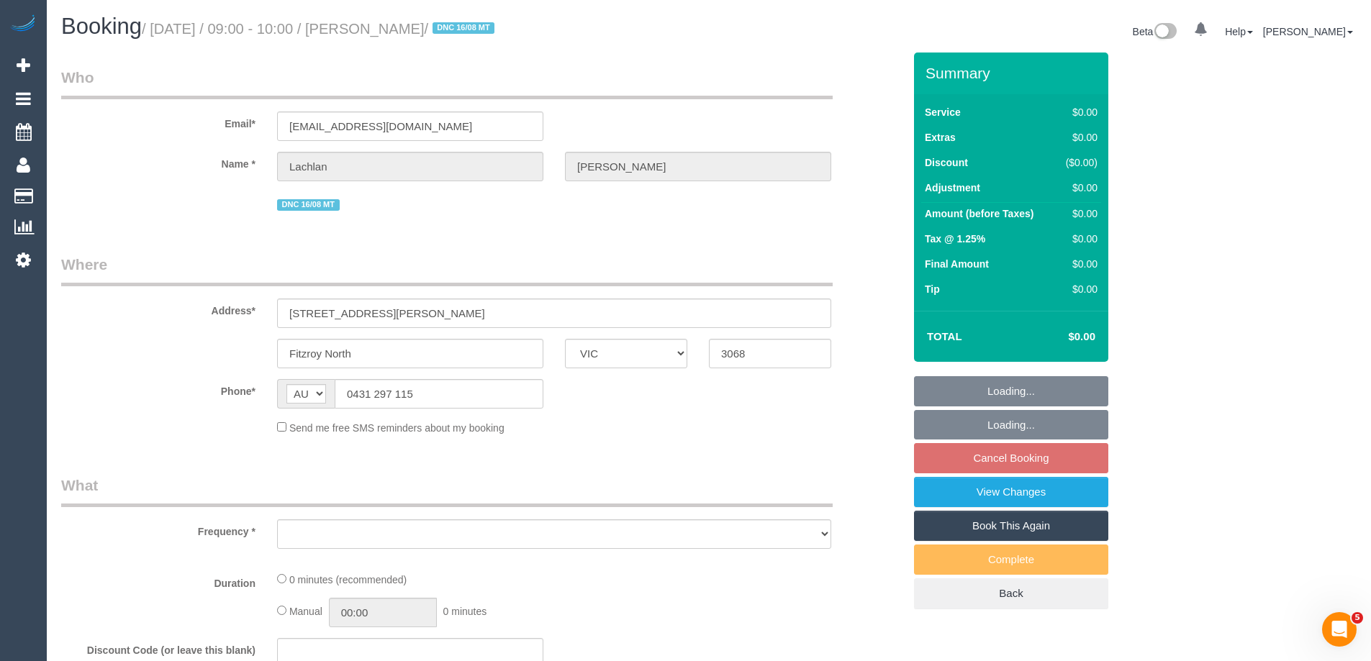
select select "number:26"
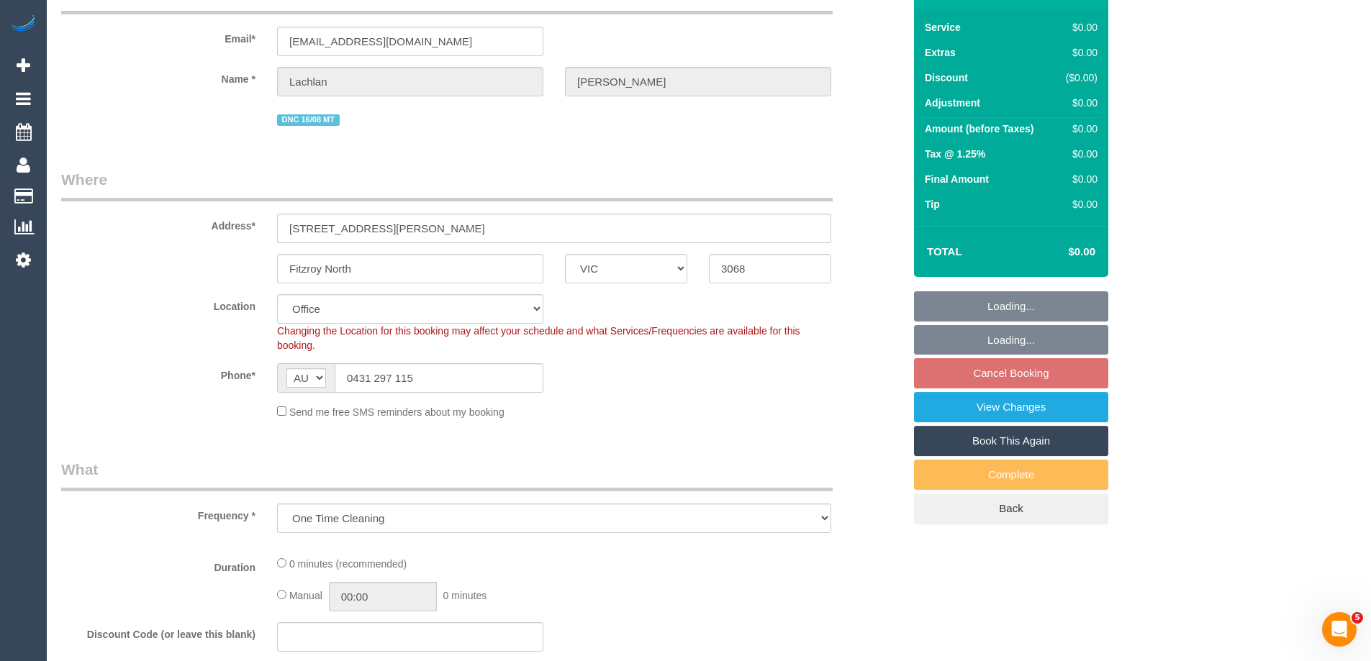
select select "object:776"
select select "string:stripe-pm_1RutRM2GScqysDRVB29IUe5m"
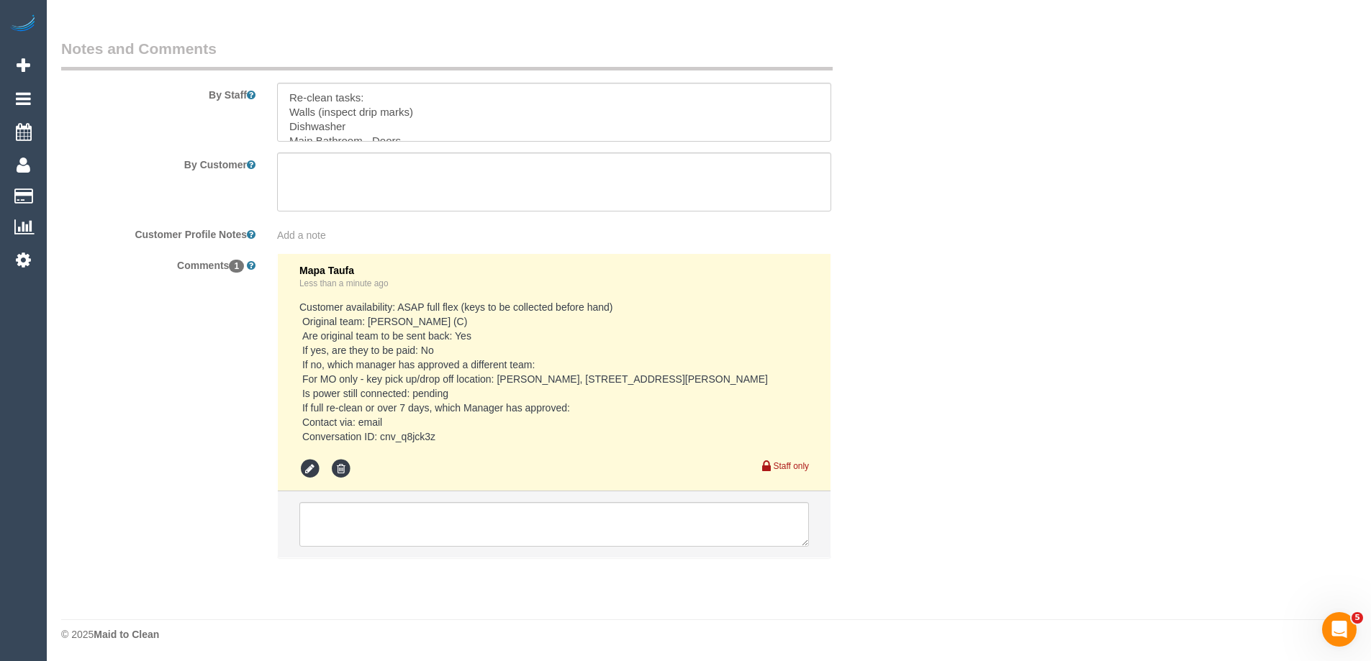
scroll to position [2201, 0]
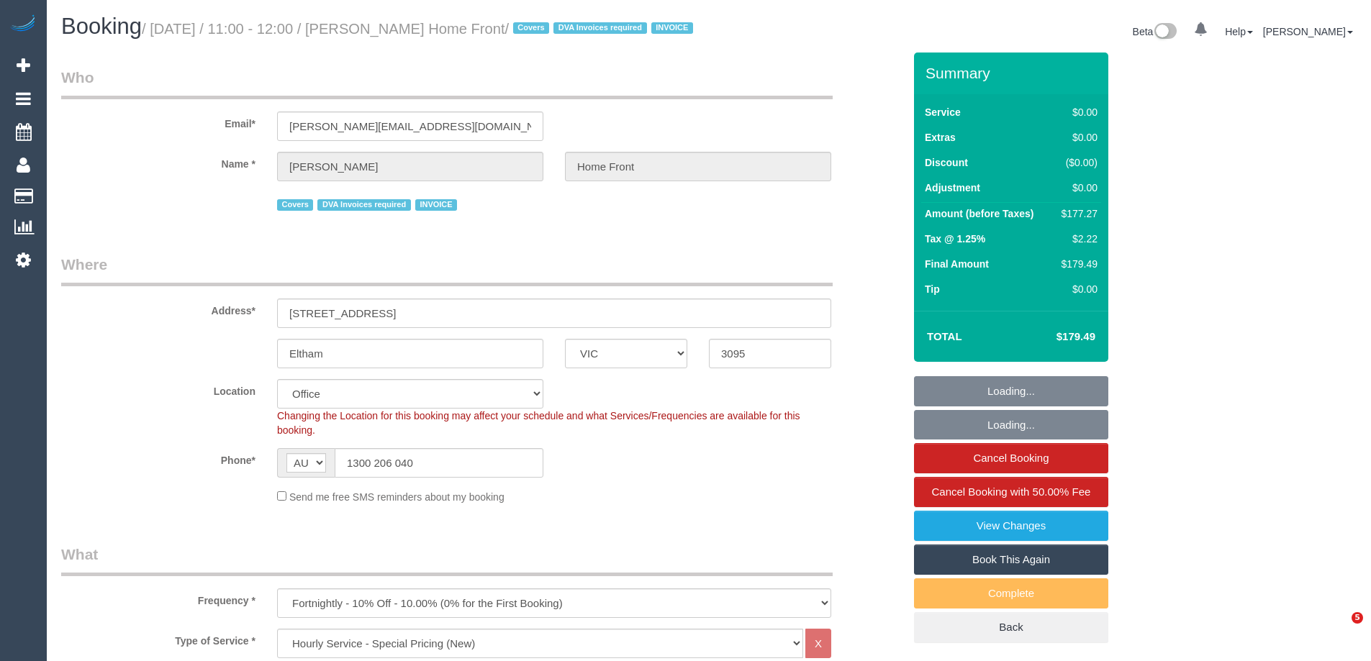
select select "VIC"
select select "180"
select select "number:28"
select select "number:14"
select select "number:19"
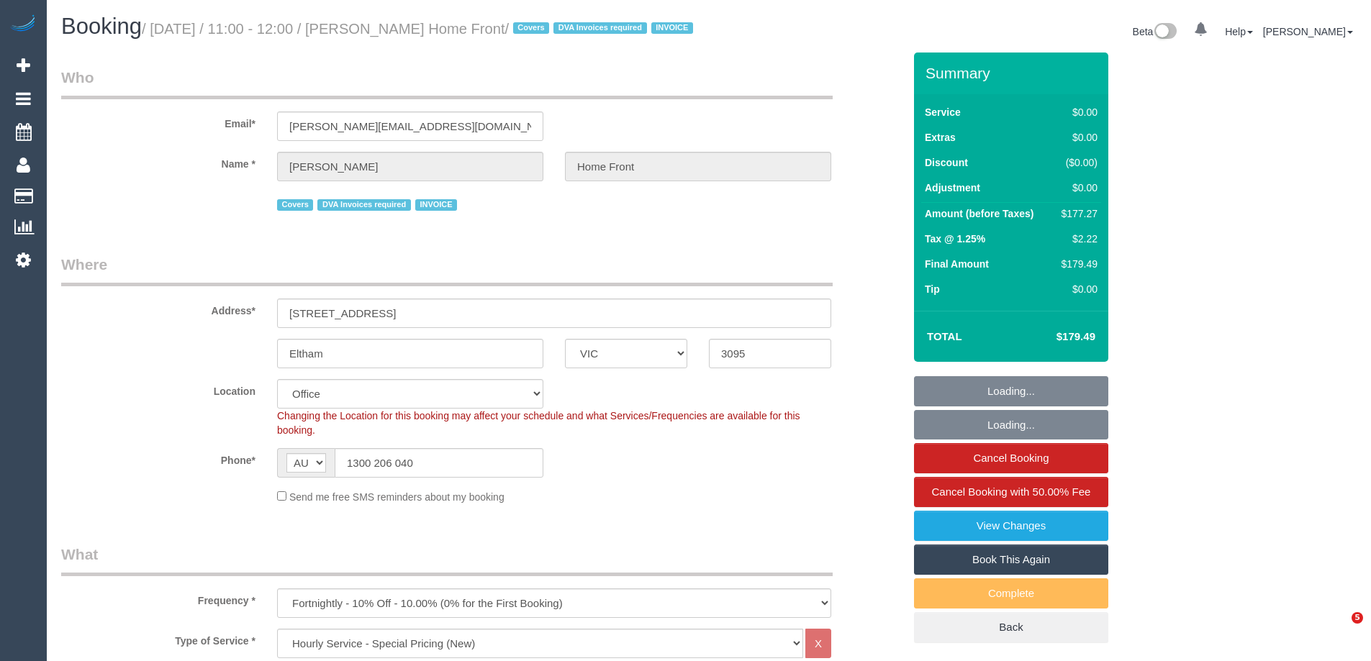
select select "number:22"
select select "number:35"
select select "object:841"
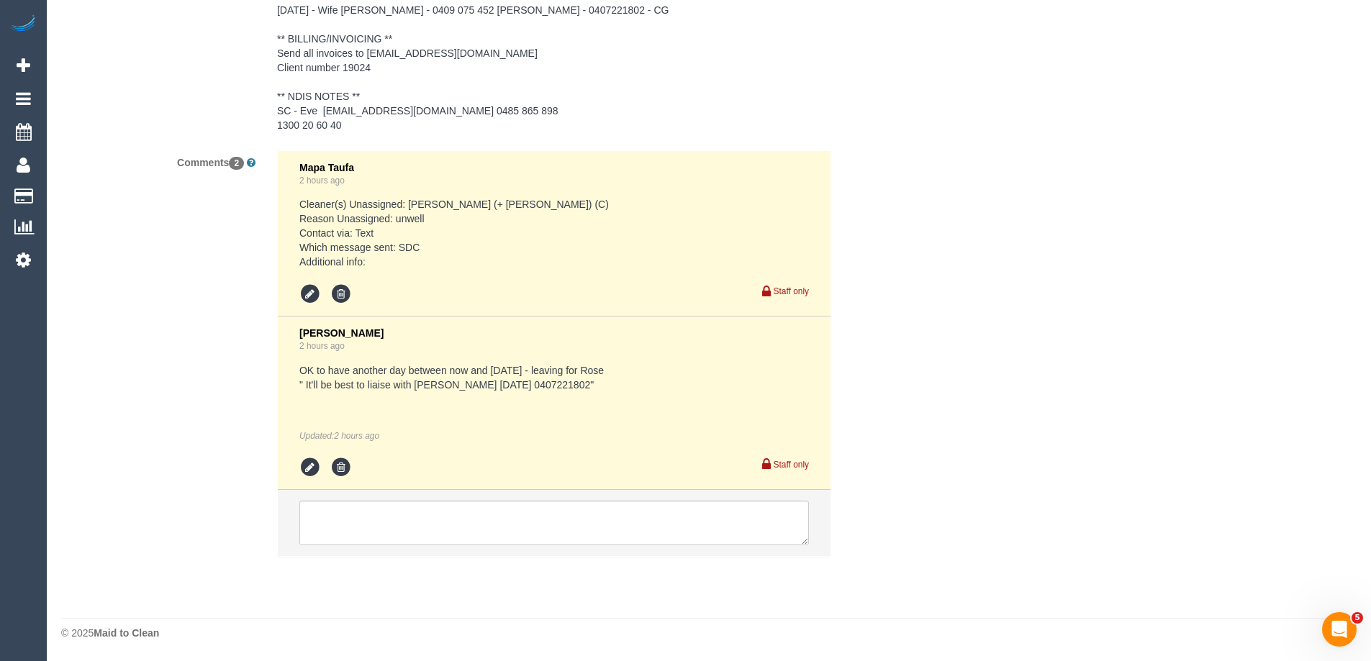
scroll to position [2370, 0]
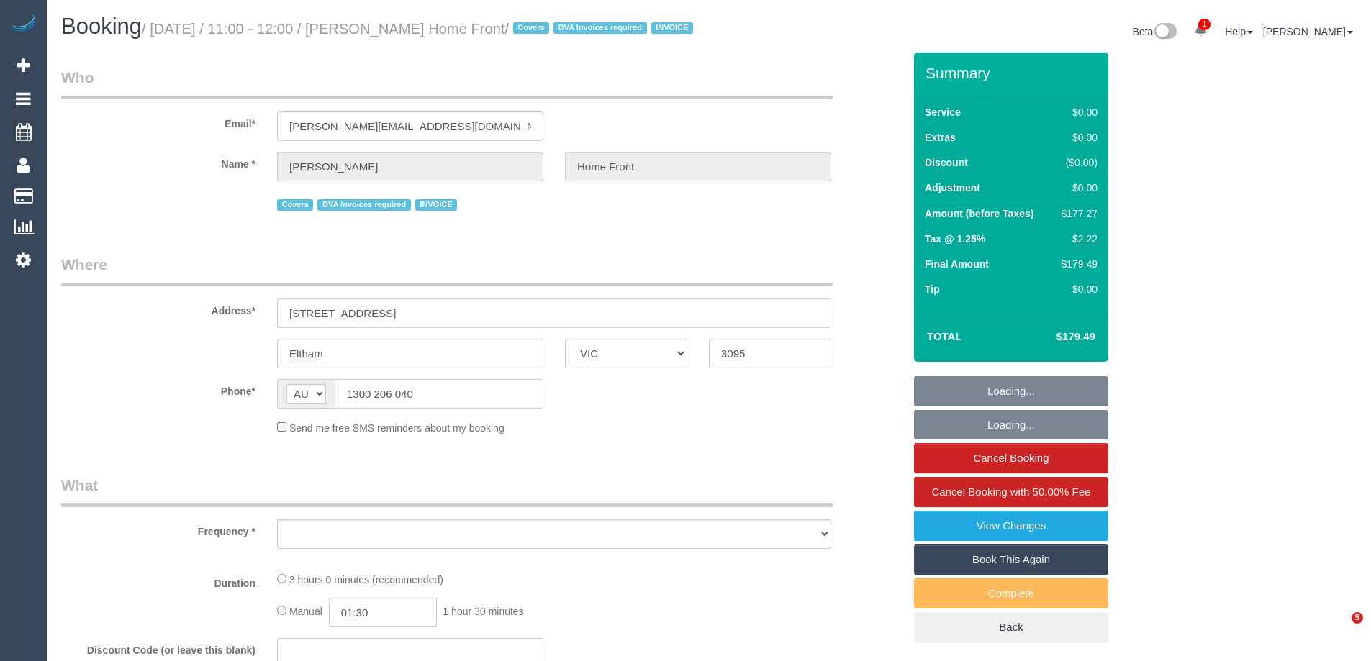
select select "VIC"
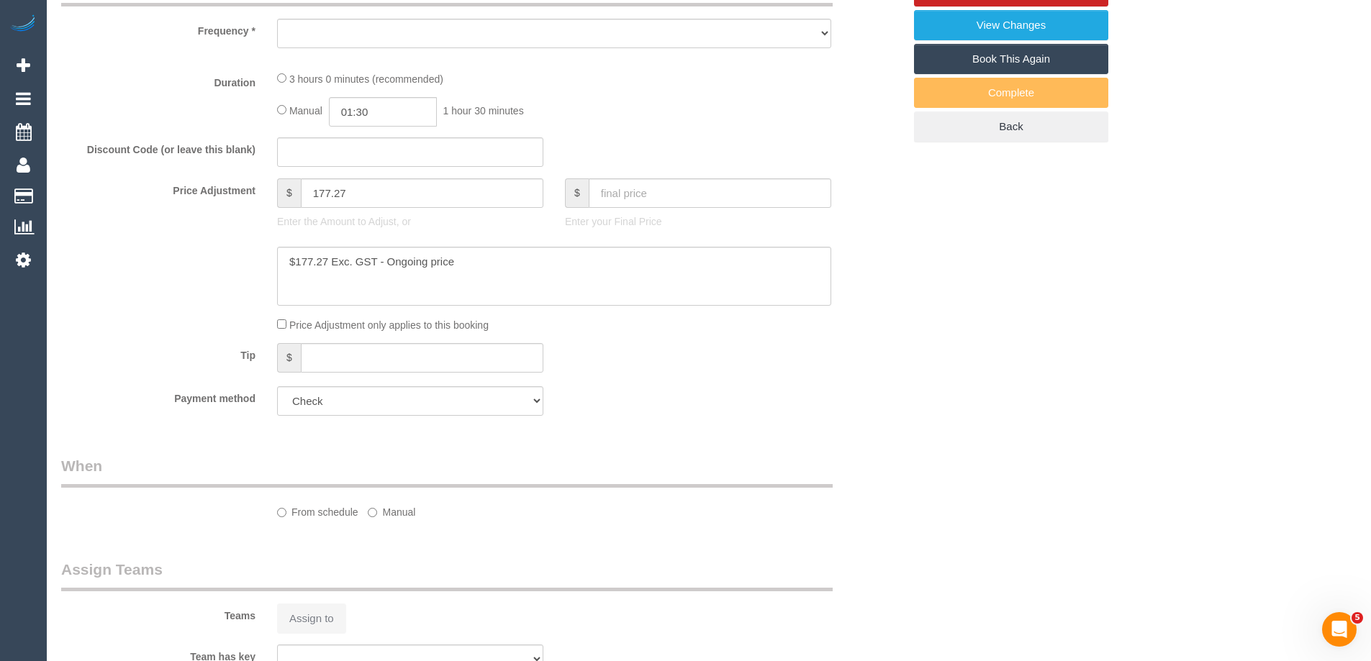
select select "object:578"
select select "number:28"
select select "number:14"
select select "number:19"
select select "number:22"
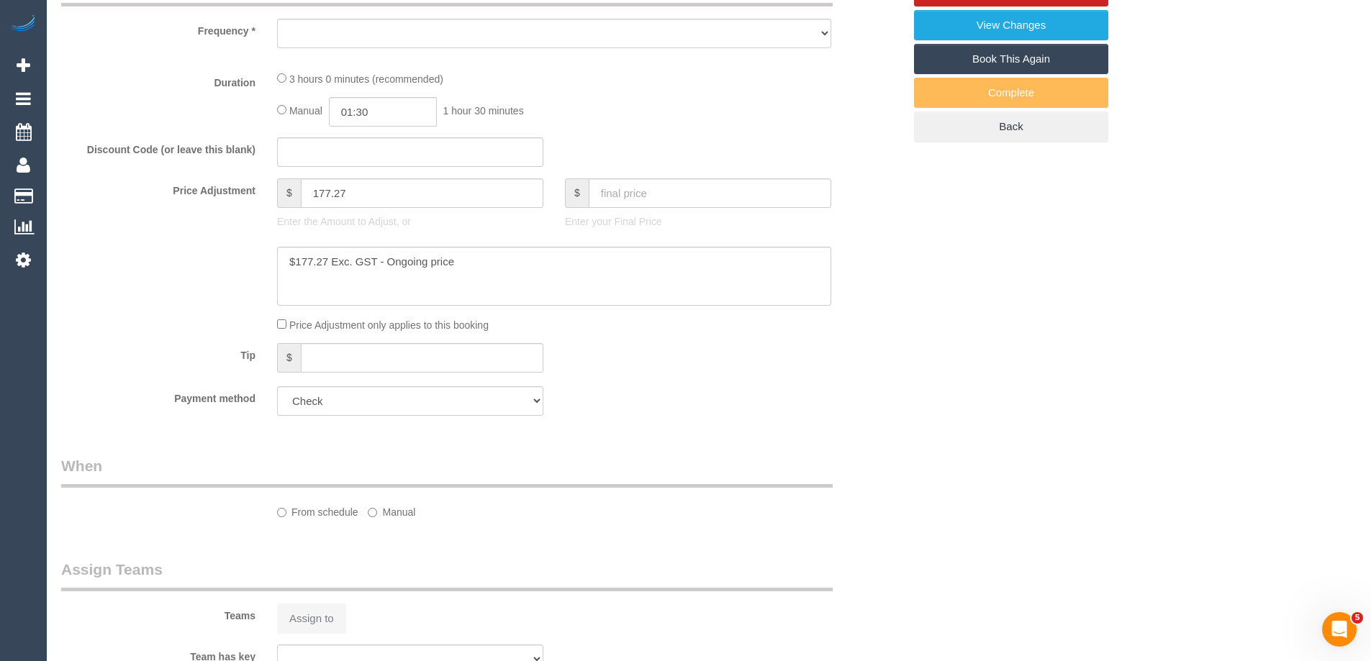
select select "number:35"
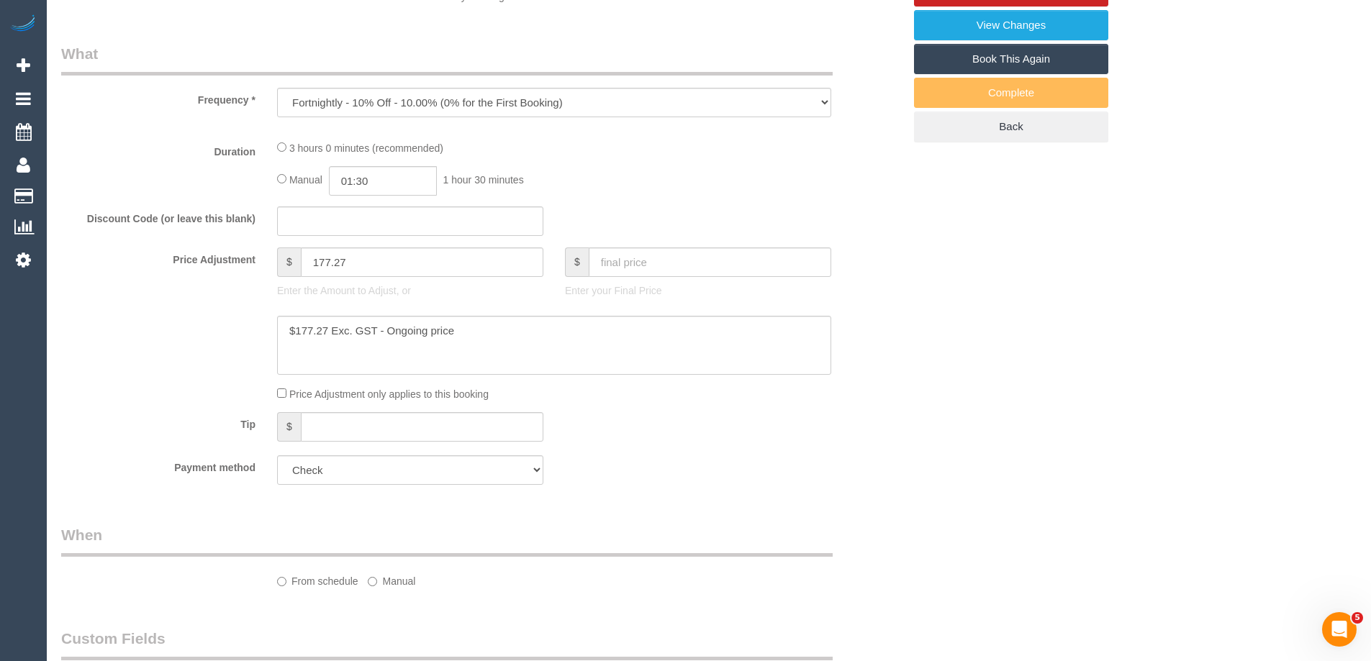
select select "object:850"
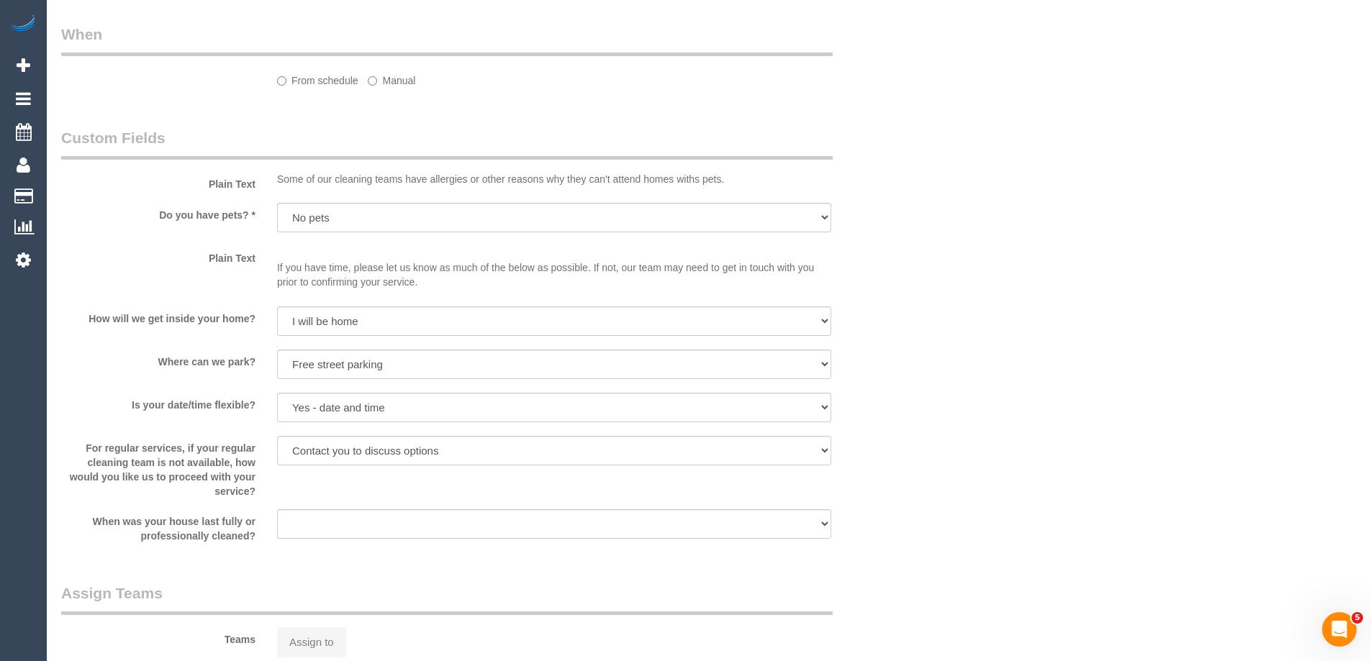
select select "180"
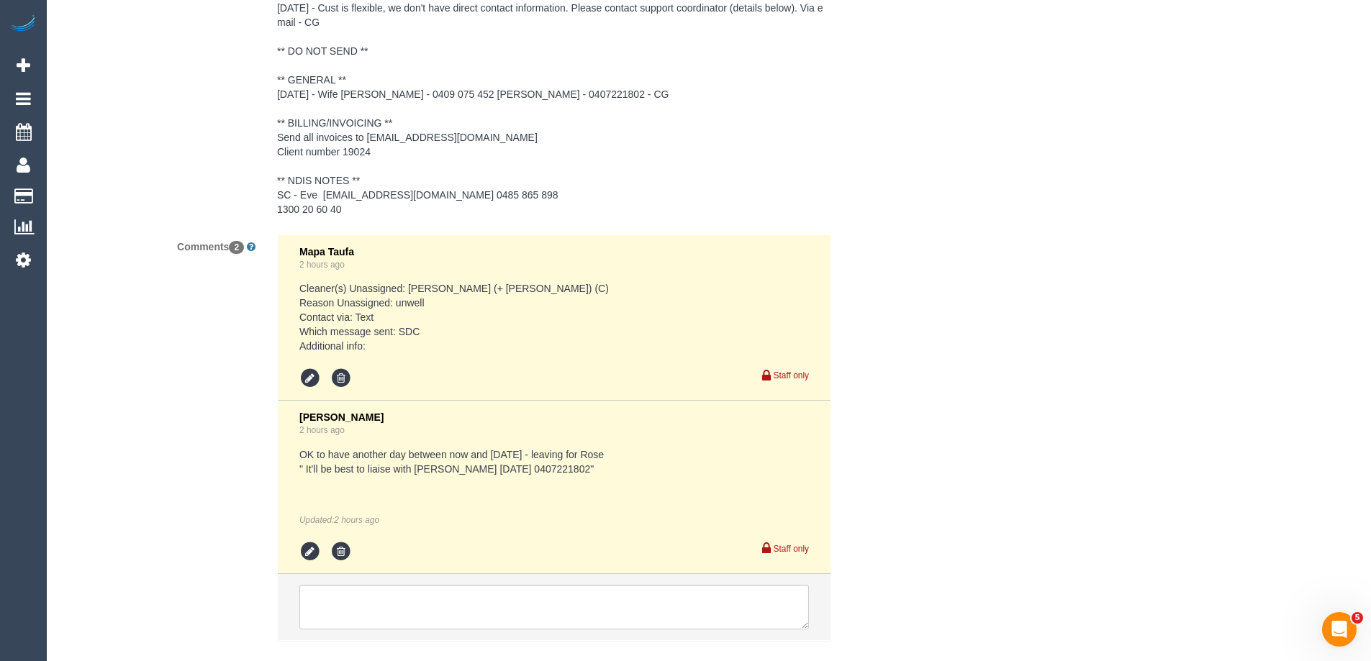
scroll to position [2197, 0]
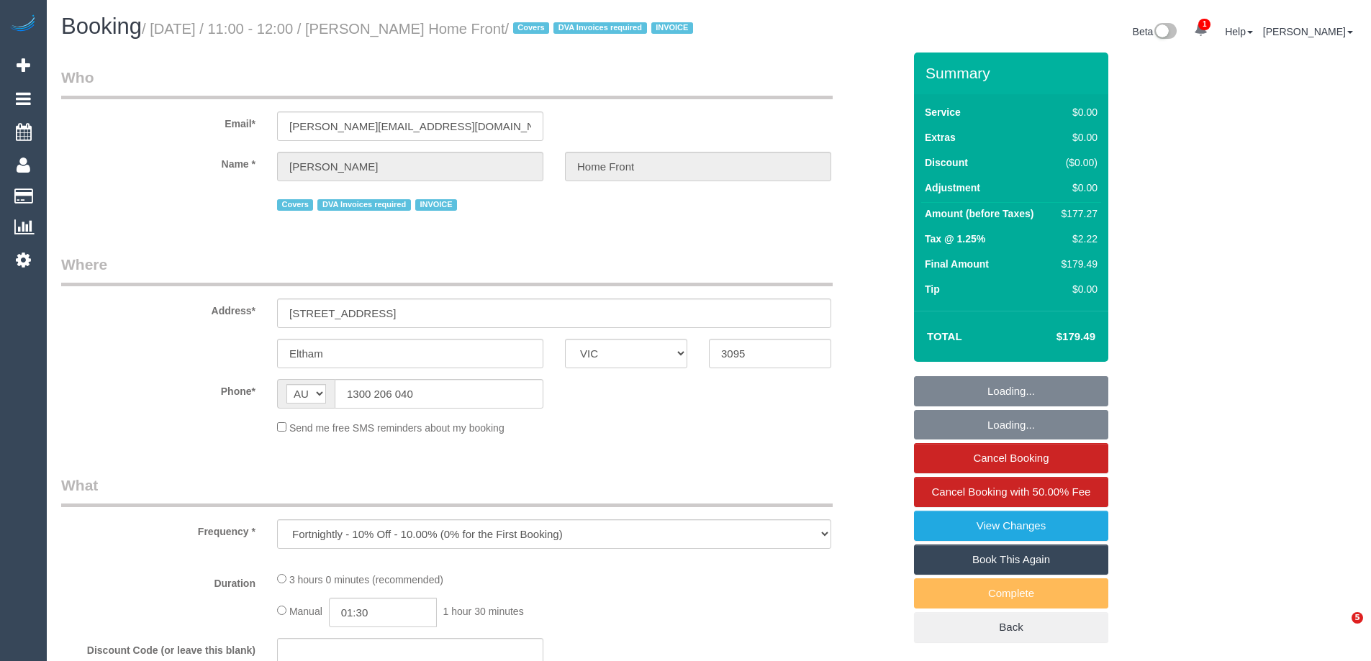
select select "VIC"
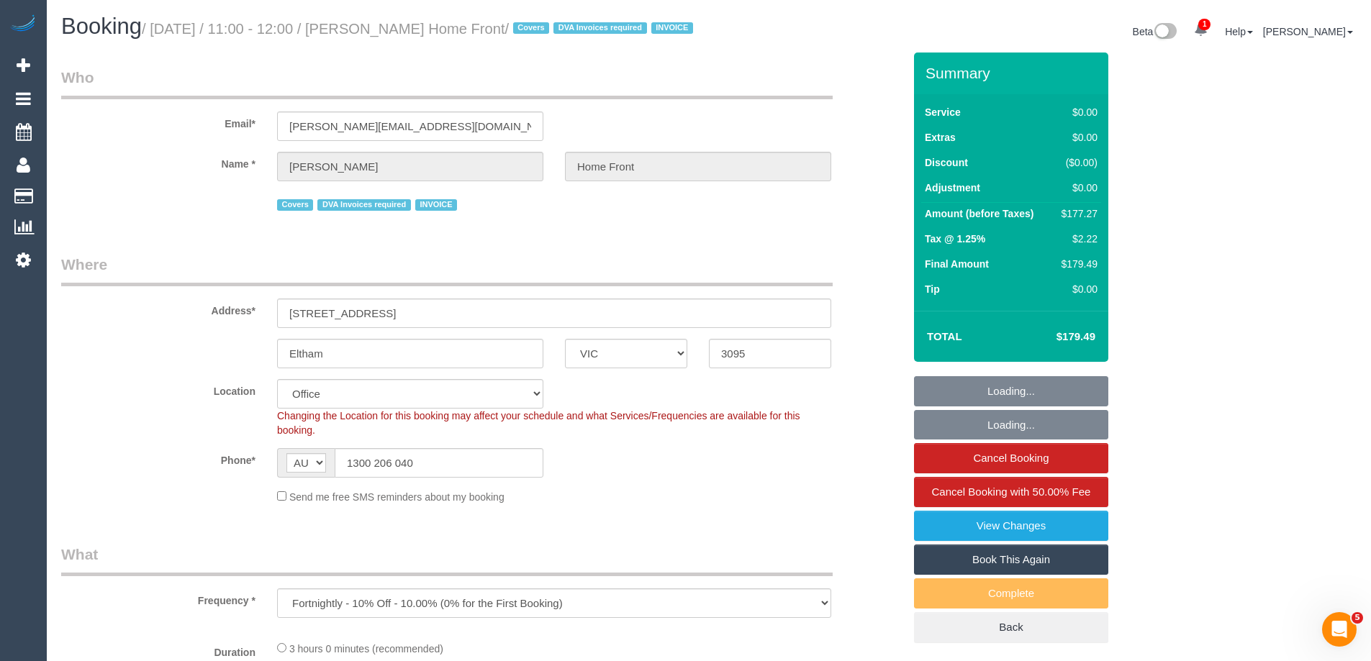
select select "object:731"
select select "180"
select select "number:28"
select select "number:14"
select select "number:19"
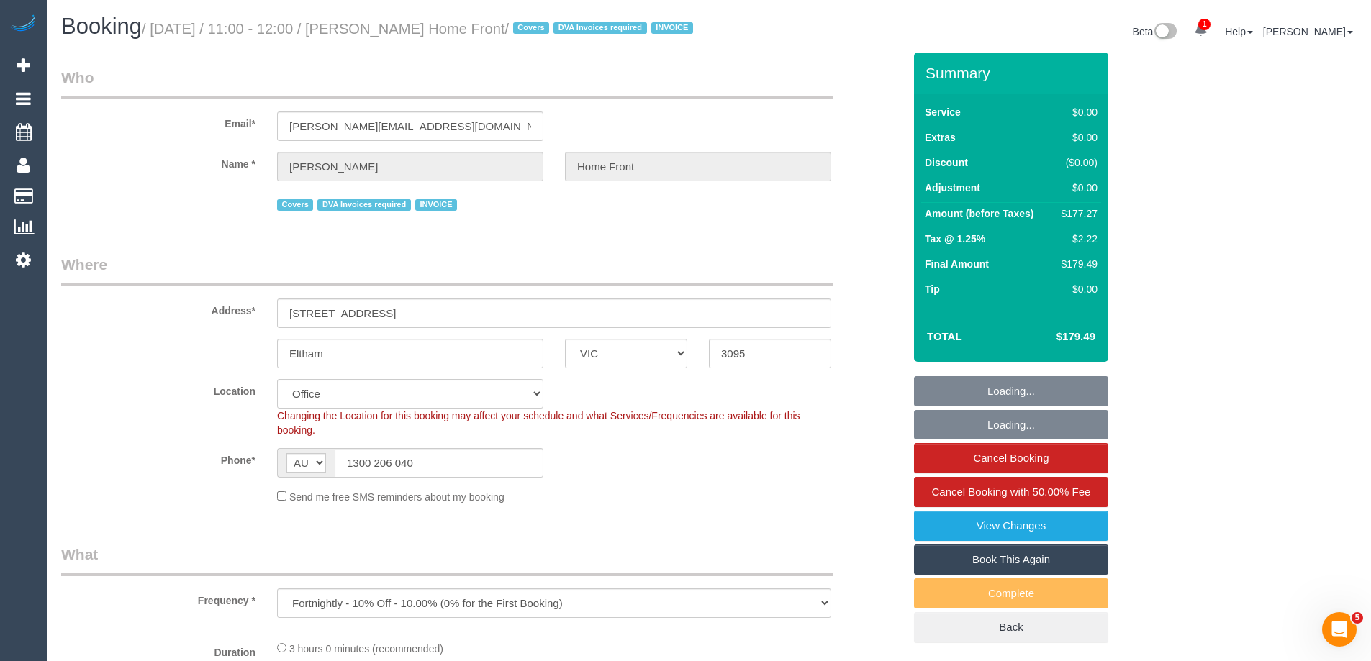
select select "number:22"
select select "number:35"
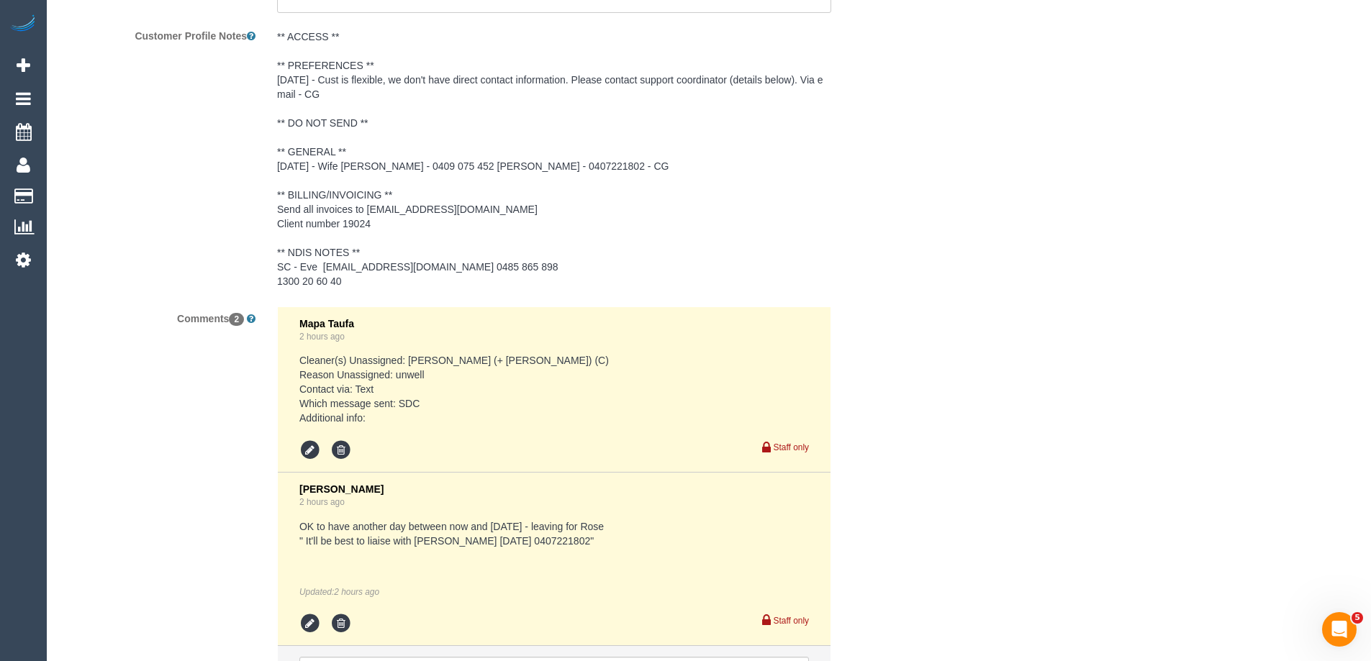
scroll to position [2370, 0]
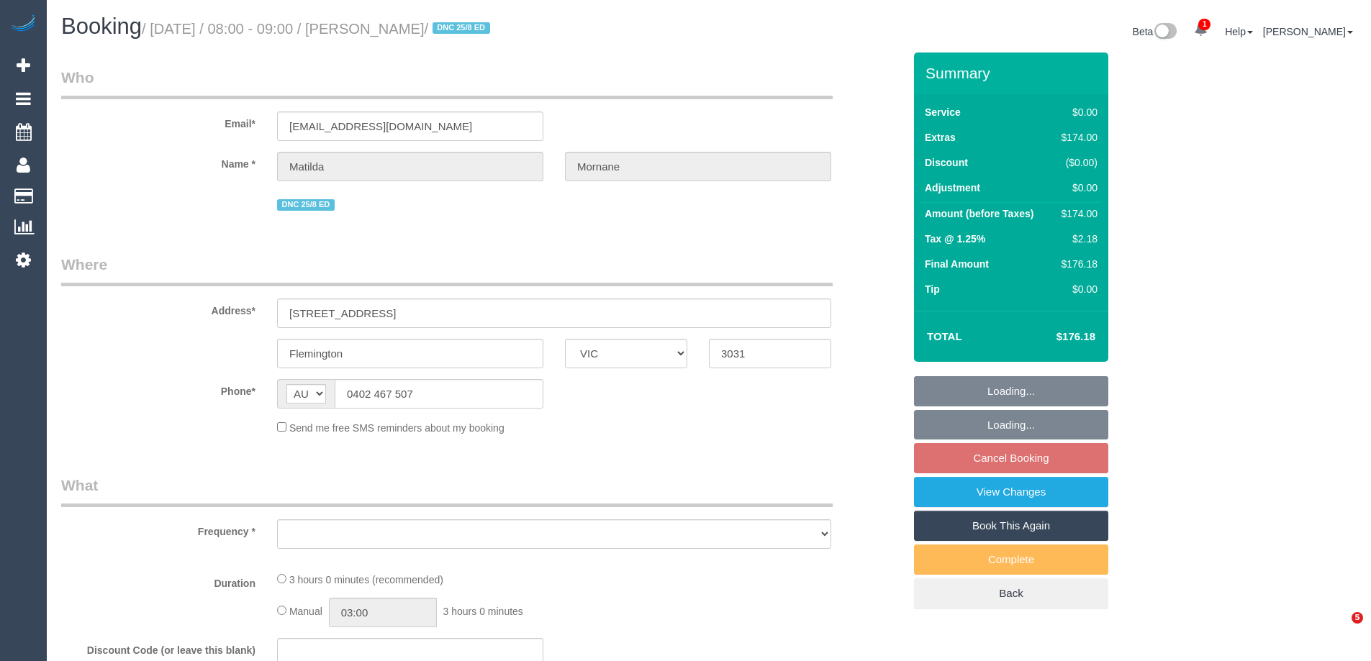
select select "VIC"
select select "object:561"
select select "string:stripe-pm_1RsFsd2GScqysDRVgSeO7wtR"
select select "number:29"
select select "number:14"
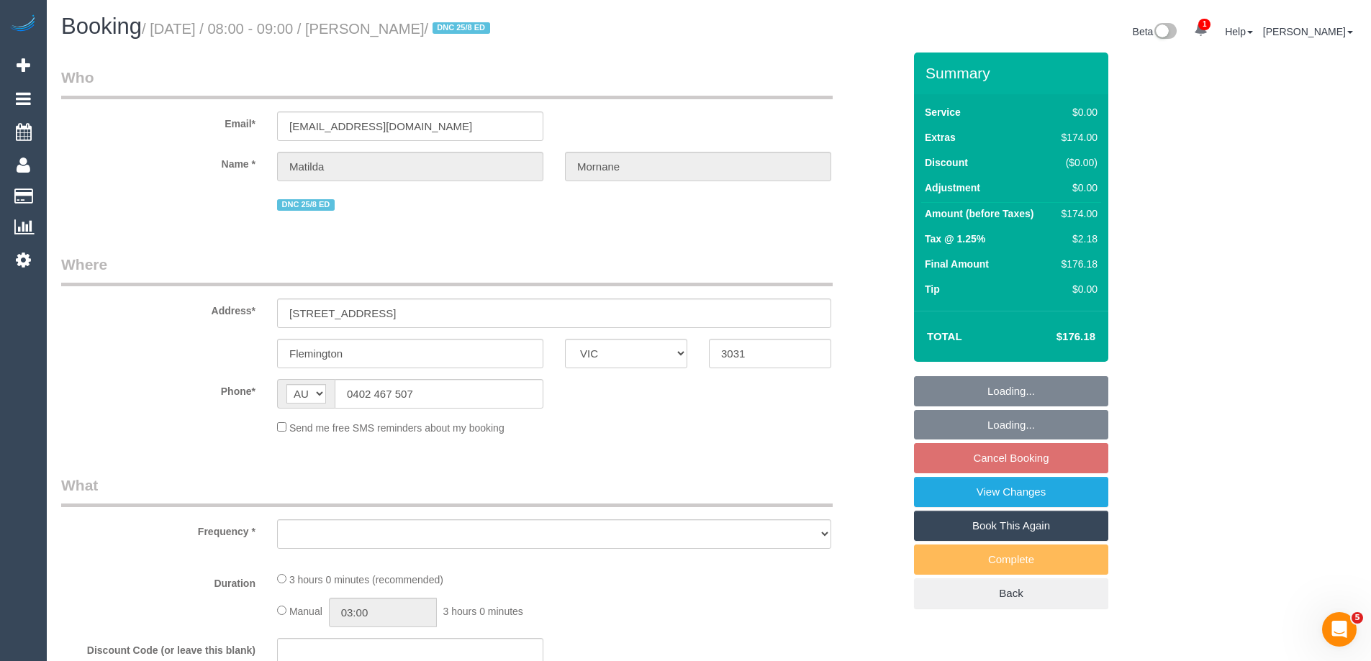
select select "number:18"
select select "number:24"
select select "number:13"
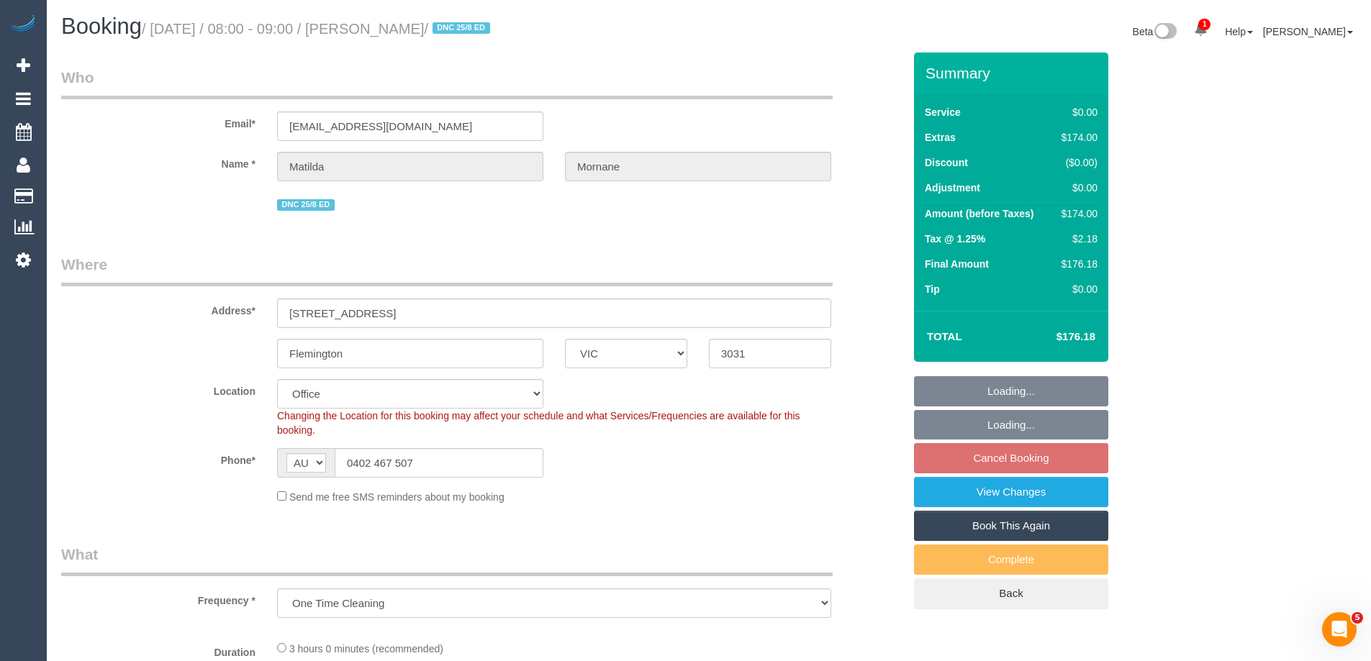
select select "object:771"
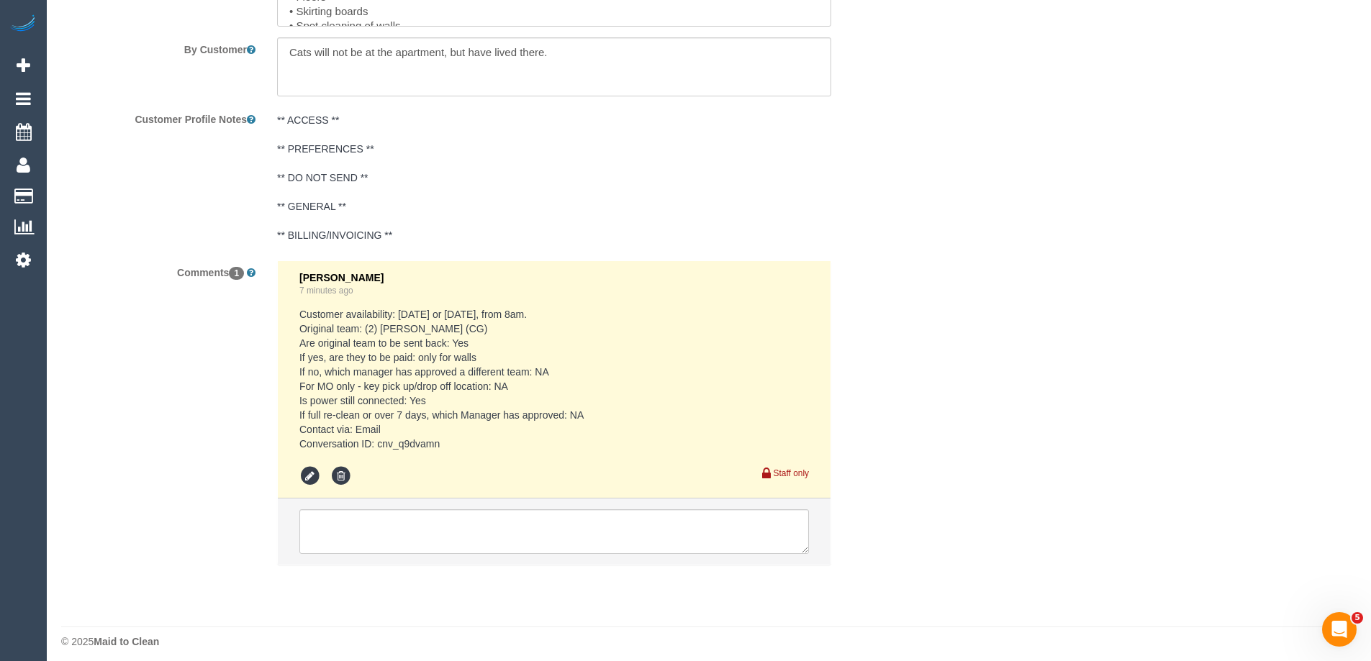
scroll to position [2323, 0]
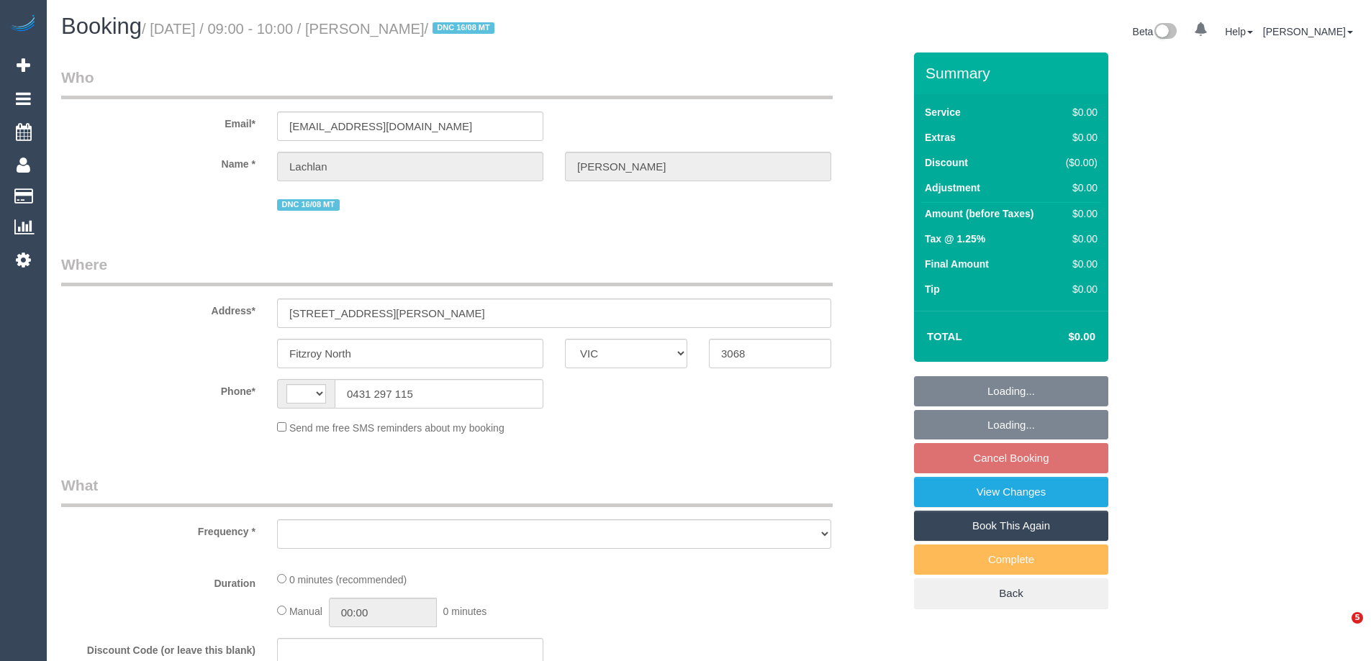
select select "VIC"
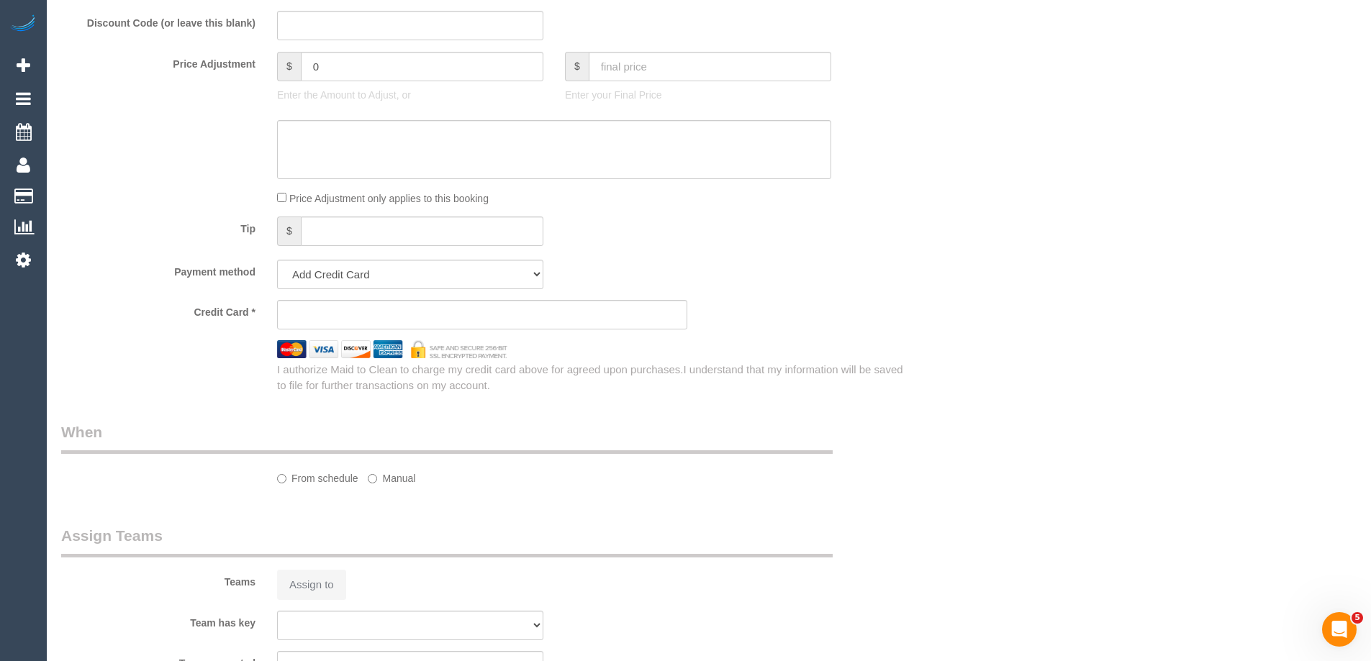
select select "string:AU"
select select "object:561"
select select "string:stripe-pm_1RutRM2GScqysDRVB29IUe5m"
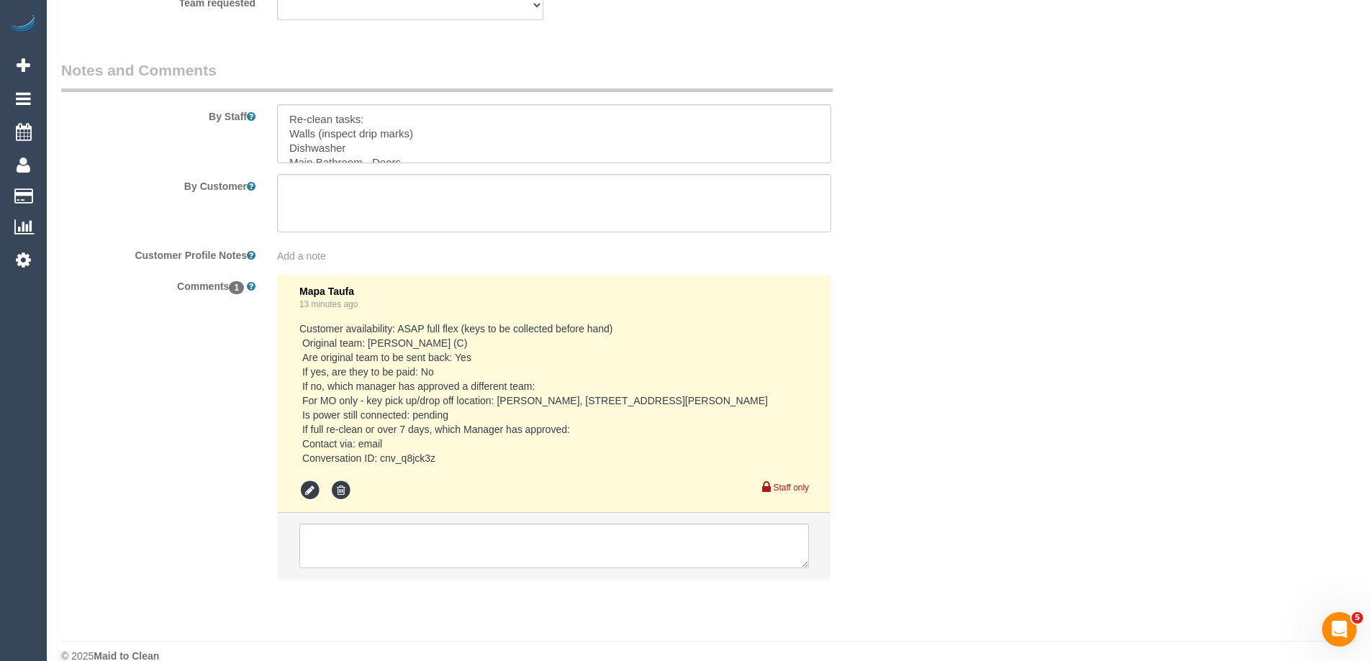
select select "number:28"
select select "number:14"
select select "number:19"
select select "number:24"
select select "number:26"
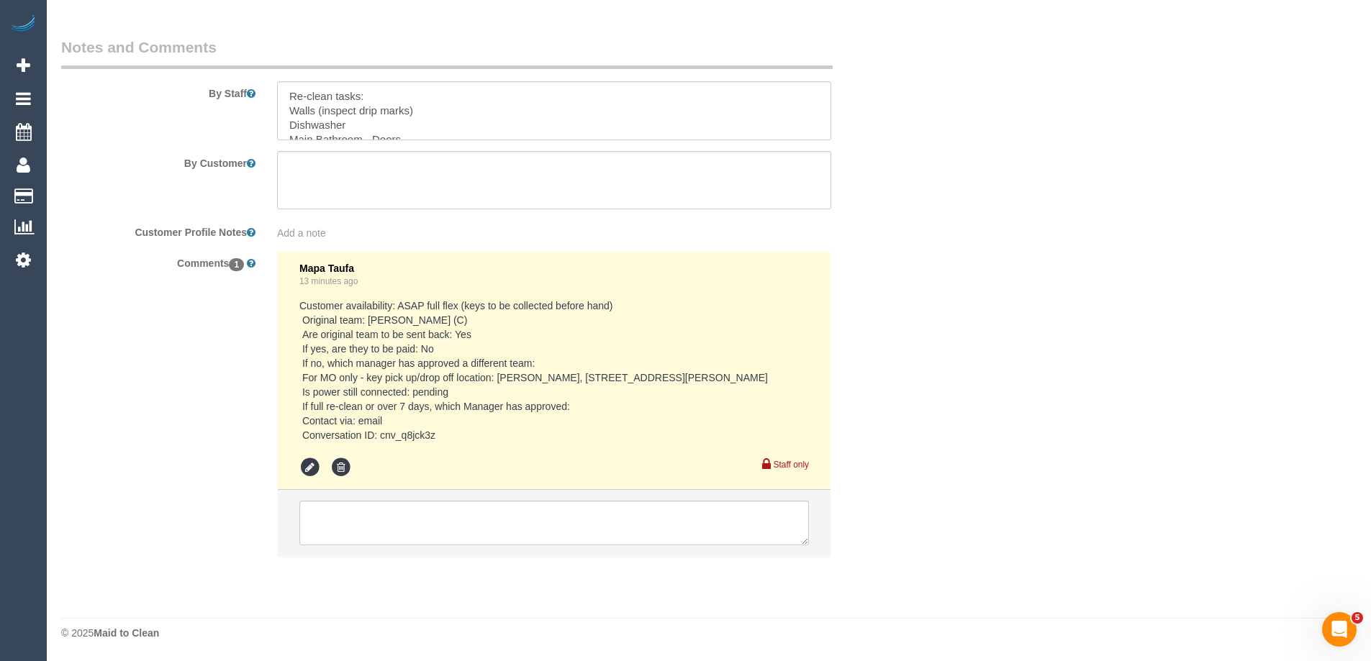
select select "object:771"
drag, startPoint x: 742, startPoint y: 376, endPoint x: 586, endPoint y: 378, distance: 156.9
click at [586, 378] on pre "Customer availability: ASAP full flex (keys to be collected before hand) Origin…" at bounding box center [553, 371] width 509 height 144
copy pre "[STREET_ADDRESS][PERSON_NAME]"
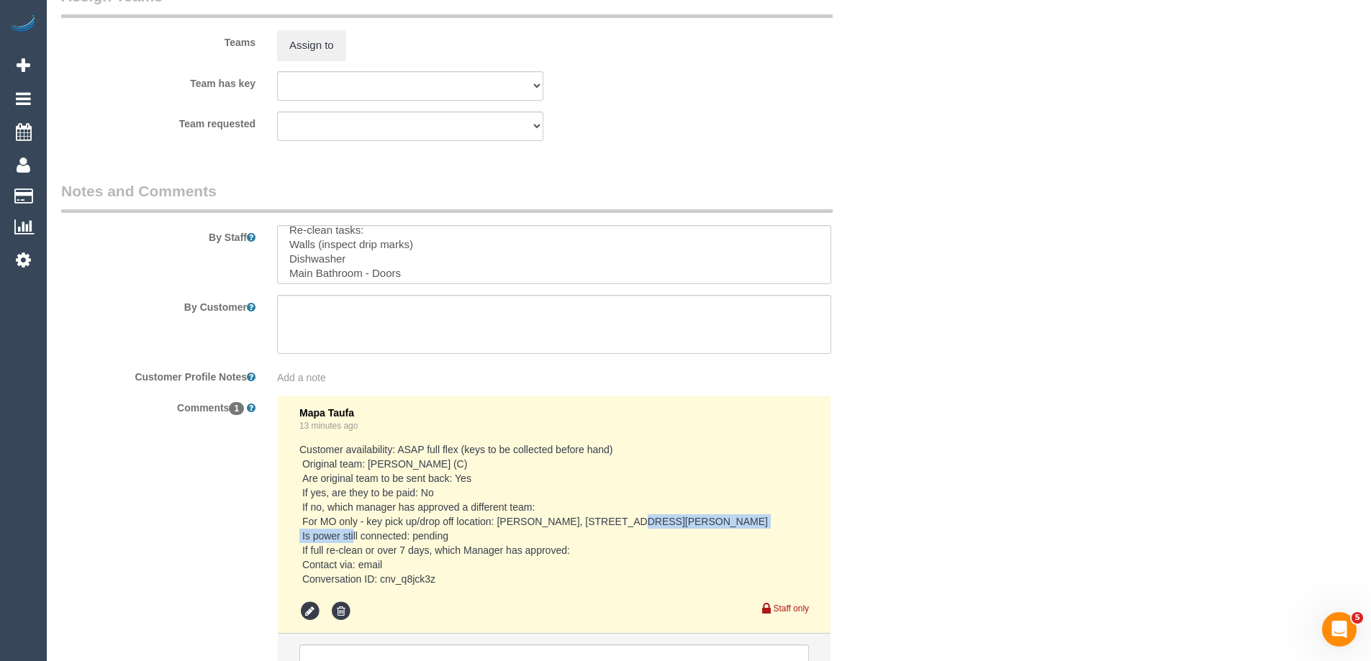
scroll to position [0, 0]
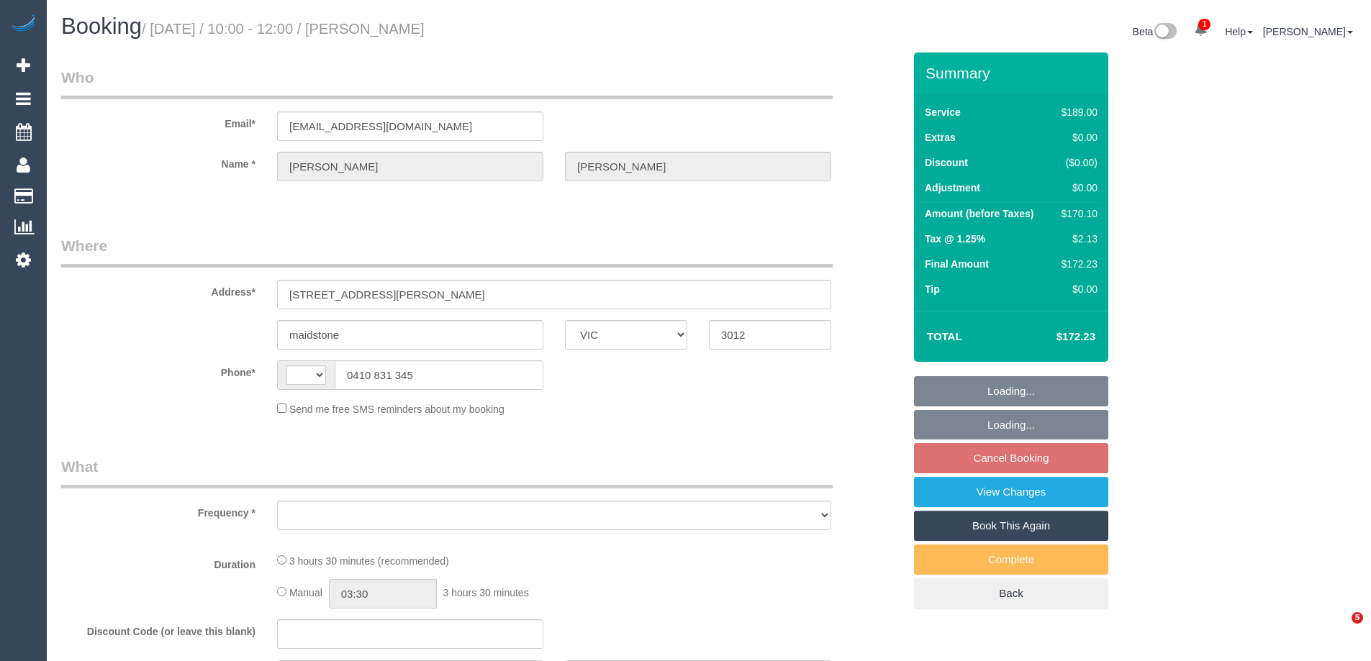
select select "VIC"
select select "object:290"
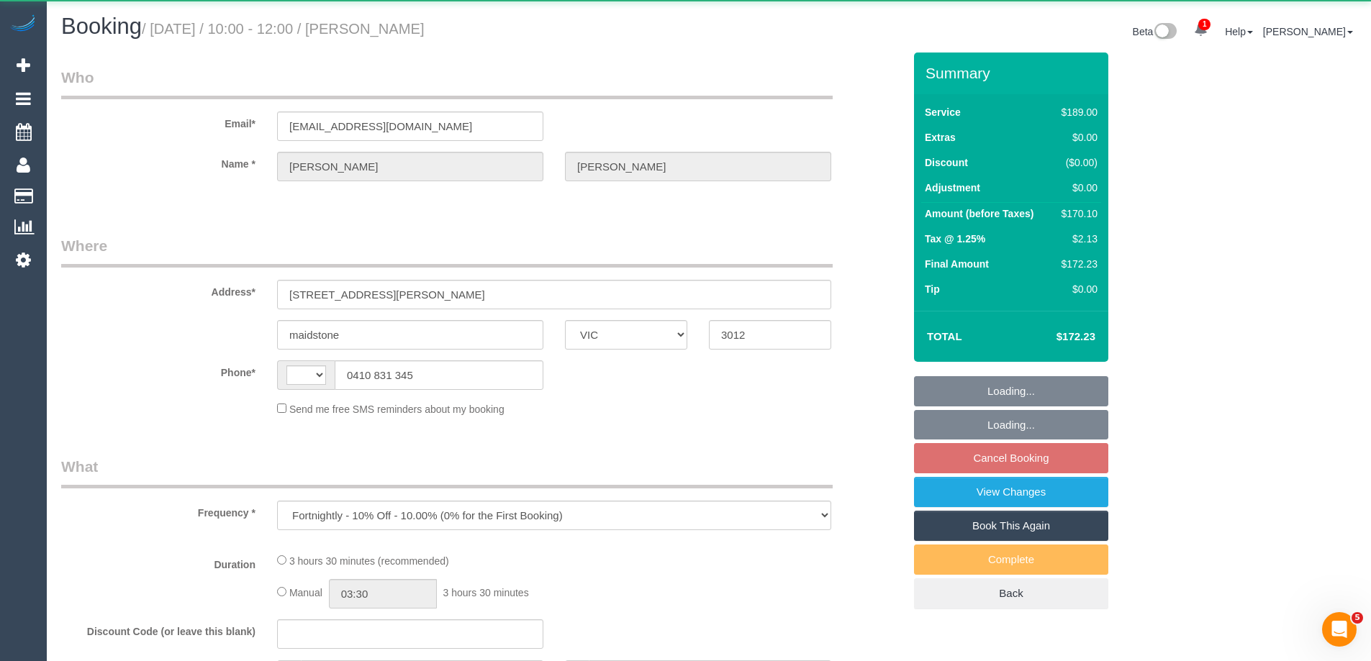
select select "string:AU"
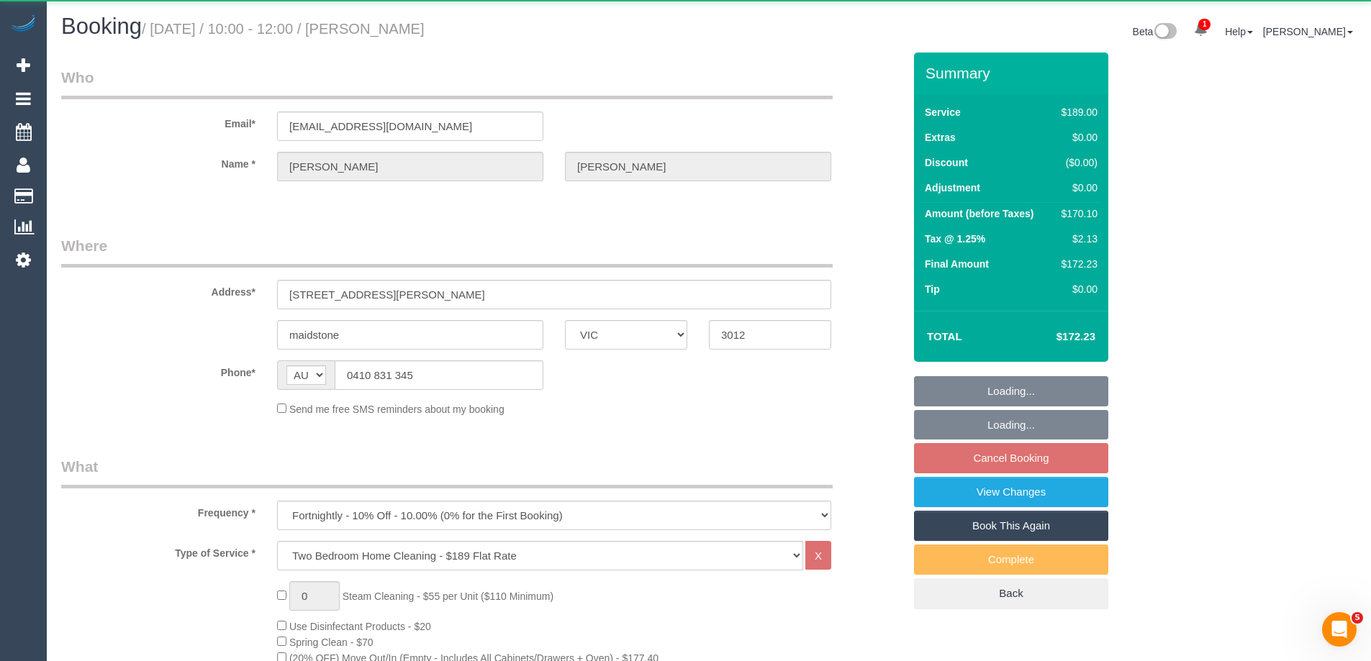
select select "string:stripe-pm_1RSpXL2GScqysDRVTa2YIWSy"
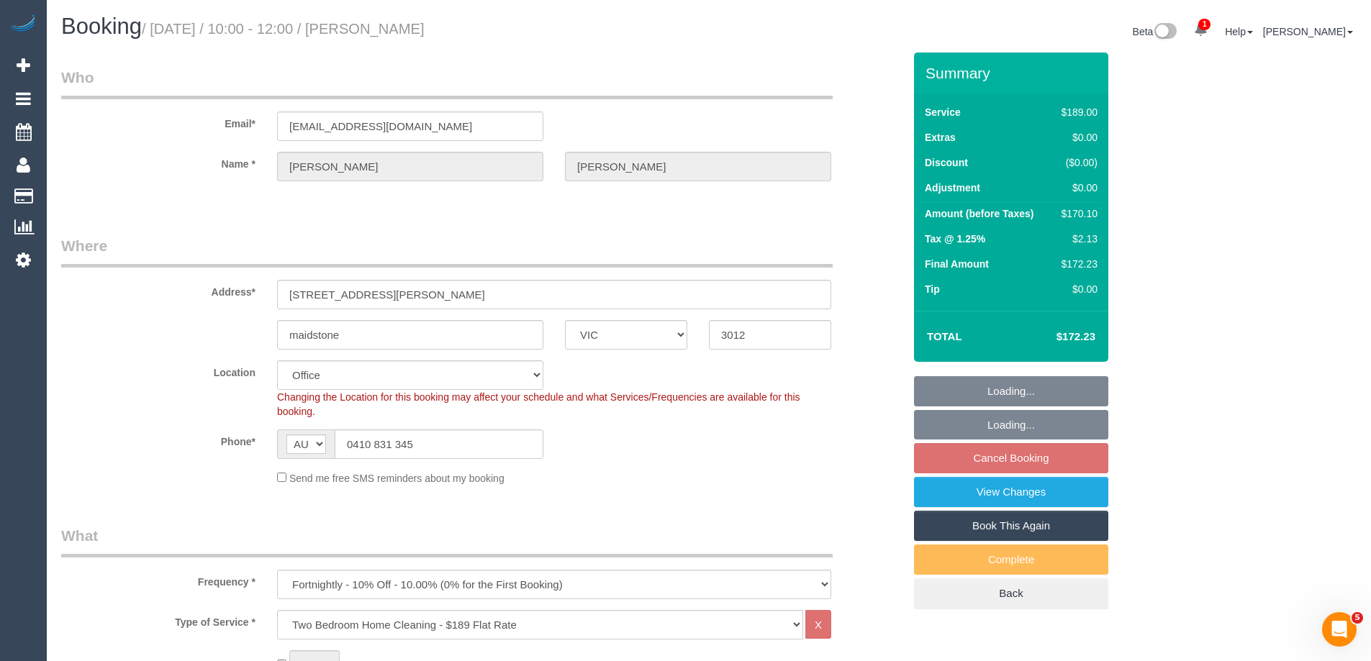
select select "number:29"
select select "number:14"
select select "number:18"
select select "number:24"
select select "number:35"
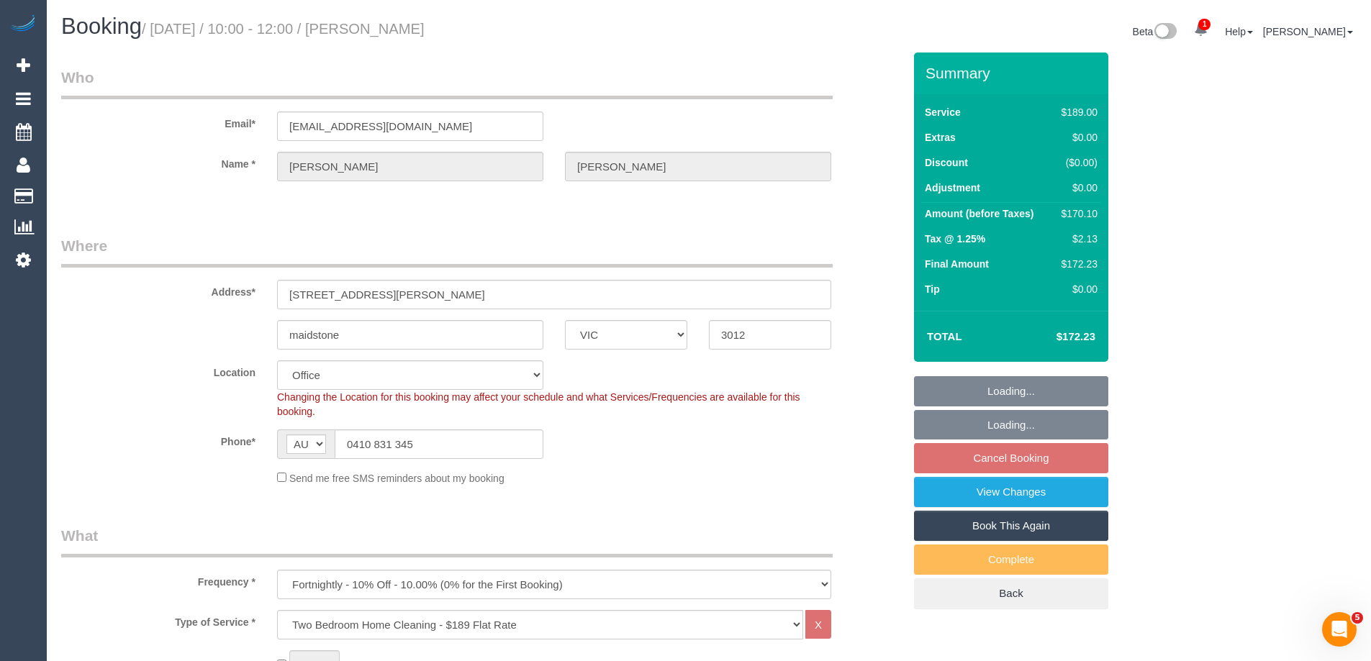
select select "number:11"
select select "object:846"
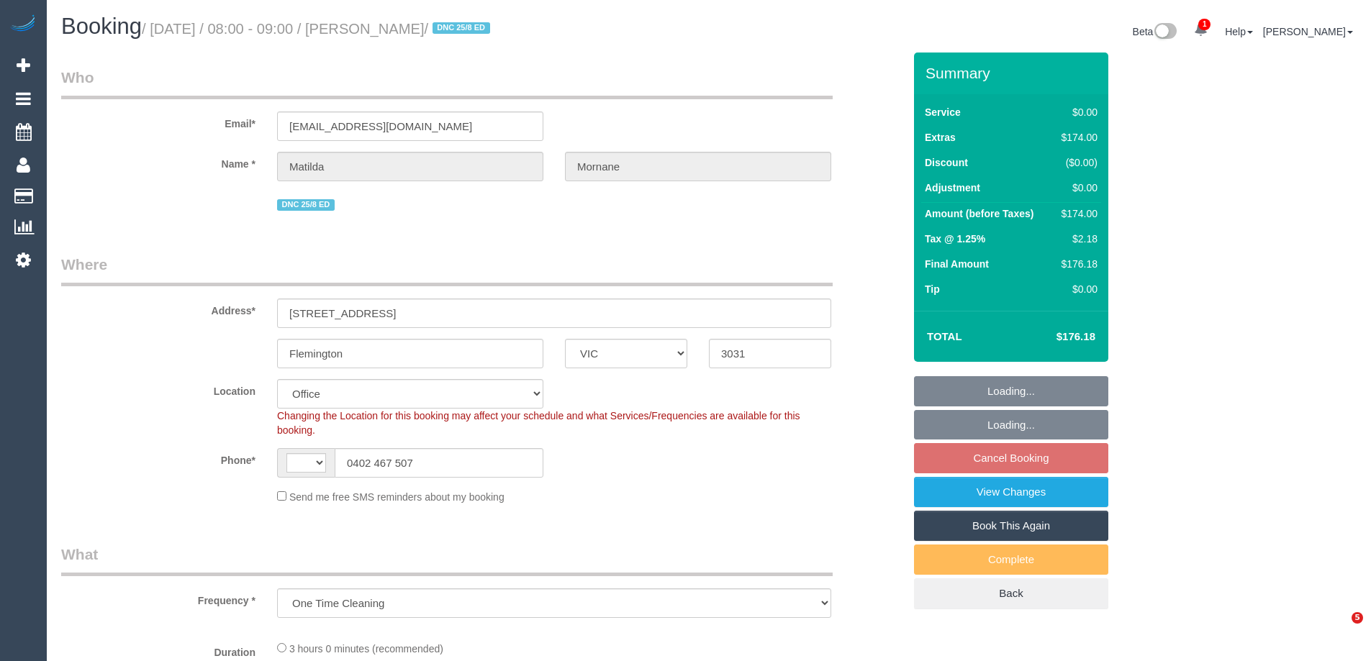
select select "VIC"
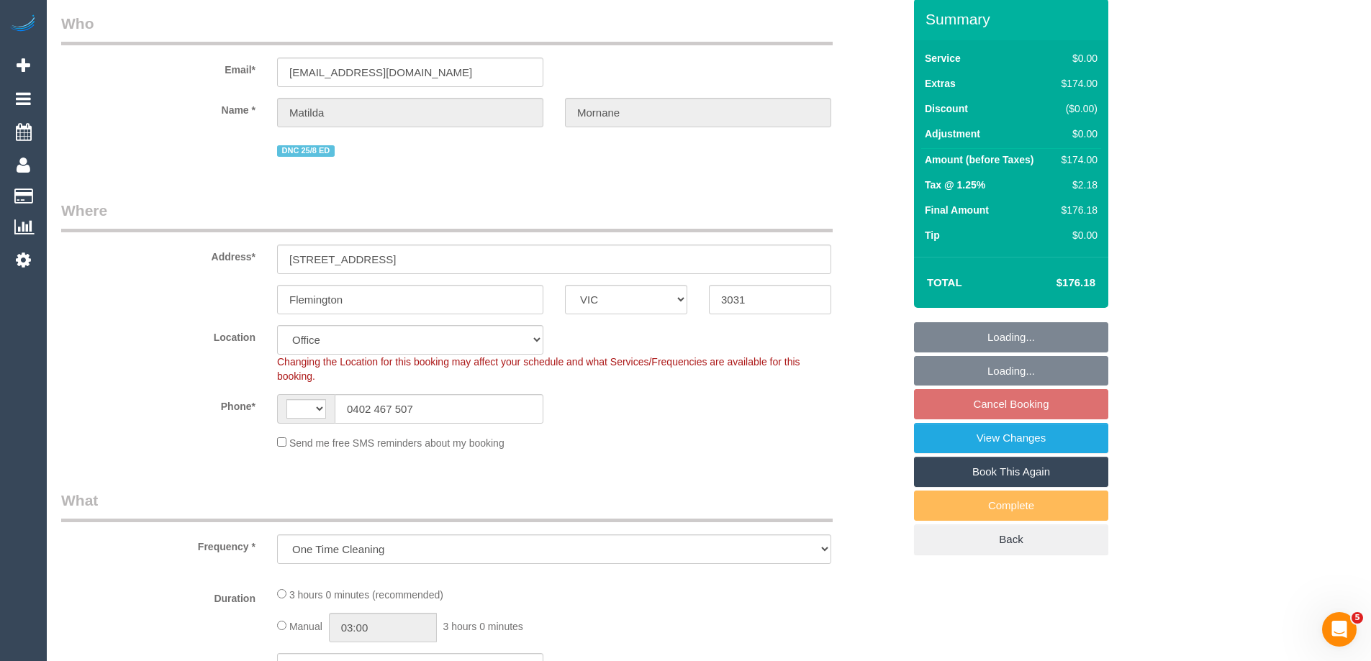
select select "object:378"
select select "string:AU"
select select "string:stripe-pm_1RsFsd2GScqysDRVgSeO7wtR"
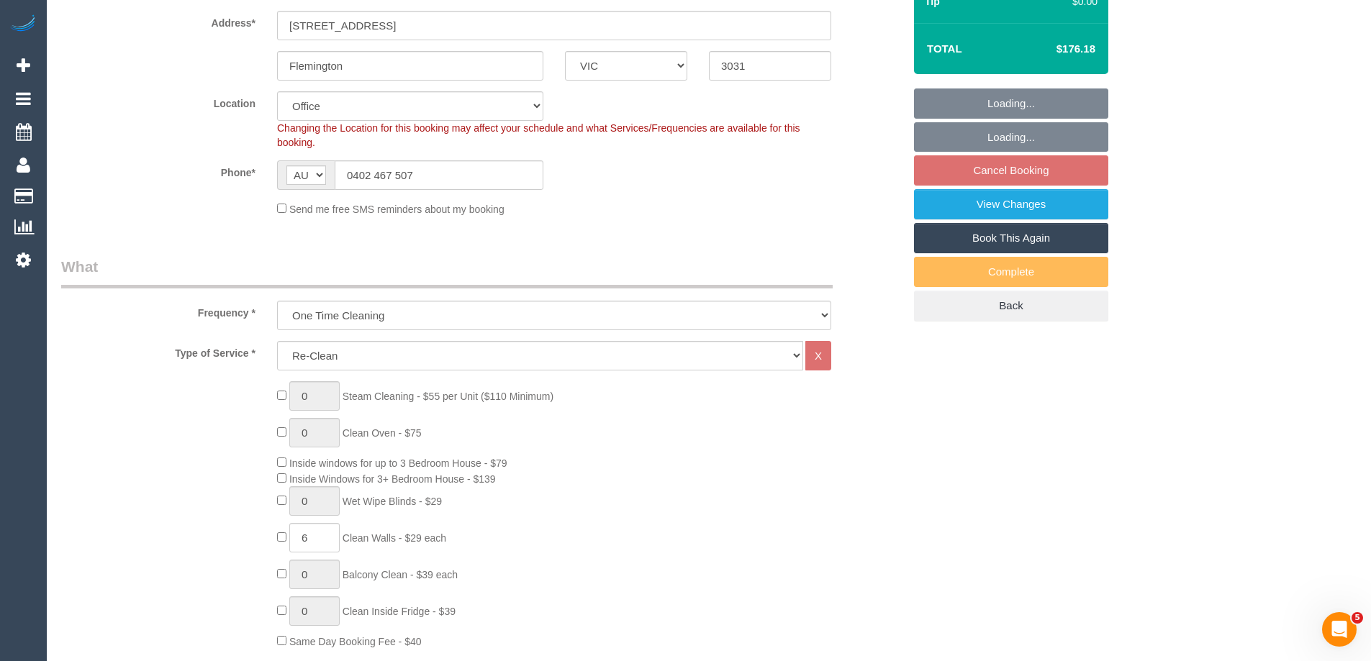
select select "number:29"
select select "number:14"
select select "number:18"
select select "number:24"
select select "number:13"
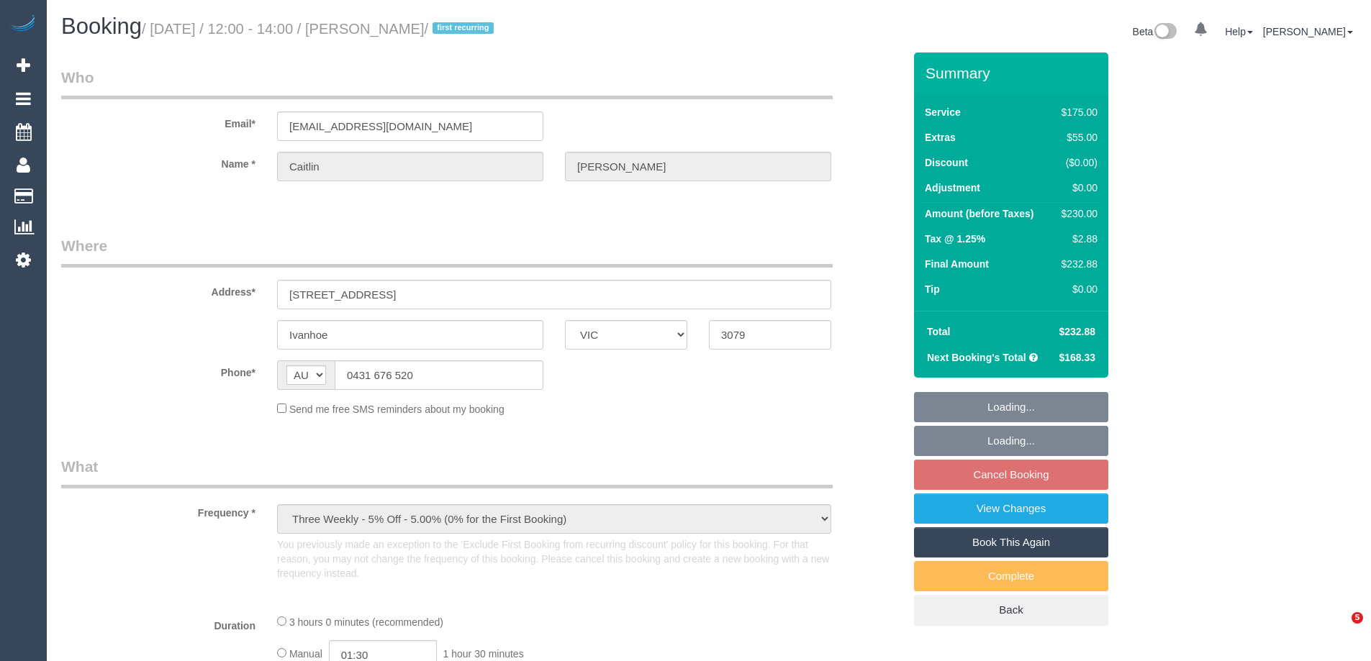
select select "VIC"
select select "string:stripe-pm_1QtRaG2GScqysDRVvrd9LIfh"
select select "number:27"
select select "number:14"
select select "number:19"
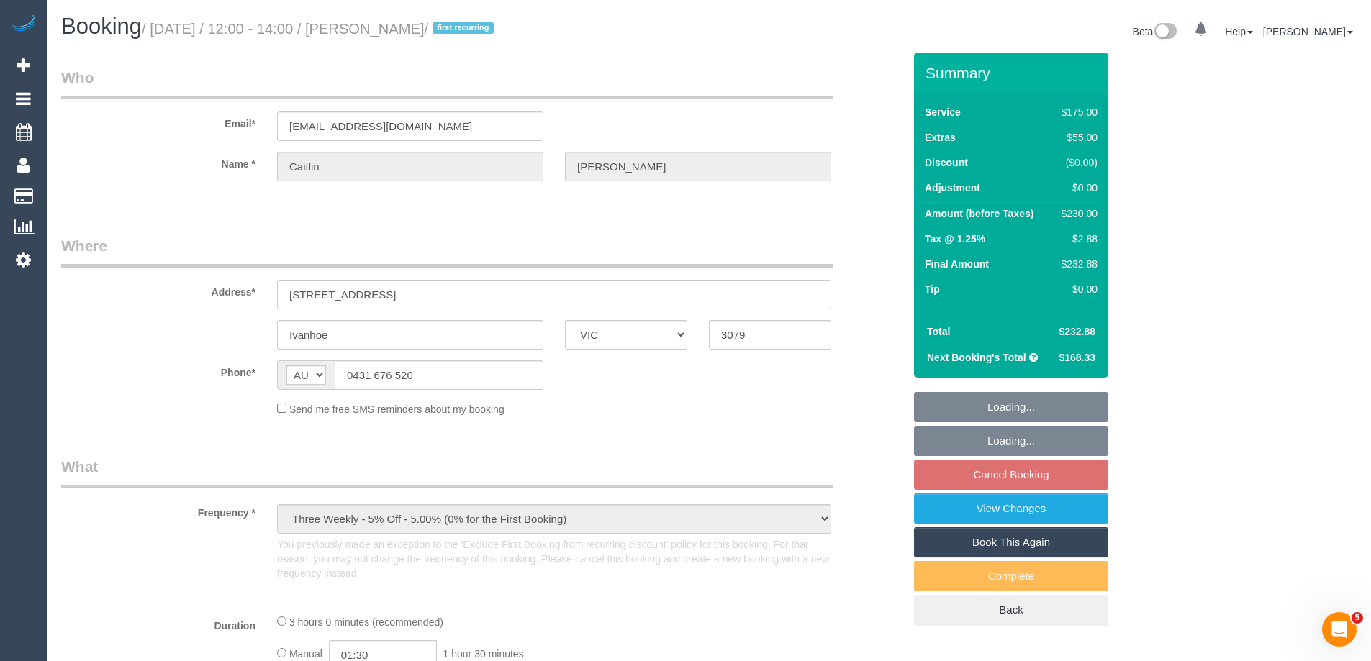
select select "number:22"
select select "number:34"
select select "number:12"
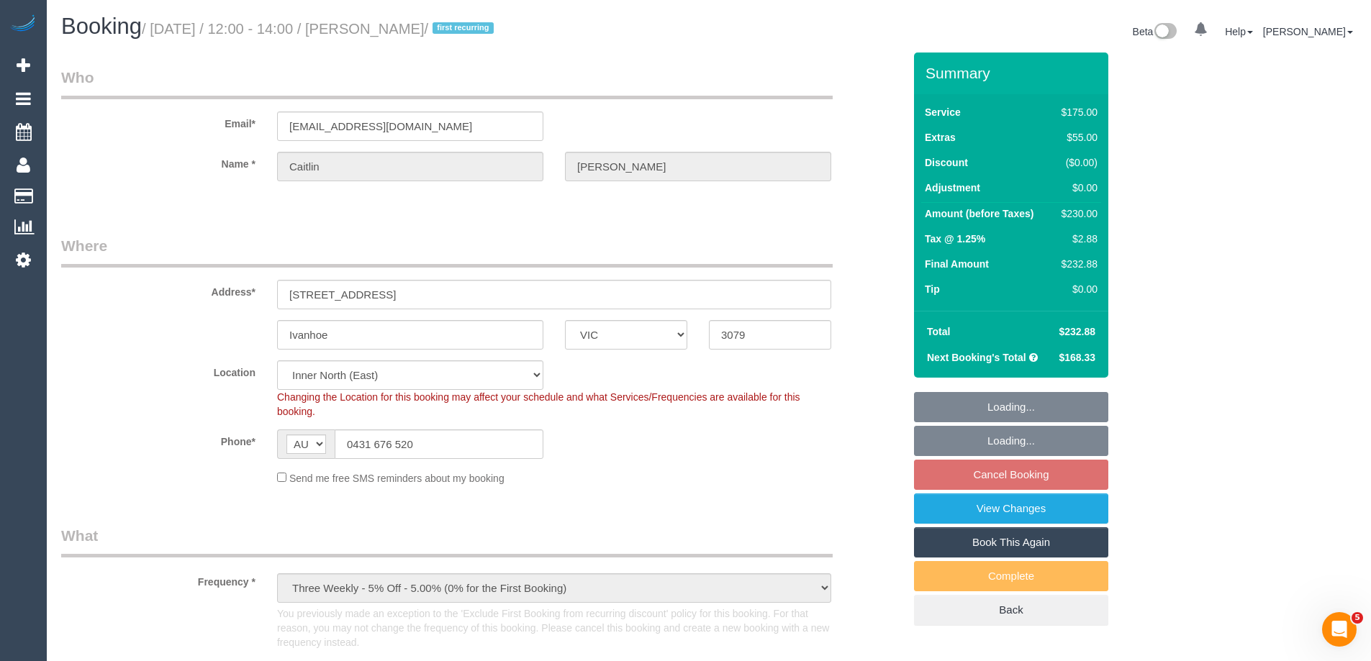
select select "object:718"
select select "150"
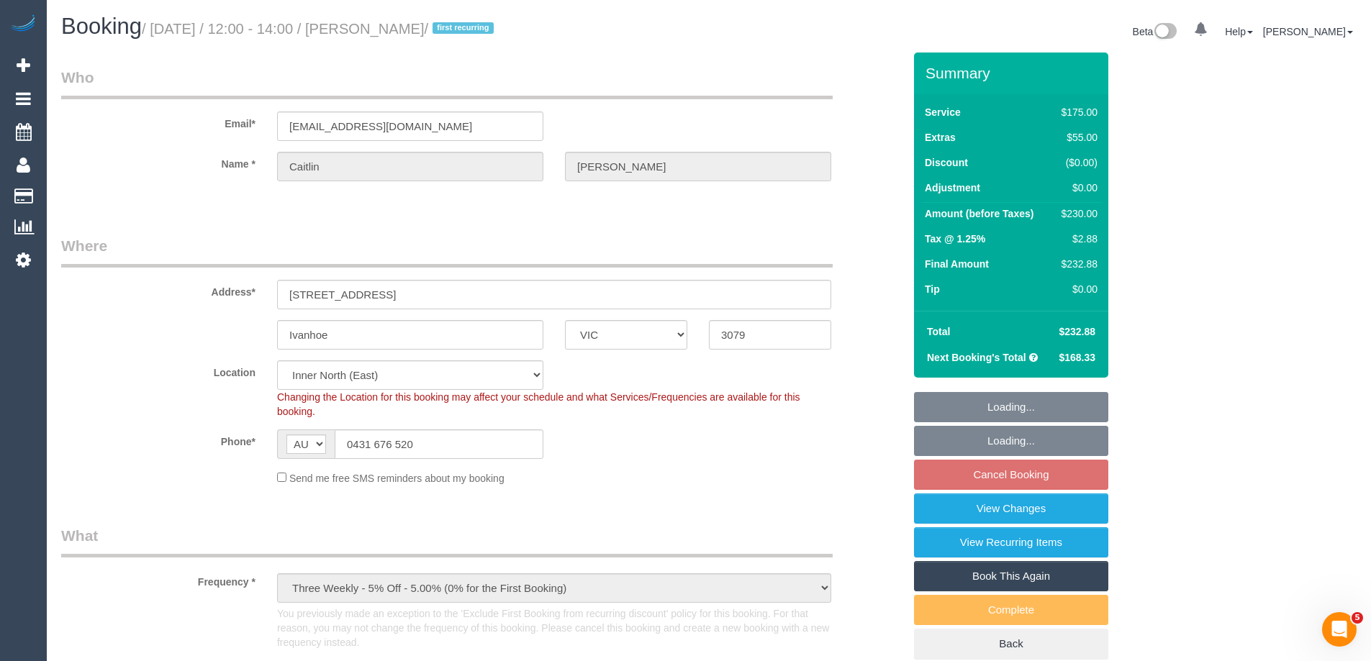
select select "spot1"
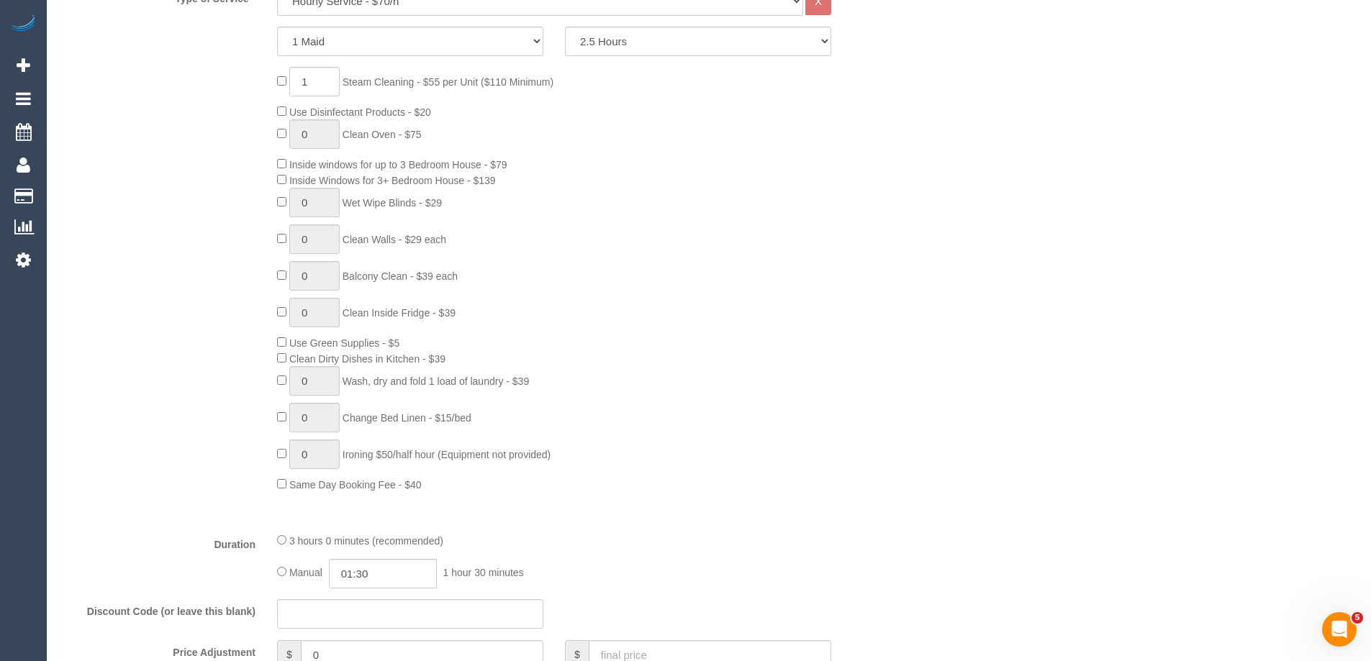
scroll to position [432, 0]
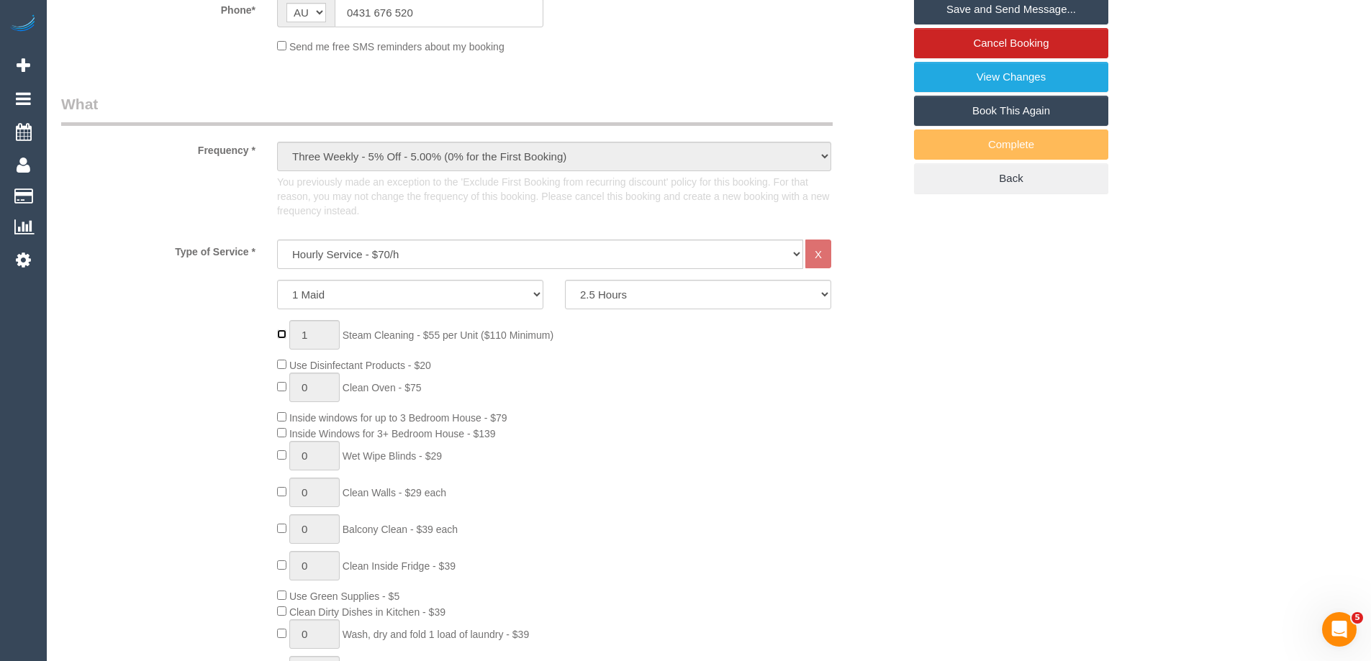
type input "0"
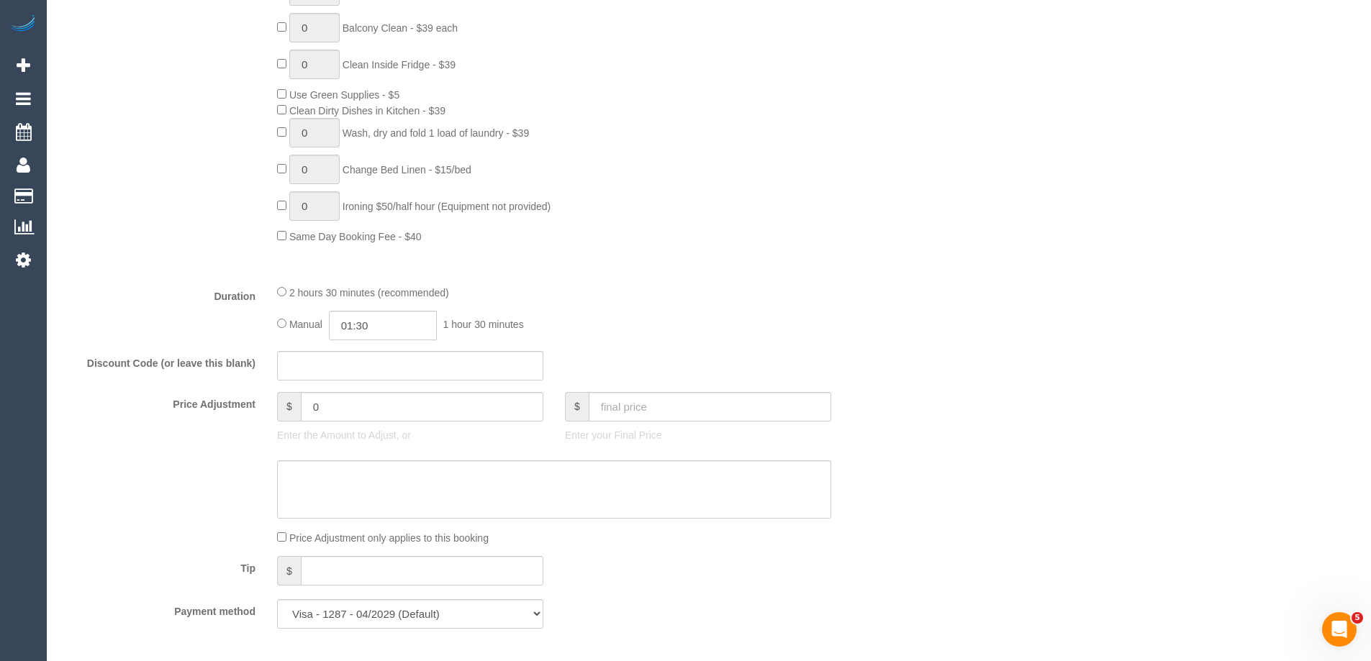
scroll to position [935, 0]
click at [383, 327] on input "01:30" at bounding box center [383, 323] width 108 height 29
type input "01:00"
click at [368, 349] on li "01:00" at bounding box center [367, 348] width 64 height 19
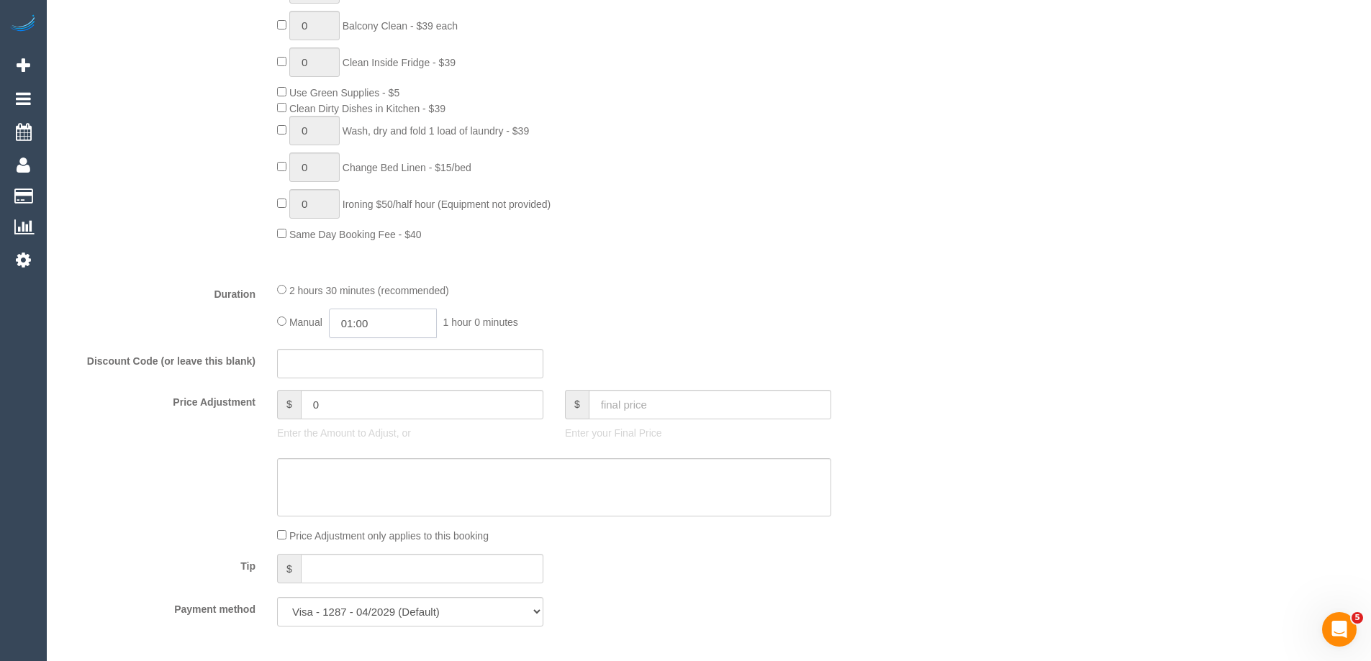
select select "spot9"
drag, startPoint x: 378, startPoint y: 321, endPoint x: 362, endPoint y: 326, distance: 16.6
click at [362, 326] on input "01:00" at bounding box center [383, 323] width 108 height 29
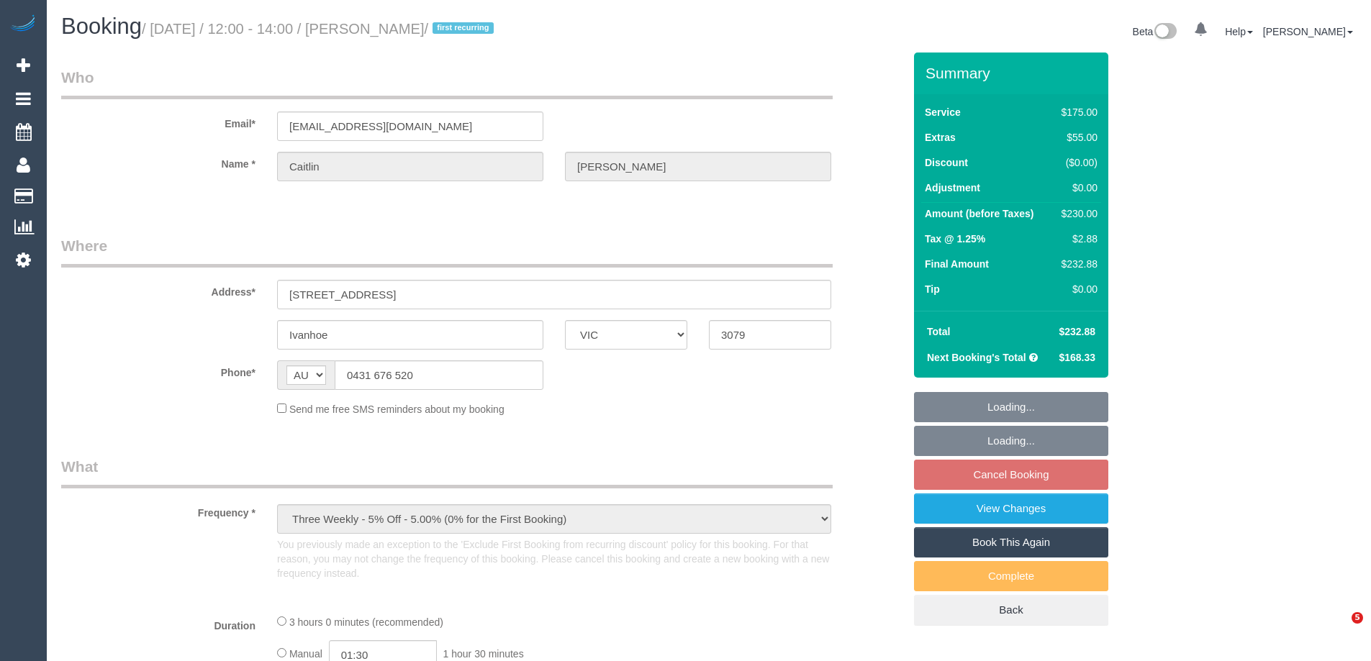
select select "VIC"
select select "string:stripe-pm_1QtRaG2GScqysDRVvrd9LIfh"
select select "150"
select select "number:27"
select select "number:14"
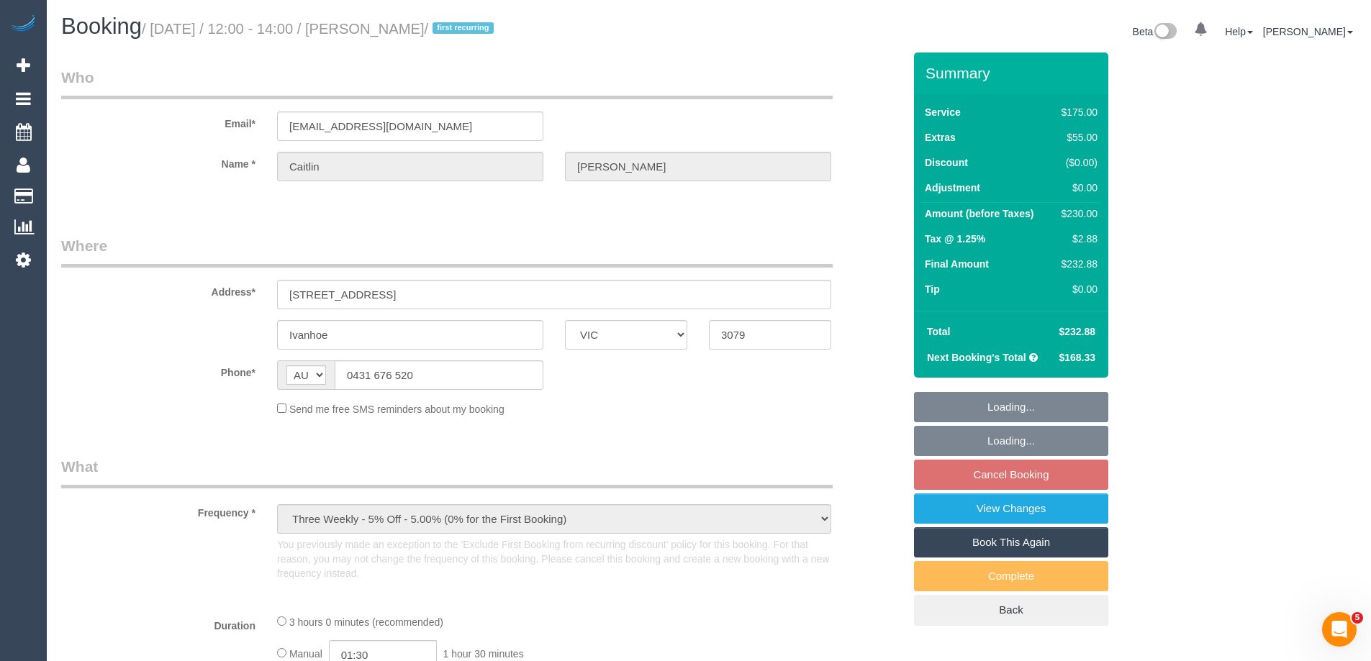
select select "number:19"
select select "number:22"
select select "number:34"
select select "number:12"
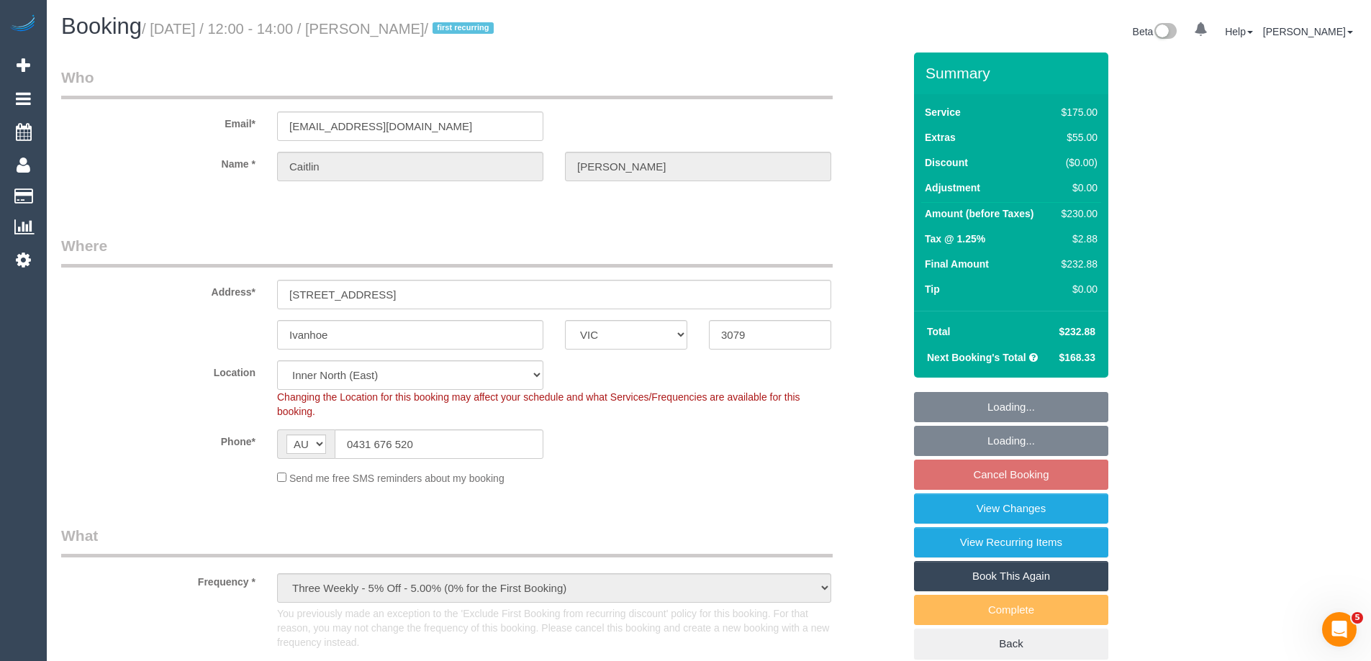
select select "object:889"
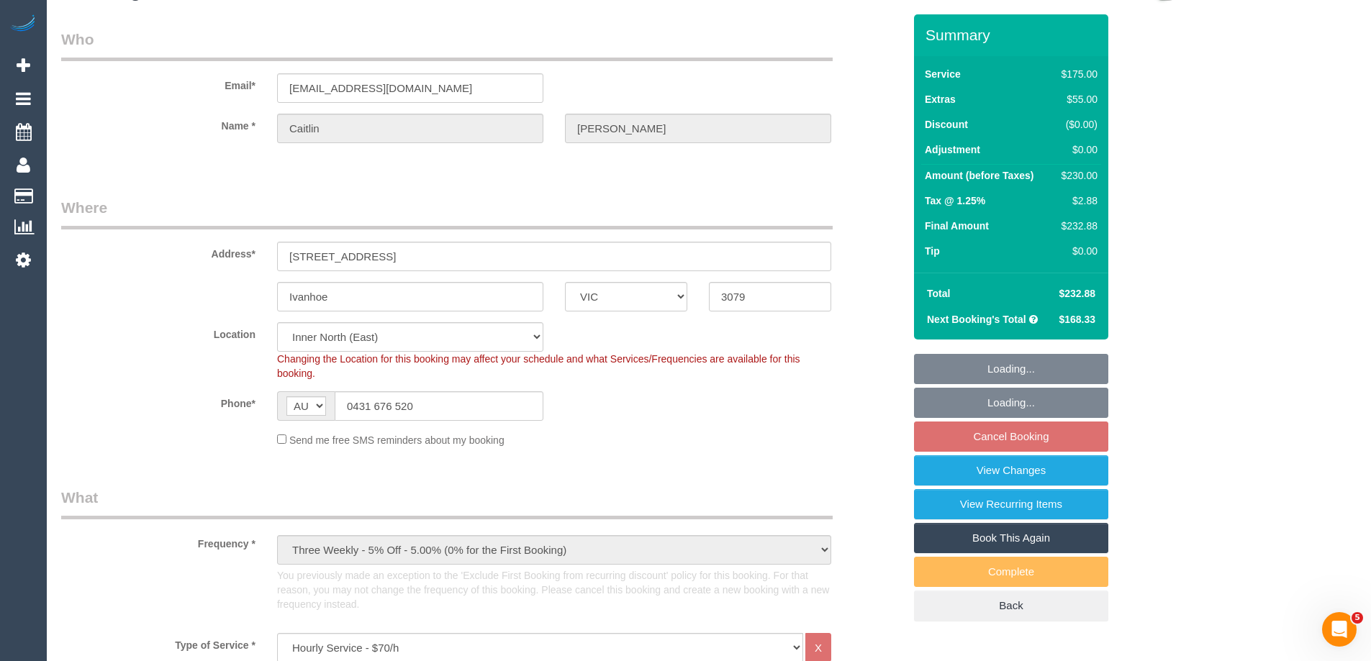
select select "spot1"
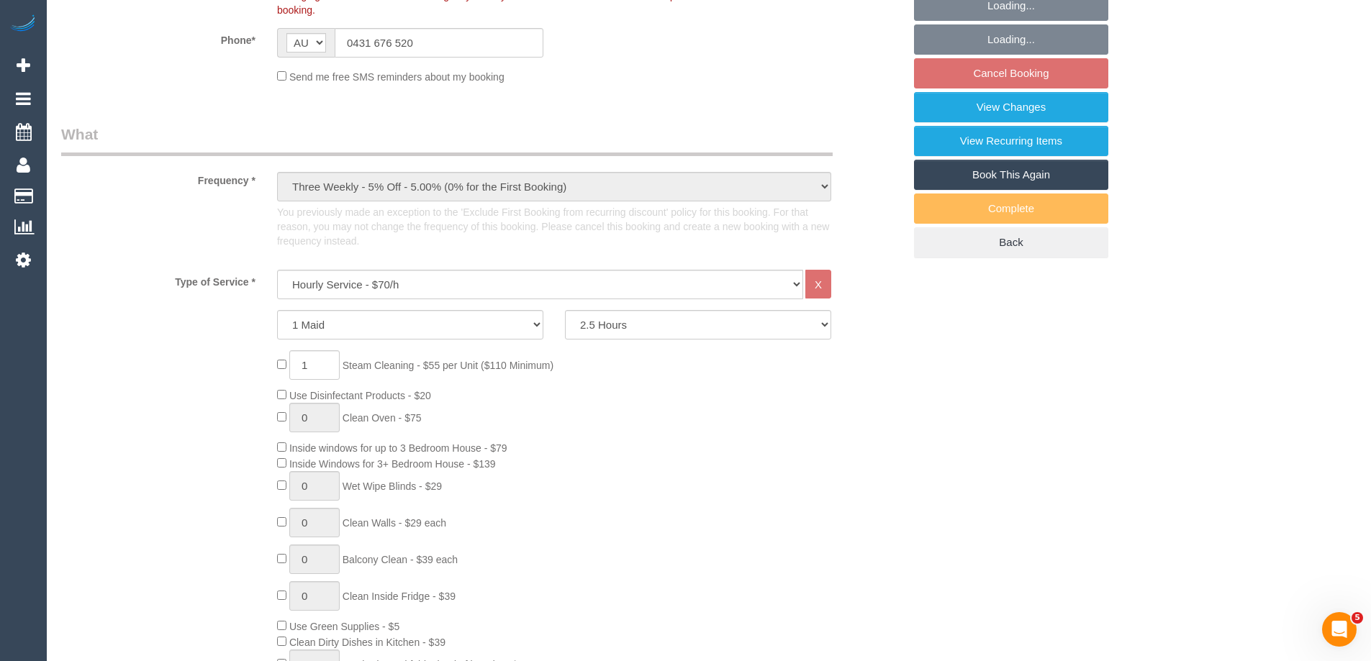
scroll to position [432, 0]
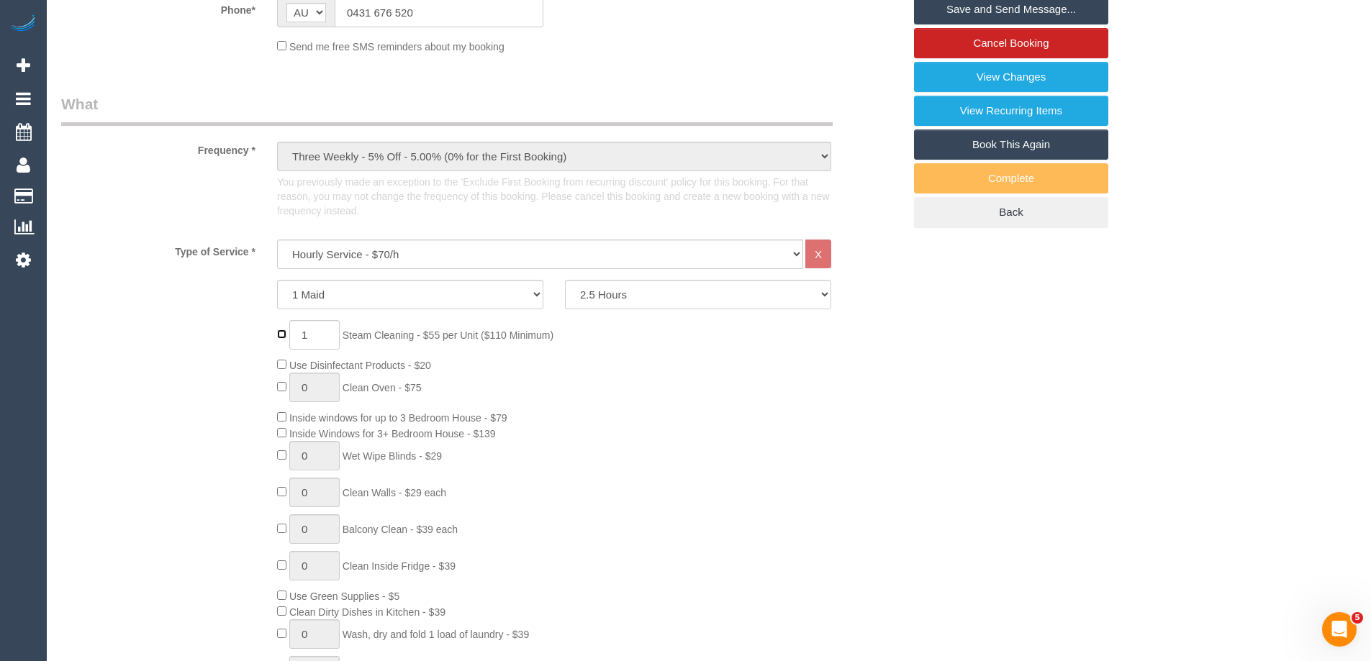
type input "0"
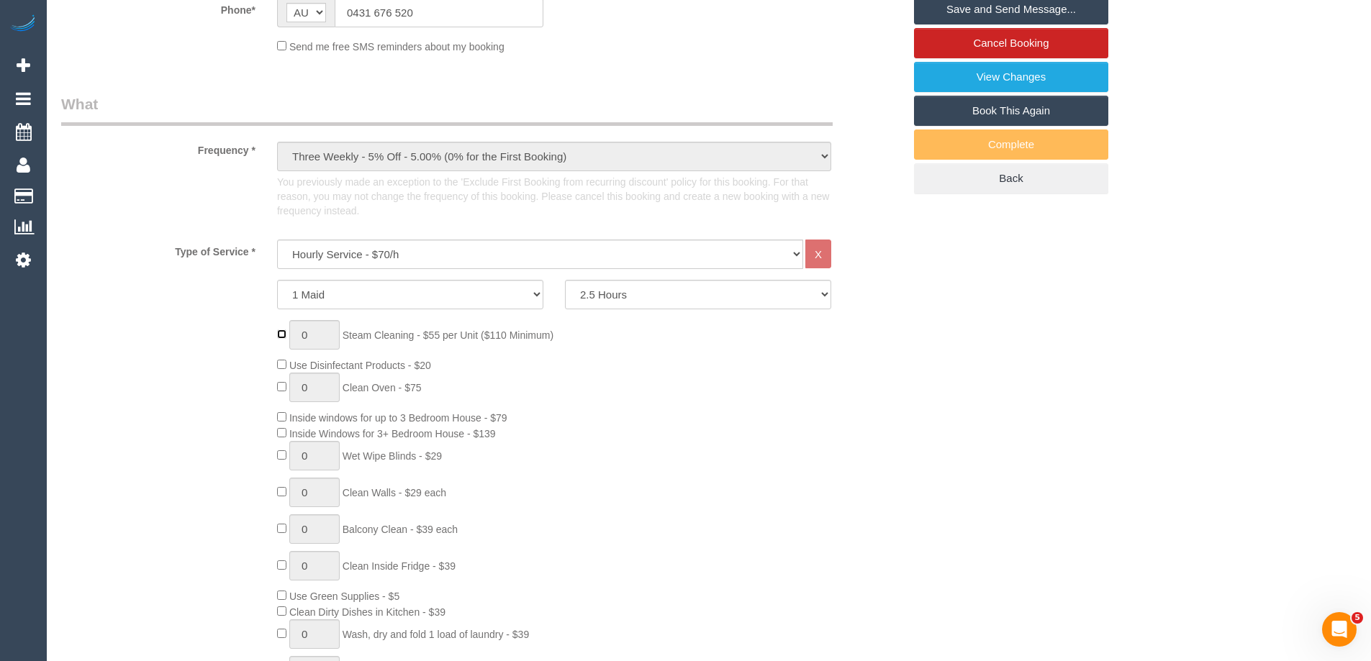
scroll to position [863, 0]
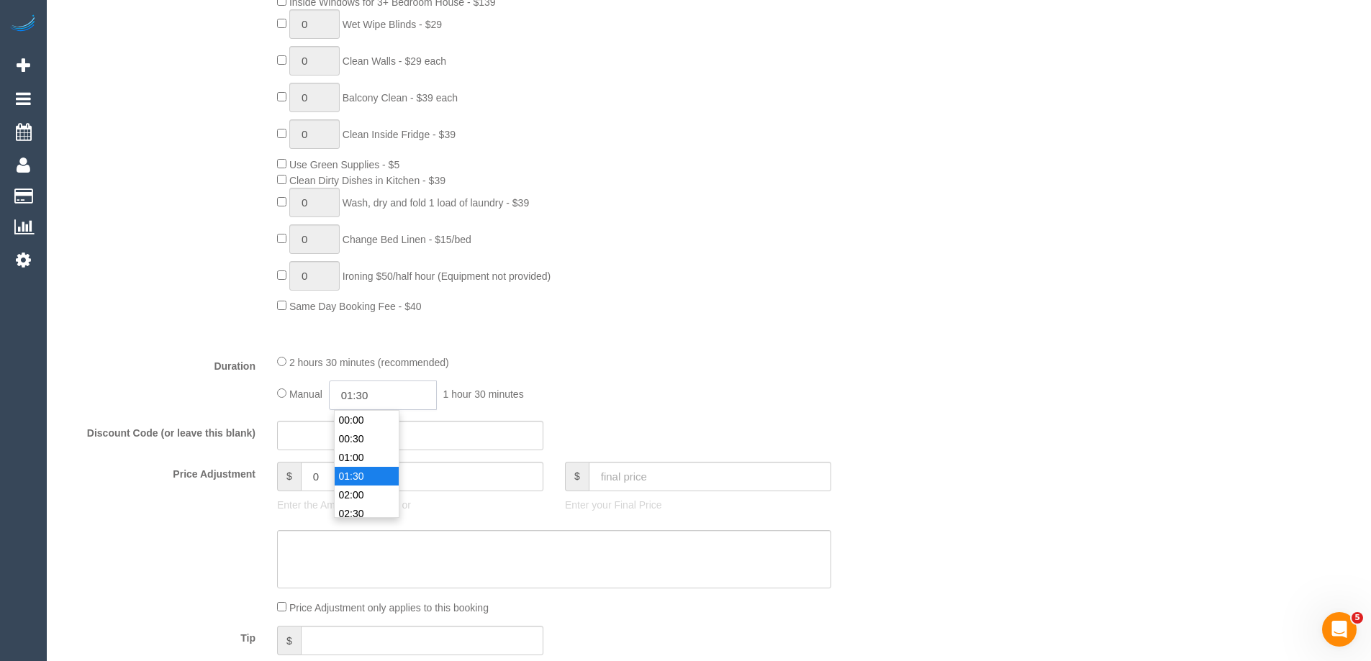
click at [374, 402] on input "01:30" at bounding box center [383, 395] width 108 height 29
type input "01:00"
click at [369, 422] on li "01:00" at bounding box center [367, 420] width 64 height 19
select select "spot9"
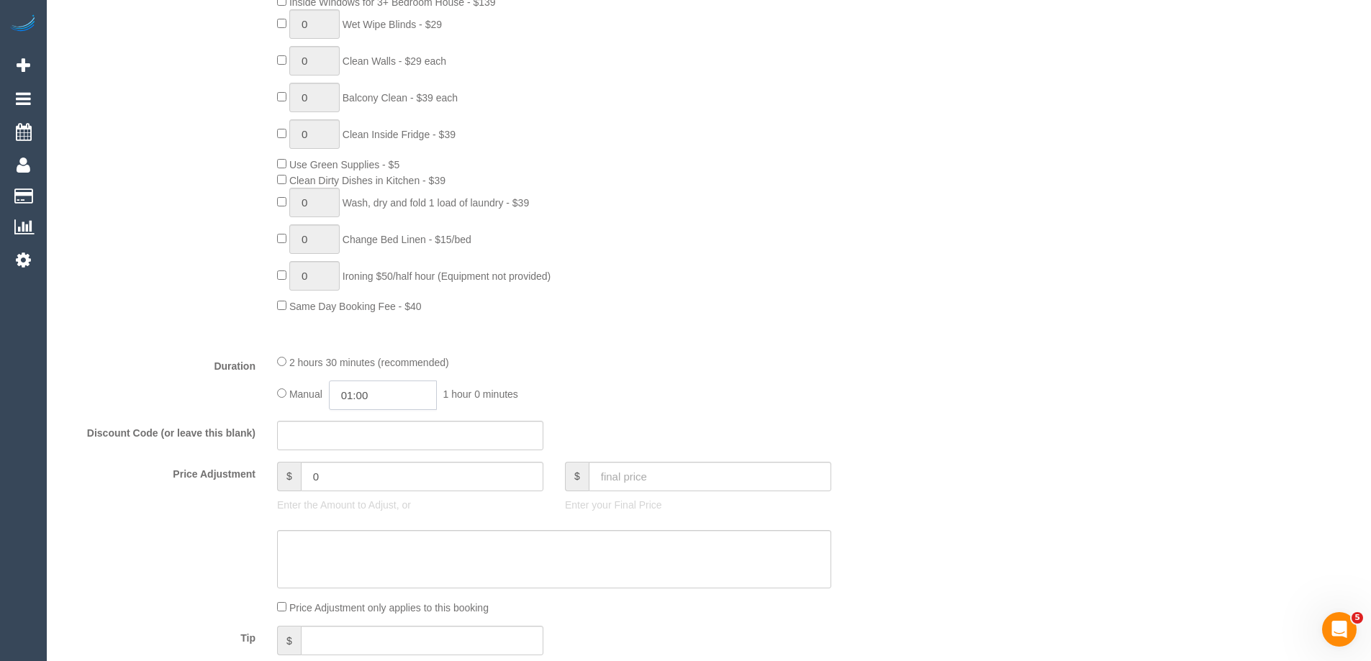
drag, startPoint x: 372, startPoint y: 395, endPoint x: 364, endPoint y: 393, distance: 8.2
click at [364, 393] on input "01:00" at bounding box center [383, 395] width 108 height 29
type input "01:15"
select select "spot17"
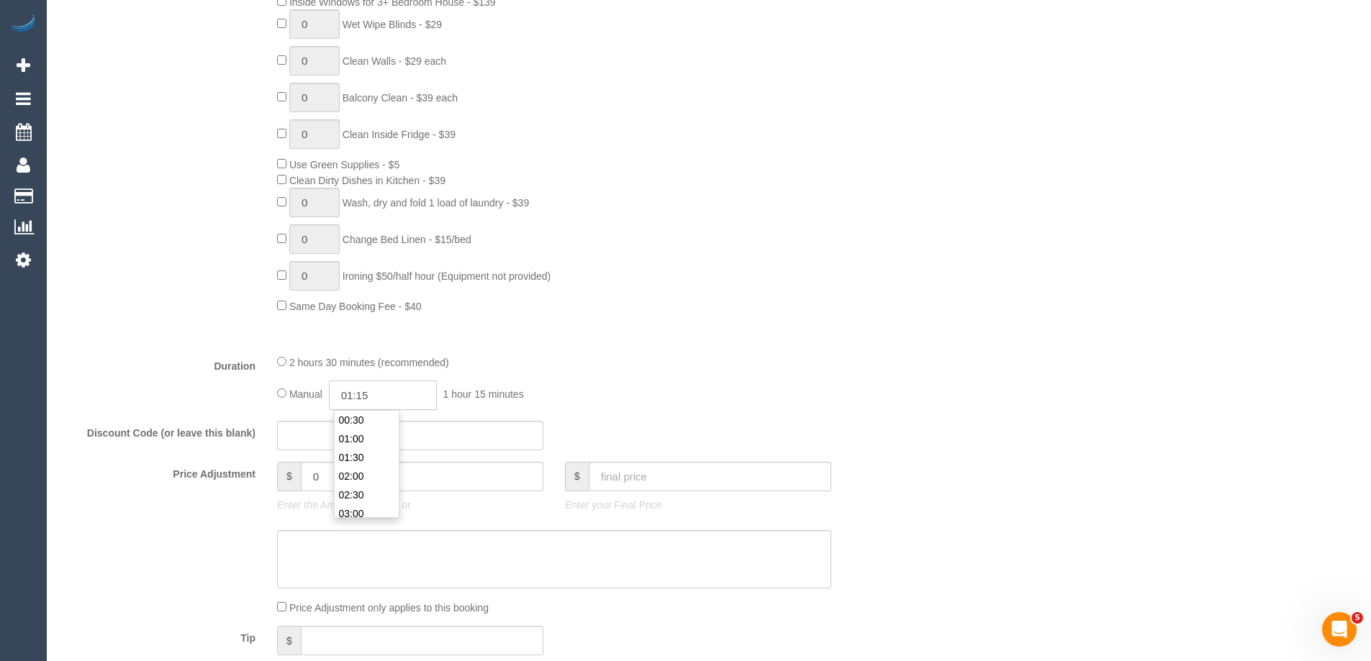
select select "spot25"
type input "01:15"
click at [760, 332] on div "Type of Service * Hourly Service - $70/h Hourly Service - $65/h Hourly Service …" at bounding box center [482, 75] width 842 height 535
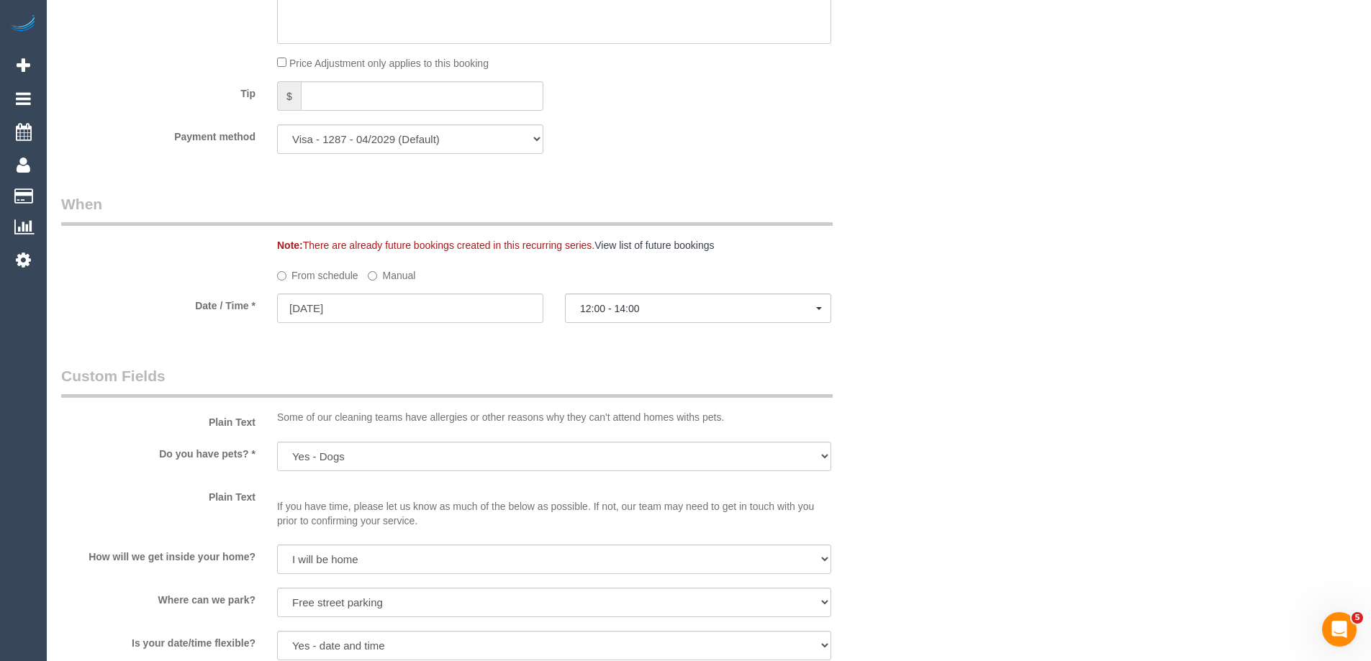
scroll to position [1439, 0]
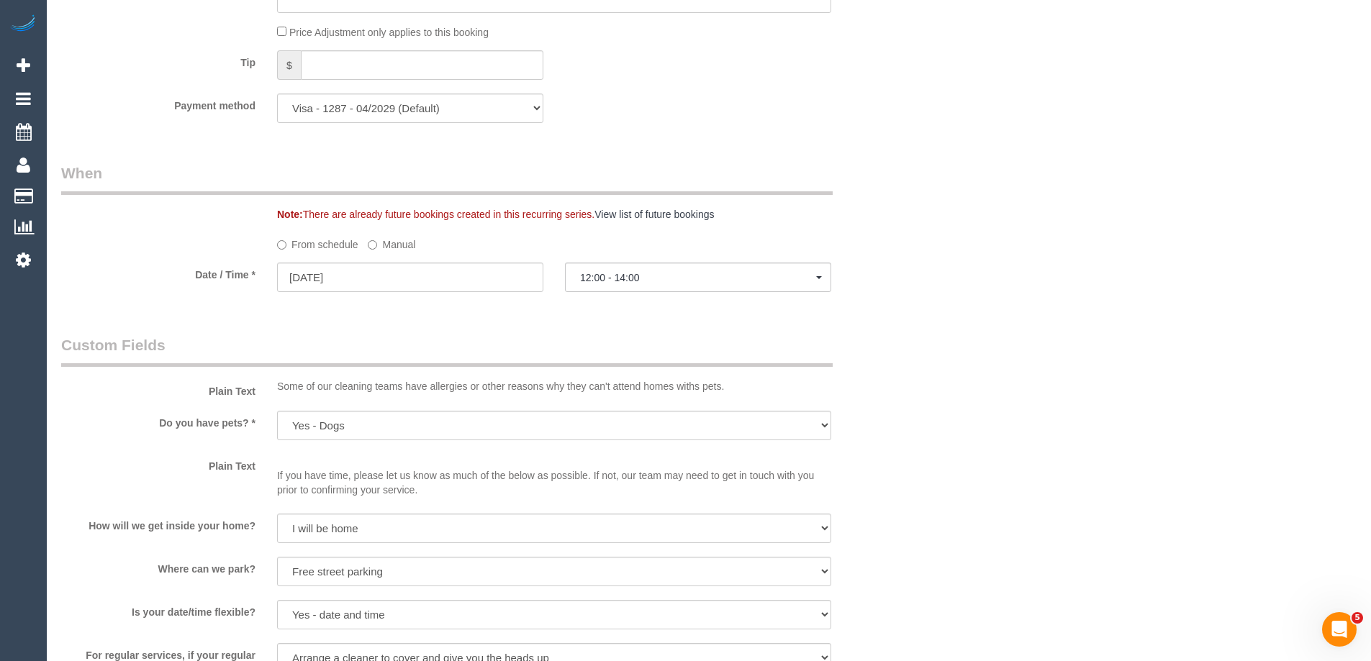
click at [381, 245] on label "Manual" at bounding box center [391, 241] width 47 height 19
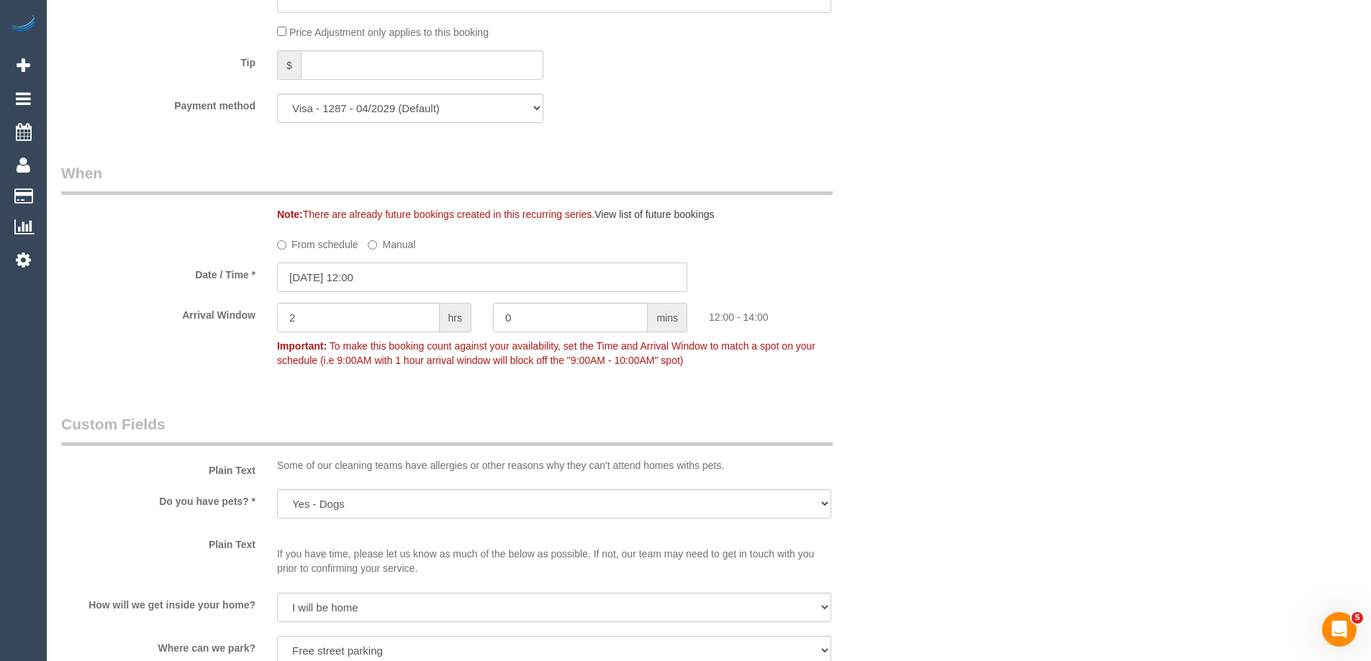
click at [355, 277] on input "28/08/2025 12:00" at bounding box center [482, 277] width 410 height 29
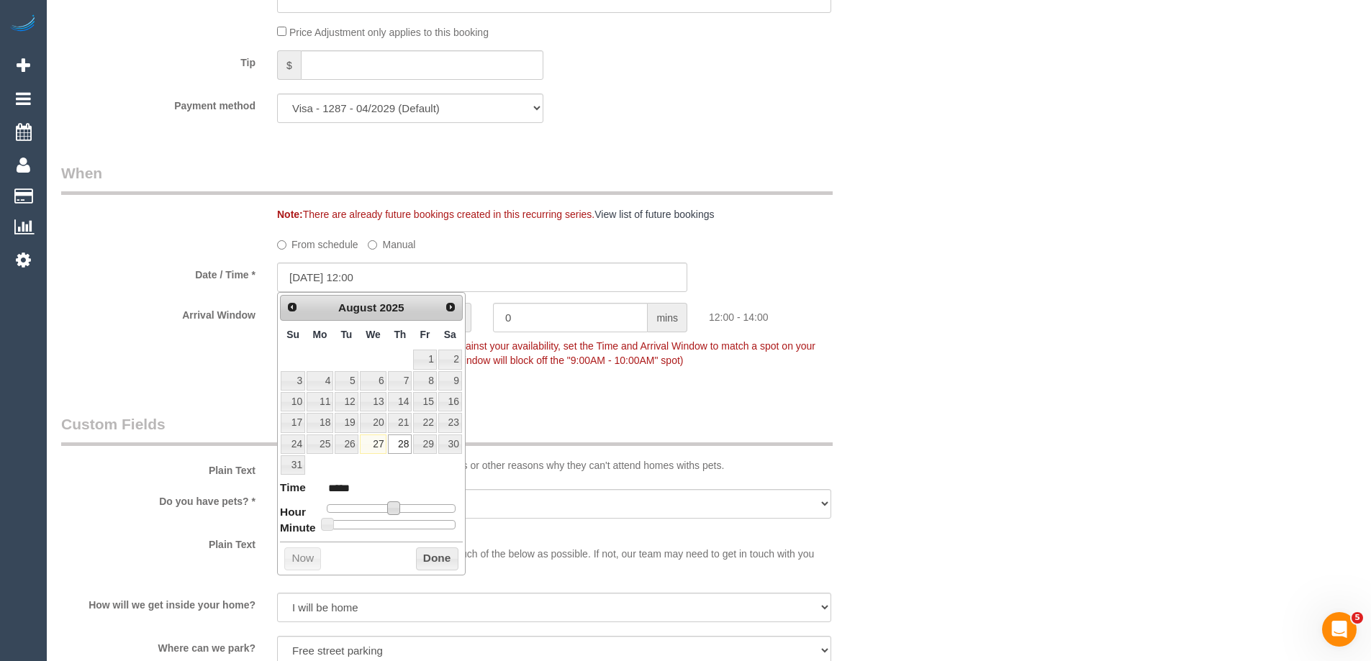
type input "28/08/2025 11:00"
type input "*****"
click at [393, 505] on span at bounding box center [387, 507] width 13 height 13
click at [433, 560] on button "Done" at bounding box center [437, 559] width 42 height 23
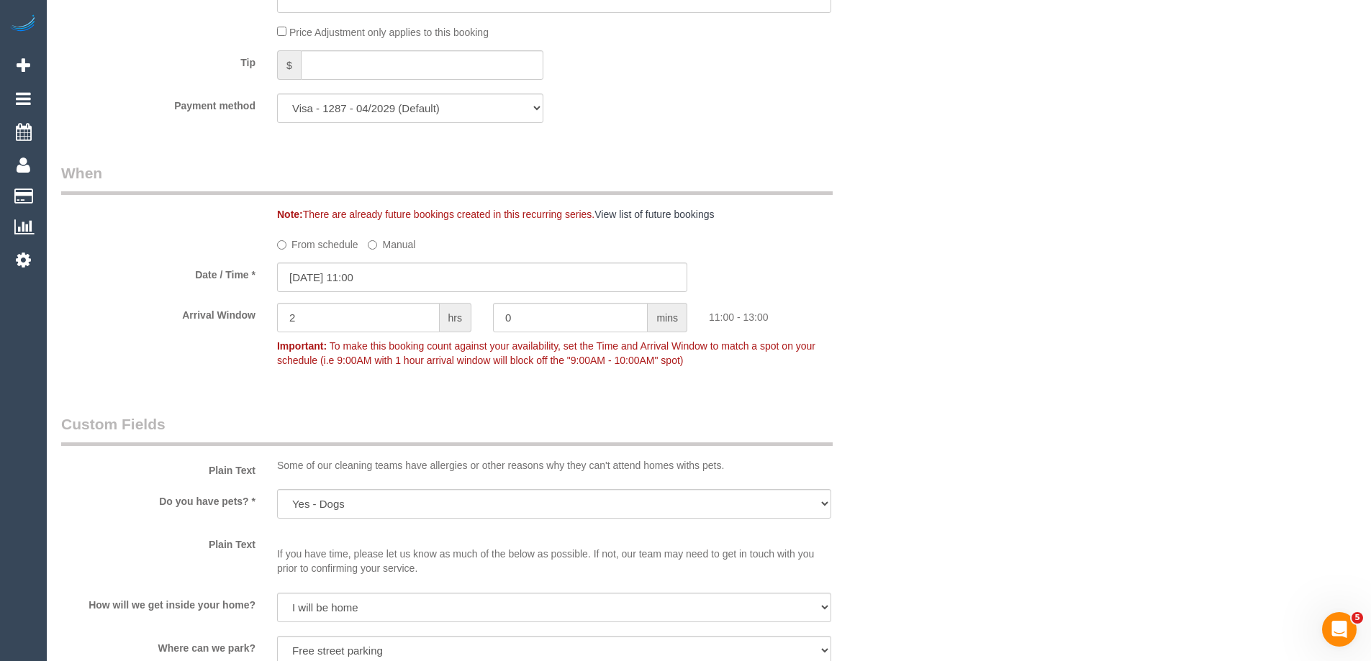
scroll to position [2302, 0]
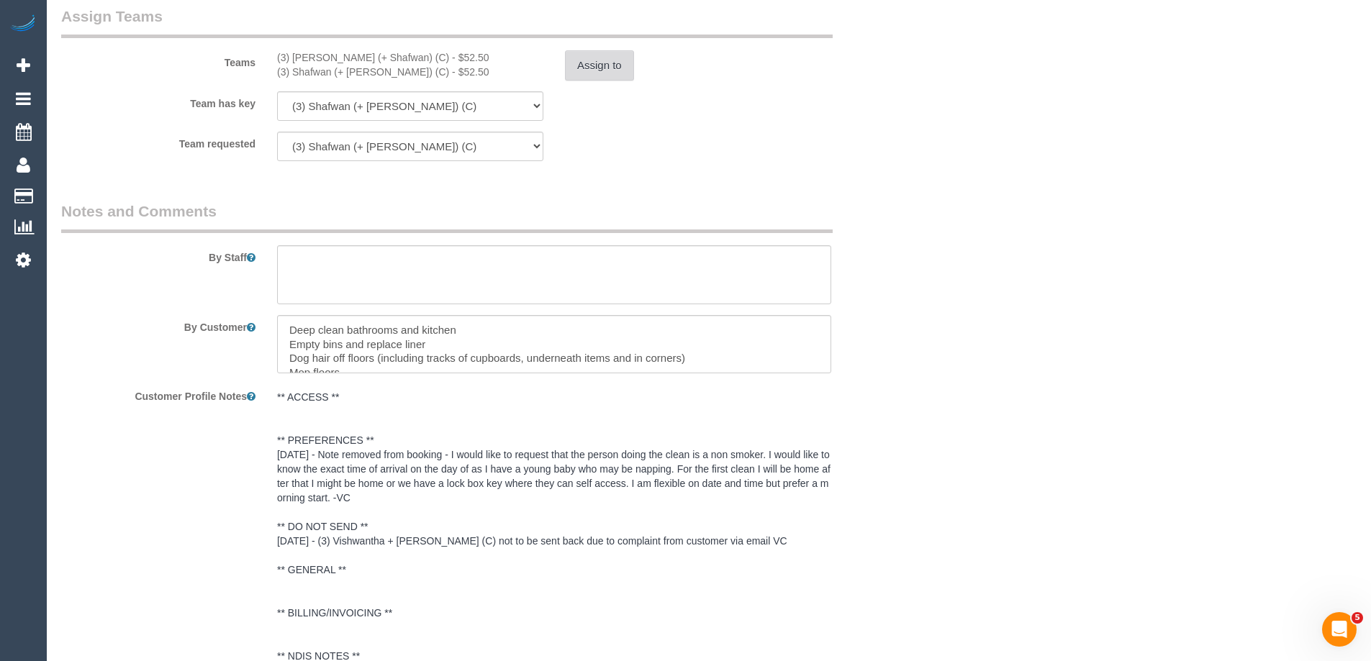
click at [607, 56] on button "Assign to" at bounding box center [599, 65] width 69 height 30
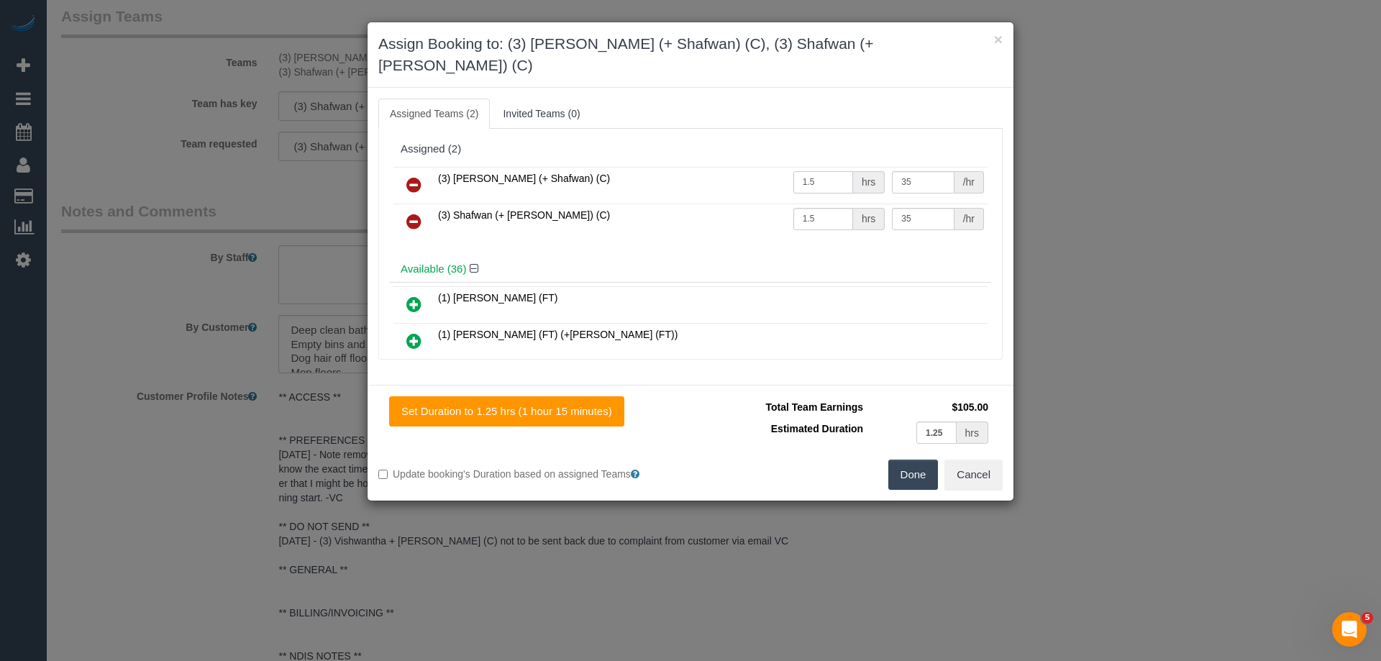
click at [822, 171] on input "1.5" at bounding box center [824, 182] width 60 height 22
type input "1.25"
click at [830, 208] on input "1.5" at bounding box center [824, 219] width 60 height 22
type input "1.25"
click at [909, 476] on div "Set Duration to 1.25 hrs (1 hour 15 minutes) Total Team Earnings $87.50 Estimat…" at bounding box center [691, 443] width 646 height 116
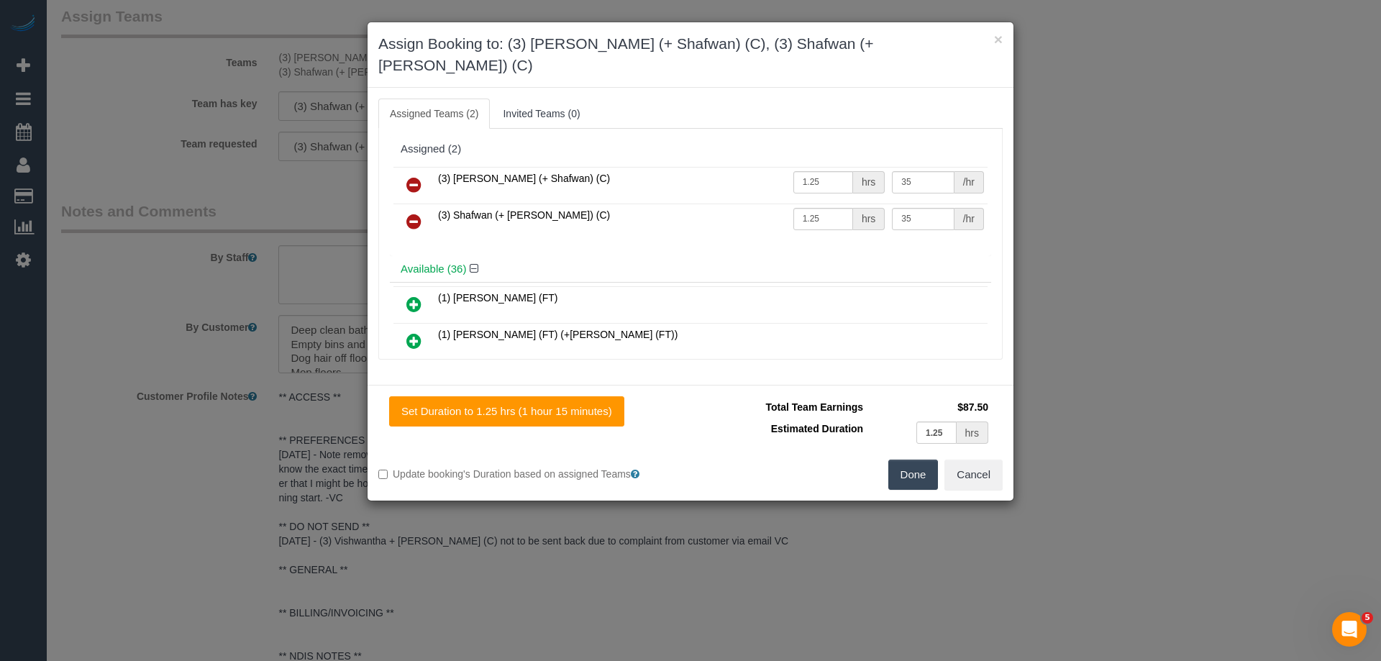
click at [906, 460] on button "Done" at bounding box center [914, 475] width 50 height 30
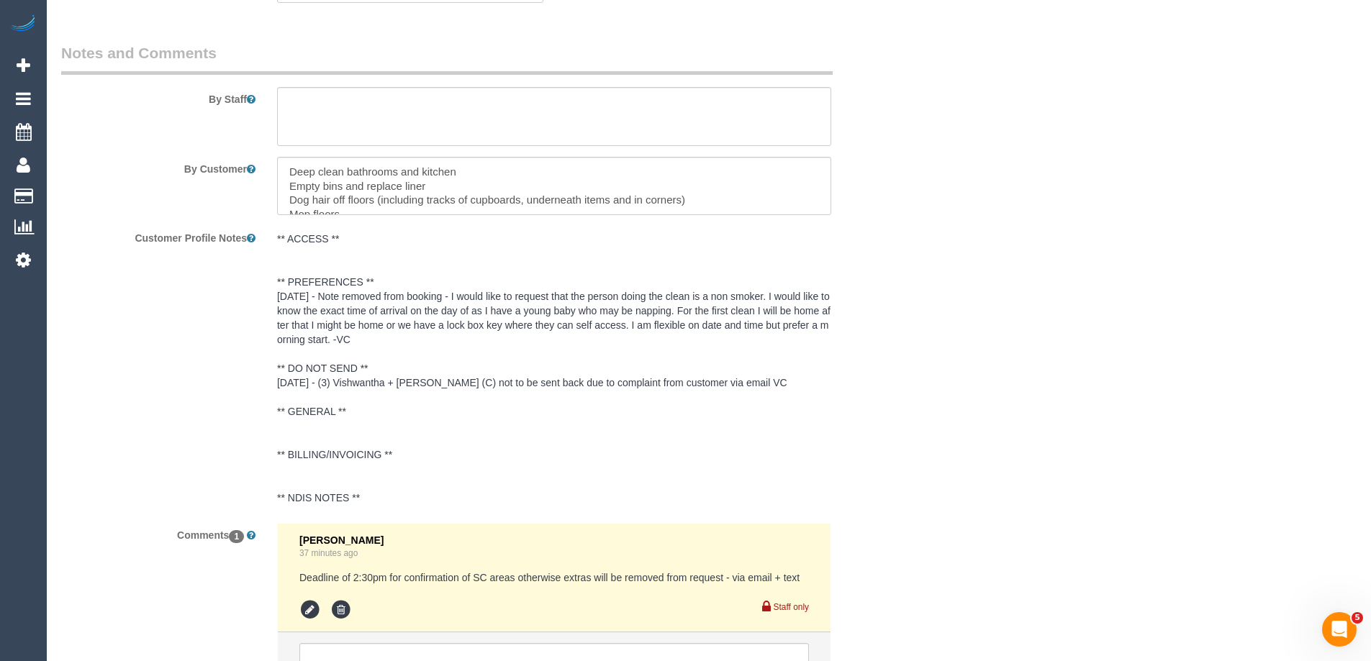
scroll to position [2603, 0]
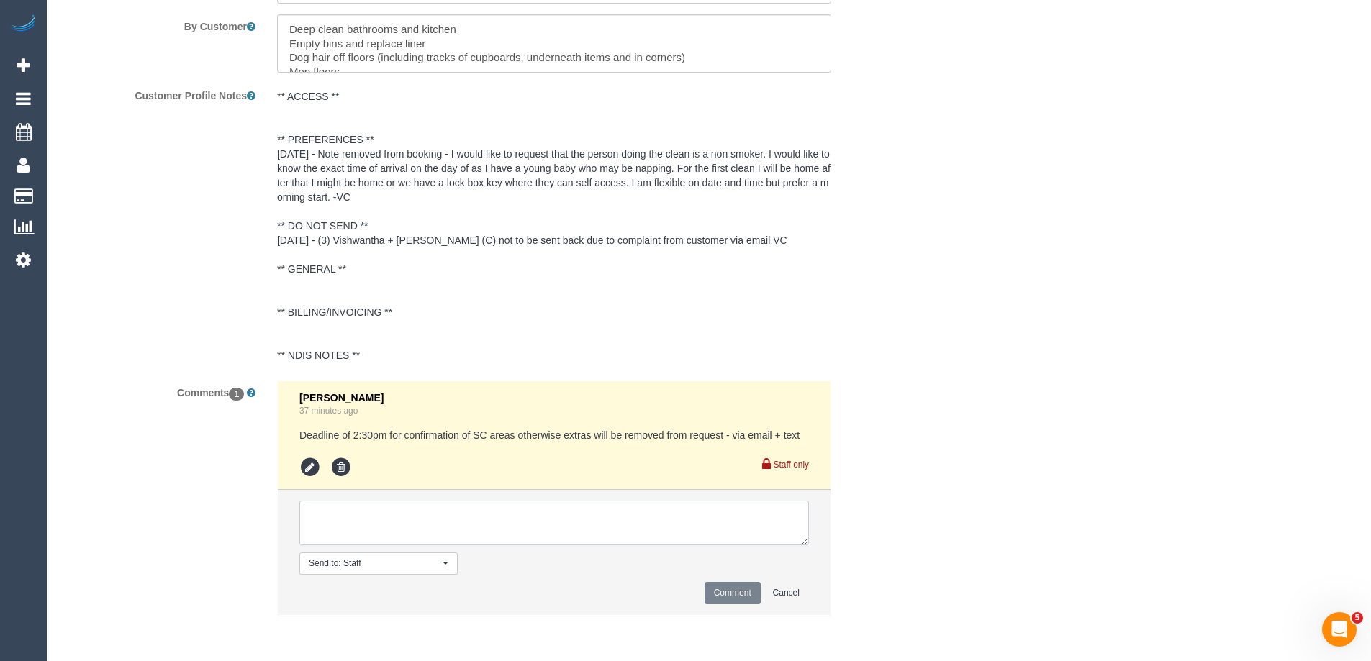
click at [330, 519] on textarea at bounding box center [553, 523] width 509 height 45
type textarea "Removed SC and confirmed 11-1pm AW as per customer request - via text"
click at [727, 588] on button "Comment" at bounding box center [732, 593] width 56 height 22
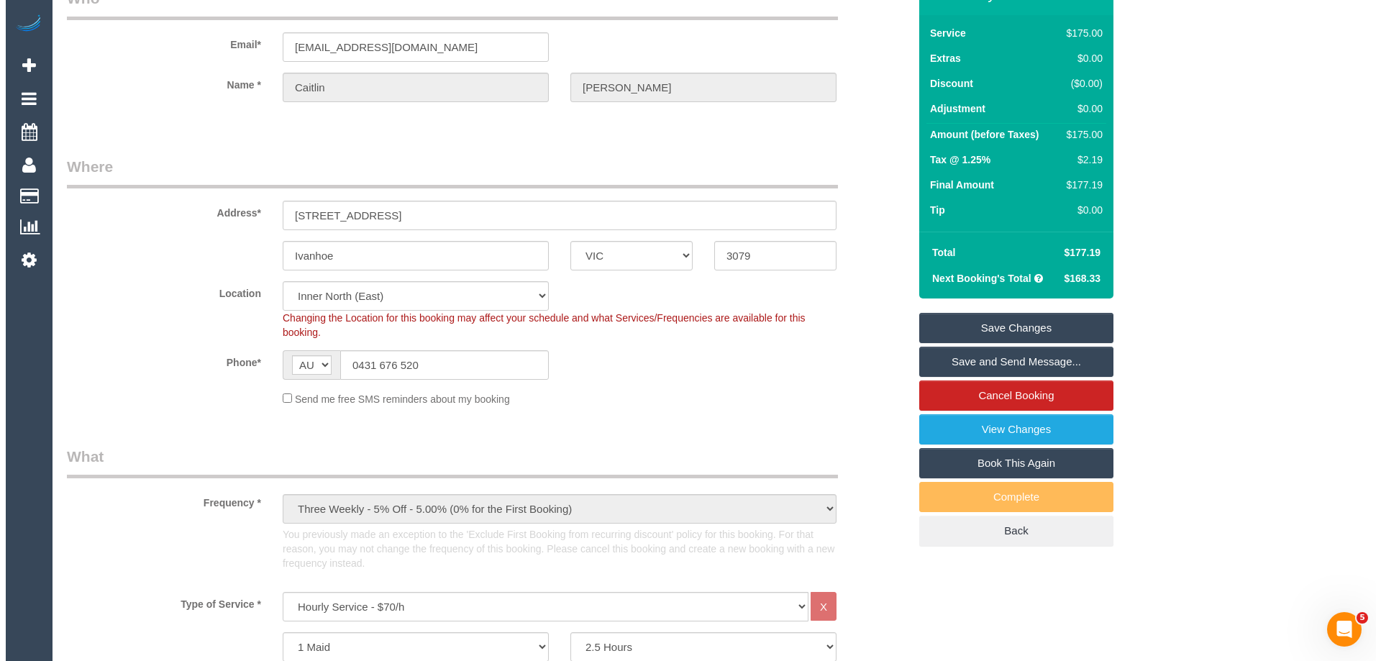
scroll to position [0, 0]
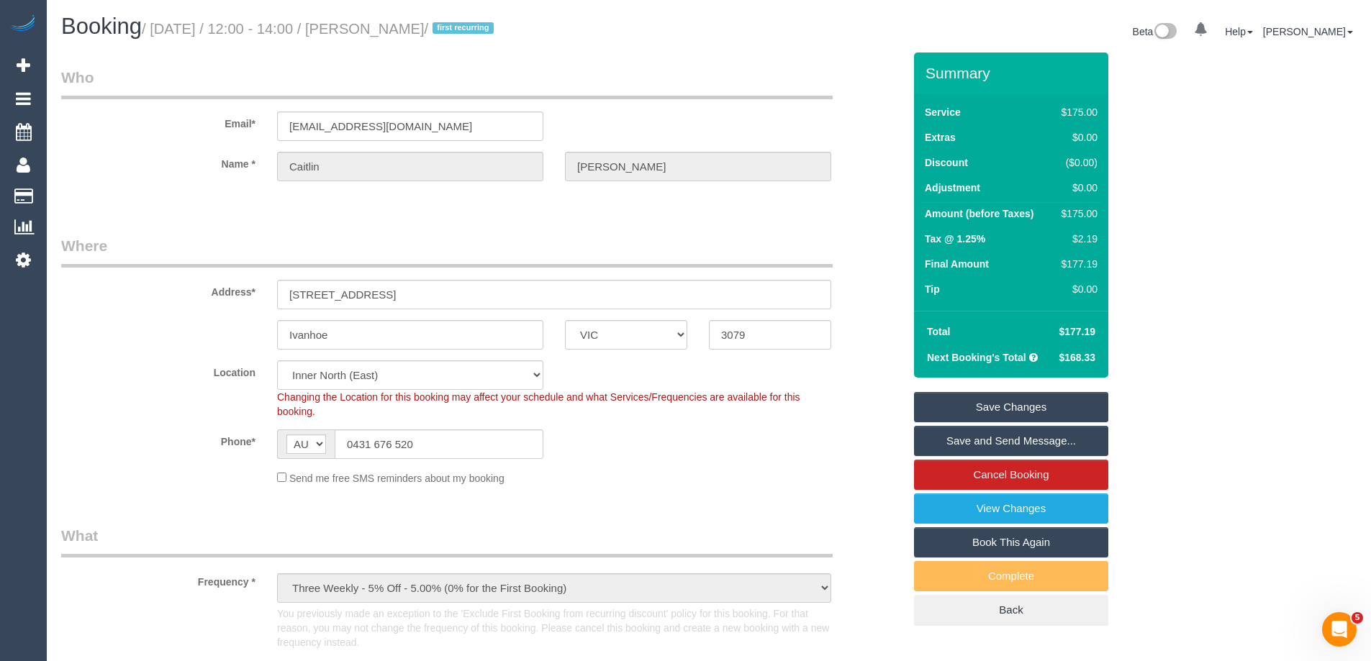
drag, startPoint x: 471, startPoint y: 27, endPoint x: 374, endPoint y: 29, distance: 97.2
click at [374, 29] on small "/ August 28, 2025 / 12:00 - 14:00 / Caitlin Docherty / first recurring" at bounding box center [320, 29] width 356 height 16
copy small "Caitlin Docherty"
click at [955, 437] on link "Save and Send Message..." at bounding box center [1011, 441] width 194 height 30
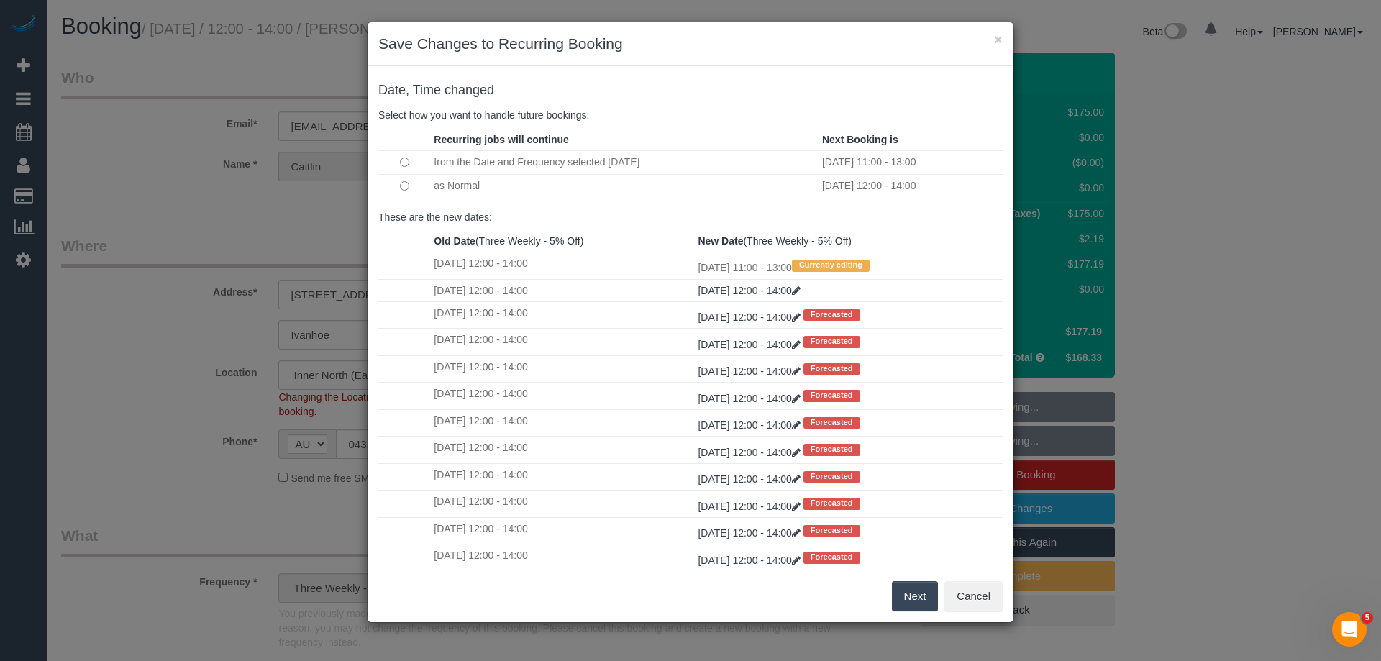
click at [911, 591] on button "Next" at bounding box center [915, 596] width 47 height 30
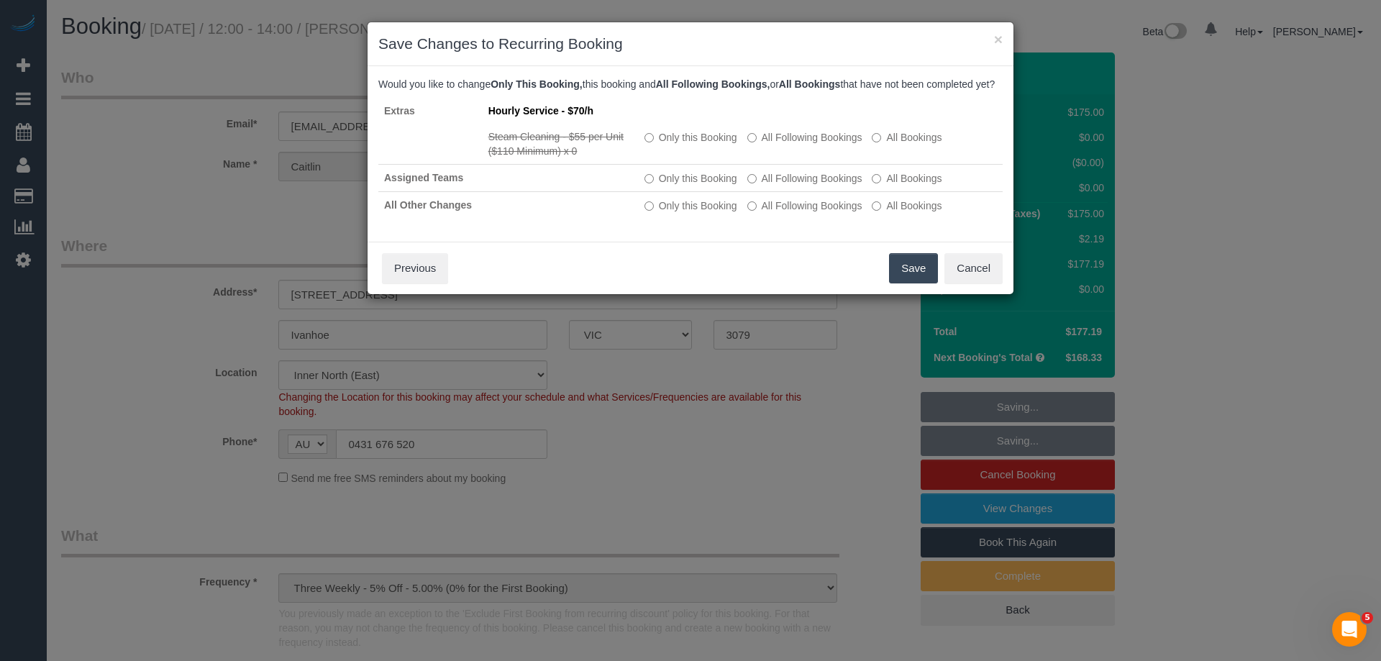
click at [917, 279] on button "Save" at bounding box center [913, 268] width 49 height 30
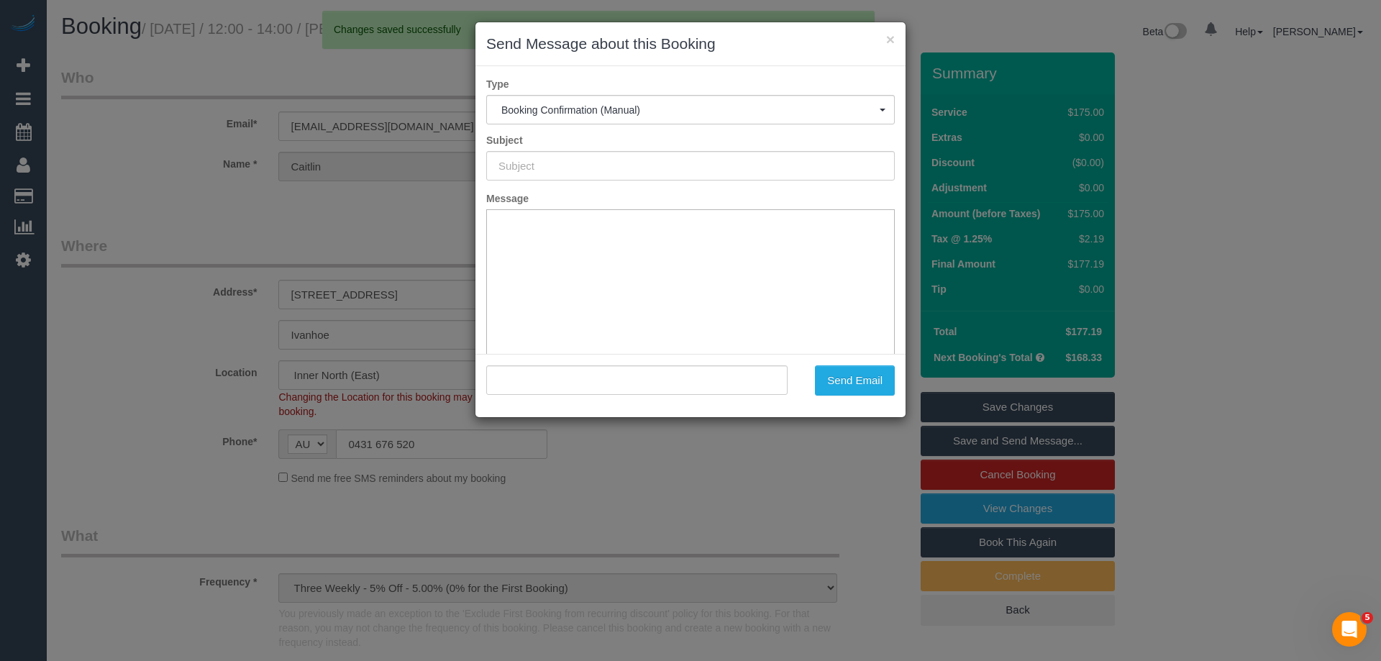
type input "Booking Confirmed"
type input ""Caitlin Docherty" <macdocherty911@gmail.com>"
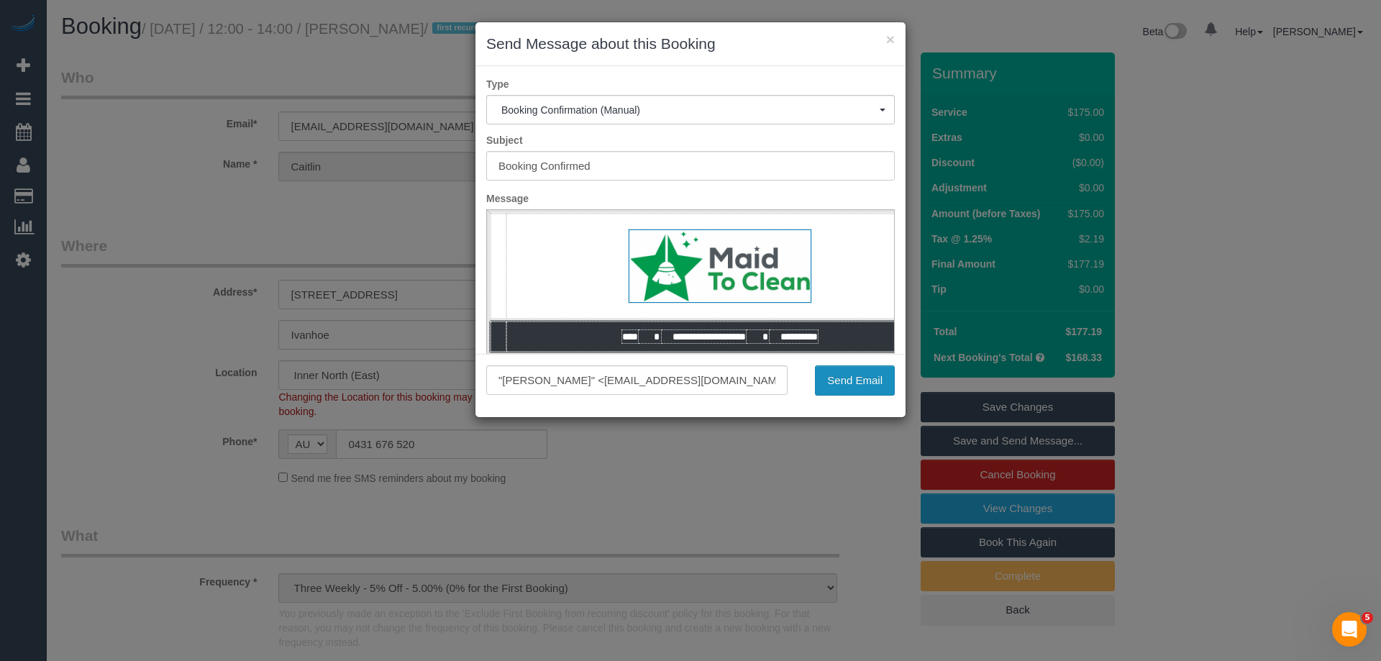
click at [860, 376] on button "Send Email" at bounding box center [855, 380] width 80 height 30
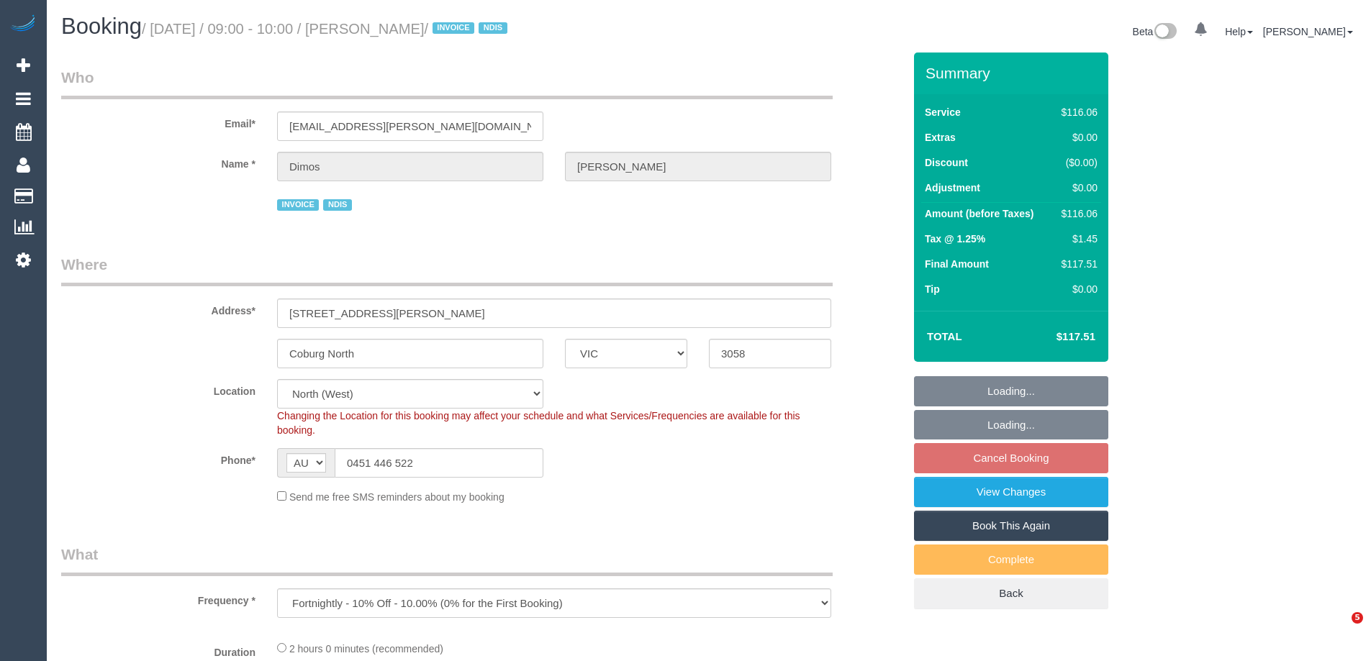
select select "VIC"
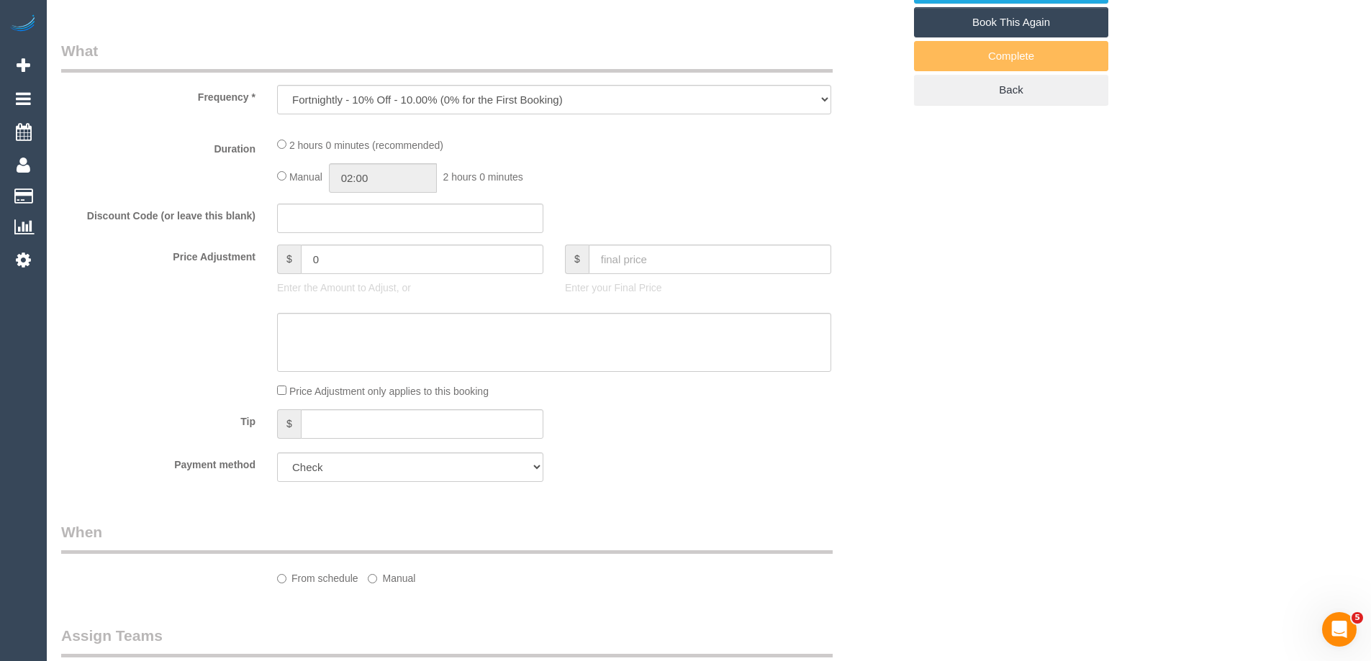
select select "object:680"
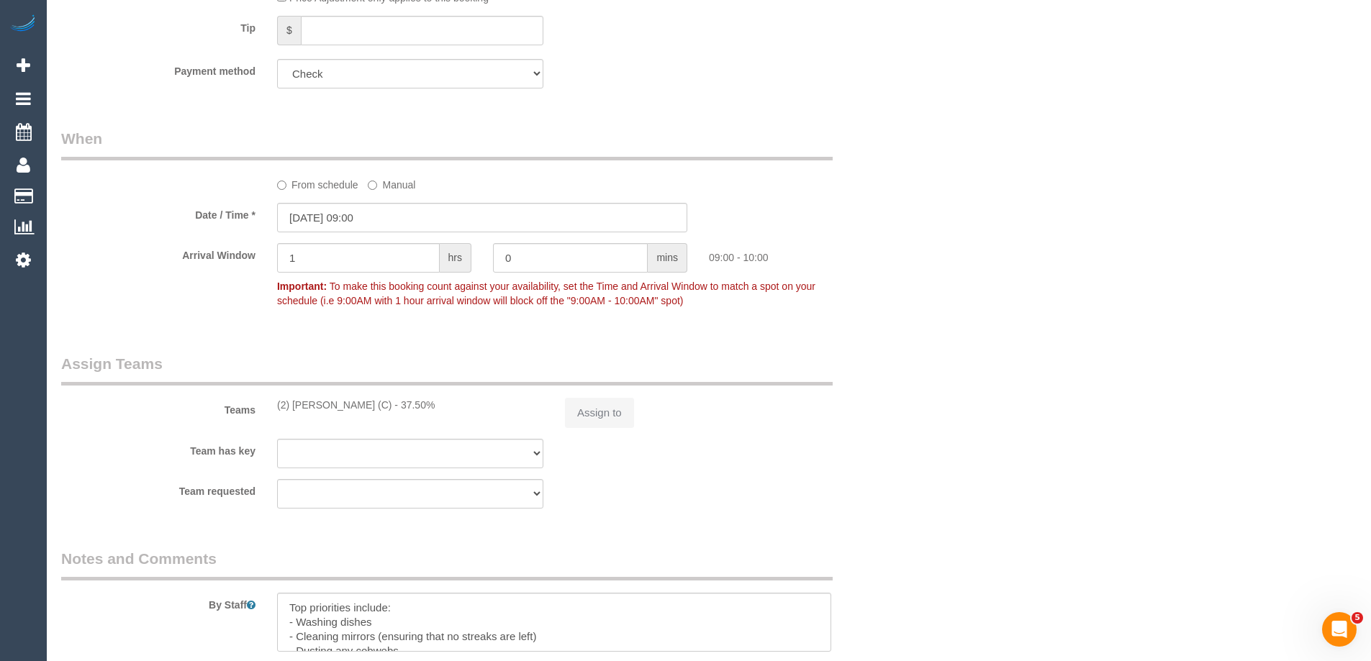
select select "number:27"
select select "number:14"
select select "number:19"
select select "number:25"
select select "number:34"
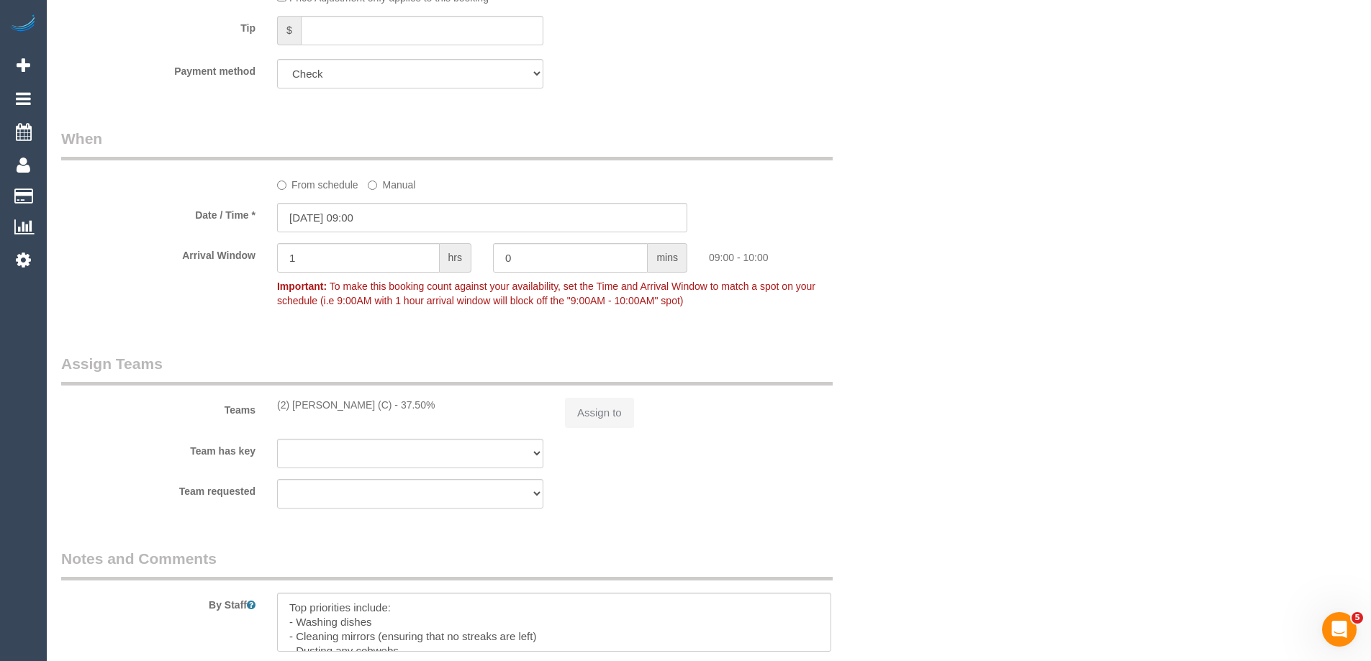
select select "number:12"
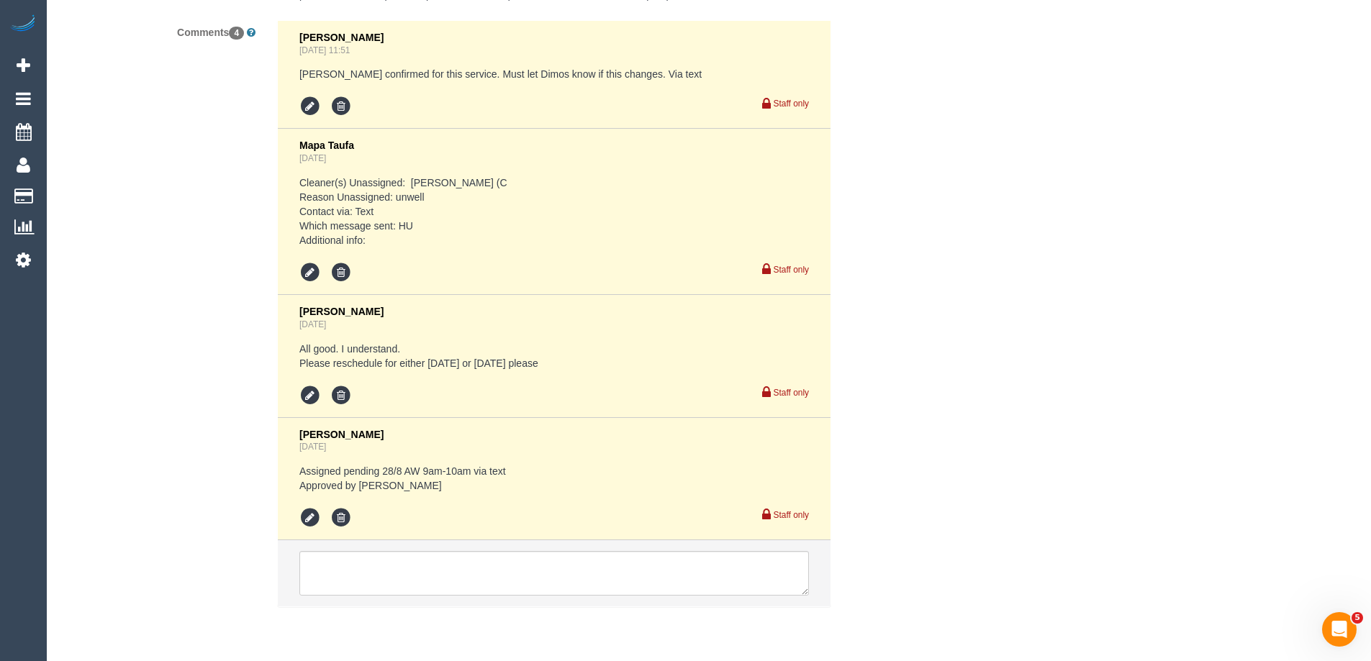
scroll to position [2687, 0]
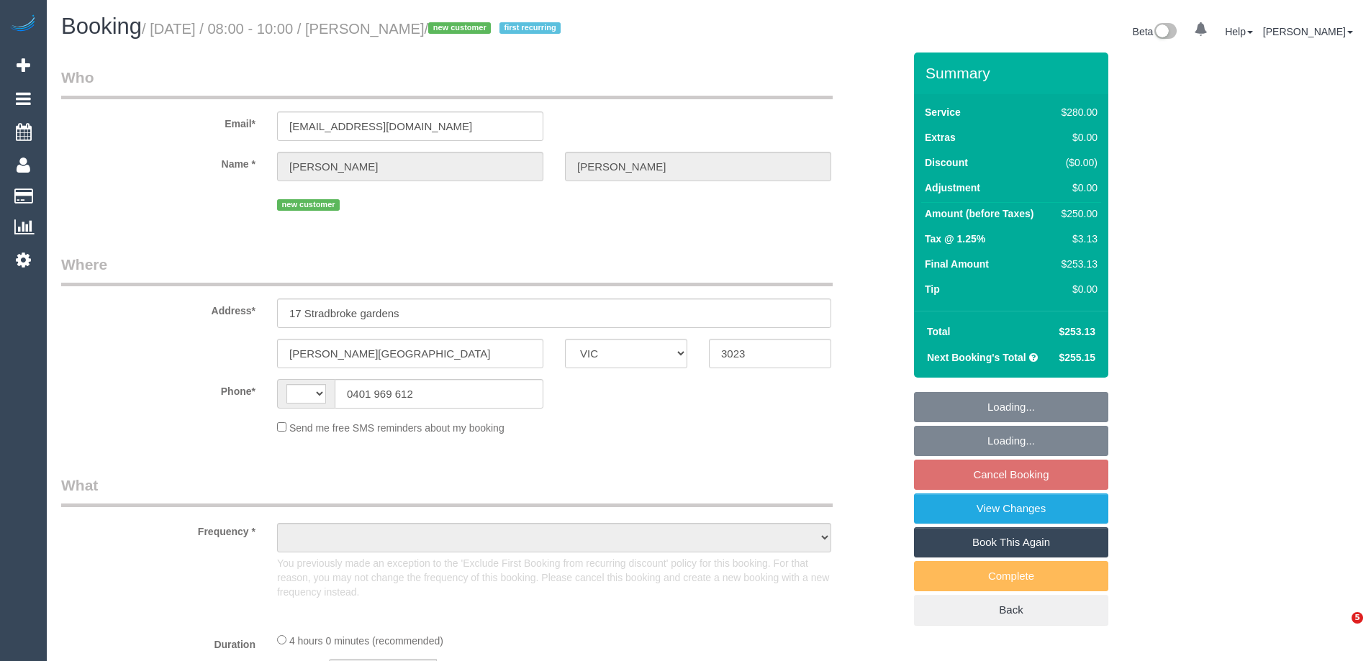
select select "VIC"
select select "string:stripe-pm_1S0ERc2GScqysDRVdA7IOrHV"
select select "240"
select select "string:AU"
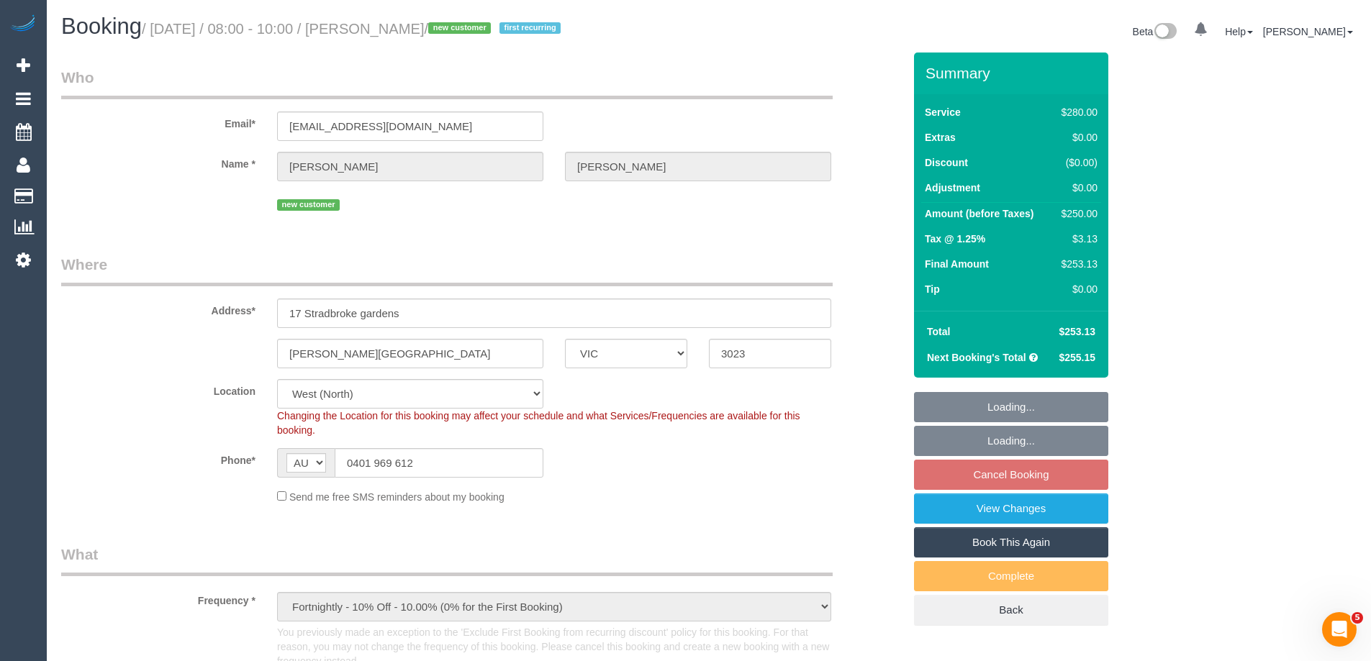
select select "object:897"
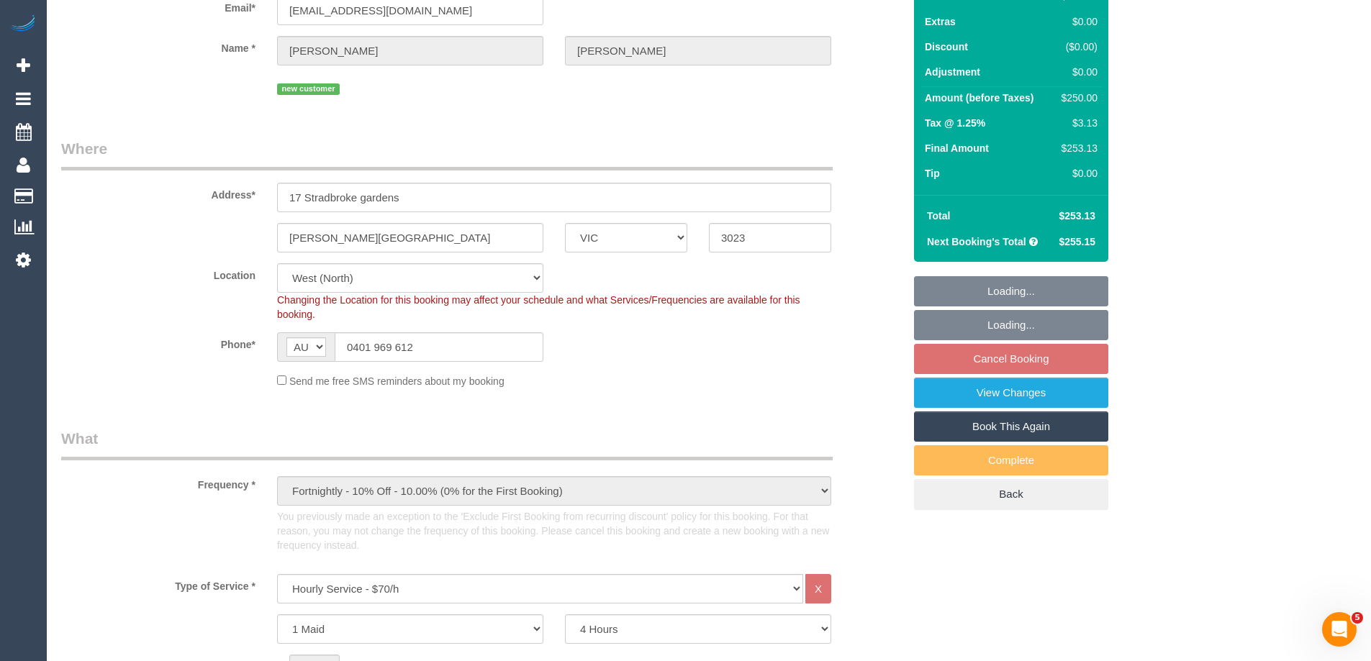
select select "number:28"
select select "number:14"
select select "number:18"
select select "number:22"
select select "number:35"
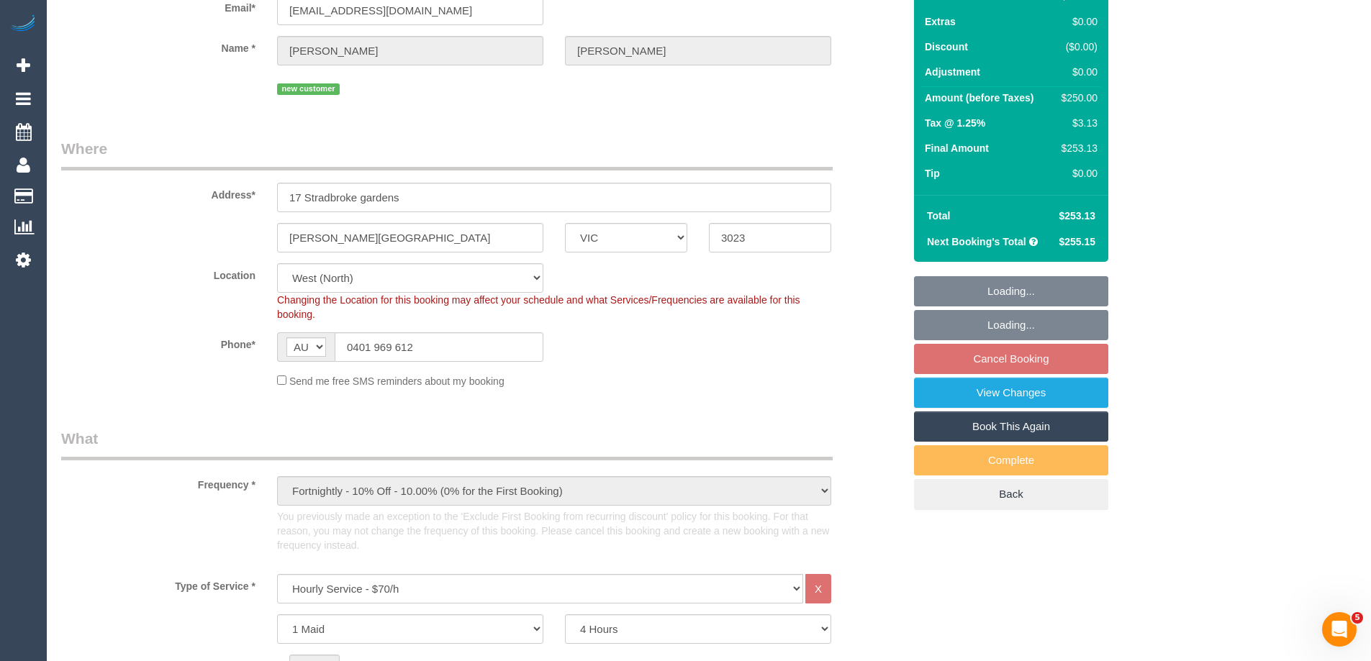
select select "number:12"
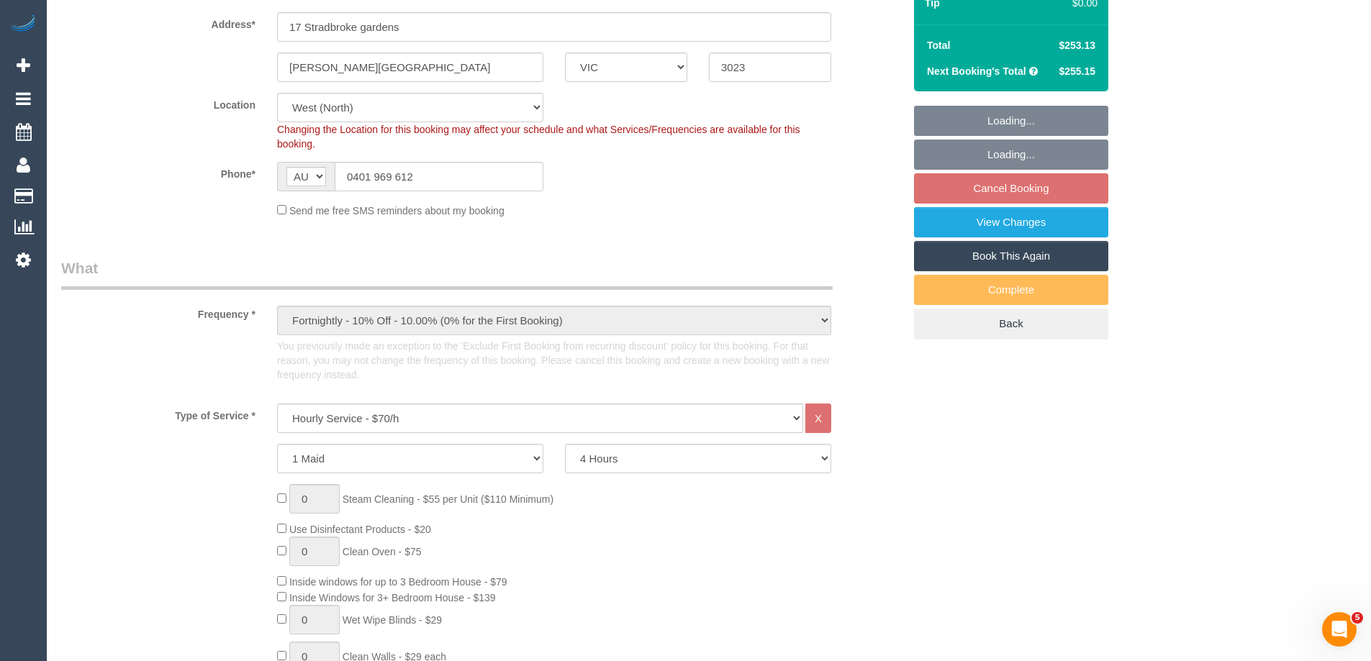
select select "spot1"
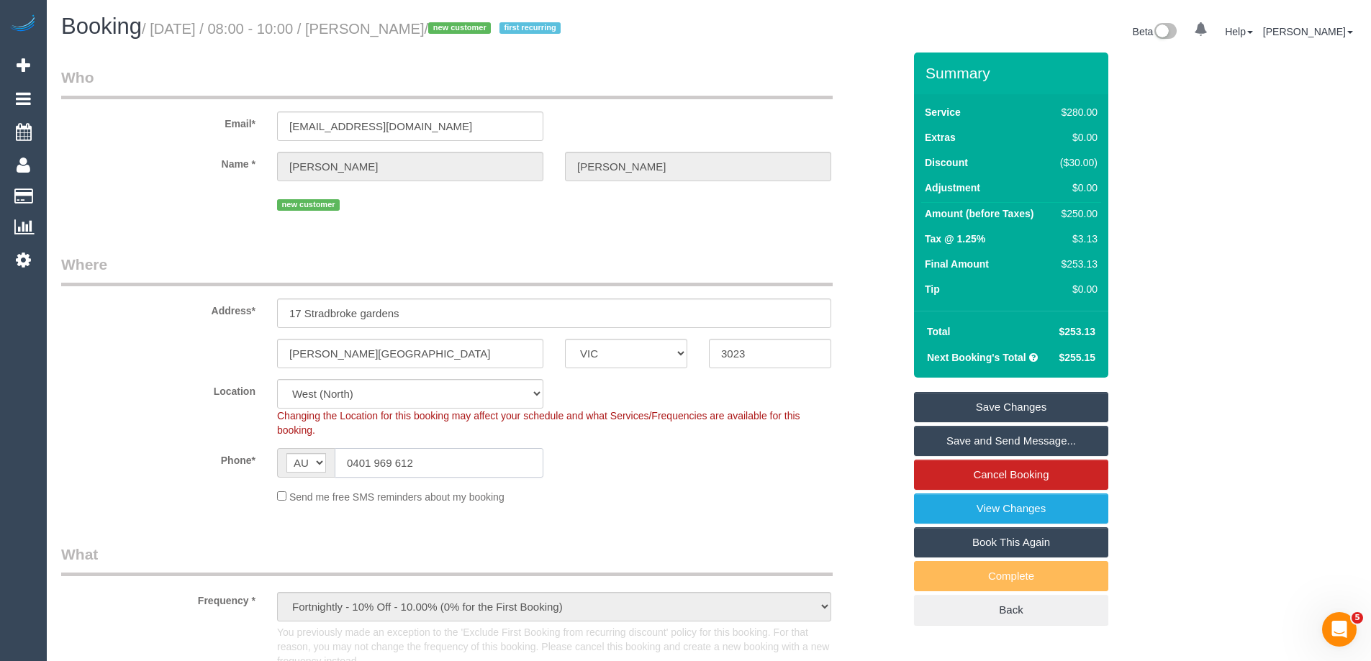
drag, startPoint x: 450, startPoint y: 469, endPoint x: 135, endPoint y: 435, distance: 317.6
click at [135, 435] on sui-booking-location "Location Office City East (North) East (South) Inner East Inner North (East) In…" at bounding box center [482, 441] width 842 height 125
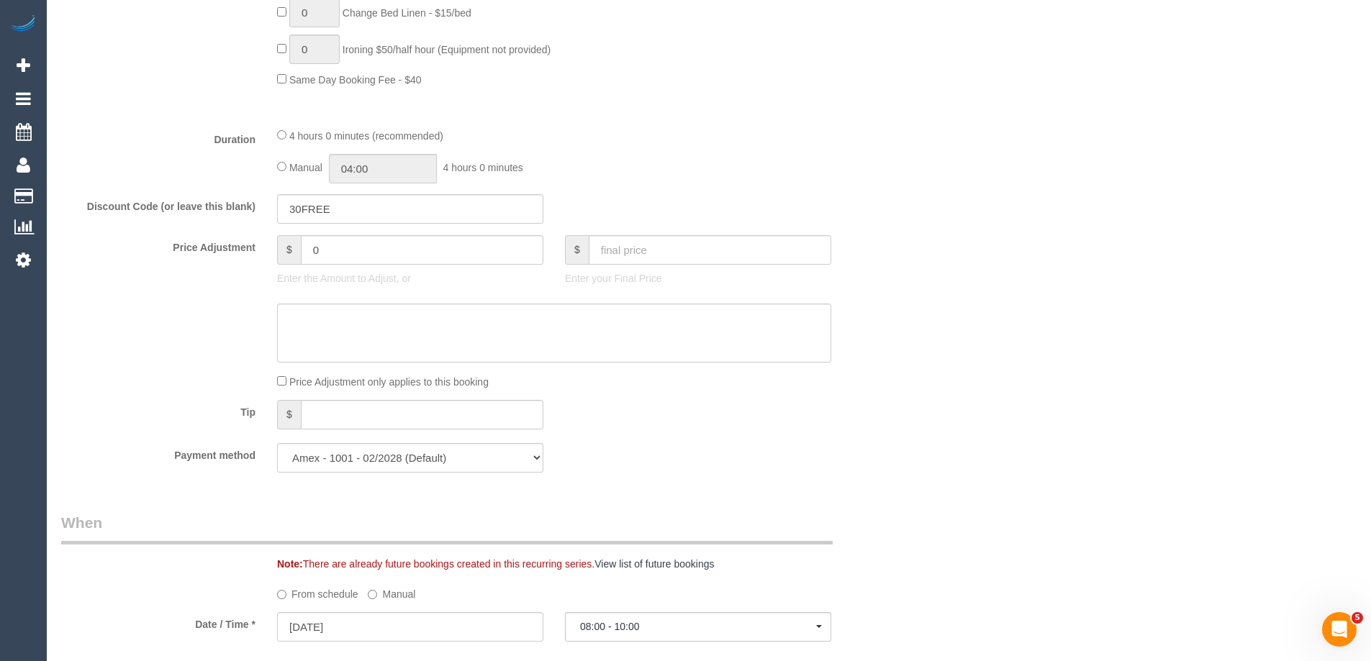
scroll to position [1367, 0]
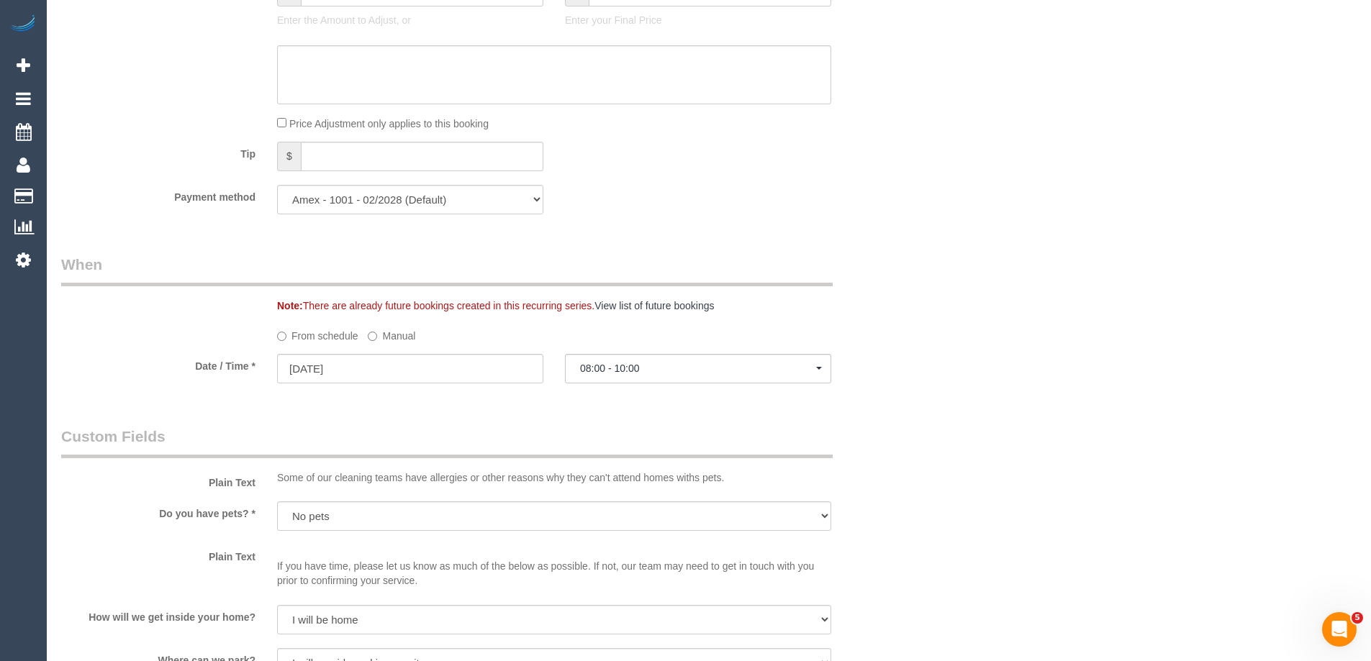
click at [380, 330] on label "Manual" at bounding box center [391, 333] width 47 height 19
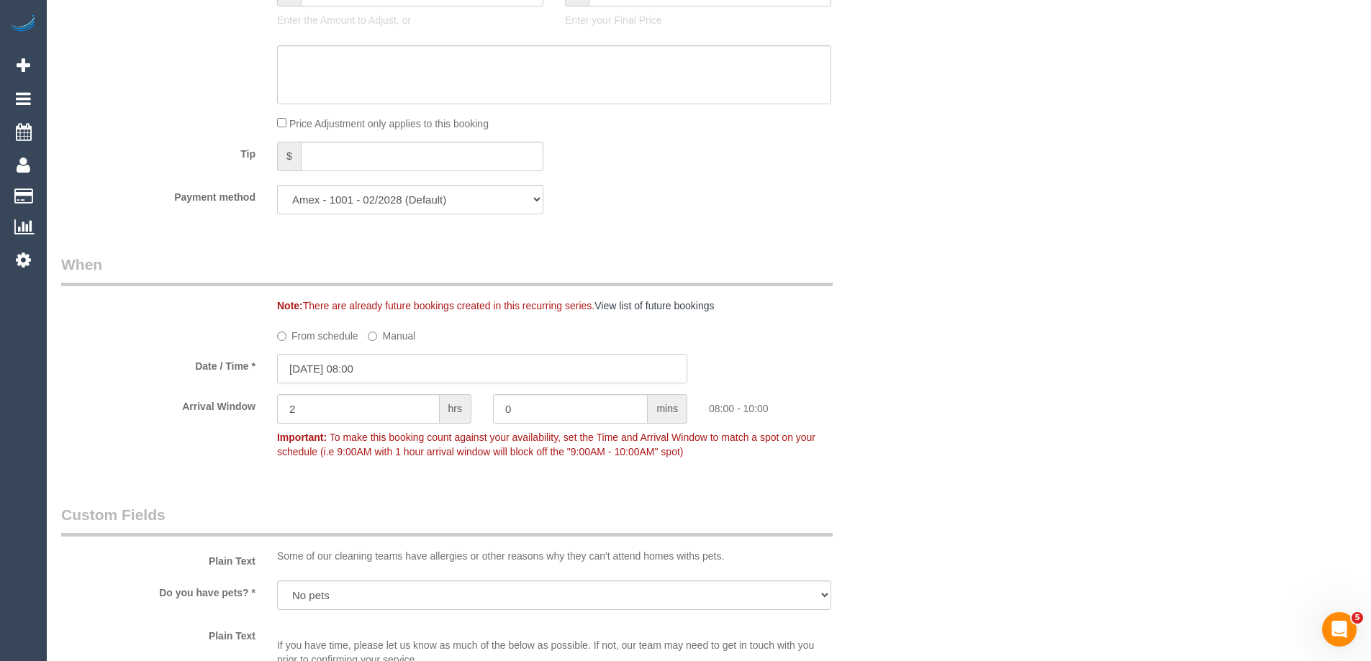
click at [352, 373] on input "28/08/2025 08:00" at bounding box center [482, 368] width 410 height 29
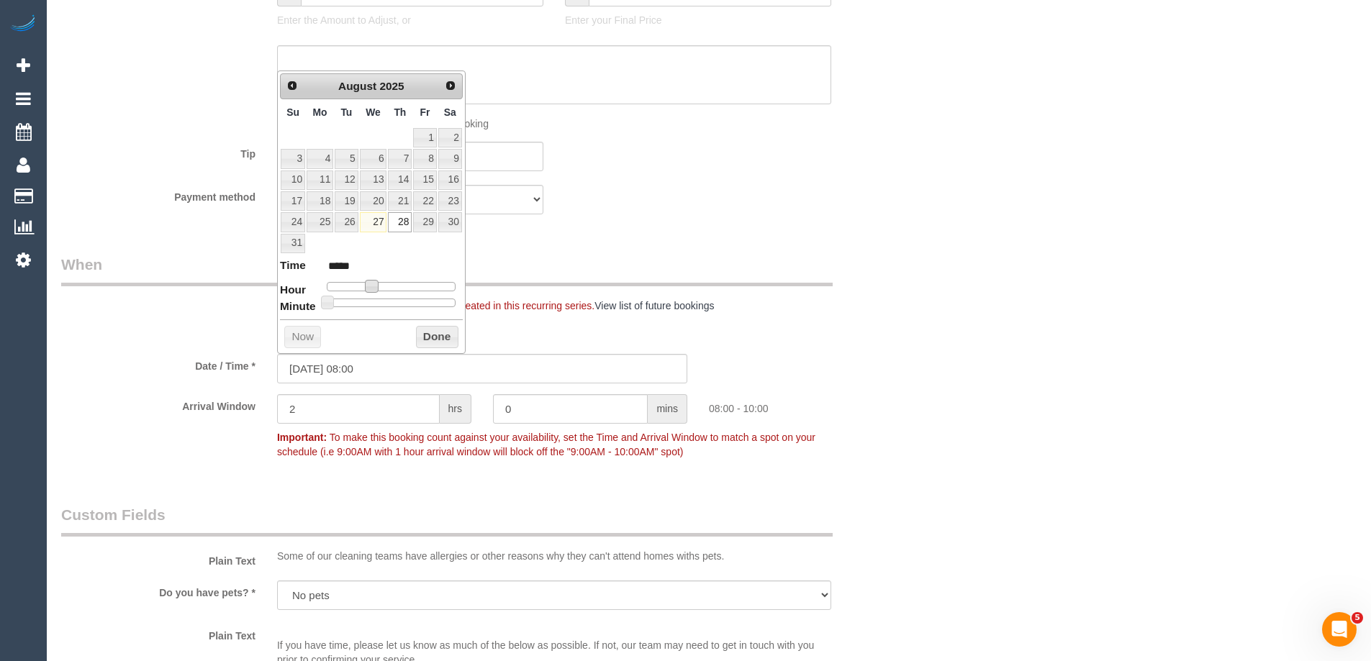
type input "[DATE] 09:00"
type input "*****"
type input "28/08/2025 10:00"
type input "*****"
drag, startPoint x: 370, startPoint y: 289, endPoint x: 383, endPoint y: 294, distance: 13.7
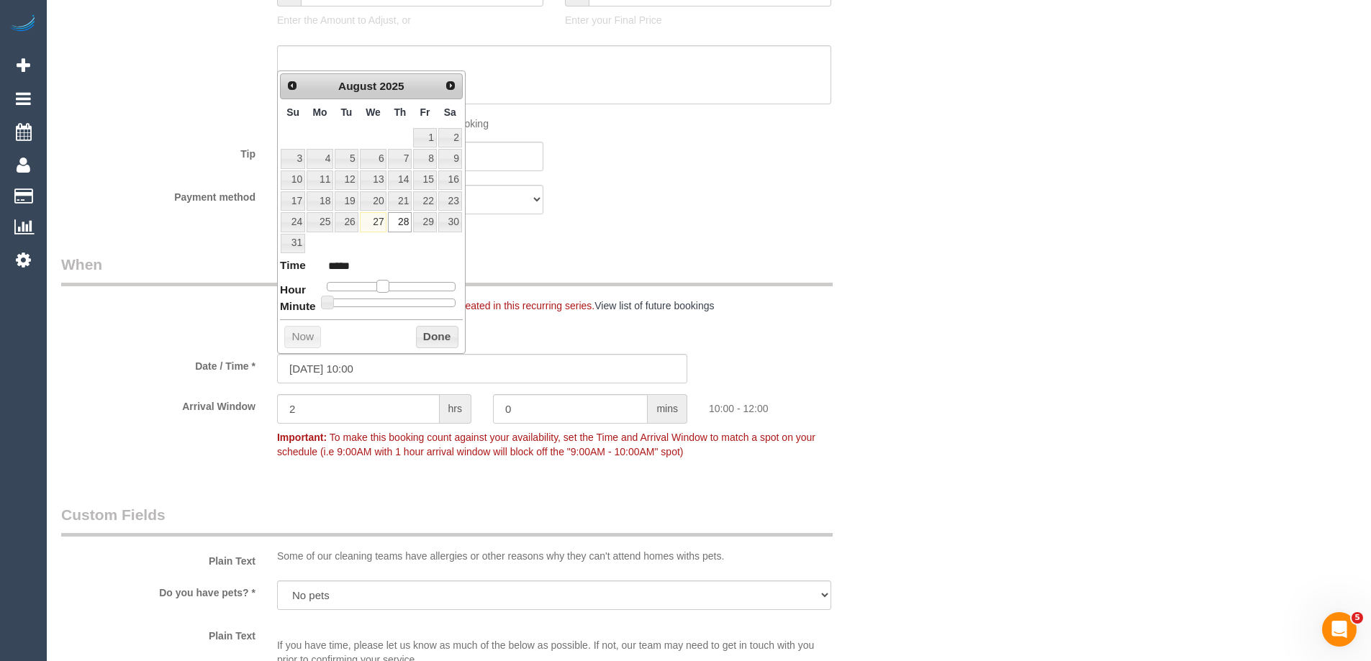
click at [383, 294] on dl "Time ***** Hour Minute Second Millisecond Microsecond Time Zone ***** ***** ***…" at bounding box center [371, 283] width 183 height 50
click at [432, 334] on button "Done" at bounding box center [437, 337] width 42 height 23
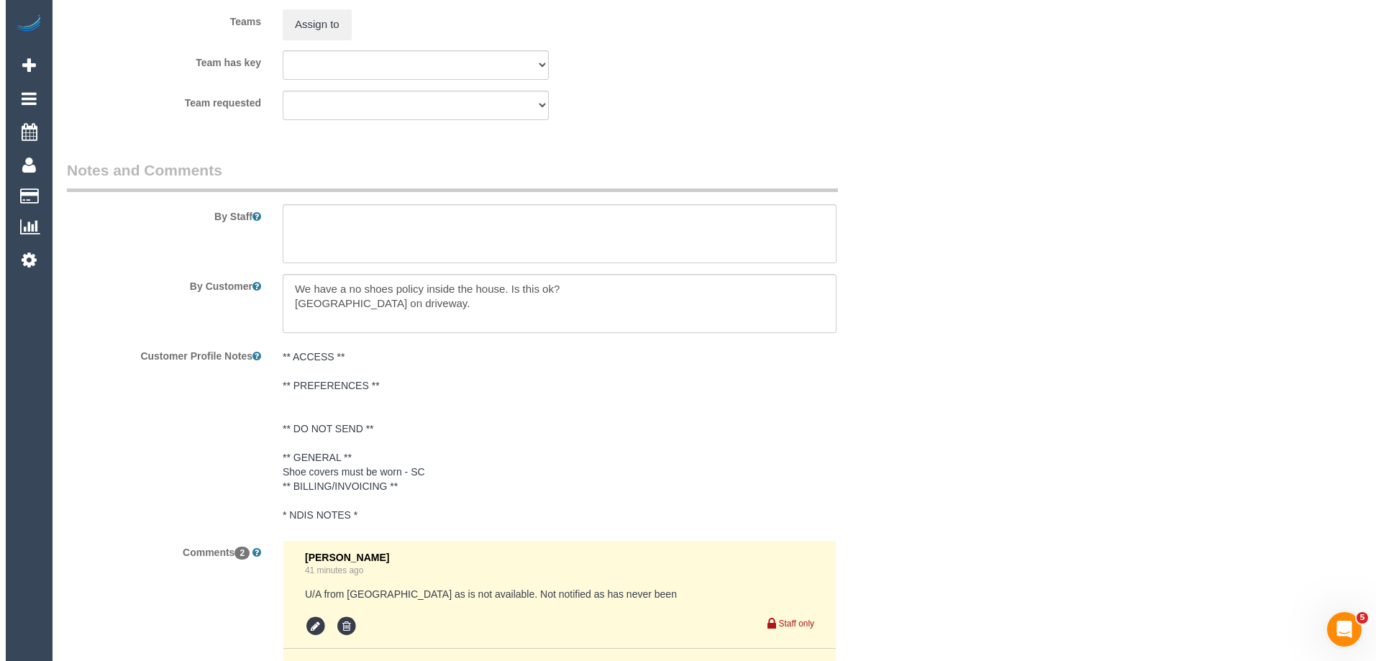
scroll to position [2230, 0]
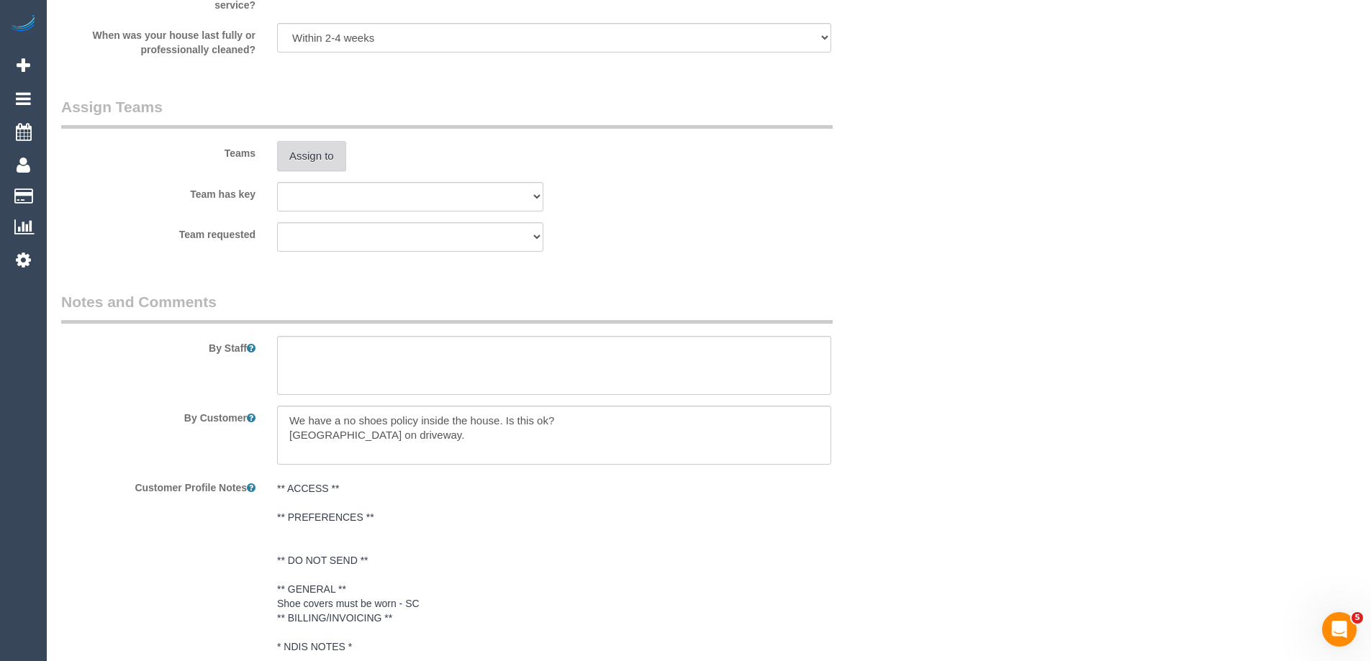
click at [306, 145] on button "Assign to" at bounding box center [311, 156] width 69 height 30
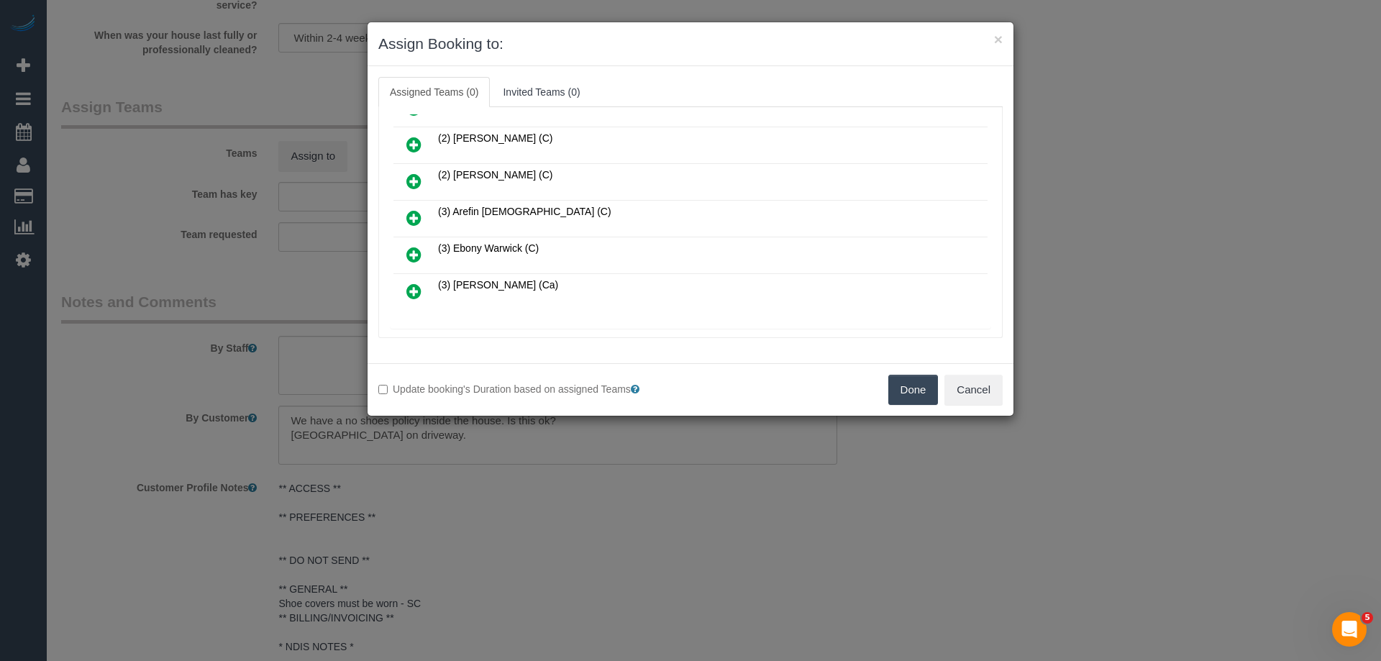
scroll to position [360, 0]
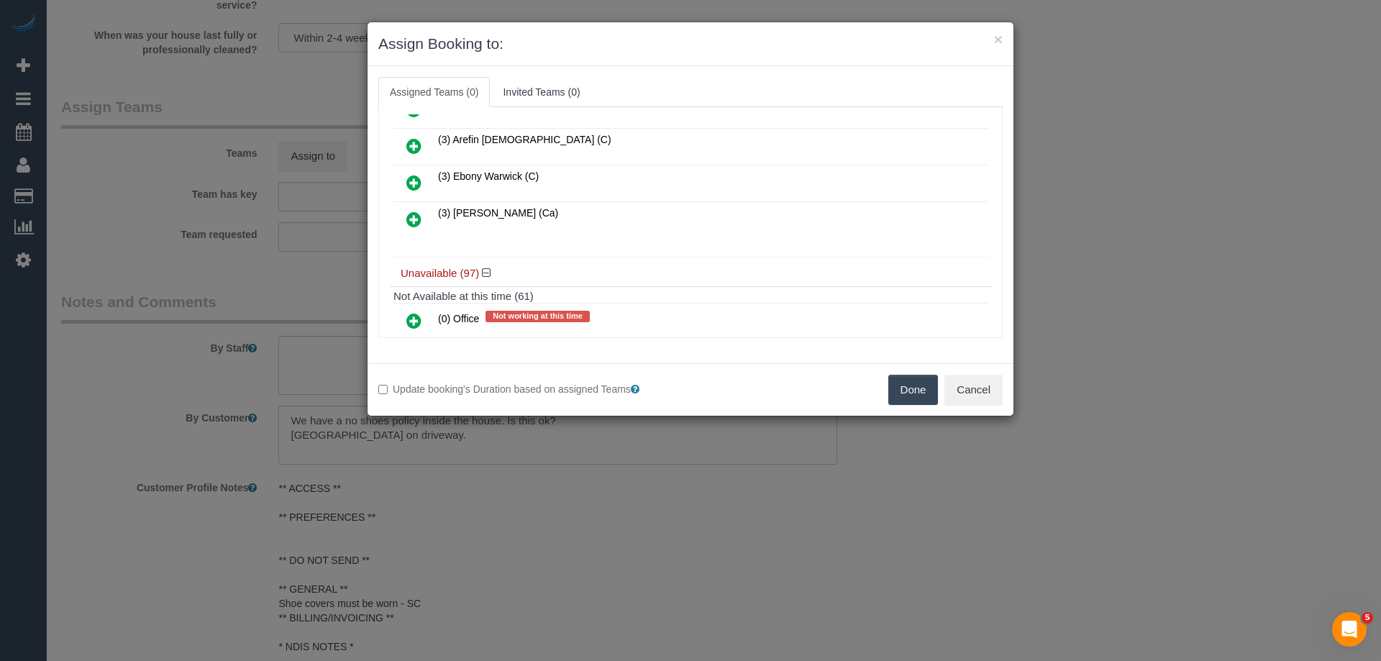
click at [402, 142] on link at bounding box center [414, 146] width 34 height 29
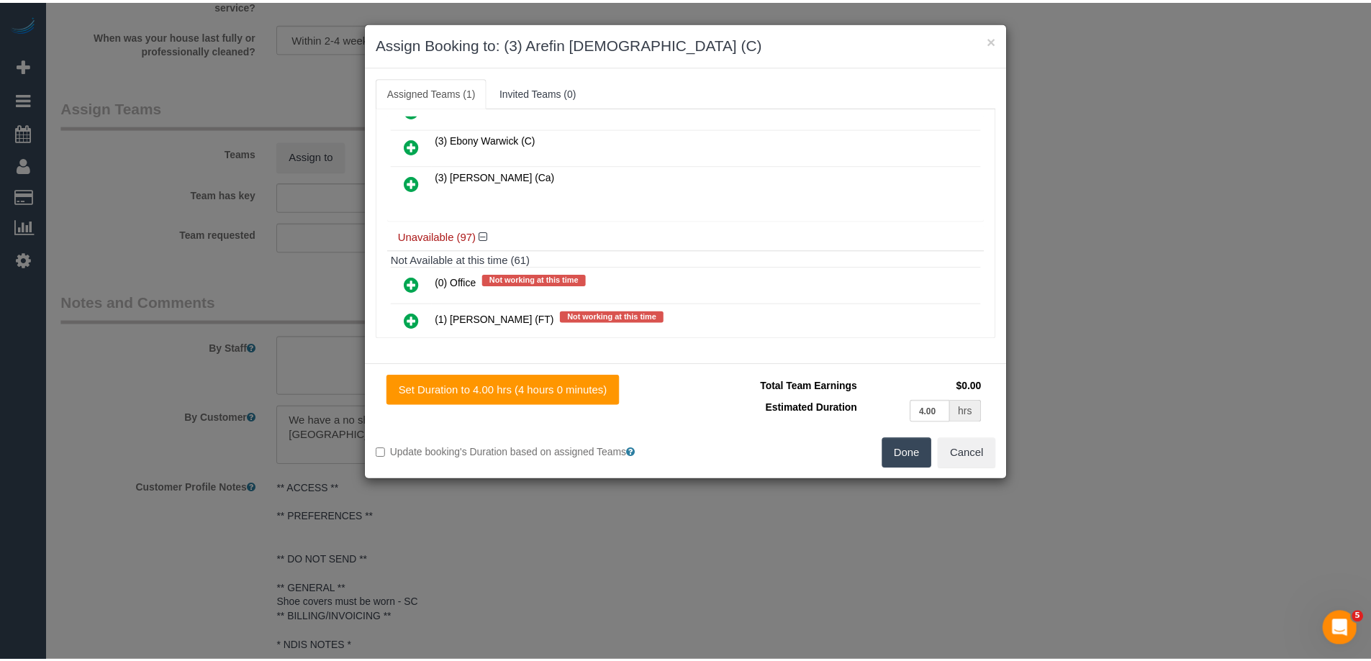
scroll to position [0, 0]
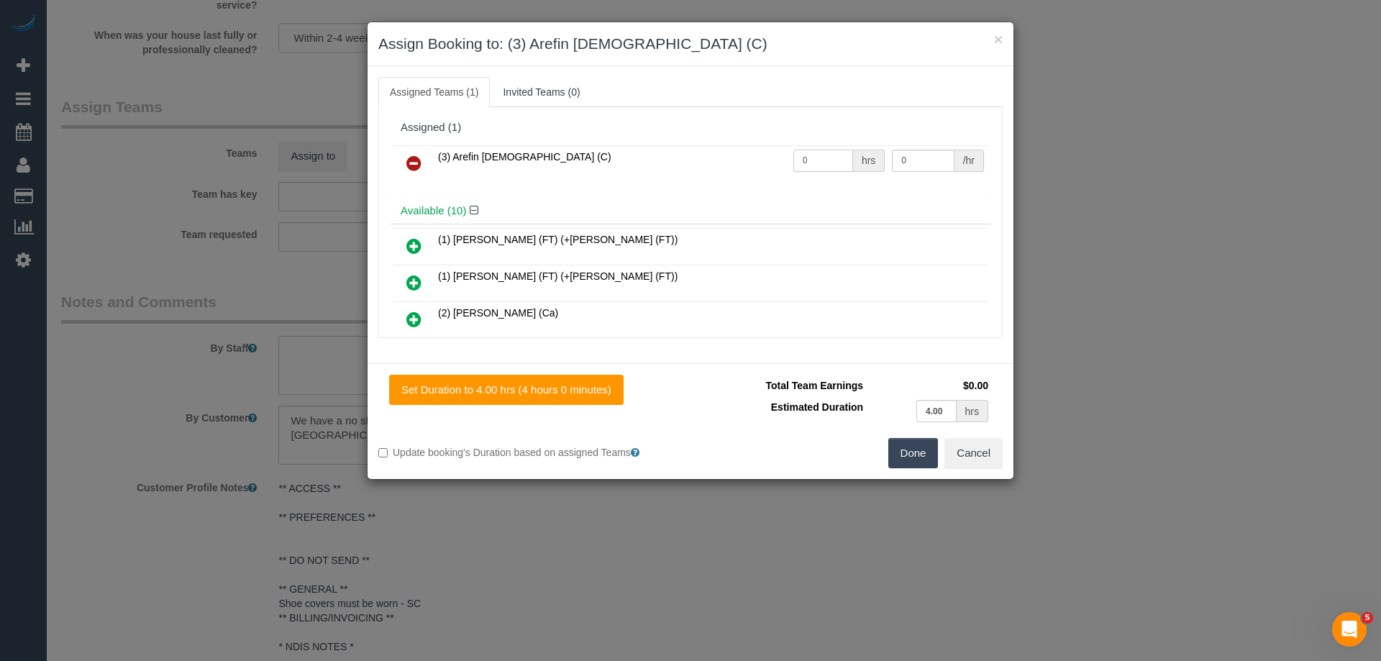
drag, startPoint x: 819, startPoint y: 157, endPoint x: 713, endPoint y: 152, distance: 105.9
click at [716, 153] on tr "(3) Arefin Islam (C) 0 hrs 0 /hr" at bounding box center [691, 163] width 594 height 37
type input "4"
drag, startPoint x: 903, startPoint y: 163, endPoint x: 778, endPoint y: 147, distance: 125.5
click at [819, 150] on tr "(3) Arefin Islam (C) 4 hrs 0 /hr" at bounding box center [691, 163] width 594 height 37
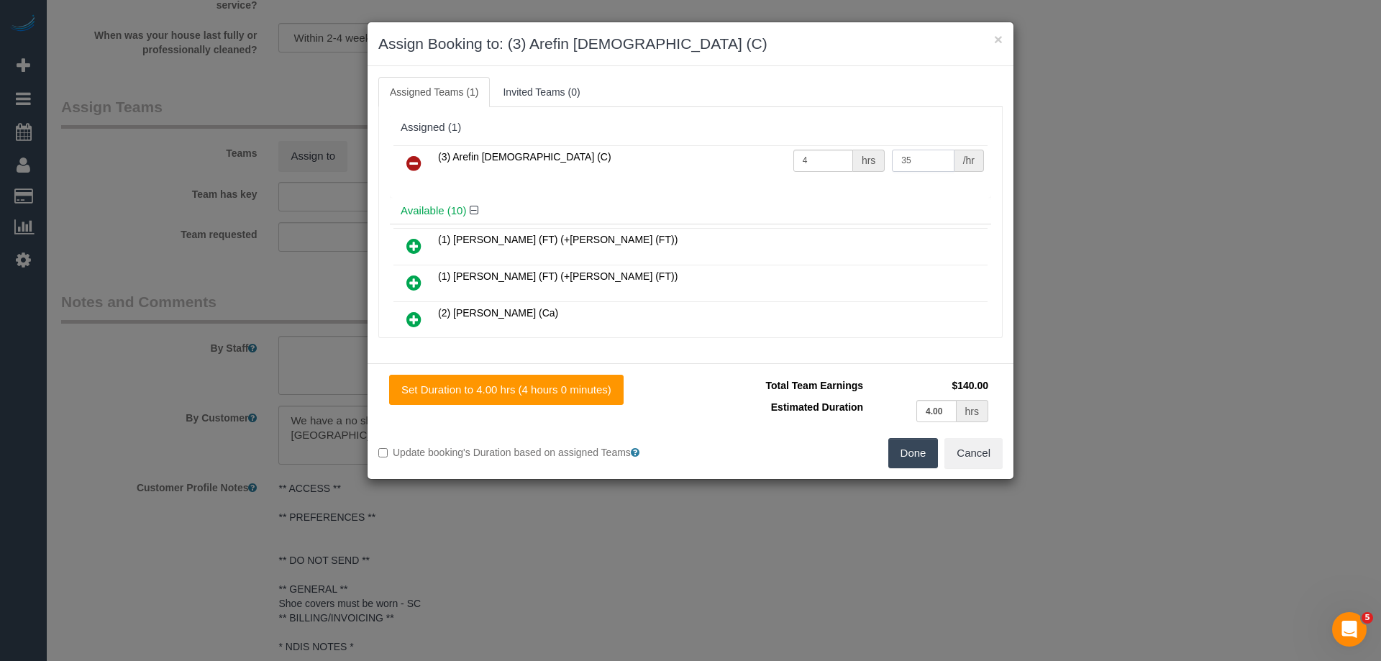
type input "35"
click at [905, 453] on button "Done" at bounding box center [914, 453] width 50 height 30
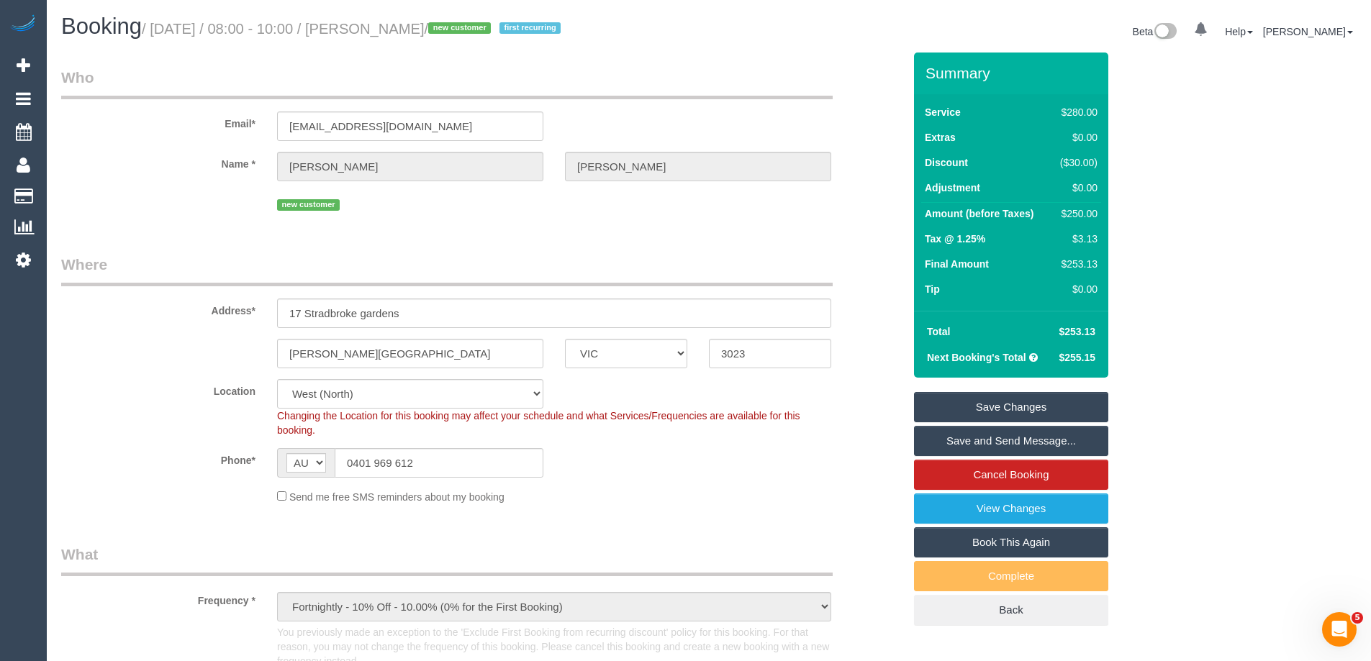
drag, startPoint x: 463, startPoint y: 29, endPoint x: 373, endPoint y: 45, distance: 91.3
click at [373, 45] on div "Booking / August 28, 2025 / 08:00 - 10:00 / Gabriel Ponzo / new customer first …" at bounding box center [379, 29] width 658 height 31
copy small "Gabriel Ponzo"
click at [958, 409] on link "Save Changes" at bounding box center [1011, 407] width 194 height 30
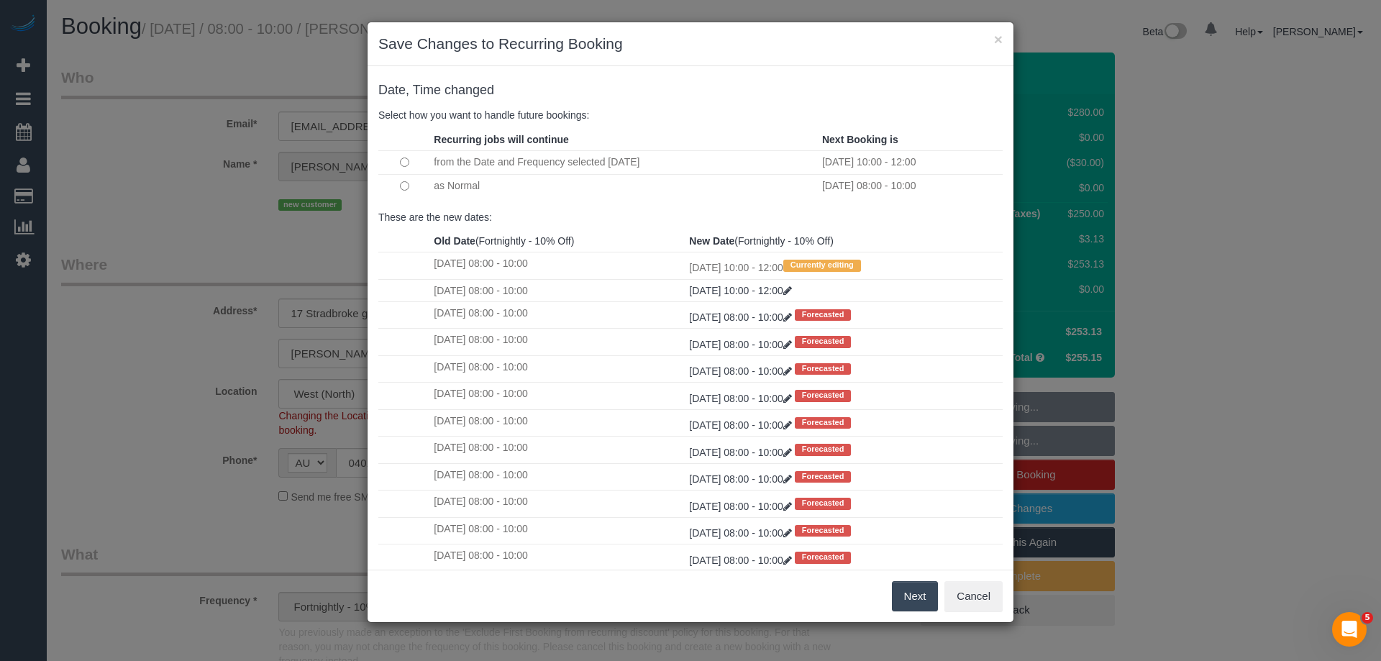
click at [914, 598] on button "Next" at bounding box center [915, 596] width 47 height 30
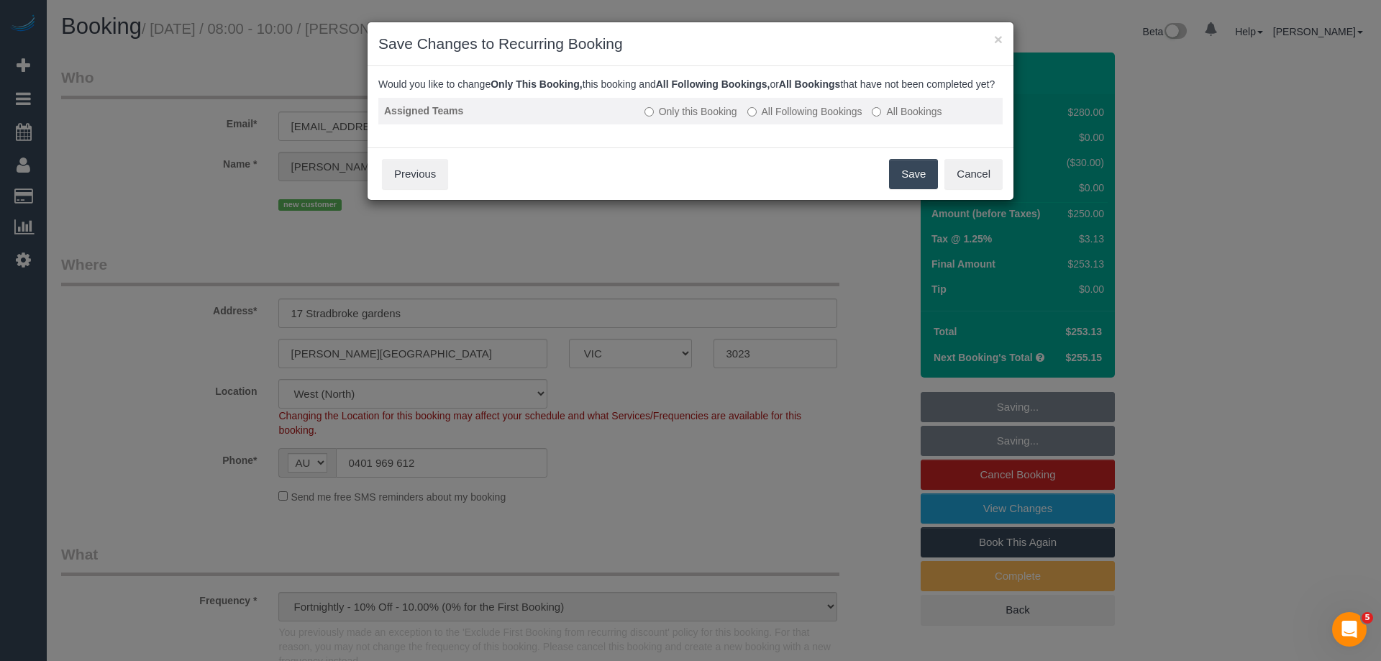
click at [777, 119] on label "All Following Bookings" at bounding box center [805, 111] width 115 height 14
click at [916, 186] on button "Save" at bounding box center [913, 174] width 49 height 30
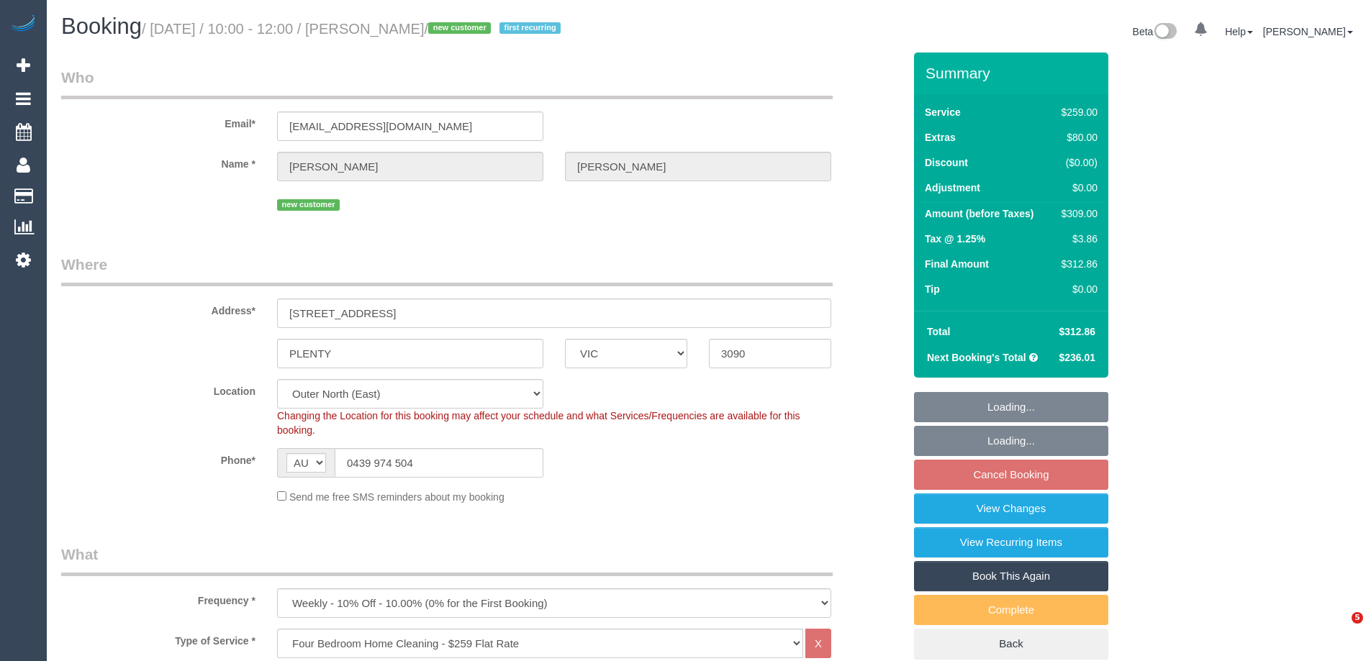
select select "VIC"
select select "number:27"
select select "number:14"
select select "number:19"
select select "number:24"
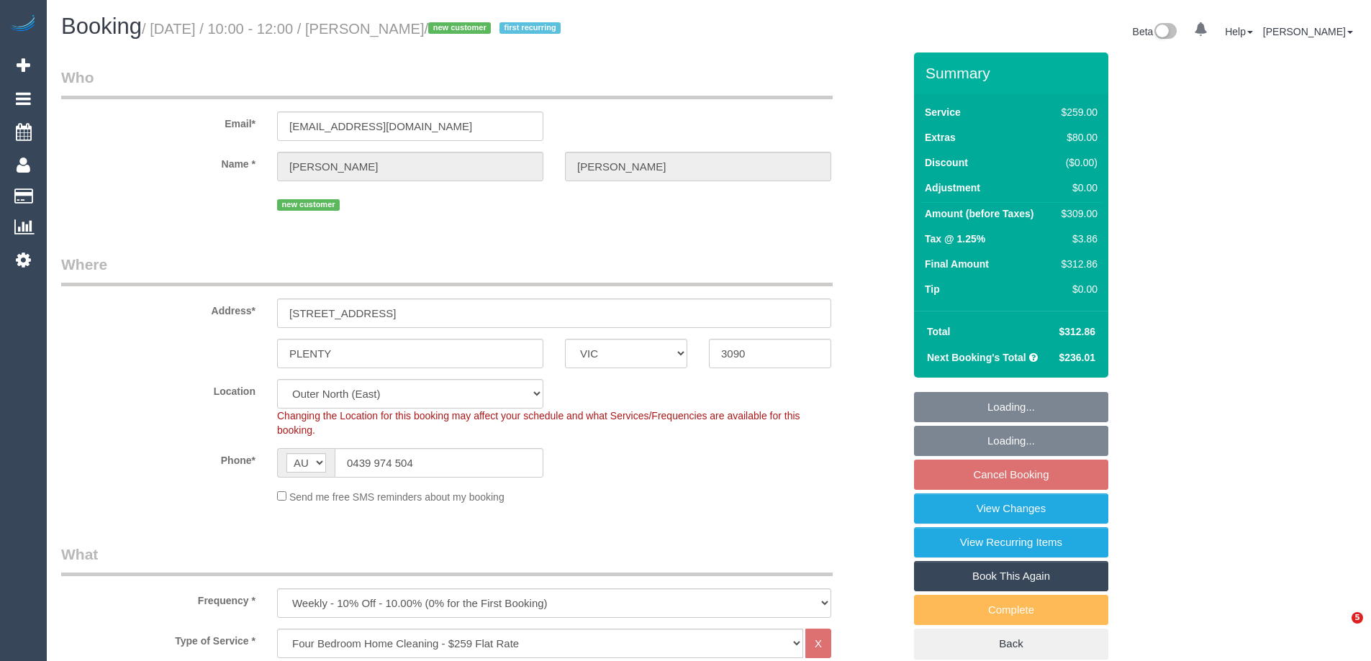
select select "number:35"
select select "number:12"
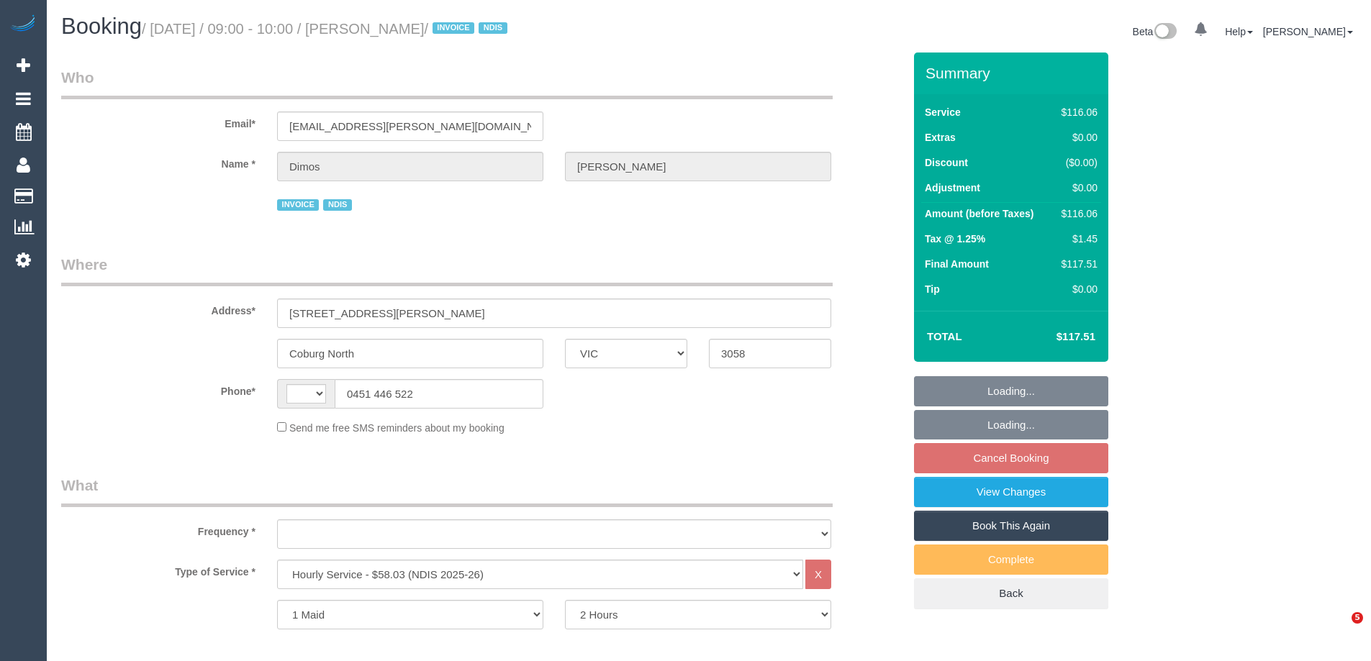
select select "VIC"
select select "string:AU"
select select "object:1525"
select select "number:27"
select select "number:14"
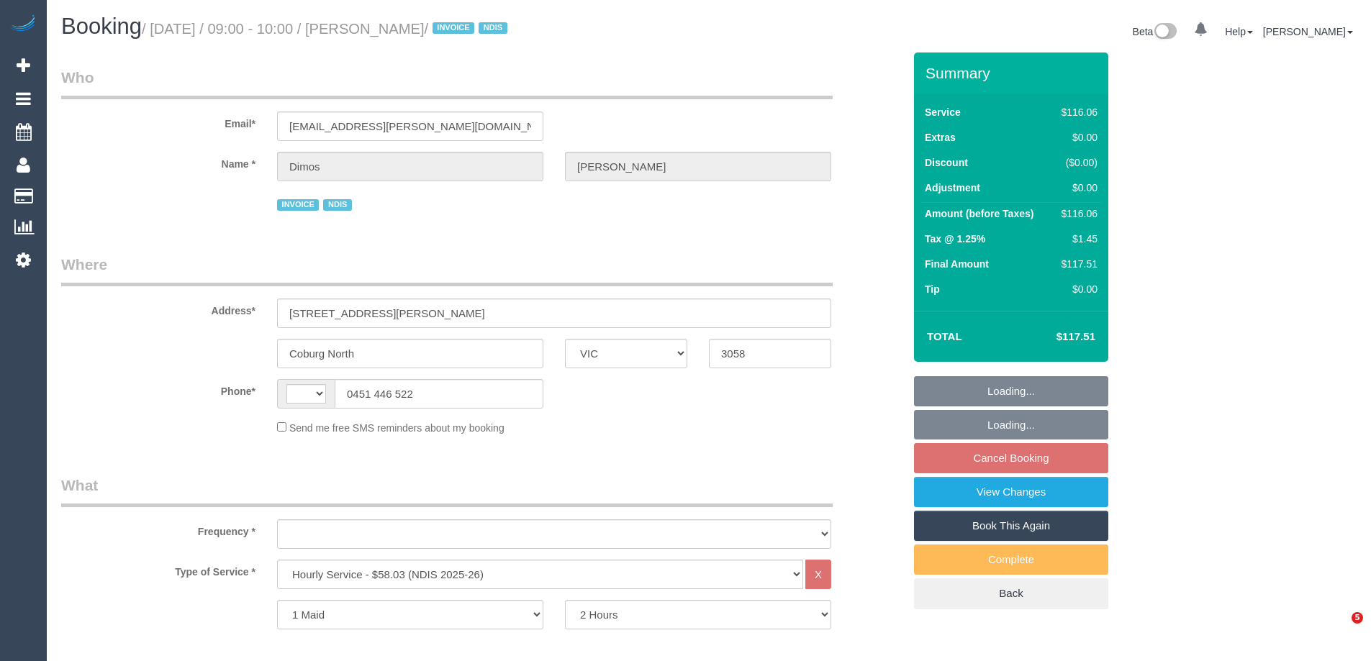
select select "number:19"
select select "number:25"
select select "number:34"
select select "number:12"
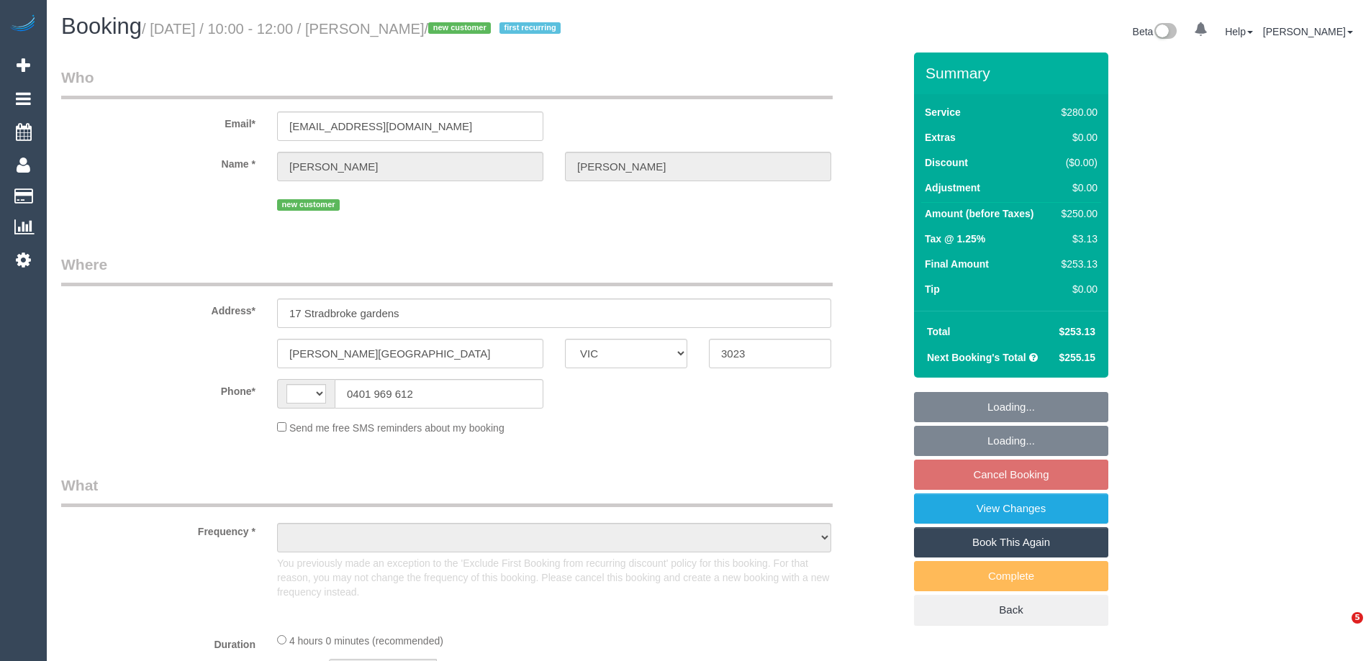
select select "VIC"
select select "string:AU"
select select "object:588"
select select "string:stripe-pm_1S0ERc2GScqysDRVdA7IOrHV"
select select "240"
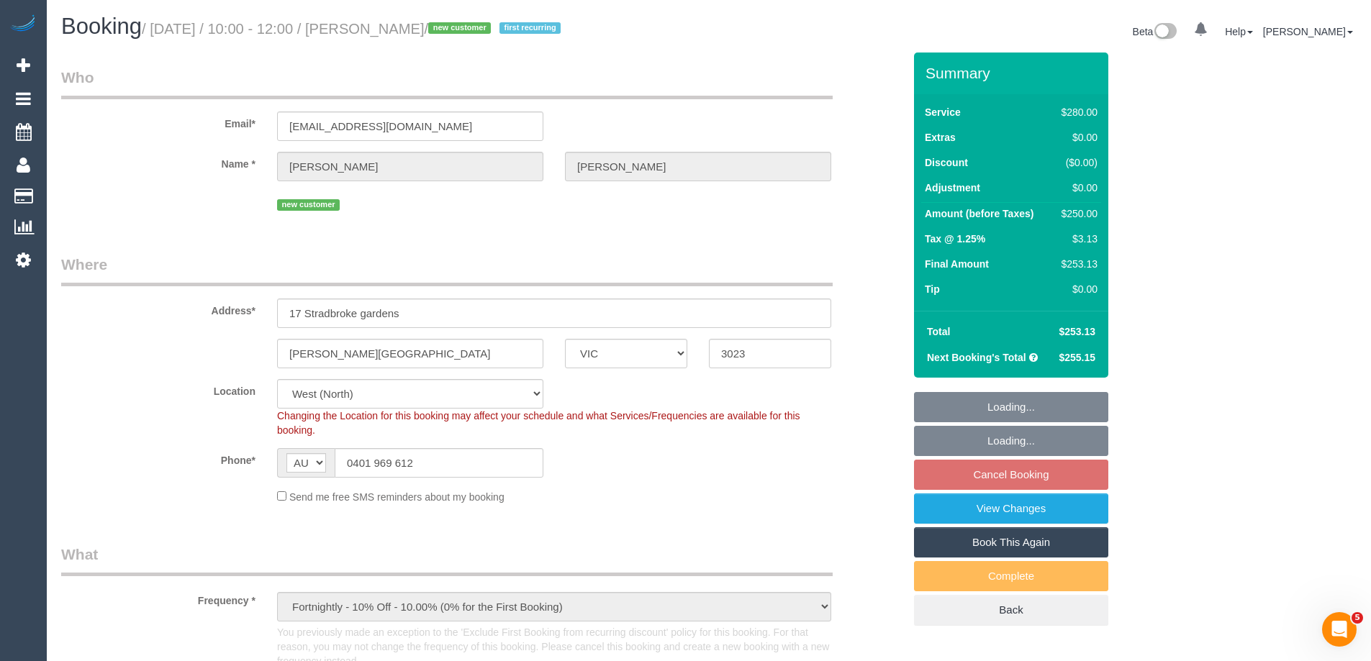
select select "object:903"
select select "number:28"
select select "number:14"
select select "number:18"
select select "number:22"
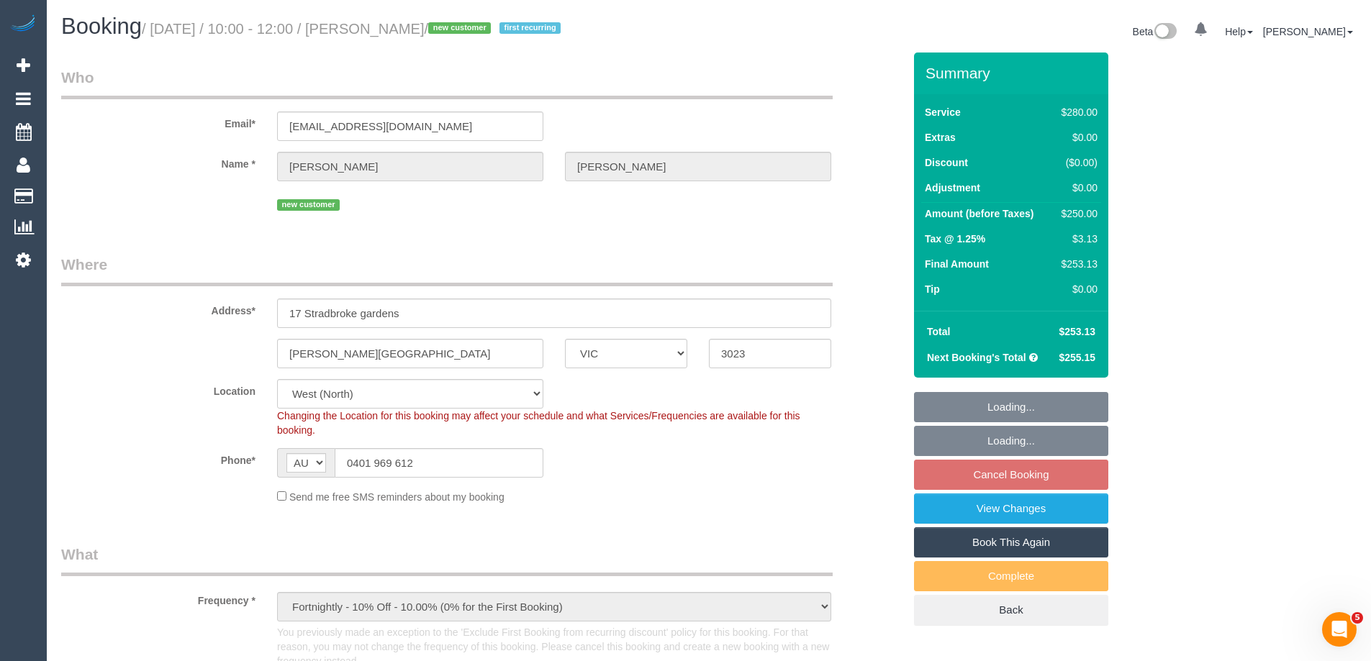
select select "number:35"
select select "number:12"
select select "spot1"
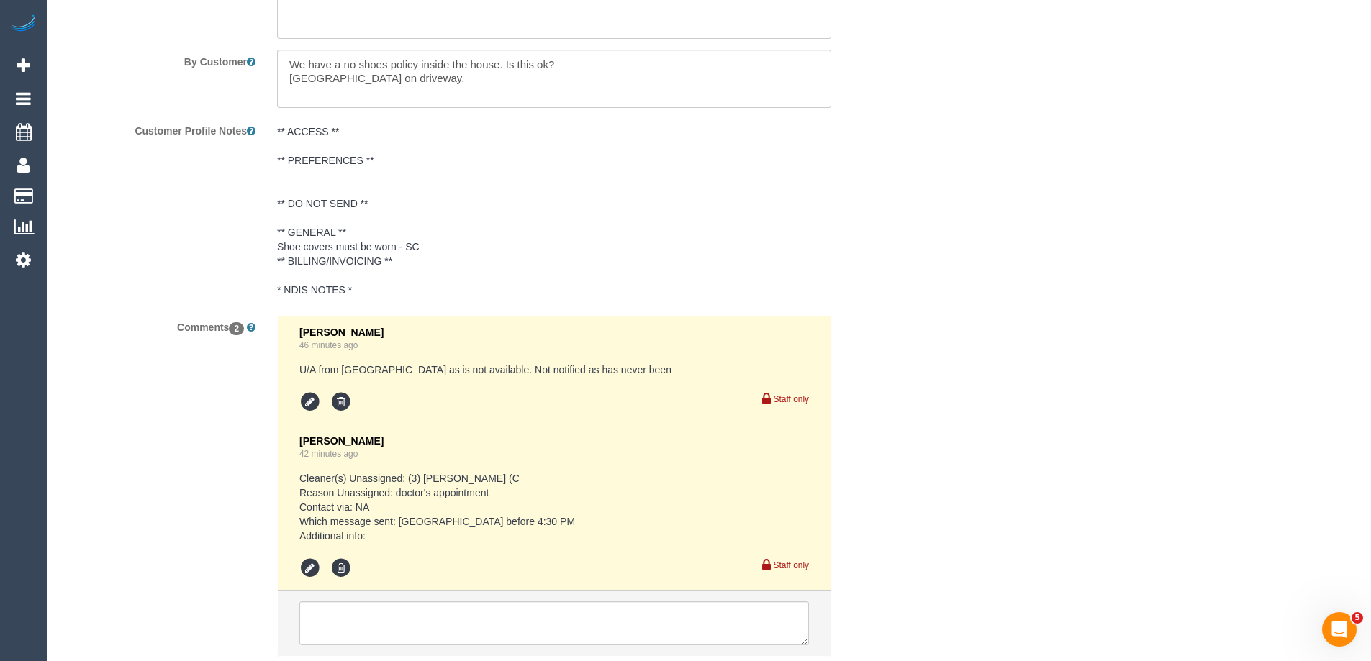
scroll to position [2519, 0]
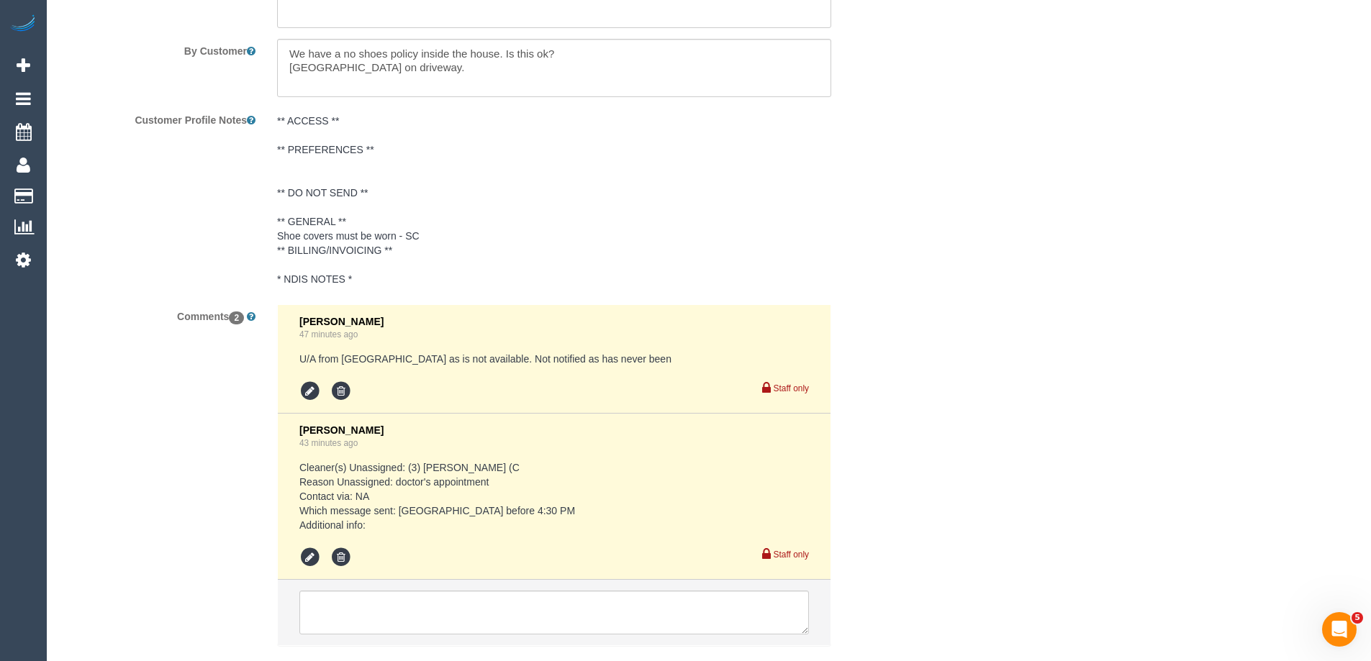
click at [329, 236] on pre "** ACCESS ** ** PREFERENCES ** ** DO NOT SEND ** ** GENERAL ** Shoe covers must…" at bounding box center [554, 200] width 554 height 173
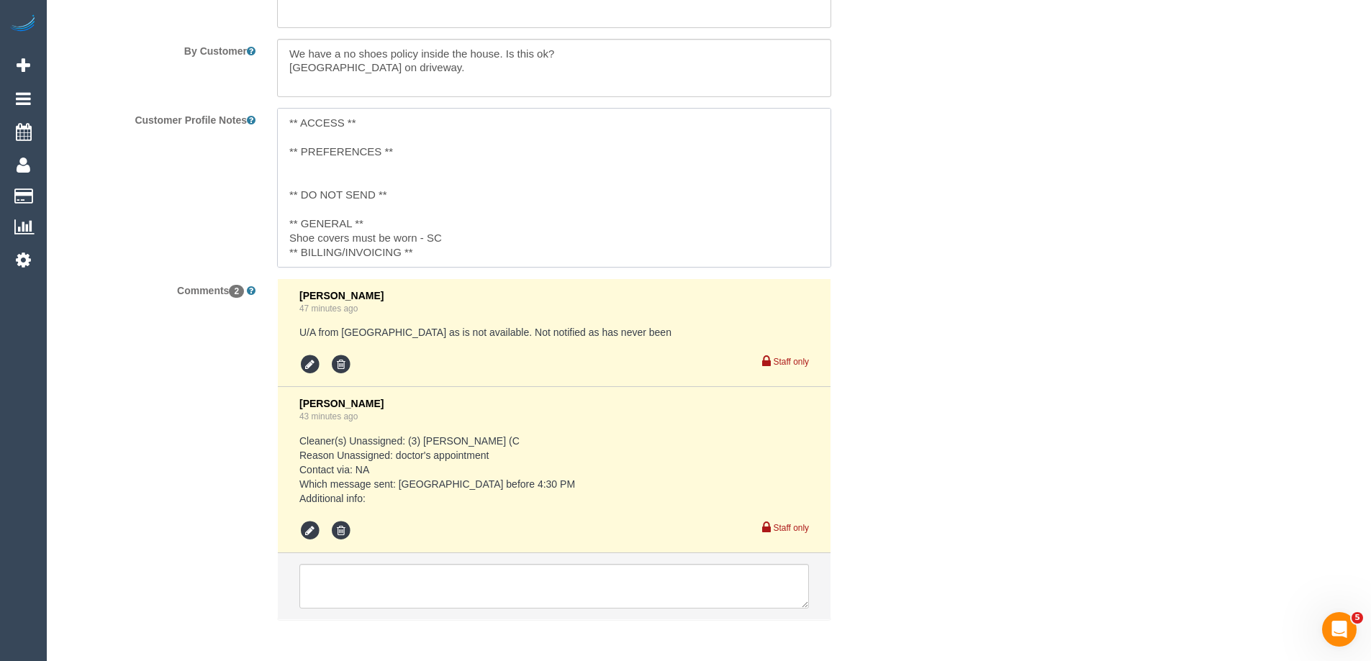
click at [292, 233] on textarea "** ACCESS ** ** PREFERENCES ** ** DO NOT SEND ** ** GENERAL ** Shoe covers must…" at bounding box center [554, 187] width 554 height 159
type textarea "** ACCESS ** ** PREFERENCES ** ** DO NOT SEND ** ** GENERAL ** 27/08/25 - Custo…"
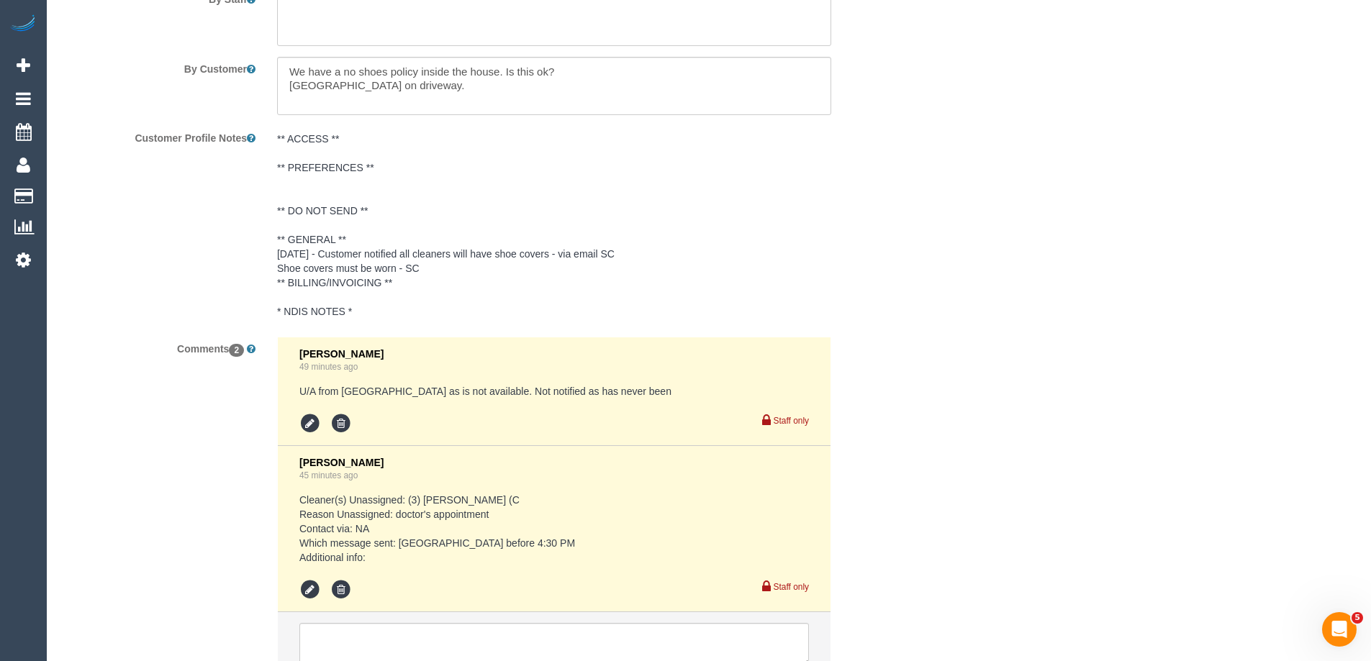
scroll to position [2622, 0]
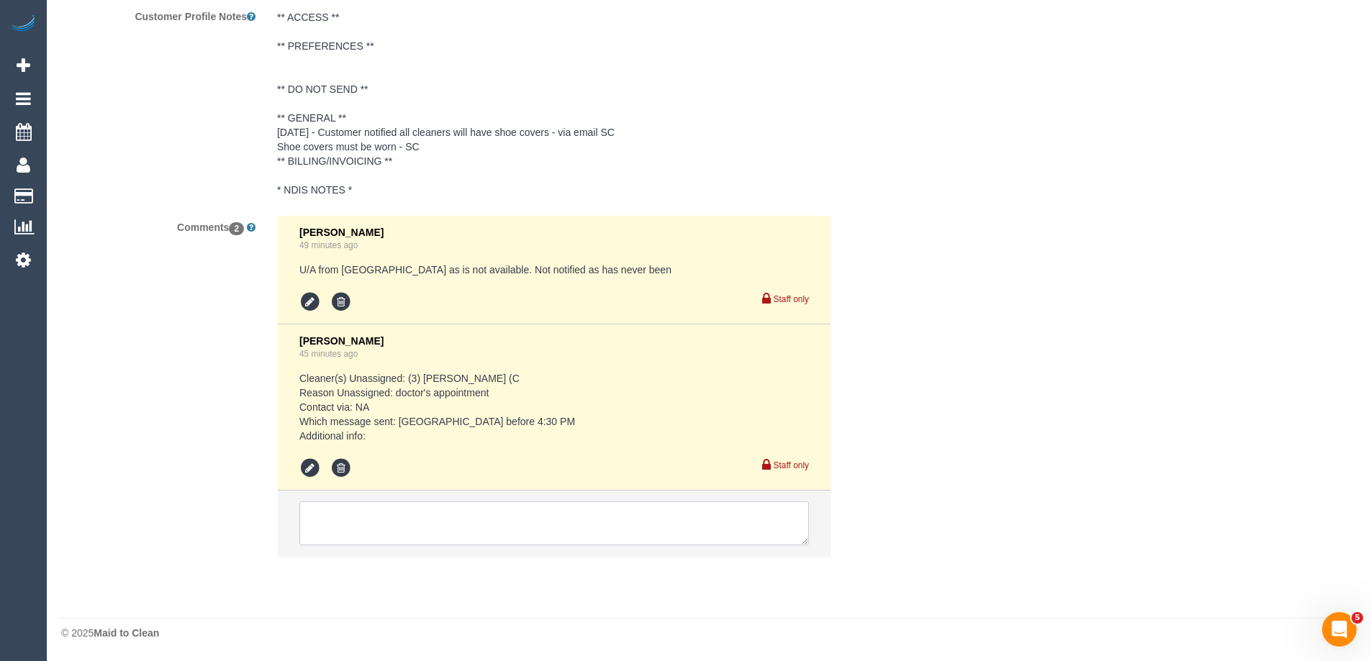
click at [376, 525] on textarea at bounding box center [553, 523] width 509 height 45
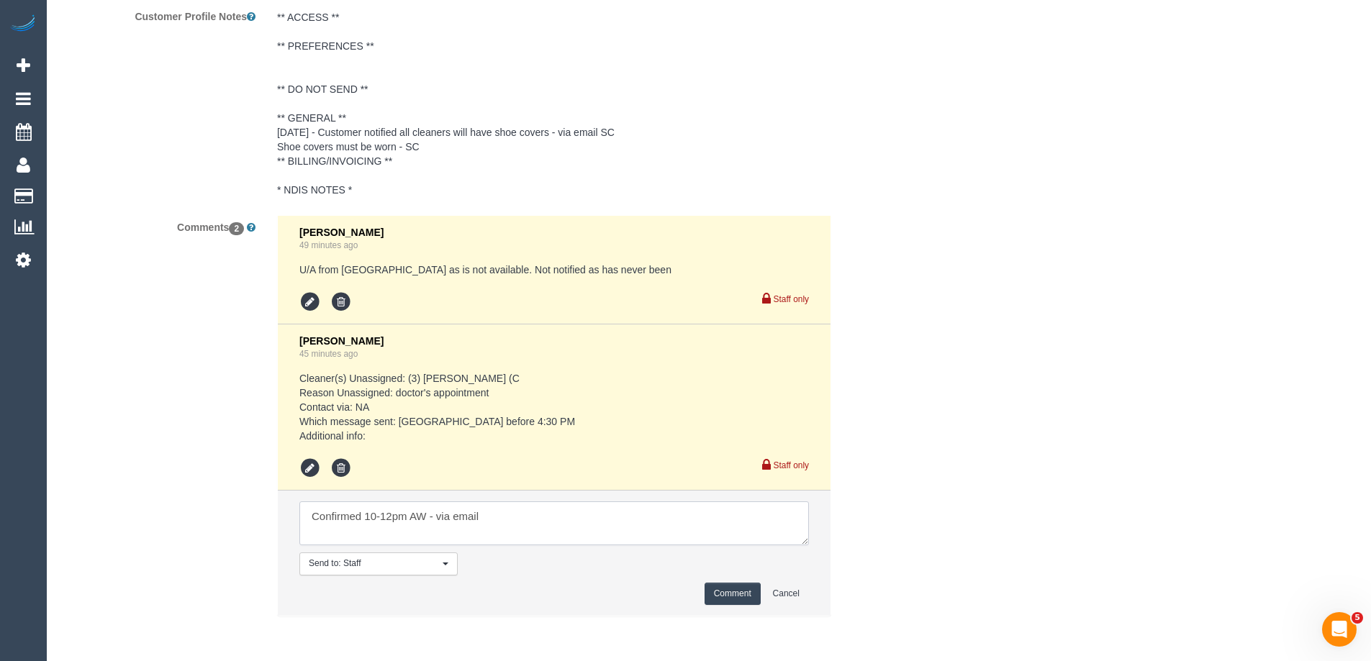
type textarea "Confirmed 10-12pm AW - via email"
click at [735, 593] on button "Comment" at bounding box center [732, 594] width 56 height 22
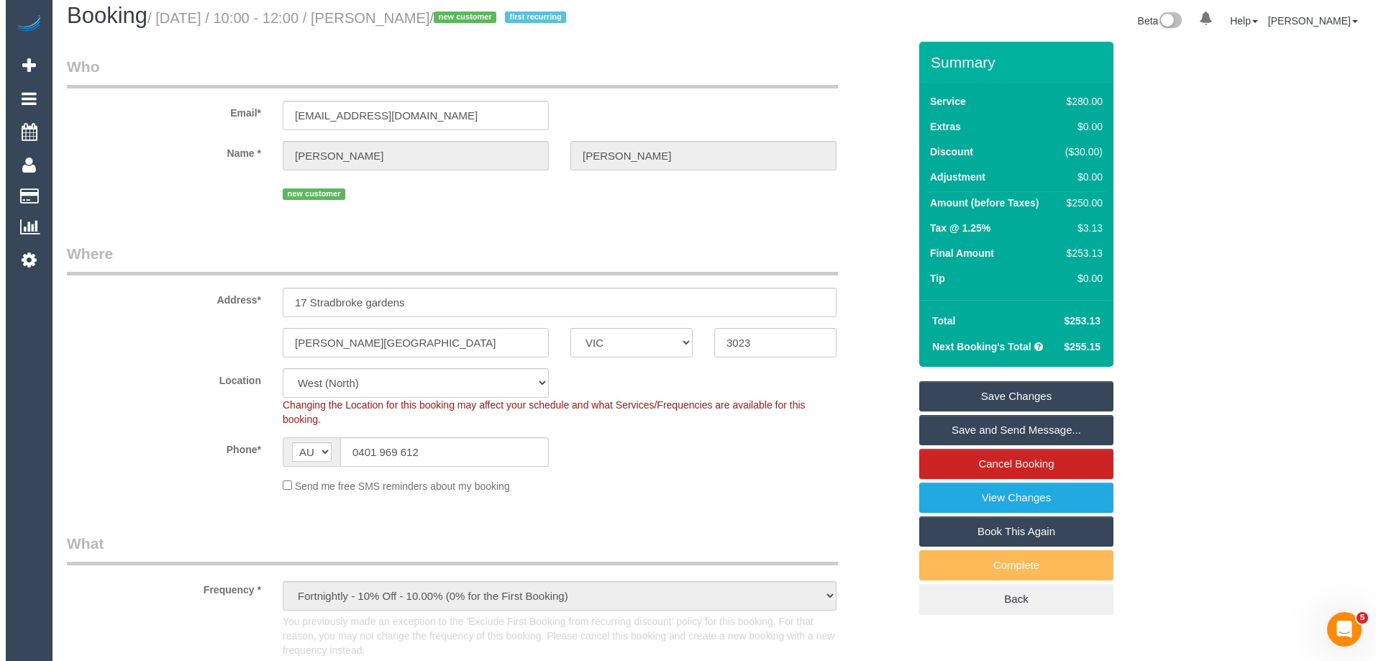
scroll to position [0, 0]
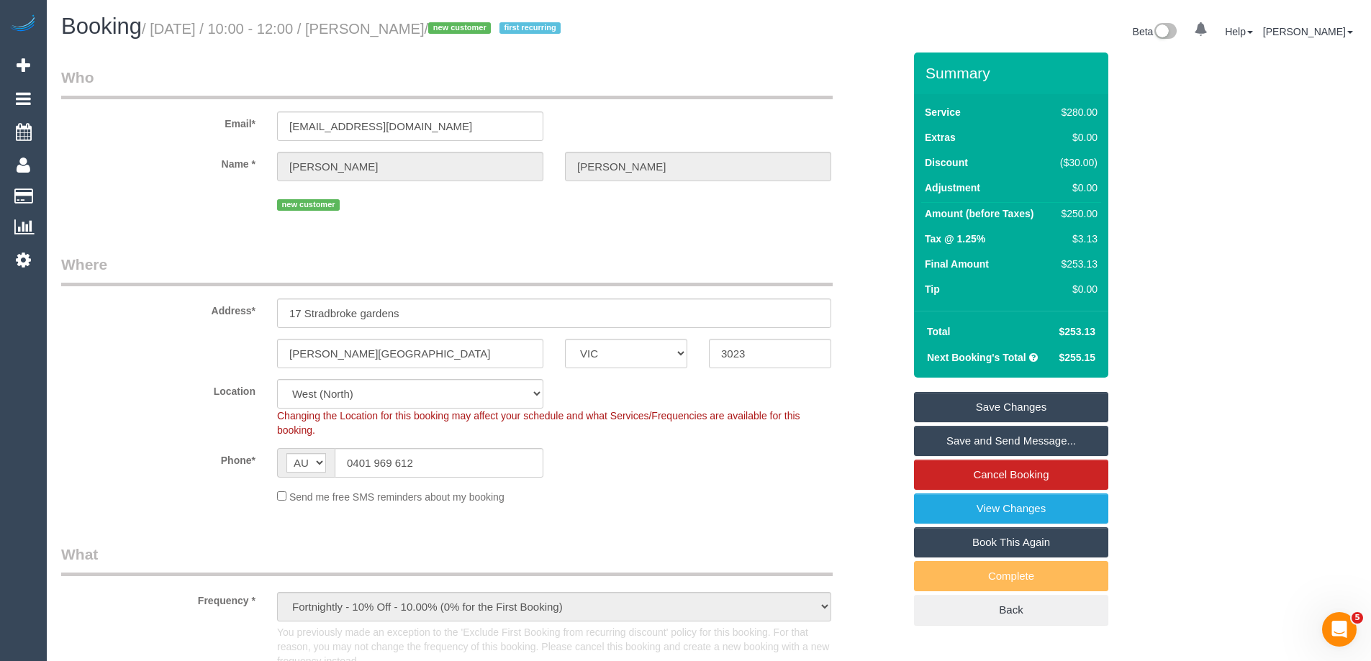
click at [927, 442] on link "Save and Send Message..." at bounding box center [1011, 441] width 194 height 30
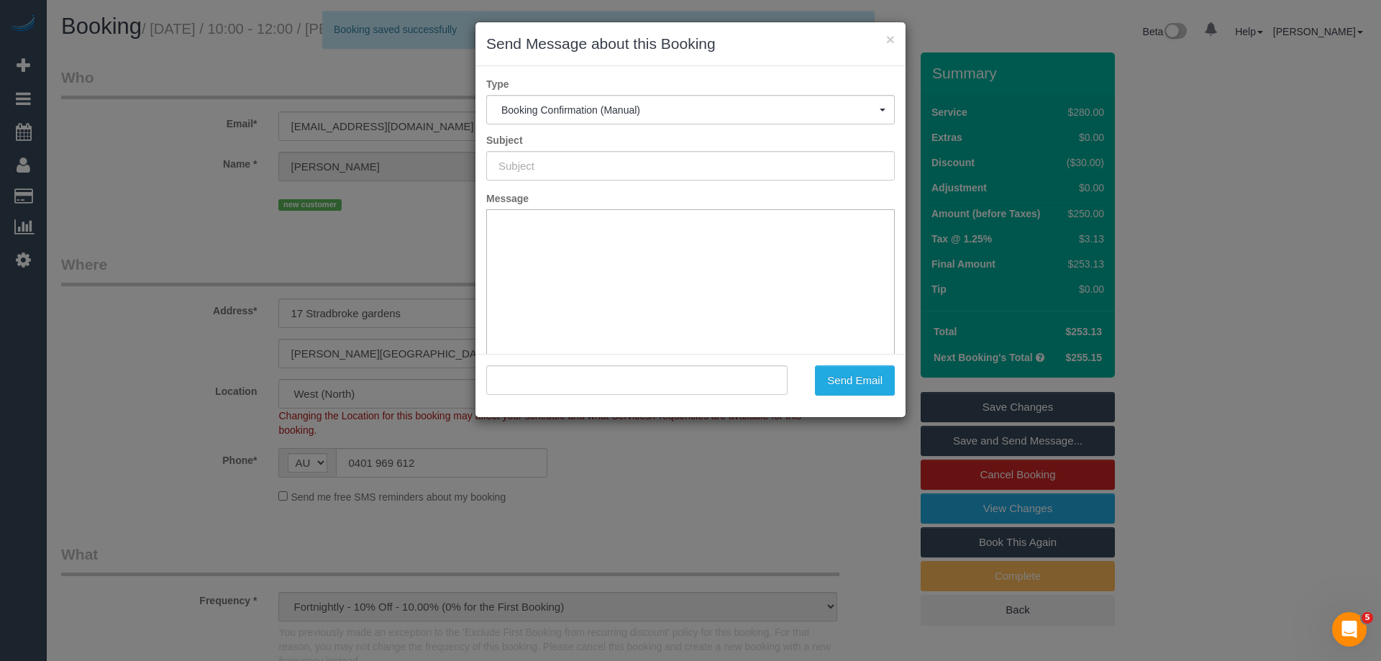
type input "Booking Confirmed"
type input ""Gabriel Ponzo" <gabrielrponzo@gmail.com>"
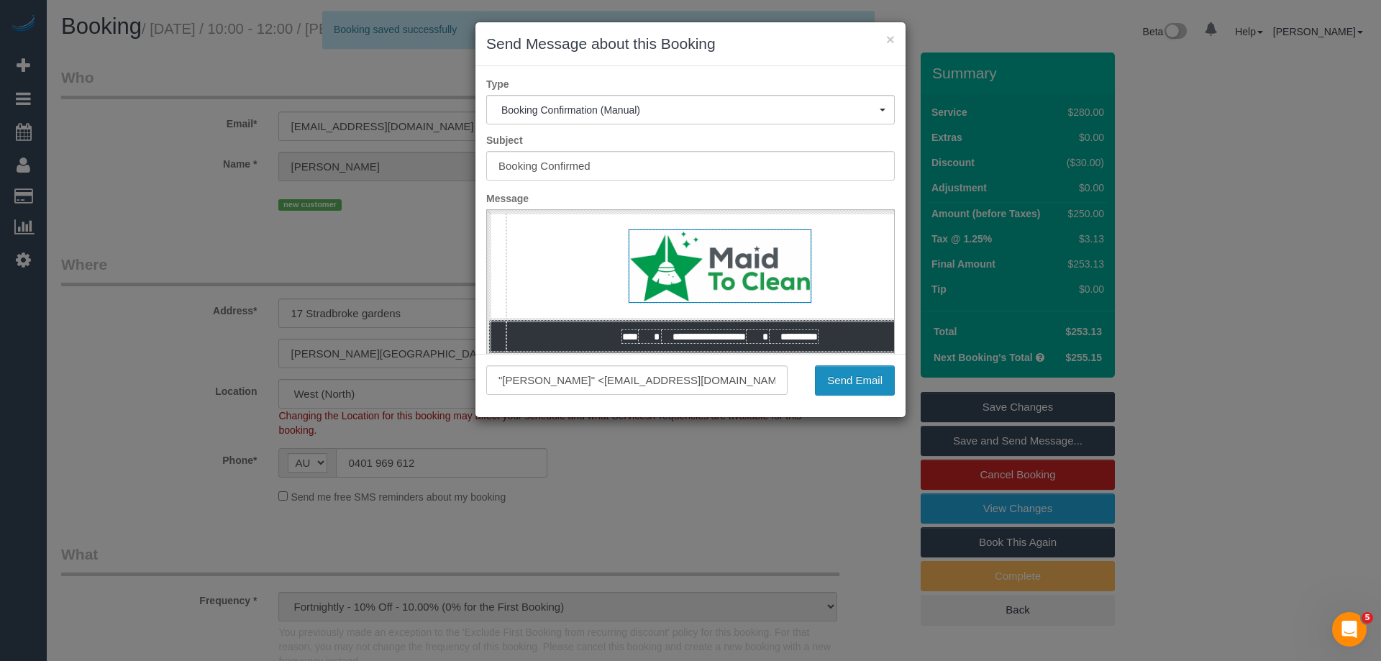
click at [837, 383] on button "Send Email" at bounding box center [855, 380] width 80 height 30
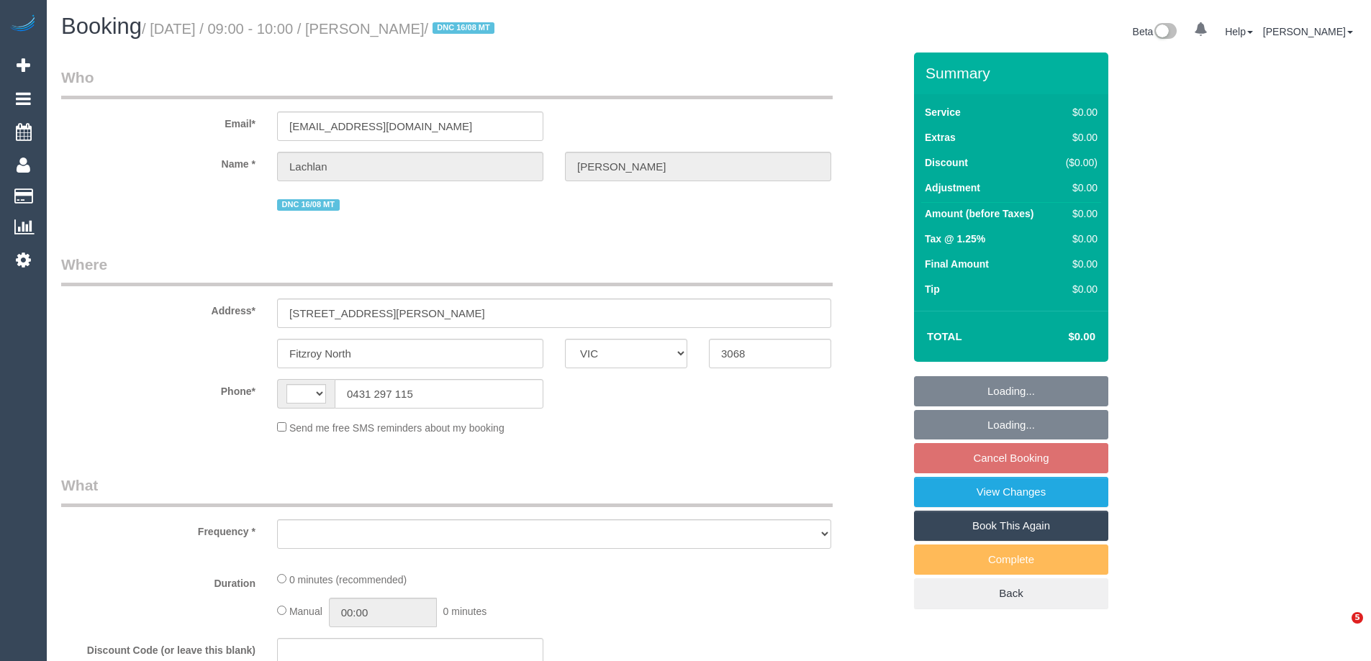
select select "VIC"
select select "string:AU"
select select "object:554"
select select "string:stripe-pm_1RutRM2GScqysDRVB29IUe5m"
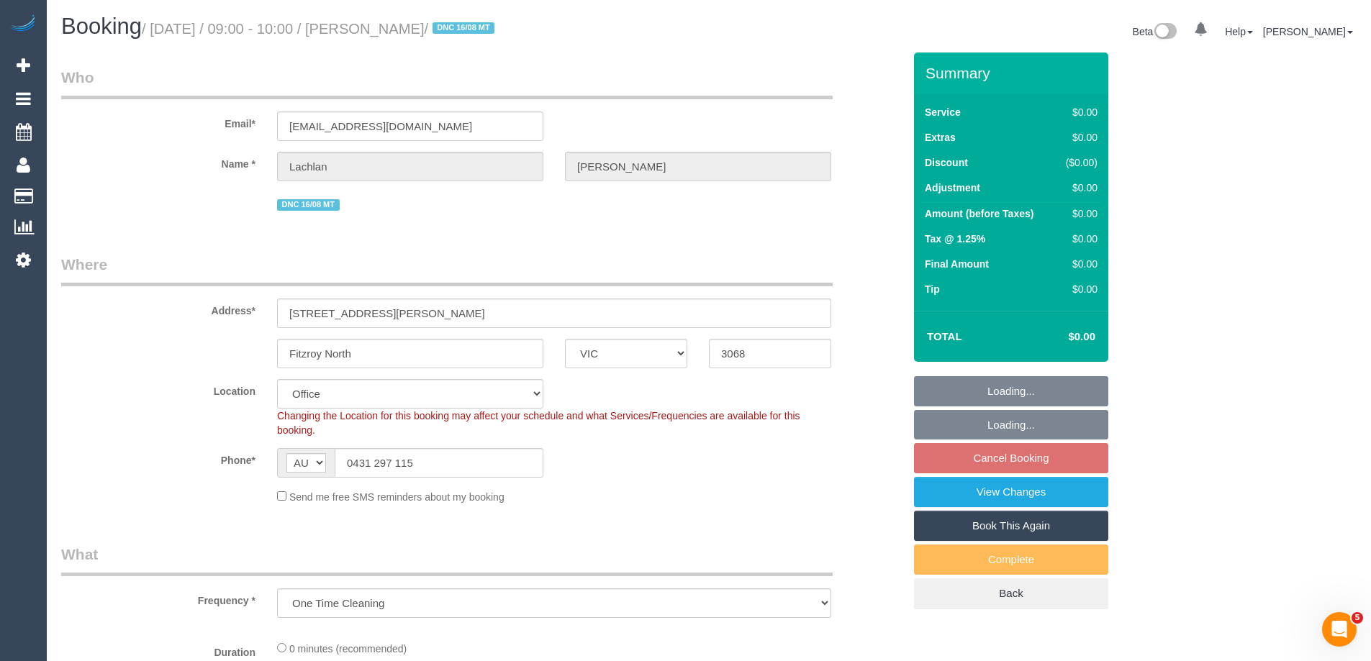
select select "number:28"
select select "number:14"
select select "number:19"
select select "number:24"
select select "number:26"
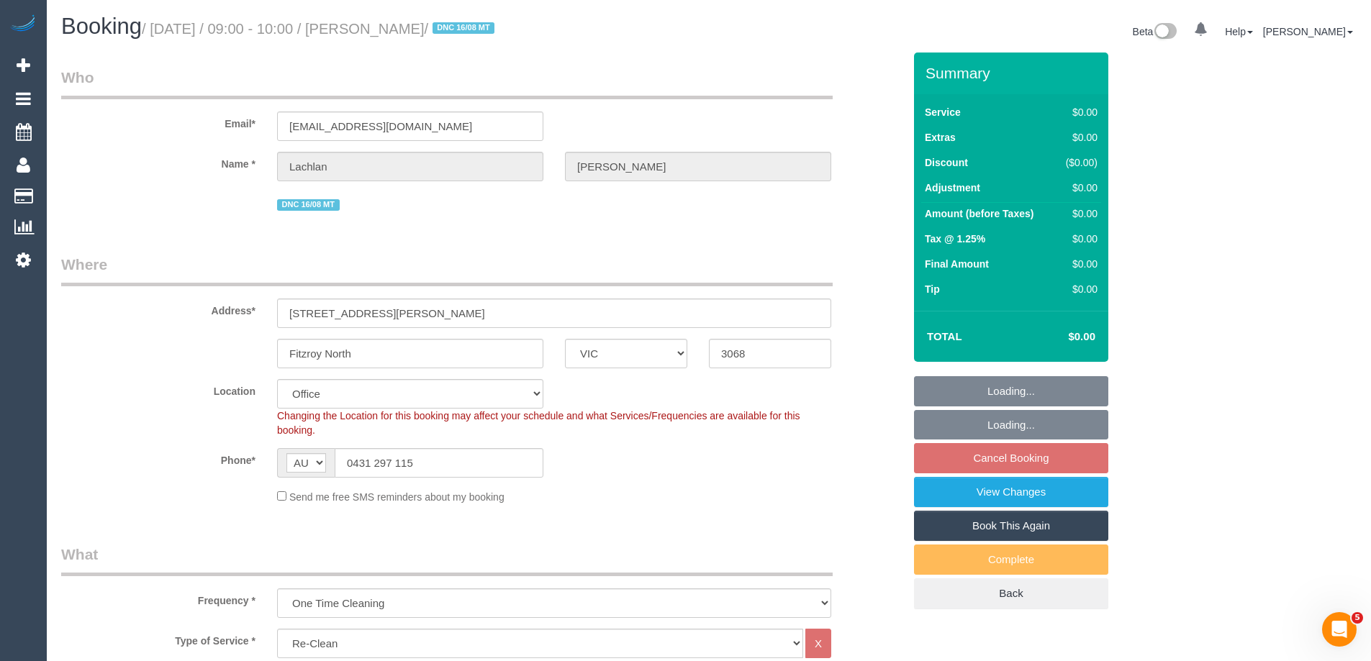
select select "object:1998"
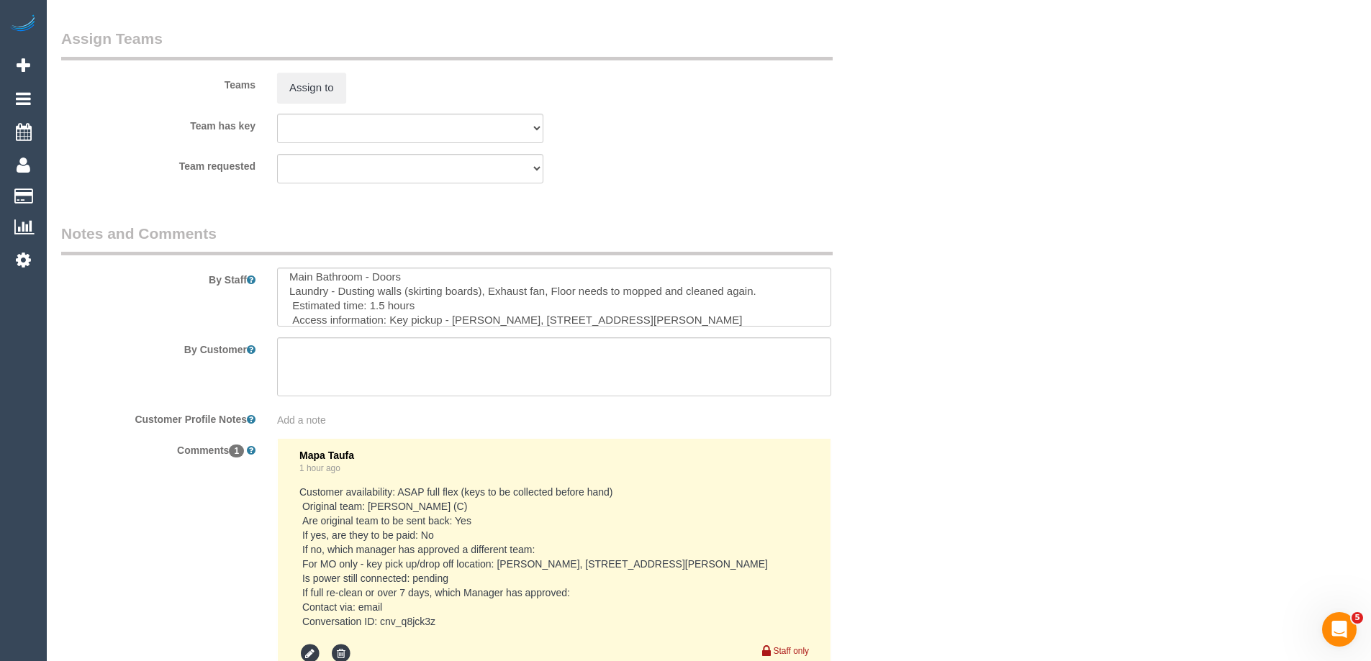
scroll to position [72, 0]
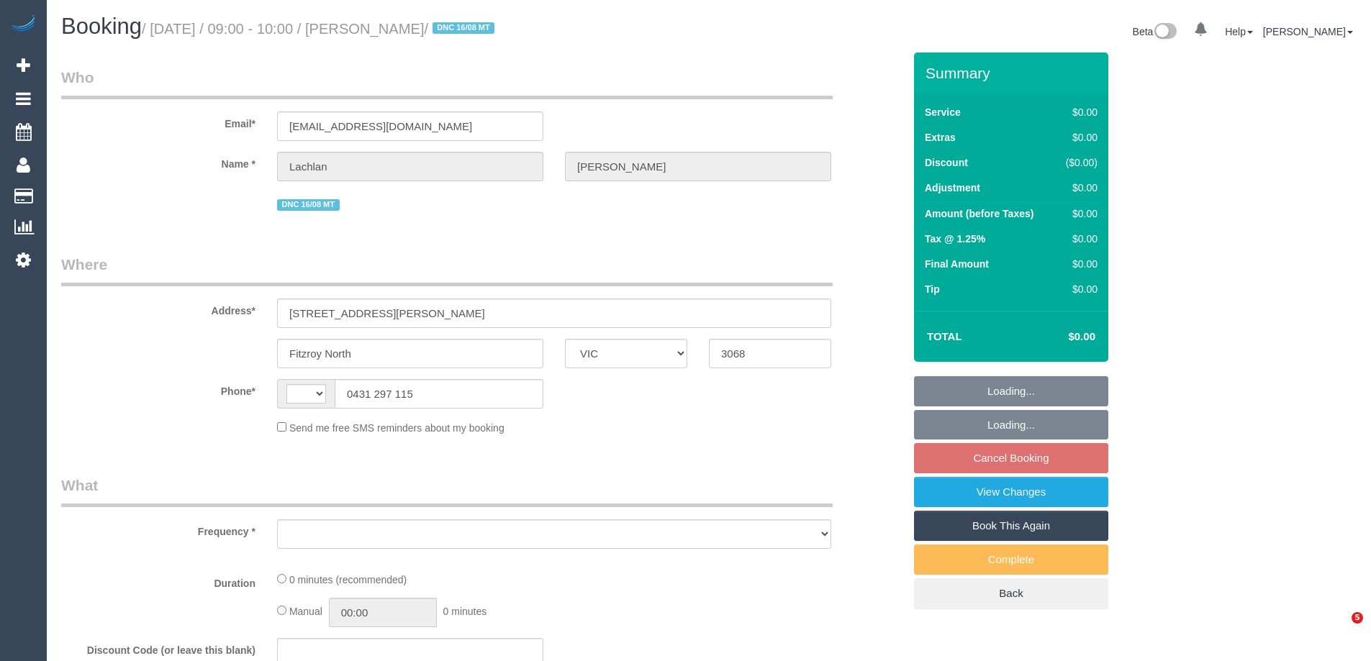
select select "VIC"
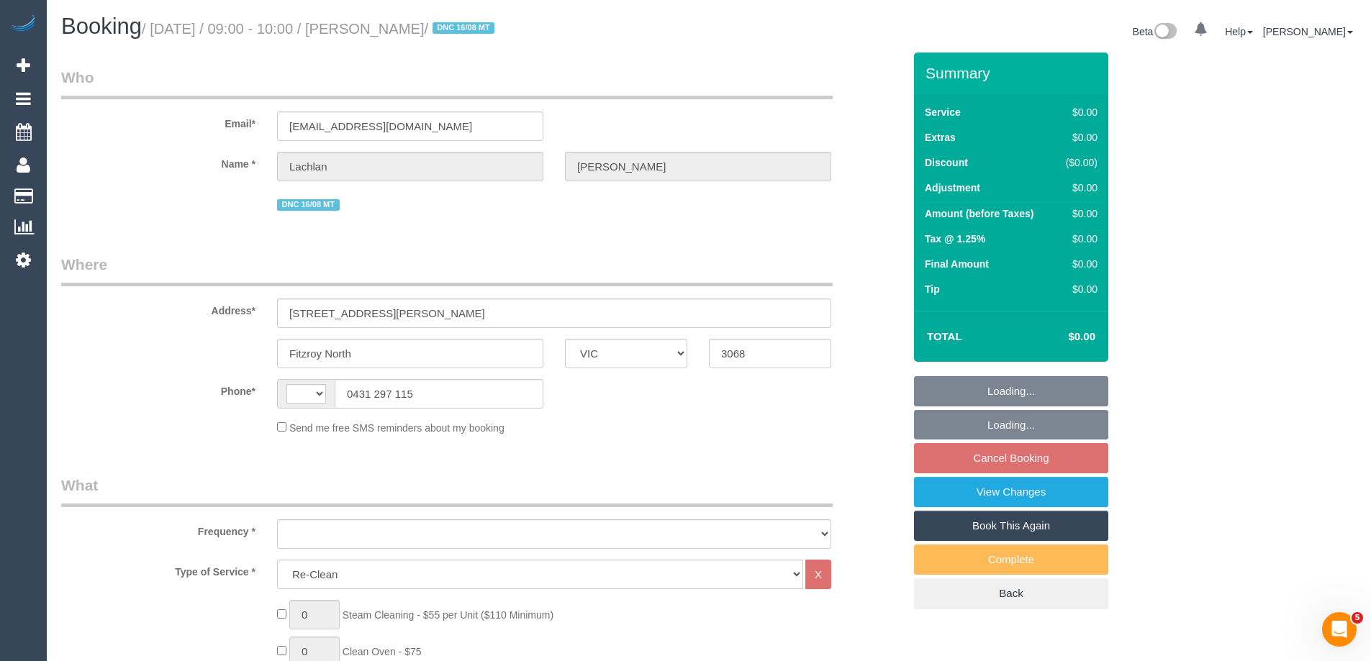
select select "string:AU"
select select "object:611"
select select "string:stripe-pm_1RutRM2GScqysDRVB29IUe5m"
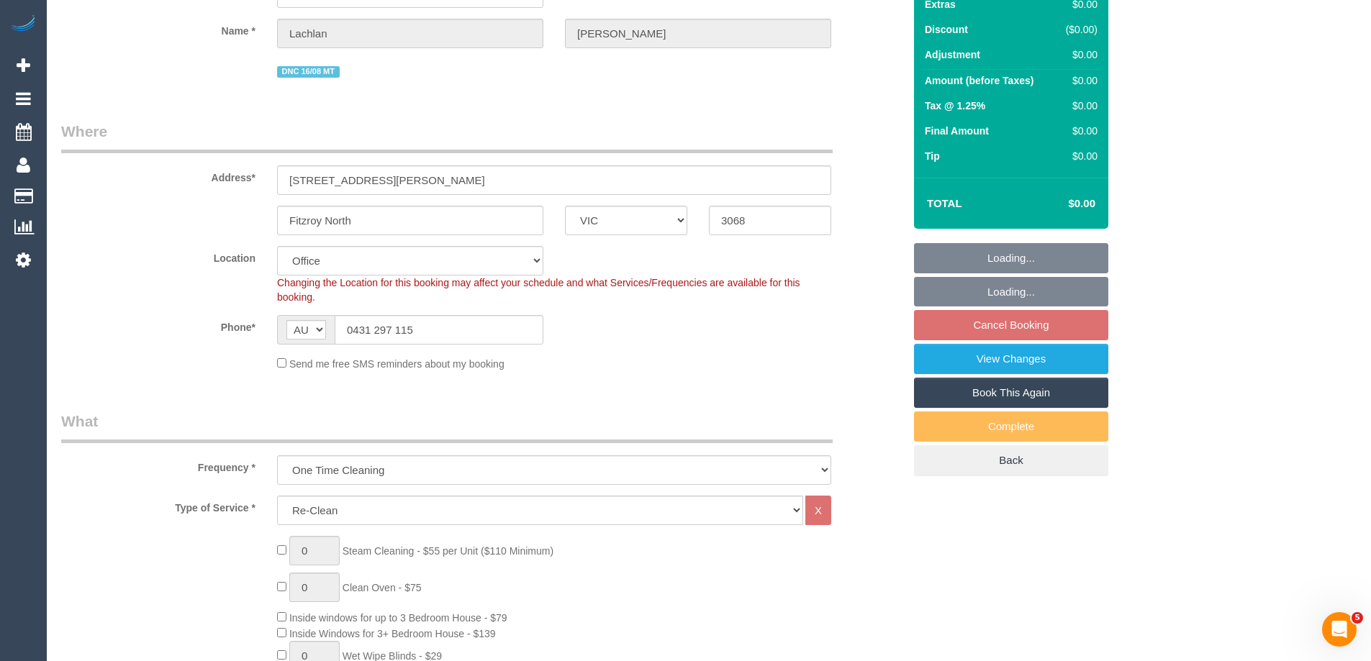
select select "object:616"
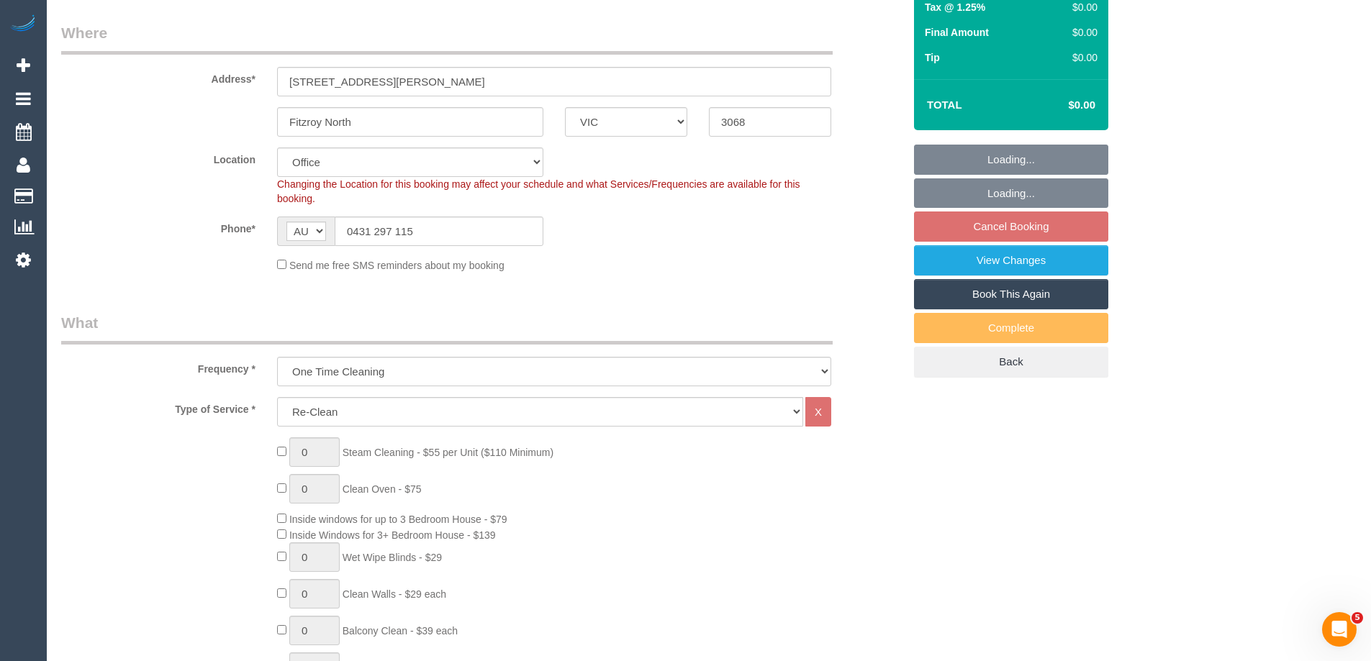
select select "number:28"
select select "number:14"
select select "number:19"
select select "number:24"
select select "number:26"
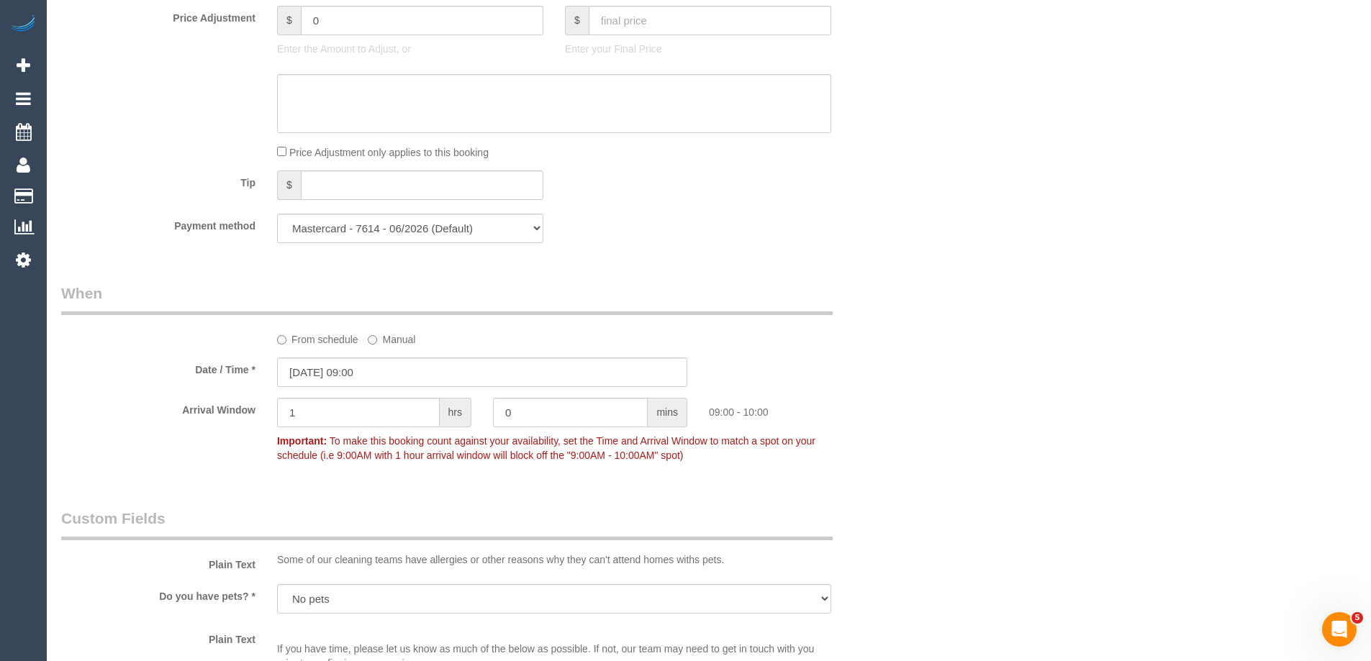
scroll to position [1367, 0]
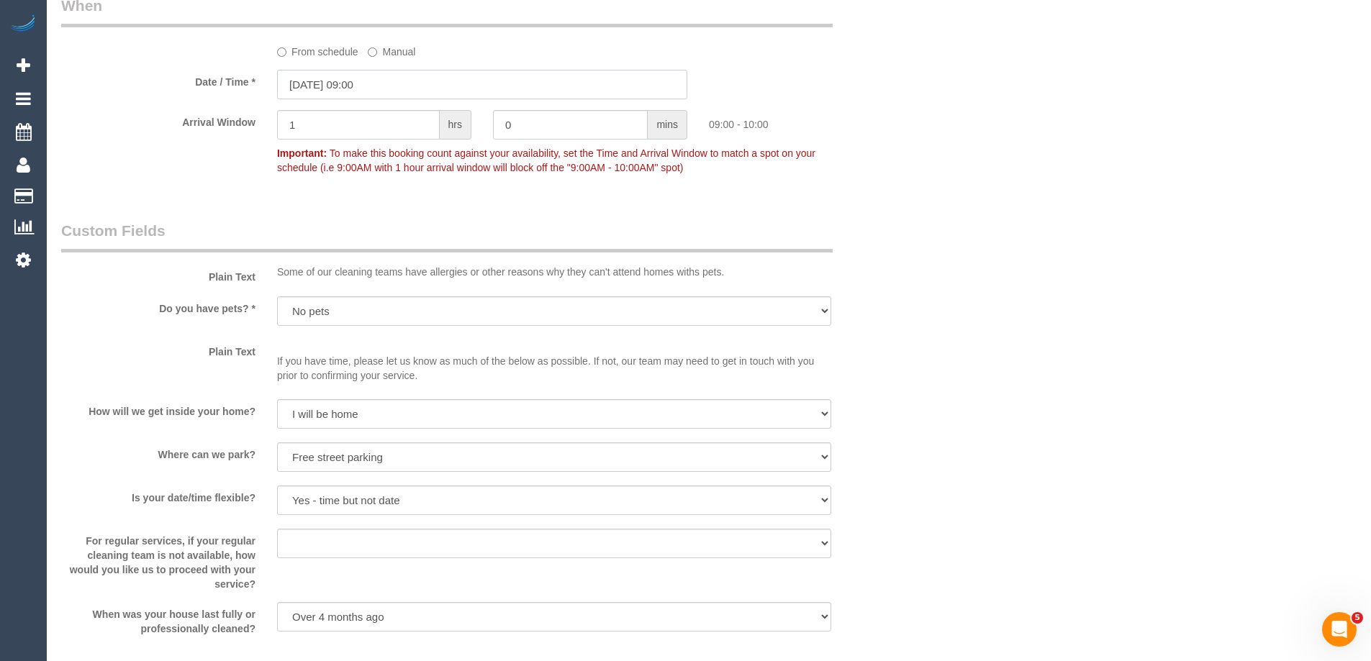
click at [322, 94] on input "[DATE] 09:00" at bounding box center [482, 84] width 410 height 29
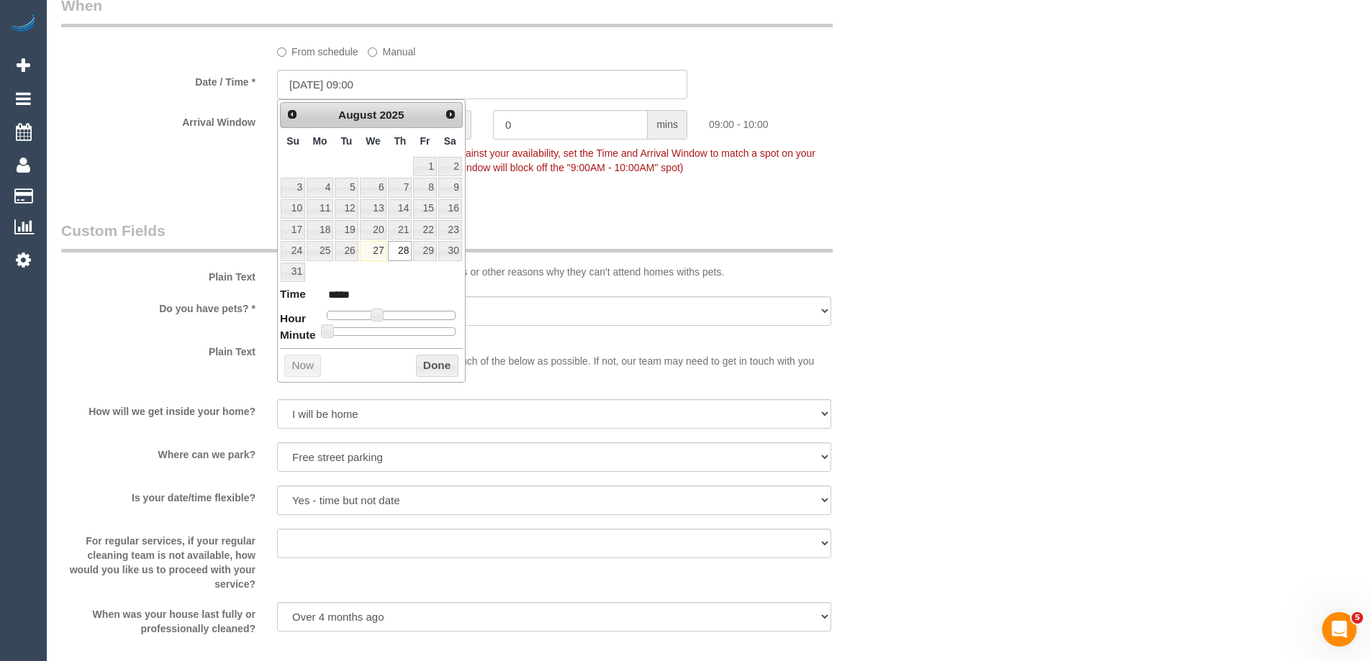
click at [370, 338] on div "Prev Next [DATE] Su Mo Tu We Th Fr Sa 1 2 3 4 5 6 7 8 9 10 11 12 13 14 15 16 17…" at bounding box center [371, 240] width 188 height 283
type input "28/08/2025 09:15"
type input "*****"
type input "[DATE] 09:00"
type input "*****"
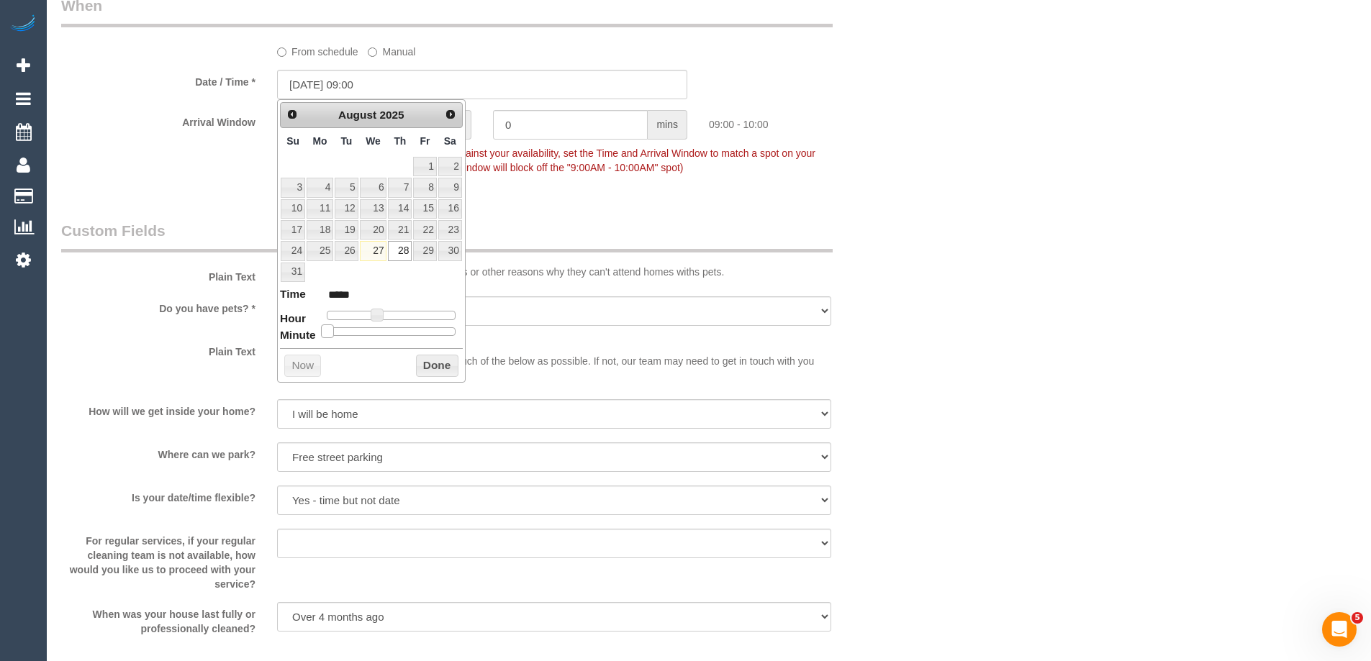
type input "28/08/2025 09:05"
type input "*****"
type input "28/08/2025 09:10"
type input "*****"
type input "28/08/2025 09:15"
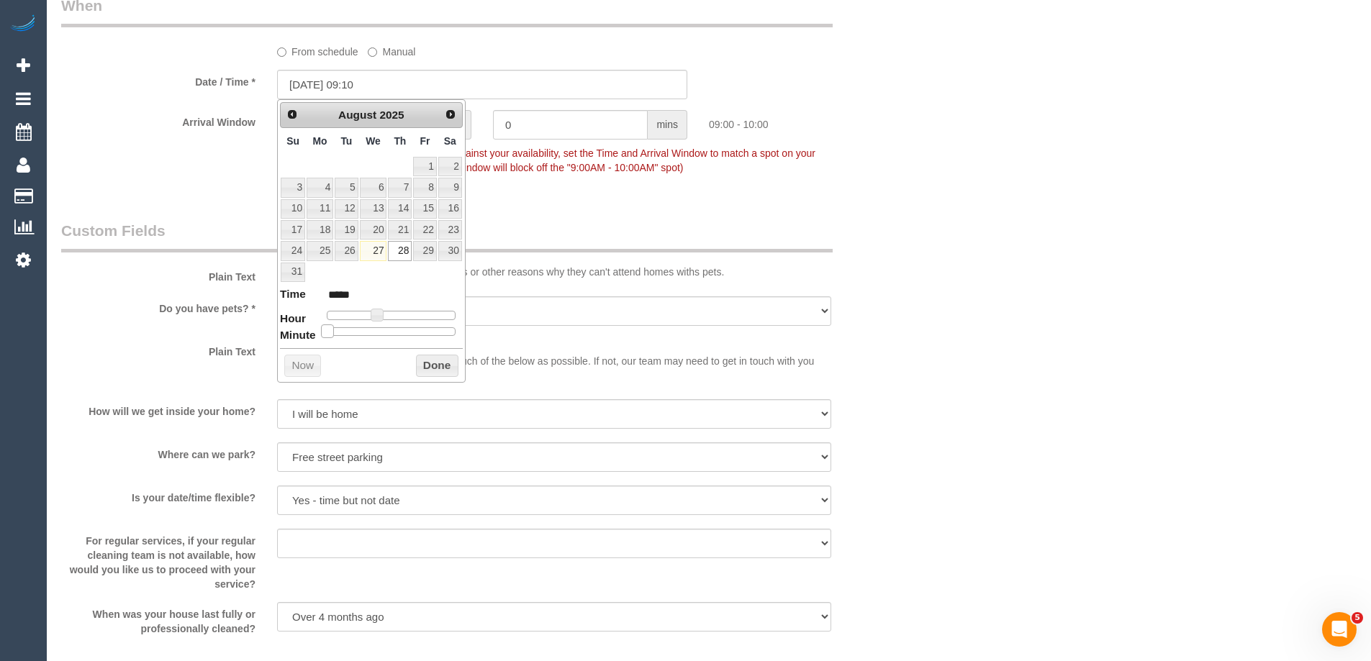
type input "*****"
type input "28/08/2025 09:20"
type input "*****"
type input "28/08/2025 09:25"
type input "*****"
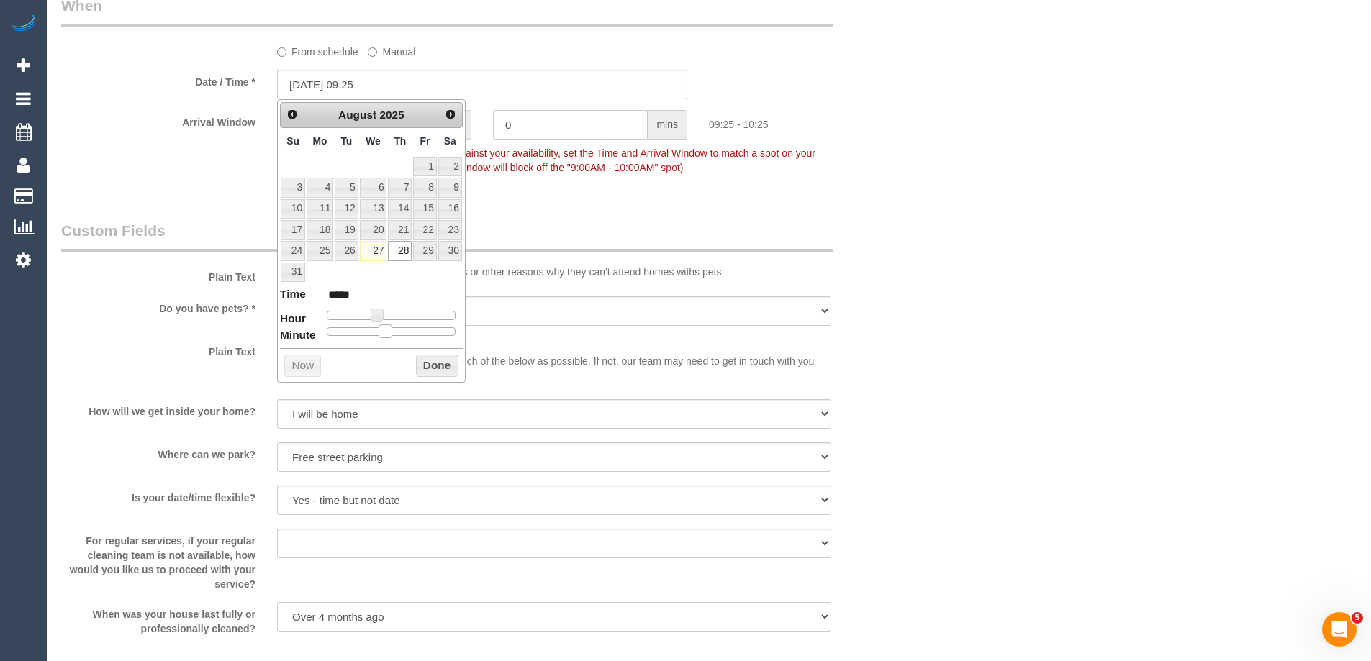
type input "28/08/2025 09:30"
type input "*****"
drag, startPoint x: 330, startPoint y: 333, endPoint x: 394, endPoint y: 343, distance: 65.5
click at [394, 343] on div "Prev Next August 2025 Su Mo Tu We Th Fr Sa 1 2 3 4 5 6 7 8 9 10 11 12 13 14 15 …" at bounding box center [371, 240] width 188 height 283
type input "28/08/2025 10:30"
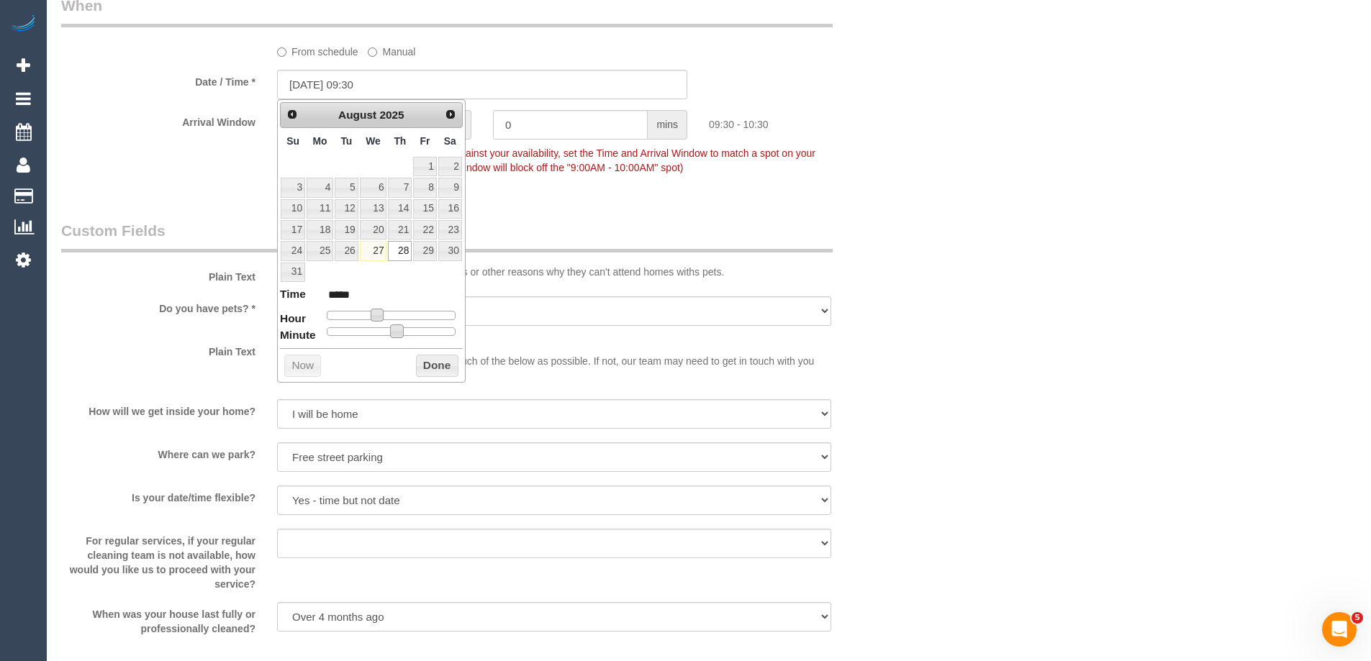
type input "*****"
click at [383, 318] on span at bounding box center [382, 315] width 13 height 13
click at [302, 332] on dl "Time ***** Hour Minute Second Millisecond Microsecond Time Zone ***** ***** ***…" at bounding box center [371, 311] width 183 height 50
type input "[DATE] 10:00"
type input "*****"
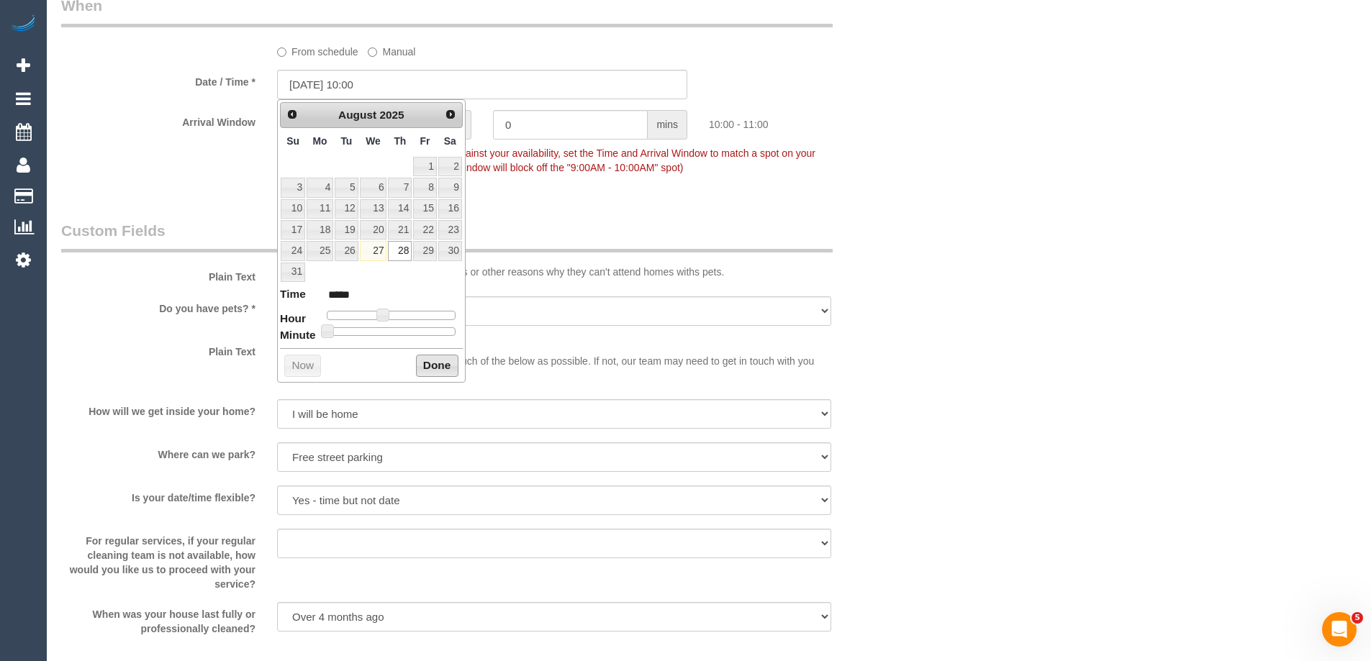
click at [433, 360] on button "Done" at bounding box center [437, 366] width 42 height 23
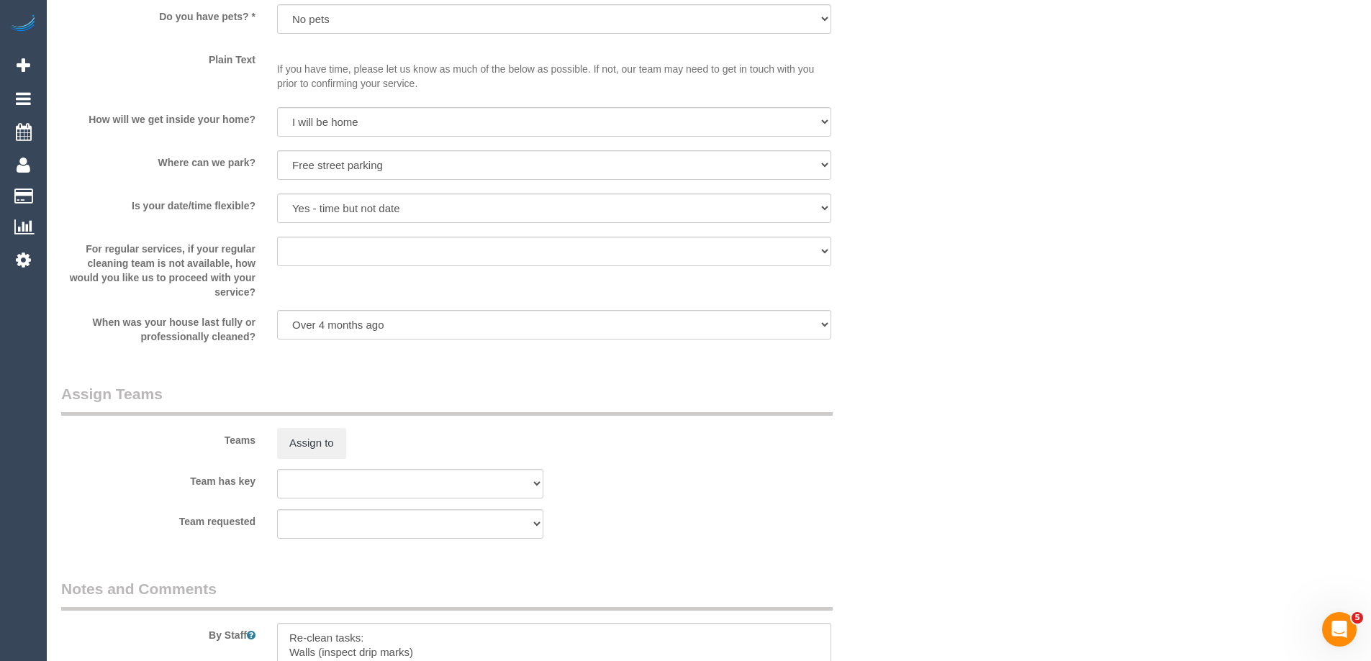
scroll to position [2014, 0]
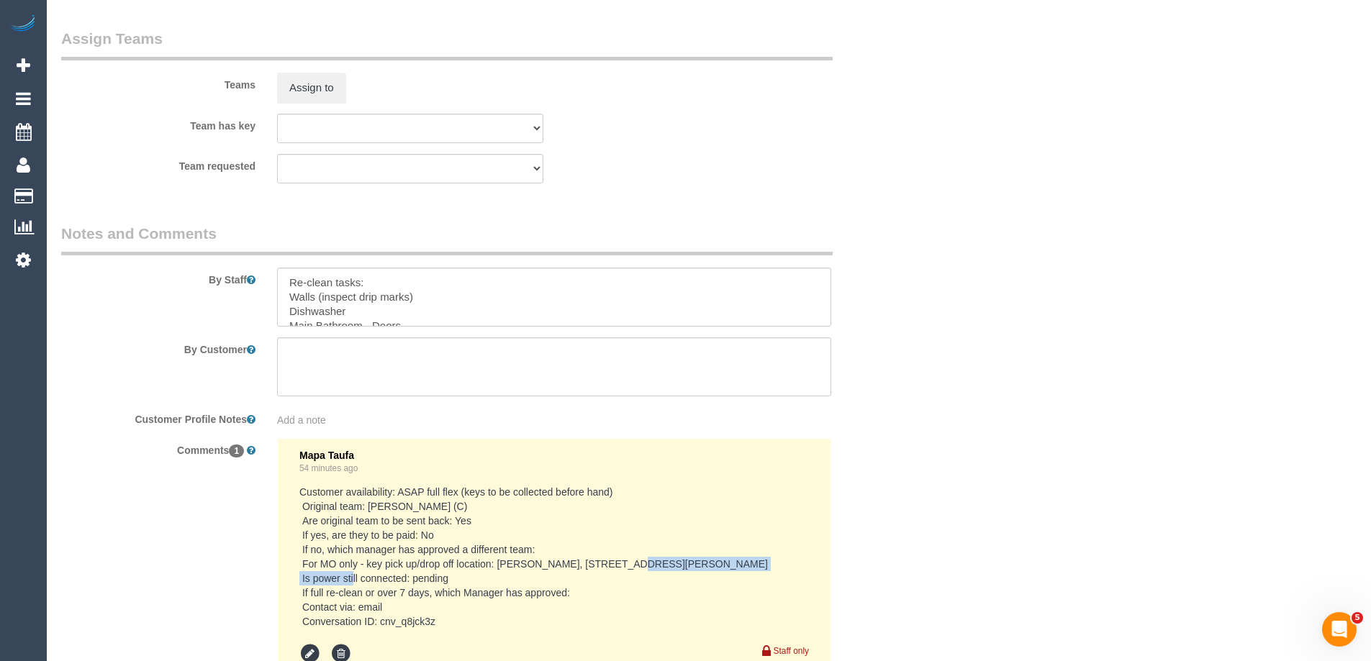
drag, startPoint x: 743, startPoint y: 563, endPoint x: 586, endPoint y: 558, distance: 157.6
click at [586, 558] on pre "Customer availability: ASAP full flex (keys to be collected before hand) Origin…" at bounding box center [553, 557] width 509 height 144
copy pre "189 Johnston St, Fitzroy VIC 3065"
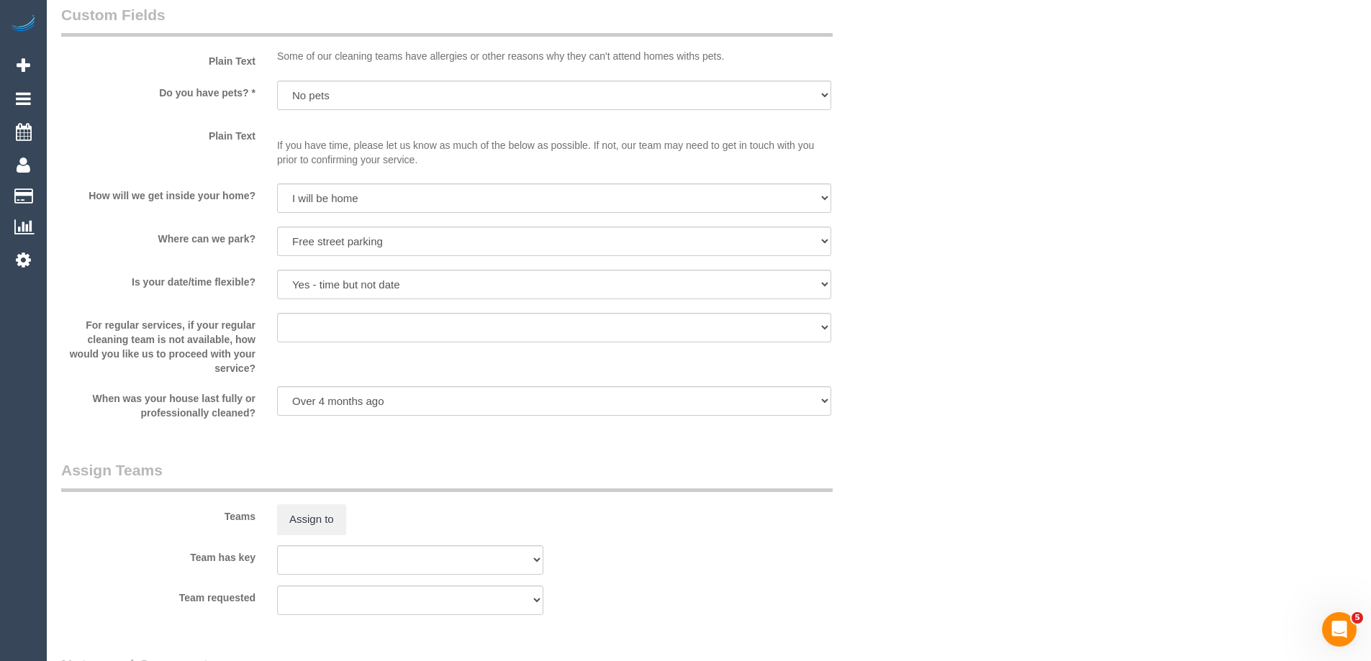
scroll to position [0, 0]
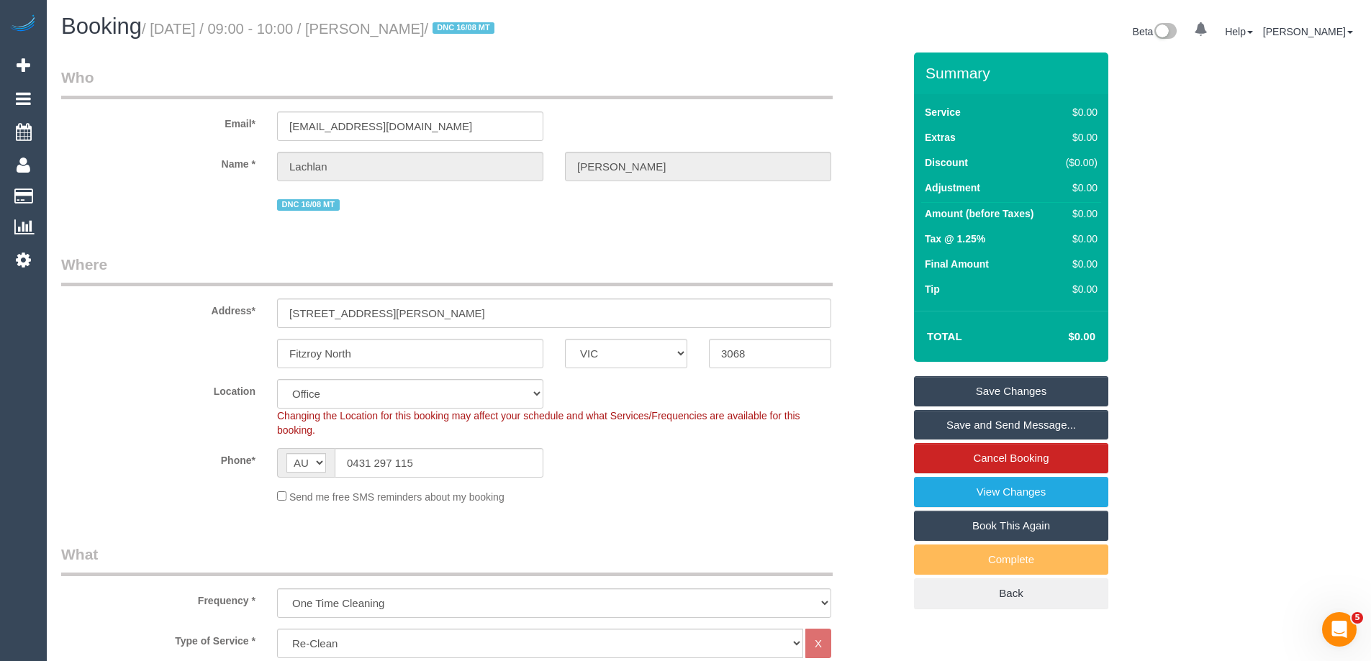
drag, startPoint x: 467, startPoint y: 24, endPoint x: 370, endPoint y: 24, distance: 97.1
click at [370, 24] on small "/ August 28, 2025 / 09:00 - 10:00 / Lachlan Boddy / DNC 16/08 MT" at bounding box center [320, 29] width 357 height 16
copy small "Lachlan Boddy"
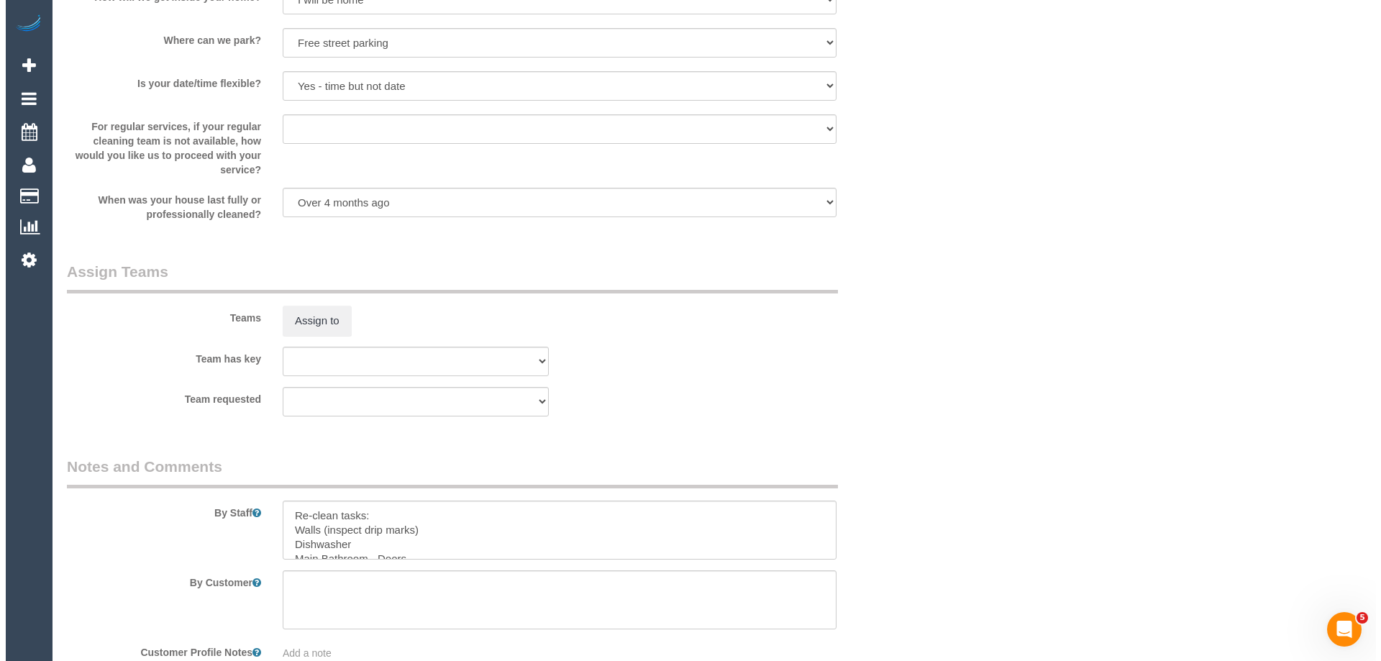
scroll to position [2014, 0]
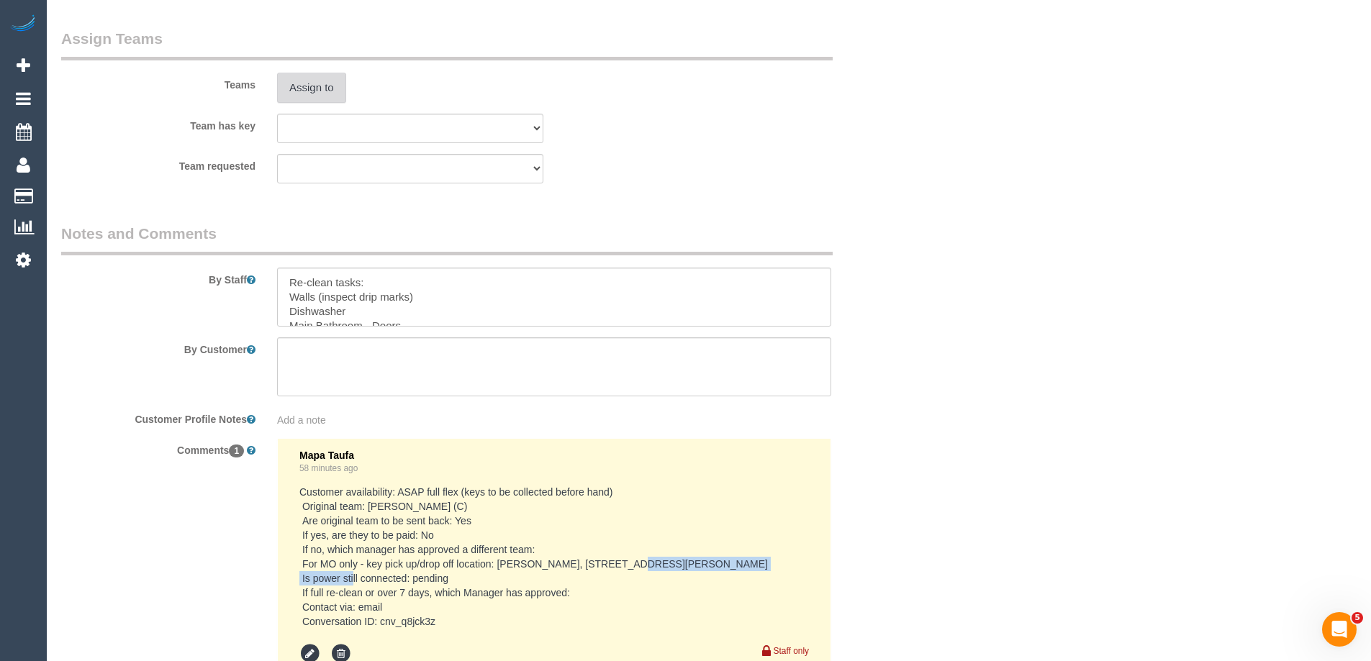
click at [316, 84] on button "Assign to" at bounding box center [311, 88] width 69 height 30
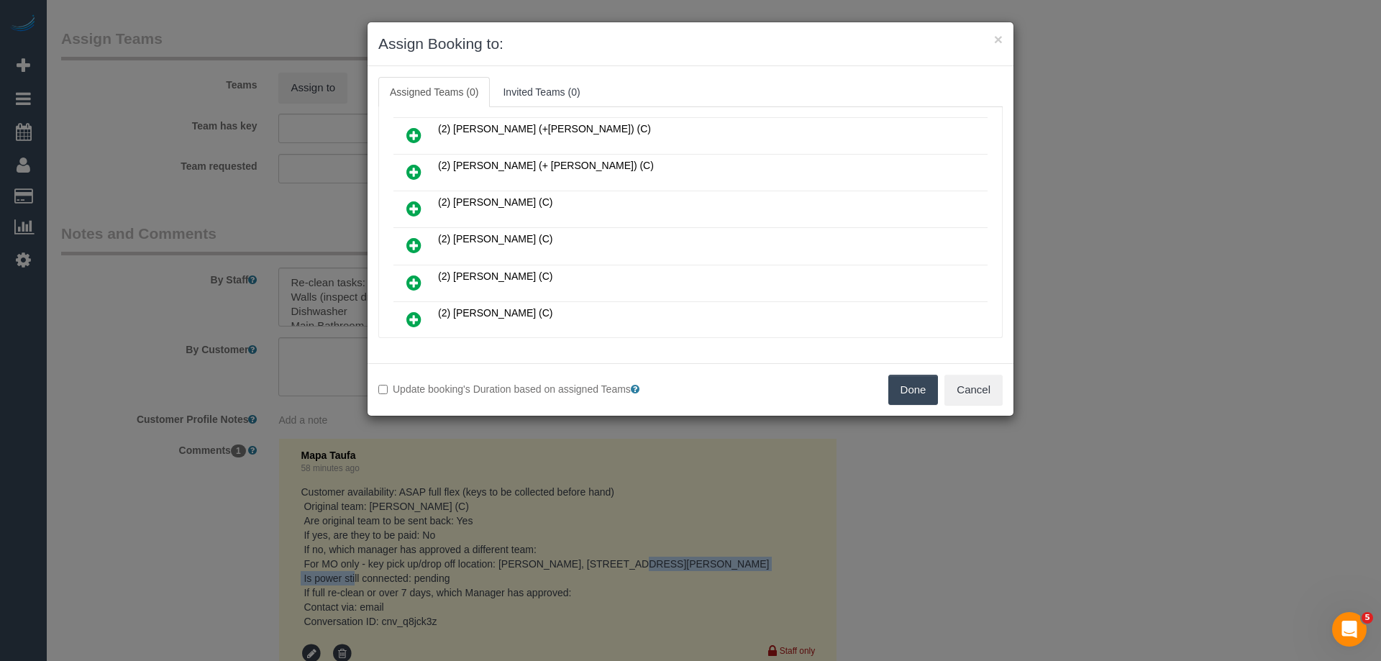
scroll to position [360, 0]
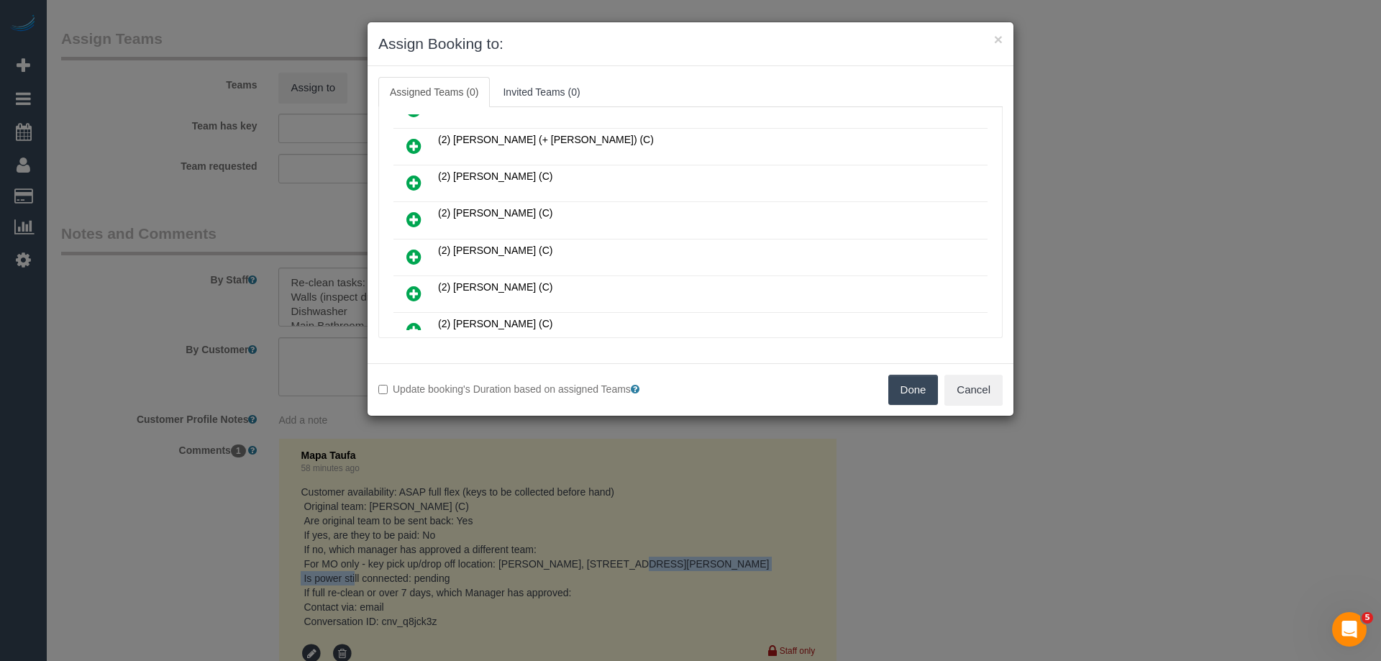
click at [413, 216] on icon at bounding box center [413, 219] width 15 height 17
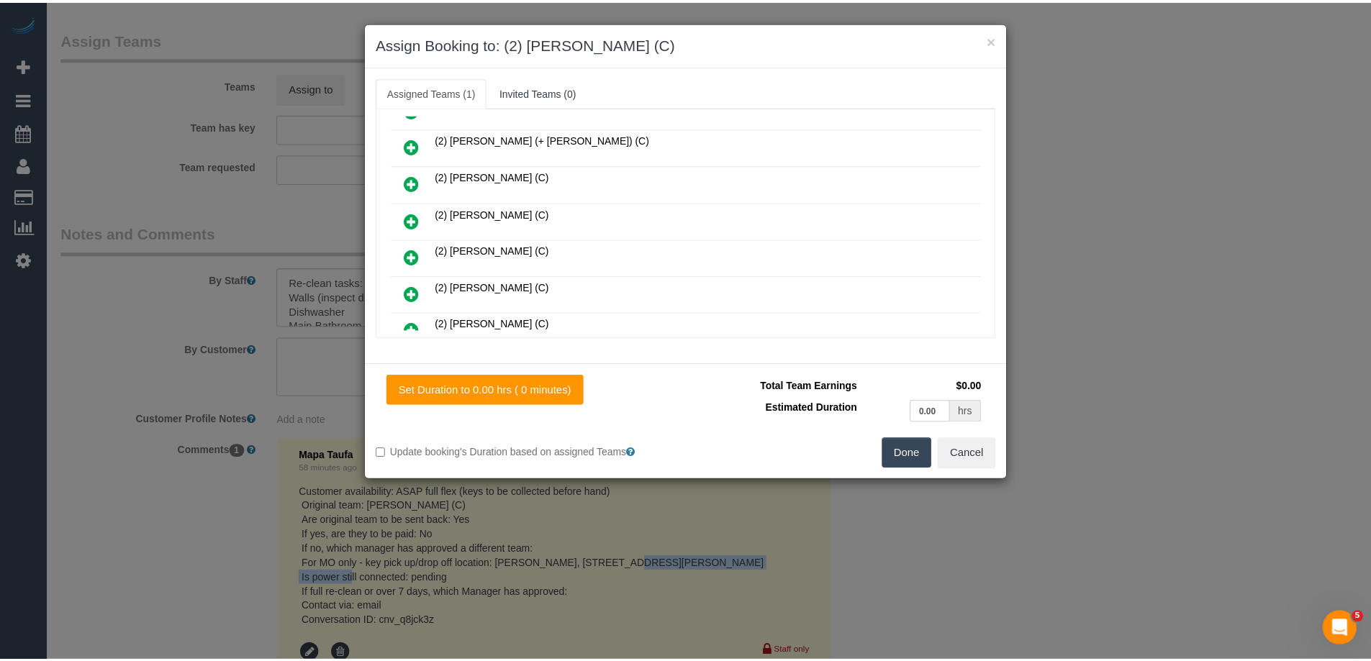
scroll to position [0, 0]
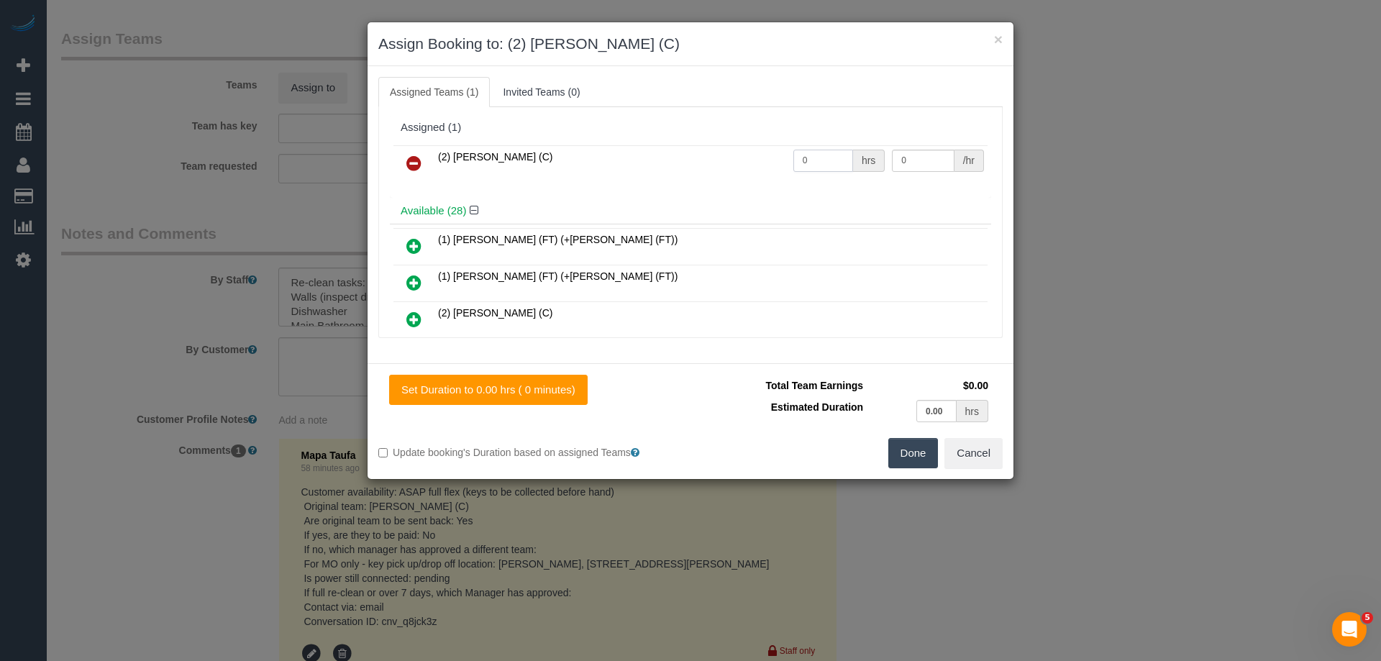
drag, startPoint x: 816, startPoint y: 163, endPoint x: 764, endPoint y: 151, distance: 53.2
click at [764, 152] on tr "(2) Joshua Russell (C) 0 hrs 0 /hr" at bounding box center [691, 163] width 594 height 37
type input "1.5"
drag, startPoint x: 882, startPoint y: 161, endPoint x: 809, endPoint y: 153, distance: 73.8
click at [809, 153] on tr "(2) Joshua Russell (C) 1.5 hrs 0 /hr" at bounding box center [691, 163] width 594 height 37
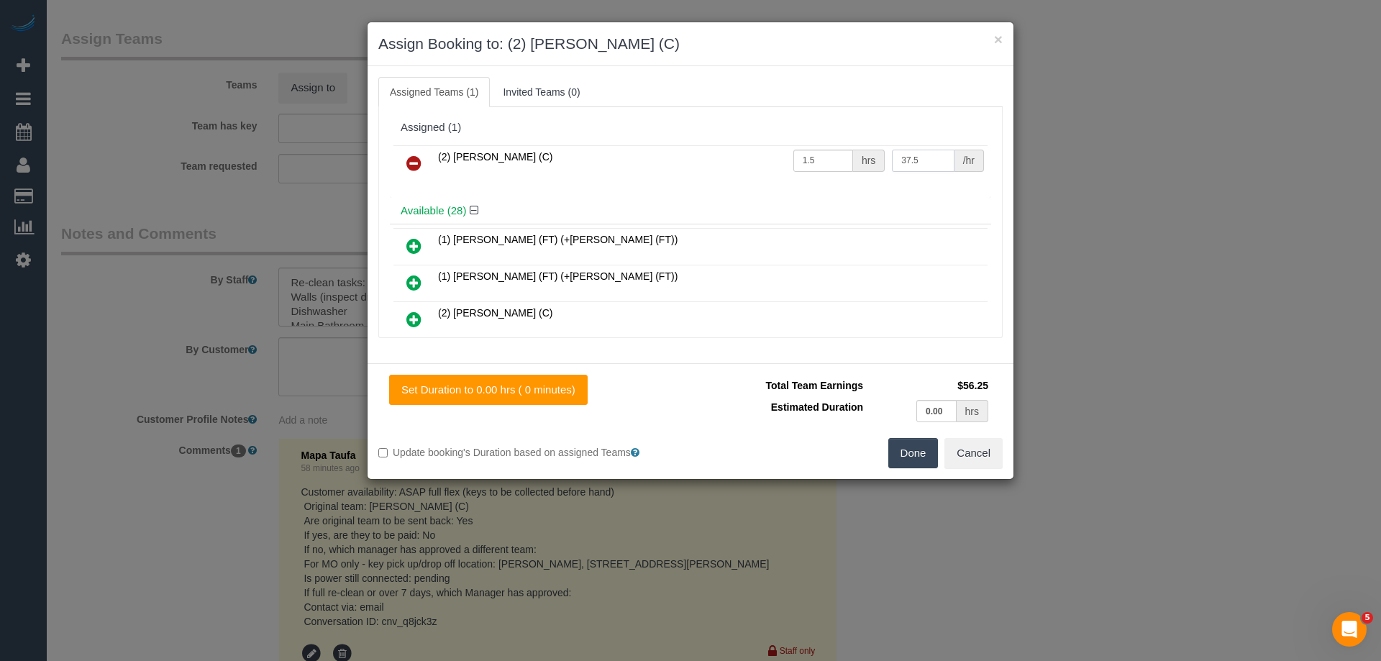
type input "37.5"
click at [910, 460] on button "Done" at bounding box center [914, 453] width 50 height 30
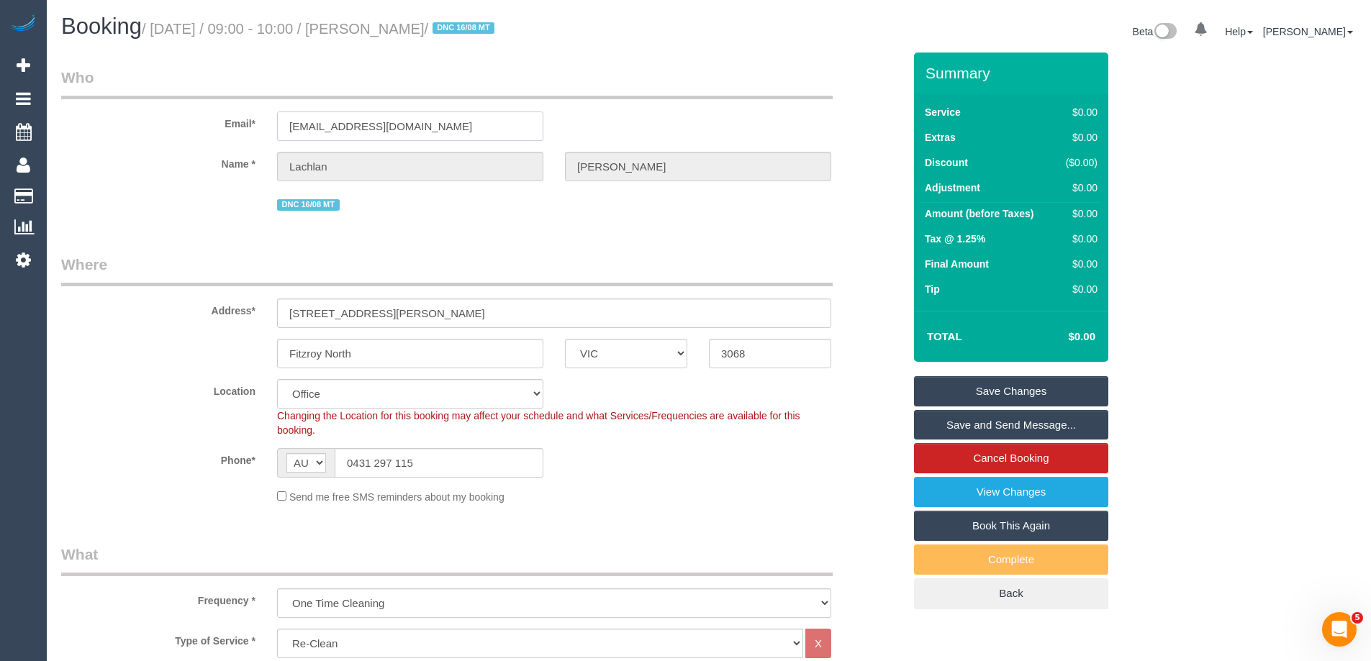
drag, startPoint x: 422, startPoint y: 132, endPoint x: 196, endPoint y: 130, distance: 226.6
click at [196, 130] on div "Email* ljboddy@gmail.com" at bounding box center [481, 104] width 863 height 74
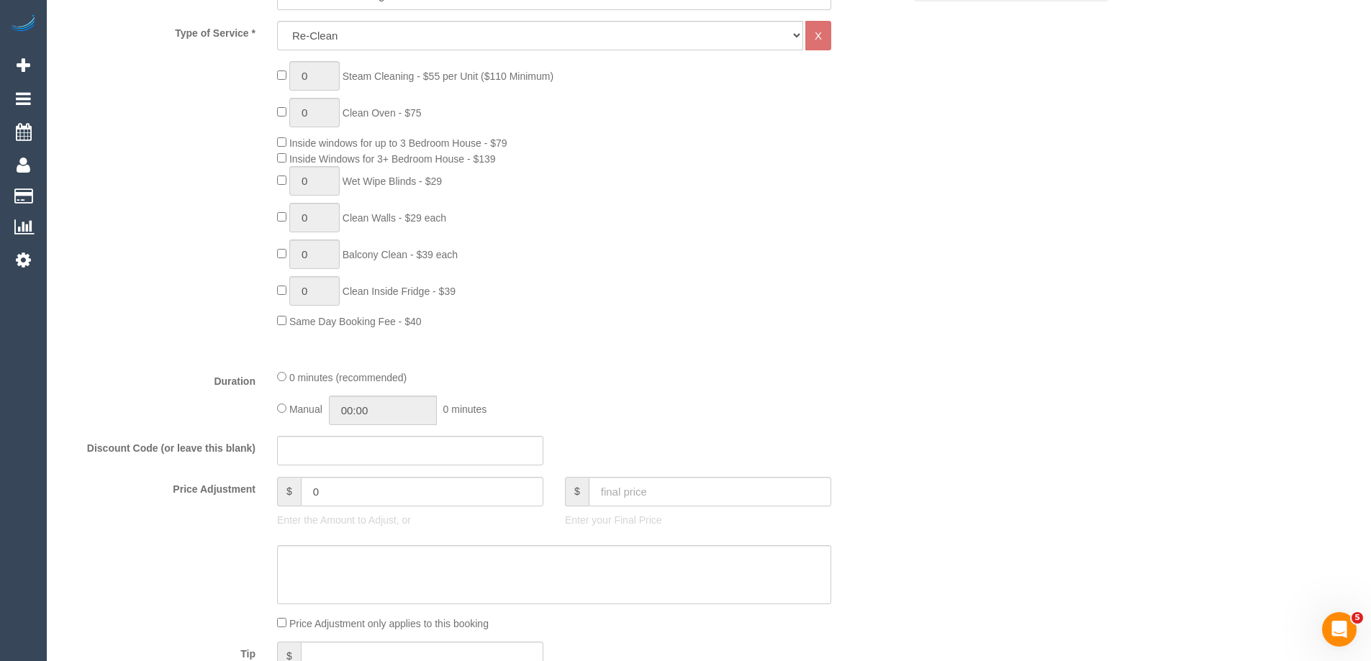
scroll to position [791, 0]
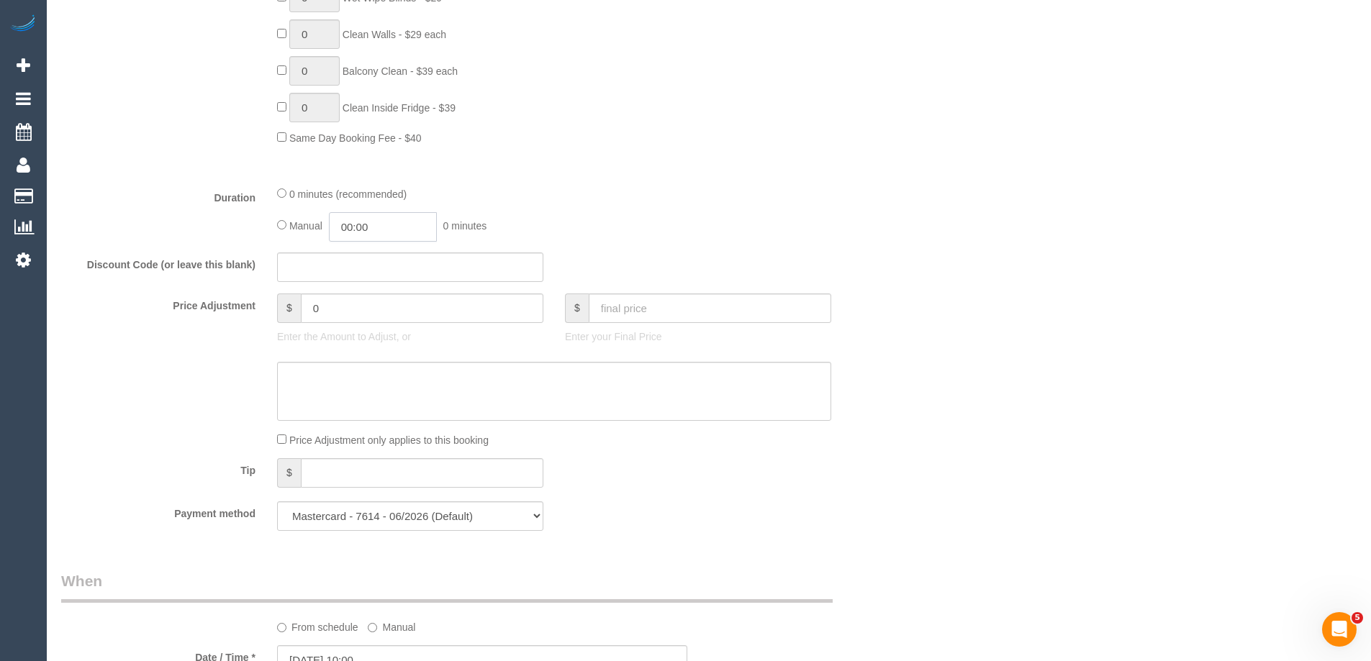
click at [387, 230] on input "00:00" at bounding box center [383, 226] width 108 height 29
type input "01:30"
click at [362, 300] on li "01:30" at bounding box center [367, 308] width 64 height 19
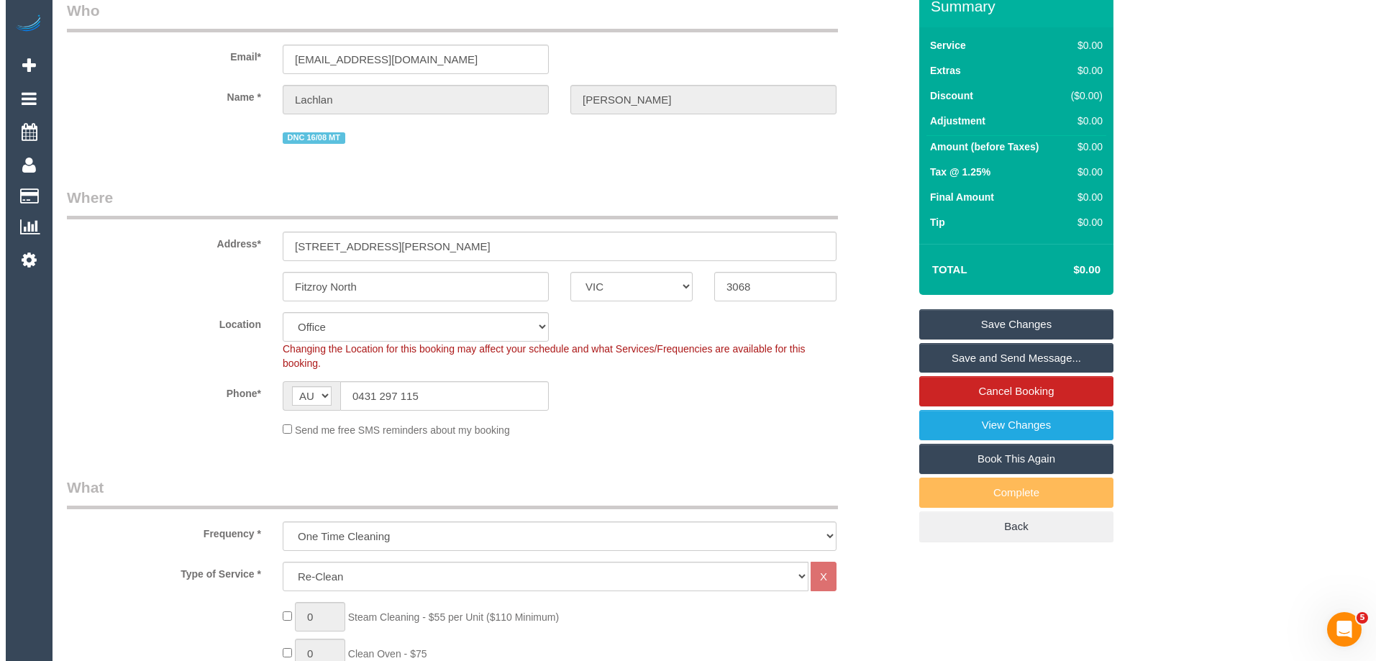
scroll to position [0, 0]
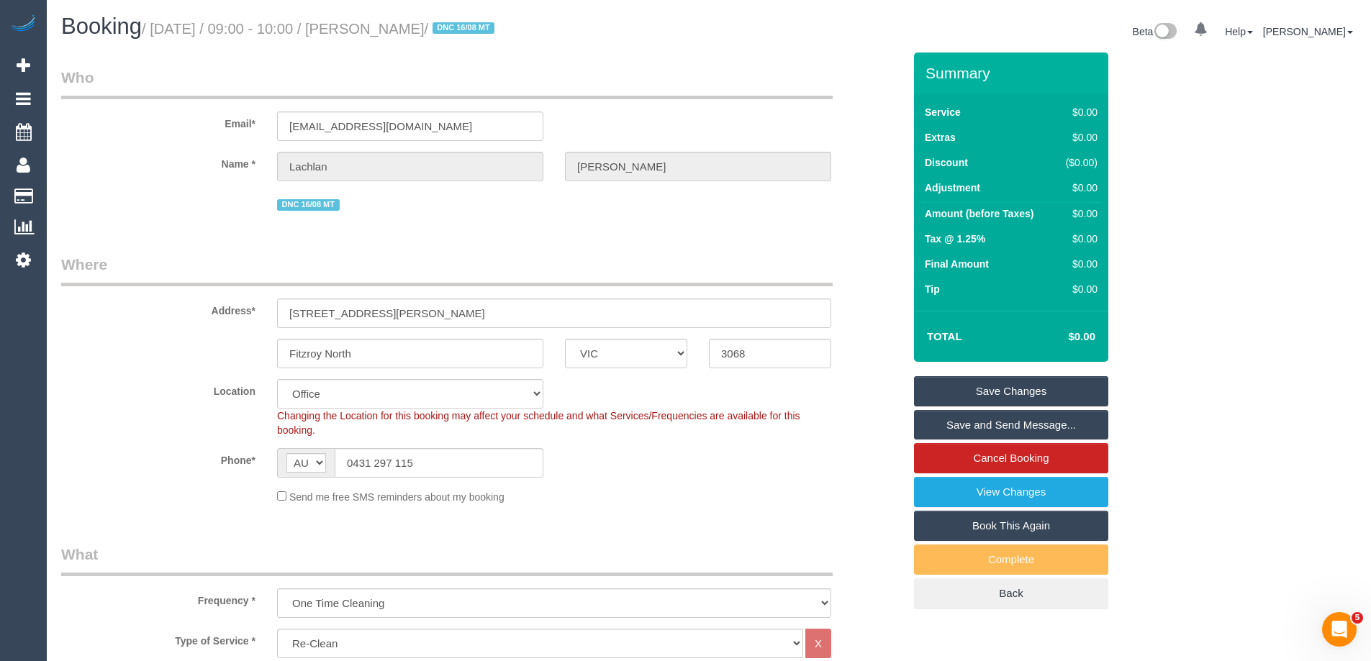
drag, startPoint x: 464, startPoint y: 29, endPoint x: 371, endPoint y: 33, distance: 92.9
click at [371, 33] on small "/ August 28, 2025 / 09:00 - 10:00 / Lachlan Boddy / DNC 16/08 MT" at bounding box center [320, 29] width 357 height 16
copy small "Lachlan Boddy"
click at [932, 394] on link "Save Changes" at bounding box center [1011, 391] width 194 height 30
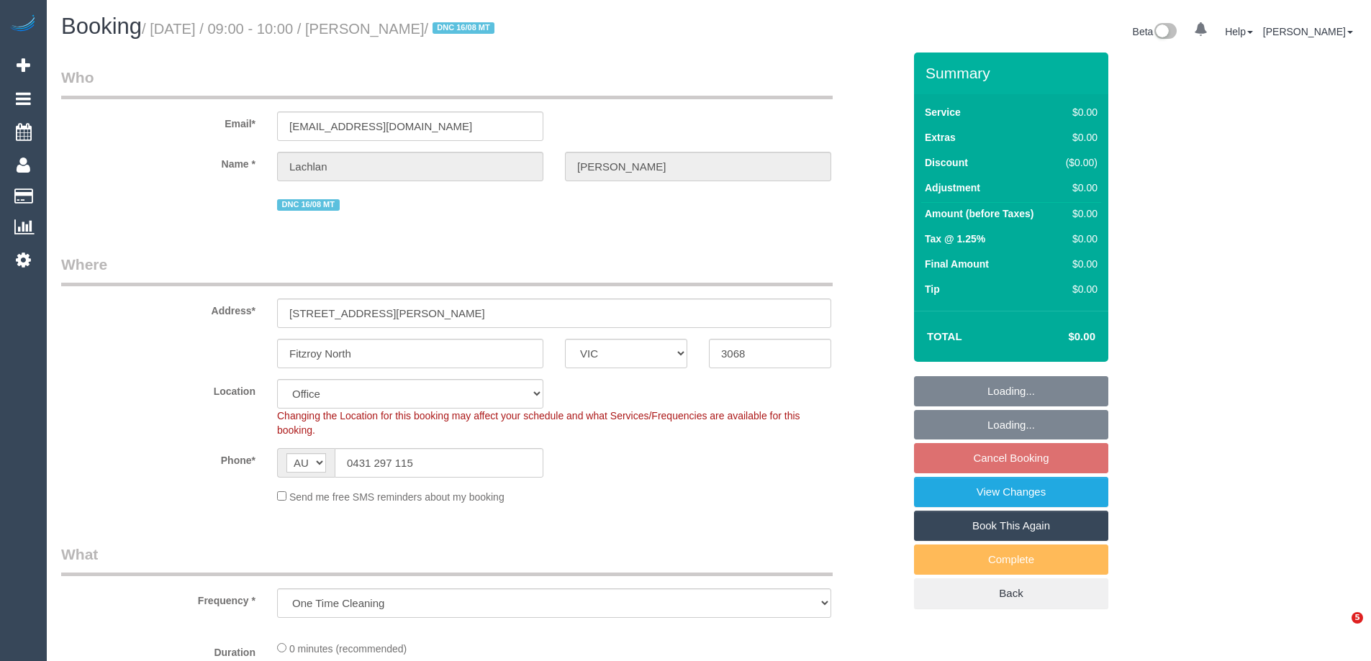
select select "VIC"
select select "object:762"
select select "string:stripe-pm_1RutRM2GScqysDRVB29IUe5m"
select select "number:28"
select select "number:14"
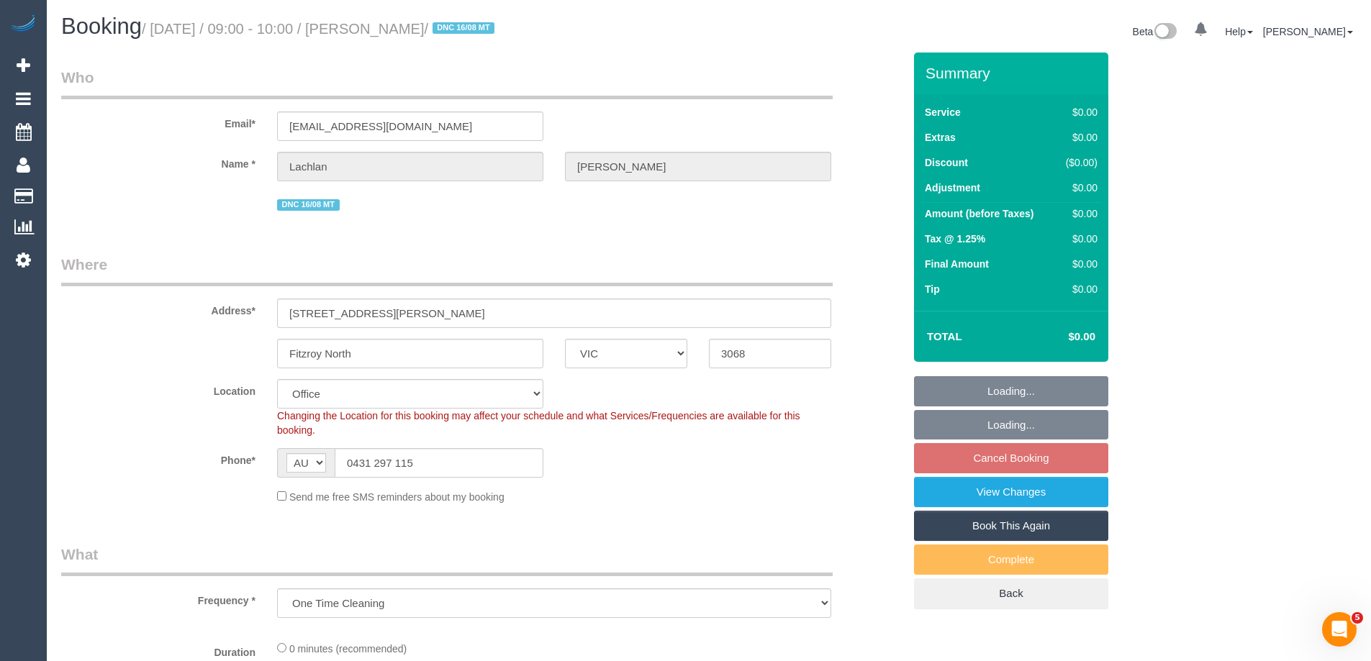
select select "number:19"
select select "number:24"
select select "number:26"
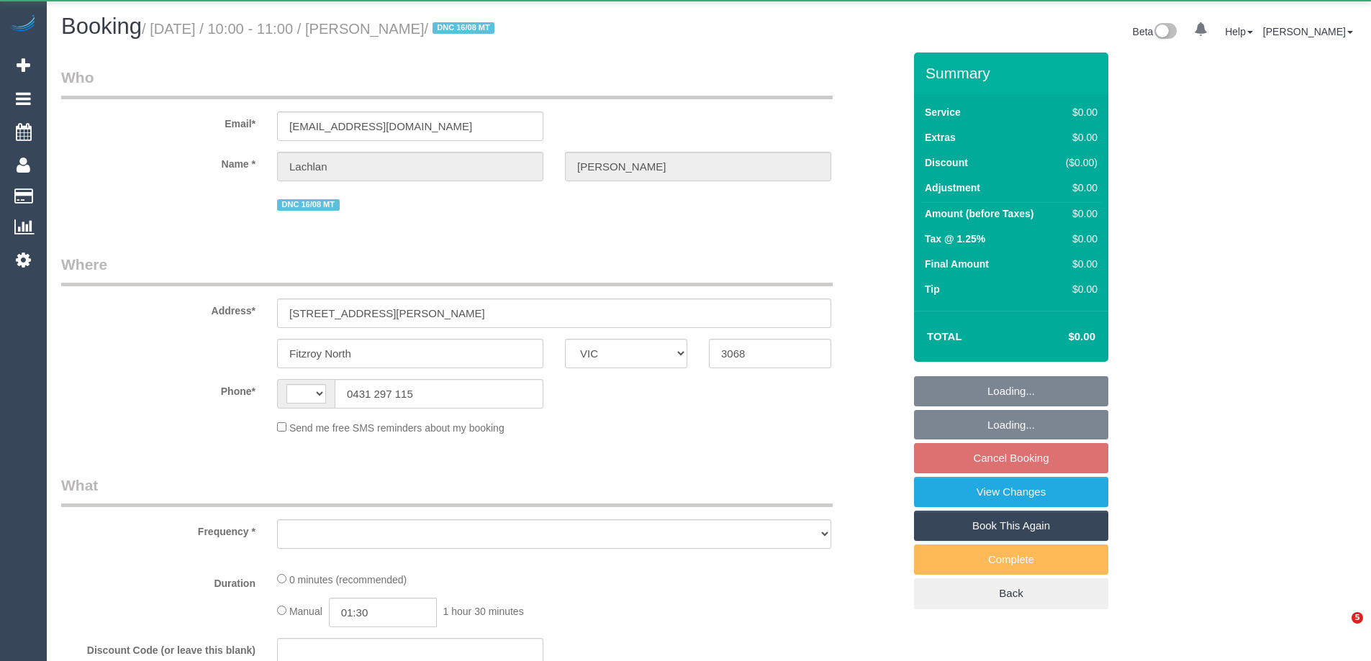
select select "VIC"
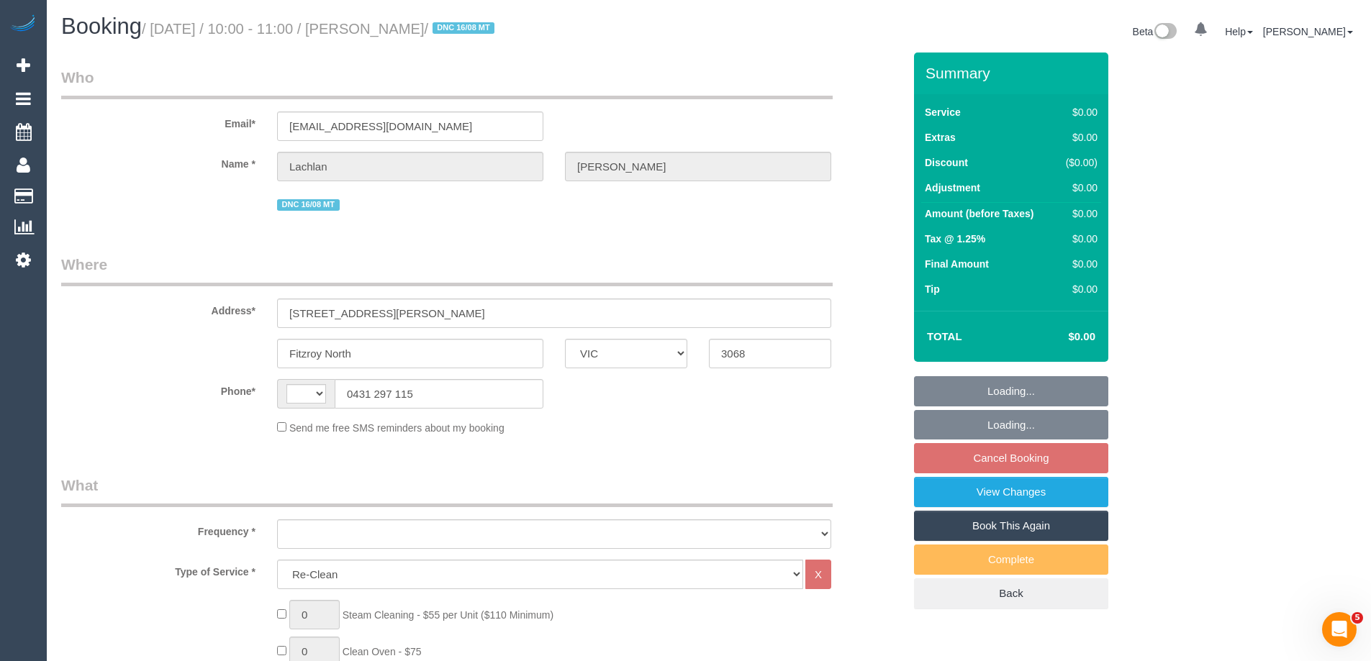
select select "string:AU"
select select "object:617"
select select "string:stripe-pm_1RutRM2GScqysDRVB29IUe5m"
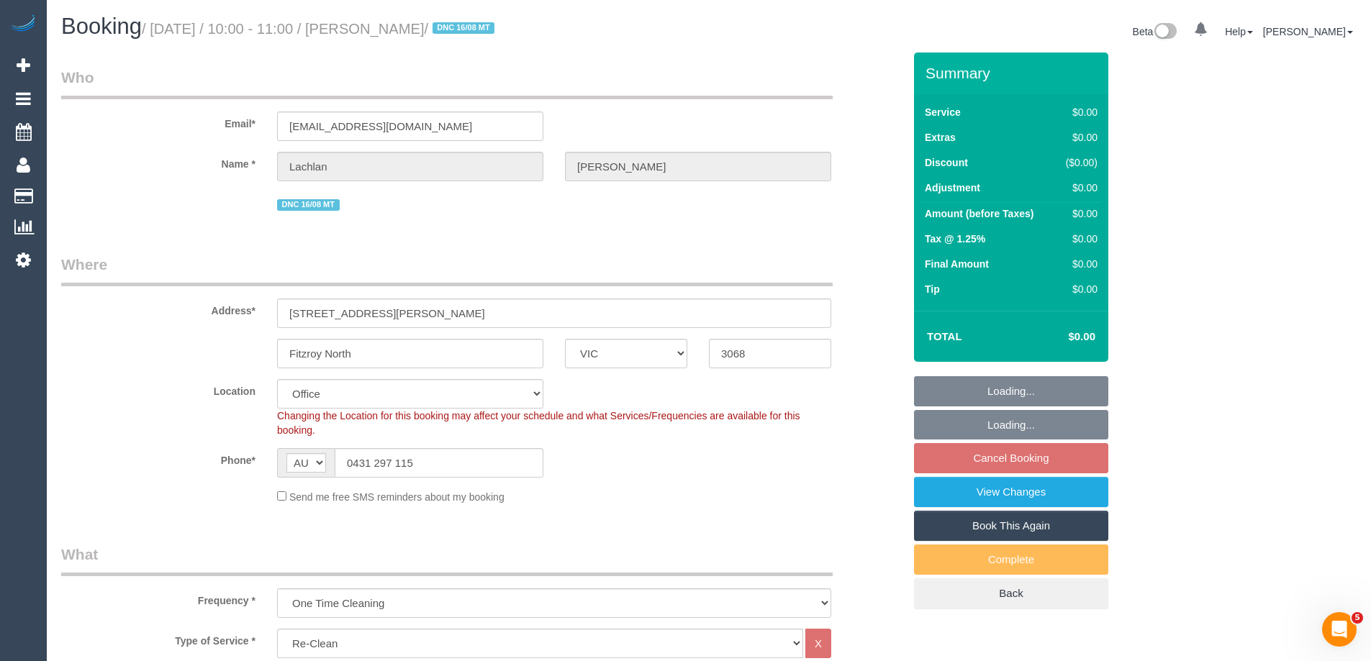
select select "number:28"
select select "number:14"
select select "number:19"
select select "number:24"
select select "number:26"
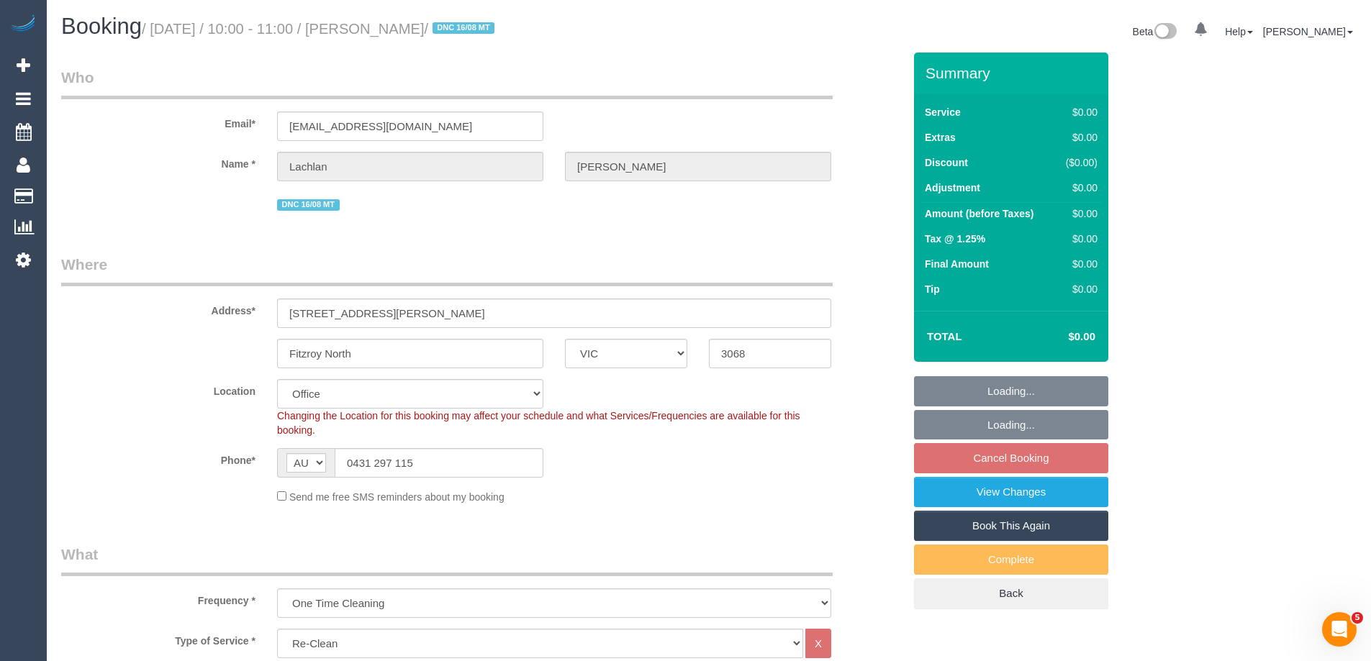
select select "object:2006"
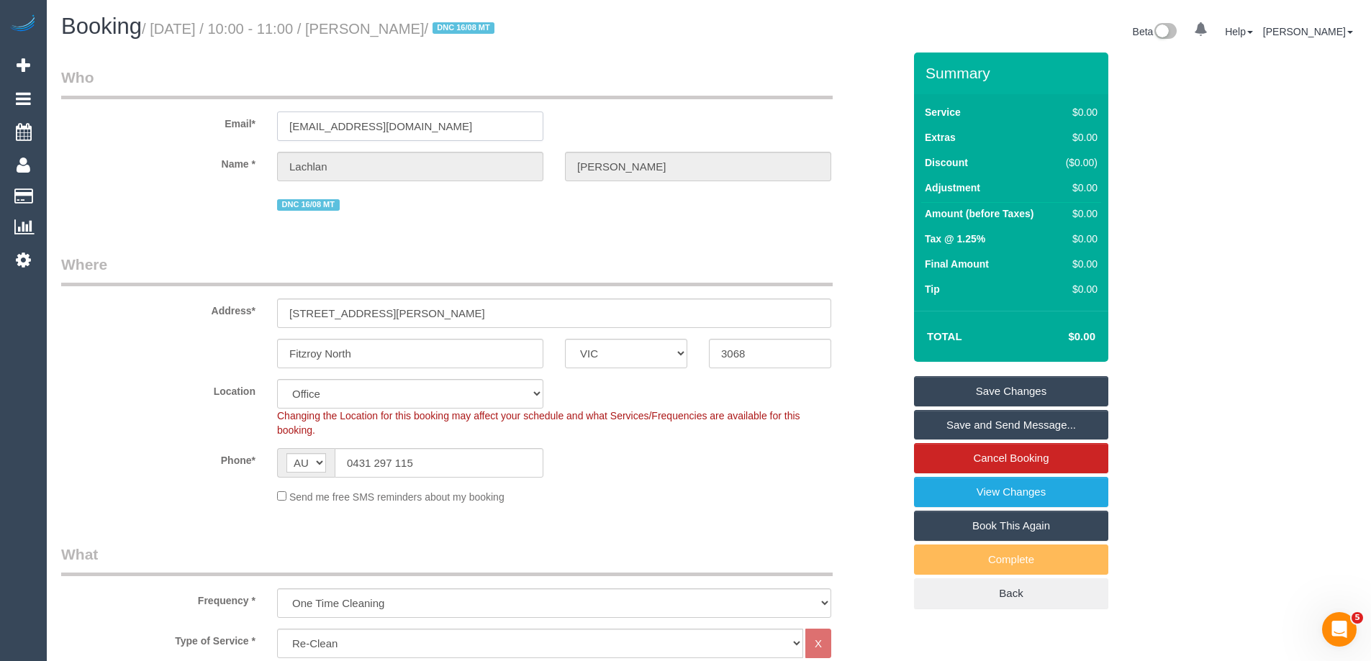
drag, startPoint x: 408, startPoint y: 125, endPoint x: -42, endPoint y: 76, distance: 453.1
click at [0, 76] on html "0 Beta Your Notifications You have 0 alerts Add Booking Bookings Active Booking…" at bounding box center [685, 330] width 1371 height 661
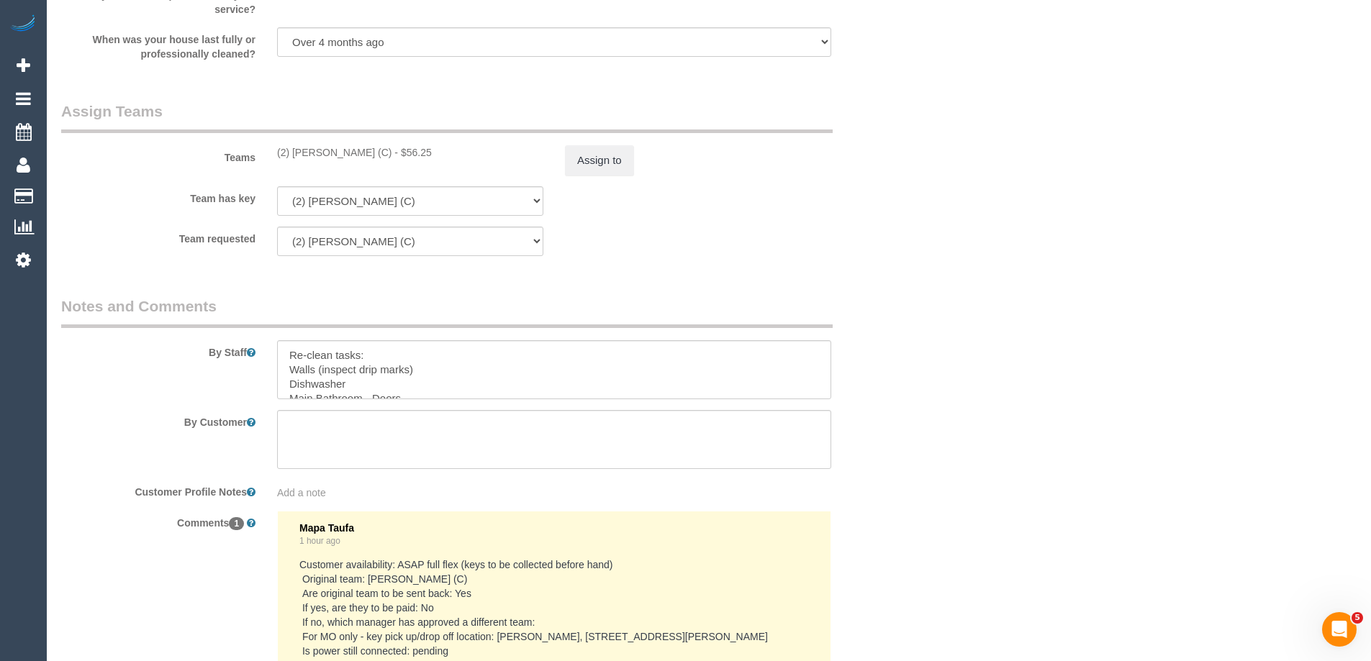
scroll to position [2158, 0]
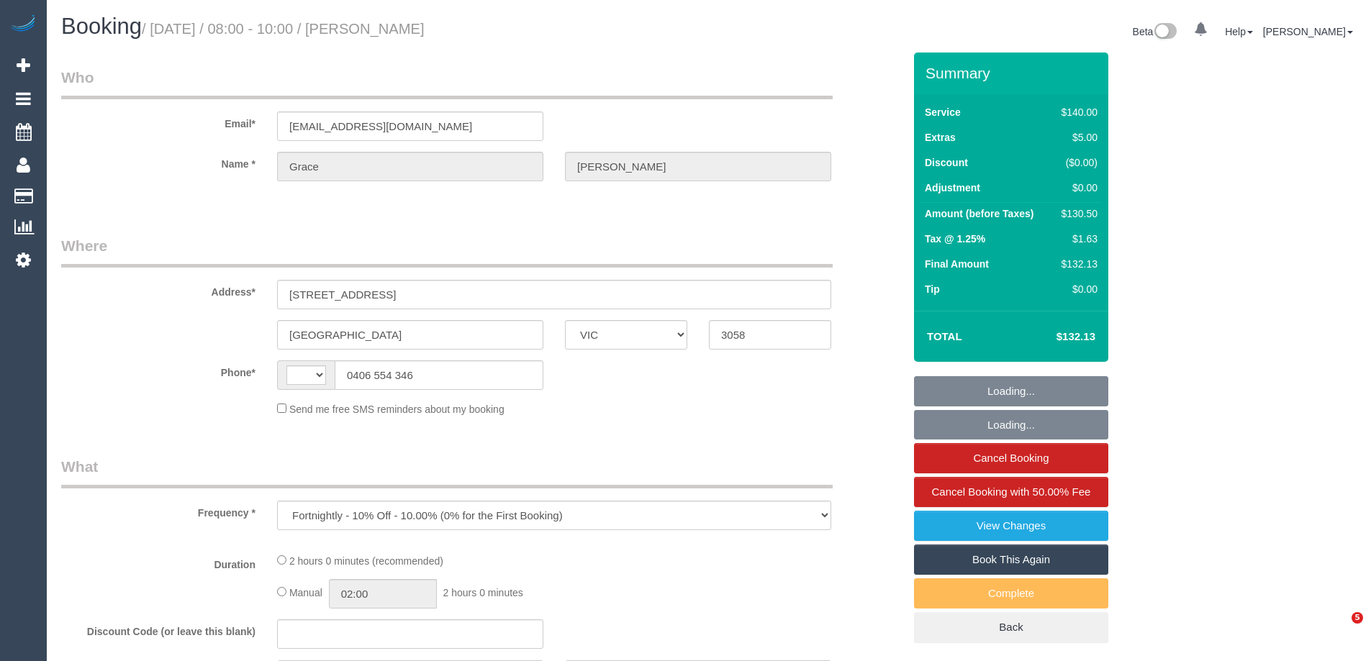
select select "VIC"
select select "string:AU"
select select "string:stripe-pm_1PV5gT2GScqysDRVmCd6OCHO"
select select "spot1"
select select "number:27"
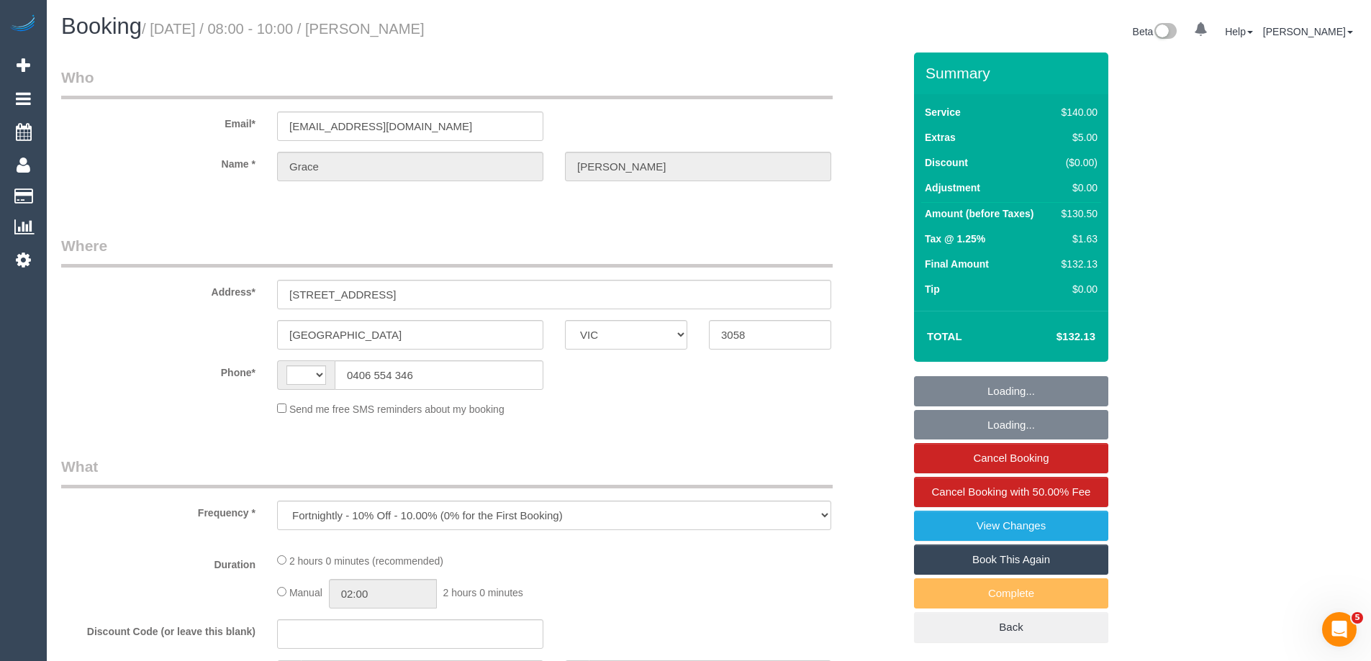
select select "number:14"
select select "number:19"
select select "number:22"
select select "number:35"
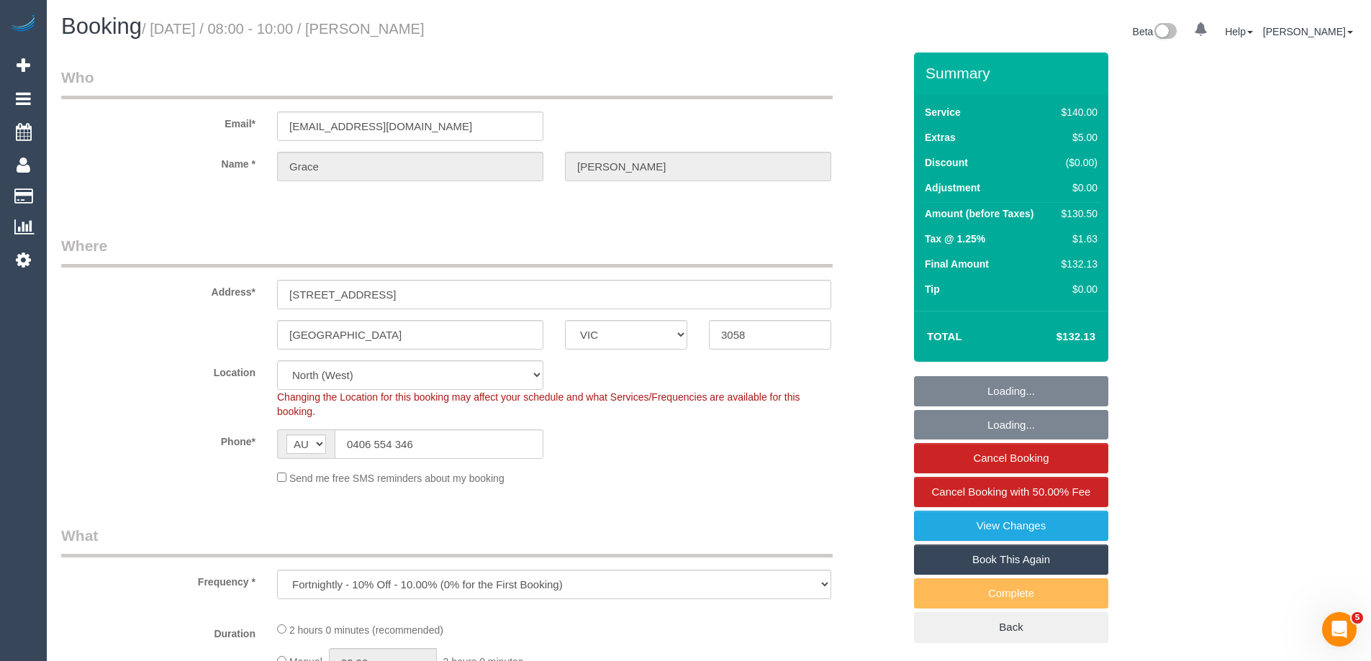
select select "object:705"
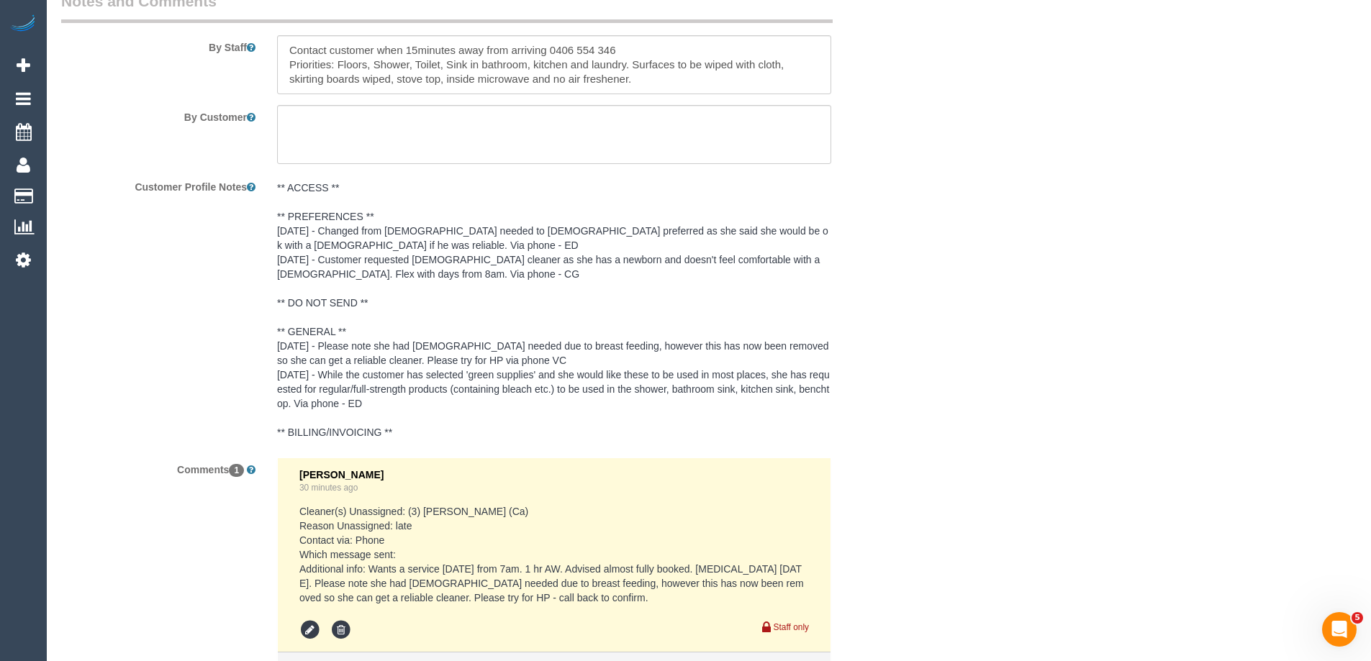
scroll to position [2535, 0]
